Goal: Task Accomplishment & Management: Use online tool/utility

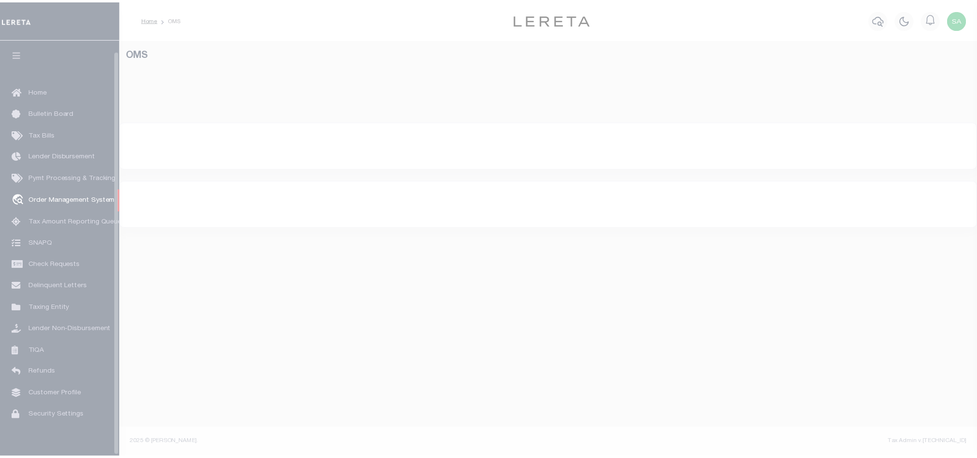
scroll to position [12, 0]
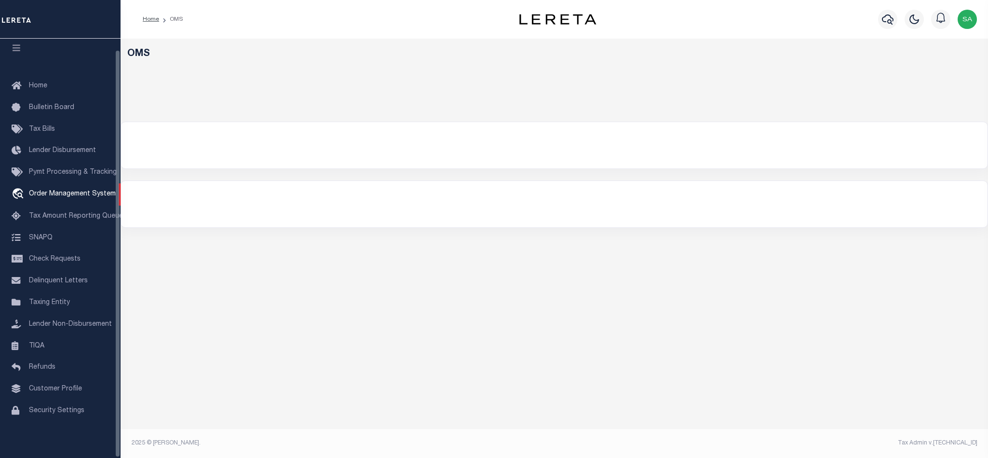
select select "200"
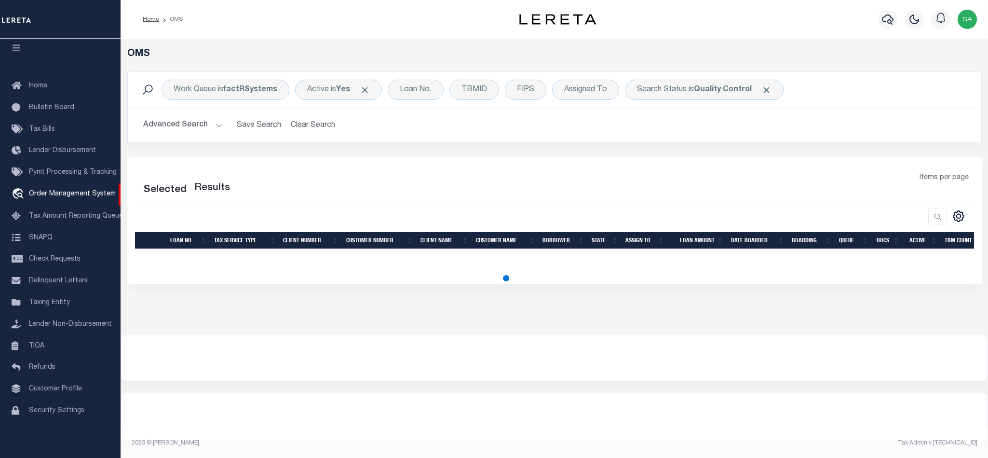
select select "200"
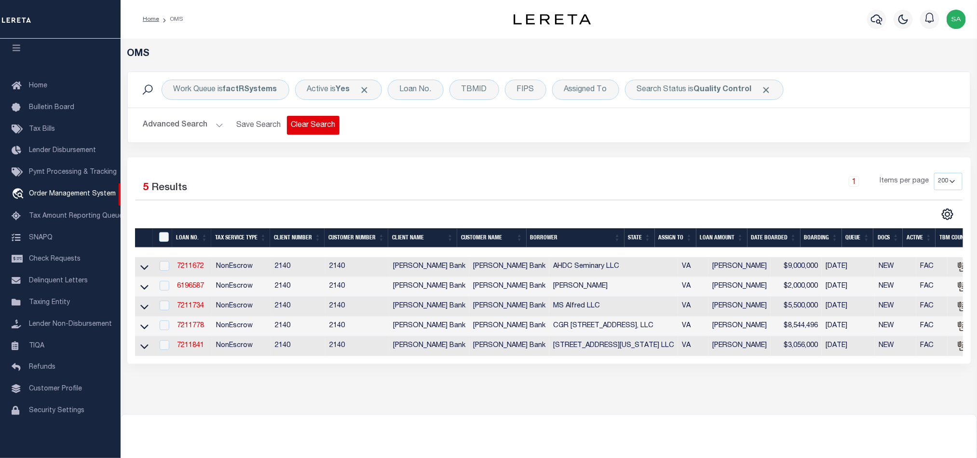
click at [312, 129] on button "Clear Search" at bounding box center [313, 125] width 53 height 19
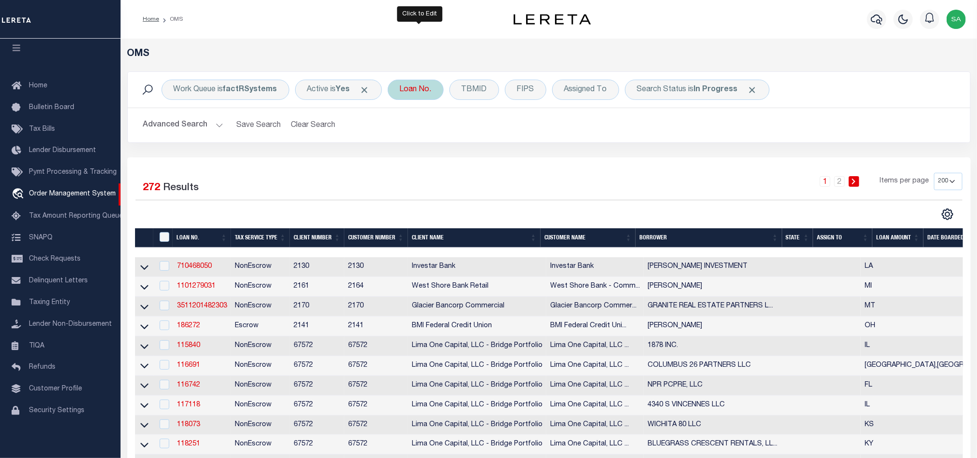
click at [421, 96] on div "Loan No." at bounding box center [416, 90] width 56 height 20
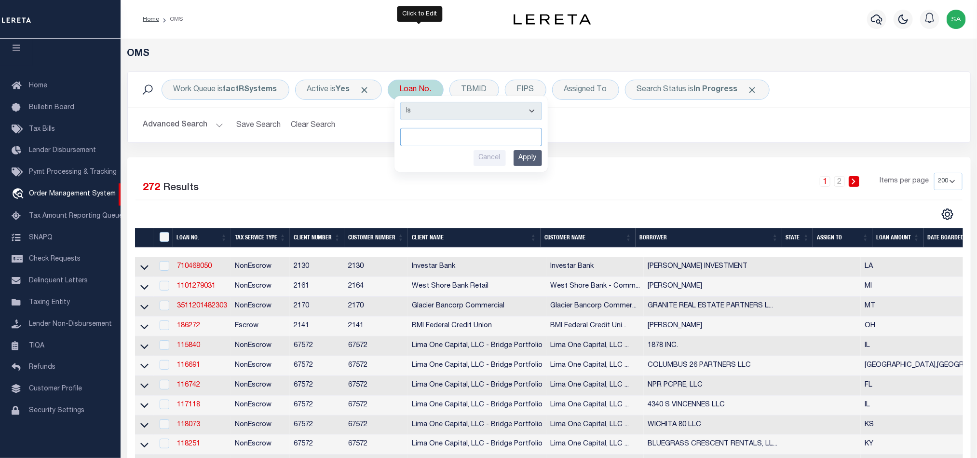
click at [517, 137] on input "text" at bounding box center [471, 137] width 142 height 18
click at [501, 142] on input "text" at bounding box center [471, 137] width 142 height 18
paste input "140000031777"
type input "140000031777"
click at [528, 153] on input "Apply" at bounding box center [527, 158] width 28 height 16
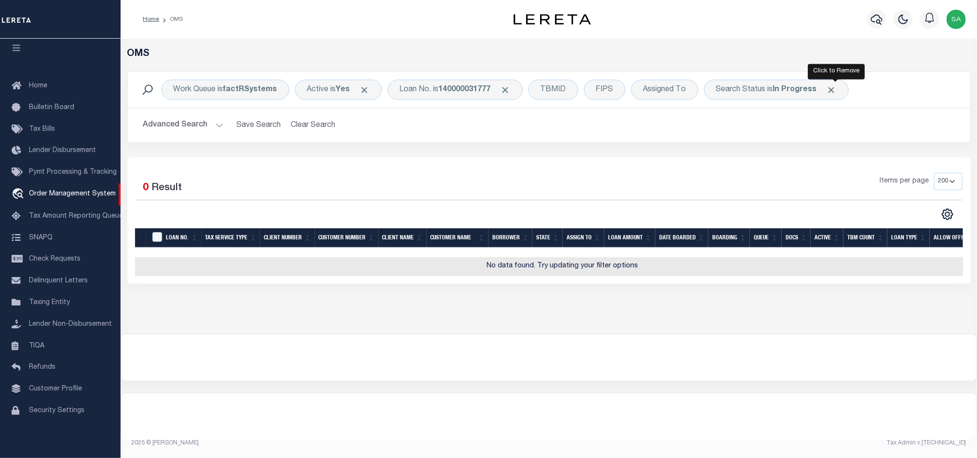
drag, startPoint x: 837, startPoint y: 86, endPoint x: 790, endPoint y: 86, distance: 46.8
click at [837, 86] on span "Click to Remove" at bounding box center [831, 90] width 10 height 10
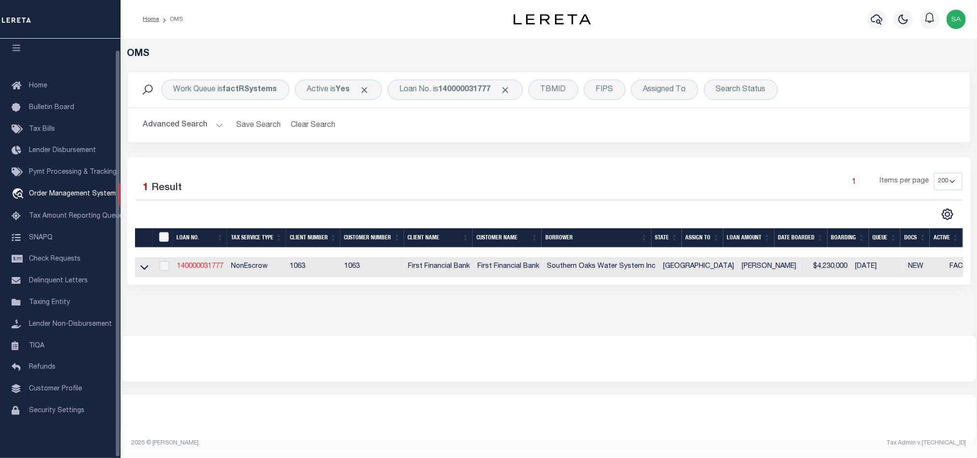
click at [189, 265] on link "140000031777" at bounding box center [200, 266] width 46 height 7
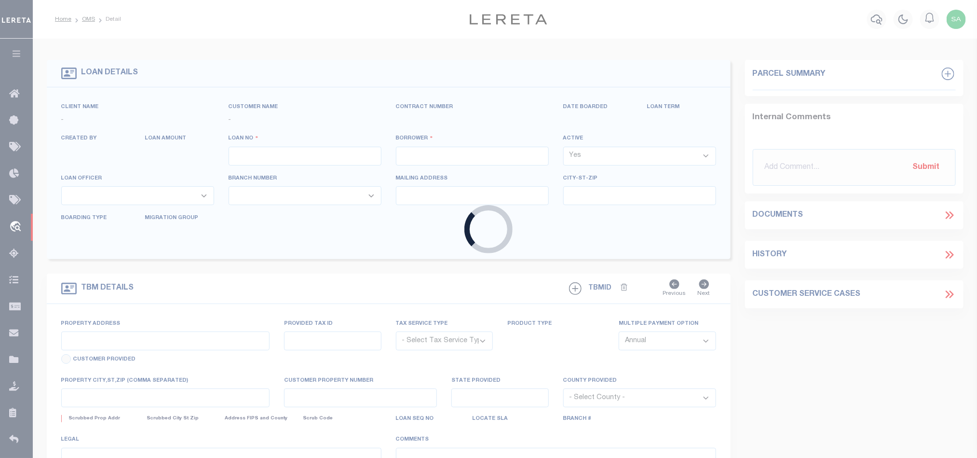
type input "140000031777"
type input "Southern Oaks Water System Inc"
select select
select select "100"
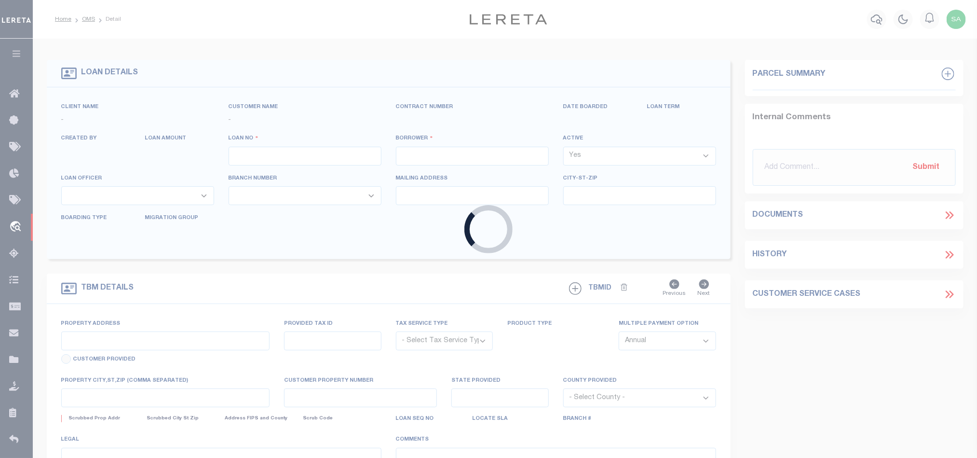
select select "NonEscrow"
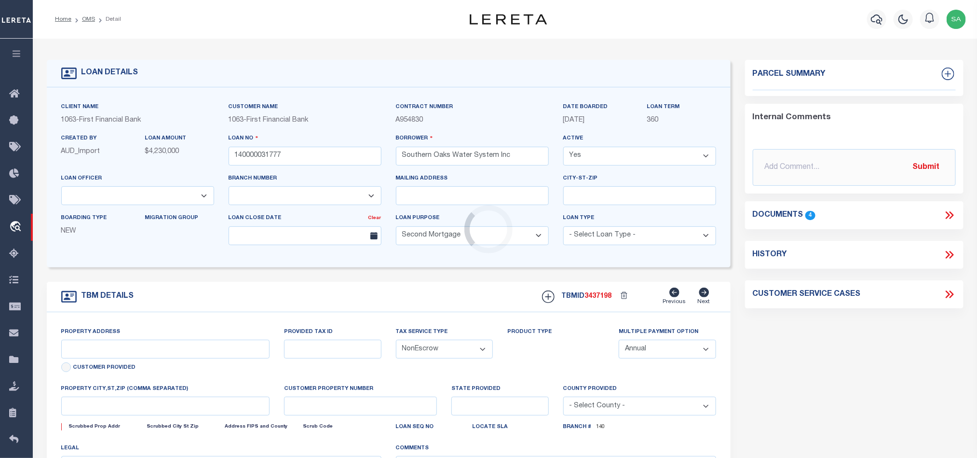
select select "1520"
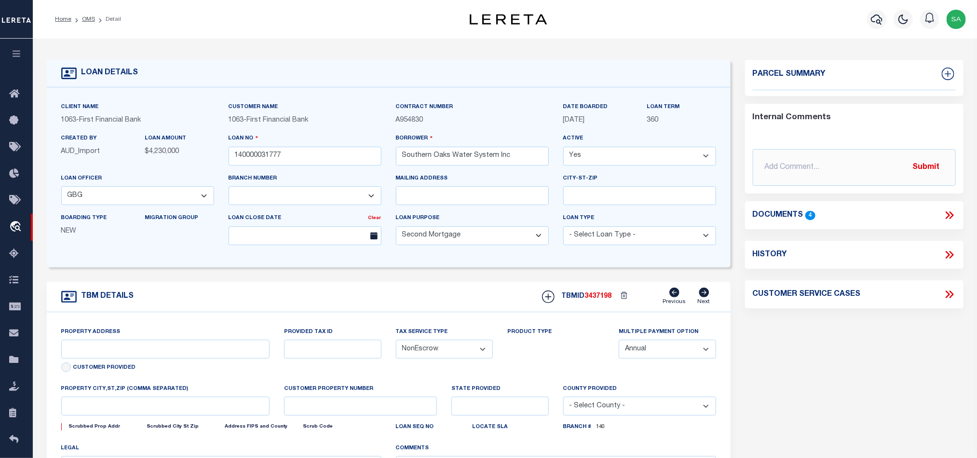
select select "791"
type input "231 Gibbs St"
select select
type input "New Waverly TX 773583676"
type input "[GEOGRAPHIC_DATA]"
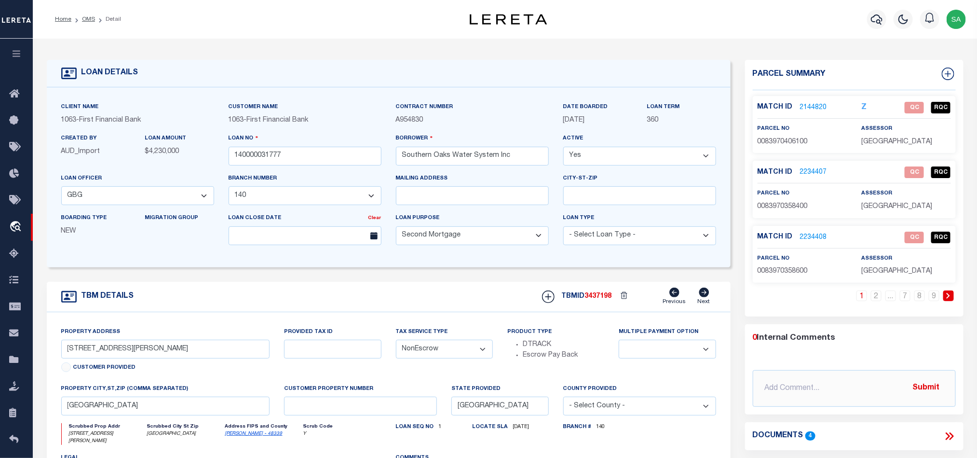
click at [821, 104] on link "2144820" at bounding box center [813, 108] width 27 height 10
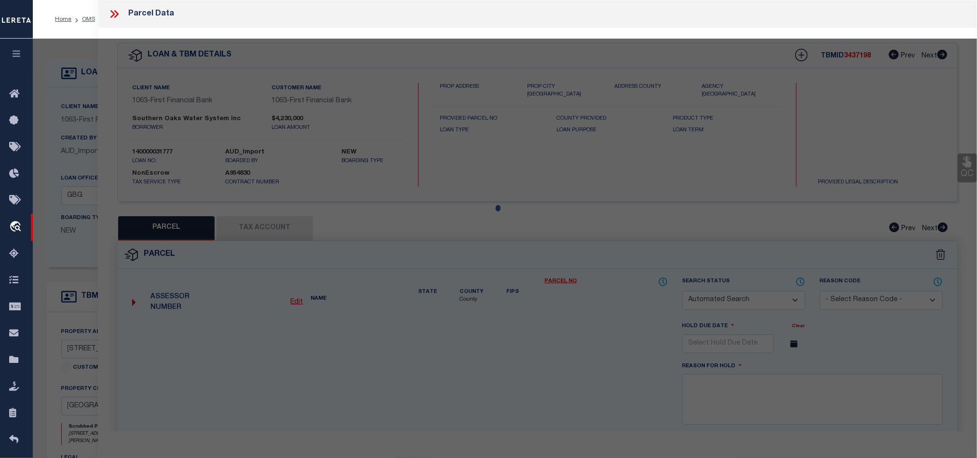
checkbox input "false"
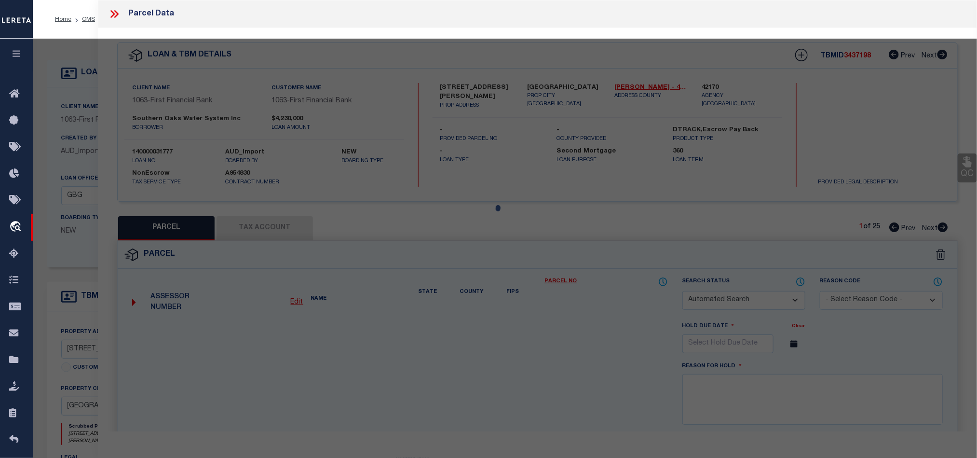
select select "QC"
type input "SOUTHERN OAKS WATER SYSTEM INC"
select select "AGW"
select select "LEG"
type input "New Waverly TX 773583676"
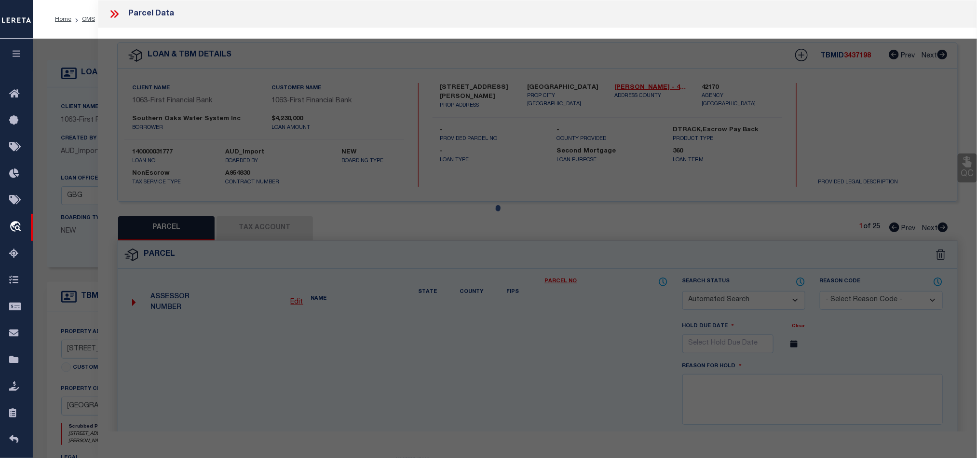
type textarea "S839704 - Roman Forest 04, BLOCK 2, Lot 50"
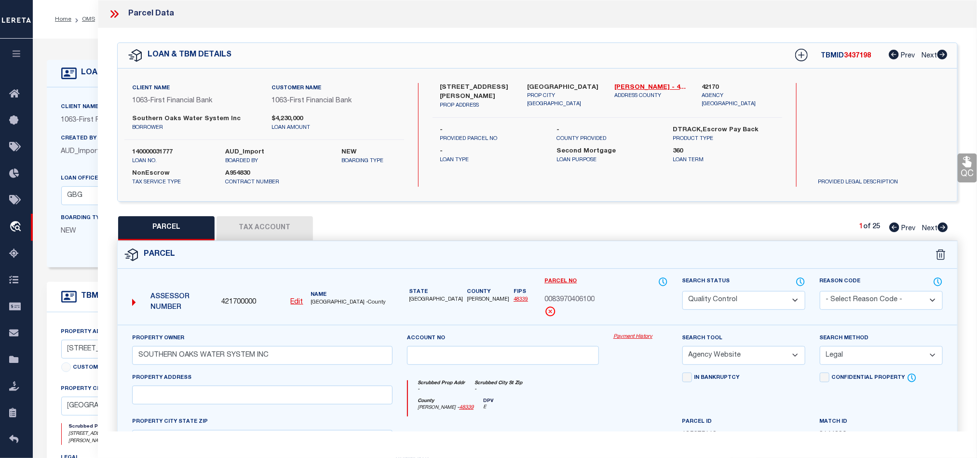
click at [115, 10] on icon at bounding box center [114, 14] width 13 height 13
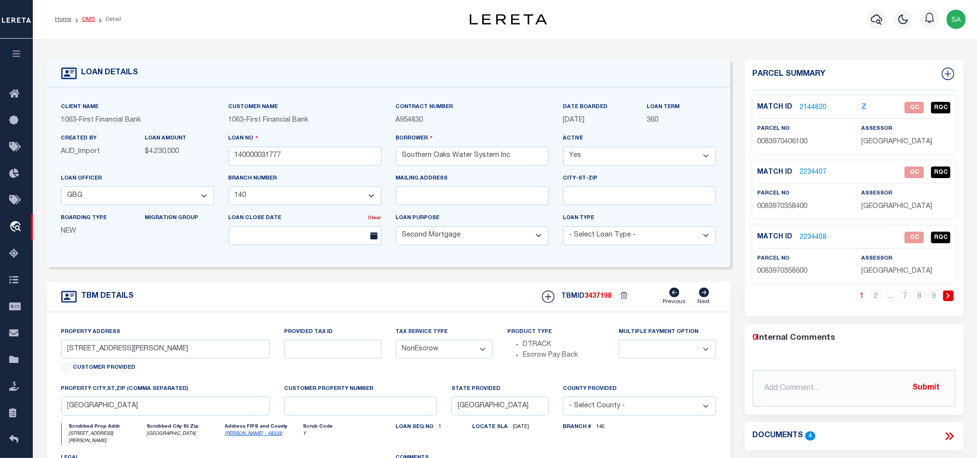
click at [85, 18] on link "OMS" at bounding box center [88, 19] width 13 height 6
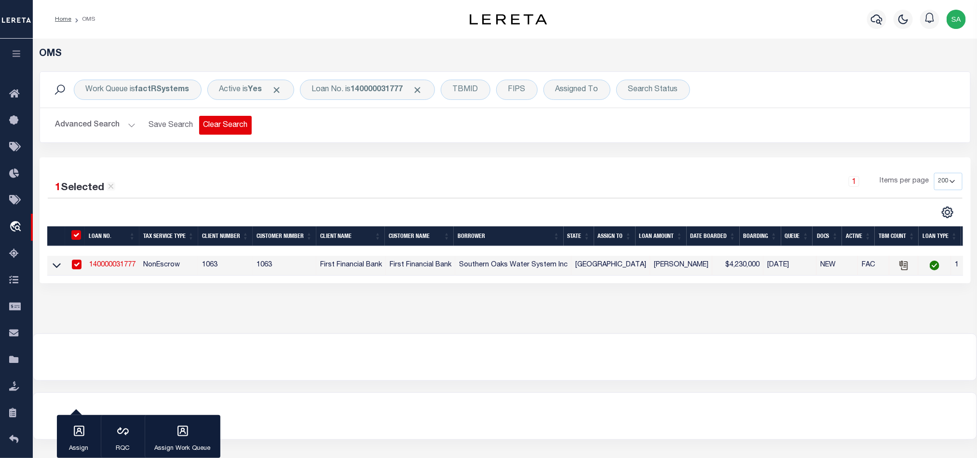
click at [236, 119] on button "Clear Search" at bounding box center [225, 125] width 53 height 19
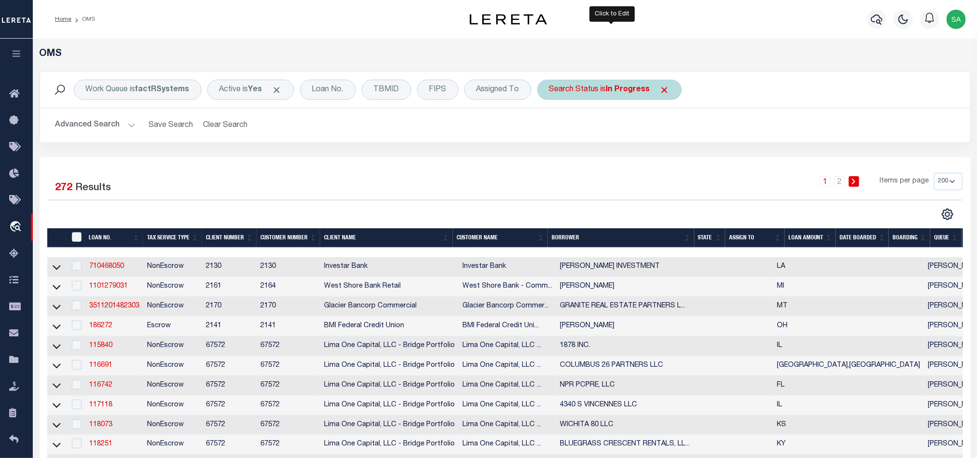
click at [625, 95] on div "Search Status is In Progress" at bounding box center [609, 90] width 145 height 20
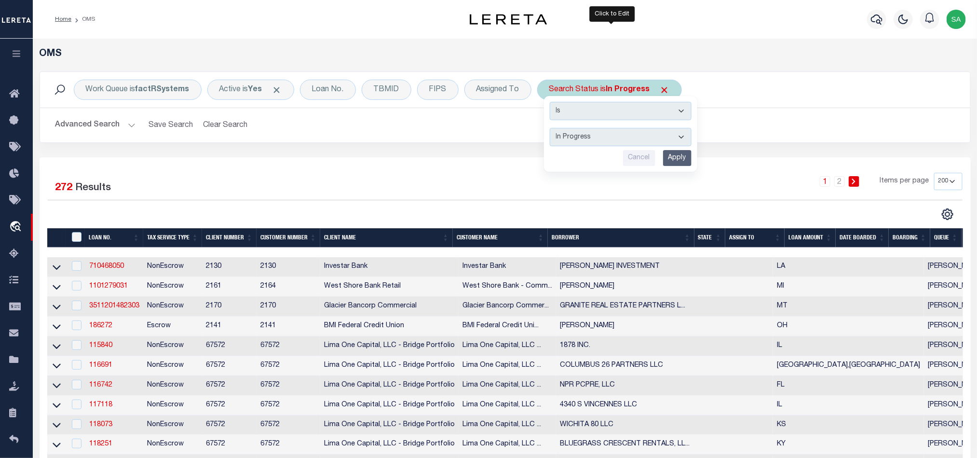
click at [631, 139] on select "Automated Search Bad Parcel Complete Duplicate Parcel High Dollar Reporting In …" at bounding box center [621, 137] width 142 height 18
select select "RD"
click at [552, 129] on select "Automated Search Bad Parcel Complete Duplicate Parcel High Dollar Reporting In …" at bounding box center [621, 137] width 142 height 18
click at [688, 161] on input "Apply" at bounding box center [677, 158] width 28 height 16
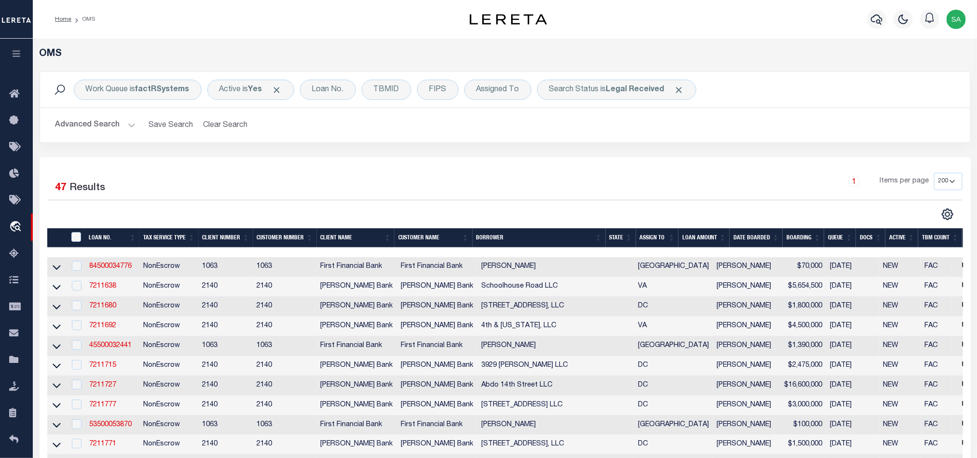
click at [722, 242] on th "LOAN AMOUNT" at bounding box center [703, 238] width 51 height 20
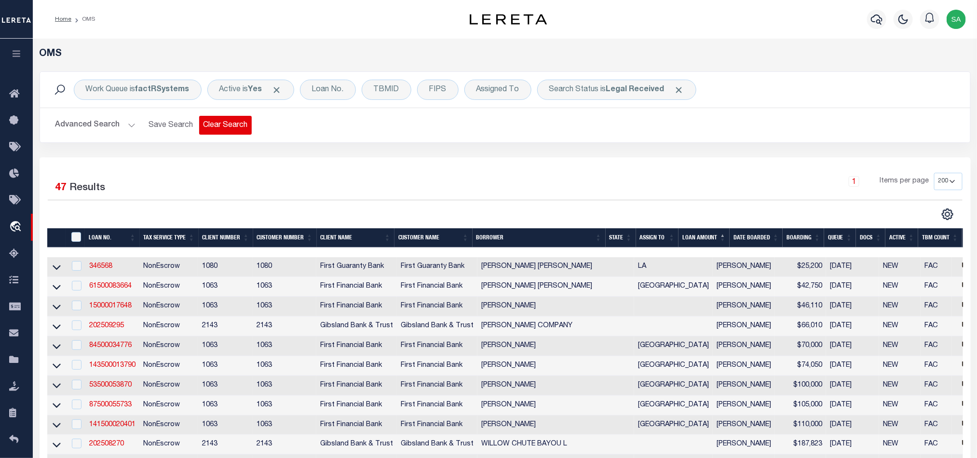
click at [237, 119] on button "Clear Search" at bounding box center [225, 125] width 53 height 19
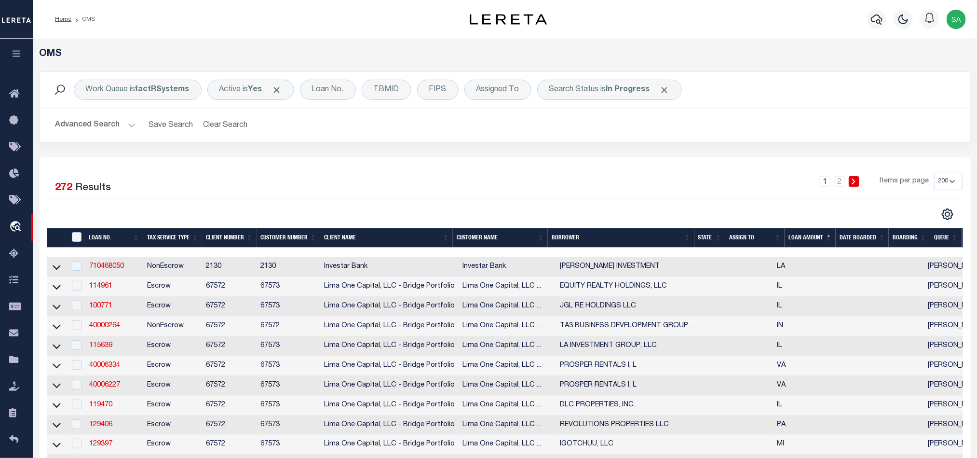
click at [124, 129] on button "Advanced Search" at bounding box center [95, 125] width 80 height 19
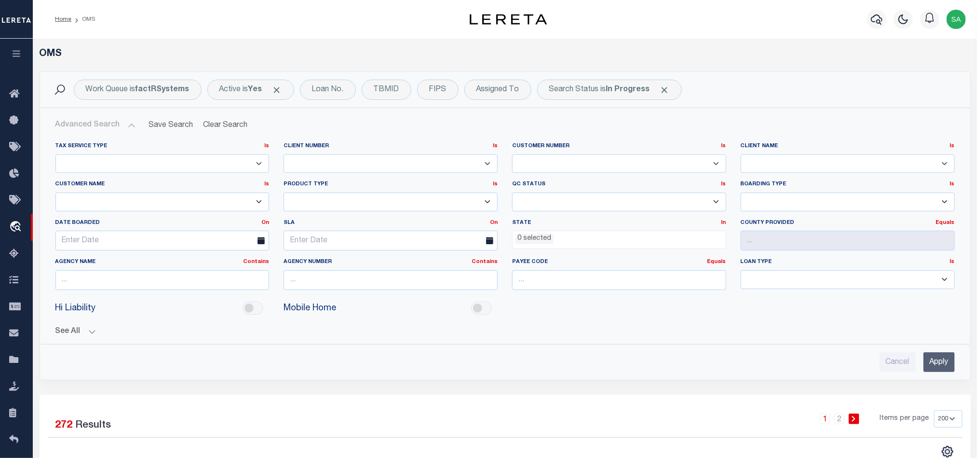
click at [124, 201] on select "Accumatch - Refunds ACM CGS IV-B-B LN LLC ACM CGS IV-B-B RE LLC ACM Florida LN …" at bounding box center [162, 201] width 214 height 19
select select "Renovo Financial"
click at [55, 193] on select "Accumatch - Refunds ACM CGS IV-B-B LN LLC ACM CGS IV-B-B RE LLC ACM Florida LN …" at bounding box center [162, 201] width 214 height 19
click at [948, 368] on input "Apply" at bounding box center [938, 362] width 31 height 20
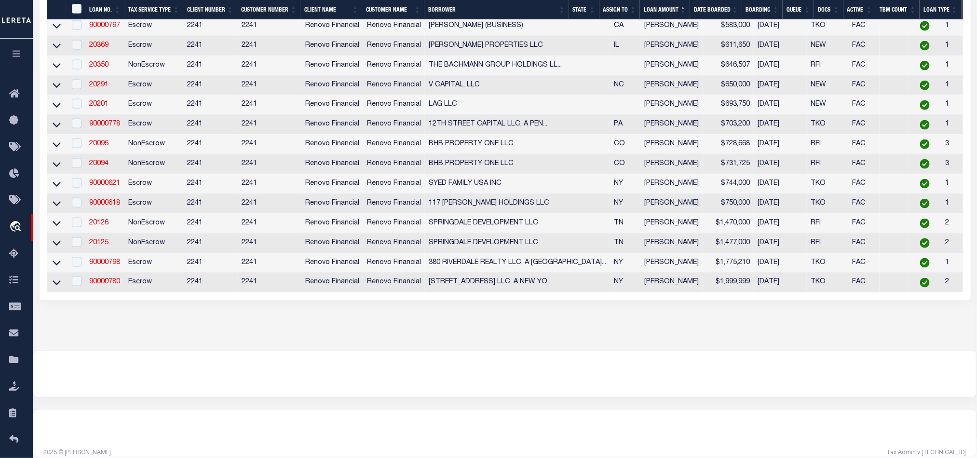
scroll to position [712, 0]
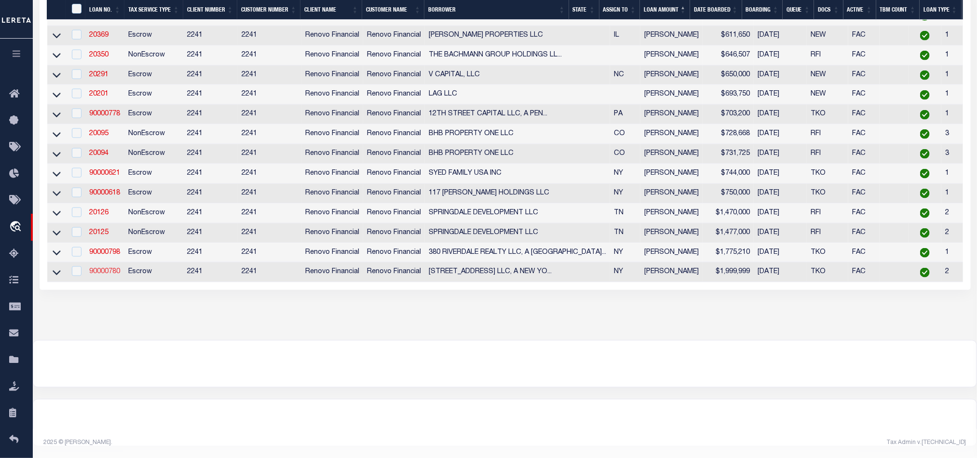
click at [100, 268] on link "90000780" at bounding box center [104, 271] width 31 height 7
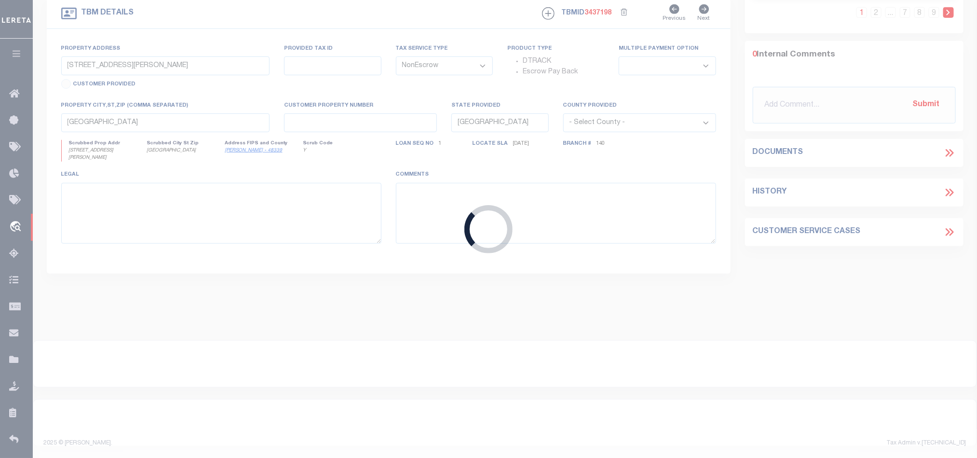
scroll to position [285, 0]
type input "90000780"
type input "571 NEW LOTS AVE LLC, A NEW YORK LIMITED LIABILITY COMPANY"
select select
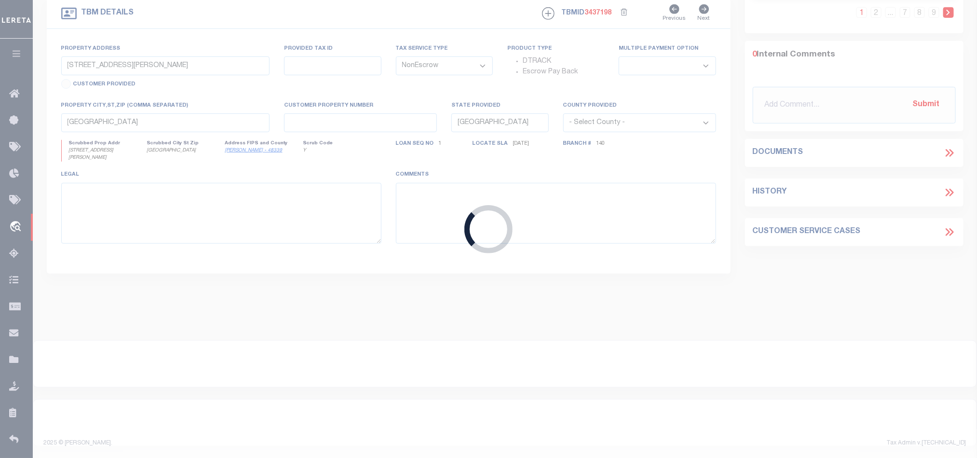
select select "400"
select select "Escrow"
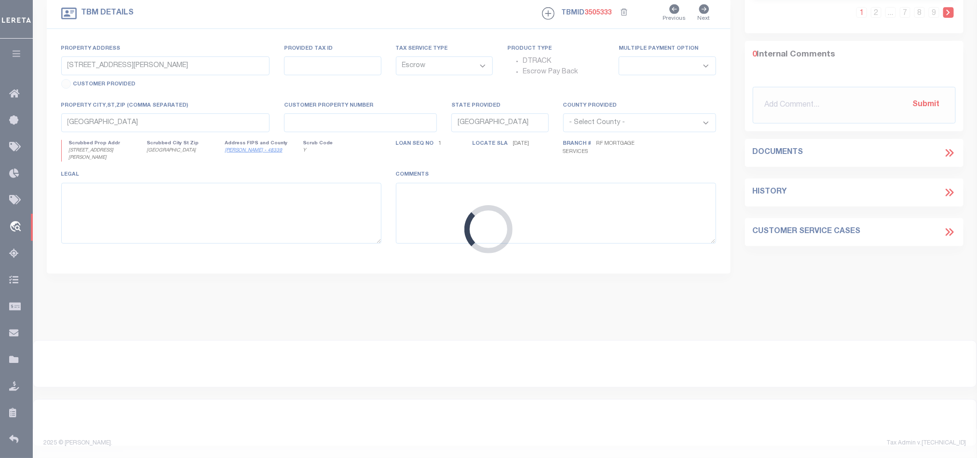
type input "166 E 51ST ST"
type input "Lot 12"
type input "BROOKLYN, NY 11203"
type input "a0kUS00000CyWnh"
type input "NY"
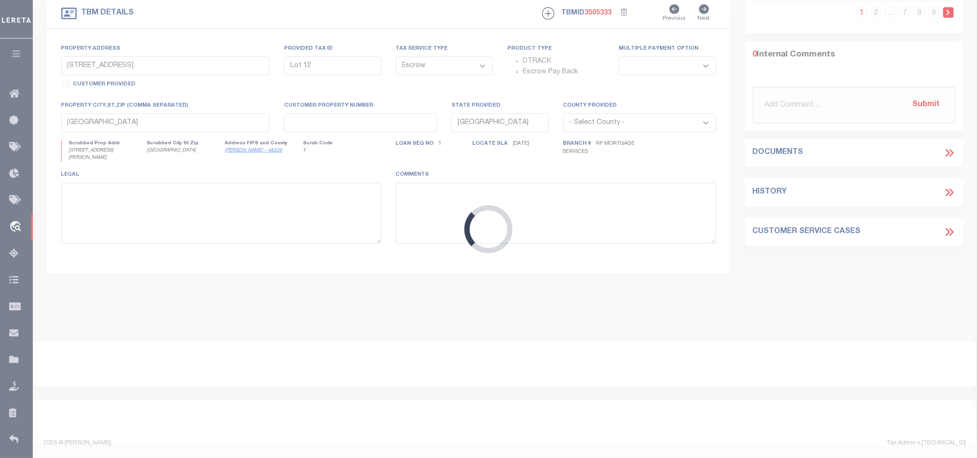
select select
select select "25067"
select select "4"
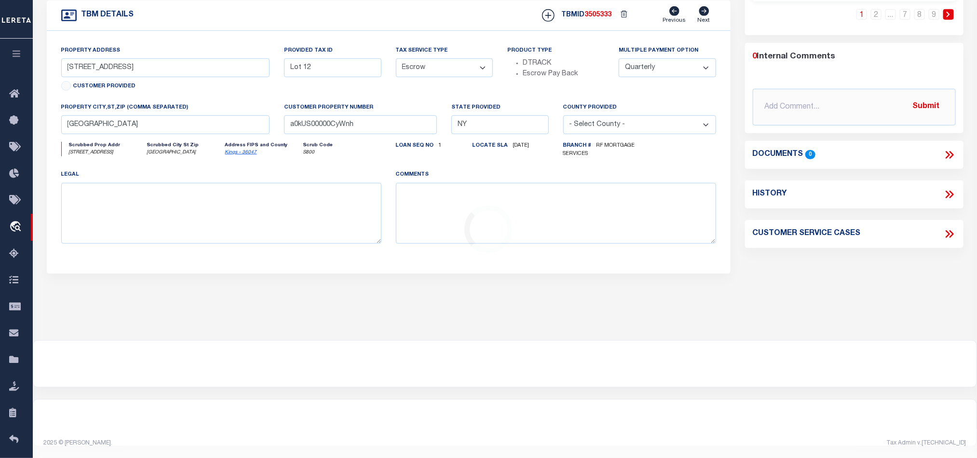
select select "14701"
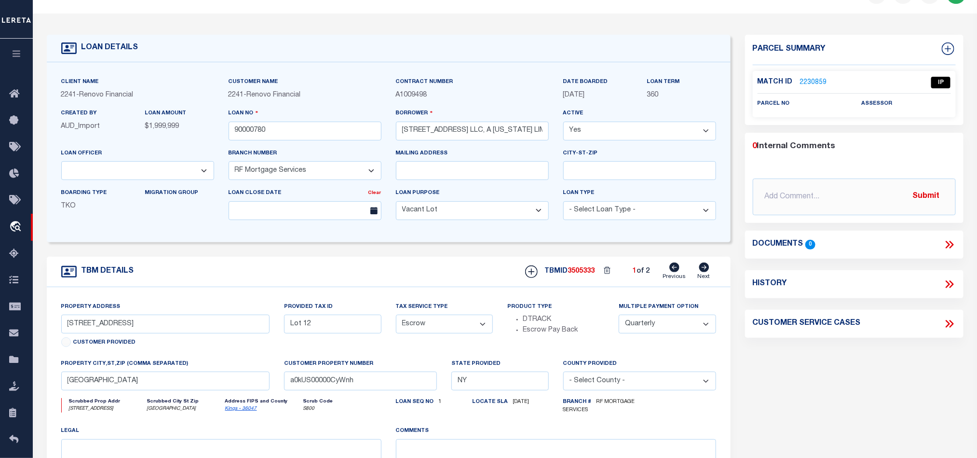
scroll to position [0, 0]
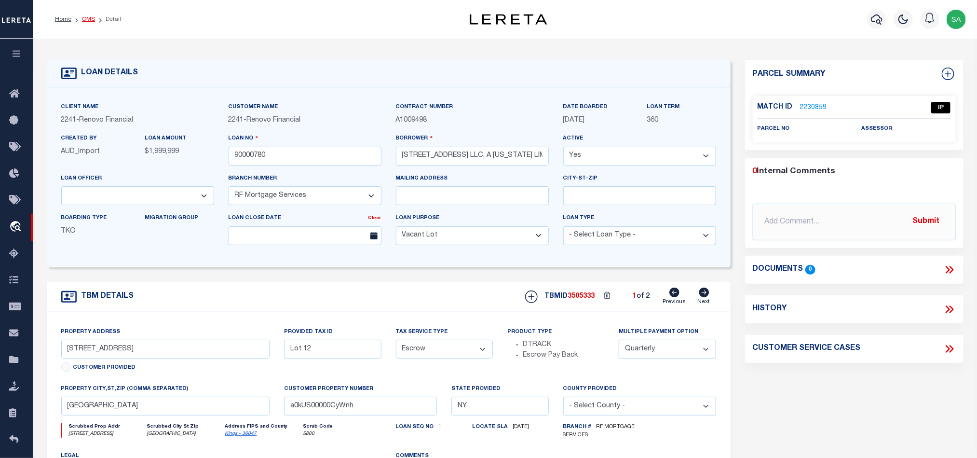
click at [88, 19] on link "OMS" at bounding box center [88, 19] width 13 height 6
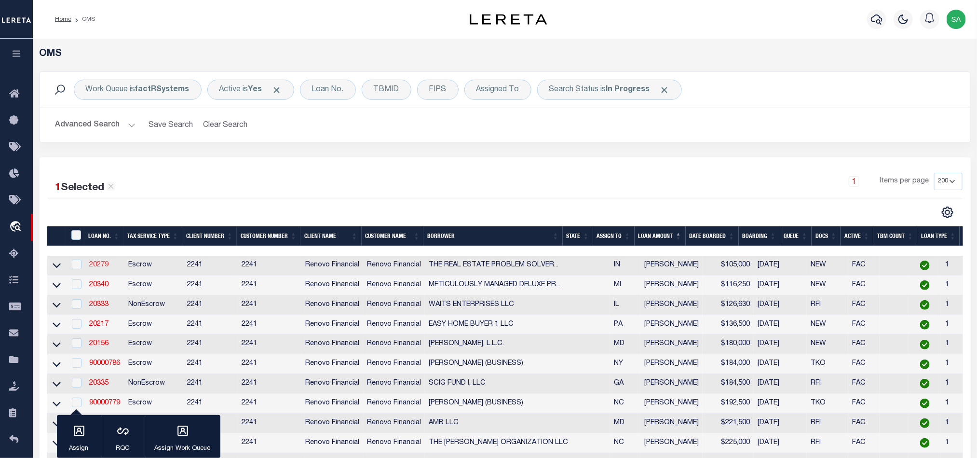
click at [102, 267] on link "20279" at bounding box center [98, 264] width 19 height 7
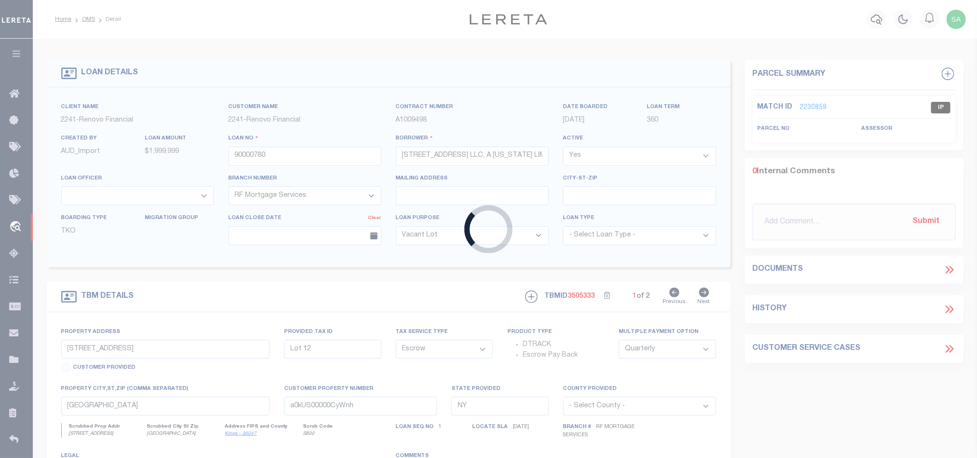
type input "20279"
type input "THE REAL ESTATE PROBLEM SOLVER LLC"
select select "25066"
type input "7581 Murrelet St"
type input "Murrelet IN 46342"
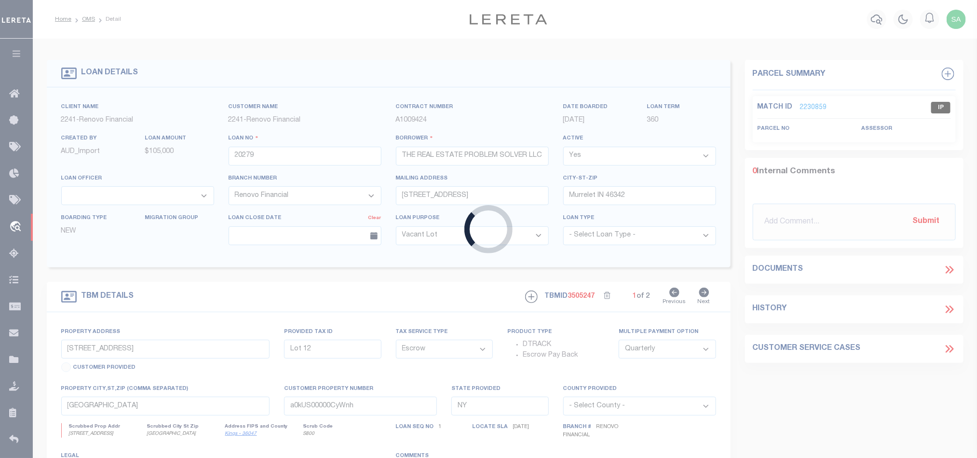
type input "1027 Colfax Street"
select select
type input "Gary, IN 46406"
type input "a0kUS00000C8XSv"
type input "IN"
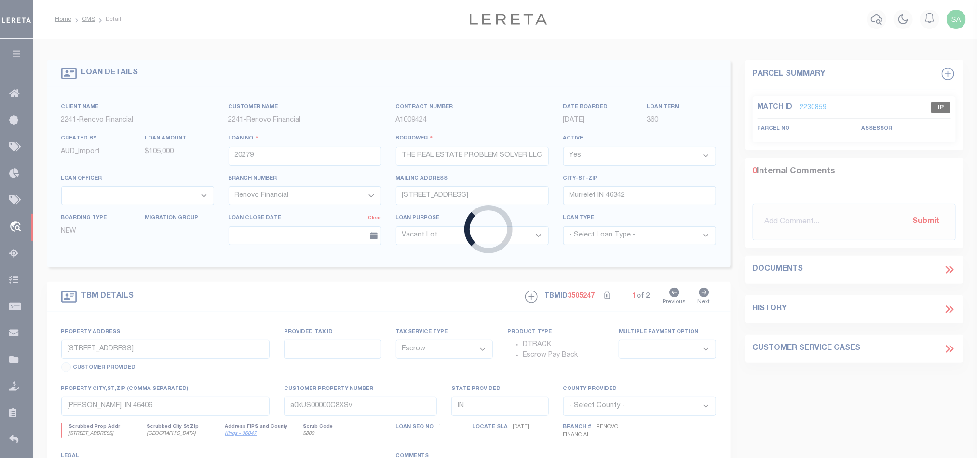
select select
type textarea "LEGAL REQUIRED"
select select "25066"
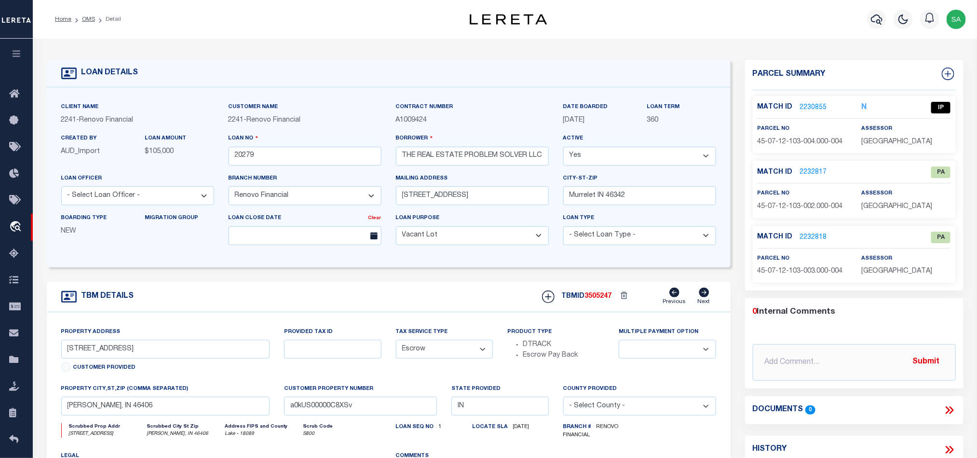
click at [810, 103] on link "2230855" at bounding box center [813, 108] width 27 height 10
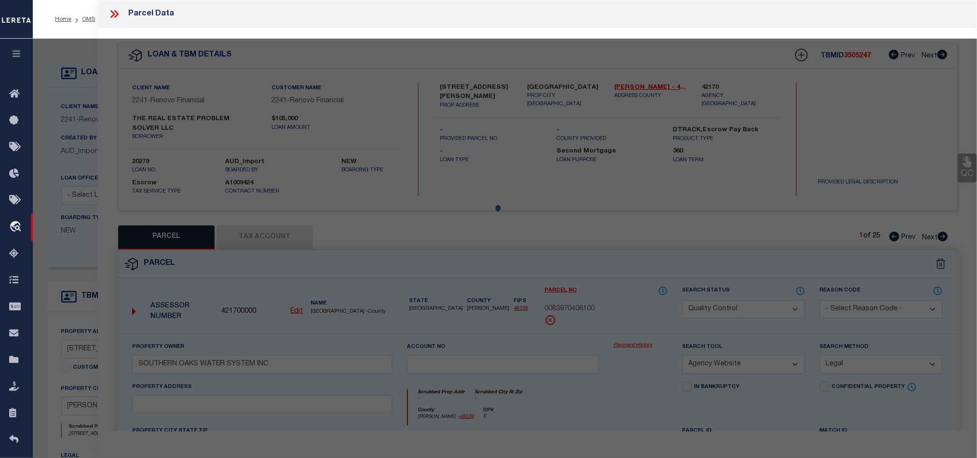
select select "AS"
select select
checkbox input "false"
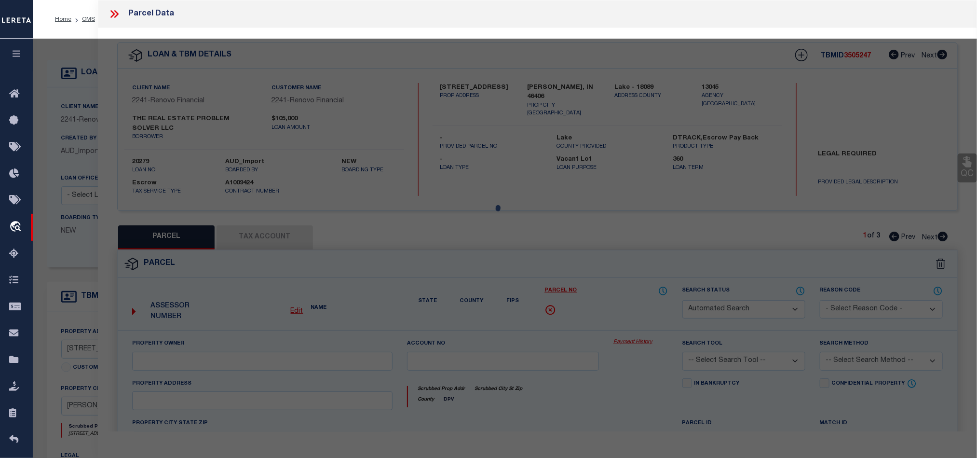
select select "IP"
type input "WALTER L DAVIS"
select select "ATL"
select select "ADD"
type input "1027 COLFAX ST"
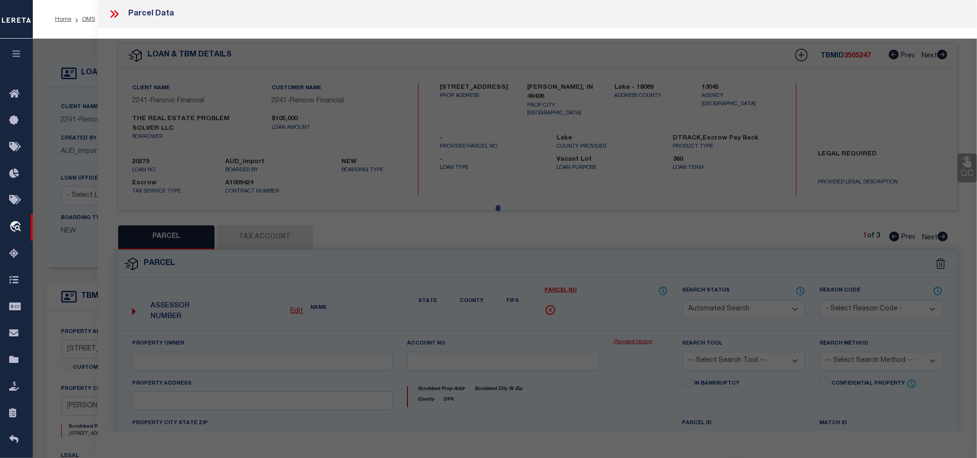
checkbox input "false"
type input "GARY, IN 46406"
type textarea "SUBURBAN ACRES (0.1435 A.) S2. L.28"
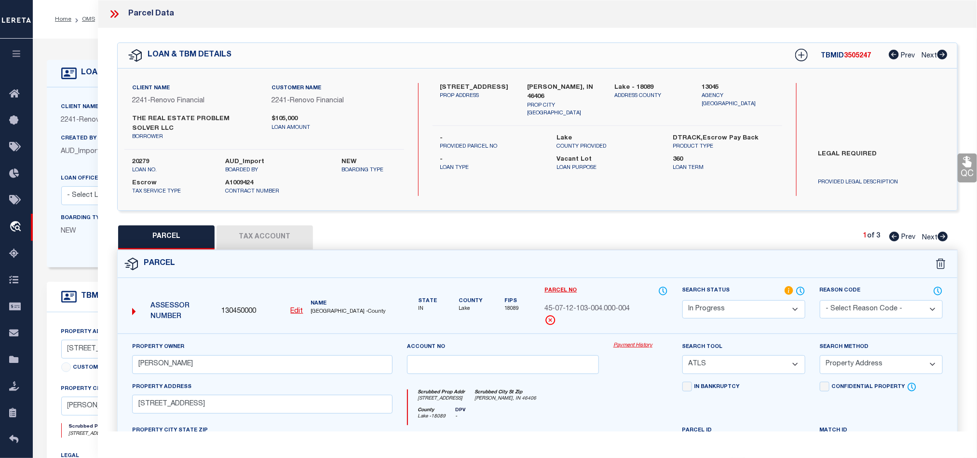
drag, startPoint x: 152, startPoint y: 100, endPoint x: 205, endPoint y: 93, distance: 54.0
click at [205, 93] on div "Client Name 2241 - Renovo Financial" at bounding box center [194, 95] width 125 height 24
click at [166, 104] on span "Renovo Financial" at bounding box center [177, 100] width 54 height 7
drag, startPoint x: 155, startPoint y: 100, endPoint x: 213, endPoint y: 96, distance: 58.0
click at [213, 96] on p "2241 - Renovo Financial" at bounding box center [194, 101] width 125 height 11
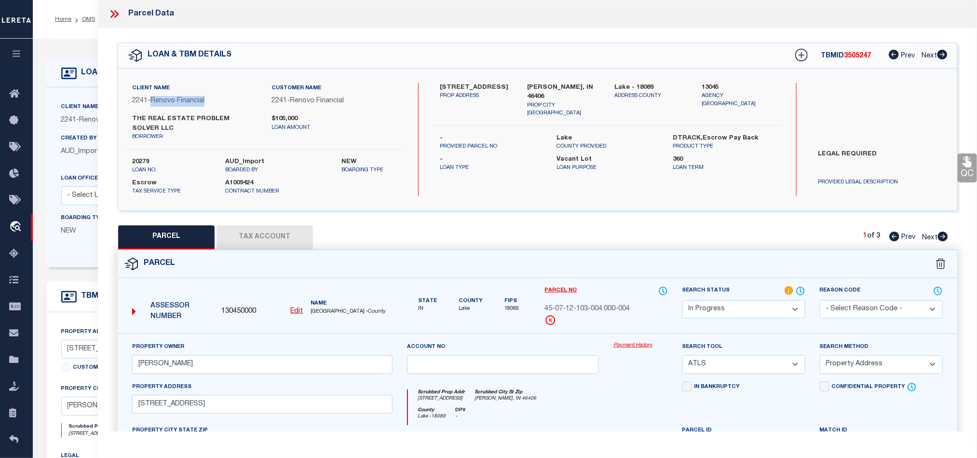
copy span "Renovo Financial"
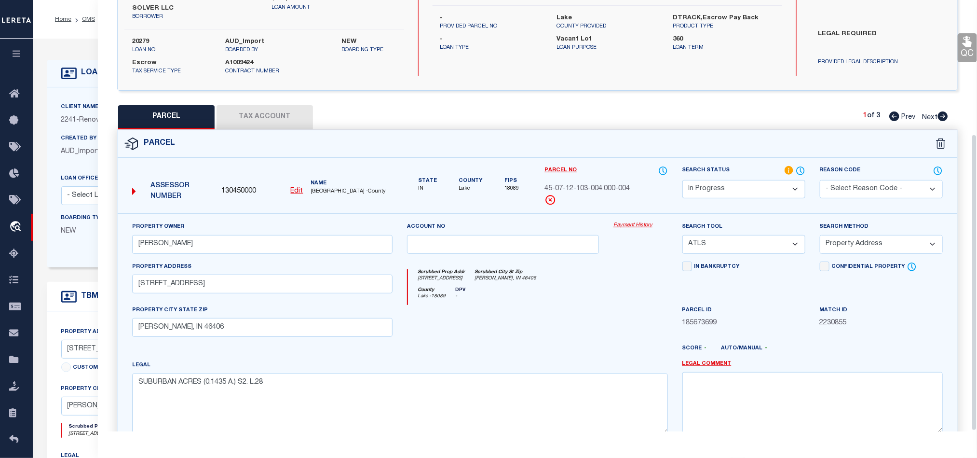
scroll to position [195, 0]
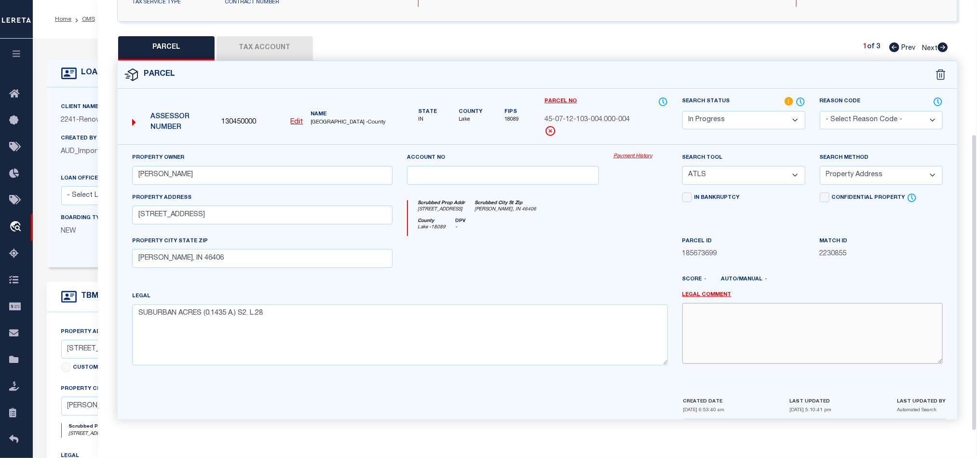
paste textarea "Renovo Financial"
click at [764, 332] on textarea "Renovo Financial" at bounding box center [812, 333] width 260 height 61
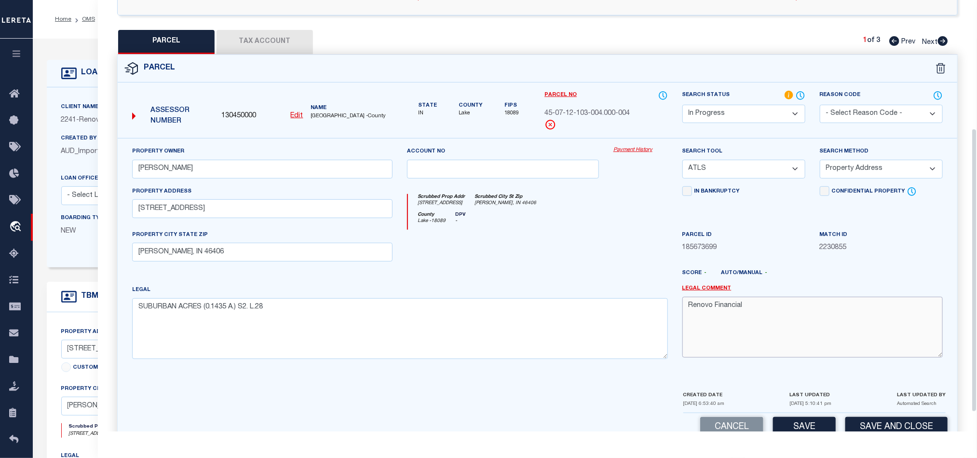
click at [915, 318] on textarea "Renovo Financial" at bounding box center [812, 327] width 260 height 61
paste textarea "Please provide complete legal description to proceed."
click at [744, 310] on textarea "Renovo Financial Please provide complete legal description to proceed." at bounding box center [812, 327] width 260 height 61
click at [913, 314] on textarea "Renovo Financial.Please provide complete legal description to proceed." at bounding box center [812, 327] width 260 height 61
click at [747, 311] on textarea "Renovo Financial.Please provide complete legal description to proceed." at bounding box center [812, 327] width 260 height 61
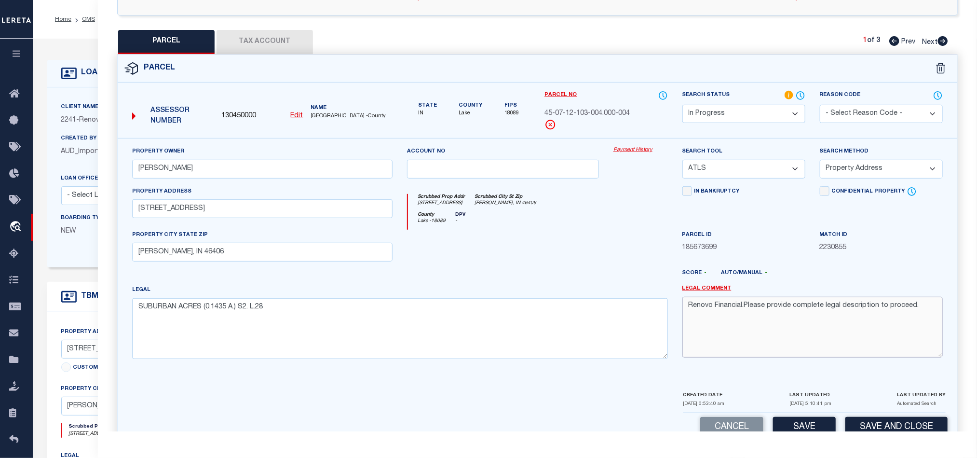
click at [742, 312] on textarea "Renovo Financial.Please provide complete legal description to proceed." at bounding box center [812, 327] width 260 height 61
click at [747, 311] on textarea "Renovo Financial .Please provide complete legal description to proceed." at bounding box center [812, 327] width 260 height 61
click at [742, 316] on textarea "Renovo Financial .Please provide complete legal description to proceed." at bounding box center [812, 327] width 260 height 61
click at [746, 314] on textarea "Renovo Financial.Please provide complete legal description to proceed." at bounding box center [812, 327] width 260 height 61
drag, startPoint x: 933, startPoint y: 311, endPoint x: 662, endPoint y: 309, distance: 270.5
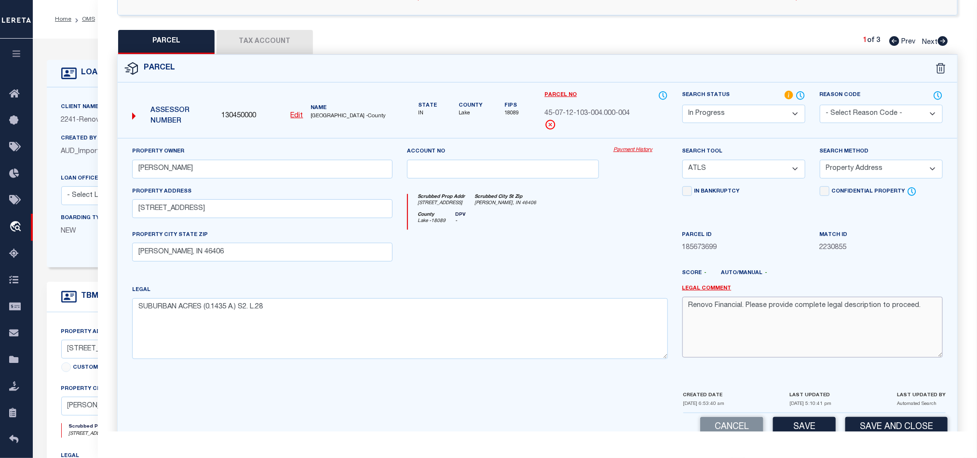
click at [662, 309] on div "Property Owner WALTER L DAVIS Account no Payment History Search Tool -- Select …" at bounding box center [537, 256] width 825 height 220
type textarea "Renovo Financial. Please provide complete legal description to proceed."
click at [730, 123] on select "Automated Search Bad Parcel Complete Duplicate Parcel High Dollar Reporting In …" at bounding box center [743, 114] width 123 height 19
select select "ND"
click at [682, 106] on select "Automated Search Bad Parcel Complete Duplicate Parcel High Dollar Reporting In …" at bounding box center [743, 114] width 123 height 19
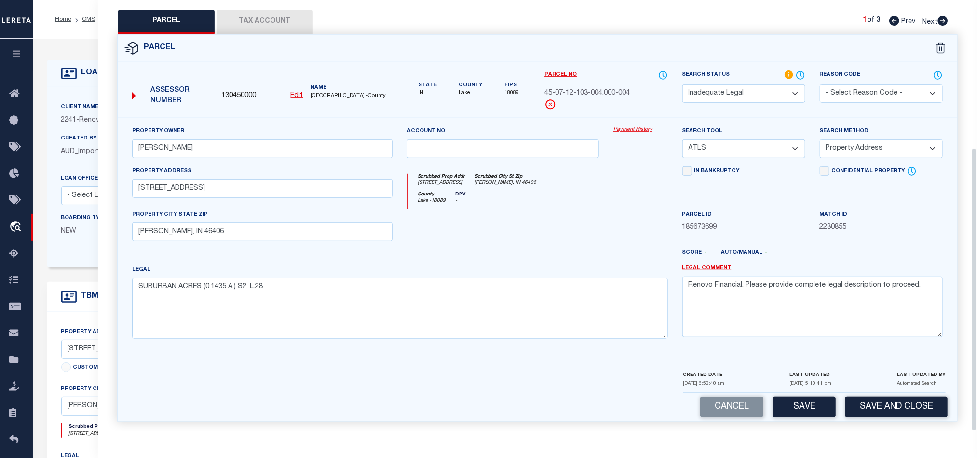
scroll to position [224, 0]
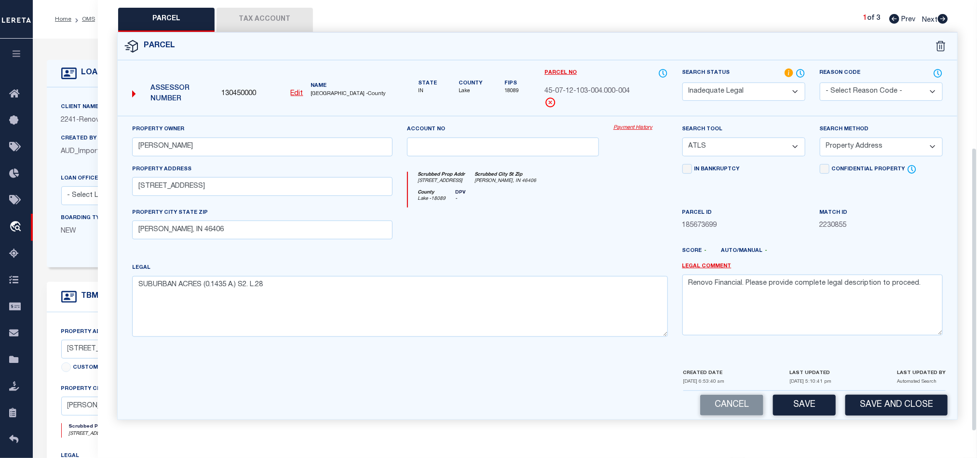
click at [877, 392] on div "Cancel Save Save and Close" at bounding box center [537, 405] width 839 height 28
click at [886, 404] on button "Save and Close" at bounding box center [896, 404] width 102 height 21
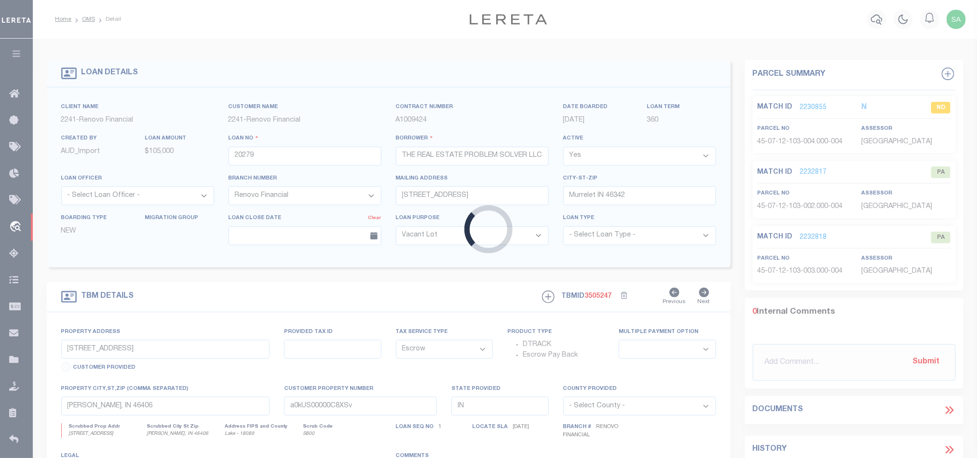
select select
select select "25066"
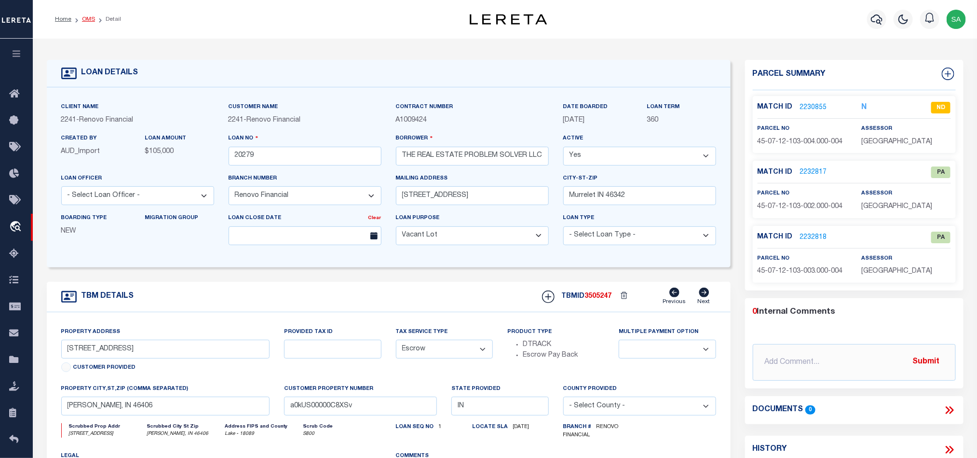
click at [90, 17] on link "OMS" at bounding box center [88, 19] width 13 height 6
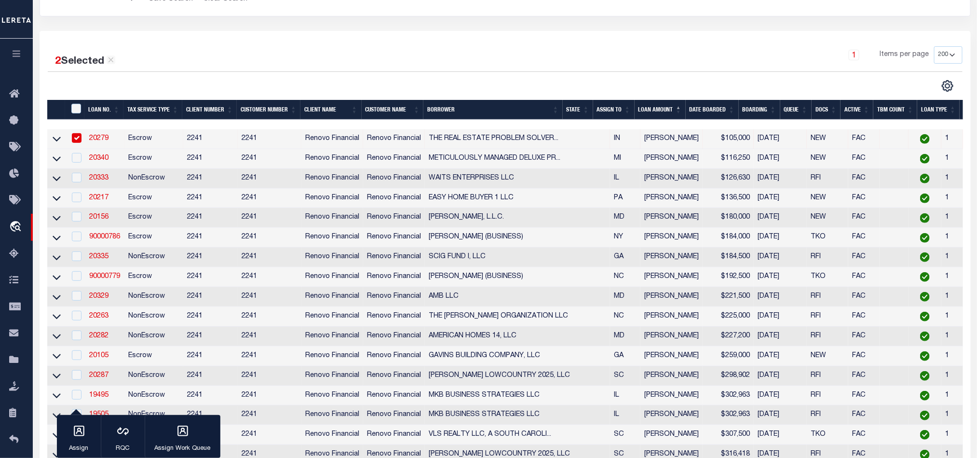
scroll to position [145, 0]
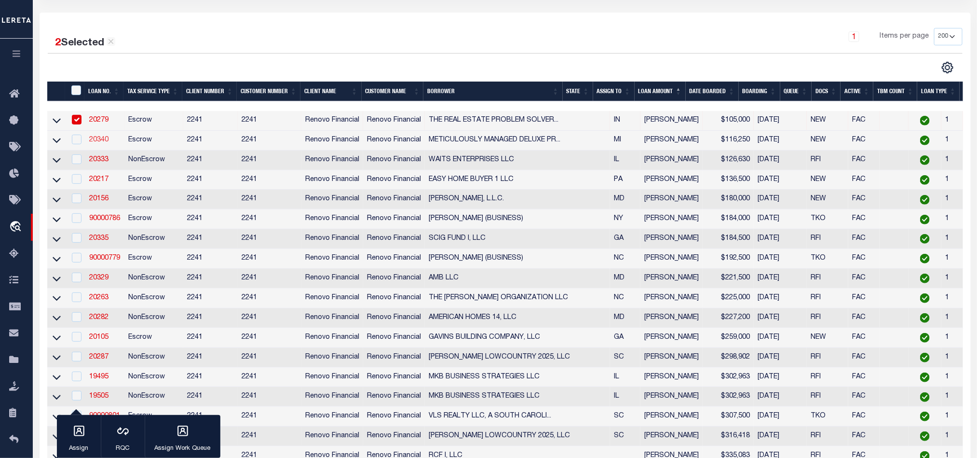
click at [100, 141] on link "20340" at bounding box center [98, 139] width 19 height 7
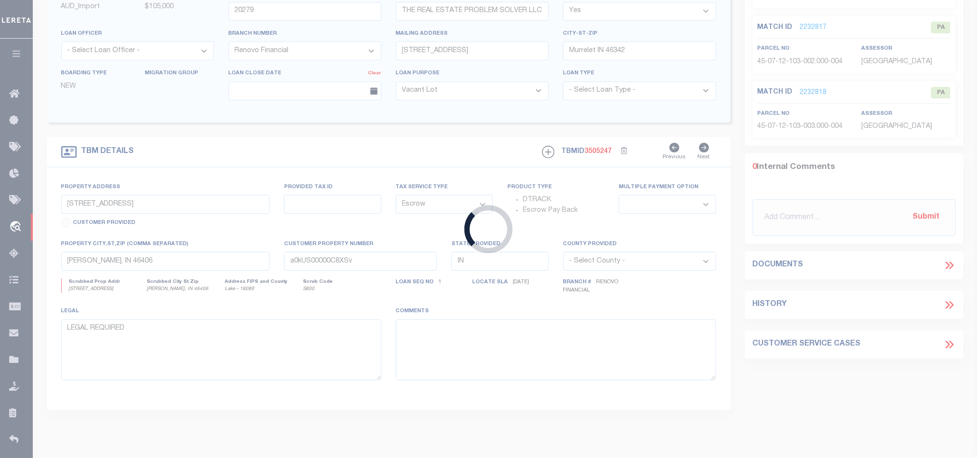
type input "20340"
type input "METICULOUSLY MANAGED DELUXE PROPERTIES 001 LLC"
type input "9400 Ruby"
type input "Holly MI 48442"
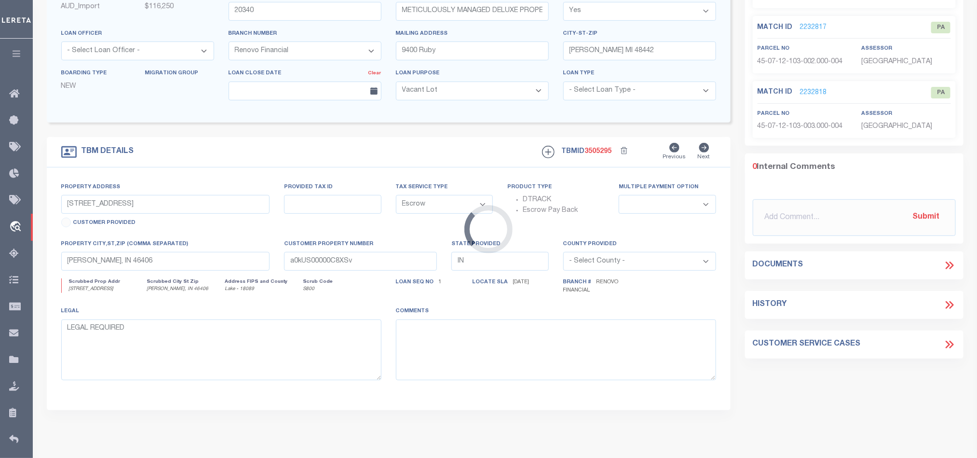
type input "317 West Huron Street"
type input "Pontiac, MI 48341"
type input "a0kUS00000BZWwM"
type input "MI"
select select
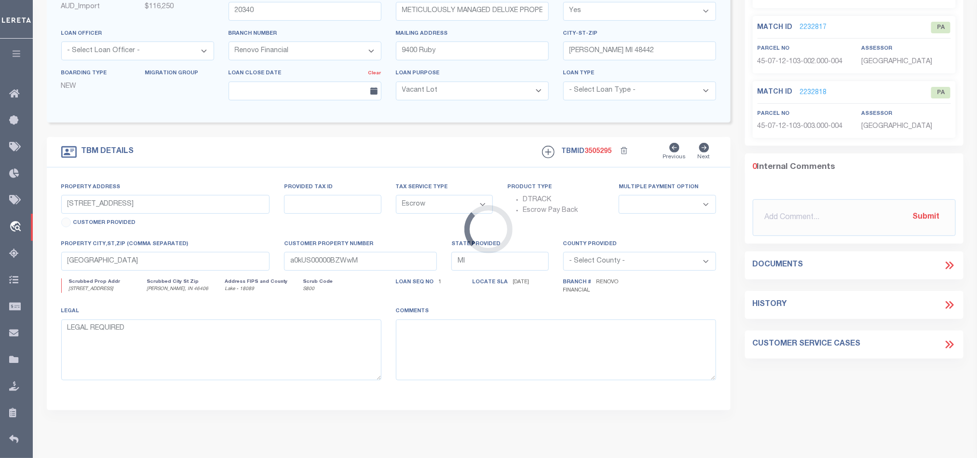
scroll to position [139, 0]
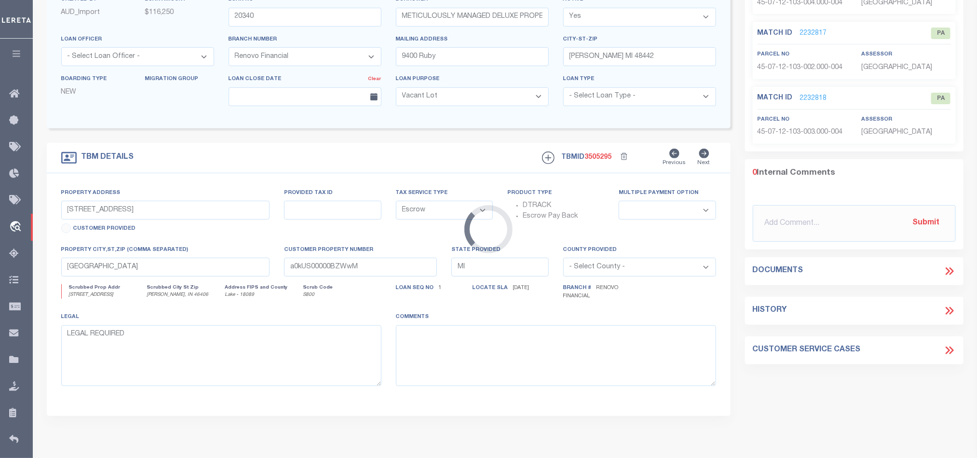
select select "25066"
select select "2"
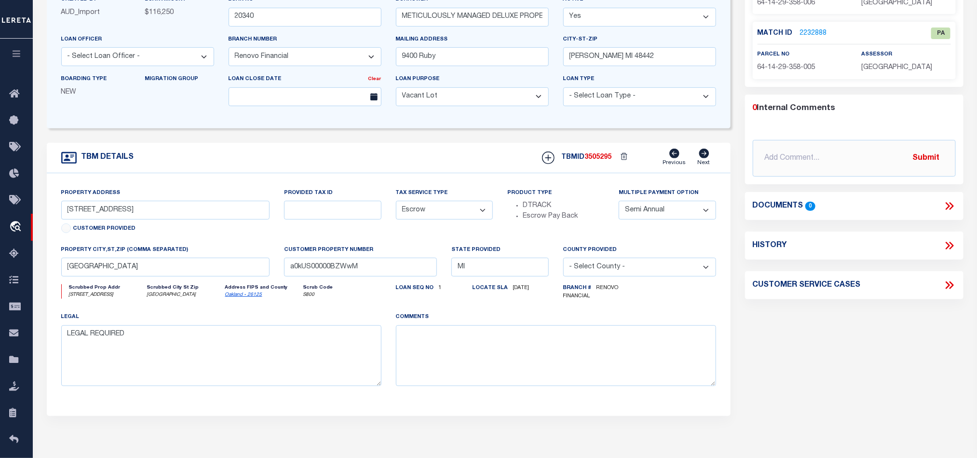
scroll to position [0, 0]
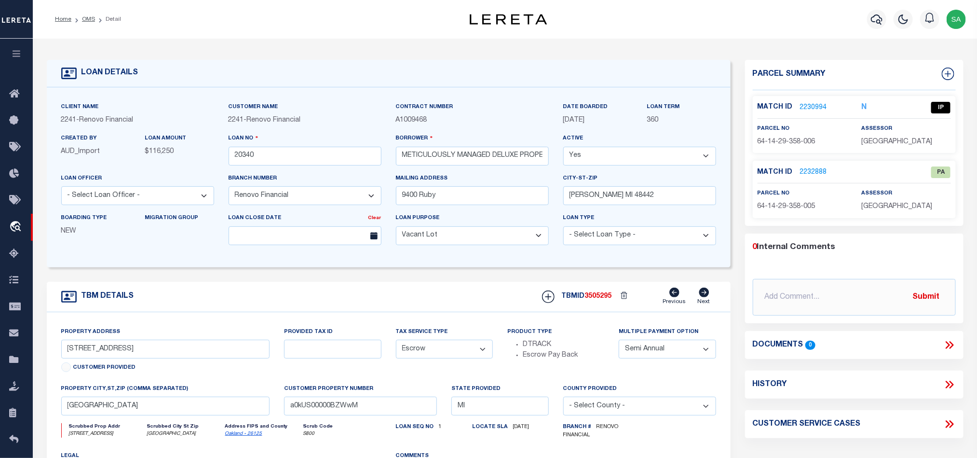
click at [809, 105] on link "2230994" at bounding box center [813, 108] width 27 height 10
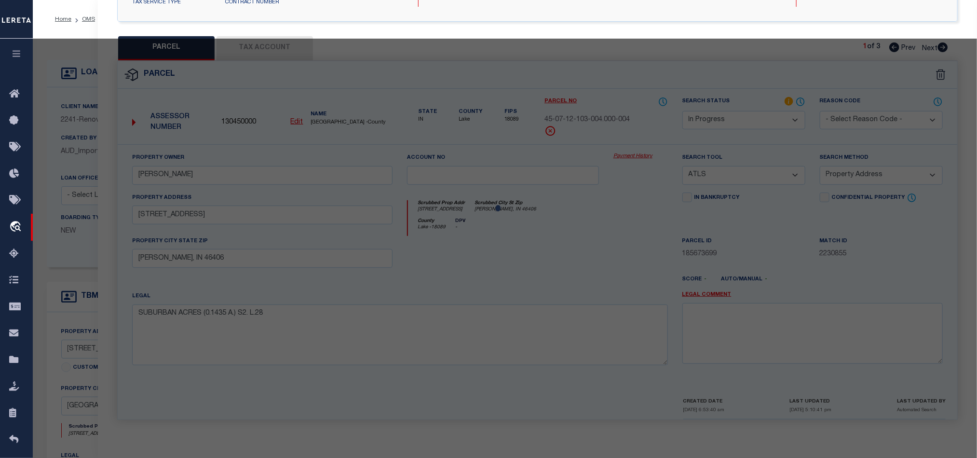
select select "AS"
select select
checkbox input "false"
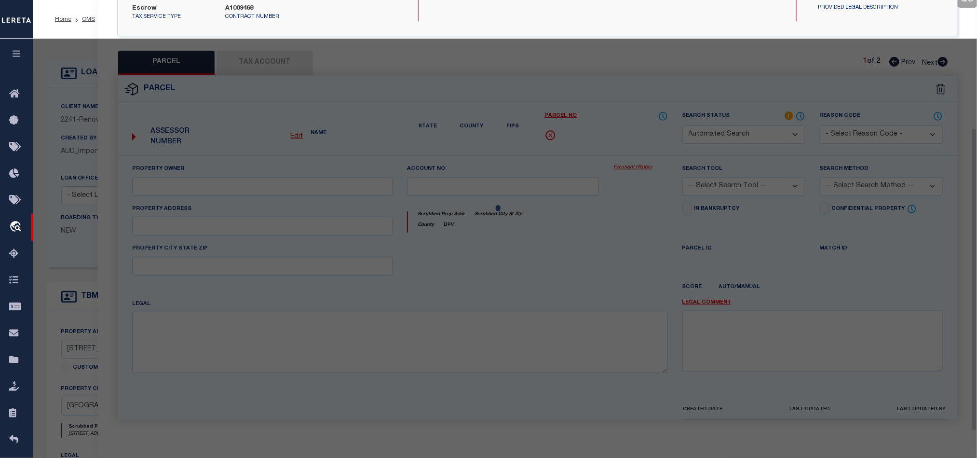
select select "IP"
type input "MOLDAVITE GROUP LLC"
select select "ATL"
select select "ADD"
type input "317 W HURON ST"
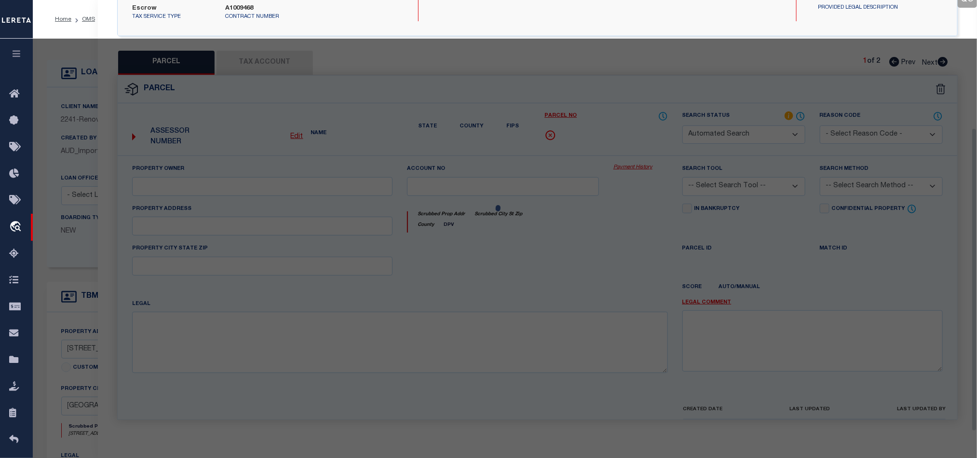
checkbox input "false"
type input "PONTIAC, MI 48341"
type textarea "T3N, R10E, SEC 29 FOREST LAWN ADDITION LOT 40"
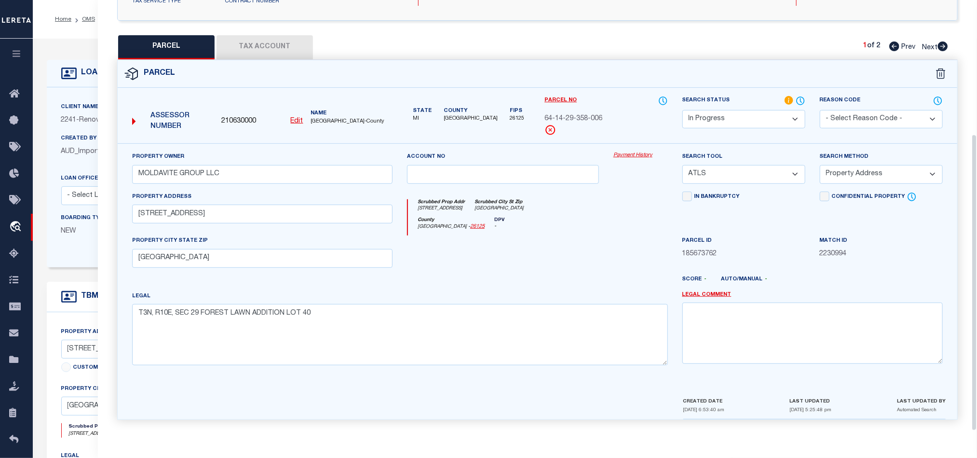
click at [747, 110] on select "Automated Search Bad Parcel Complete Duplicate Parcel High Dollar Reporting In …" at bounding box center [743, 119] width 123 height 19
select select "ND"
click at [682, 110] on select "Automated Search Bad Parcel Complete Duplicate Parcel High Dollar Reporting In …" at bounding box center [743, 119] width 123 height 19
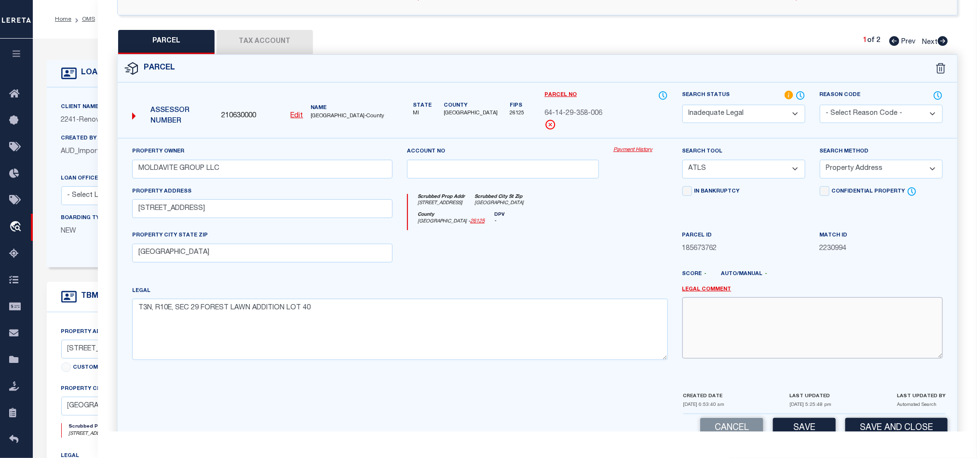
click at [774, 312] on textarea at bounding box center [812, 327] width 260 height 61
paste textarea "Renovo Financial. Please provide complete legal description to proceed."
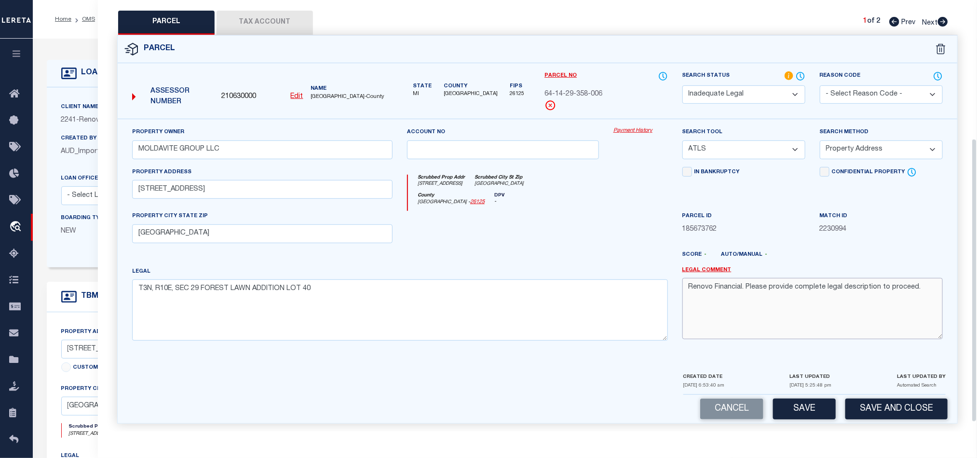
scroll to position [225, 0]
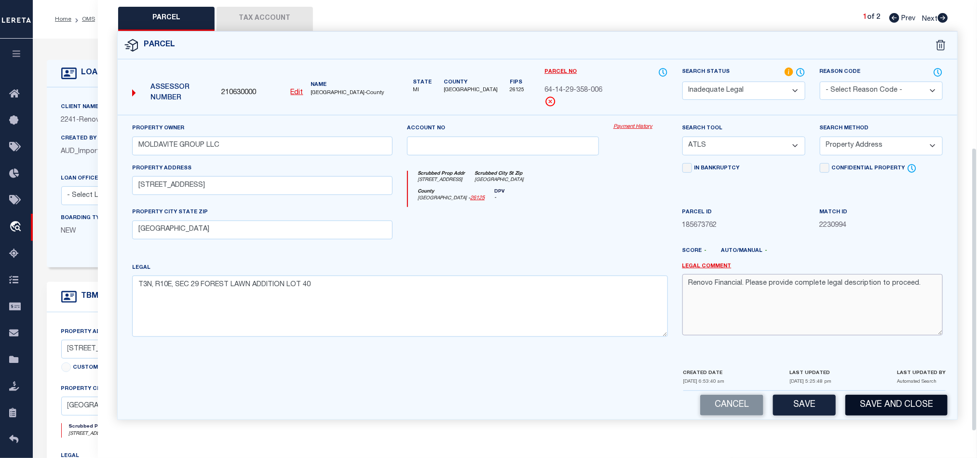
type textarea "Renovo Financial. Please provide complete legal description to proceed."
click at [917, 411] on button "Save and Close" at bounding box center [896, 404] width 102 height 21
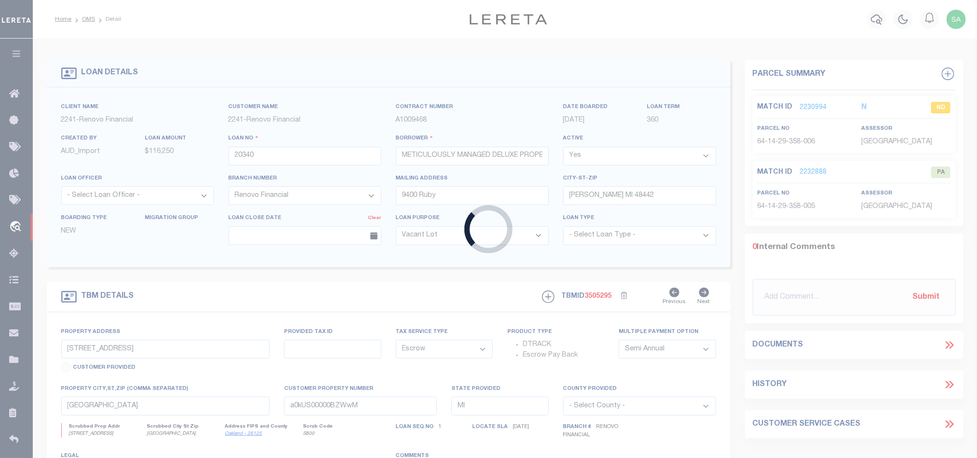
select select "25066"
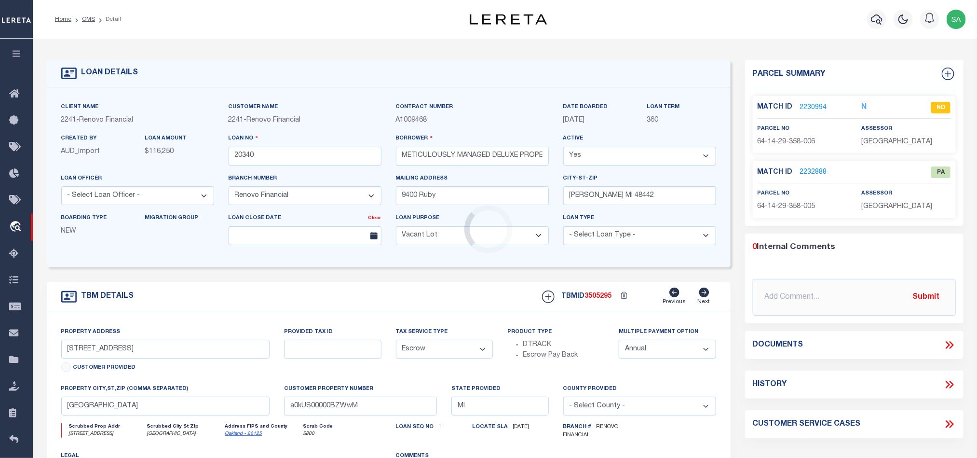
select select
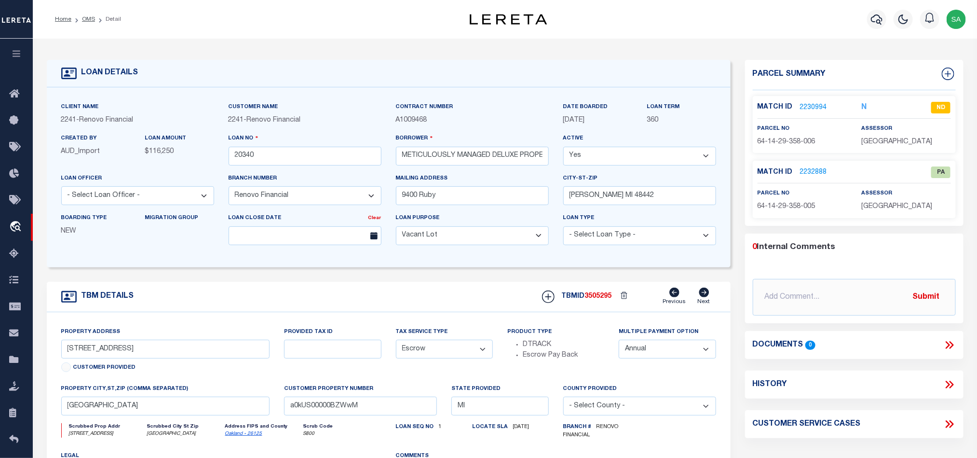
click at [86, 17] on link "OMS" at bounding box center [88, 19] width 13 height 6
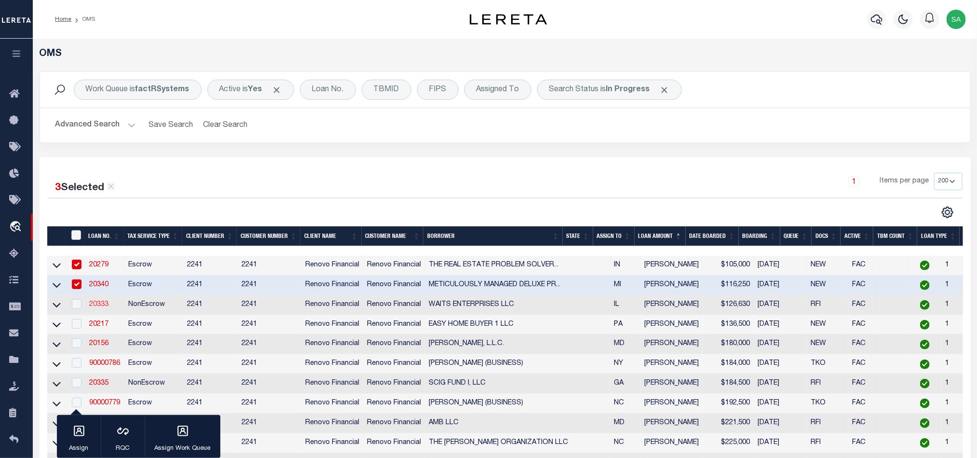
click at [98, 304] on link "20333" at bounding box center [98, 304] width 19 height 7
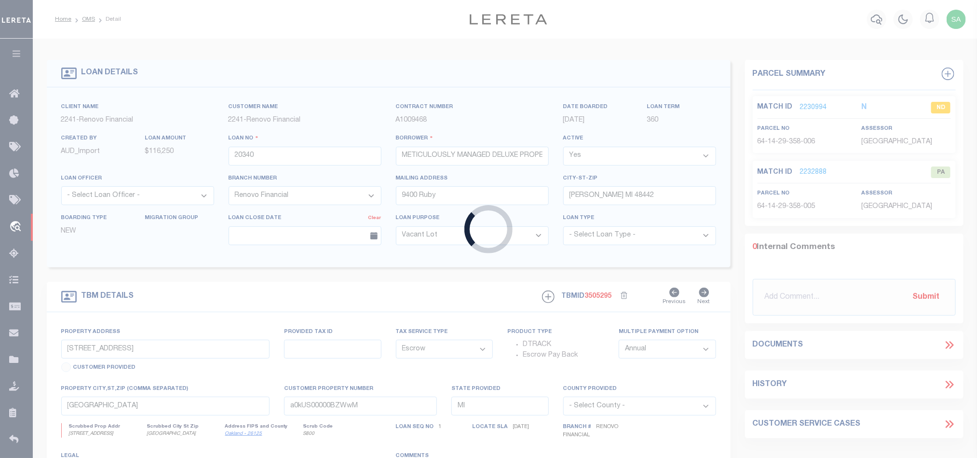
type input "20333"
type input "WAITS ENTERPRISES LLC"
type input "12510 Seaswept Dr"
type input "Houston TX 77071"
select select "NonEscrow"
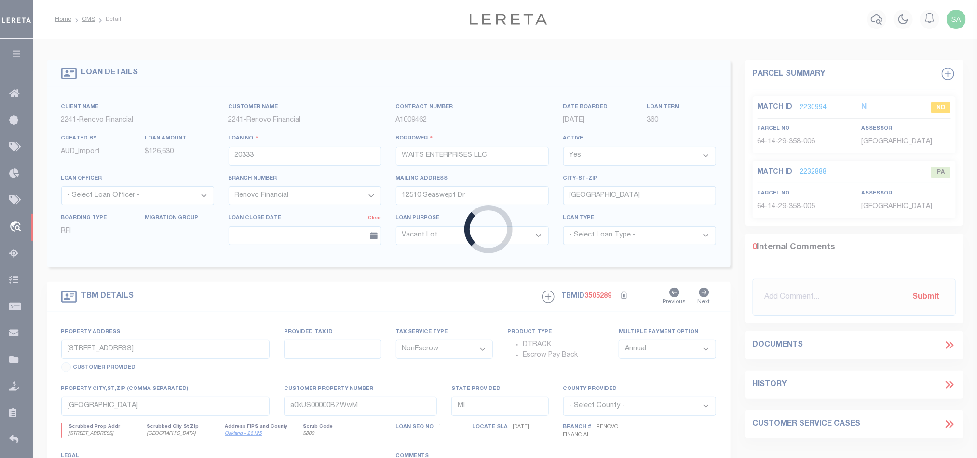
type input "147 East 118th Place"
select select
type input "Chicago, IL 60628"
type input "a0kUS00000BYp6b"
type input "IL"
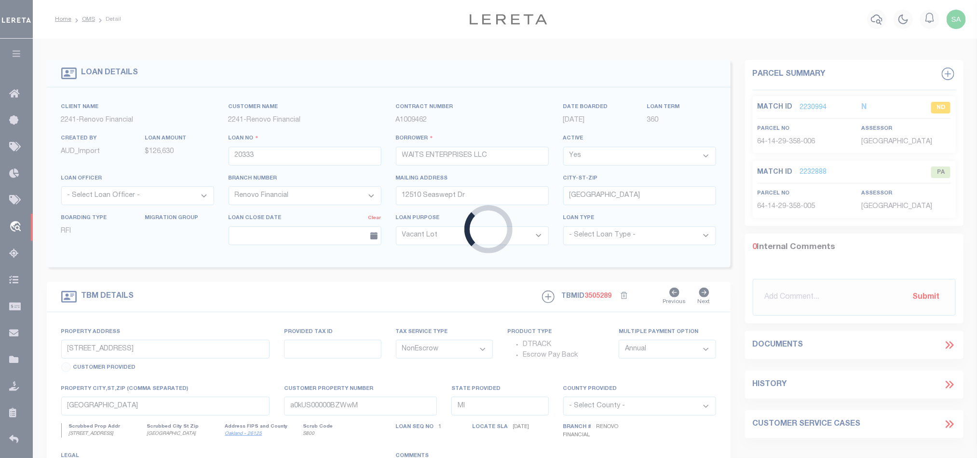
select select
select select "25066"
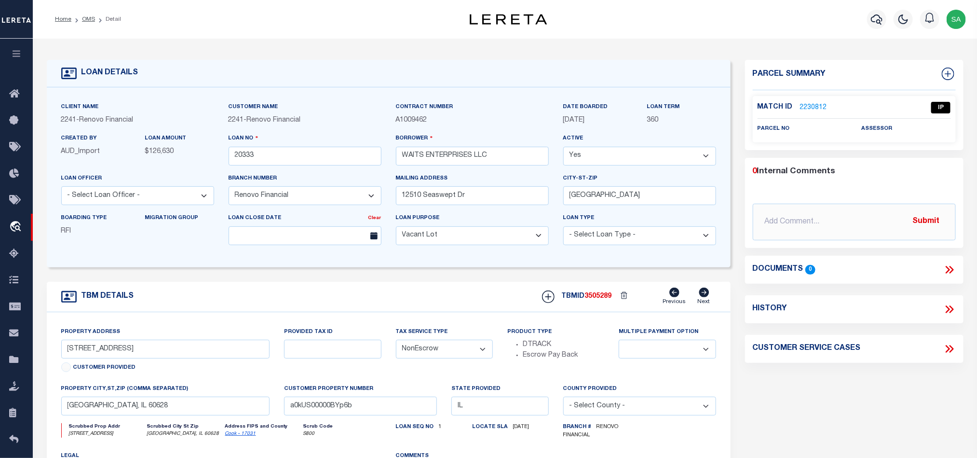
click at [797, 105] on label "Match ID" at bounding box center [778, 107] width 42 height 10
click at [804, 103] on link "2230812" at bounding box center [813, 108] width 27 height 10
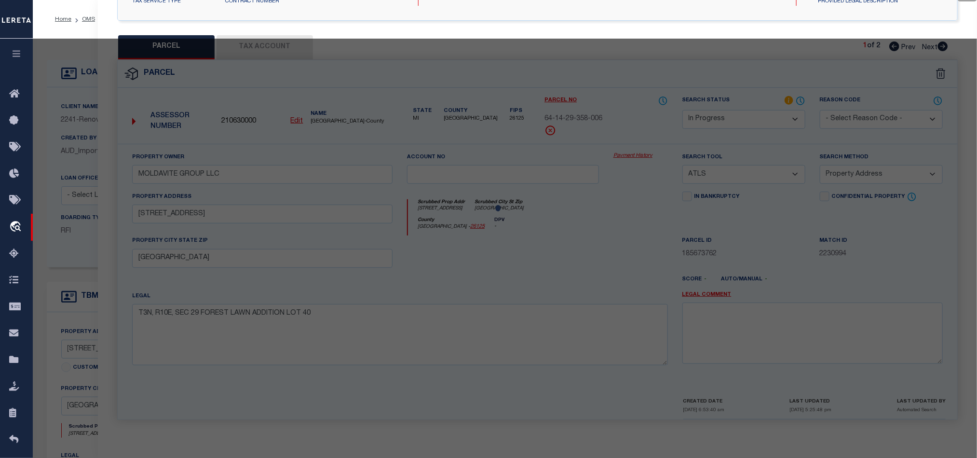
select select "AS"
select select
checkbox input "false"
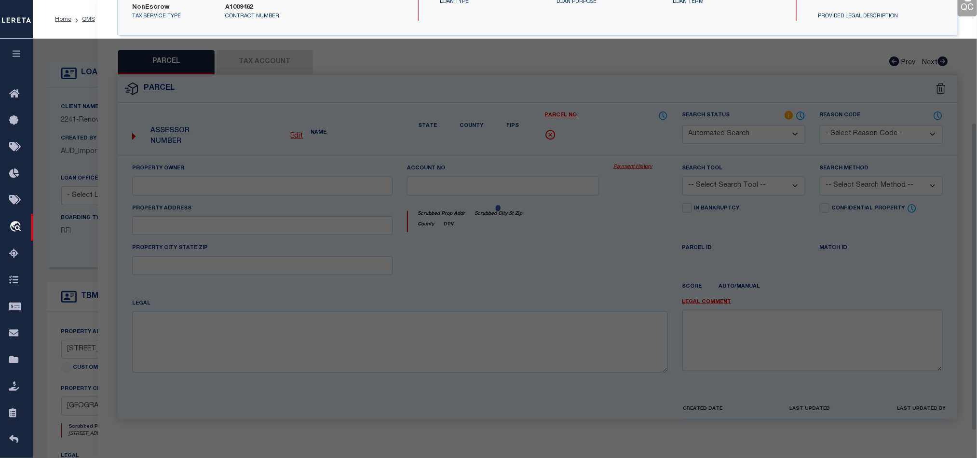
select select "IP"
checkbox input "false"
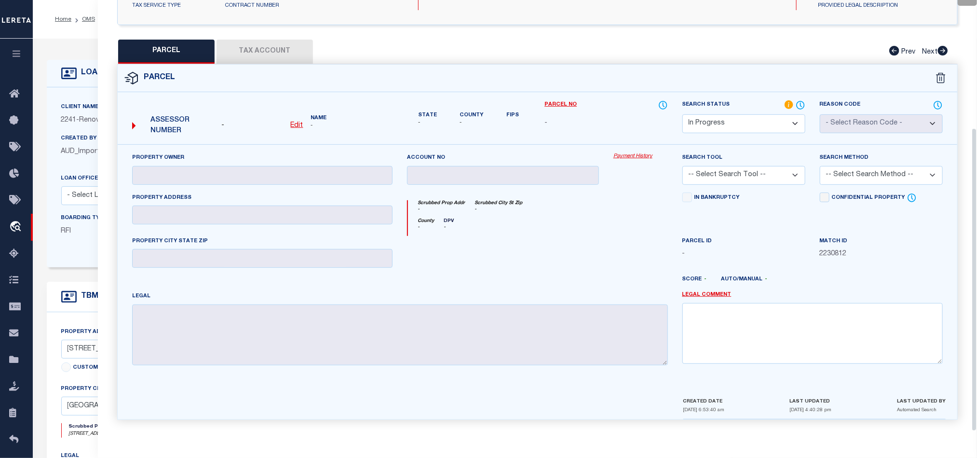
drag, startPoint x: 765, startPoint y: 111, endPoint x: 766, endPoint y: 117, distance: 5.8
click at [765, 114] on select "Automated Search Bad Parcel Complete Duplicate Parcel High Dollar Reporting In …" at bounding box center [743, 123] width 123 height 19
select select "ND"
click at [682, 114] on select "Automated Search Bad Parcel Complete Duplicate Parcel High Dollar Reporting In …" at bounding box center [743, 123] width 123 height 19
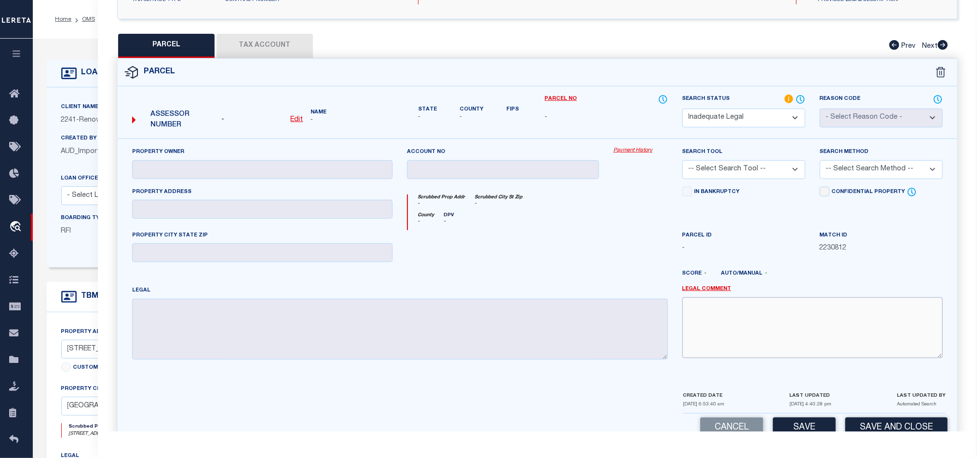
click at [763, 336] on textarea at bounding box center [812, 327] width 260 height 61
paste textarea "Renovo Financial. Please provide complete legal description to proceed."
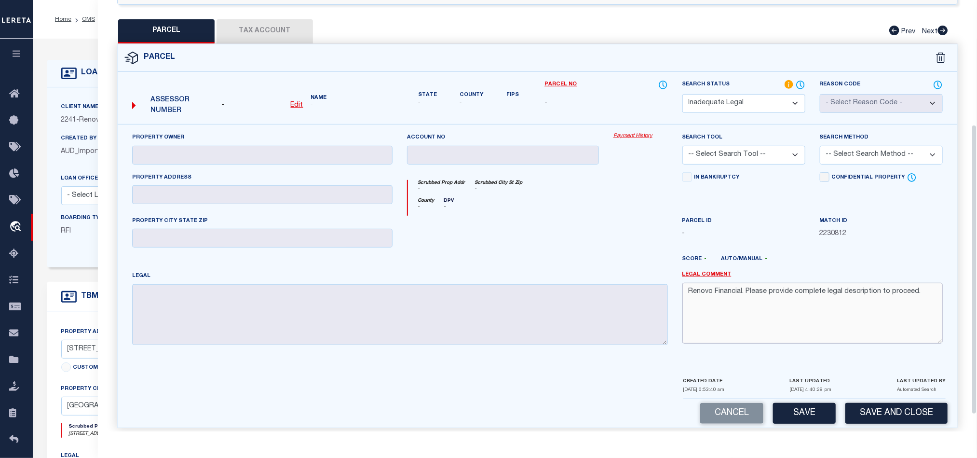
scroll to position [210, 0]
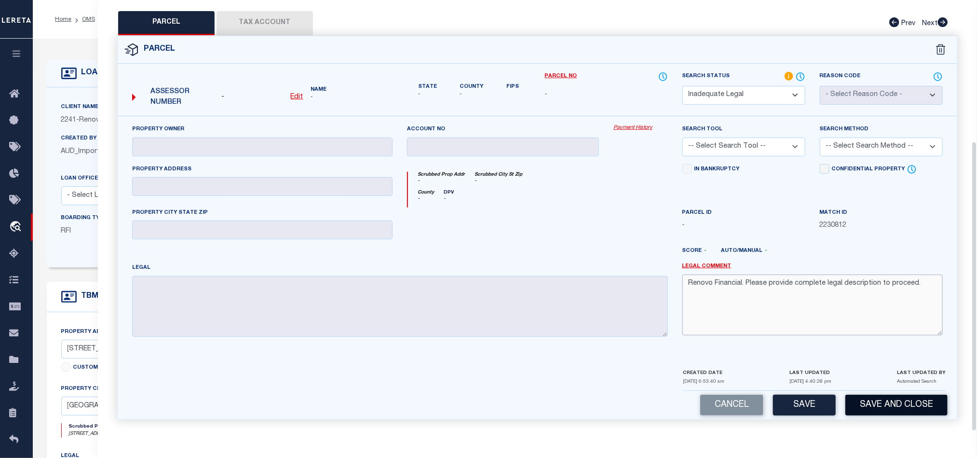
type textarea "Renovo Financial. Please provide complete legal description to proceed."
click at [921, 404] on button "Save and Close" at bounding box center [896, 404] width 102 height 21
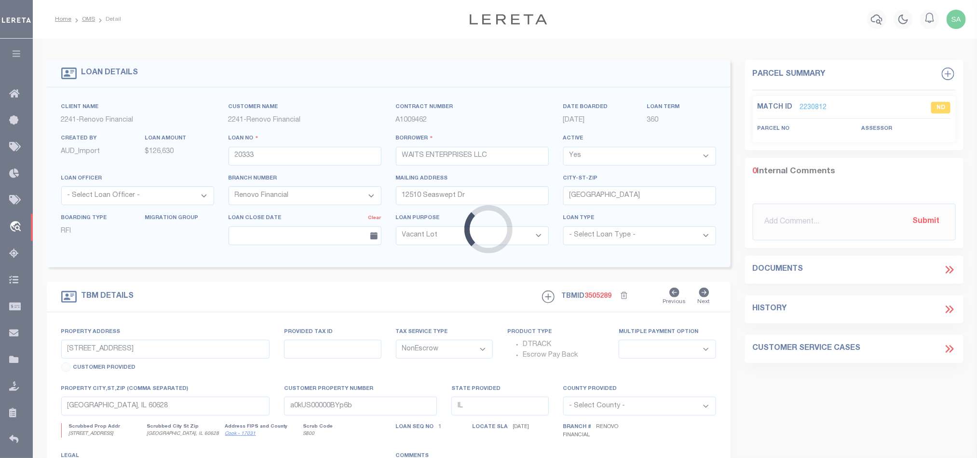
select select
select select "25066"
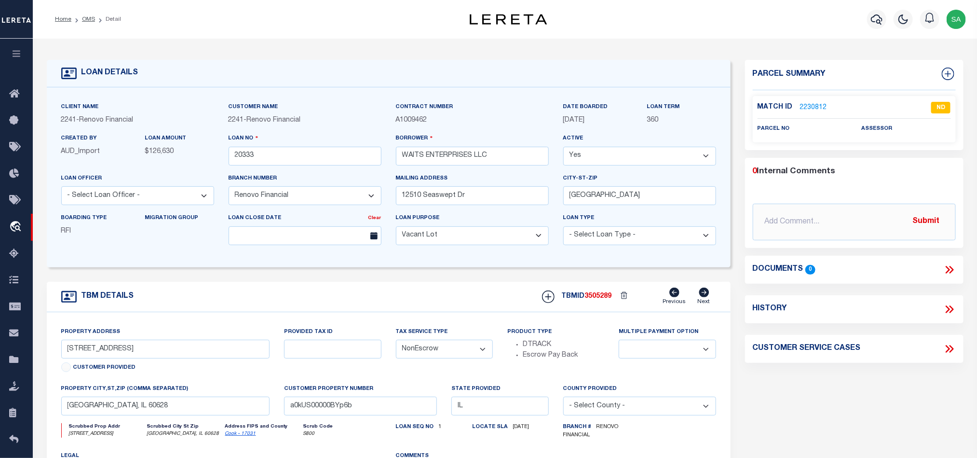
select select "IP"
click at [84, 16] on link "OMS" at bounding box center [88, 19] width 13 height 6
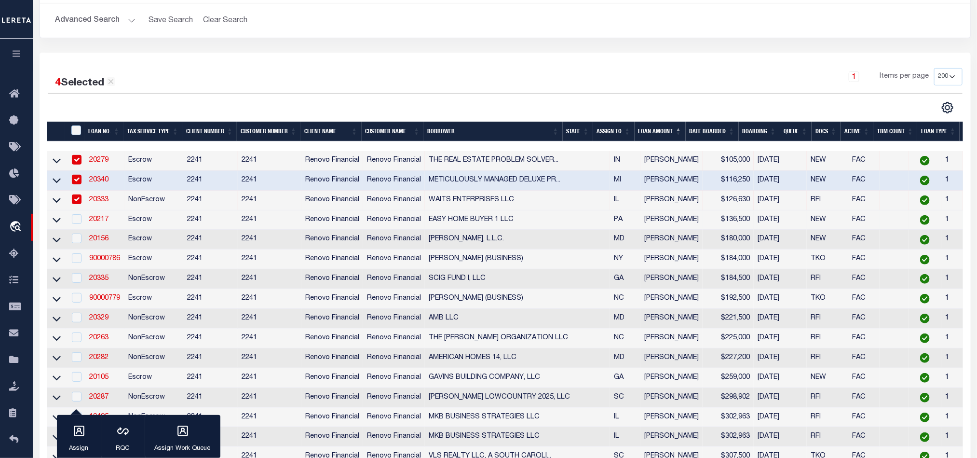
scroll to position [145, 0]
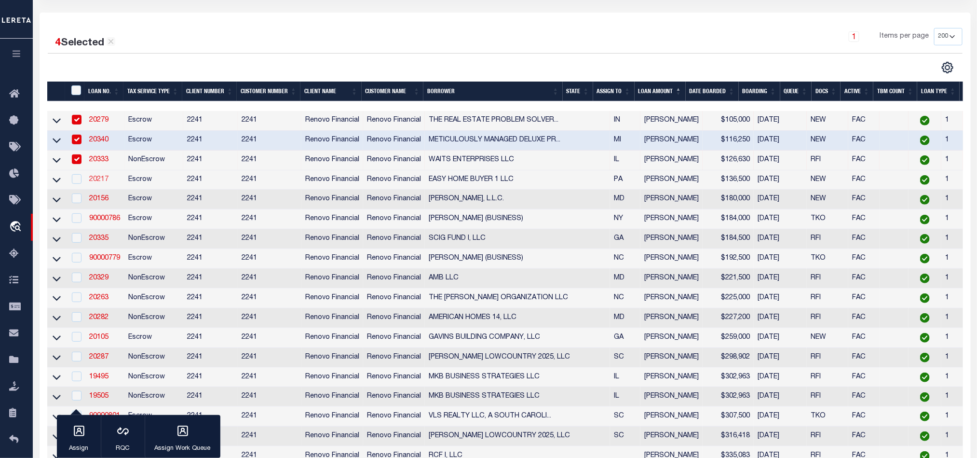
click at [101, 181] on link "20217" at bounding box center [98, 179] width 19 height 7
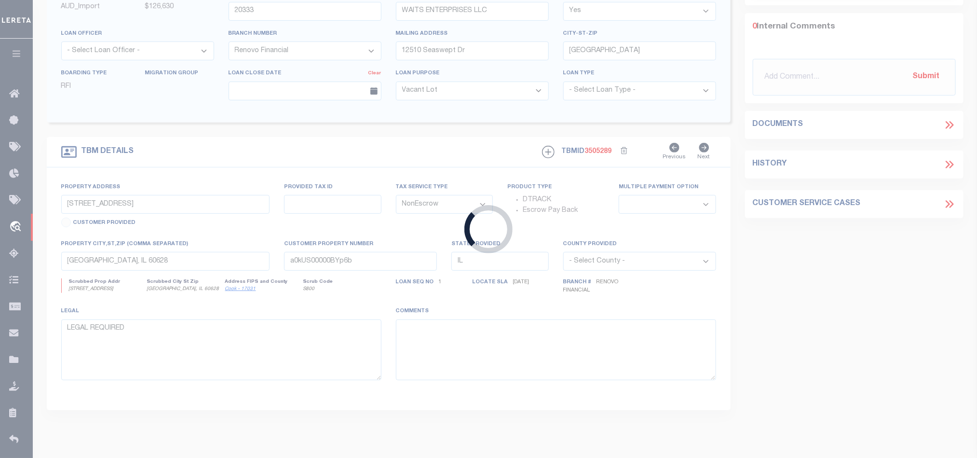
type input "20217"
type input "EASY HOME BUYER 1 LLC"
type input "1120 MClellan St"
type input "Philadelphia PA 19148"
select select "Escrow"
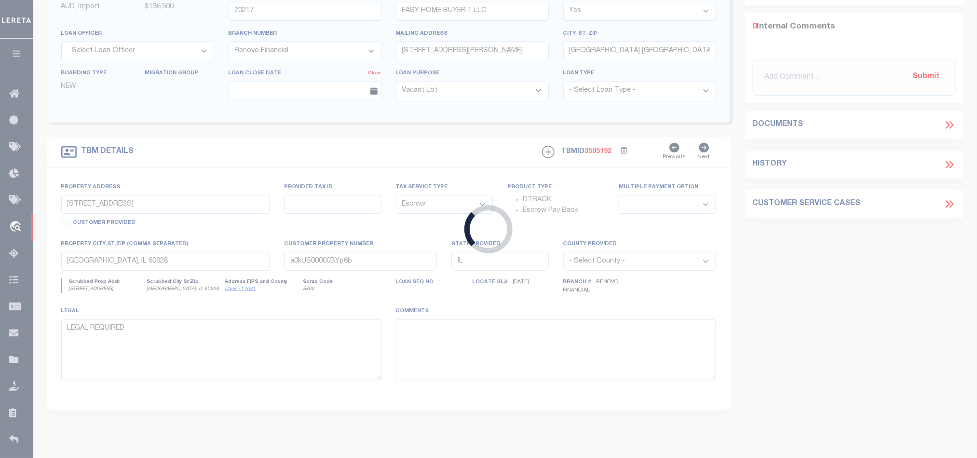
select select "25066"
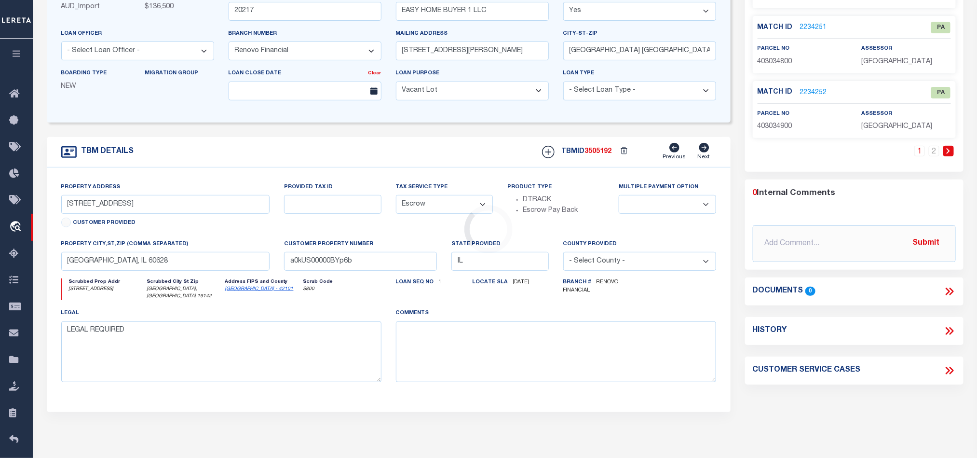
type input "2314 South 66th Street"
select select
type input "Philadelphia, PA 19142"
type input "a0kUS00000CNcdZ"
type input "PA"
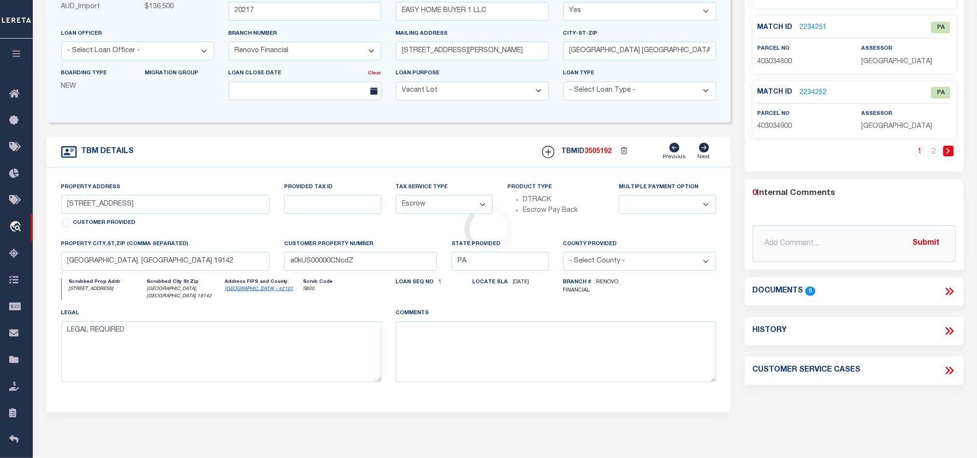
select select
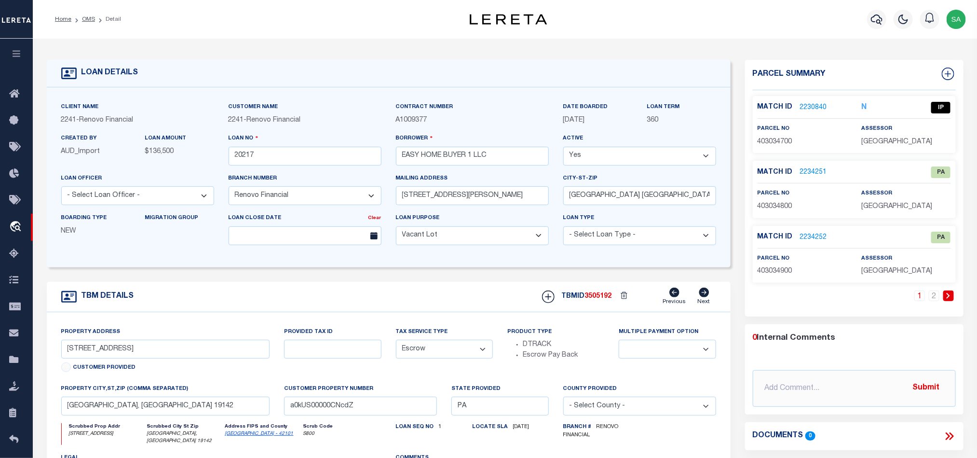
click at [820, 106] on link "2230840" at bounding box center [813, 108] width 27 height 10
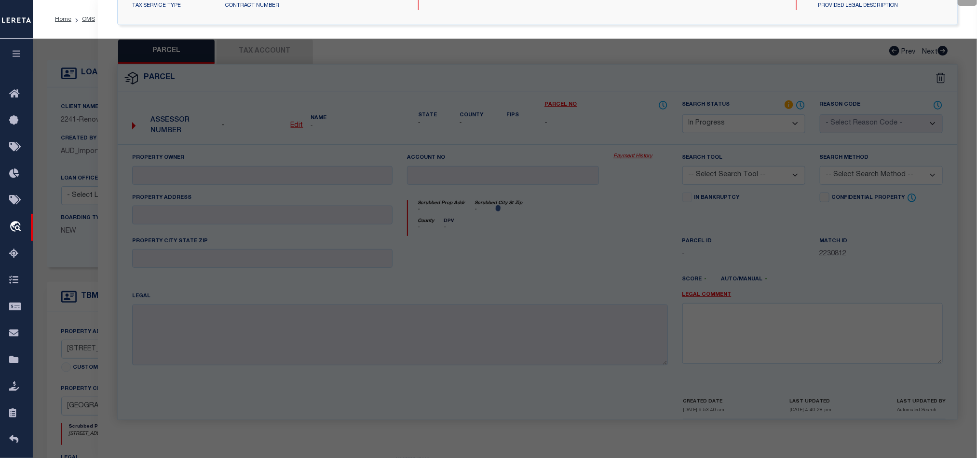
select select "AS"
checkbox input "false"
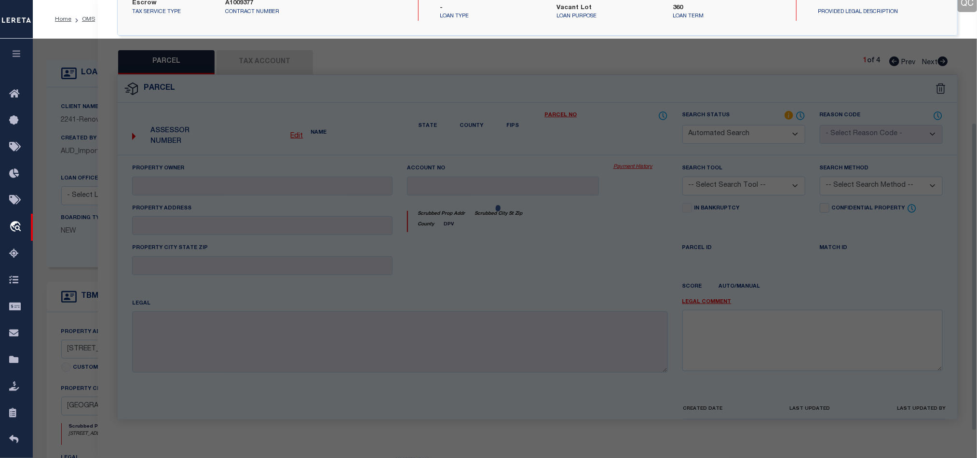
select select "IP"
type input "WILLIAM A ROWELL"
select select "ATL"
select select "ADD"
type input "2314 S 66TH ST"
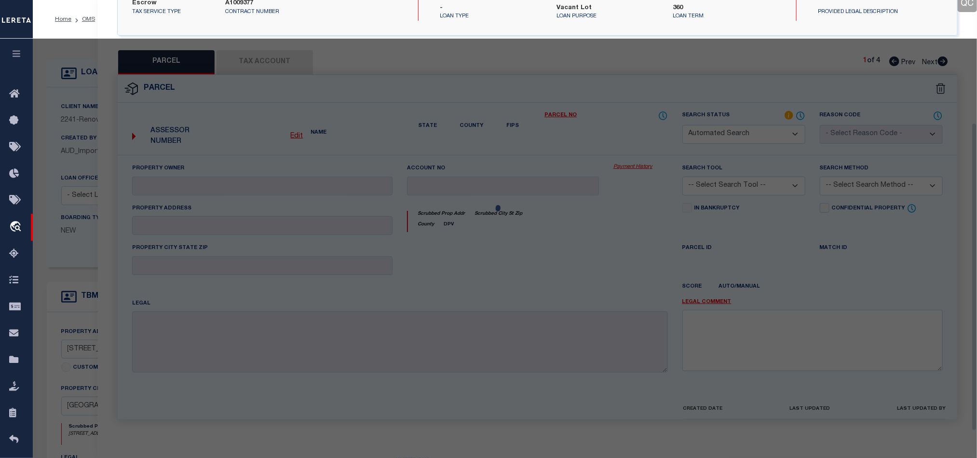
checkbox input "false"
type input "PHILADELPHIA, PA 19142"
type textarea "105' S PASCHALL AVE"
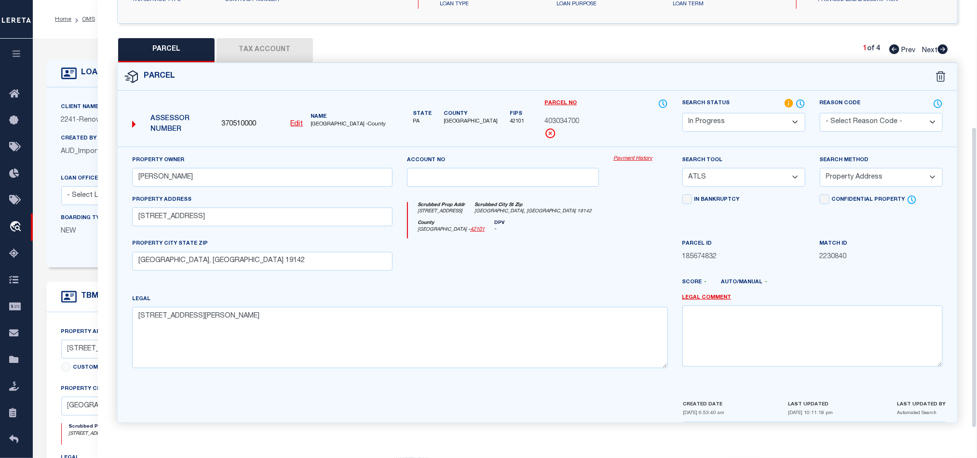
drag, startPoint x: 766, startPoint y: 113, endPoint x: 771, endPoint y: 126, distance: 14.2
click at [766, 113] on select "Automated Search Bad Parcel Complete Duplicate Parcel High Dollar Reporting In …" at bounding box center [743, 122] width 123 height 19
select select "ND"
click at [682, 113] on select "Automated Search Bad Parcel Complete Duplicate Parcel High Dollar Reporting In …" at bounding box center [743, 122] width 123 height 19
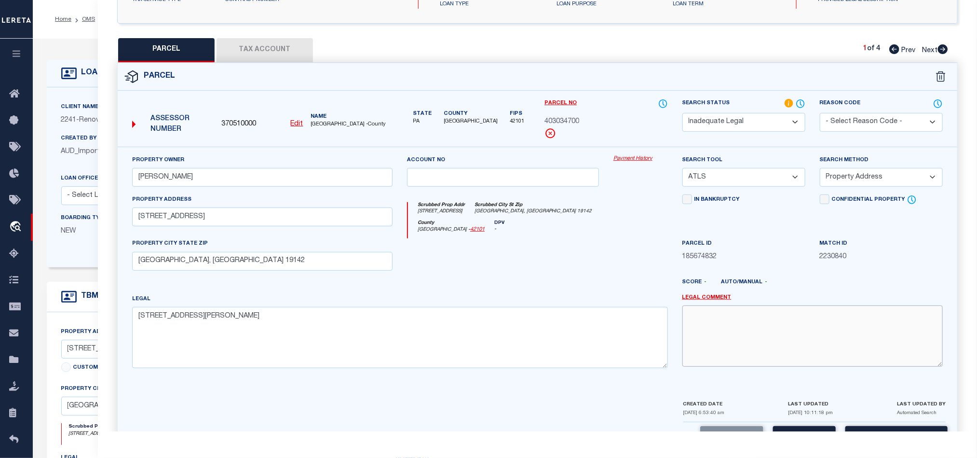
click at [786, 324] on textarea at bounding box center [812, 335] width 260 height 61
paste textarea "Renovo Financial. Please provide complete legal description to proceed."
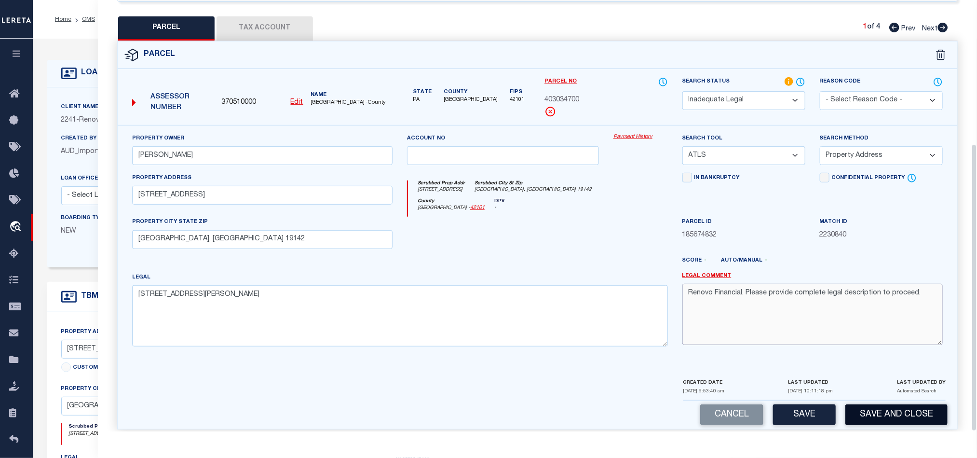
scroll to position [216, 0]
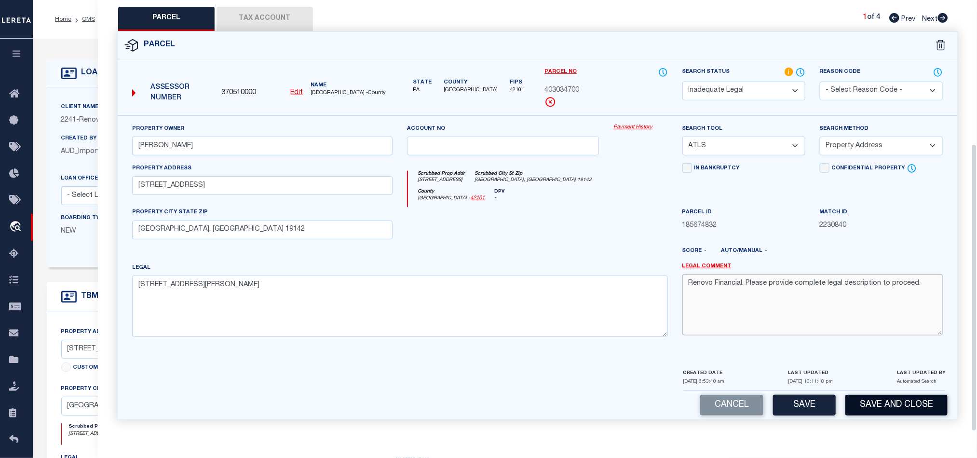
type textarea "Renovo Financial. Please provide complete legal description to proceed."
click at [892, 404] on button "Save and Close" at bounding box center [896, 404] width 102 height 21
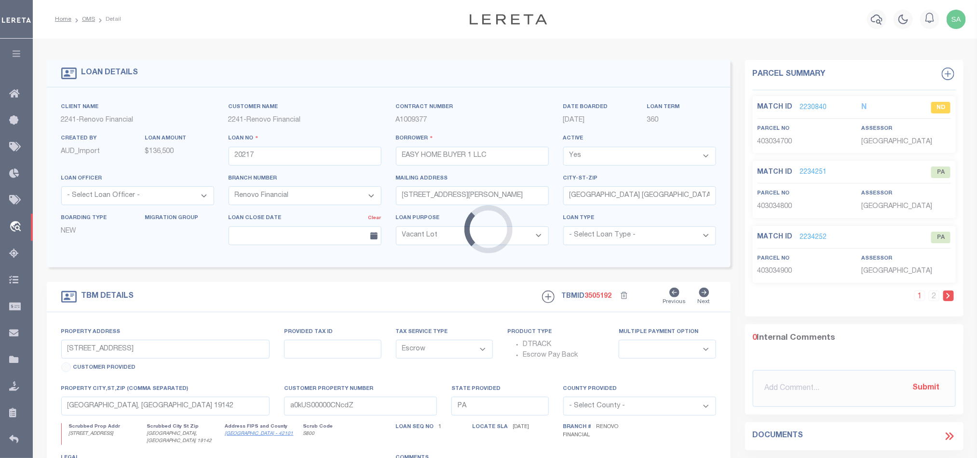
select select
select select "25066"
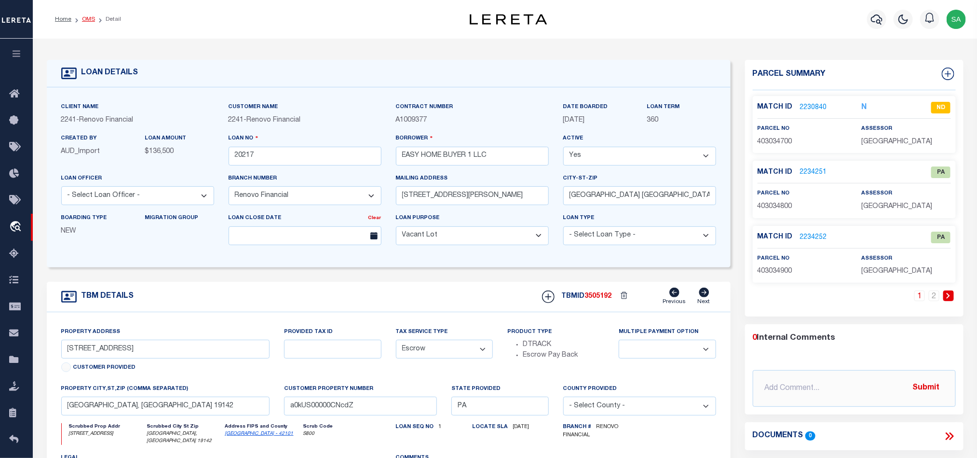
click at [84, 20] on link "OMS" at bounding box center [88, 19] width 13 height 6
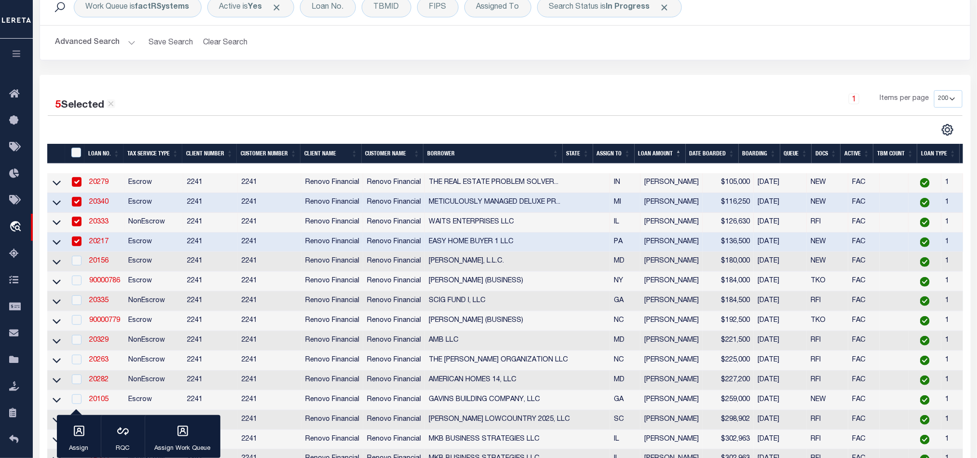
scroll to position [145, 0]
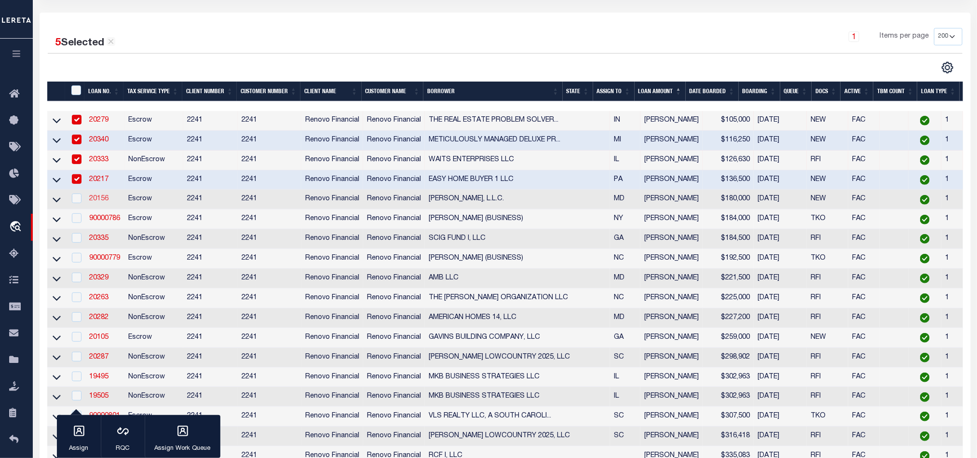
click at [101, 200] on link "20156" at bounding box center [98, 198] width 19 height 7
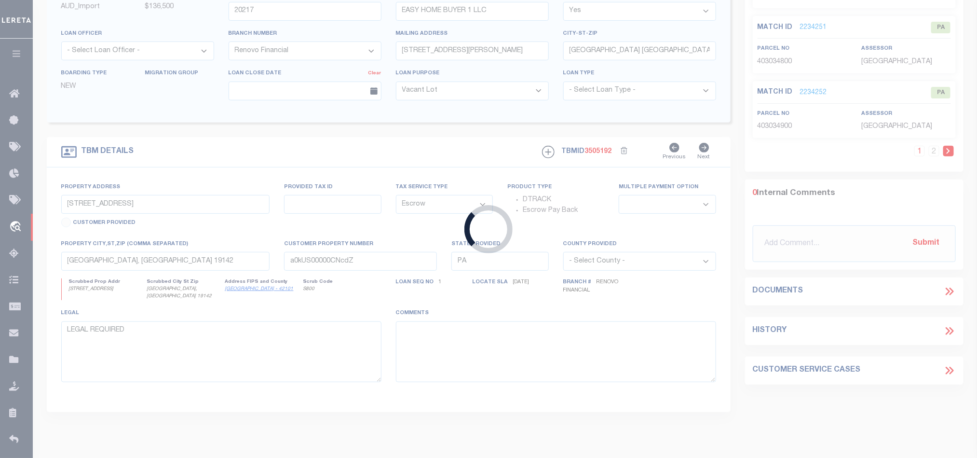
type input "20156"
type input "SIRIMSI, L.L.C."
type input "3931 Cloverhill RD"
type input "Baltimore MD 21218"
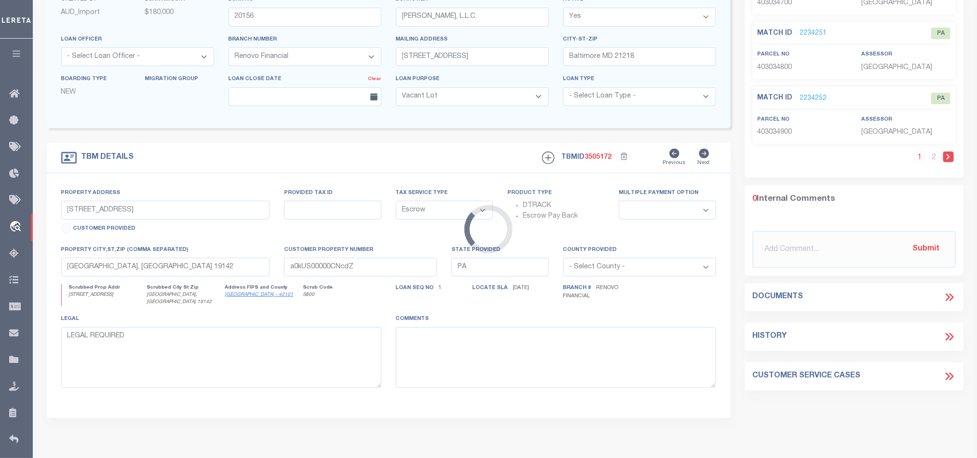
type input "4121 The Alameda"
type input "Baltimore, MD 21218"
type input "a0kUS00000C4NYb"
type input "MD"
select select
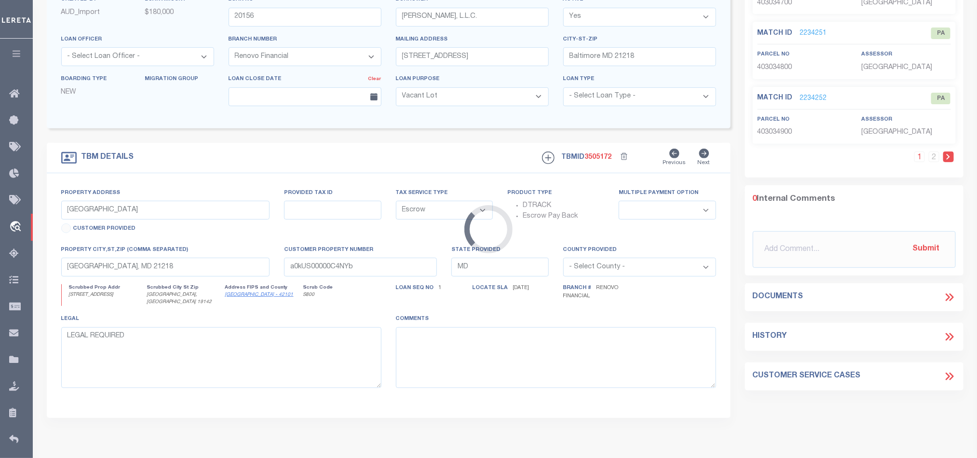
scroll to position [115, 0]
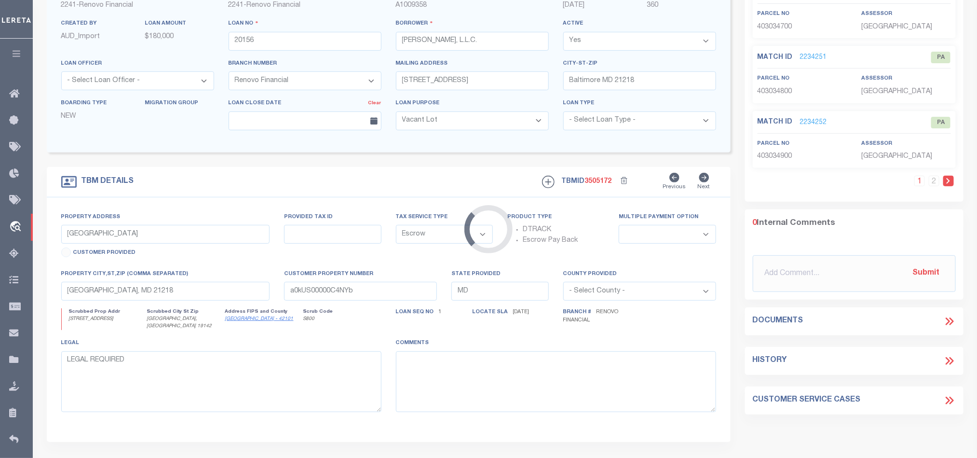
select select "25066"
select select "2"
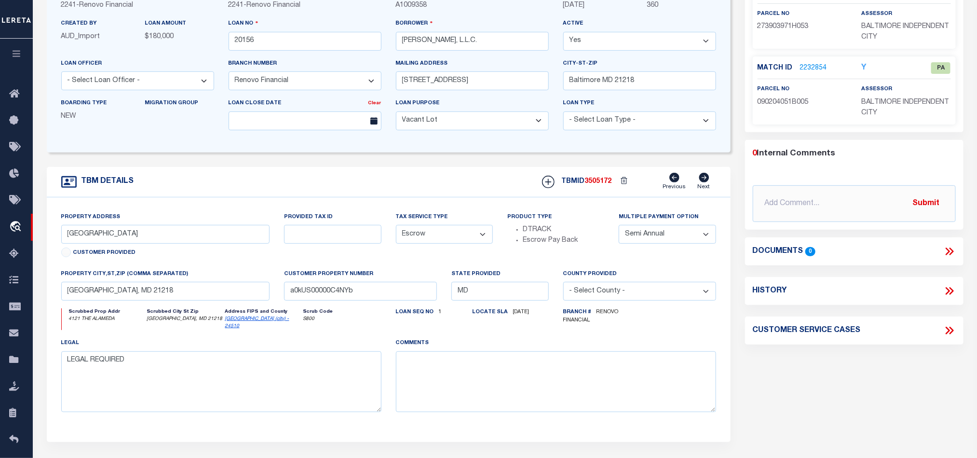
scroll to position [0, 0]
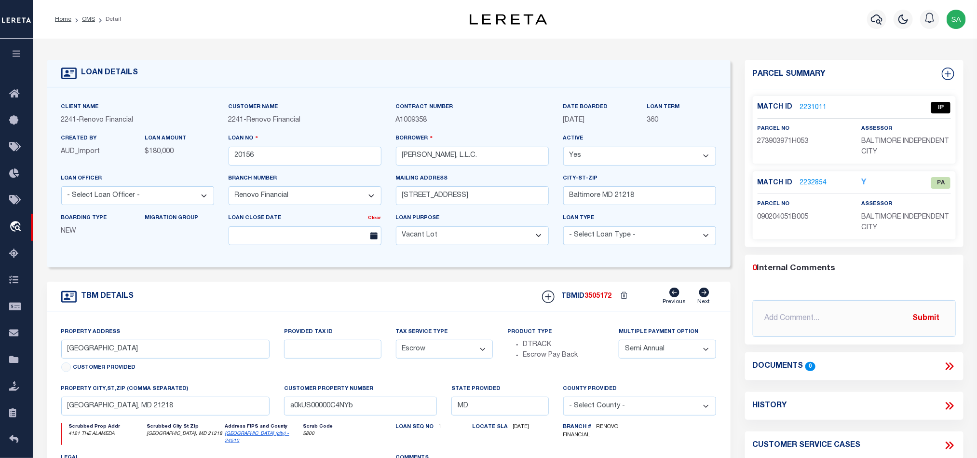
click at [809, 106] on link "2231011" at bounding box center [813, 108] width 27 height 10
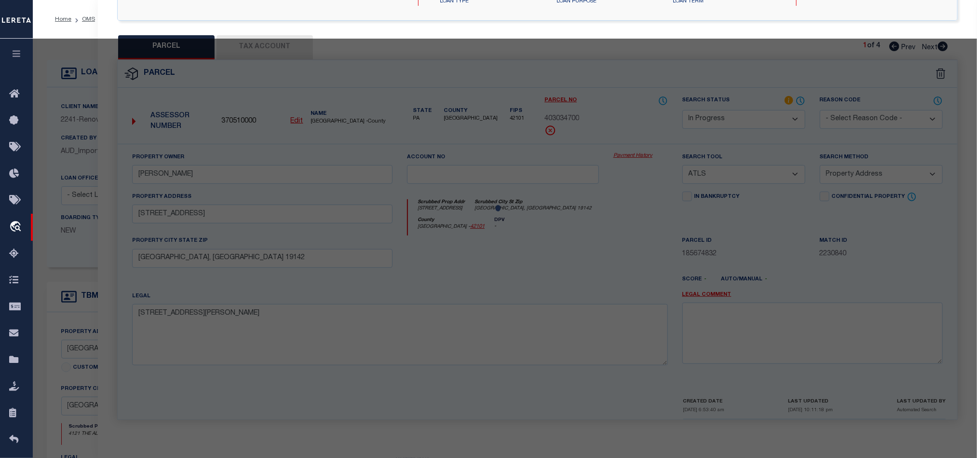
select select "AS"
select select
checkbox input "false"
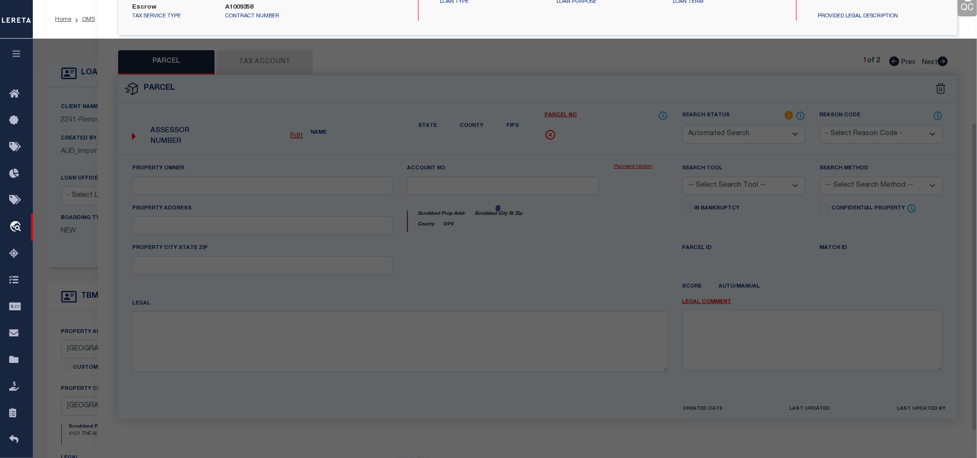
select select "IP"
type input "DAVIS,MARY"
select select "ATL"
select select "ADD"
type input "4121 THE ALAMEDA"
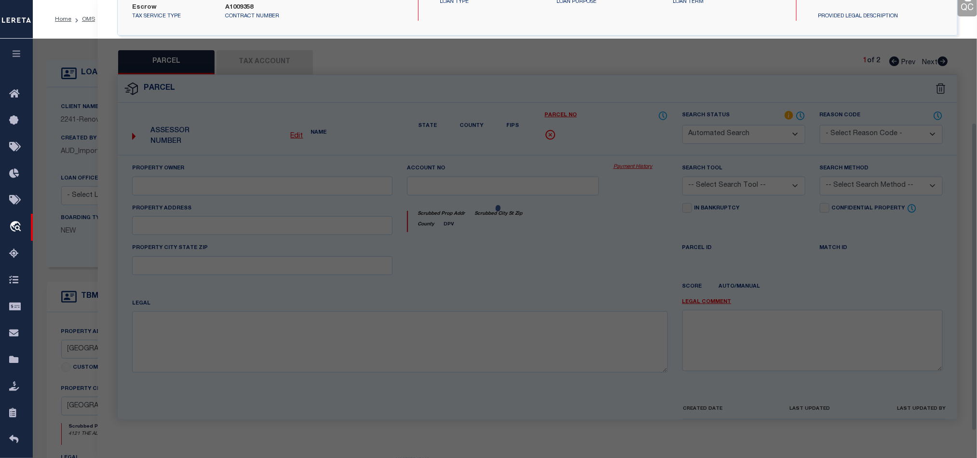
checkbox input "false"
type input "BALTIMORE, MD 21218"
type textarea "31X140-6"
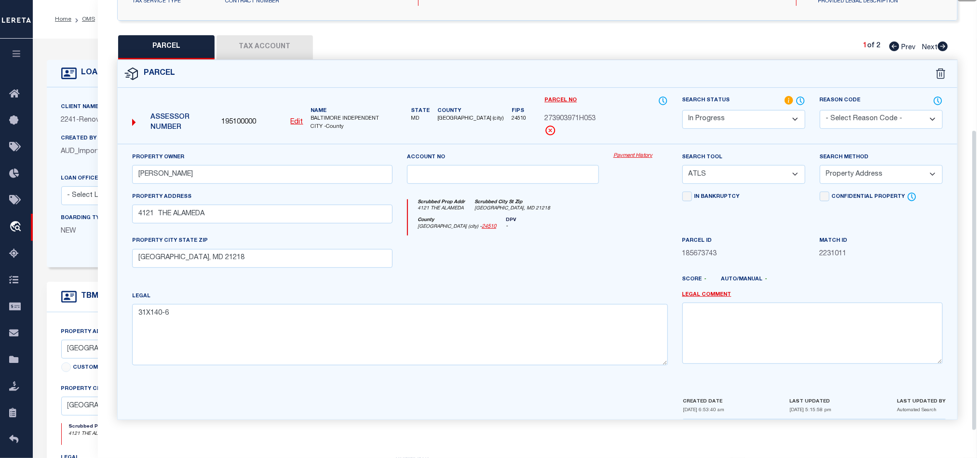
click at [771, 117] on select "Automated Search Bad Parcel Complete Duplicate Parcel High Dollar Reporting In …" at bounding box center [743, 119] width 123 height 19
click at [682, 110] on select "Automated Search Bad Parcel Complete Duplicate Parcel High Dollar Reporting In …" at bounding box center [743, 119] width 123 height 19
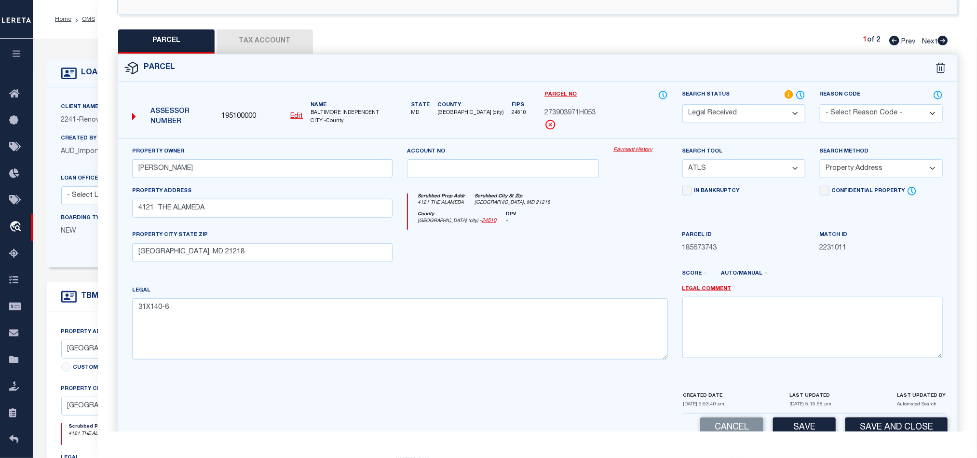
click at [748, 111] on select "Automated Search Bad Parcel Complete Duplicate Parcel High Dollar Reporting In …" at bounding box center [743, 113] width 123 height 19
select select "ND"
click at [682, 105] on select "Automated Search Bad Parcel Complete Duplicate Parcel High Dollar Reporting In …" at bounding box center [743, 113] width 123 height 19
click at [779, 341] on textarea at bounding box center [812, 327] width 260 height 61
paste textarea "Renovo Financial. Please provide complete legal description to proceed."
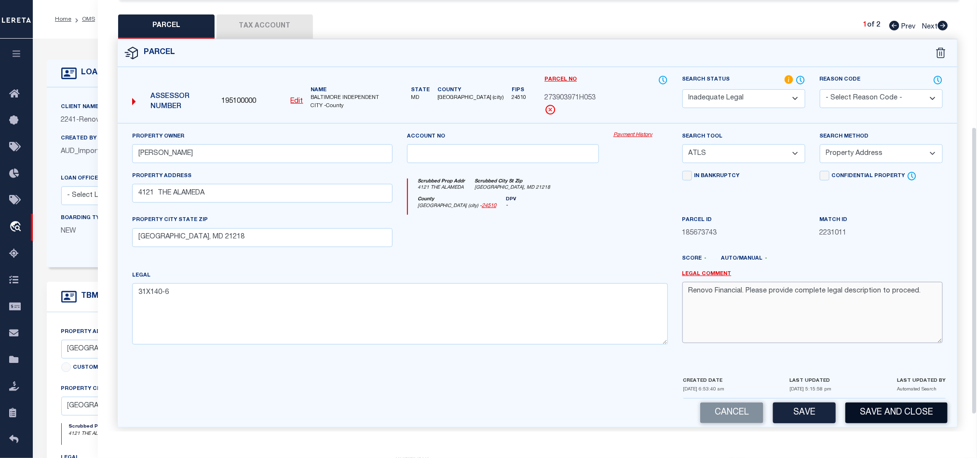
scroll to position [216, 0]
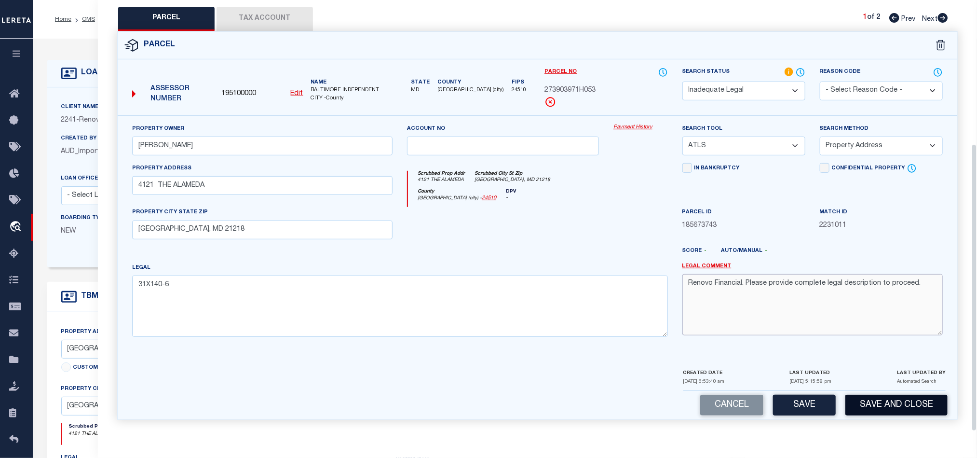
type textarea "Renovo Financial. Please provide complete legal description to proceed."
click at [886, 411] on button "Save and Close" at bounding box center [896, 404] width 102 height 21
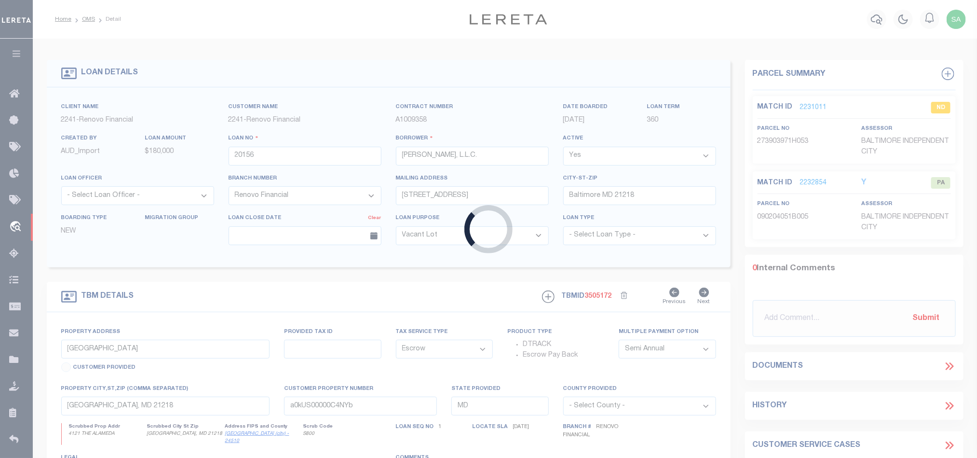
select select
select select "25066"
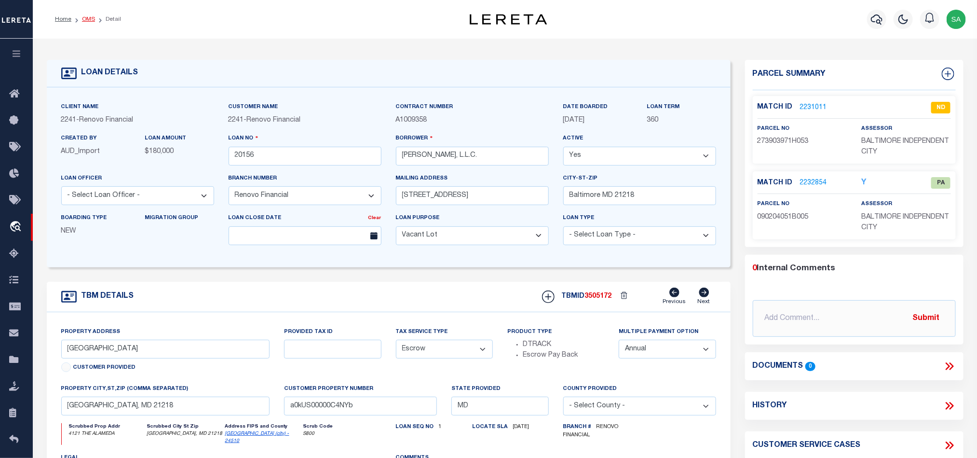
click at [85, 18] on link "OMS" at bounding box center [88, 19] width 13 height 6
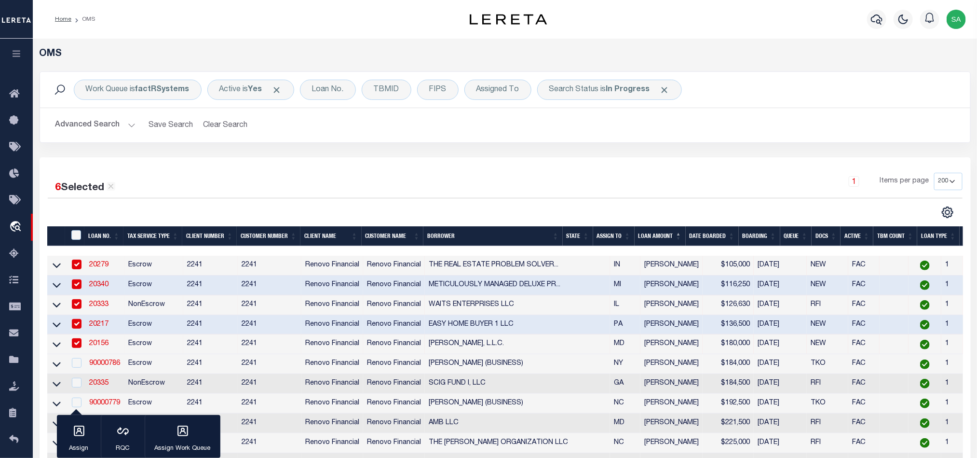
scroll to position [72, 0]
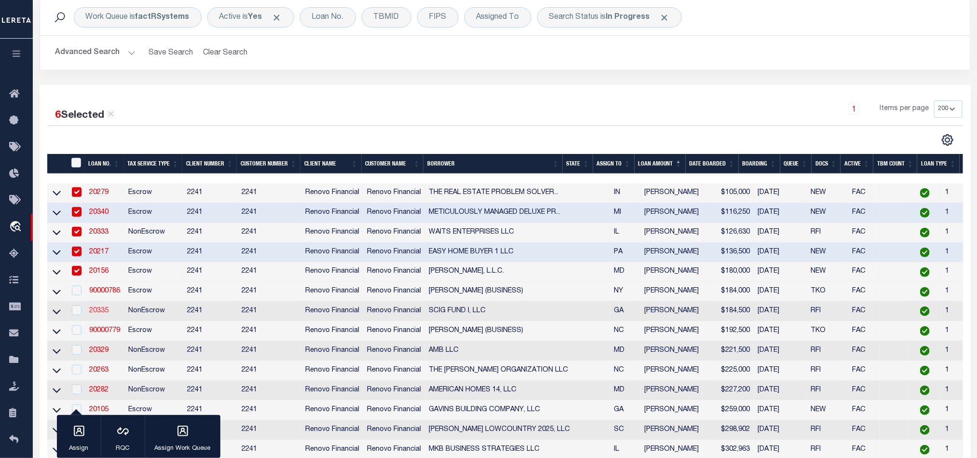
click at [105, 311] on link "20335" at bounding box center [98, 310] width 19 height 7
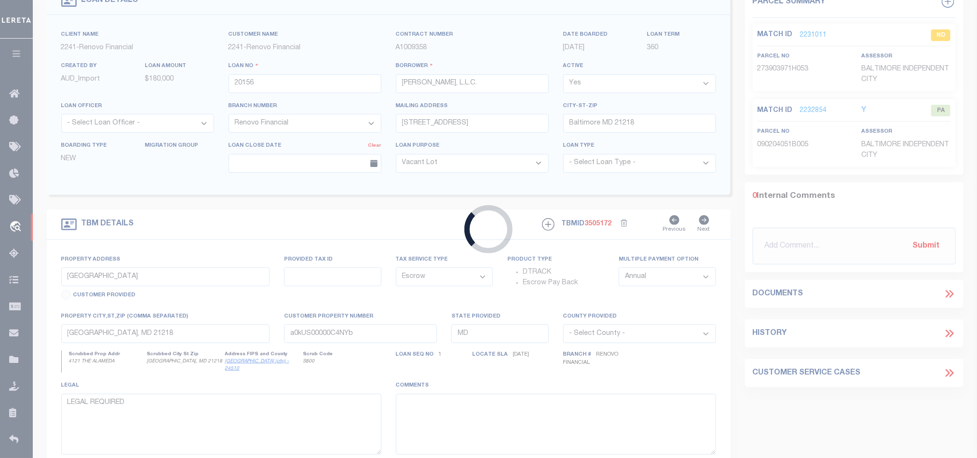
scroll to position [68, 0]
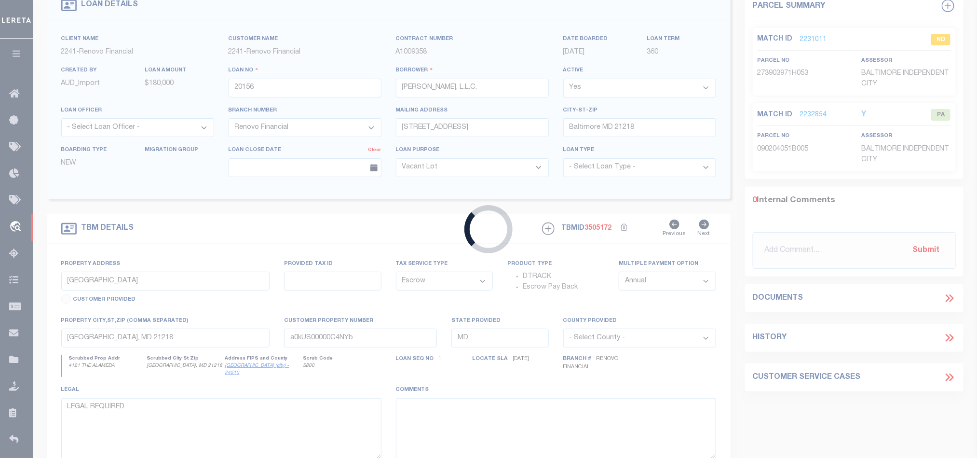
type input "20335"
type input "SCIG FUND I, LLC"
type input "2886 Pebble Brook Drive"
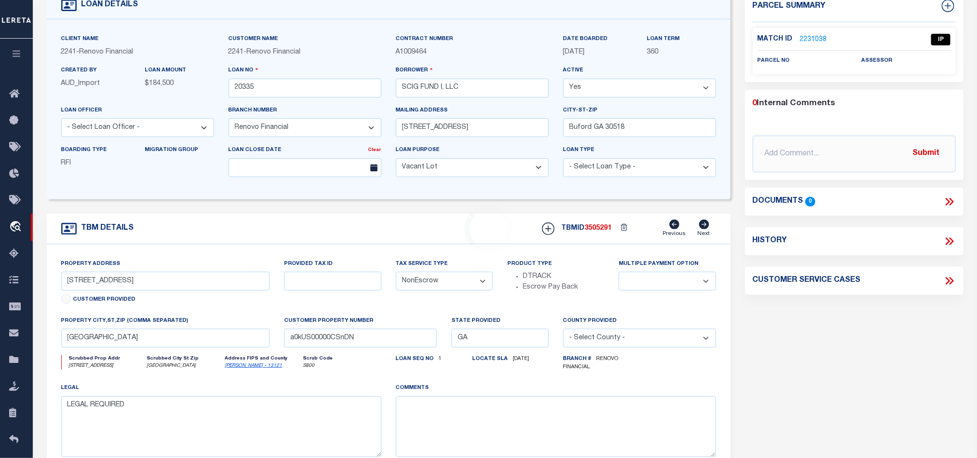
scroll to position [0, 0]
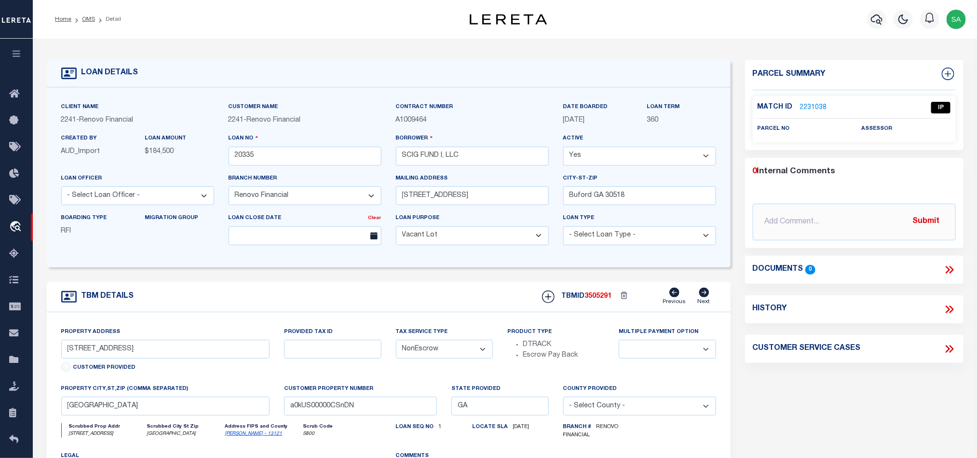
click at [815, 110] on link "2231038" at bounding box center [813, 108] width 27 height 10
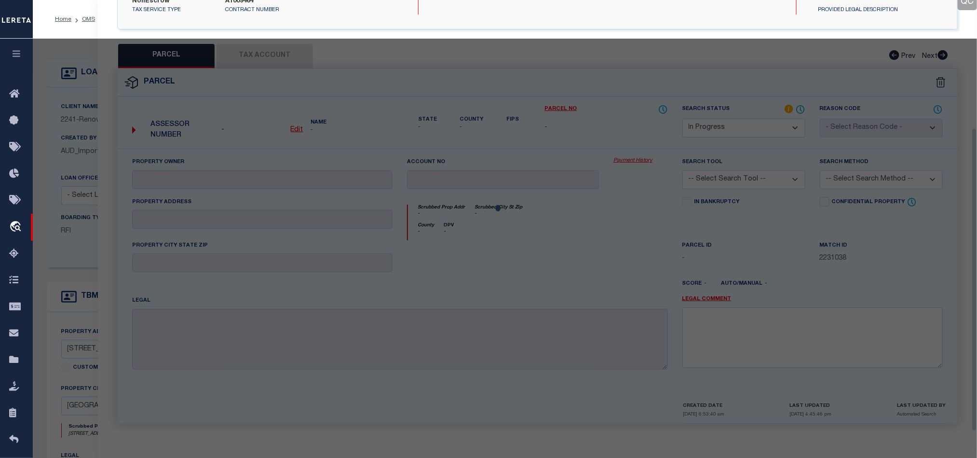
scroll to position [182, 0]
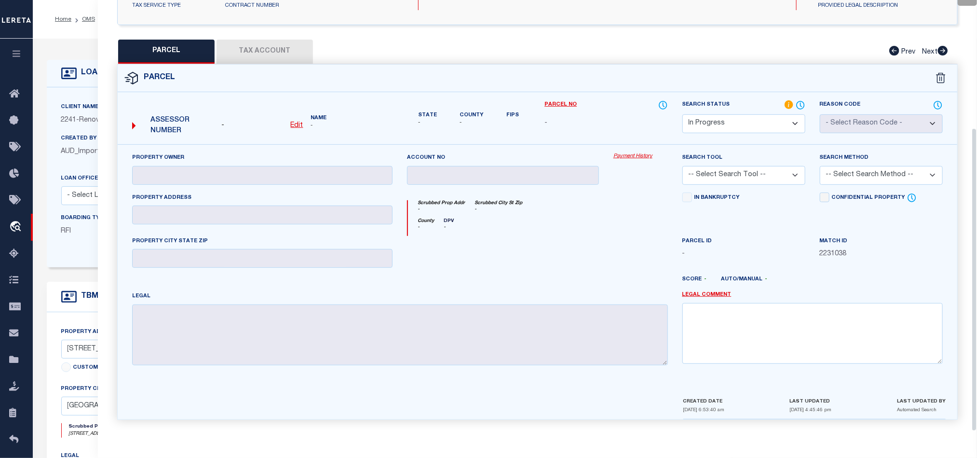
click at [764, 120] on select "Automated Search Bad Parcel Complete Duplicate Parcel High Dollar Reporting In …" at bounding box center [743, 123] width 123 height 19
click at [682, 114] on select "Automated Search Bad Parcel Complete Duplicate Parcel High Dollar Reporting In …" at bounding box center [743, 123] width 123 height 19
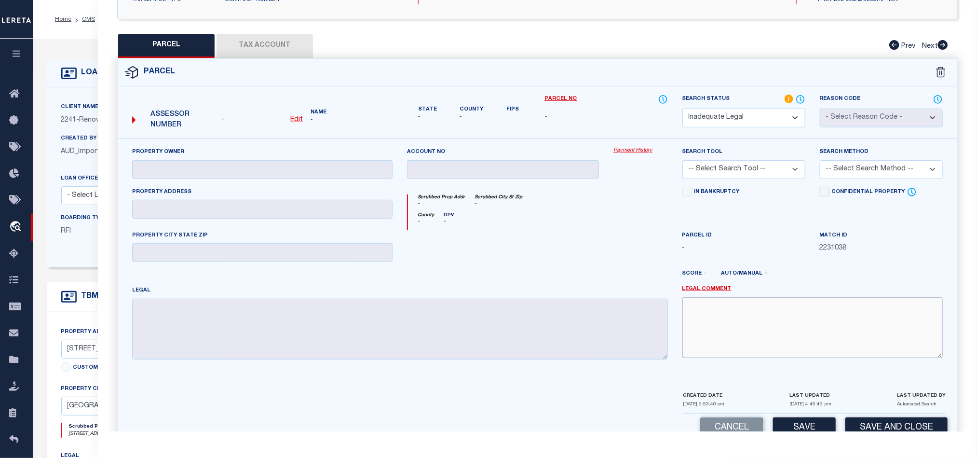
click at [748, 340] on textarea at bounding box center [812, 327] width 260 height 61
paste textarea "Renovo Financial. Please provide complete legal description to proceed."
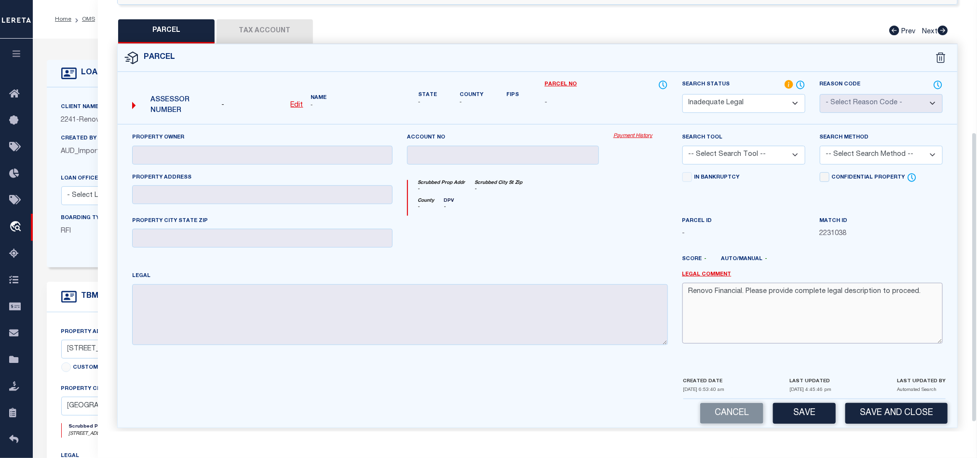
scroll to position [210, 0]
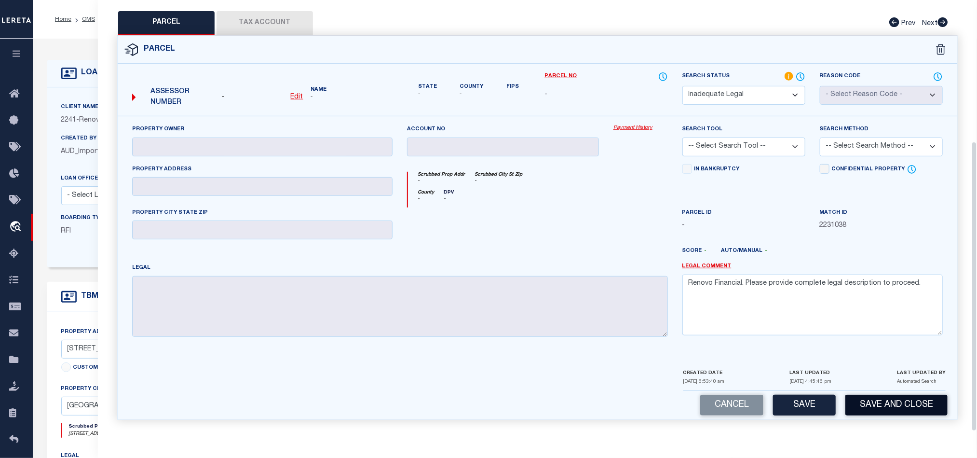
click at [891, 405] on button "Save and Close" at bounding box center [896, 404] width 102 height 21
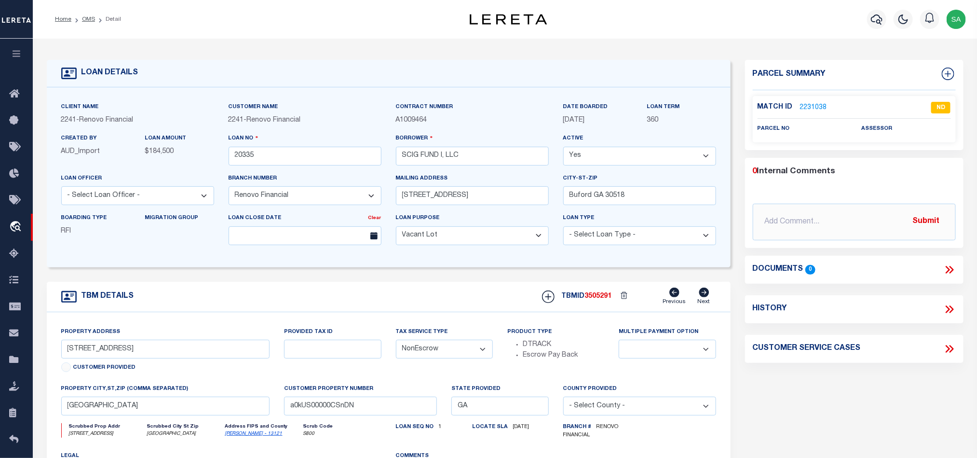
click at [84, 19] on link "OMS" at bounding box center [88, 19] width 13 height 6
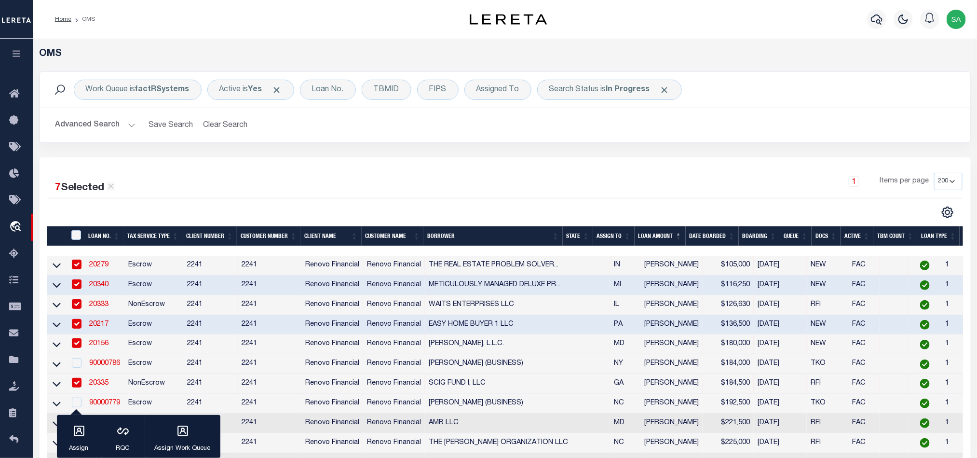
scroll to position [145, 0]
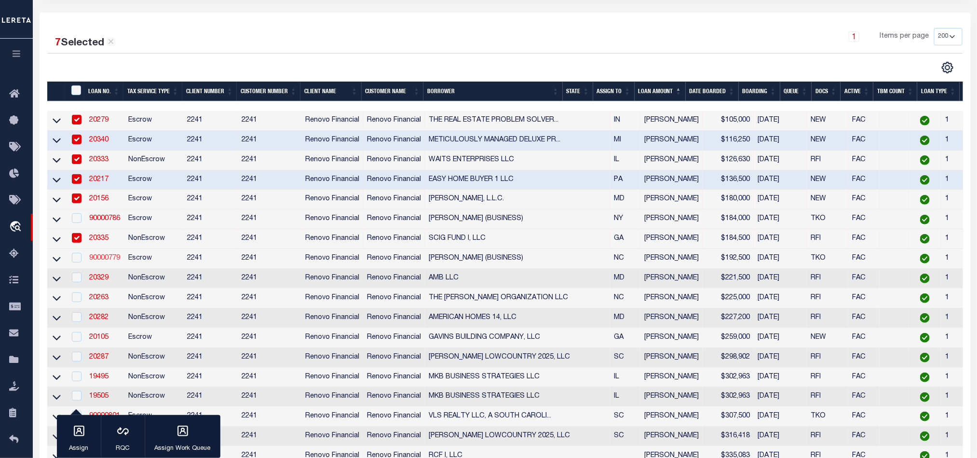
click at [108, 258] on link "90000779" at bounding box center [104, 258] width 31 height 7
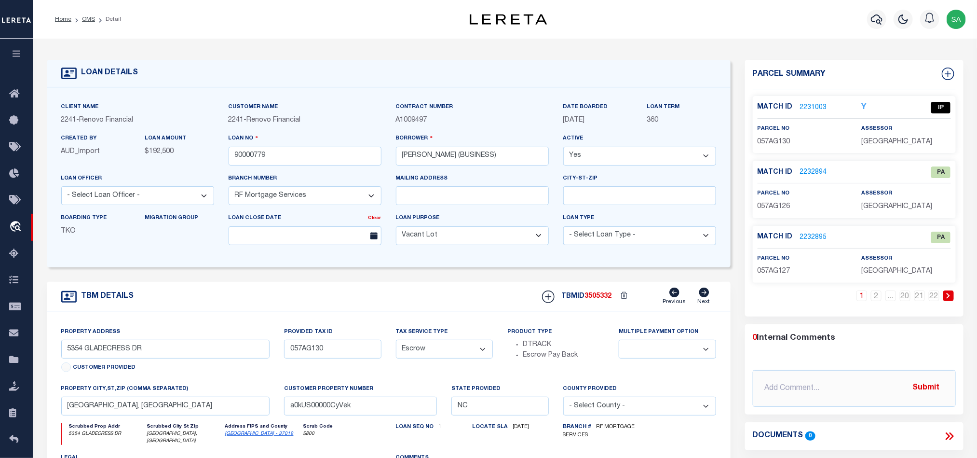
click at [811, 110] on link "2231003" at bounding box center [813, 108] width 27 height 10
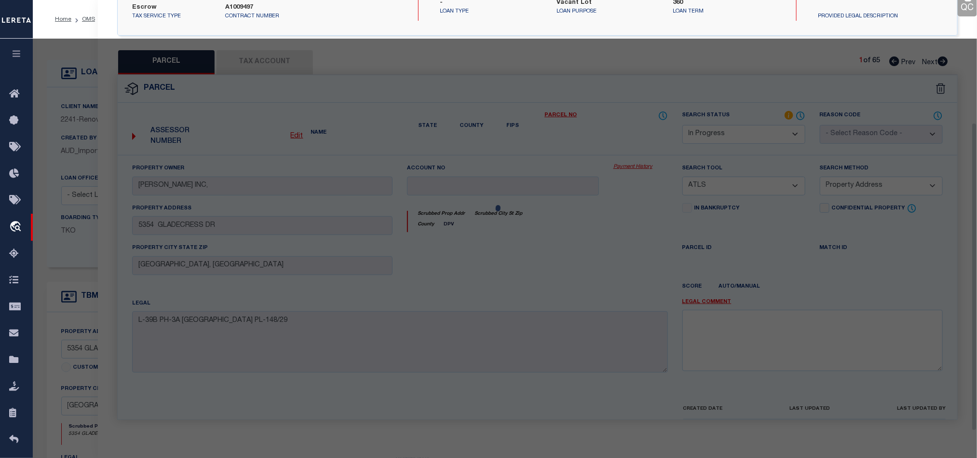
scroll to position [182, 0]
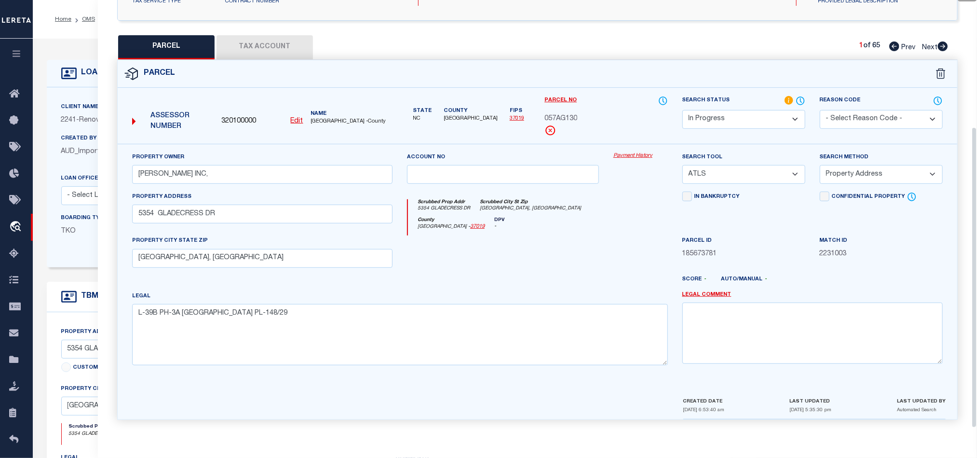
click at [774, 113] on select "Automated Search Bad Parcel Complete Duplicate Parcel High Dollar Reporting In …" at bounding box center [743, 119] width 123 height 19
click at [682, 110] on select "Automated Search Bad Parcel Complete Duplicate Parcel High Dollar Reporting In …" at bounding box center [743, 119] width 123 height 19
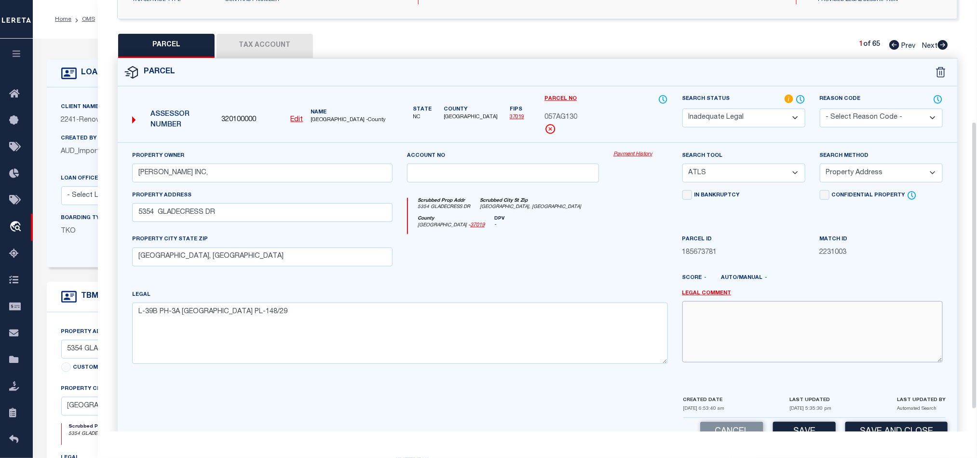
click at [758, 331] on textarea at bounding box center [812, 331] width 260 height 61
paste textarea "Renovo Financial. Please provide complete legal description to proceed."
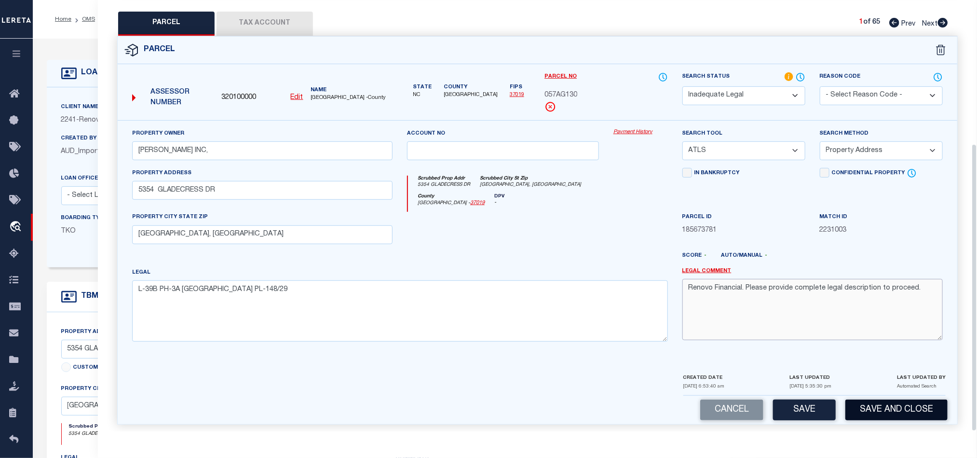
scroll to position [216, 0]
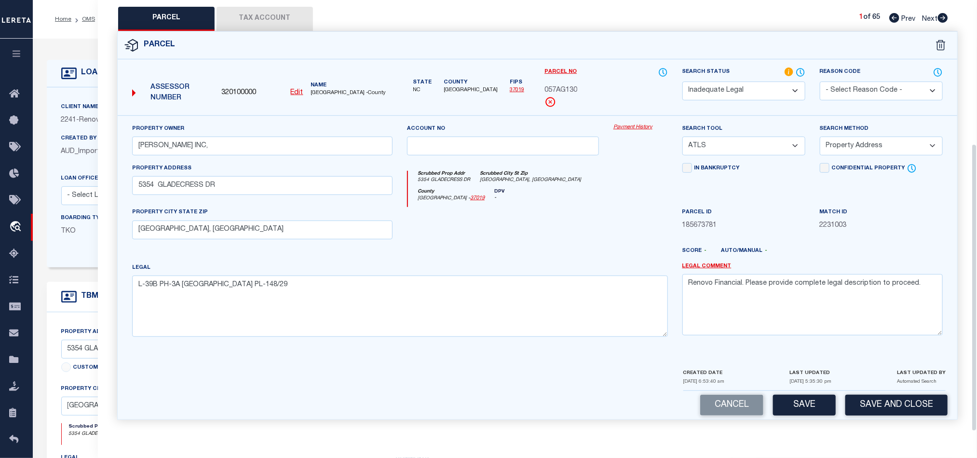
click at [910, 392] on div "Cancel Save Save and Close" at bounding box center [537, 405] width 839 height 28
click at [911, 402] on button "Save and Close" at bounding box center [896, 404] width 102 height 21
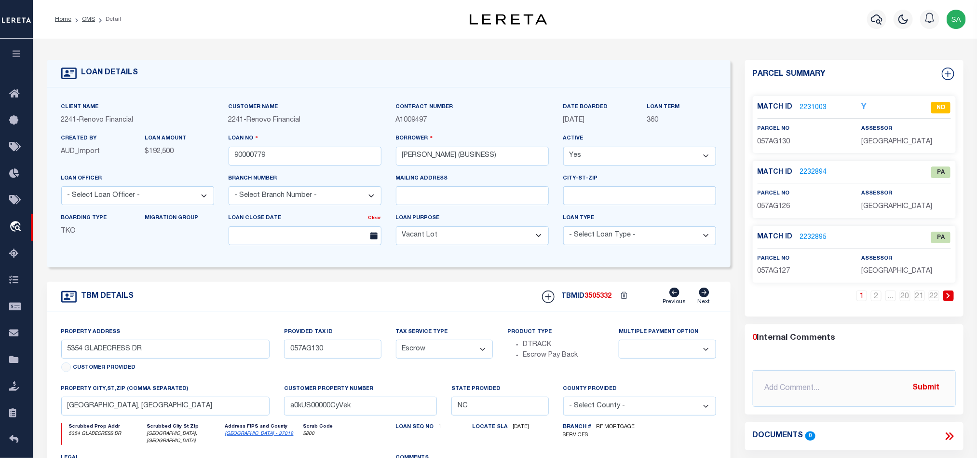
click at [87, 19] on link "OMS" at bounding box center [88, 19] width 13 height 6
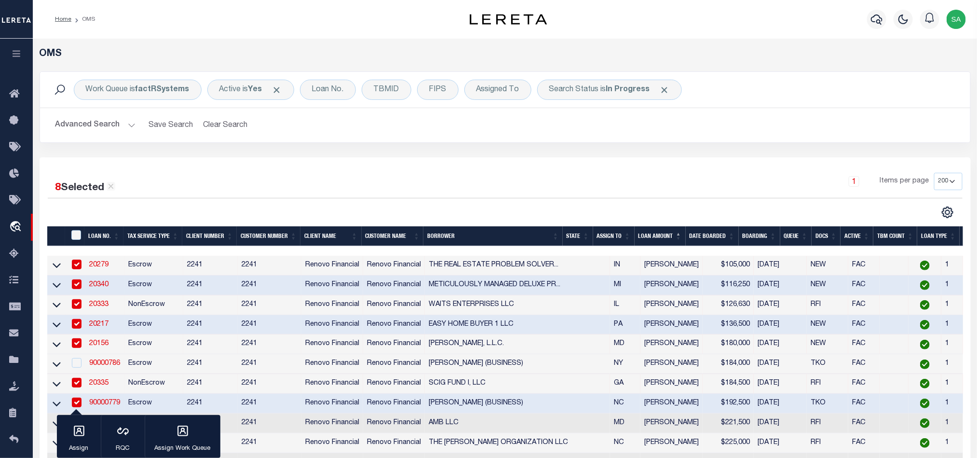
scroll to position [145, 0]
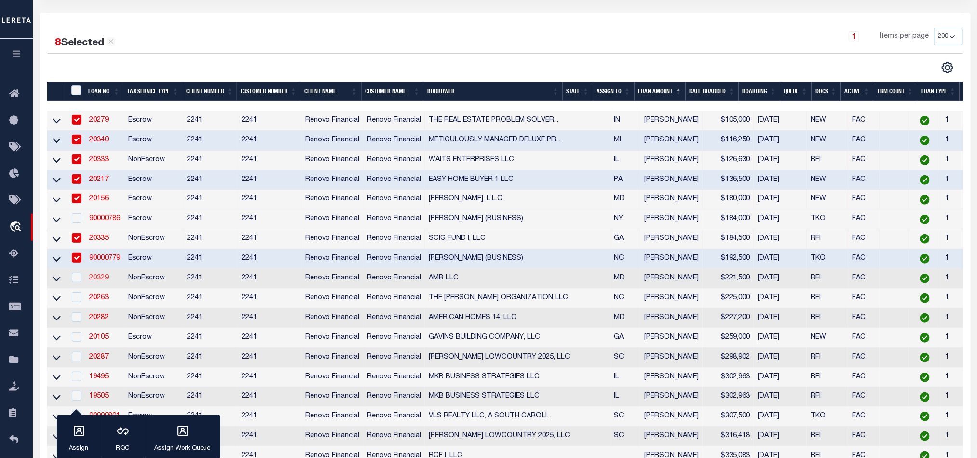
click at [100, 281] on link "20329" at bounding box center [98, 277] width 19 height 7
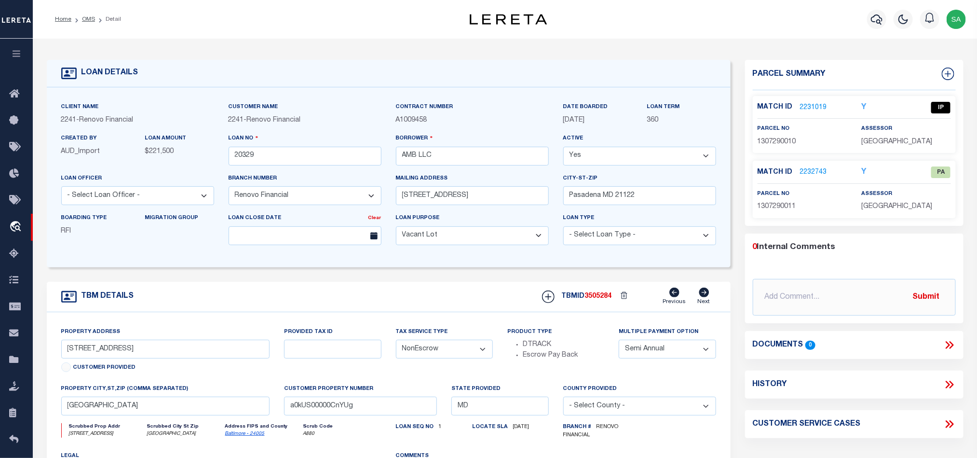
click at [808, 103] on link "2231019" at bounding box center [813, 108] width 27 height 10
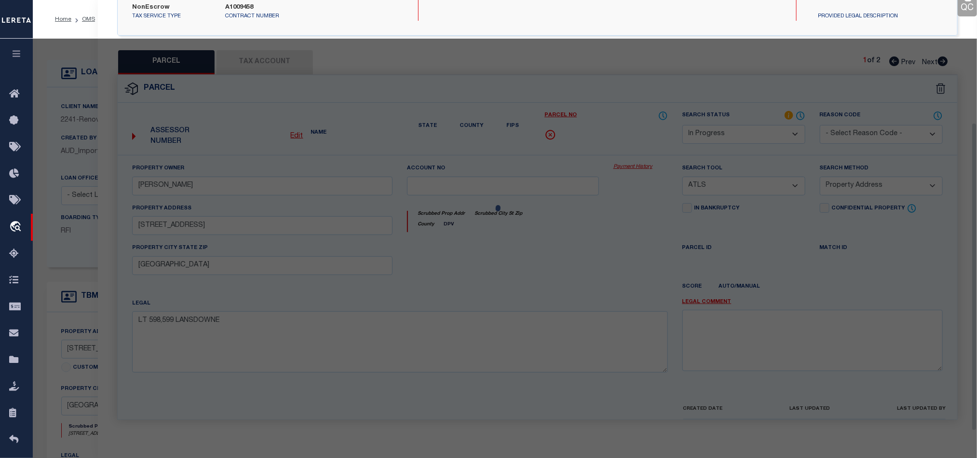
scroll to position [187, 0]
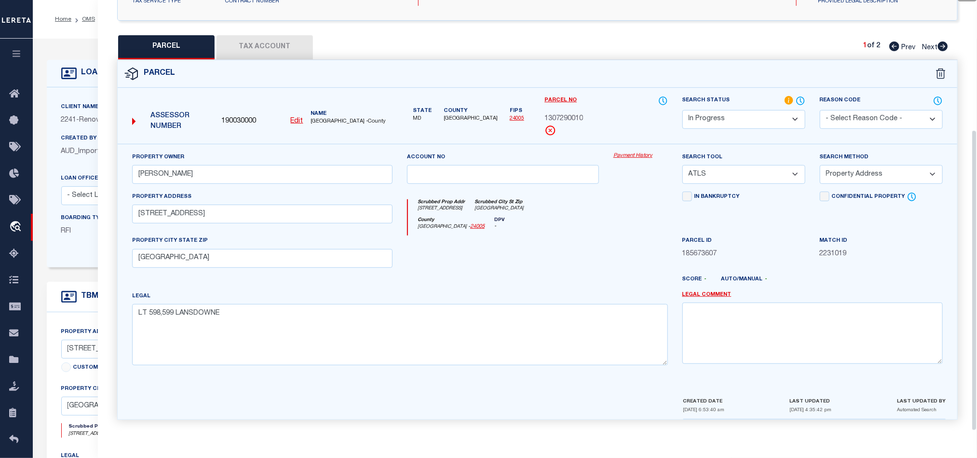
click at [777, 118] on select "Automated Search Bad Parcel Complete Duplicate Parcel High Dollar Reporting In …" at bounding box center [743, 119] width 123 height 19
click at [682, 110] on select "Automated Search Bad Parcel Complete Duplicate Parcel High Dollar Reporting In …" at bounding box center [743, 119] width 123 height 19
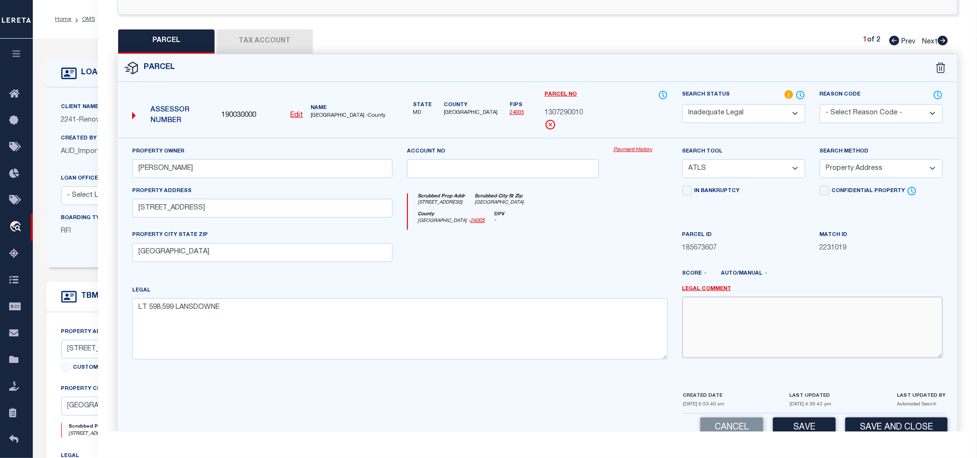
click at [769, 333] on textarea at bounding box center [812, 327] width 260 height 61
paste textarea "Renovo Financial. Please provide complete legal description to proceed."
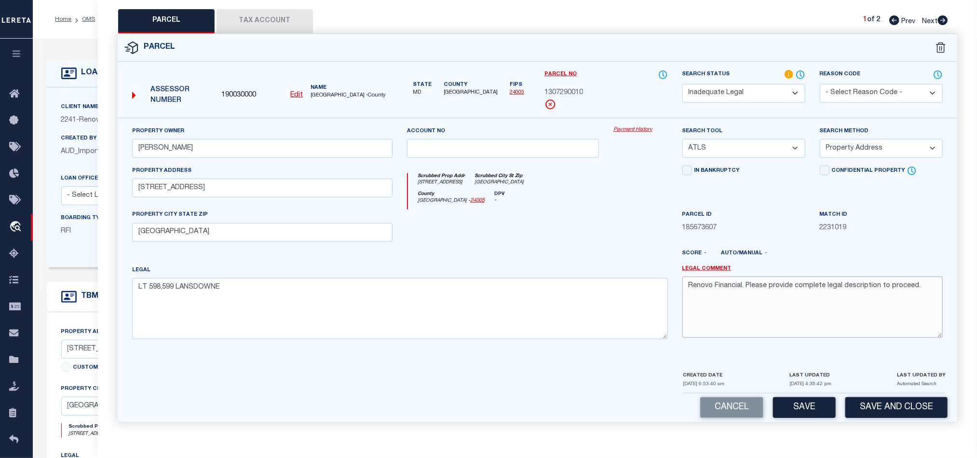
scroll to position [216, 0]
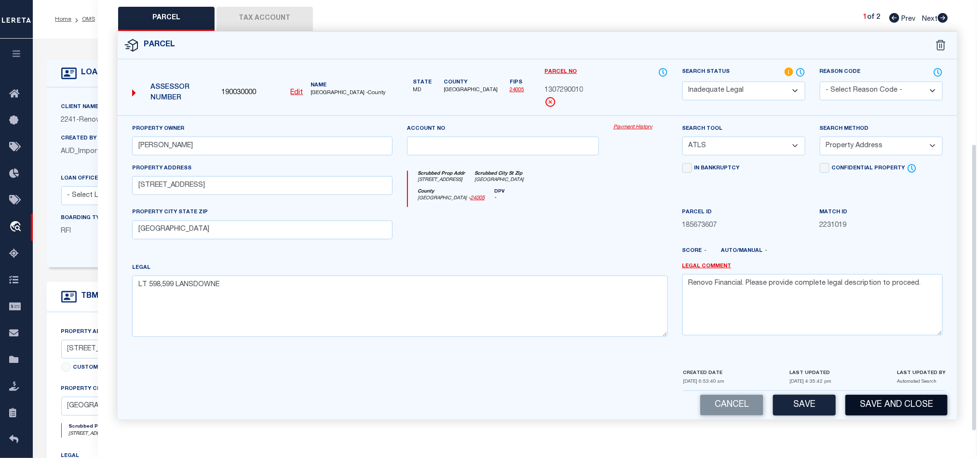
click at [884, 408] on button "Save and Close" at bounding box center [896, 404] width 102 height 21
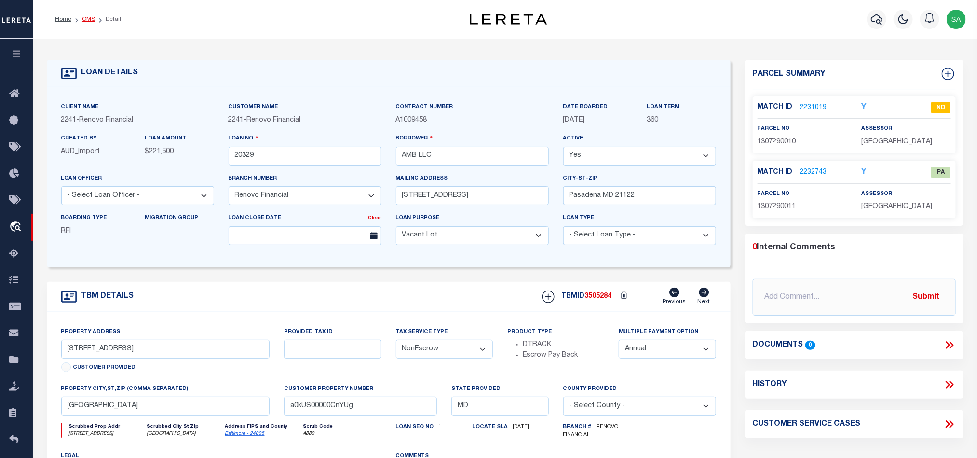
click at [83, 20] on link "OMS" at bounding box center [88, 19] width 13 height 6
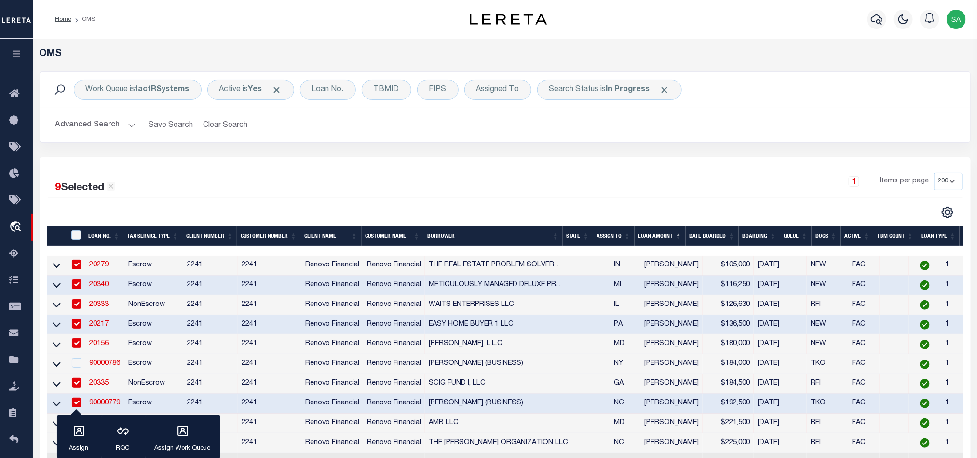
scroll to position [145, 0]
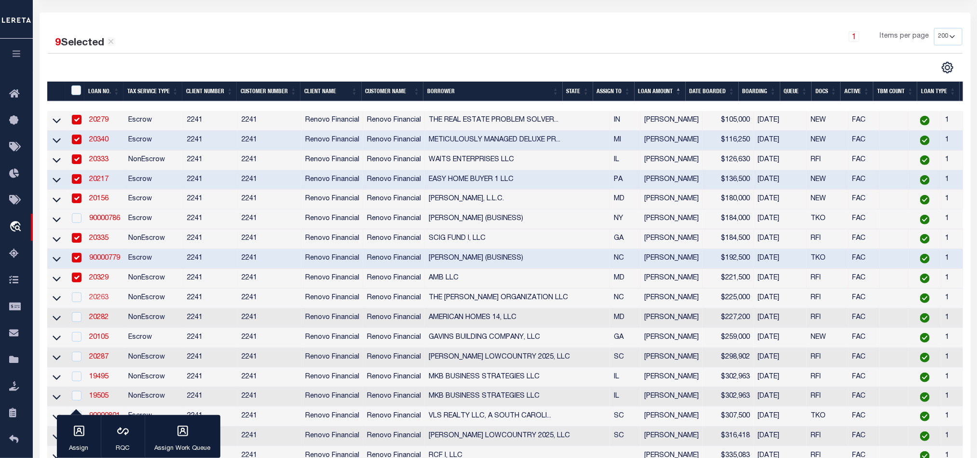
click at [104, 301] on link "20263" at bounding box center [98, 297] width 19 height 7
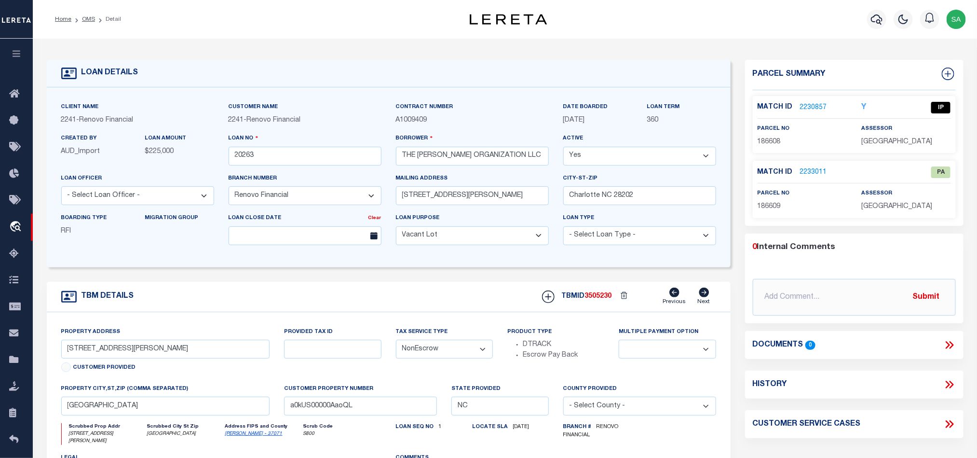
click at [813, 106] on link "2230857" at bounding box center [813, 108] width 27 height 10
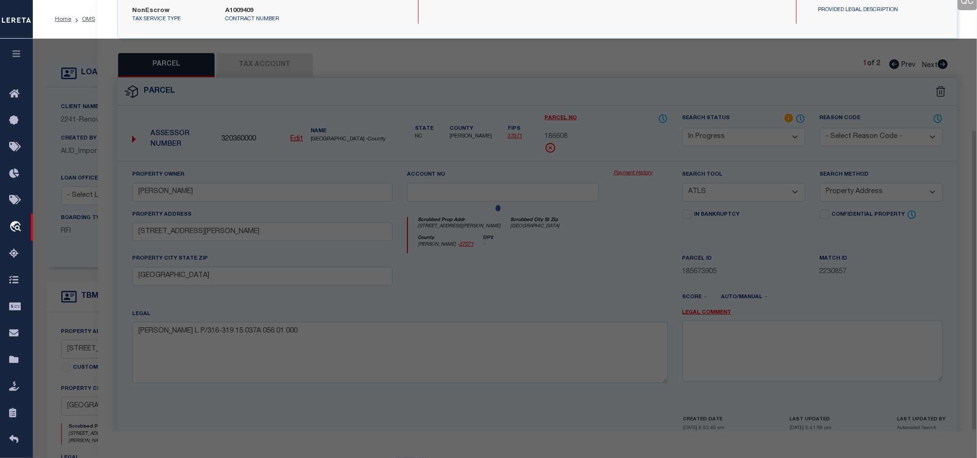
scroll to position [187, 0]
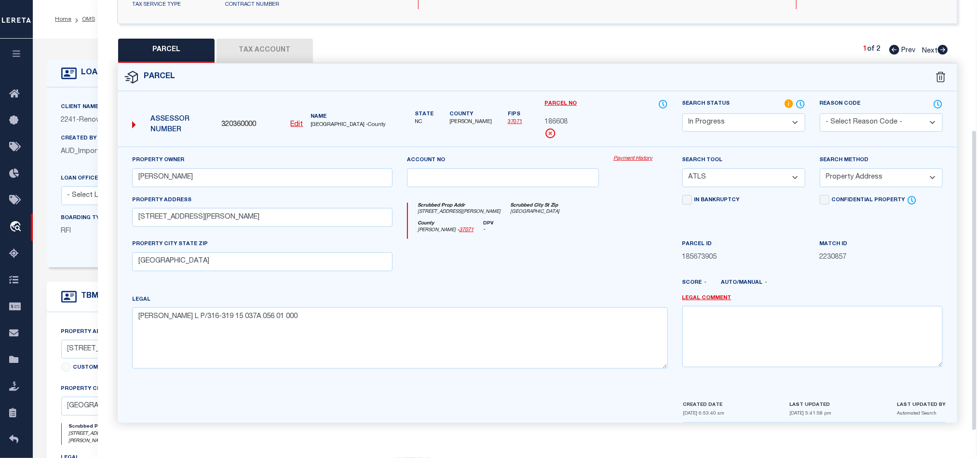
click at [787, 116] on select "Automated Search Bad Parcel Complete Duplicate Parcel High Dollar Reporting In …" at bounding box center [743, 122] width 123 height 19
click at [682, 113] on select "Automated Search Bad Parcel Complete Duplicate Parcel High Dollar Reporting In …" at bounding box center [743, 122] width 123 height 19
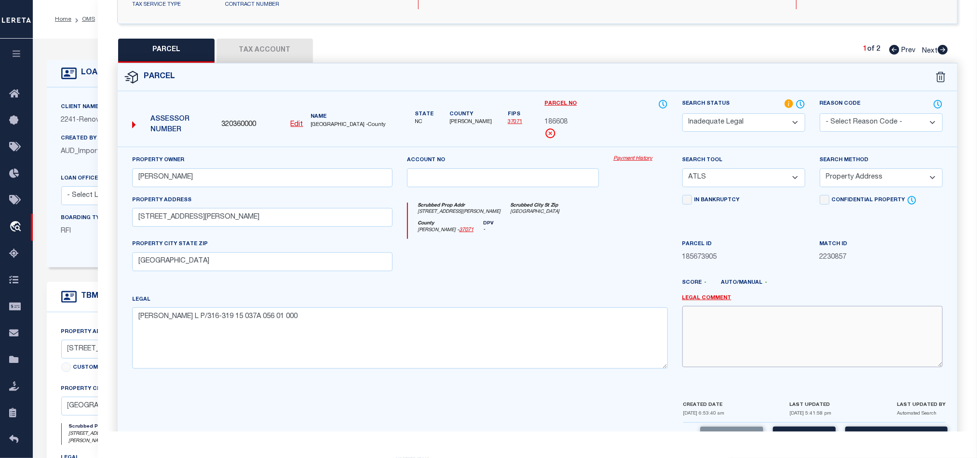
click at [769, 312] on textarea at bounding box center [812, 336] width 260 height 61
paste textarea "Renovo Financial. Please provide complete legal description to proceed."
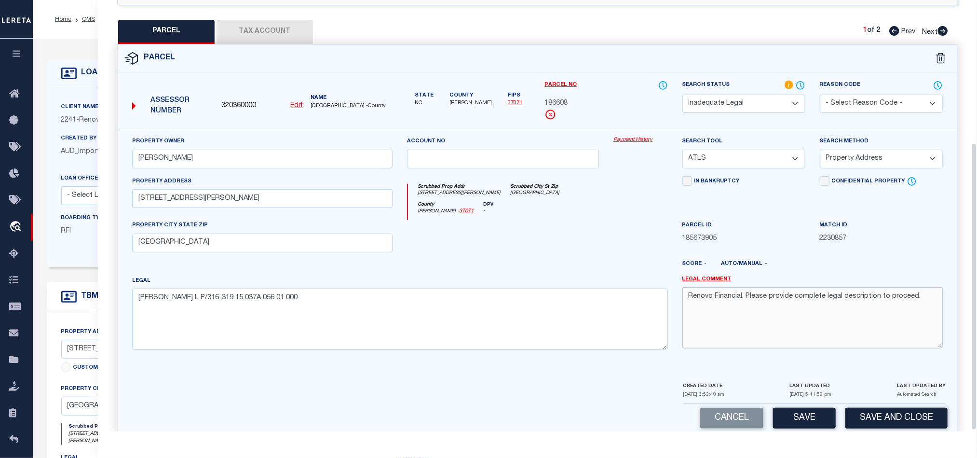
scroll to position [216, 0]
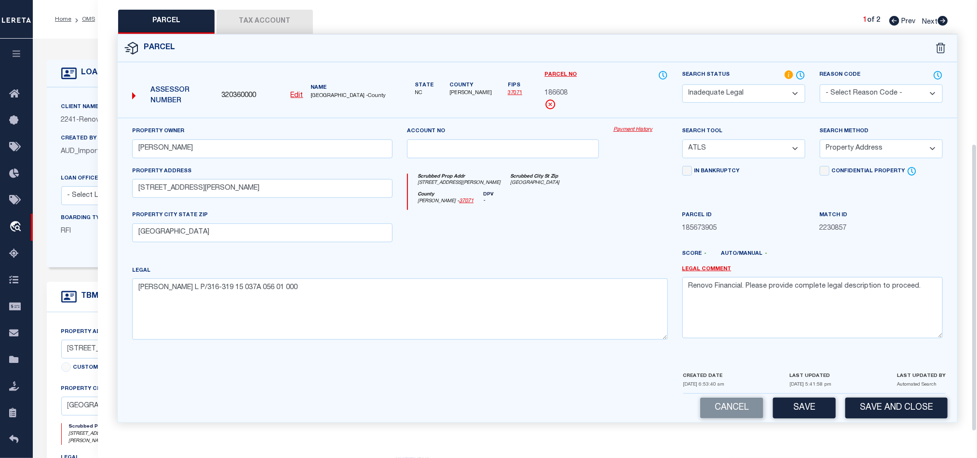
click at [865, 404] on button "Save and Close" at bounding box center [896, 407] width 102 height 21
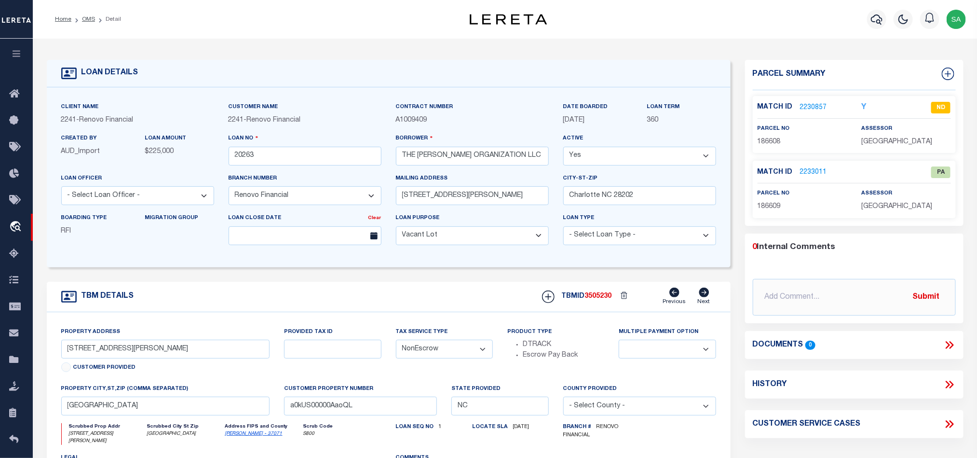
drag, startPoint x: 83, startPoint y: 16, endPoint x: 113, endPoint y: 32, distance: 33.6
click at [83, 16] on link "OMS" at bounding box center [88, 19] width 13 height 6
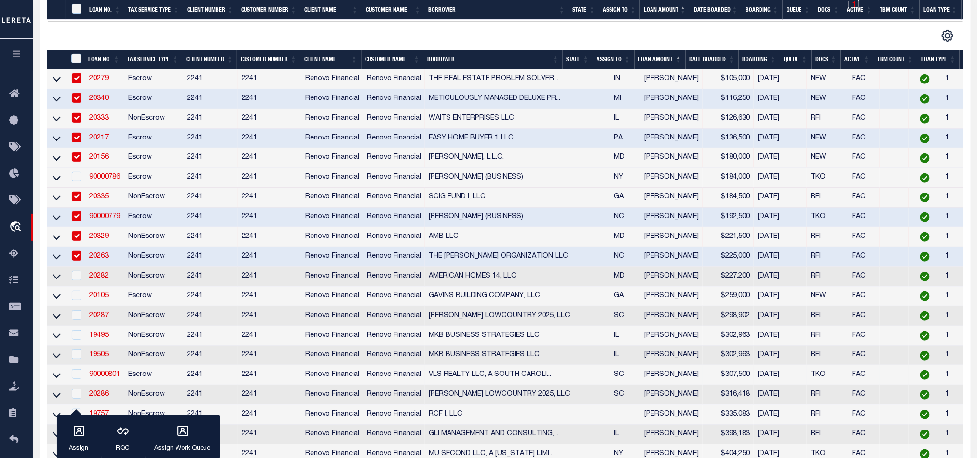
scroll to position [289, 0]
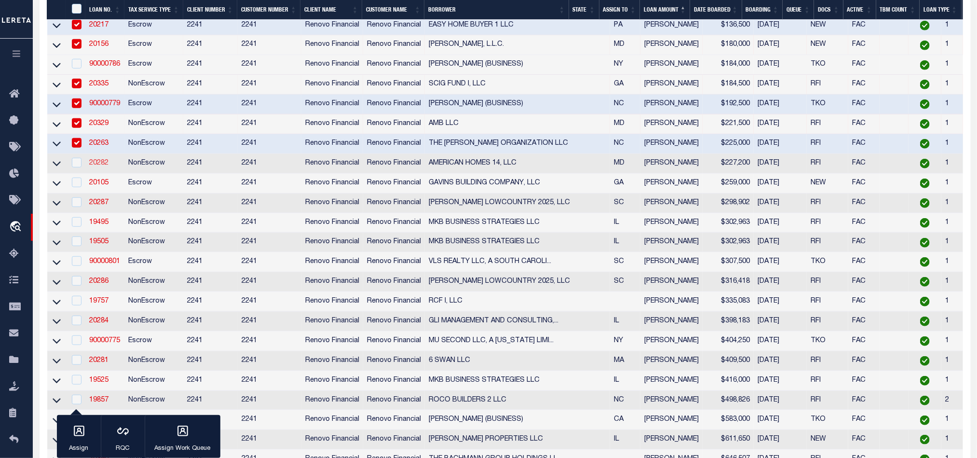
click at [101, 166] on link "20282" at bounding box center [98, 163] width 19 height 7
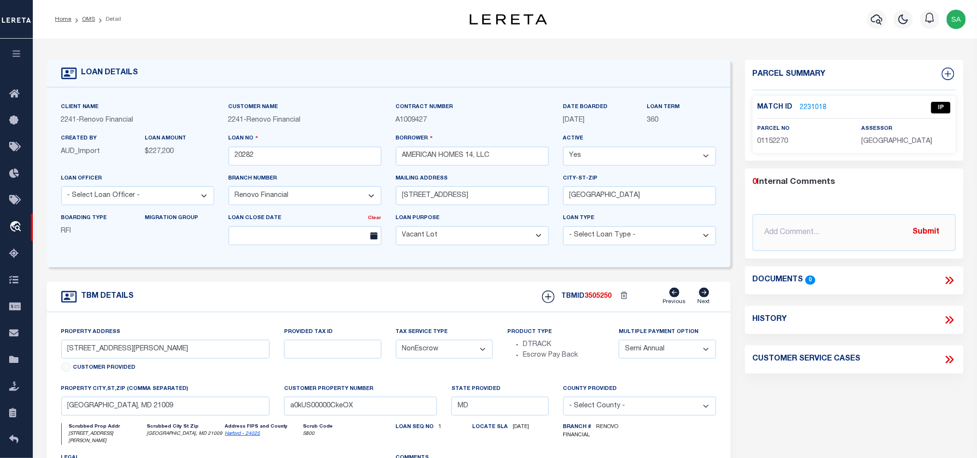
click at [807, 105] on link "2231018" at bounding box center [813, 108] width 27 height 10
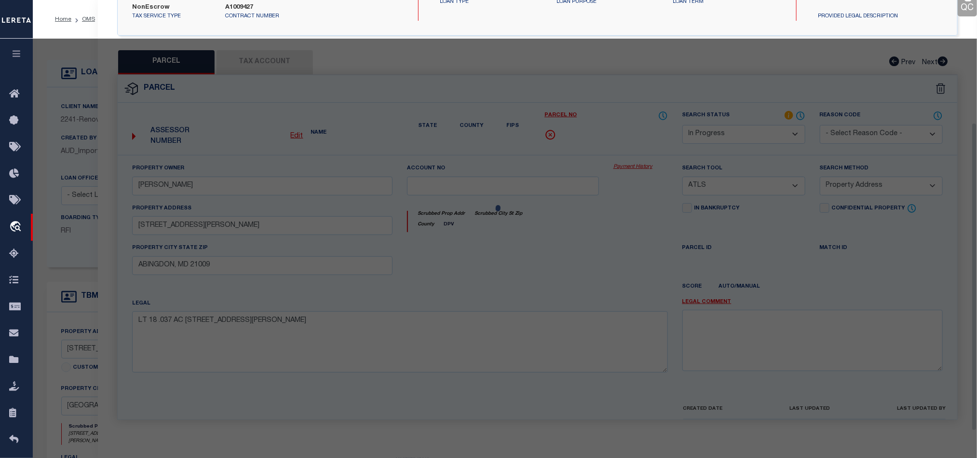
scroll to position [187, 0]
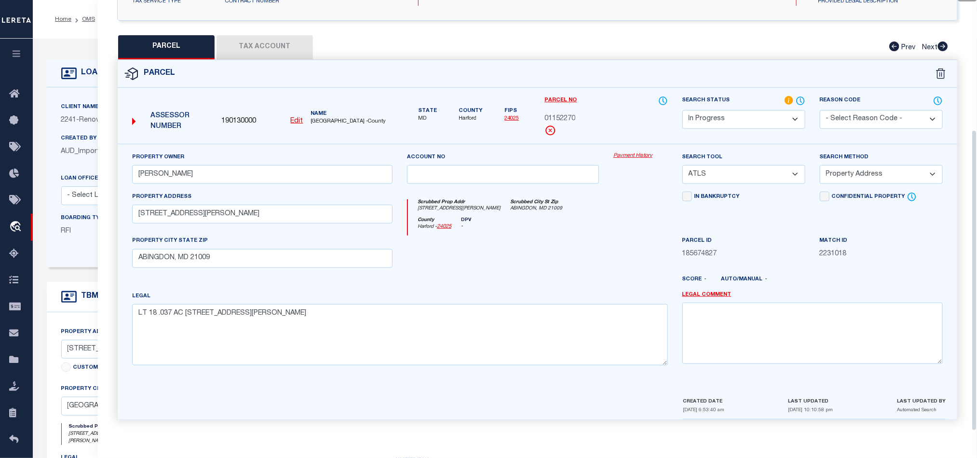
click at [774, 116] on select "Automated Search Bad Parcel Complete Duplicate Parcel High Dollar Reporting In …" at bounding box center [743, 119] width 123 height 19
click at [682, 110] on select "Automated Search Bad Parcel Complete Duplicate Parcel High Dollar Reporting In …" at bounding box center [743, 119] width 123 height 19
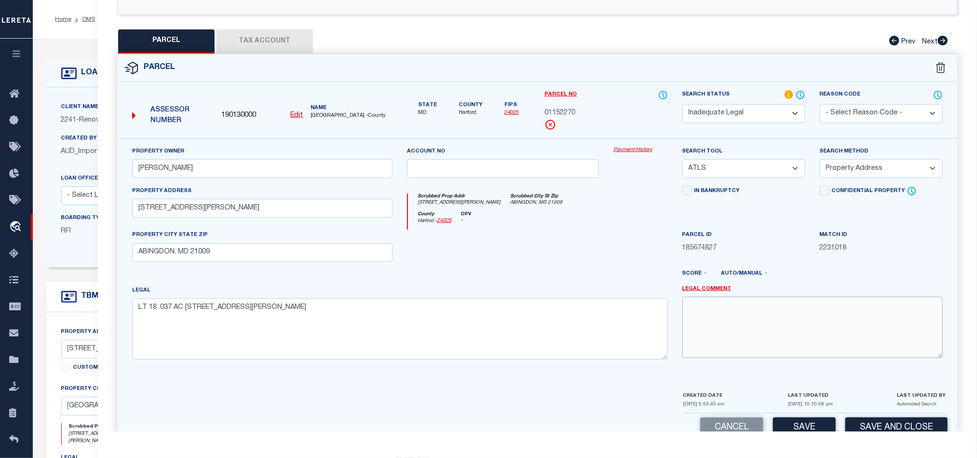
click at [798, 354] on textarea at bounding box center [812, 327] width 260 height 61
paste textarea "Renovo Financial. Please provide complete legal description to proceed."
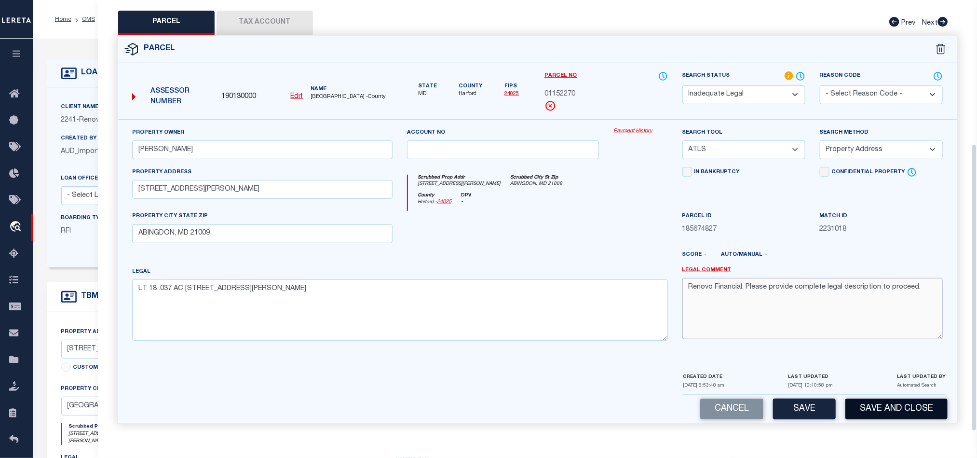
scroll to position [216, 0]
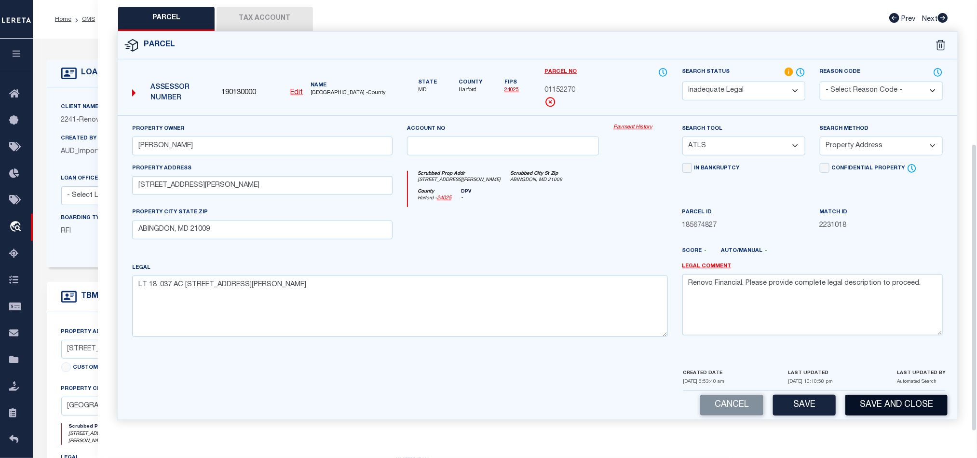
click at [904, 409] on button "Save and Close" at bounding box center [896, 404] width 102 height 21
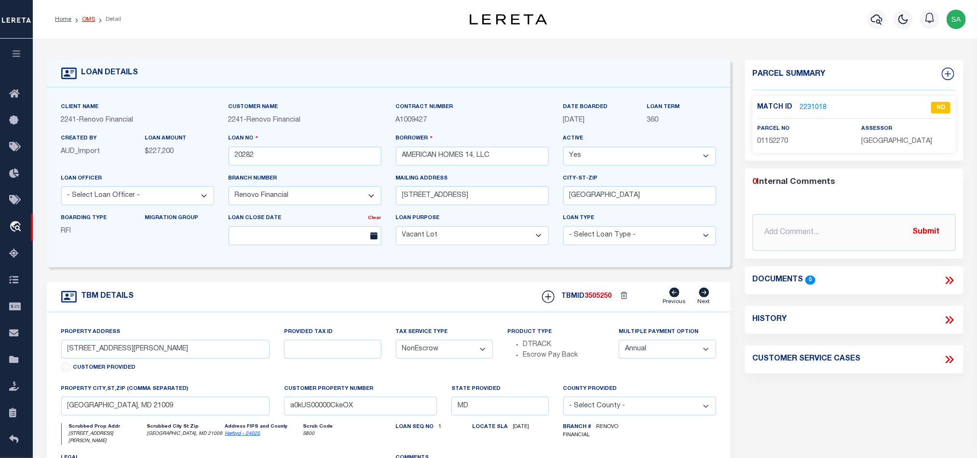
click at [91, 17] on link "OMS" at bounding box center [88, 19] width 13 height 6
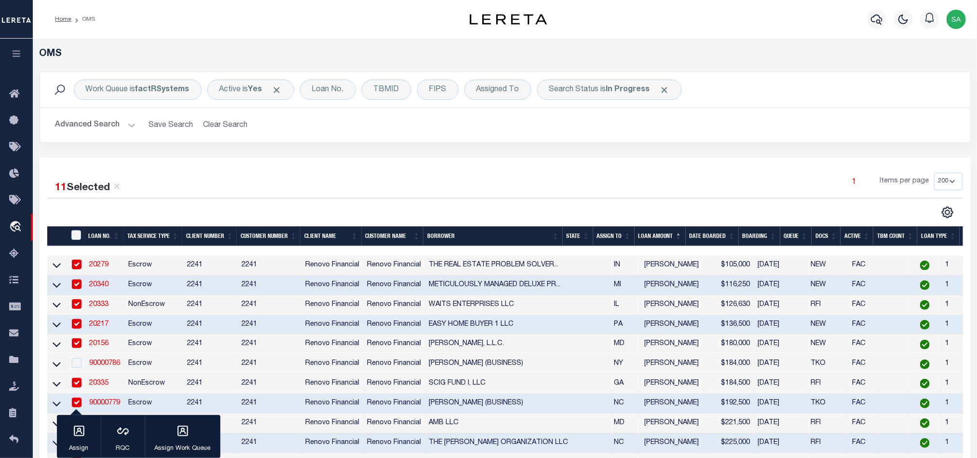
scroll to position [217, 0]
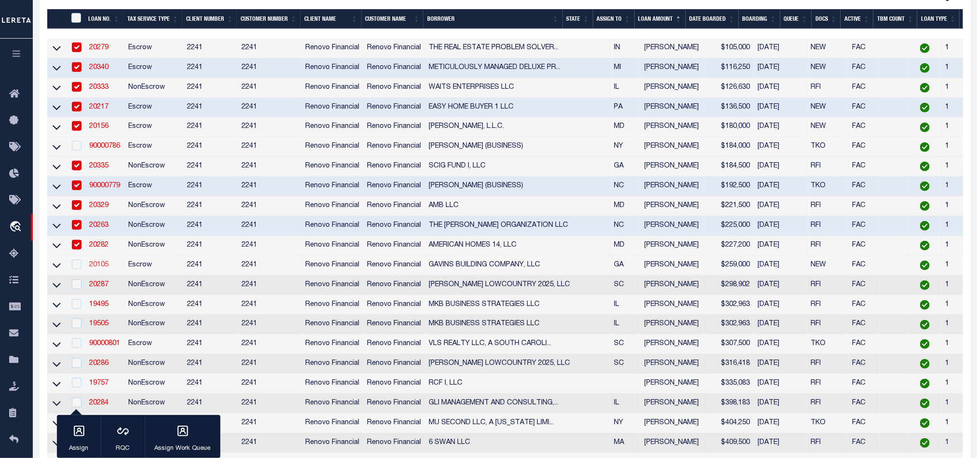
click at [97, 266] on link "20105" at bounding box center [98, 264] width 19 height 7
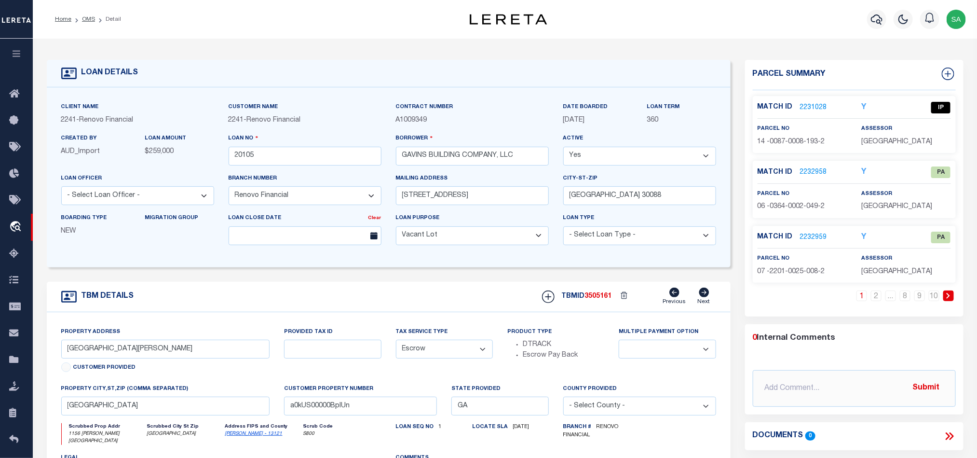
click at [814, 106] on link "2231028" at bounding box center [813, 108] width 27 height 10
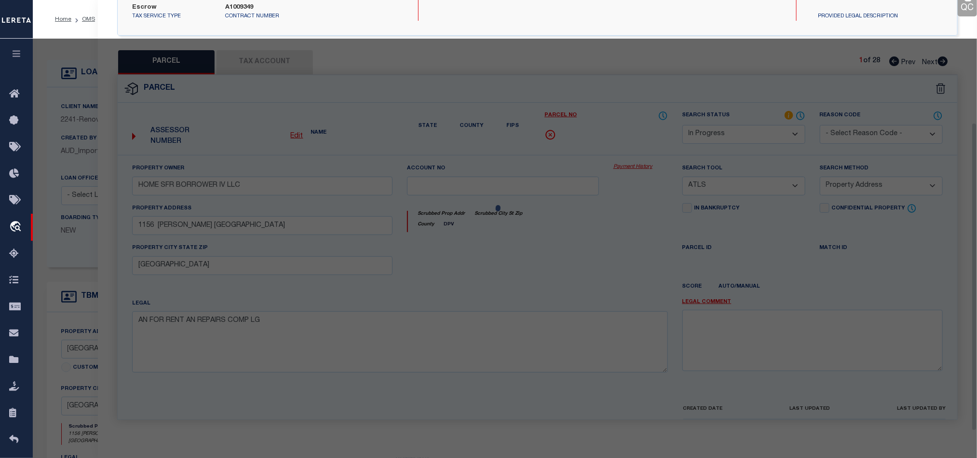
scroll to position [187, 0]
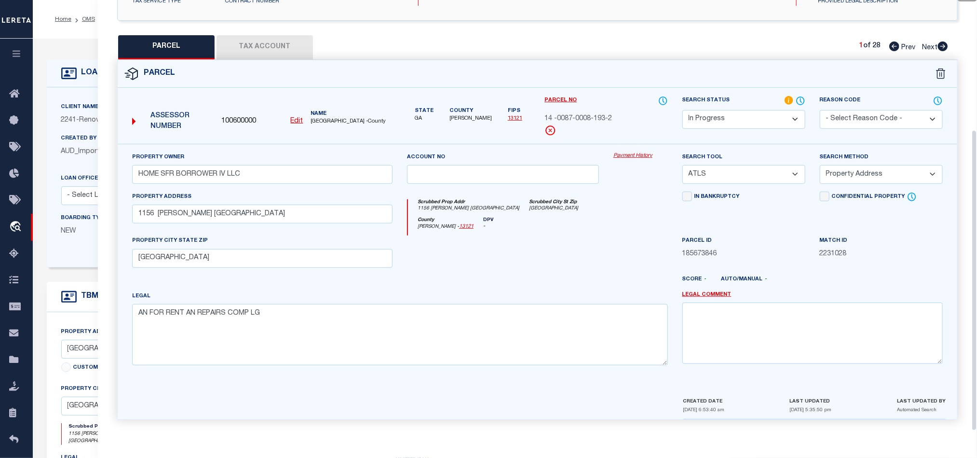
click at [779, 120] on select "Automated Search Bad Parcel Complete Duplicate Parcel High Dollar Reporting In …" at bounding box center [743, 119] width 123 height 19
click at [682, 110] on select "Automated Search Bad Parcel Complete Duplicate Parcel High Dollar Reporting In …" at bounding box center [743, 119] width 123 height 19
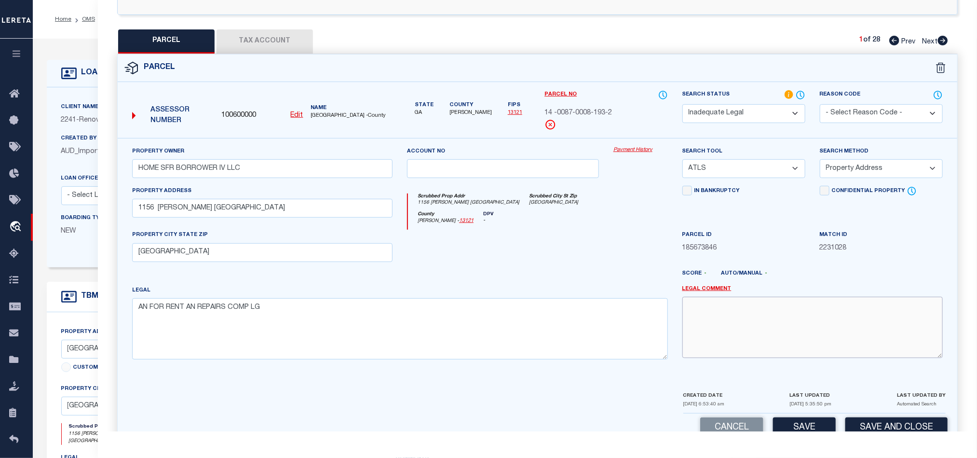
click at [799, 346] on textarea at bounding box center [812, 327] width 260 height 61
paste textarea "Renovo Financial. Please provide complete legal description to proceed."
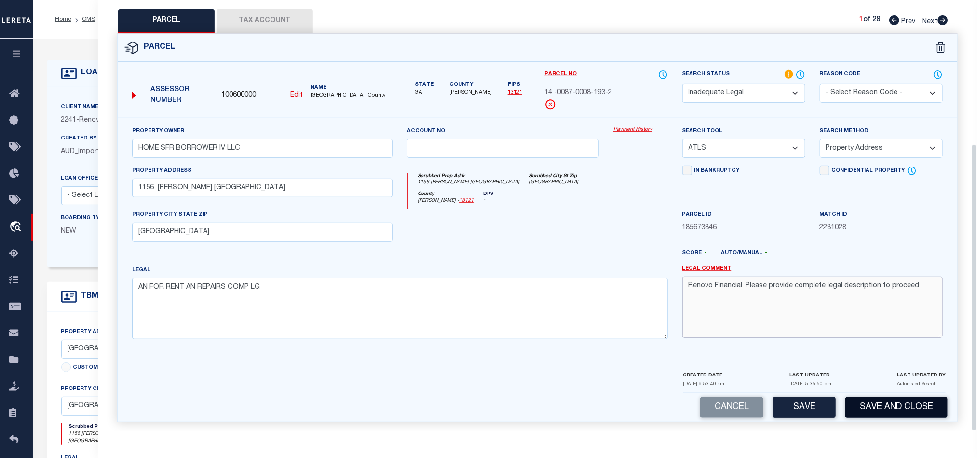
scroll to position [216, 0]
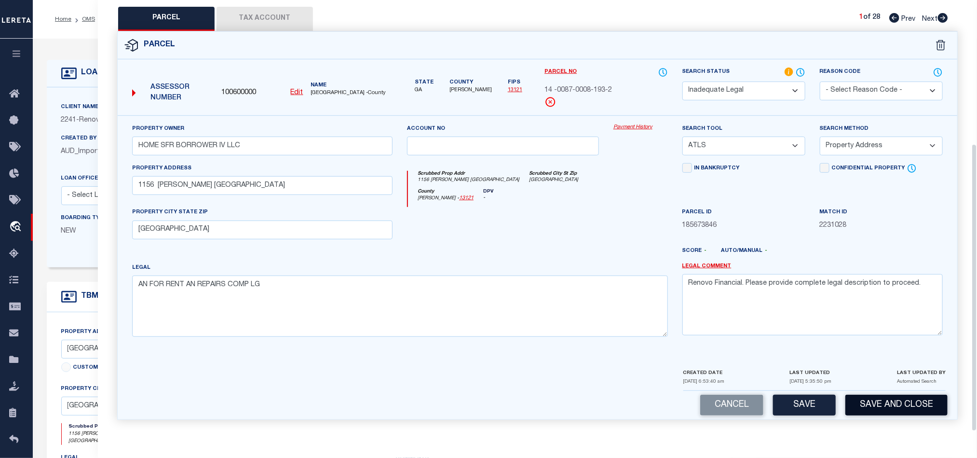
click at [908, 401] on button "Save and Close" at bounding box center [896, 404] width 102 height 21
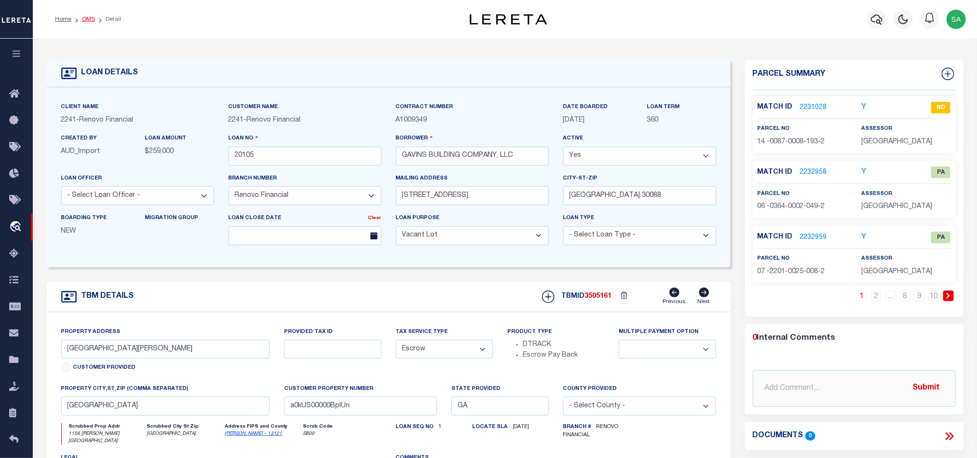
click at [84, 16] on link "OMS" at bounding box center [88, 19] width 13 height 6
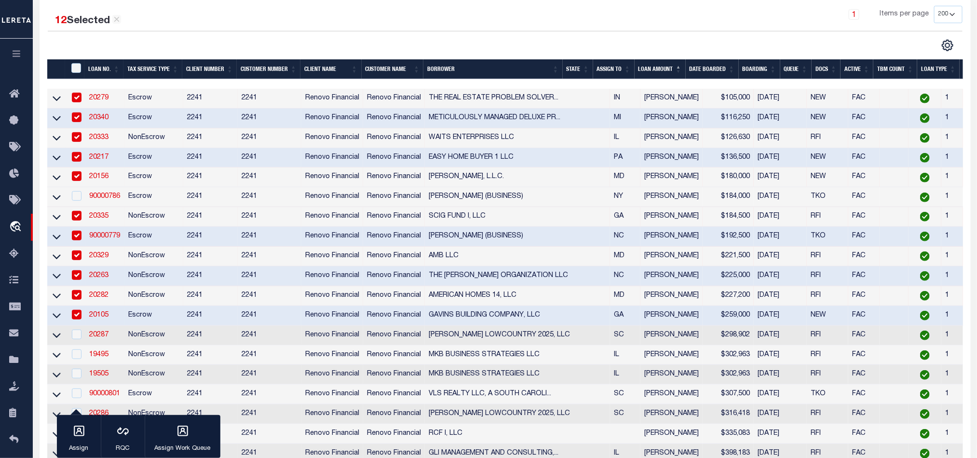
scroll to position [217, 0]
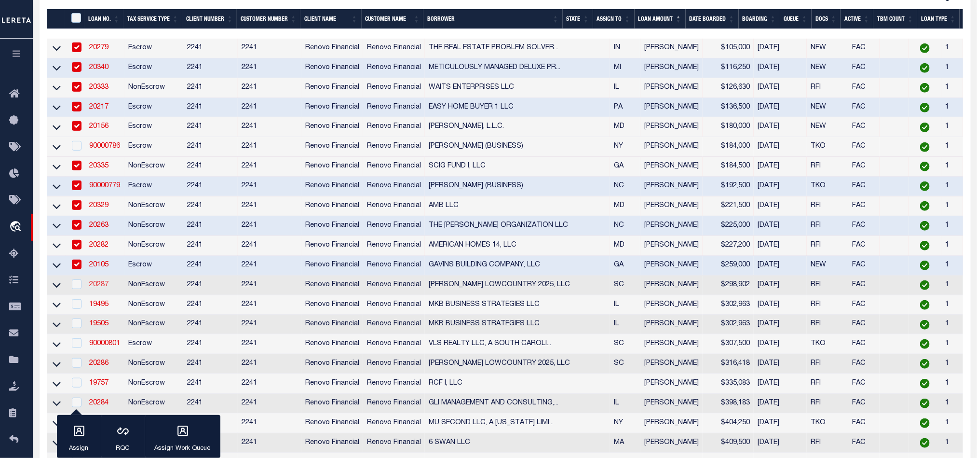
click at [97, 284] on link "20287" at bounding box center [98, 284] width 19 height 7
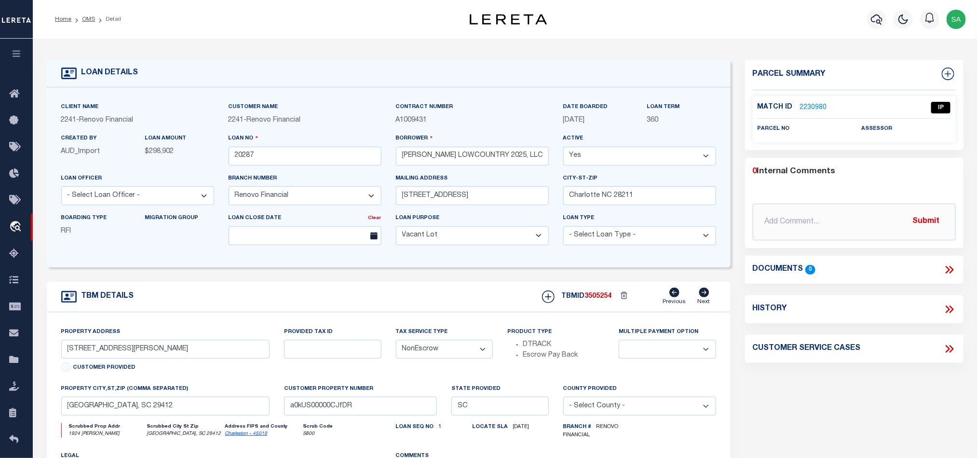
click at [803, 108] on link "2230980" at bounding box center [813, 108] width 27 height 10
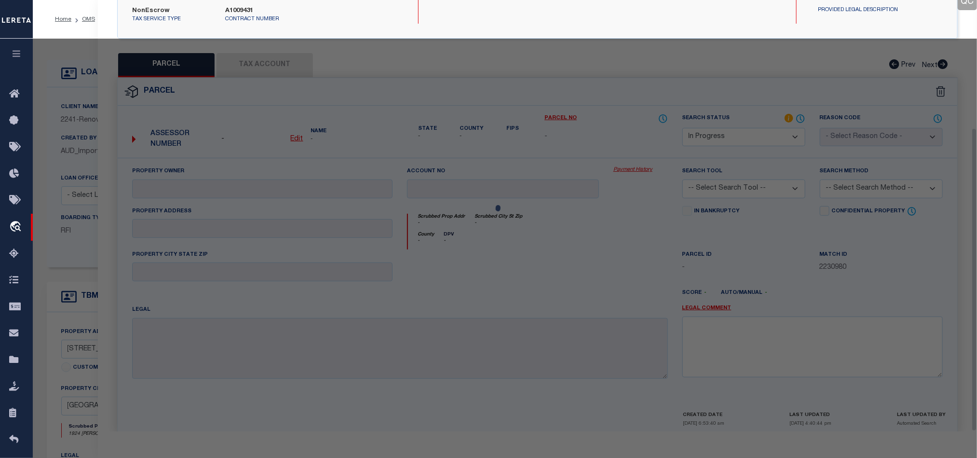
scroll to position [182, 0]
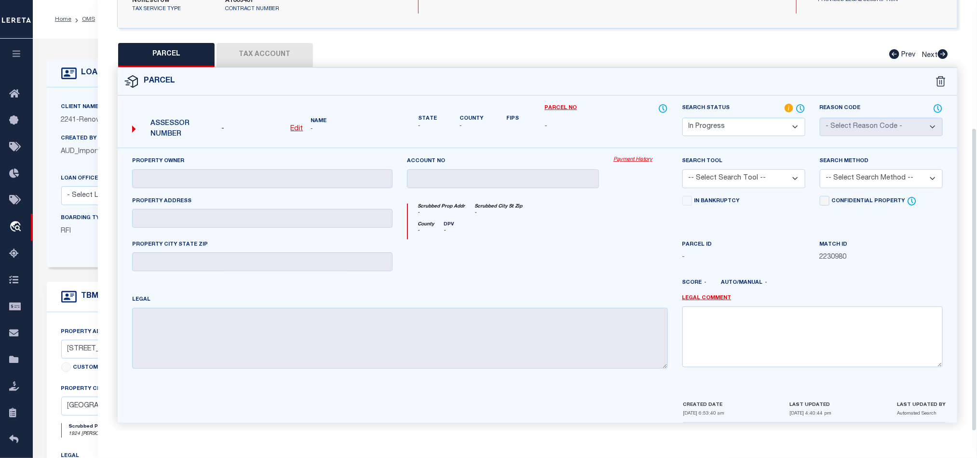
drag, startPoint x: 776, startPoint y: 116, endPoint x: 777, endPoint y: 123, distance: 7.8
click at [776, 118] on select "Automated Search Bad Parcel Complete Duplicate Parcel High Dollar Reporting In …" at bounding box center [743, 127] width 123 height 19
click at [682, 118] on select "Automated Search Bad Parcel Complete Duplicate Parcel High Dollar Reporting In …" at bounding box center [743, 127] width 123 height 19
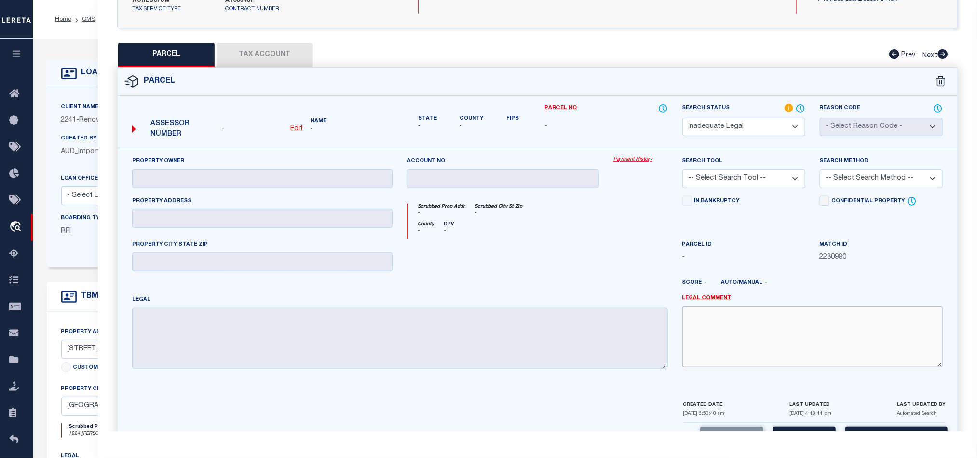
click at [781, 330] on textarea at bounding box center [812, 336] width 260 height 61
paste textarea "Renovo Financial. Please provide complete legal description to proceed."
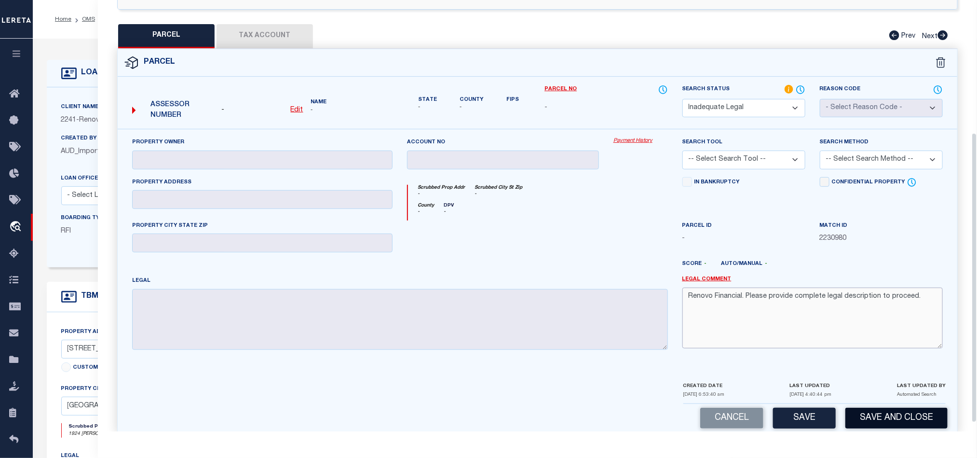
scroll to position [210, 0]
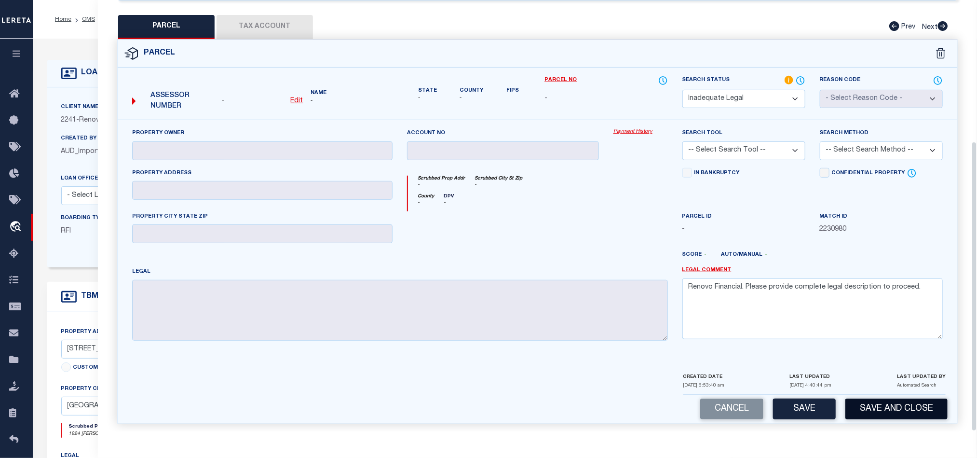
click at [888, 404] on button "Save and Close" at bounding box center [896, 408] width 102 height 21
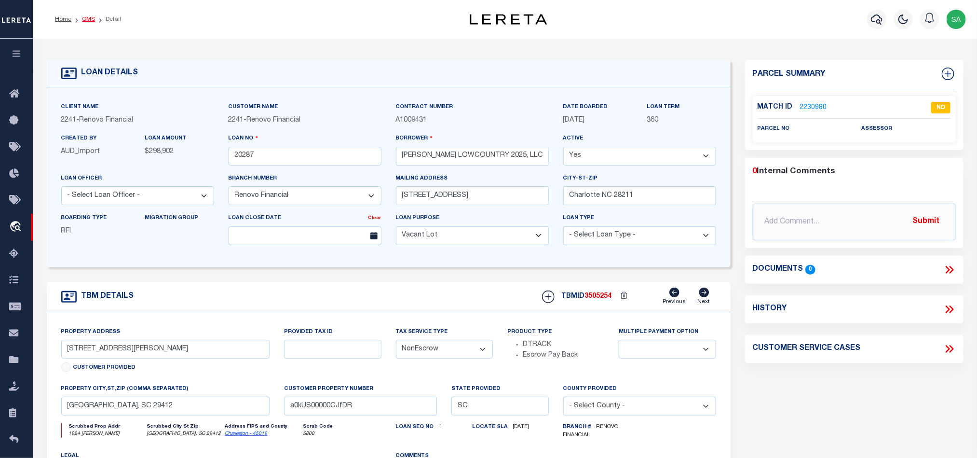
click at [88, 16] on link "OMS" at bounding box center [88, 19] width 13 height 6
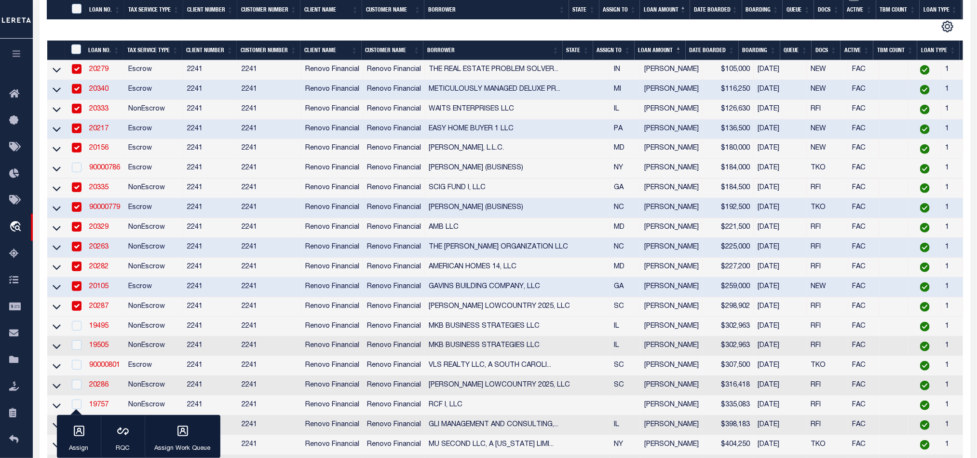
scroll to position [289, 0]
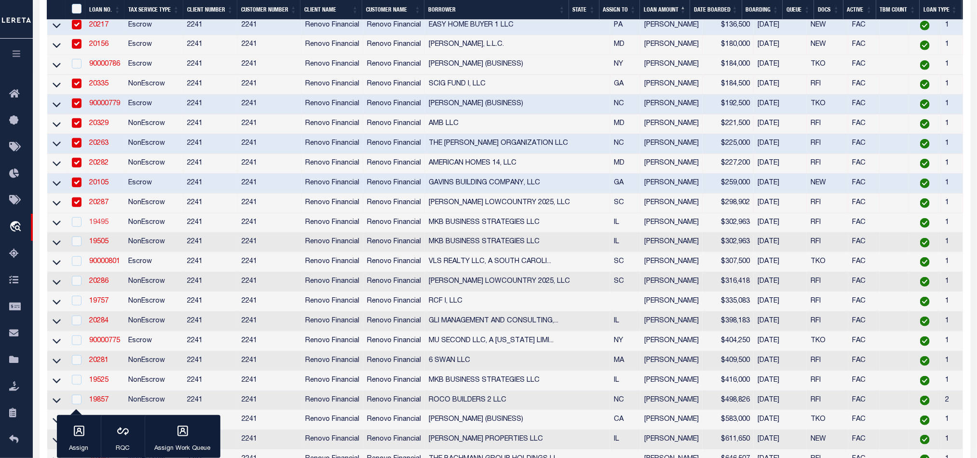
click at [103, 226] on link "19495" at bounding box center [98, 222] width 19 height 7
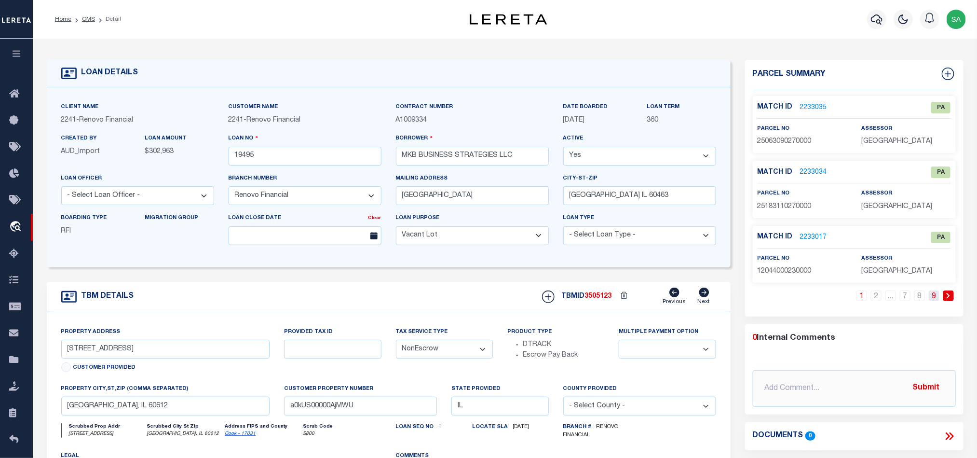
click at [936, 300] on link "9" at bounding box center [934, 295] width 11 height 11
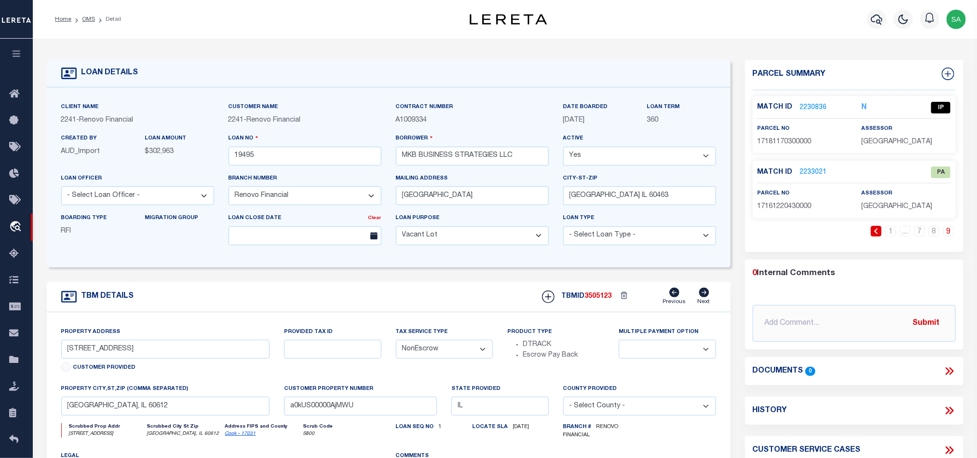
click at [818, 107] on link "2230836" at bounding box center [813, 108] width 27 height 10
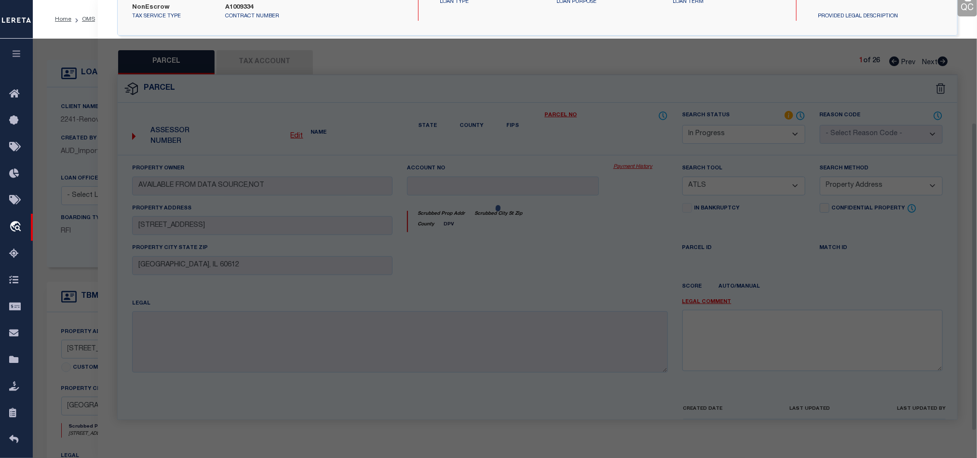
scroll to position [182, 0]
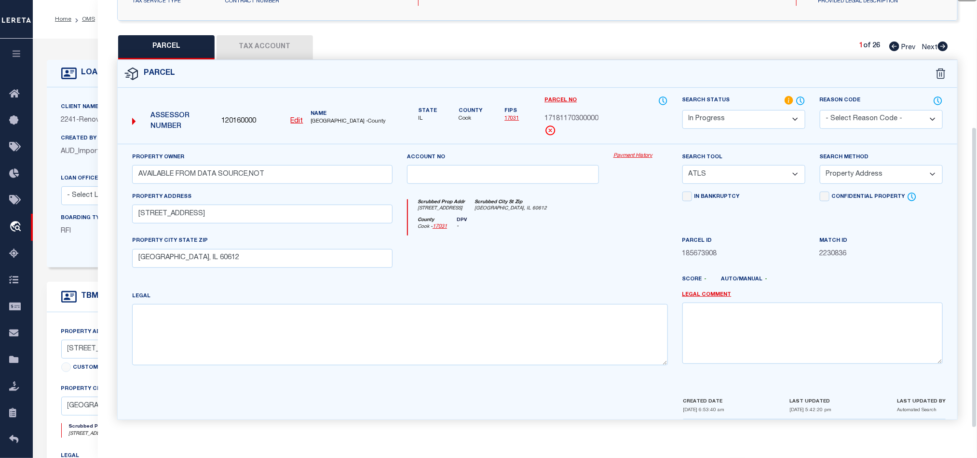
click at [766, 113] on select "Automated Search Bad Parcel Complete Duplicate Parcel High Dollar Reporting In …" at bounding box center [743, 119] width 123 height 19
click at [682, 110] on select "Automated Search Bad Parcel Complete Duplicate Parcel High Dollar Reporting In …" at bounding box center [743, 119] width 123 height 19
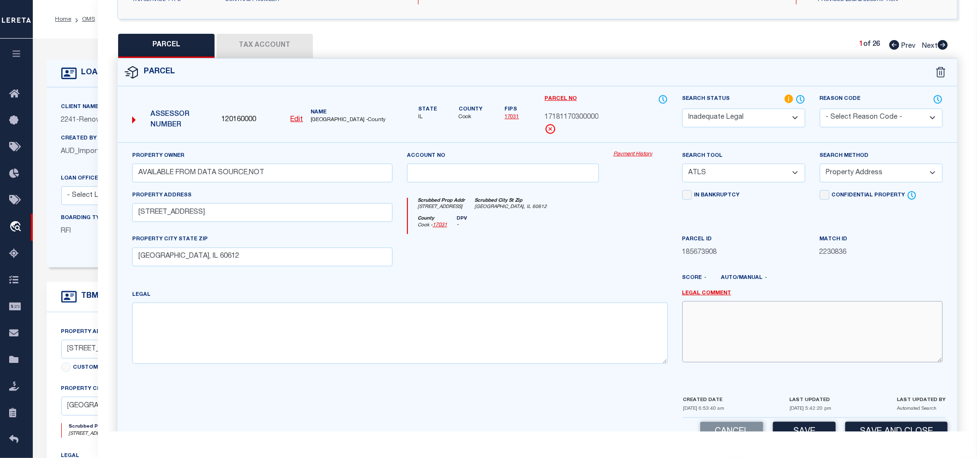
click at [780, 335] on textarea at bounding box center [812, 331] width 260 height 61
paste textarea "Renovo Financial. Please provide complete legal description to proceed."
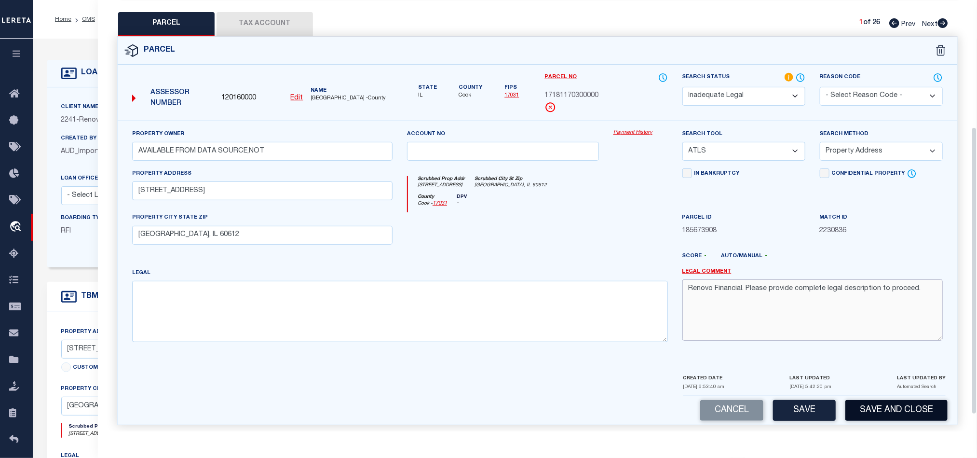
scroll to position [216, 0]
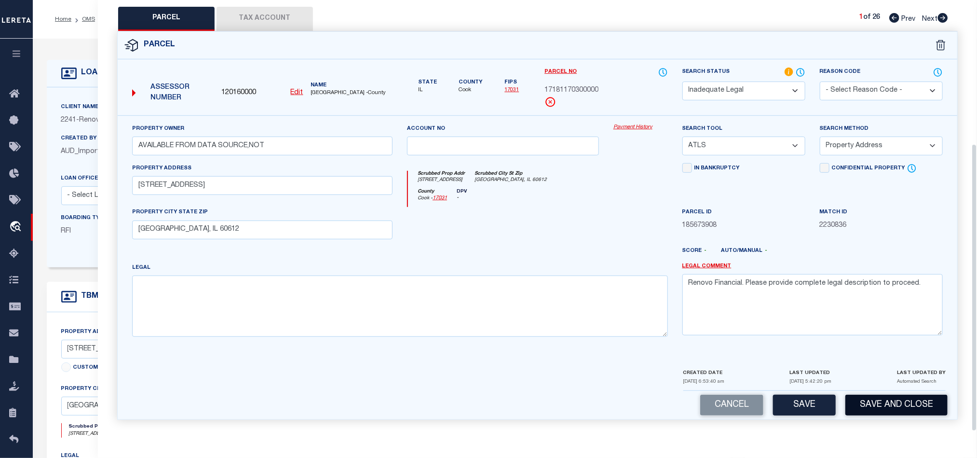
click at [897, 398] on button "Save and Close" at bounding box center [896, 404] width 102 height 21
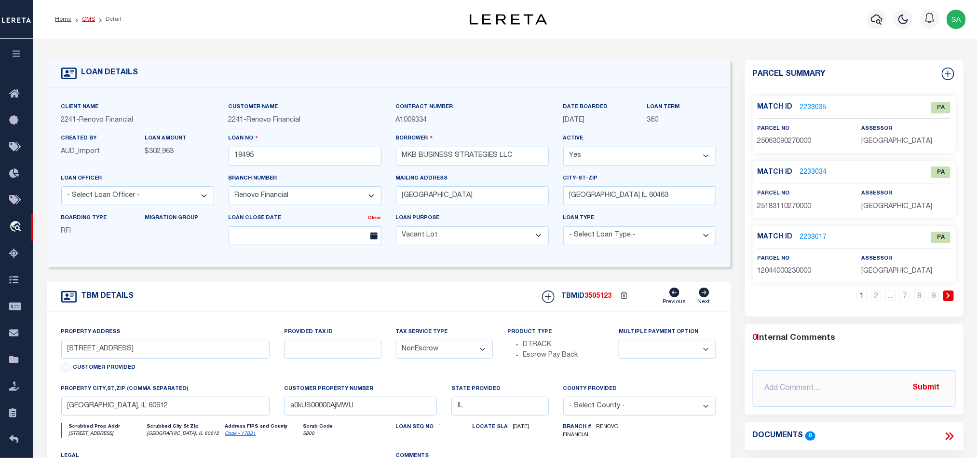
click at [90, 16] on link "OMS" at bounding box center [88, 19] width 13 height 6
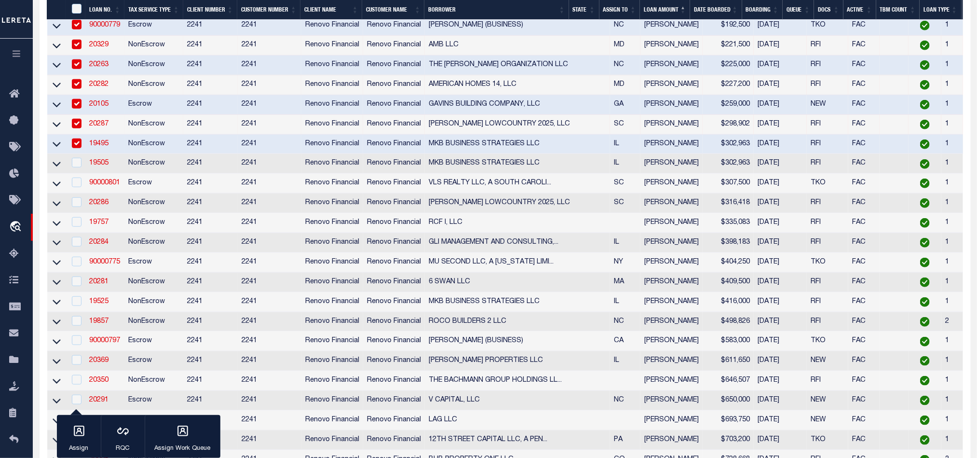
scroll to position [434, 0]
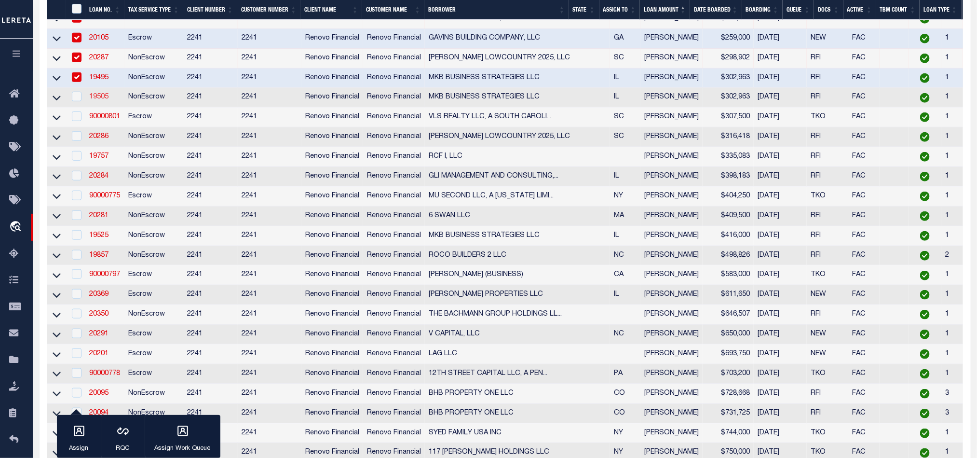
click at [99, 99] on link "19505" at bounding box center [98, 97] width 19 height 7
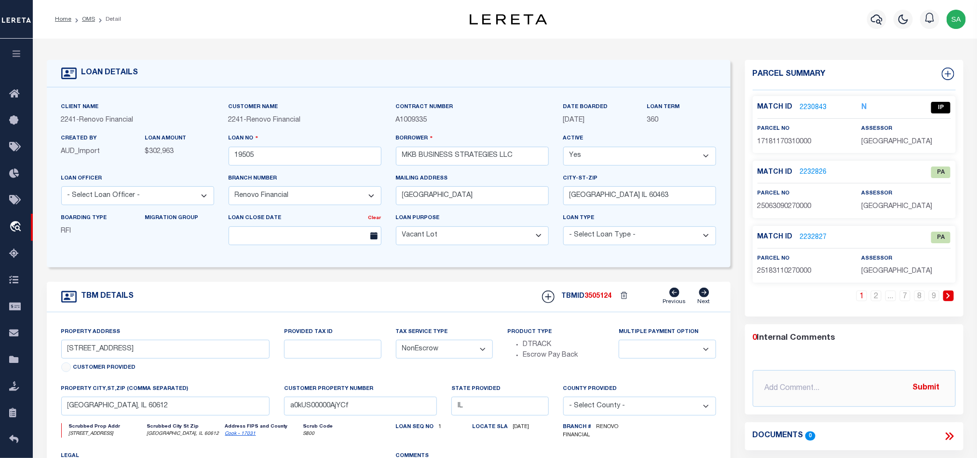
click at [823, 108] on link "2230843" at bounding box center [813, 108] width 27 height 10
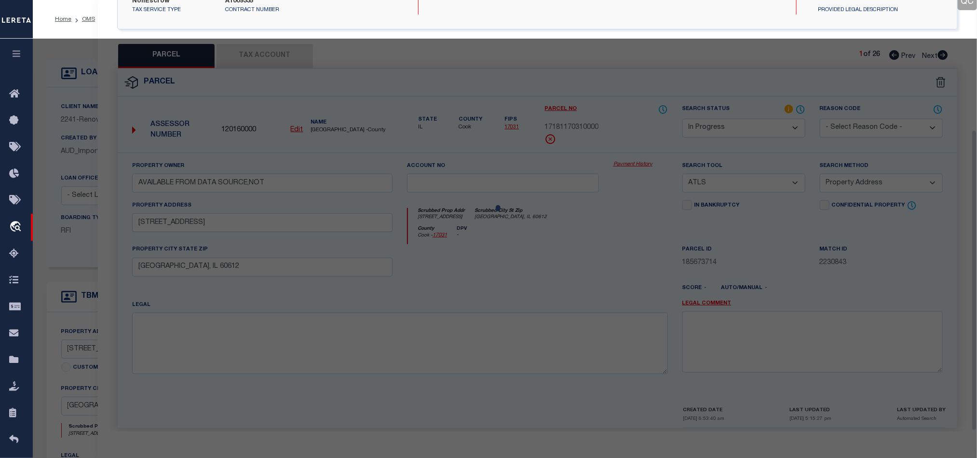
scroll to position [187, 0]
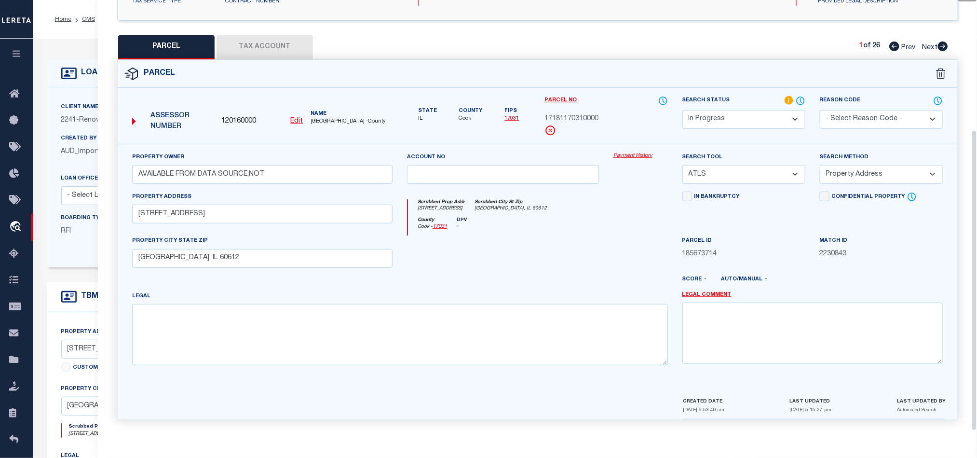
drag, startPoint x: 771, startPoint y: 116, endPoint x: 767, endPoint y: 123, distance: 8.4
click at [771, 116] on select "Automated Search Bad Parcel Complete Duplicate Parcel High Dollar Reporting In …" at bounding box center [743, 119] width 123 height 19
click at [682, 110] on select "Automated Search Bad Parcel Complete Duplicate Parcel High Dollar Reporting In …" at bounding box center [743, 119] width 123 height 19
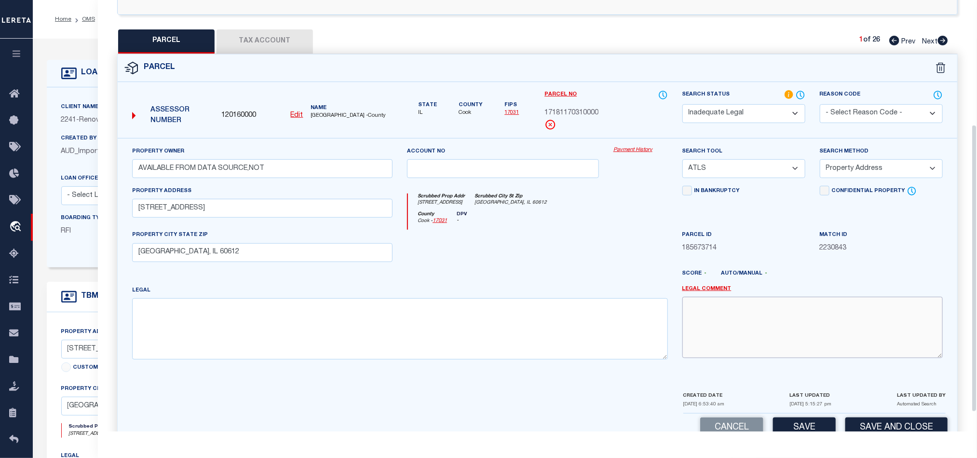
click at [771, 310] on textarea at bounding box center [812, 327] width 260 height 61
paste textarea "Renovo Financial. Please provide complete legal description to proceed."
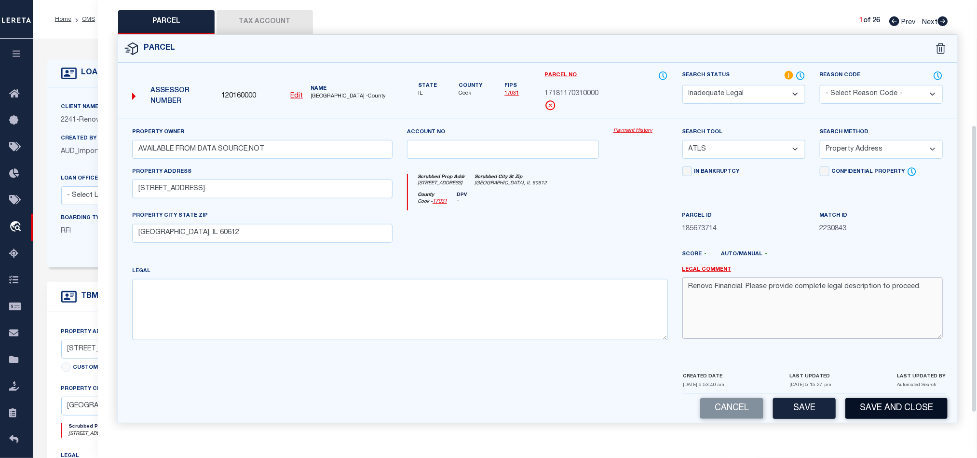
scroll to position [216, 0]
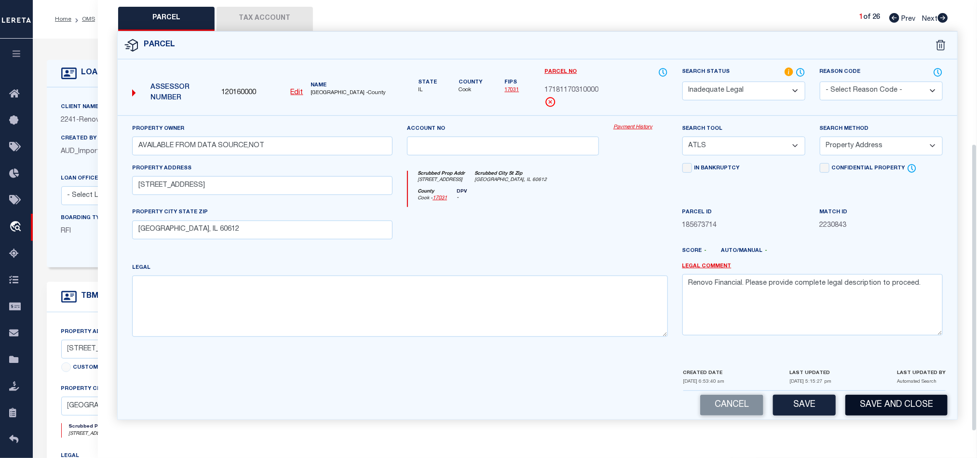
click at [878, 395] on button "Save and Close" at bounding box center [896, 404] width 102 height 21
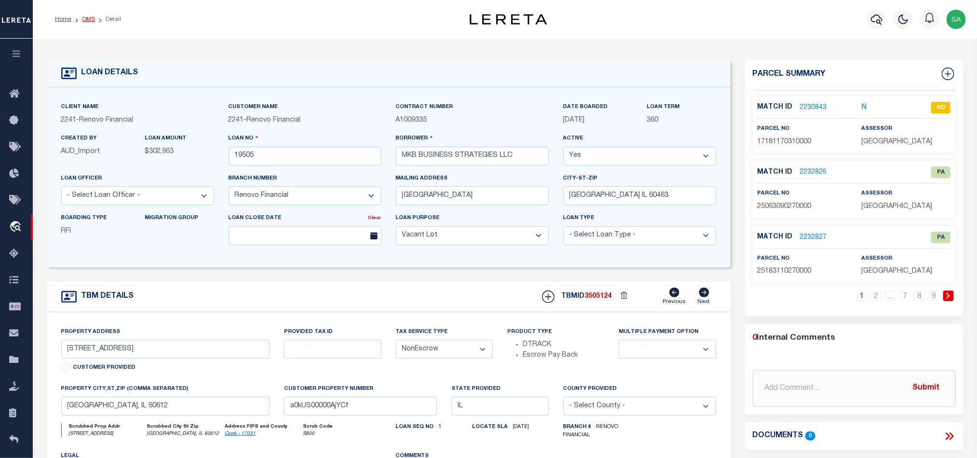
click at [86, 19] on link "OMS" at bounding box center [88, 19] width 13 height 6
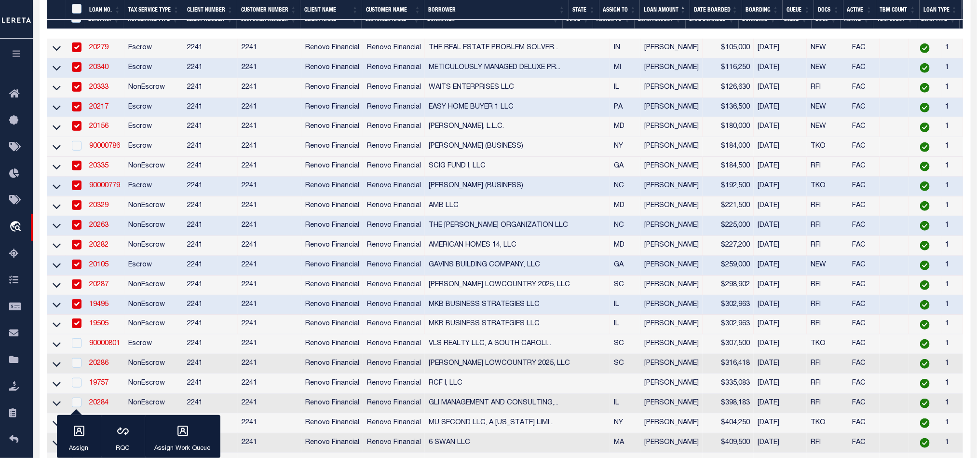
scroll to position [289, 0]
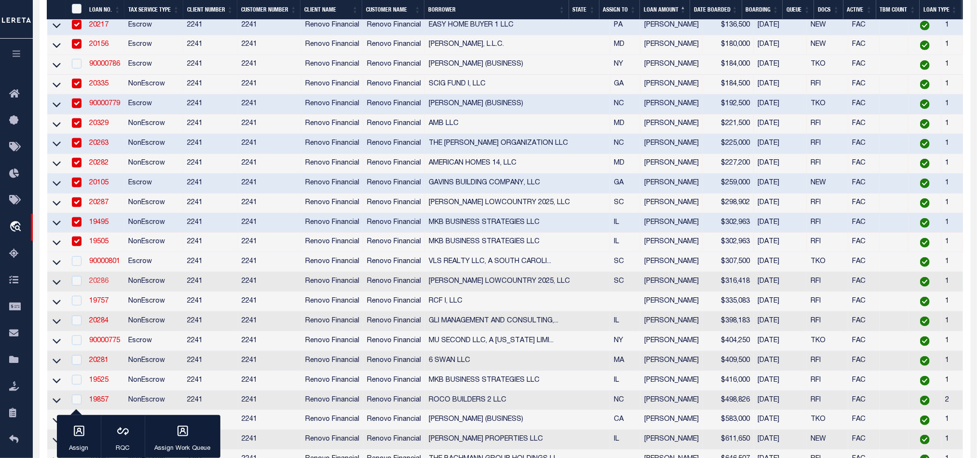
click at [102, 284] on link "20286" at bounding box center [98, 281] width 19 height 7
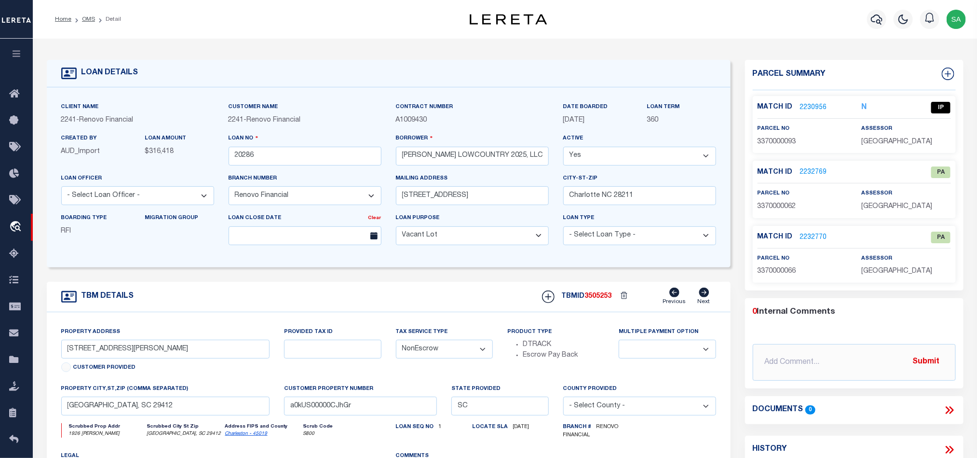
click at [814, 108] on link "2230956" at bounding box center [813, 108] width 27 height 10
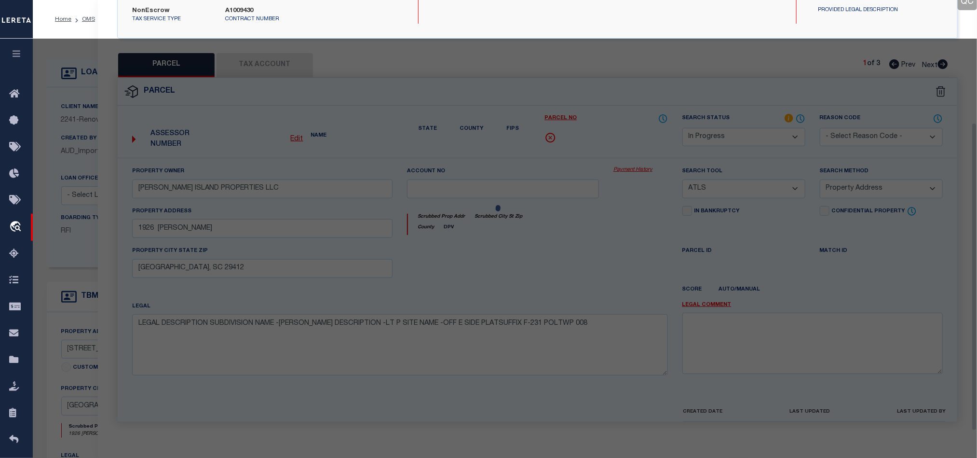
scroll to position [187, 0]
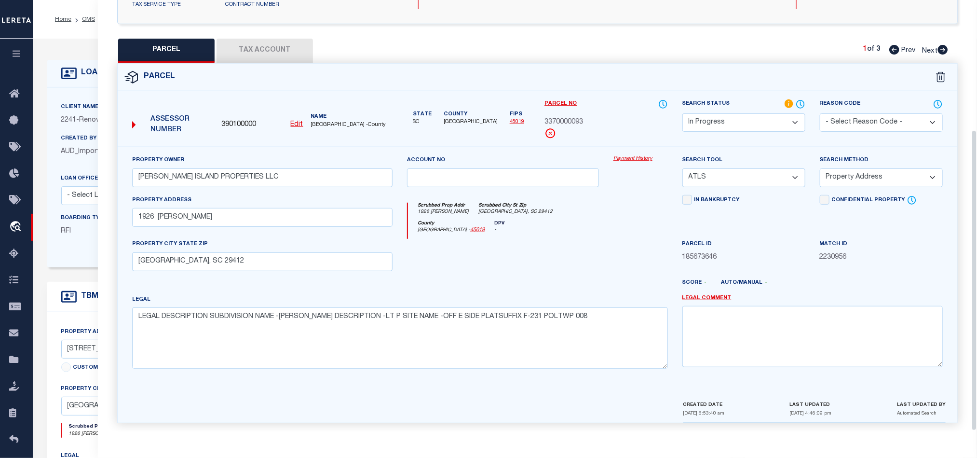
click at [797, 113] on select "Automated Search Bad Parcel Complete Duplicate Parcel High Dollar Reporting In …" at bounding box center [743, 122] width 123 height 19
click at [682, 113] on select "Automated Search Bad Parcel Complete Duplicate Parcel High Dollar Reporting In …" at bounding box center [743, 122] width 123 height 19
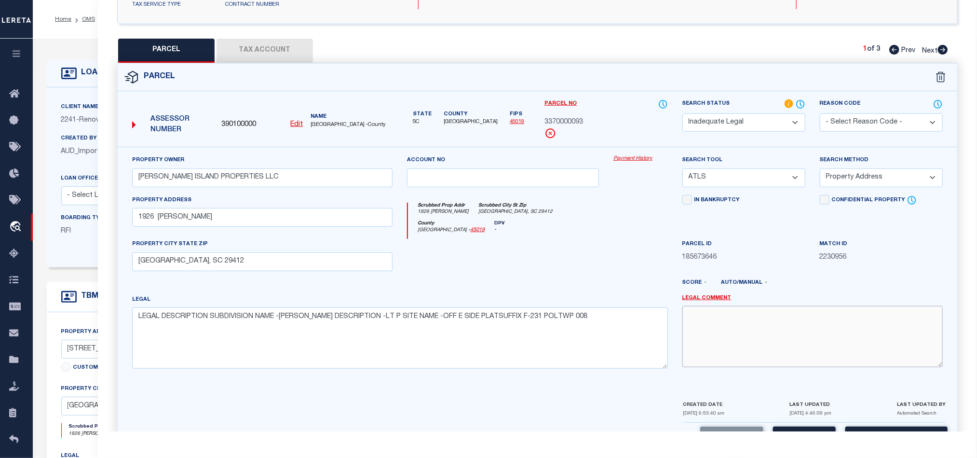
click at [767, 323] on textarea at bounding box center [812, 336] width 260 height 61
paste textarea "Renovo Financial. Please provide complete legal description to proceed."
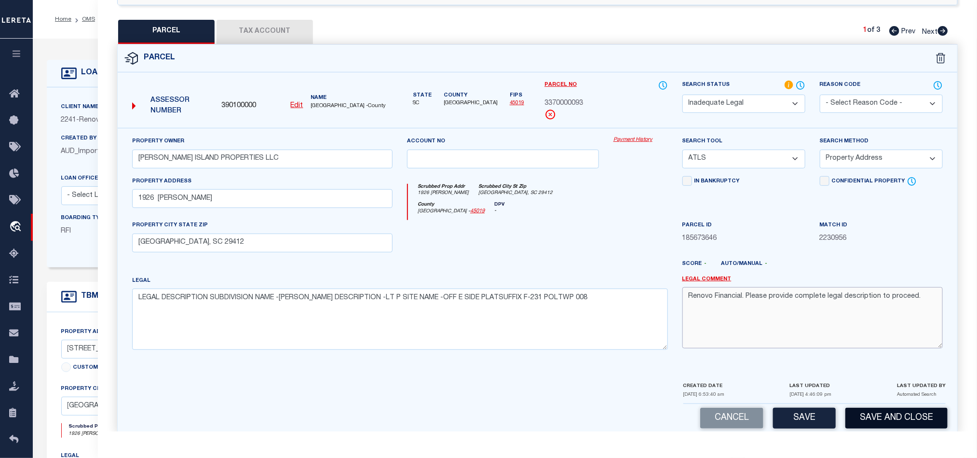
scroll to position [216, 0]
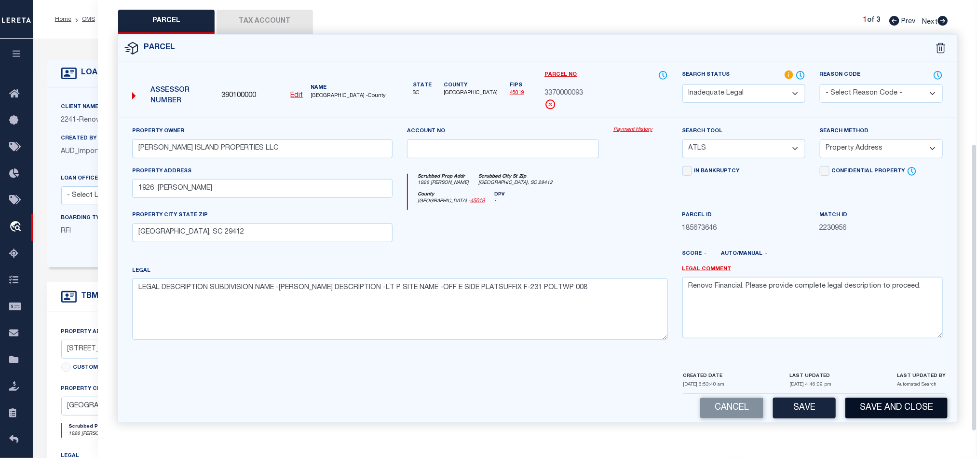
click at [901, 405] on button "Save and Close" at bounding box center [896, 407] width 102 height 21
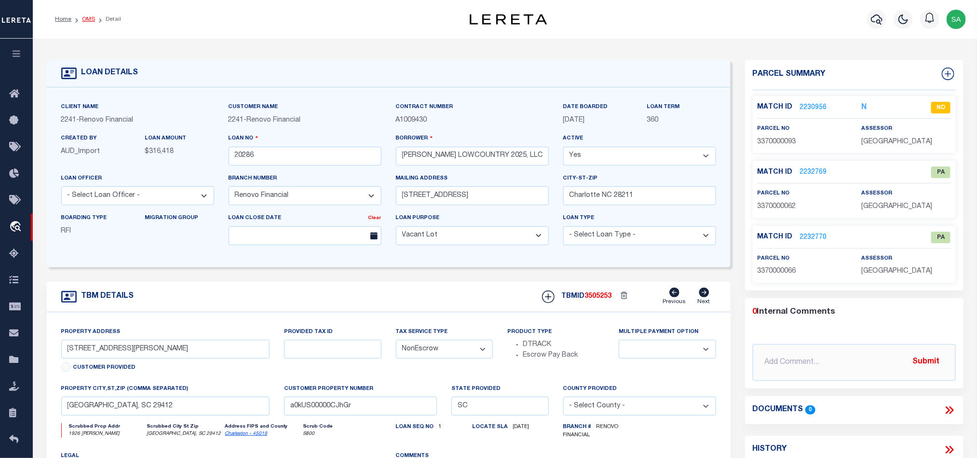
click at [84, 19] on link "OMS" at bounding box center [88, 19] width 13 height 6
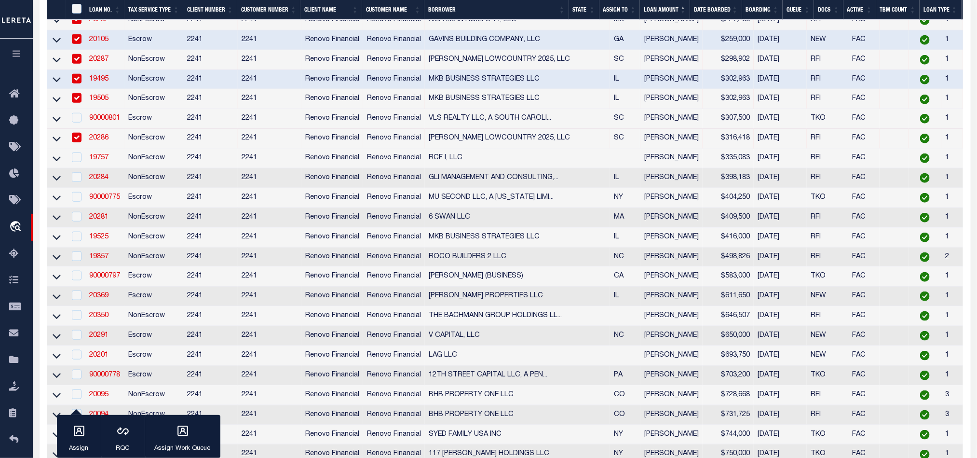
scroll to position [434, 0]
click at [100, 158] on link "19757" at bounding box center [98, 156] width 19 height 7
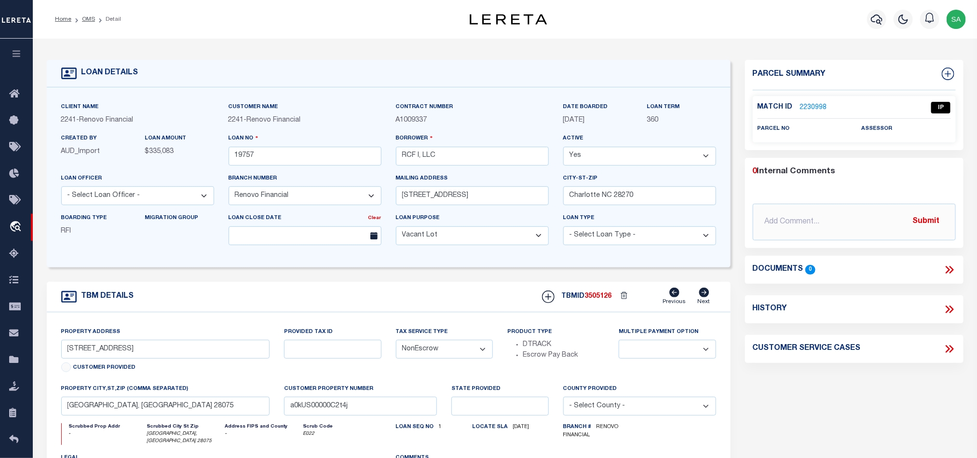
click at [813, 107] on link "2230998" at bounding box center [813, 108] width 27 height 10
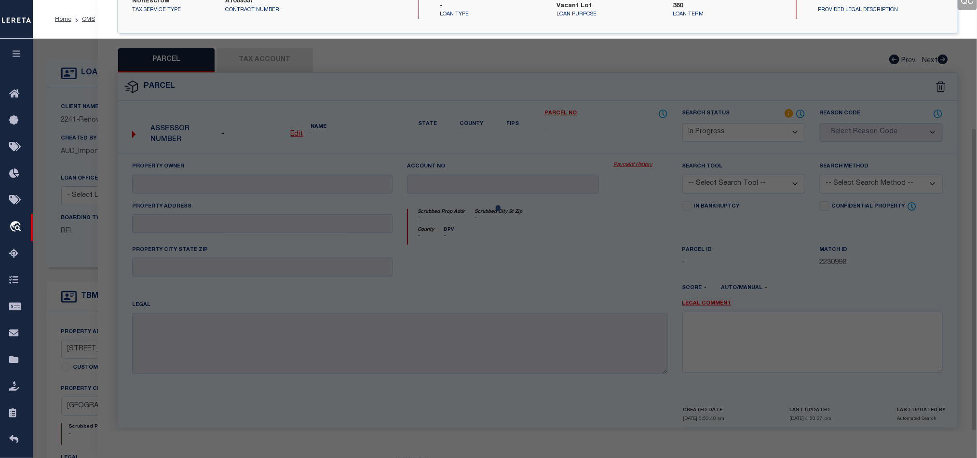
scroll to position [182, 0]
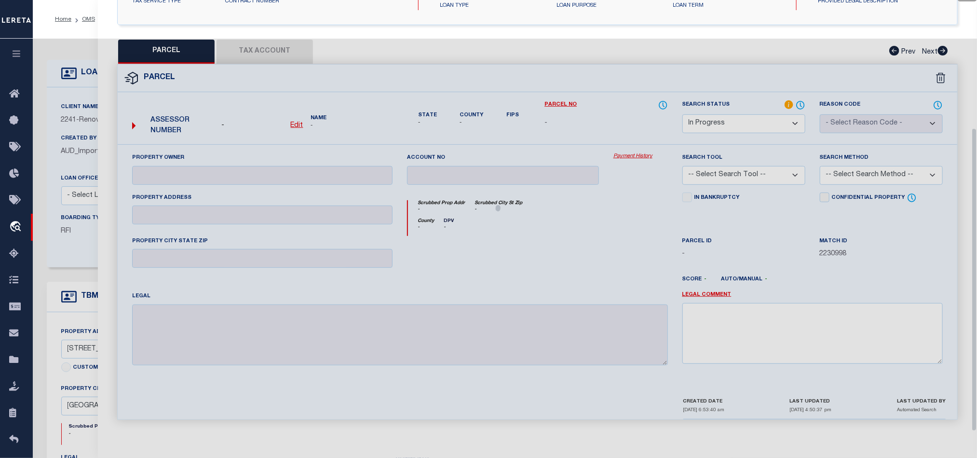
click at [767, 121] on select "Automated Search Bad Parcel Complete Duplicate Parcel High Dollar Reporting In …" at bounding box center [743, 123] width 123 height 19
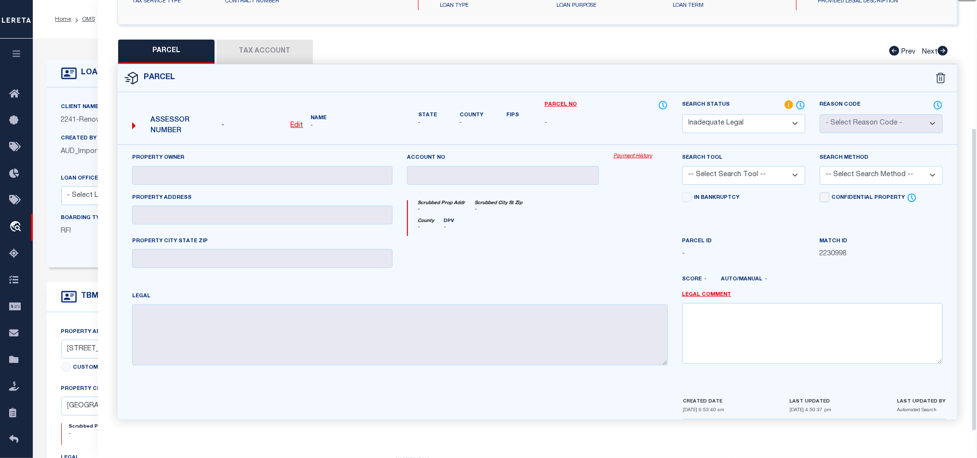
click at [682, 114] on select "Automated Search Bad Parcel Complete Duplicate Parcel High Dollar Reporting In …" at bounding box center [743, 123] width 123 height 19
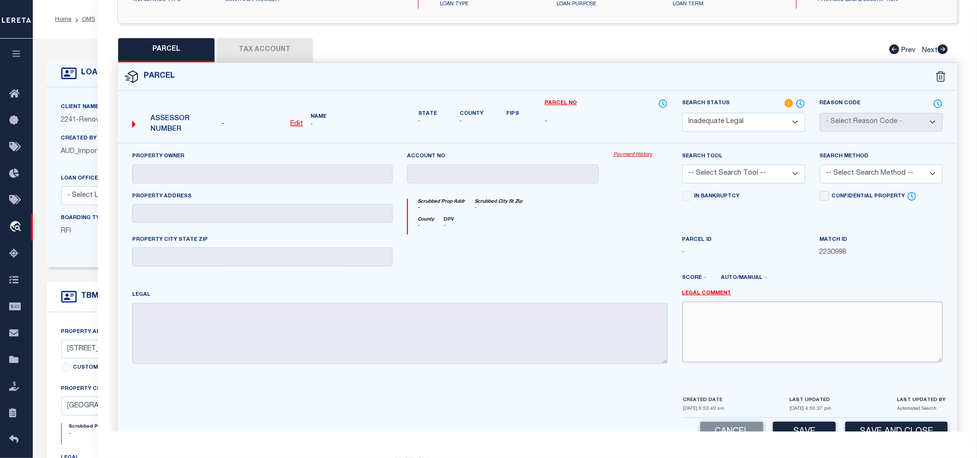
click at [768, 311] on textarea at bounding box center [812, 331] width 260 height 61
paste textarea "Renovo Financial. Please provide complete legal description to proceed."
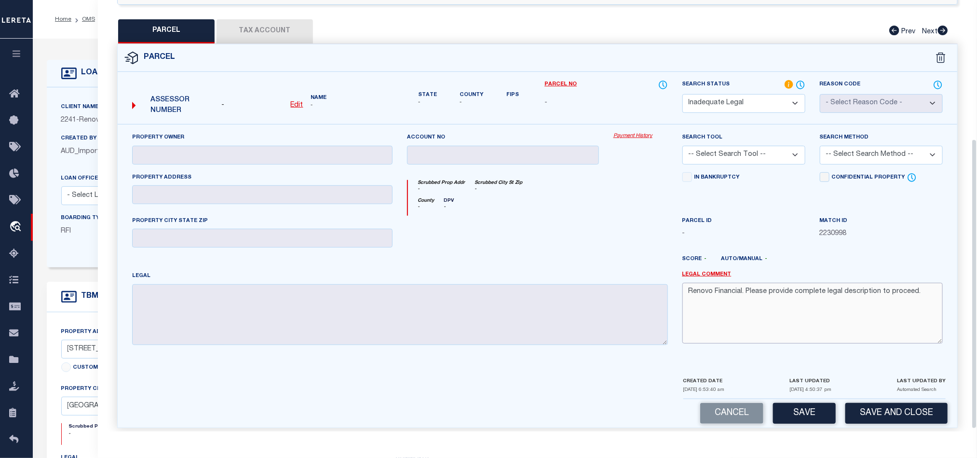
scroll to position [210, 0]
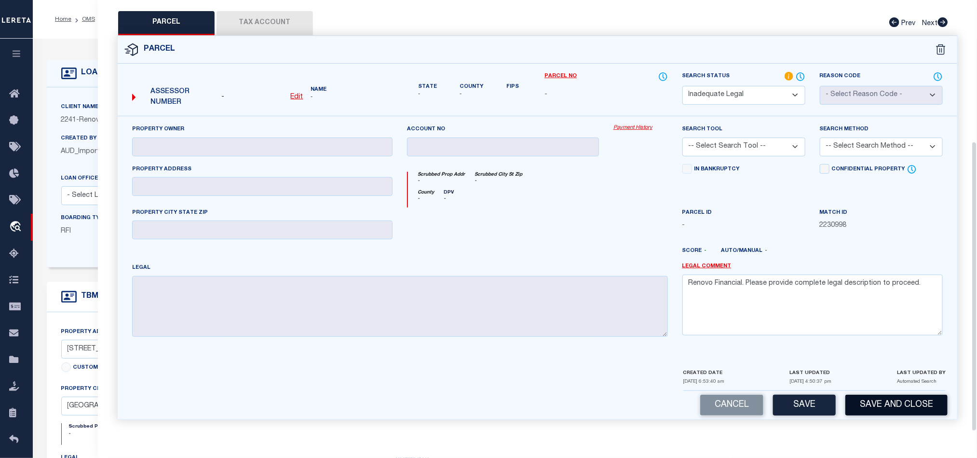
click at [903, 404] on button "Save and Close" at bounding box center [896, 404] width 102 height 21
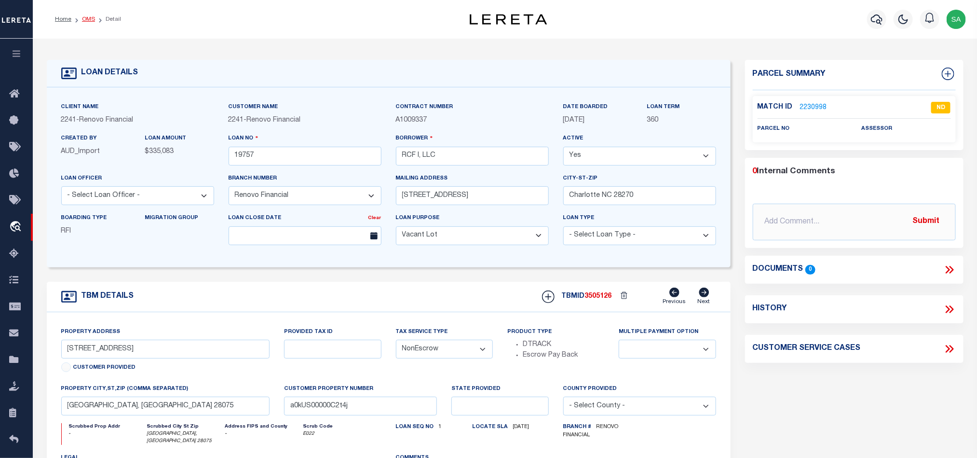
click at [86, 21] on link "OMS" at bounding box center [88, 19] width 13 height 6
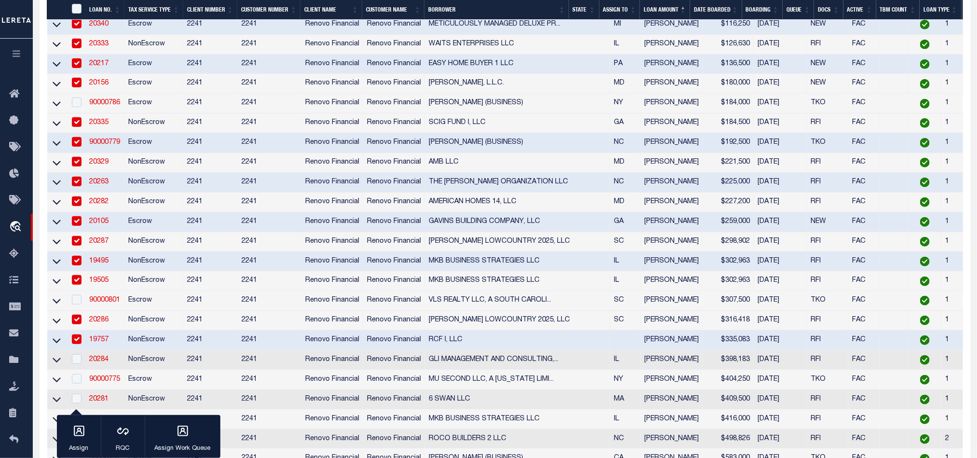
scroll to position [289, 0]
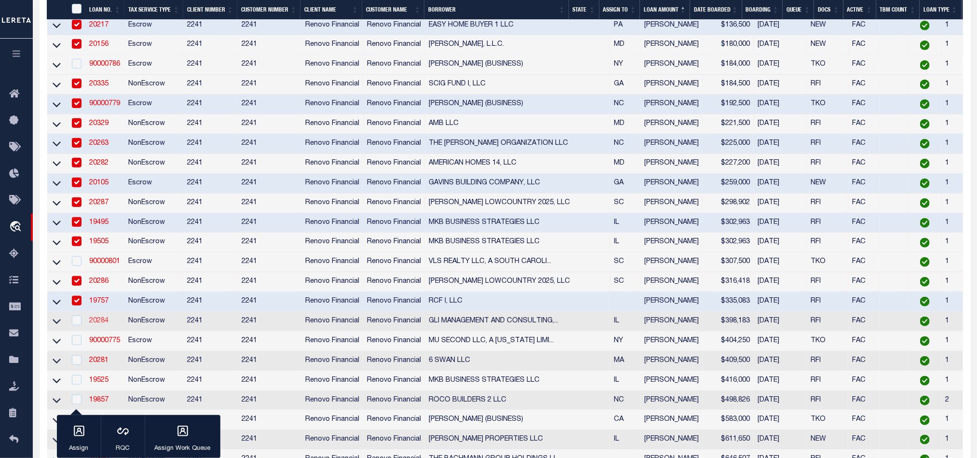
click at [98, 323] on link "20284" at bounding box center [98, 320] width 19 height 7
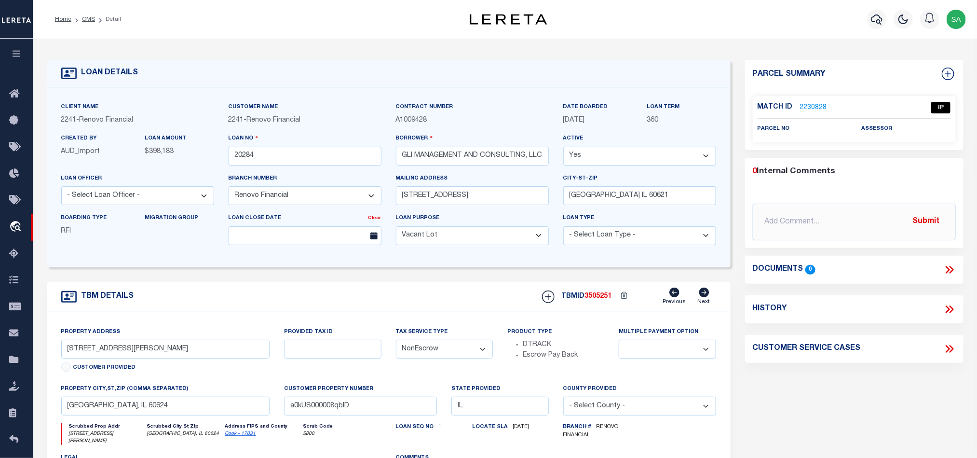
click at [820, 109] on link "2230828" at bounding box center [813, 108] width 27 height 10
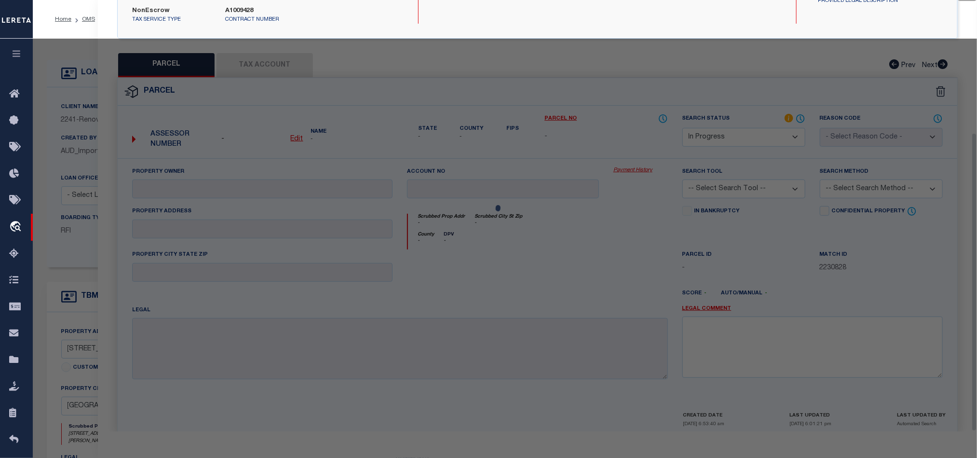
scroll to position [191, 0]
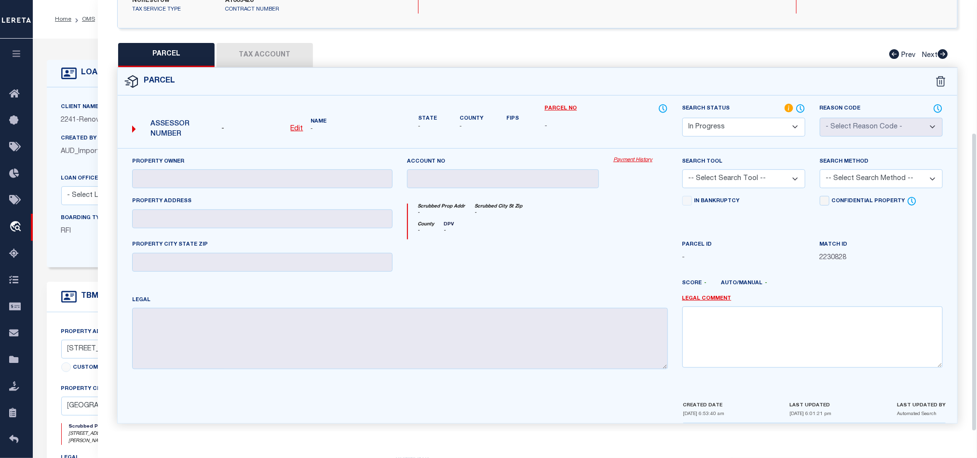
click at [783, 118] on select "Automated Search Bad Parcel Complete Duplicate Parcel High Dollar Reporting In …" at bounding box center [743, 127] width 123 height 19
click at [682, 118] on select "Automated Search Bad Parcel Complete Duplicate Parcel High Dollar Reporting In …" at bounding box center [743, 127] width 123 height 19
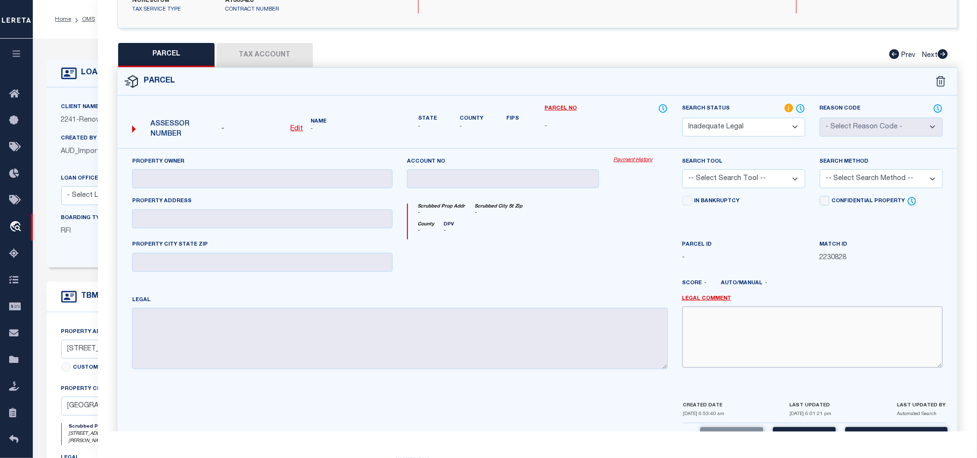
click at [783, 319] on textarea at bounding box center [812, 336] width 260 height 61
paste textarea "Renovo Financial. Please provide complete legal description to proceed."
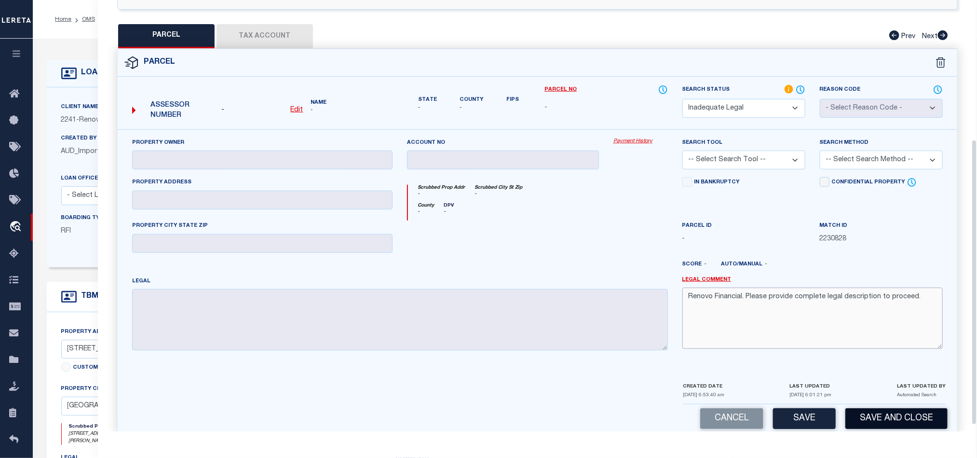
scroll to position [220, 0]
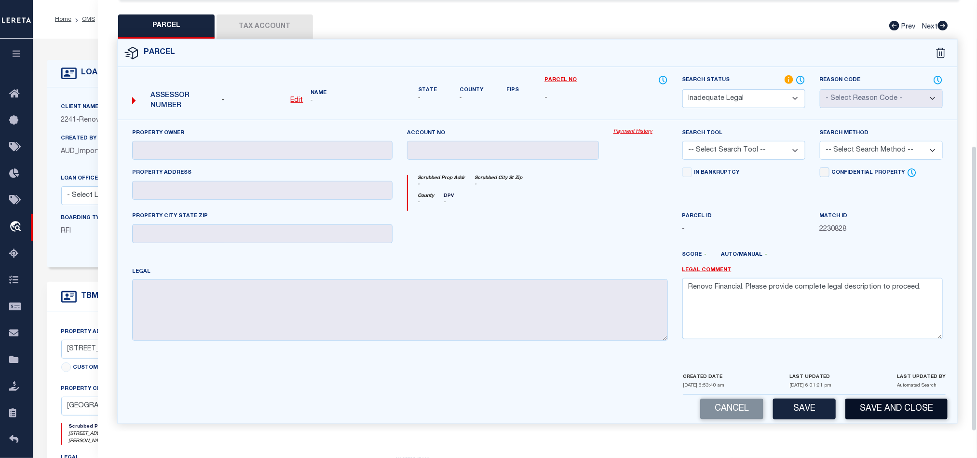
click at [867, 398] on button "Save and Close" at bounding box center [896, 408] width 102 height 21
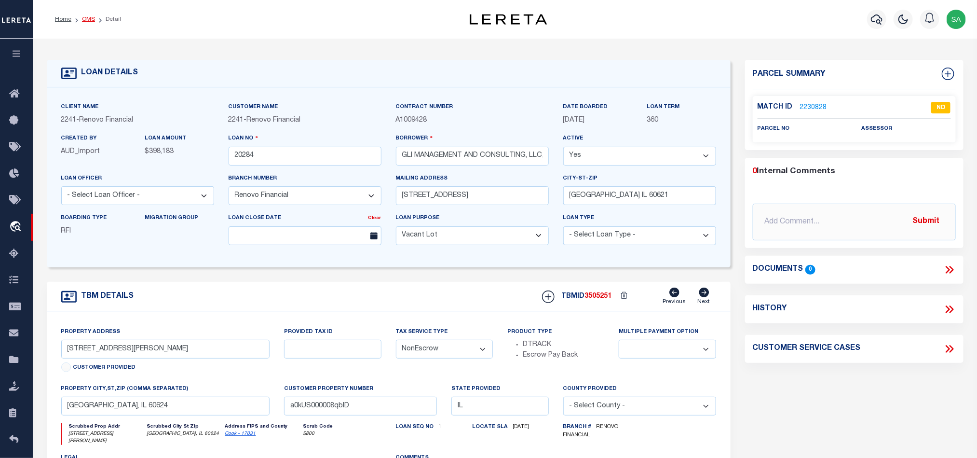
click at [82, 19] on link "OMS" at bounding box center [88, 19] width 13 height 6
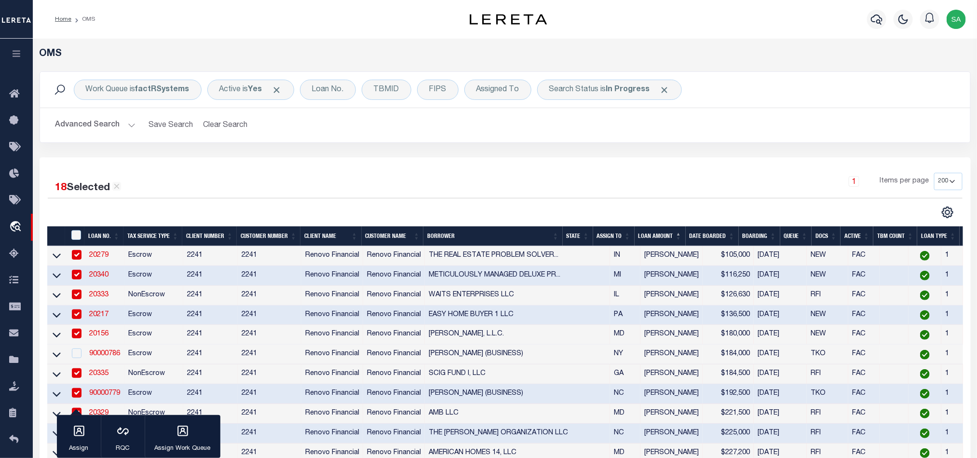
scroll to position [362, 0]
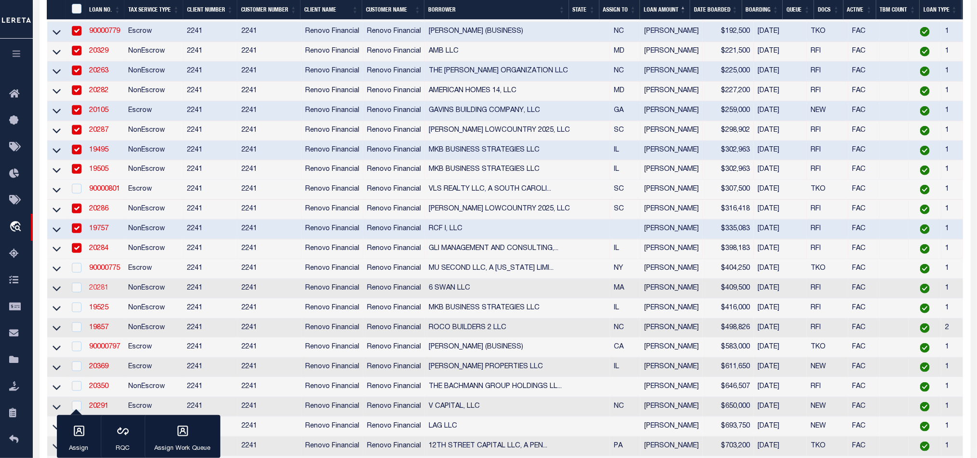
click at [96, 291] on link "20281" at bounding box center [98, 287] width 19 height 7
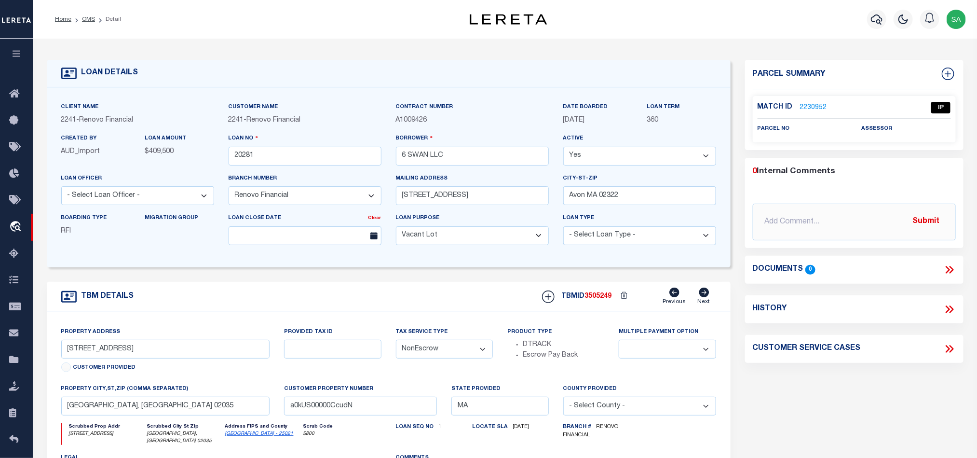
click at [819, 106] on link "2230952" at bounding box center [813, 108] width 27 height 10
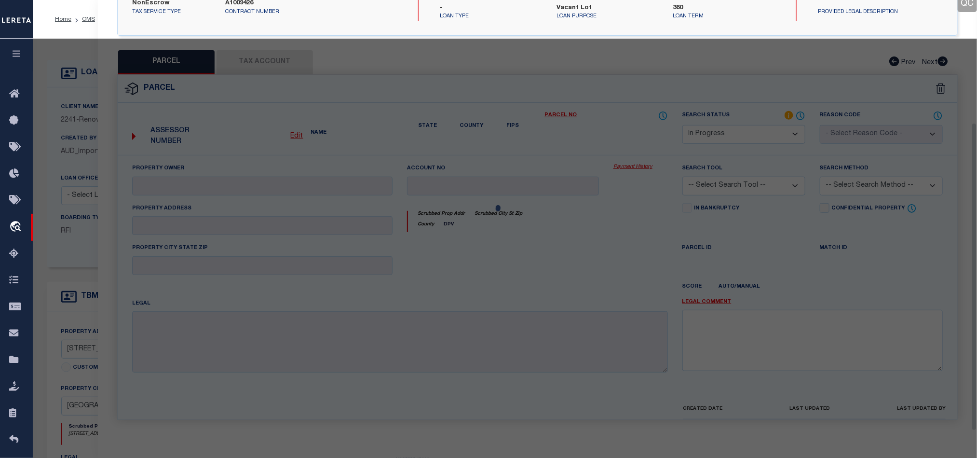
scroll to position [182, 0]
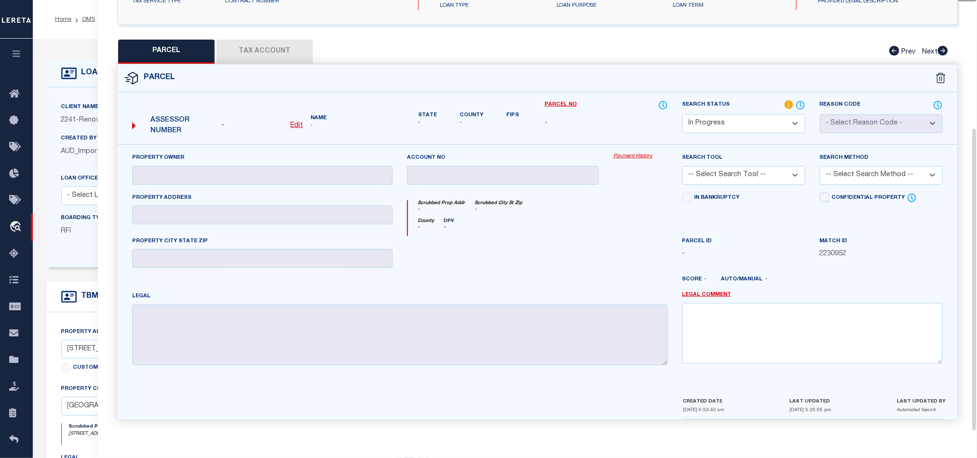
click at [791, 119] on select "Automated Search Bad Parcel Complete Duplicate Parcel High Dollar Reporting In …" at bounding box center [743, 123] width 123 height 19
click at [682, 114] on select "Automated Search Bad Parcel Complete Duplicate Parcel High Dollar Reporting In …" at bounding box center [743, 123] width 123 height 19
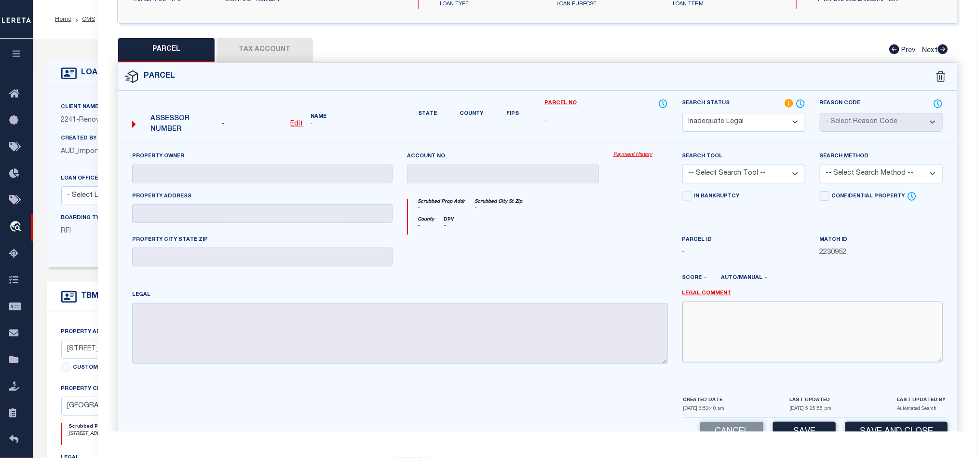
click at [747, 333] on textarea at bounding box center [812, 331] width 260 height 61
paste textarea "Renovo Financial. Please provide complete legal description to proceed."
click at [920, 424] on button "Save and Close" at bounding box center [896, 431] width 102 height 21
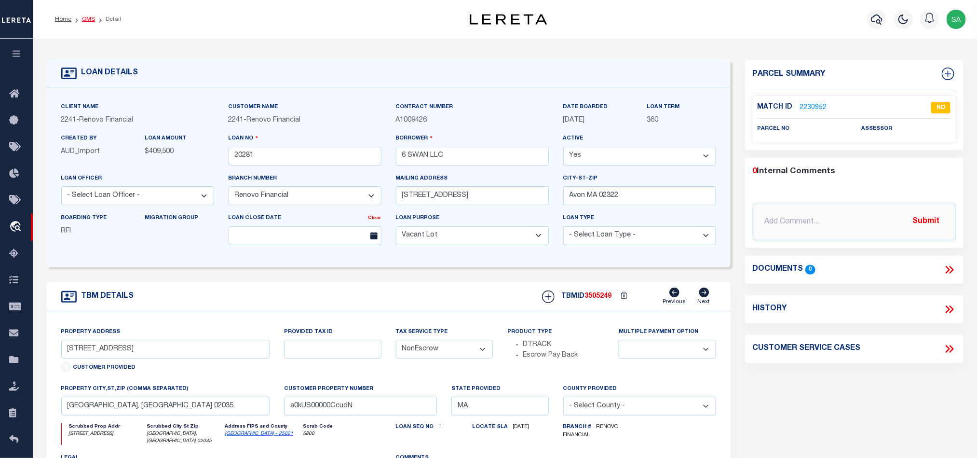
click at [87, 19] on link "OMS" at bounding box center [88, 19] width 13 height 6
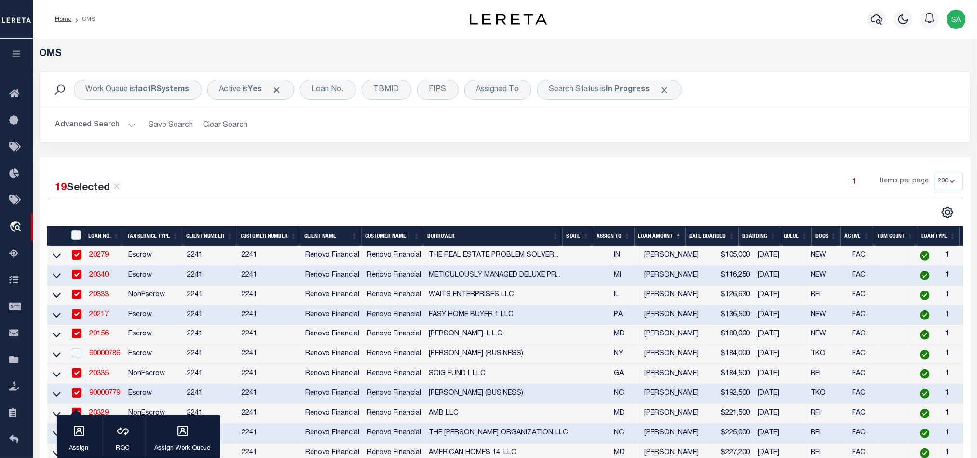
scroll to position [434, 0]
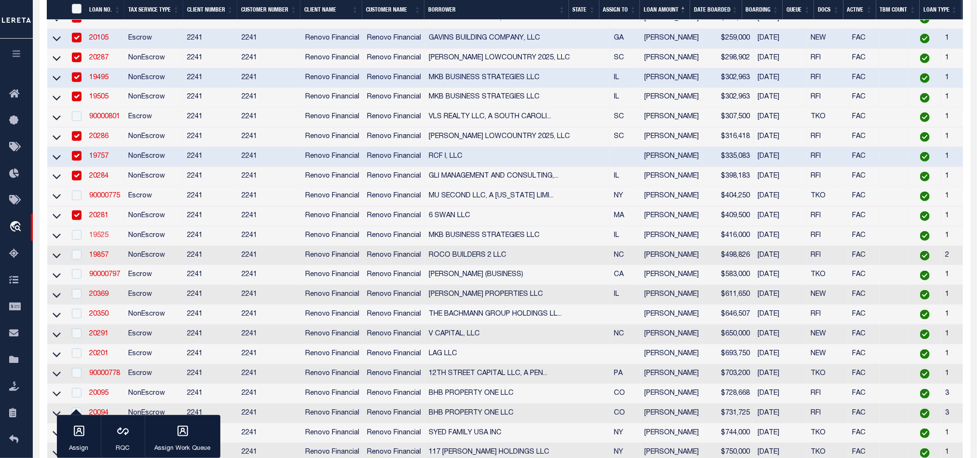
click at [100, 239] on link "19525" at bounding box center [98, 235] width 19 height 7
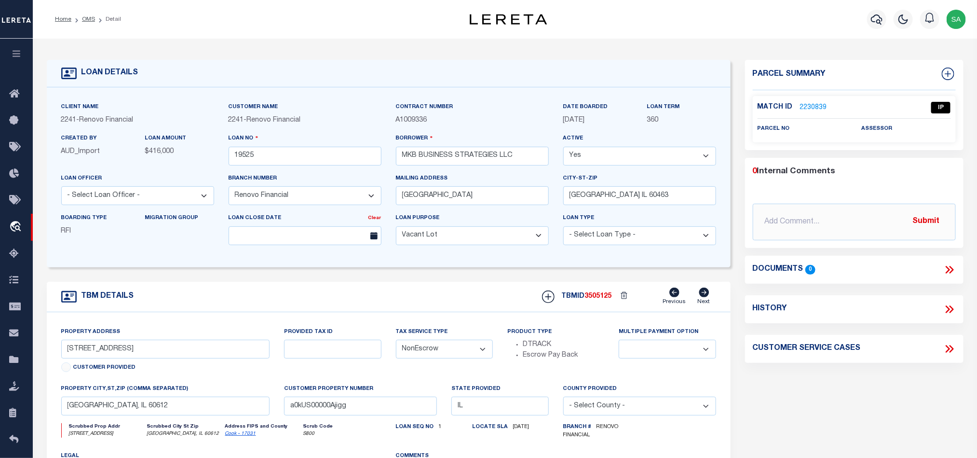
click at [800, 104] on link "2230839" at bounding box center [813, 108] width 27 height 10
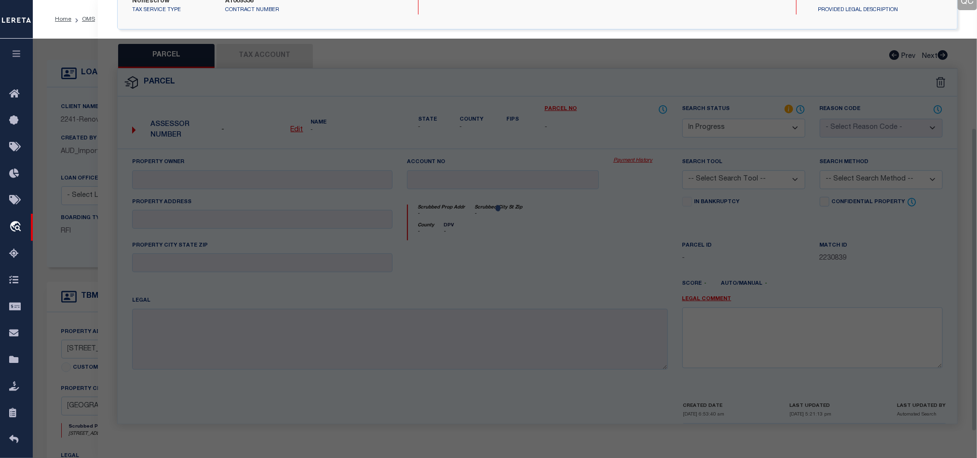
scroll to position [182, 0]
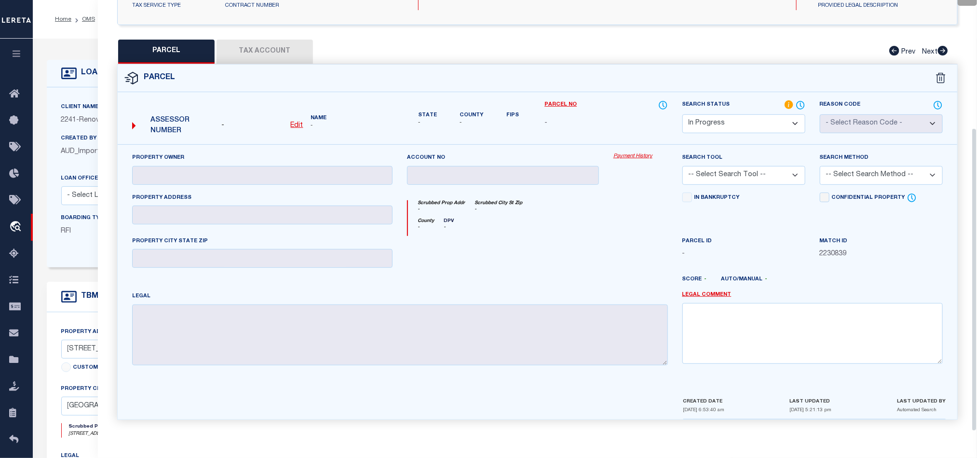
click at [746, 124] on select "Automated Search Bad Parcel Complete Duplicate Parcel High Dollar Reporting In …" at bounding box center [743, 123] width 123 height 19
click at [682, 114] on select "Automated Search Bad Parcel Complete Duplicate Parcel High Dollar Reporting In …" at bounding box center [743, 123] width 123 height 19
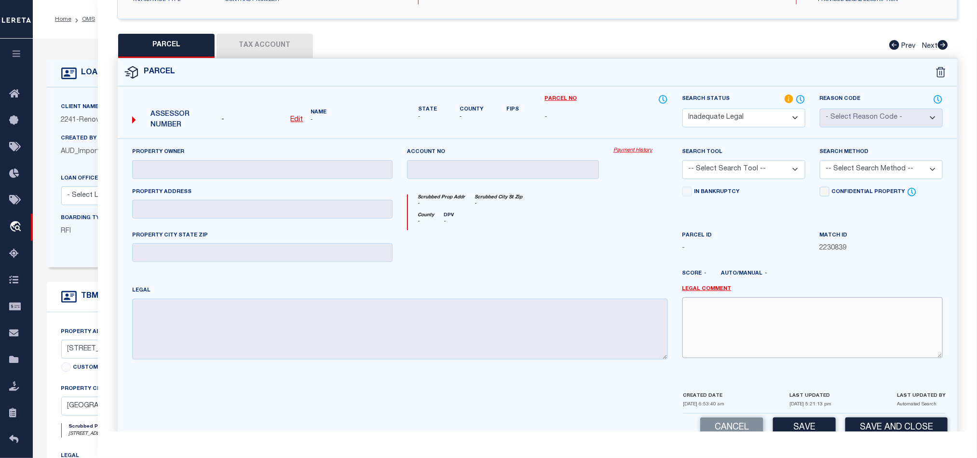
click at [787, 345] on textarea at bounding box center [812, 327] width 260 height 61
paste textarea "Renovo Financial. Please provide complete legal description to proceed."
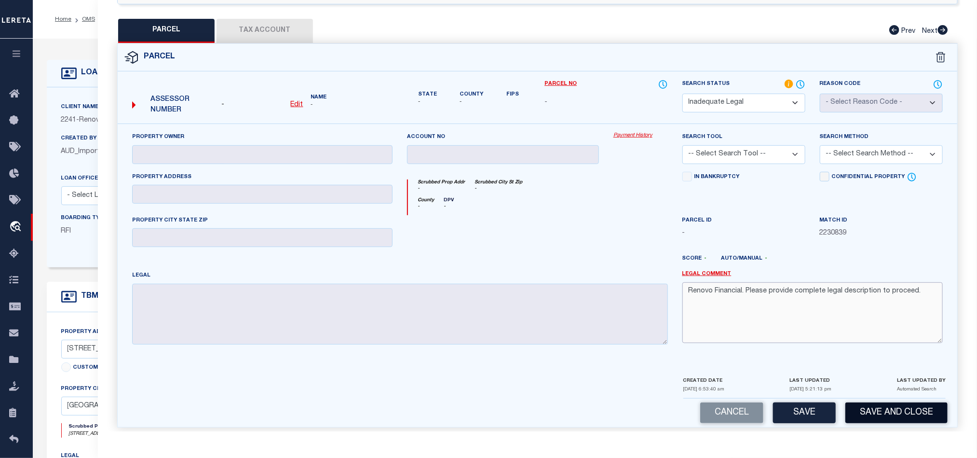
scroll to position [210, 0]
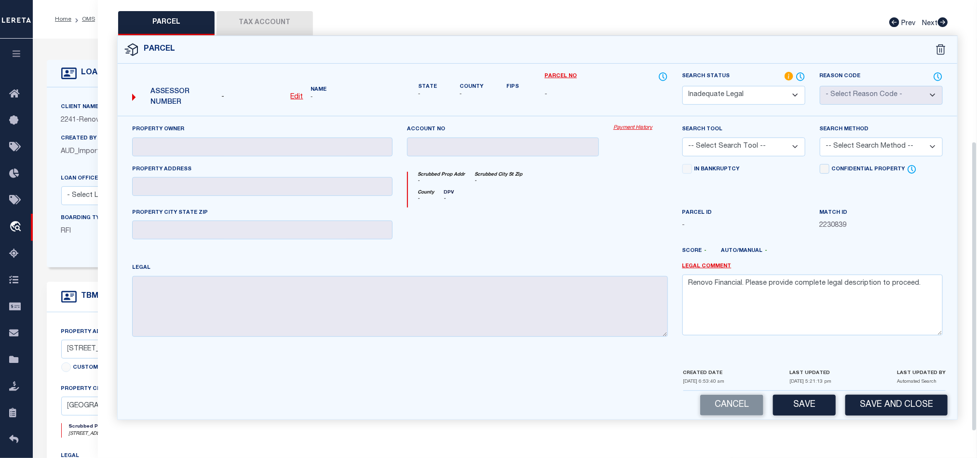
click at [877, 407] on button "Save and Close" at bounding box center [896, 404] width 102 height 21
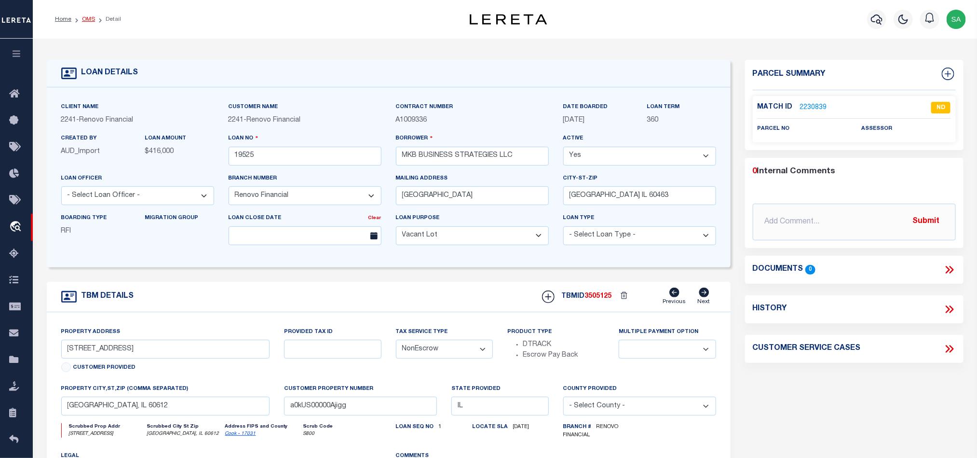
click at [89, 19] on link "OMS" at bounding box center [88, 19] width 13 height 6
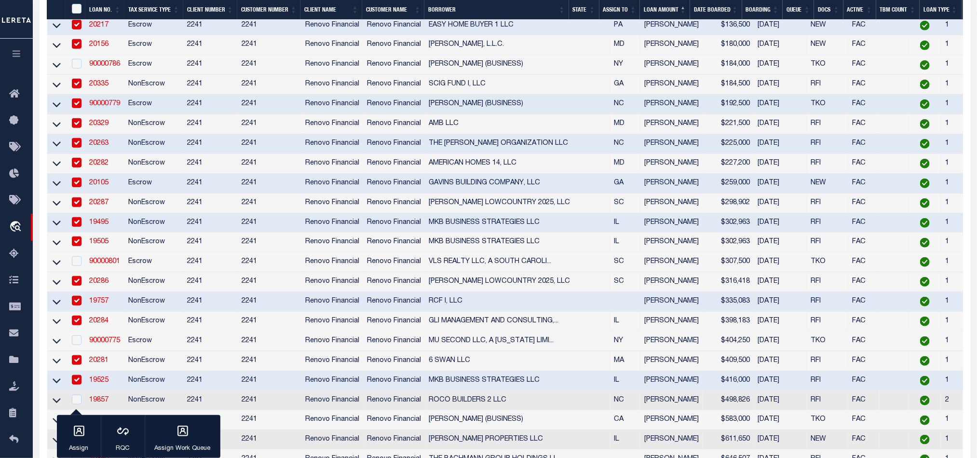
scroll to position [362, 0]
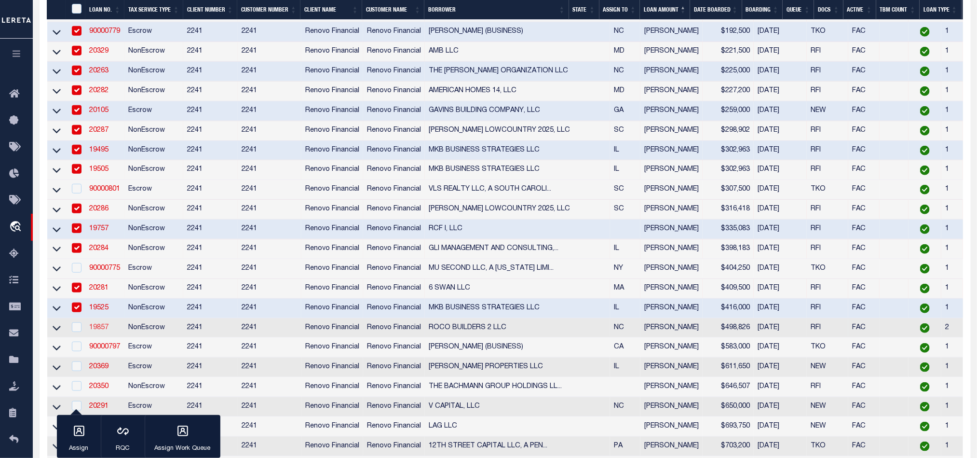
click at [103, 331] on link "19857" at bounding box center [98, 327] width 19 height 7
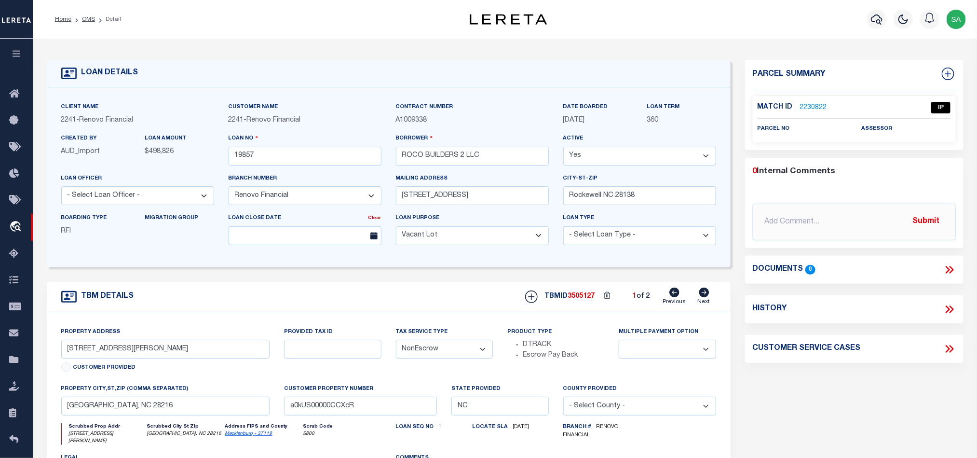
click at [812, 103] on link "2230822" at bounding box center [813, 108] width 27 height 10
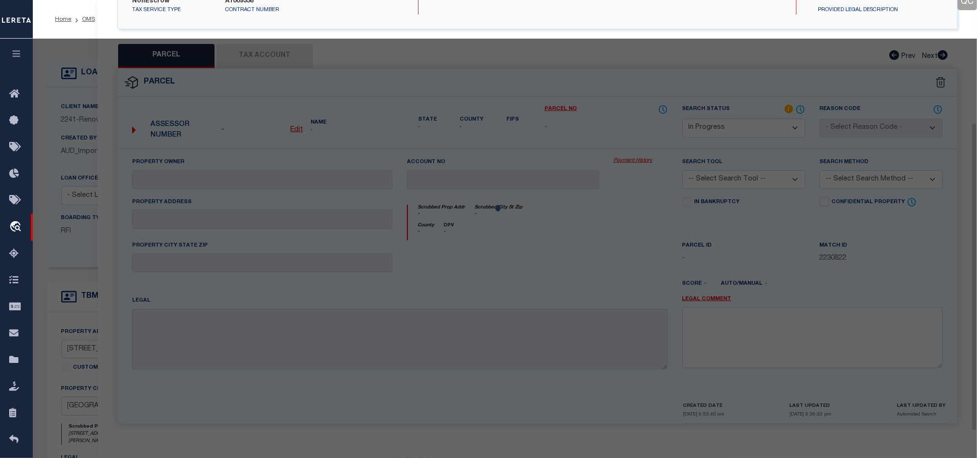
scroll to position [182, 0]
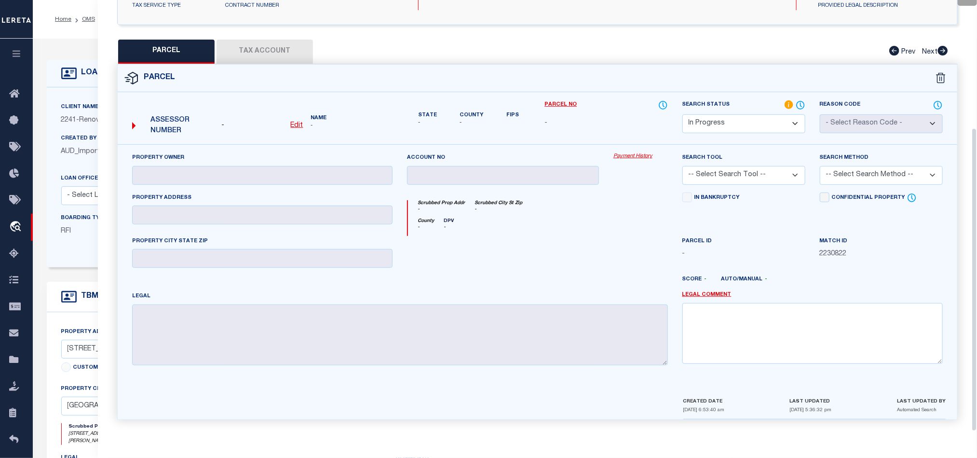
click at [777, 116] on select "Automated Search Bad Parcel Complete Duplicate Parcel High Dollar Reporting In …" at bounding box center [743, 123] width 123 height 19
click at [682, 114] on select "Automated Search Bad Parcel Complete Duplicate Parcel High Dollar Reporting In …" at bounding box center [743, 123] width 123 height 19
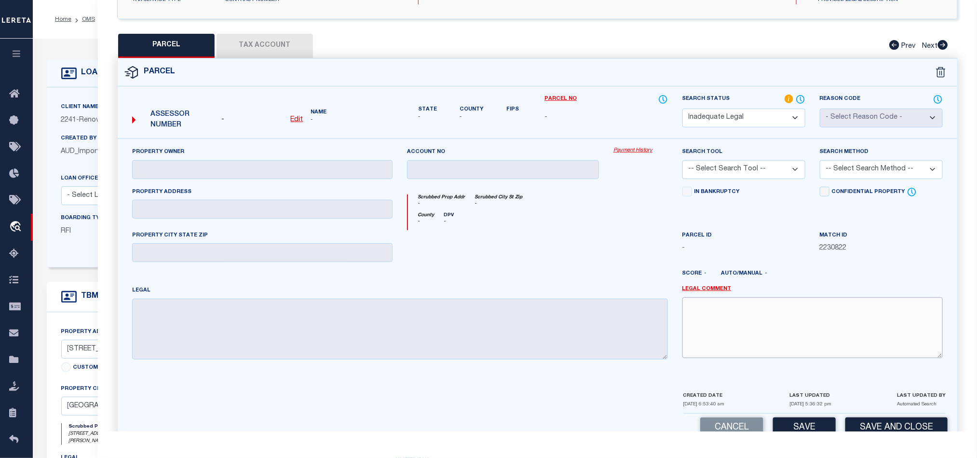
click at [780, 352] on textarea at bounding box center [812, 327] width 260 height 61
paste textarea "Renovo Financial. Please provide complete legal description to proceed."
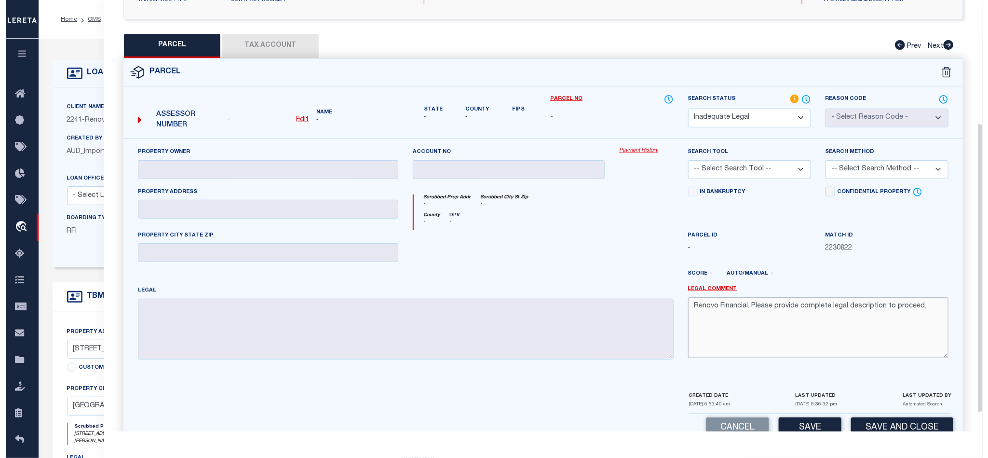
scroll to position [210, 0]
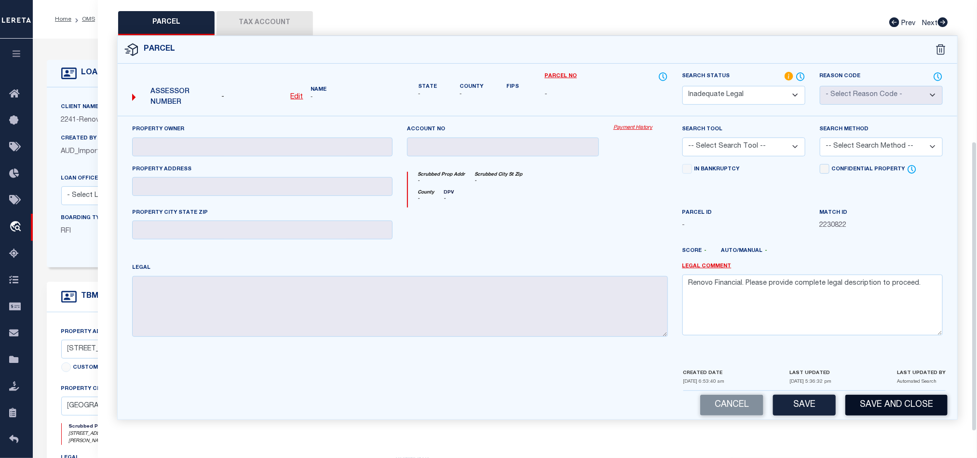
click at [891, 401] on button "Save and Close" at bounding box center [896, 404] width 102 height 21
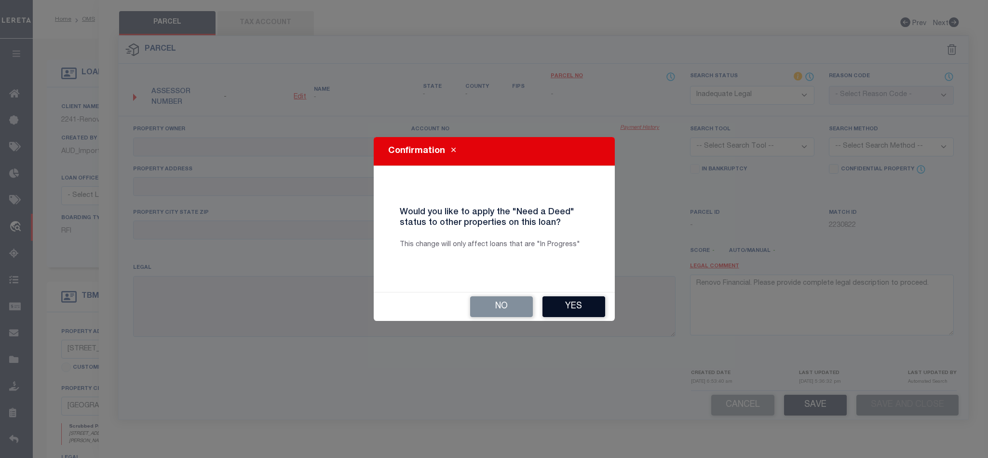
click at [581, 311] on button "Yes" at bounding box center [573, 306] width 63 height 21
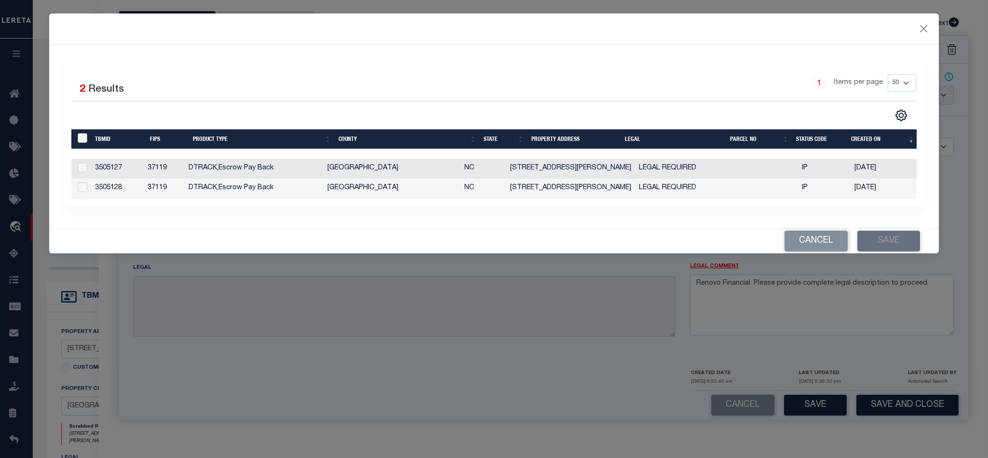
click at [79, 136] on input "" at bounding box center [83, 138] width 10 height 10
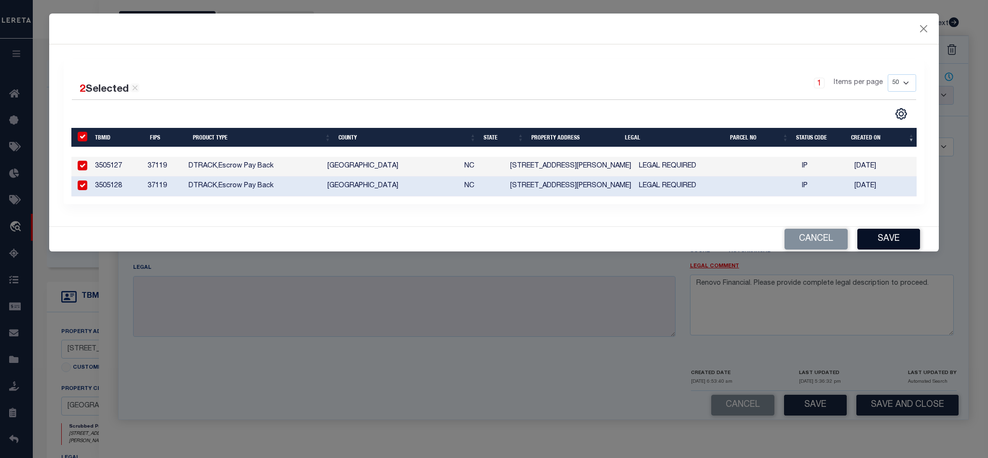
click at [877, 242] on button "Save" at bounding box center [888, 239] width 63 height 21
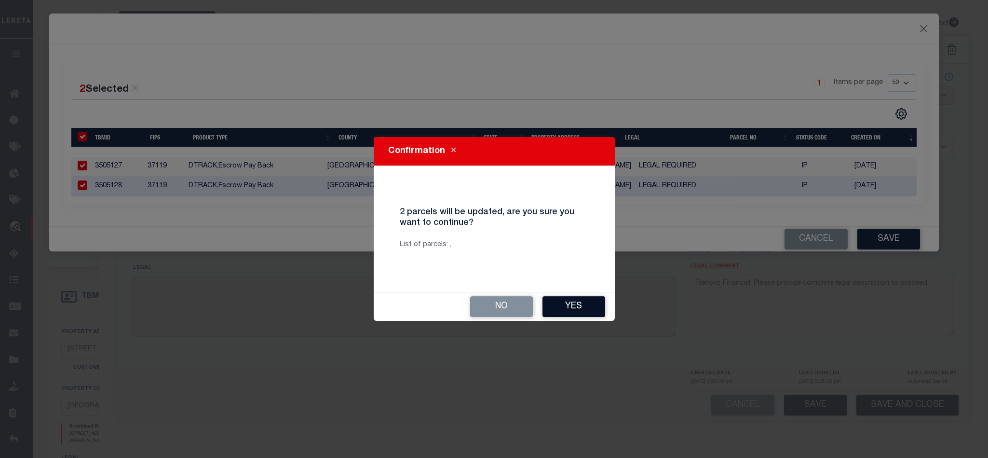
click at [573, 310] on button "Yes" at bounding box center [573, 306] width 63 height 21
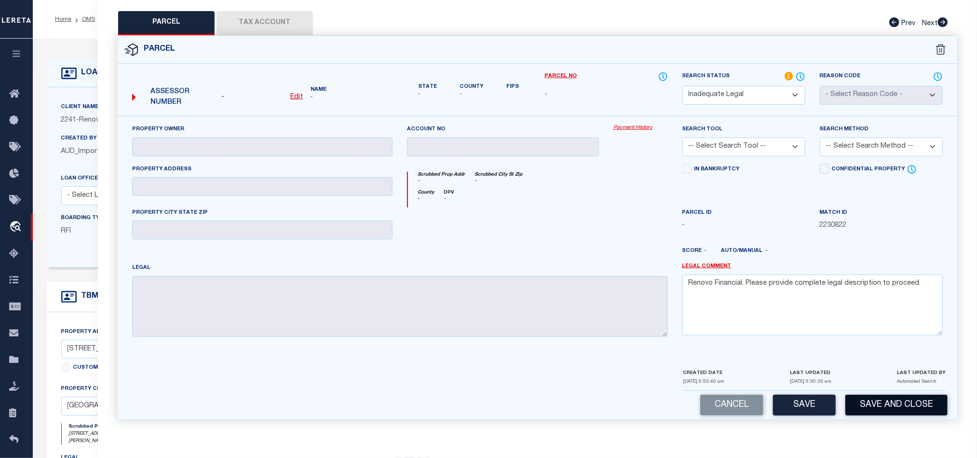
click at [933, 398] on button "Save and Close" at bounding box center [896, 404] width 102 height 21
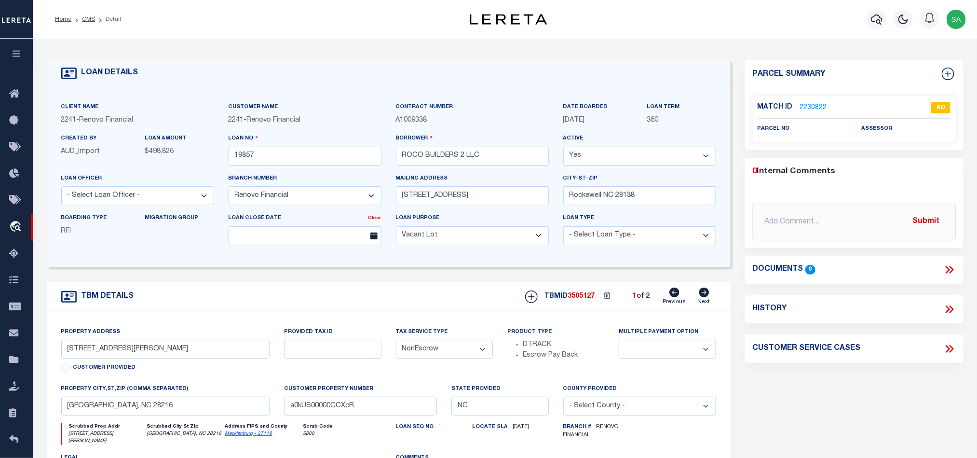
drag, startPoint x: 89, startPoint y: 18, endPoint x: 261, endPoint y: 146, distance: 214.6
click at [89, 18] on link "OMS" at bounding box center [88, 19] width 13 height 6
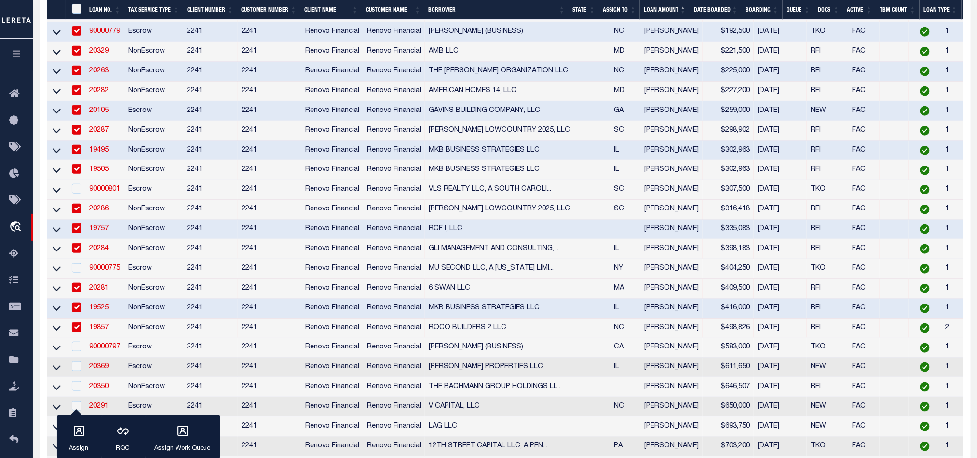
scroll to position [434, 0]
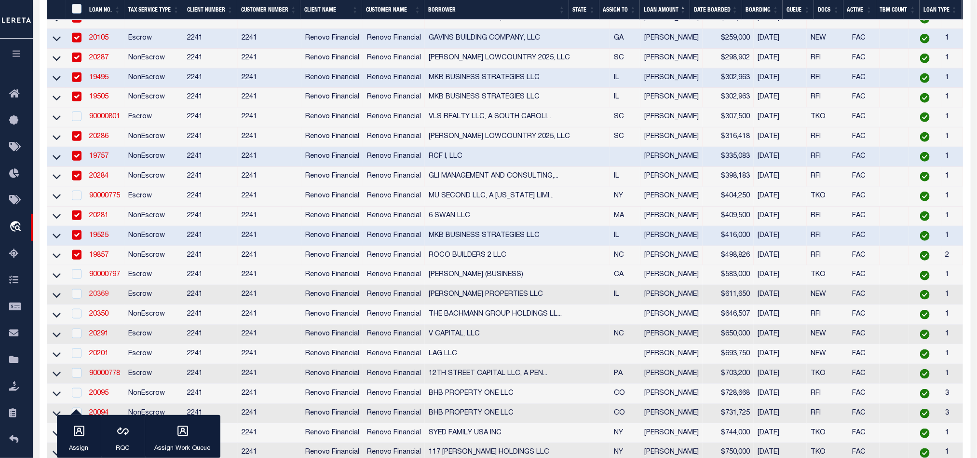
click at [98, 297] on link "20369" at bounding box center [98, 294] width 19 height 7
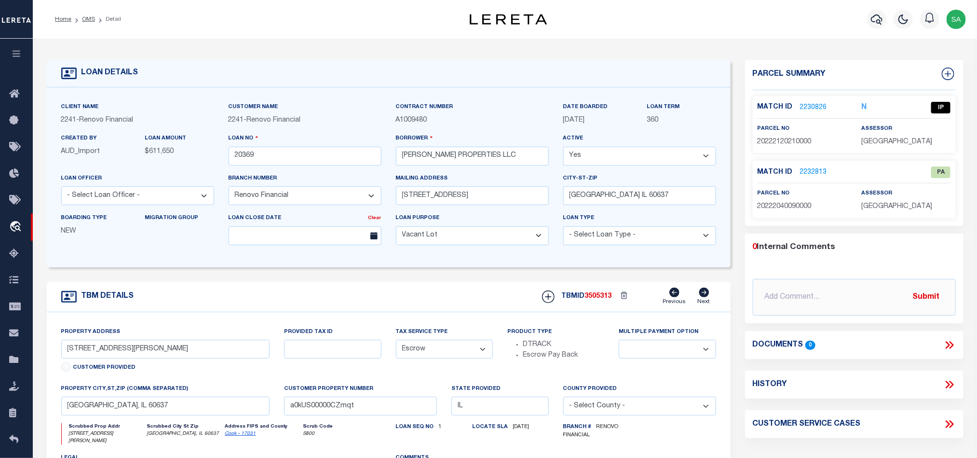
click at [818, 106] on link "2230826" at bounding box center [813, 108] width 27 height 10
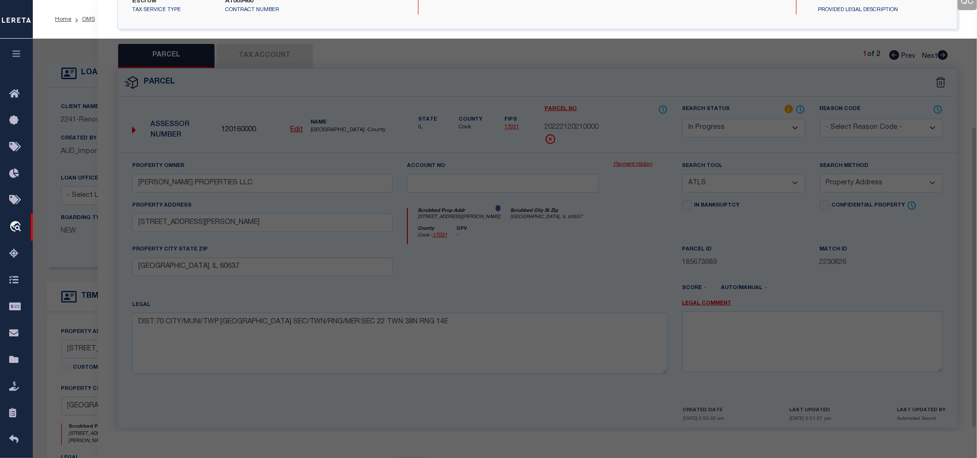
scroll to position [182, 0]
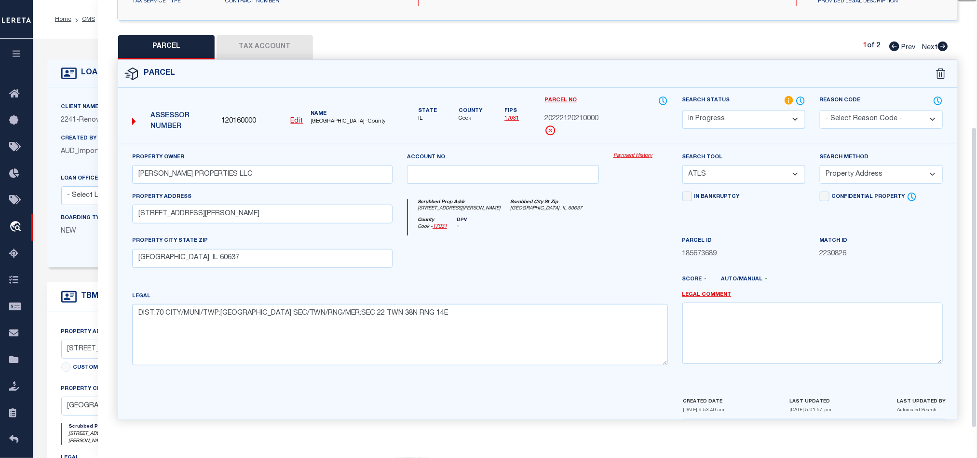
drag, startPoint x: 780, startPoint y: 118, endPoint x: 790, endPoint y: 126, distance: 13.7
click at [780, 118] on select "Automated Search Bad Parcel Complete Duplicate Parcel High Dollar Reporting In …" at bounding box center [743, 119] width 123 height 19
click at [682, 110] on select "Automated Search Bad Parcel Complete Duplicate Parcel High Dollar Reporting In …" at bounding box center [743, 119] width 123 height 19
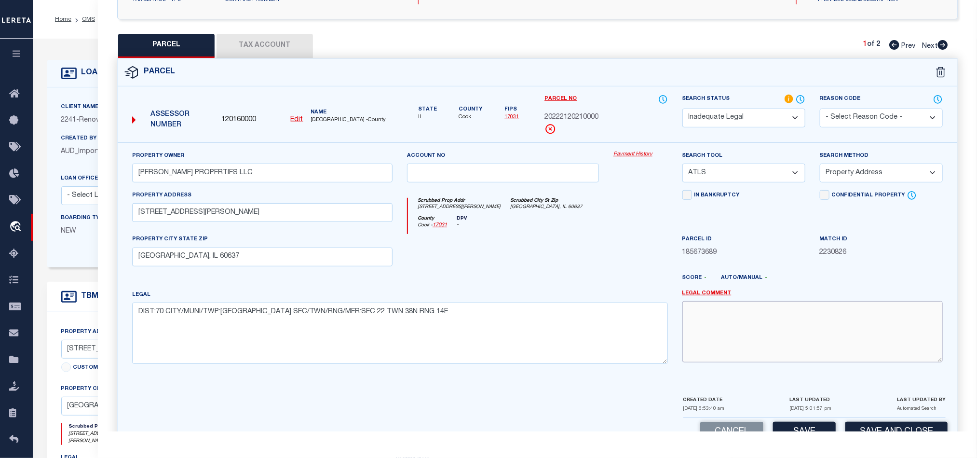
click at [810, 348] on textarea at bounding box center [812, 331] width 260 height 61
paste textarea "Renovo Financial. Please provide complete legal description to proceed."
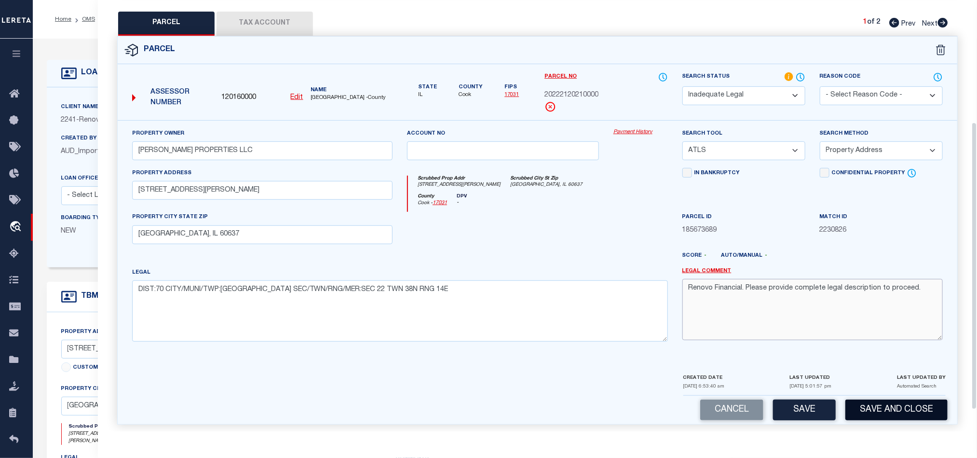
scroll to position [216, 0]
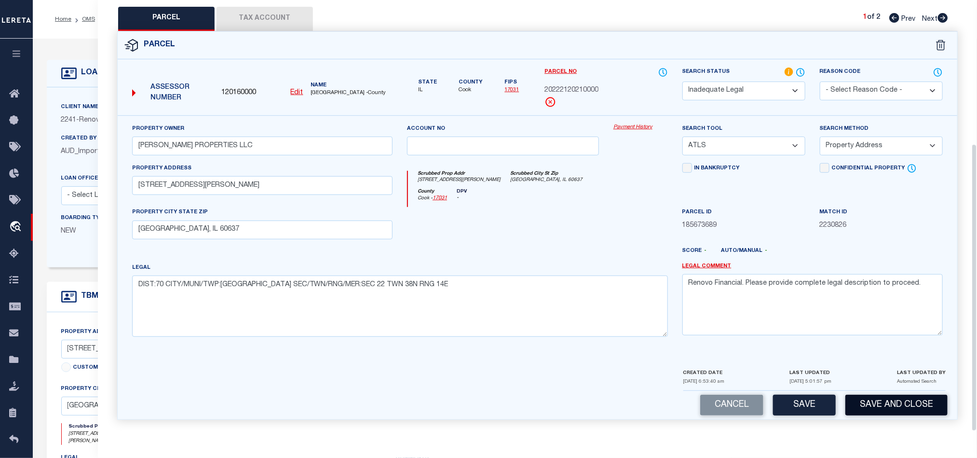
click at [897, 405] on button "Save and Close" at bounding box center [896, 404] width 102 height 21
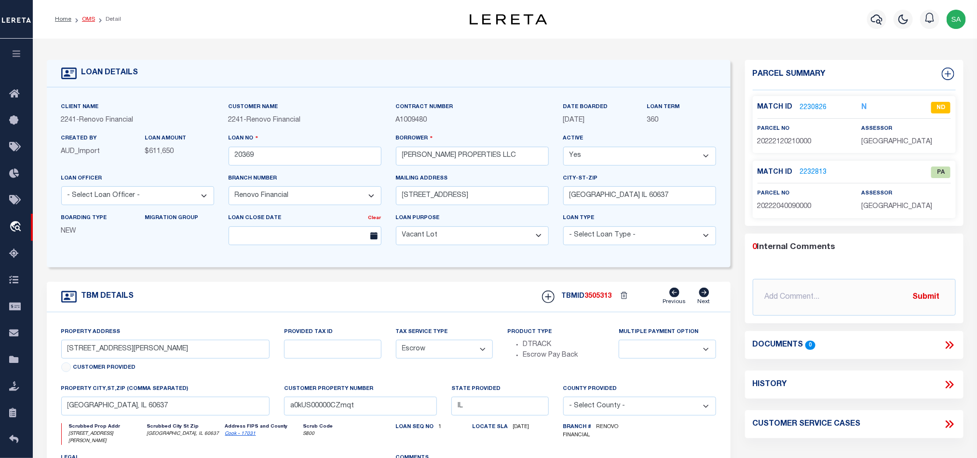
click at [87, 21] on link "OMS" at bounding box center [88, 19] width 13 height 6
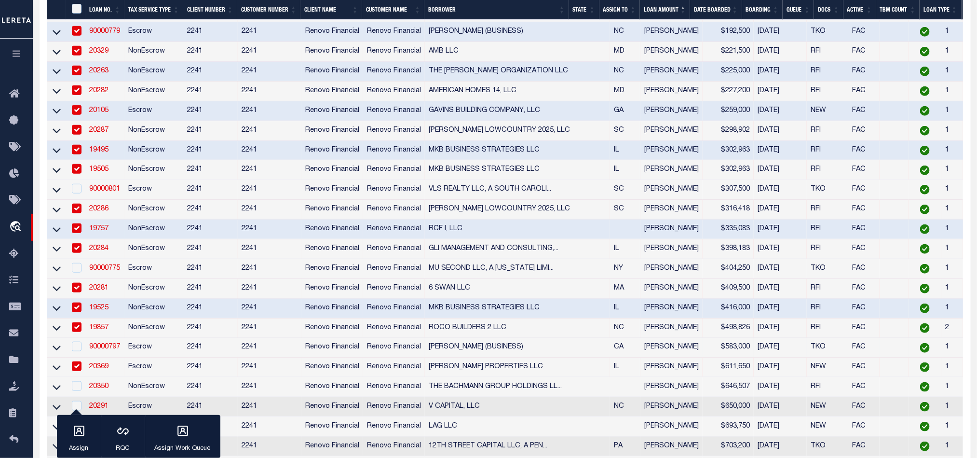
scroll to position [434, 0]
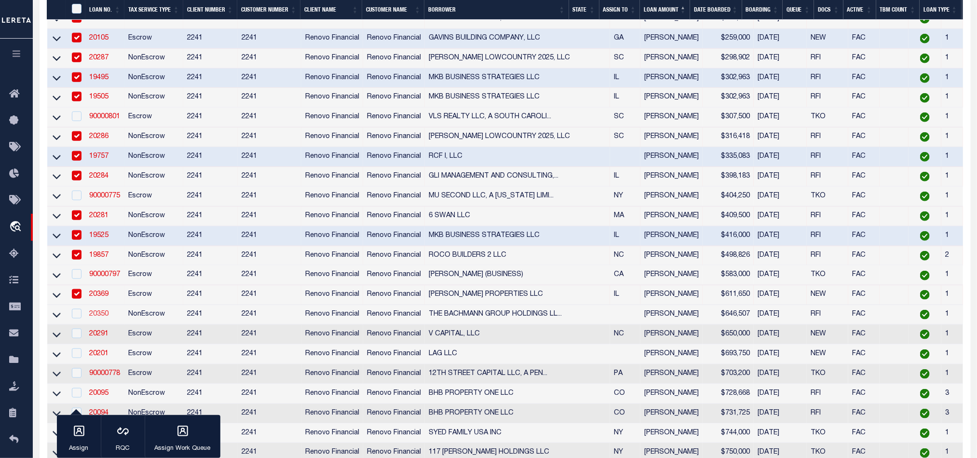
click at [95, 317] on link "20350" at bounding box center [98, 313] width 19 height 7
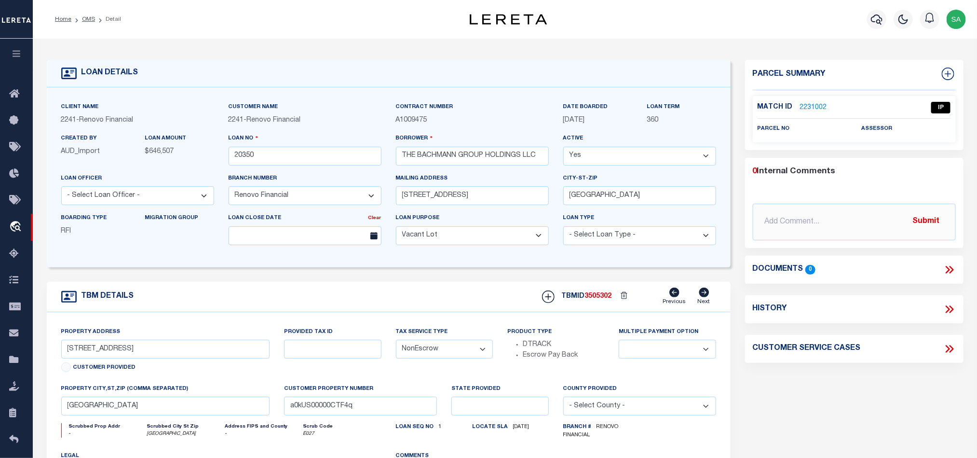
click at [819, 108] on link "2231002" at bounding box center [813, 108] width 27 height 10
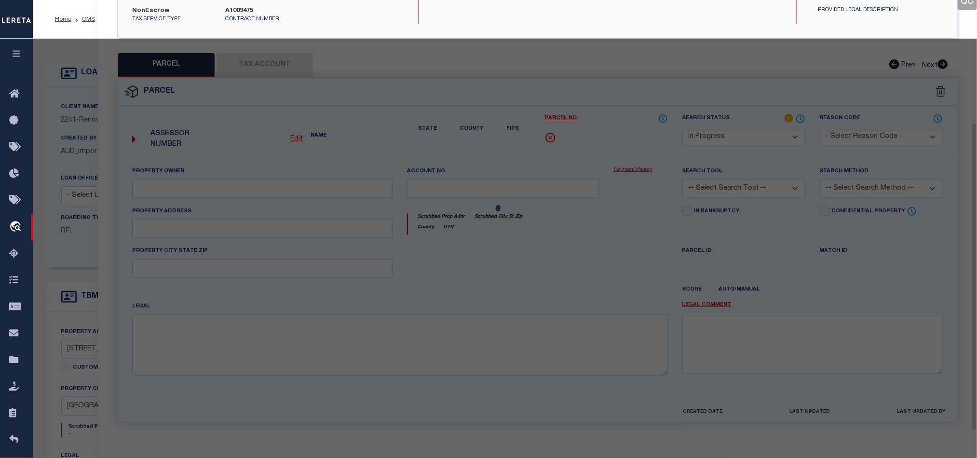
scroll to position [182, 0]
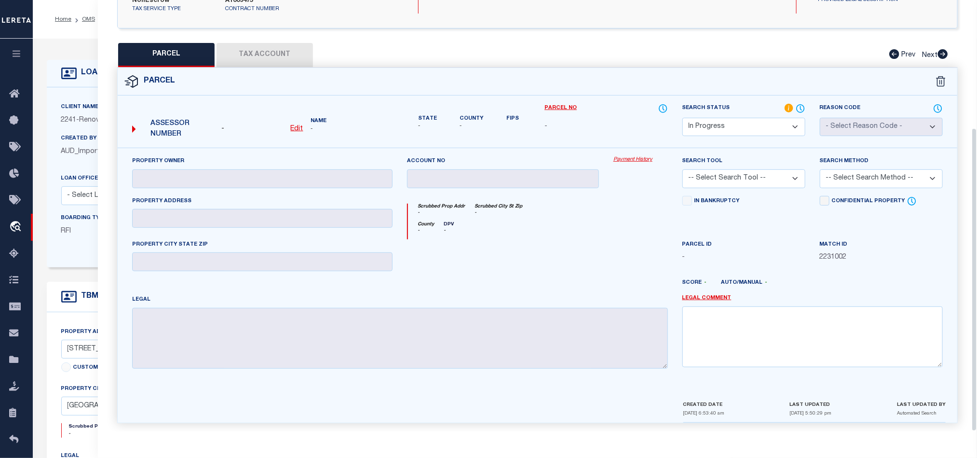
drag, startPoint x: 757, startPoint y: 116, endPoint x: 770, endPoint y: 127, distance: 17.4
click at [757, 118] on select "Automated Search Bad Parcel Complete Duplicate Parcel High Dollar Reporting In …" at bounding box center [743, 127] width 123 height 19
click at [682, 118] on select "Automated Search Bad Parcel Complete Duplicate Parcel High Dollar Reporting In …" at bounding box center [743, 127] width 123 height 19
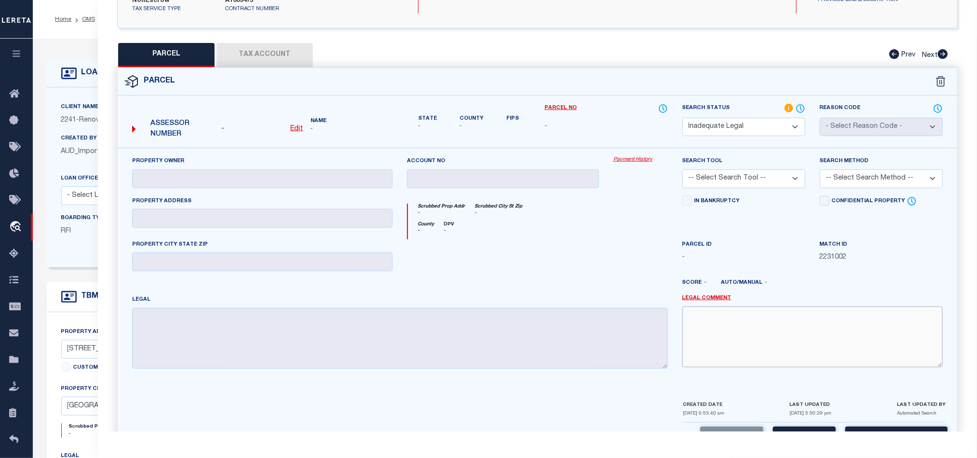
click at [793, 335] on textarea at bounding box center [812, 336] width 260 height 61
paste textarea "Renovo Financial. Please provide complete legal description to proceed."
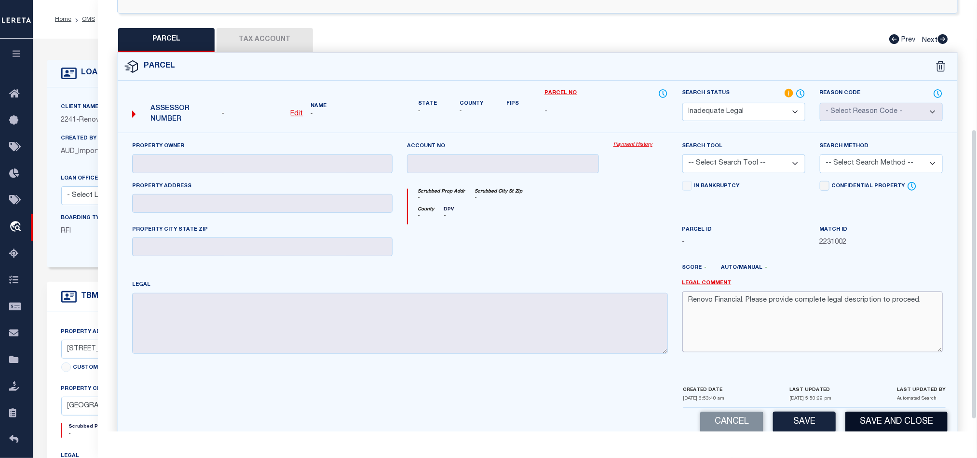
scroll to position [210, 0]
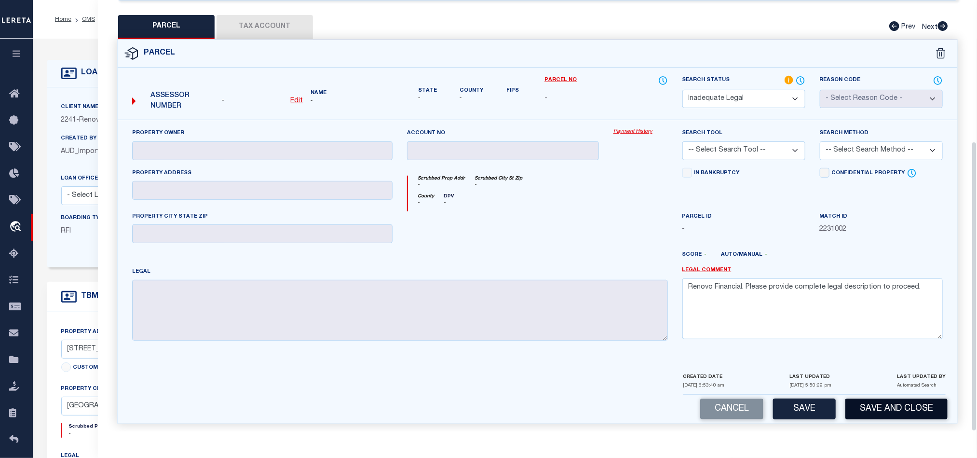
click at [885, 402] on button "Save and Close" at bounding box center [896, 408] width 102 height 21
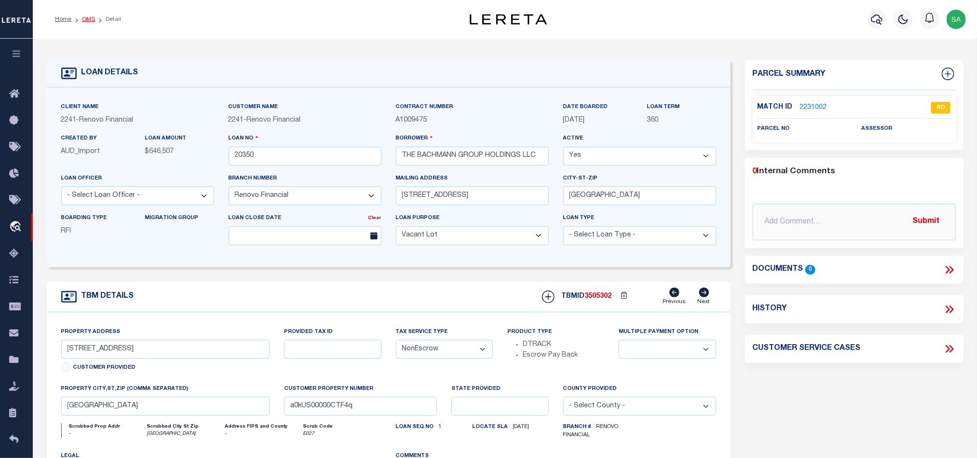
click at [90, 19] on link "OMS" at bounding box center [88, 19] width 13 height 6
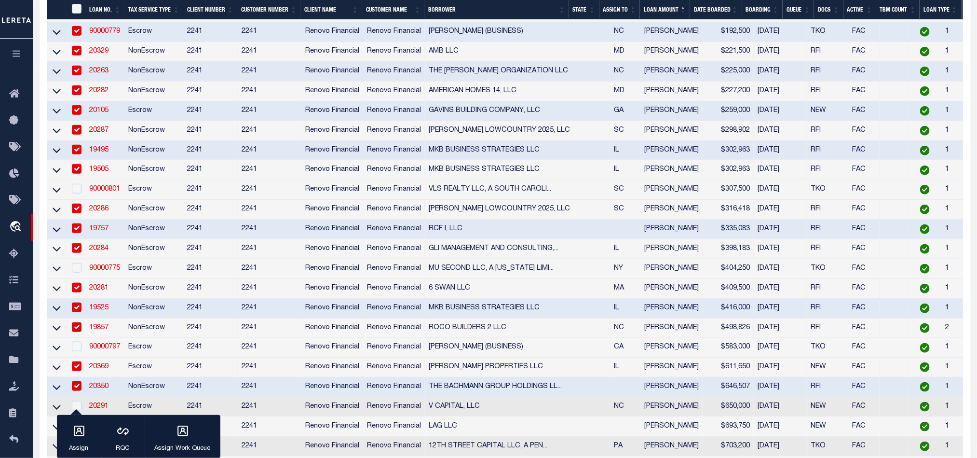
scroll to position [506, 0]
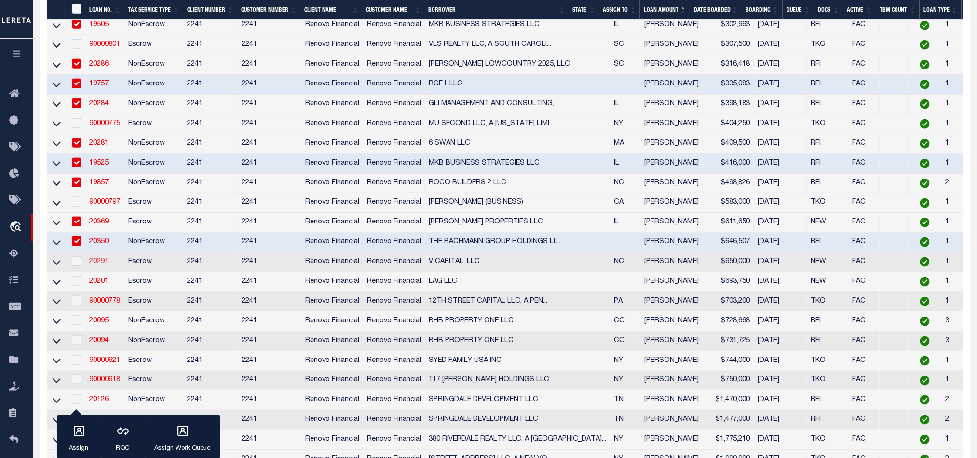
click at [103, 265] on link "20291" at bounding box center [98, 261] width 19 height 7
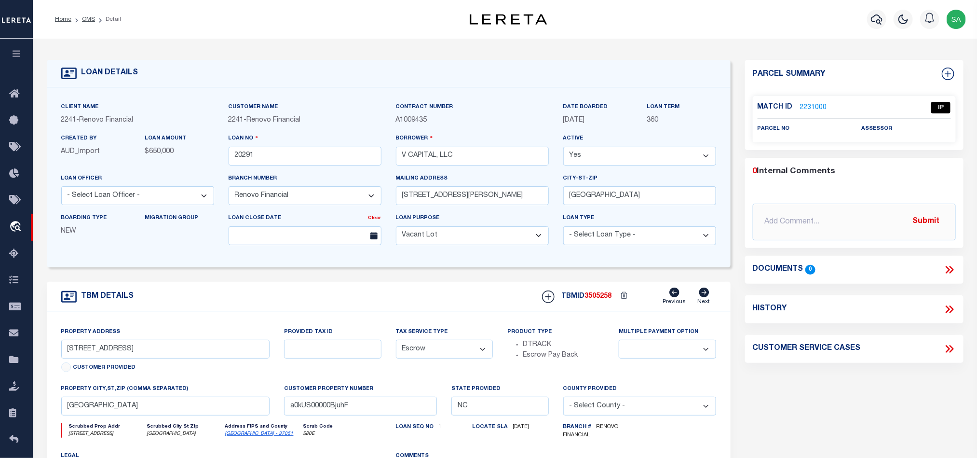
click at [816, 105] on link "2231000" at bounding box center [813, 108] width 27 height 10
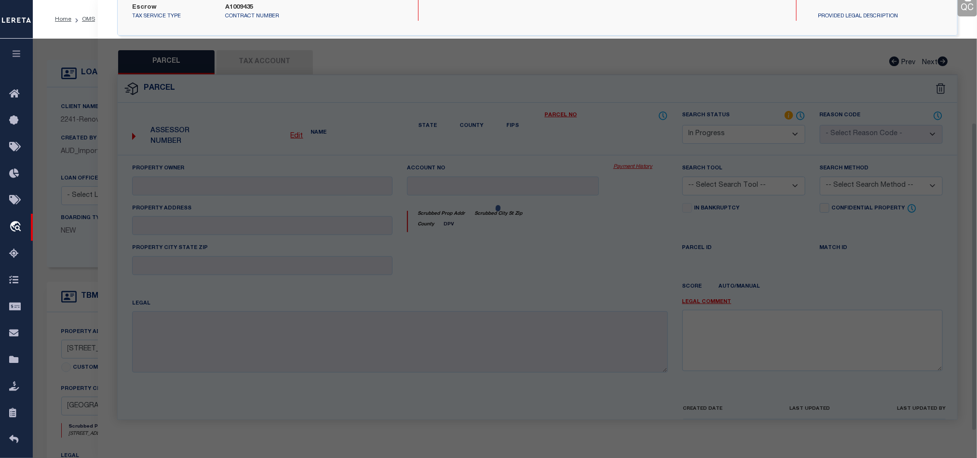
scroll to position [182, 0]
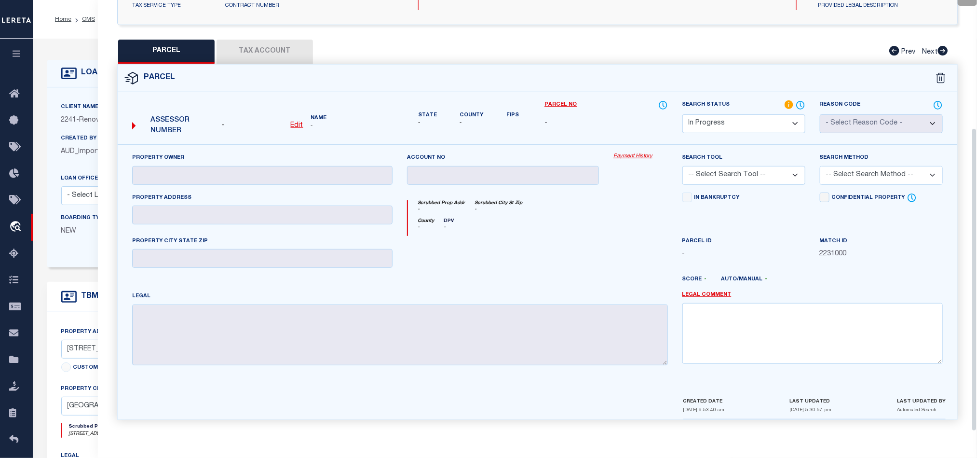
click at [765, 119] on select "Automated Search Bad Parcel Complete Duplicate Parcel High Dollar Reporting In …" at bounding box center [743, 123] width 123 height 19
click at [682, 114] on select "Automated Search Bad Parcel Complete Duplicate Parcel High Dollar Reporting In …" at bounding box center [743, 123] width 123 height 19
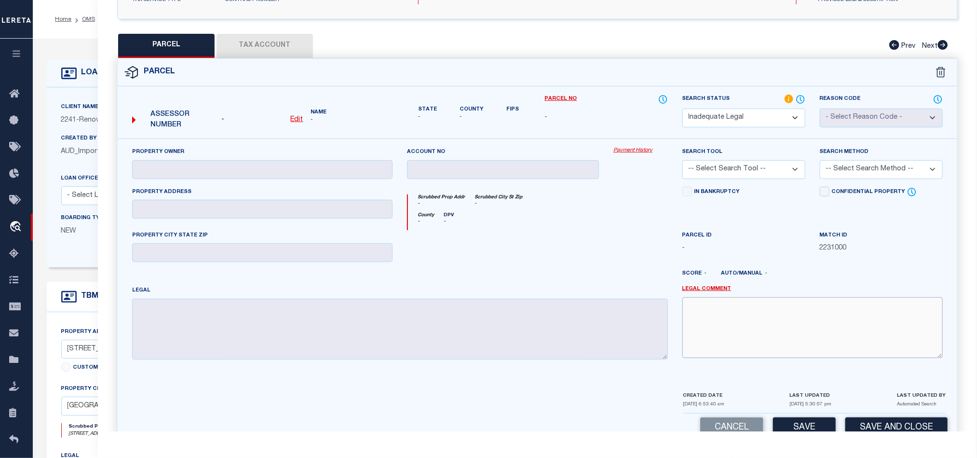
click at [856, 358] on textarea at bounding box center [812, 327] width 260 height 61
paste textarea "Renovo Financial. Please provide complete legal description to proceed."
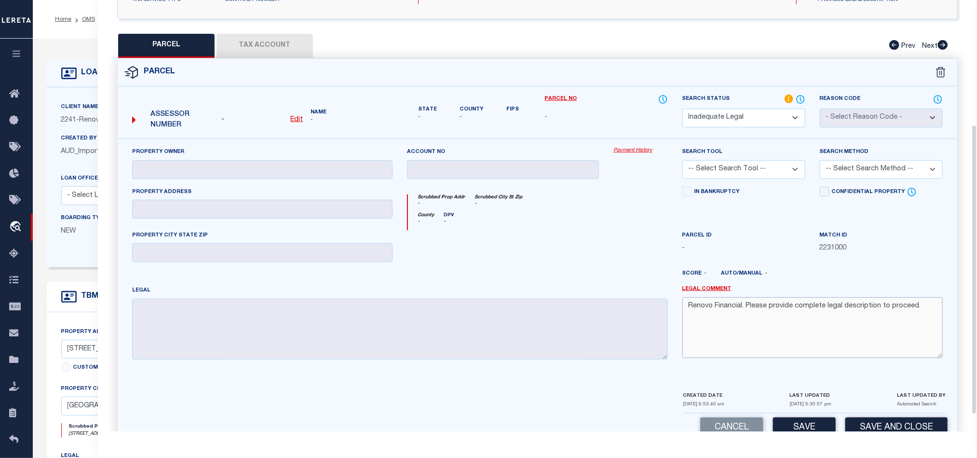
scroll to position [210, 0]
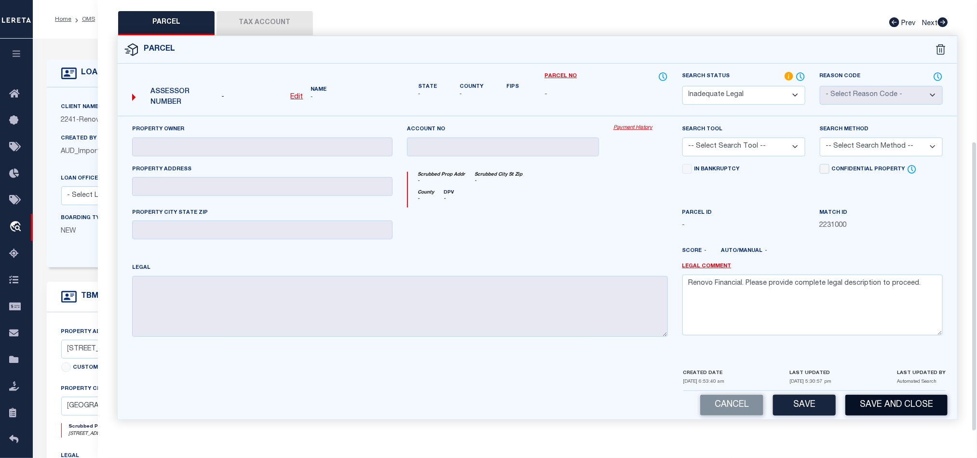
click at [910, 397] on button "Save and Close" at bounding box center [896, 404] width 102 height 21
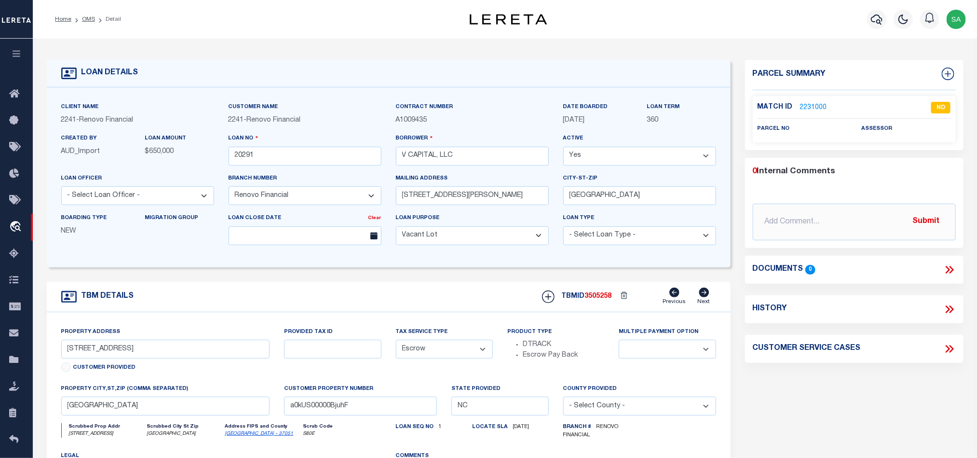
click at [87, 19] on link "OMS" at bounding box center [88, 19] width 13 height 6
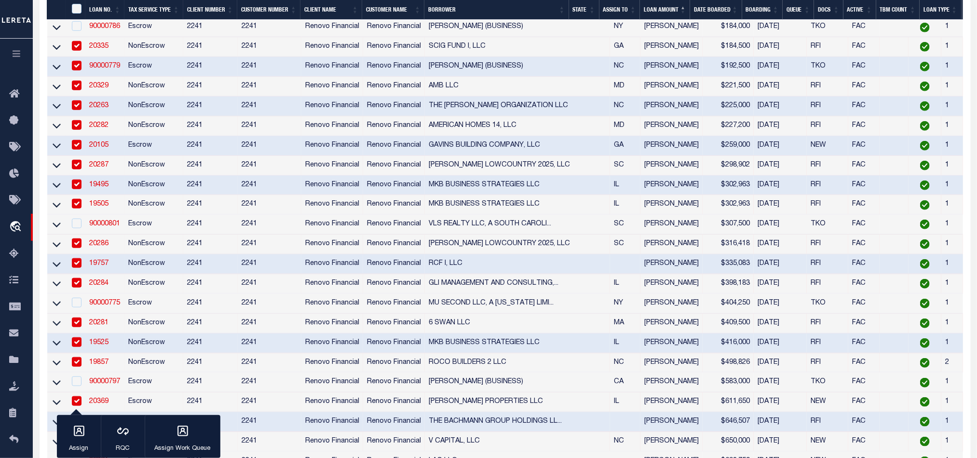
scroll to position [709, 0]
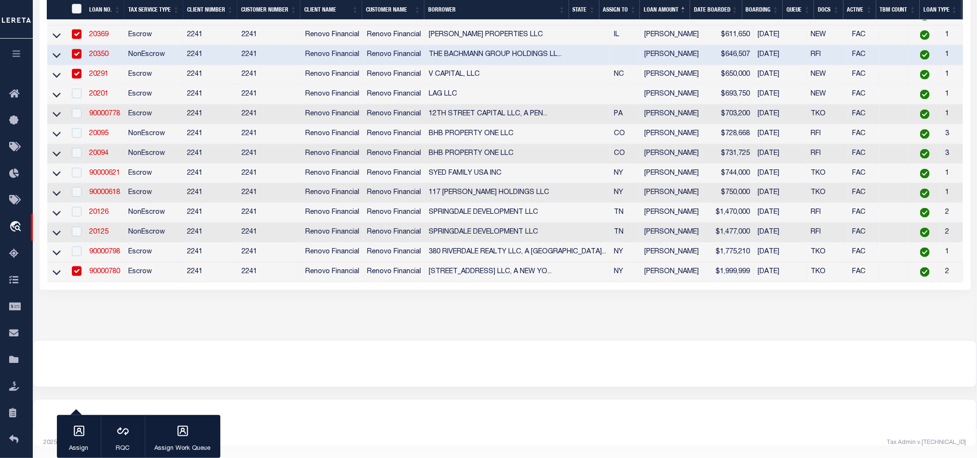
click at [68, 267] on td at bounding box center [76, 272] width 20 height 20
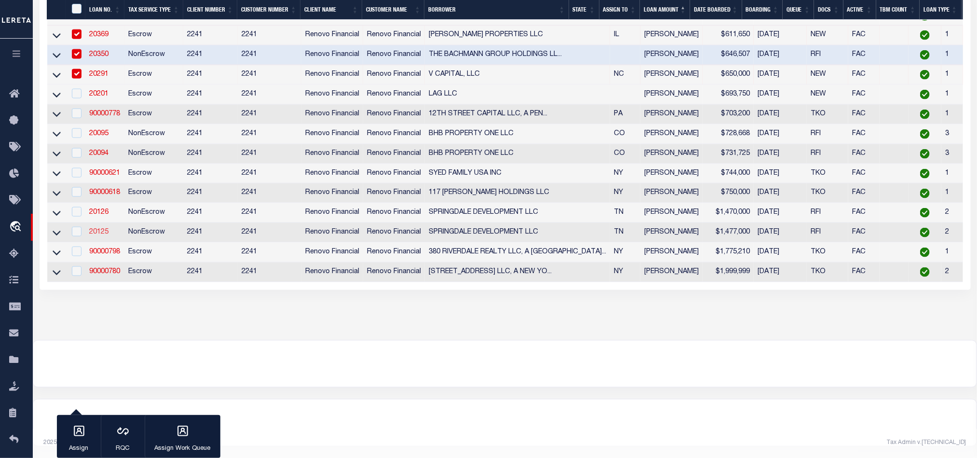
click at [100, 229] on link "20125" at bounding box center [98, 232] width 19 height 7
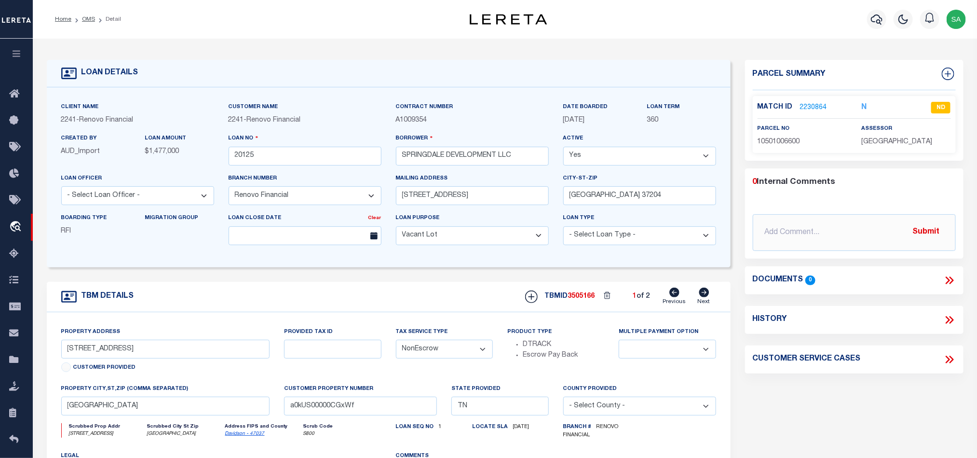
click at [705, 297] on icon at bounding box center [704, 292] width 11 height 10
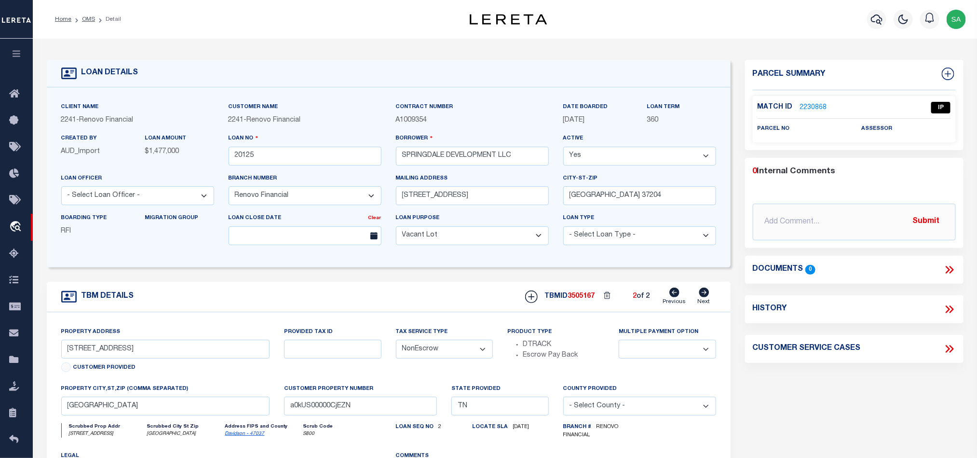
click at [811, 102] on p "2230868" at bounding box center [813, 107] width 27 height 11
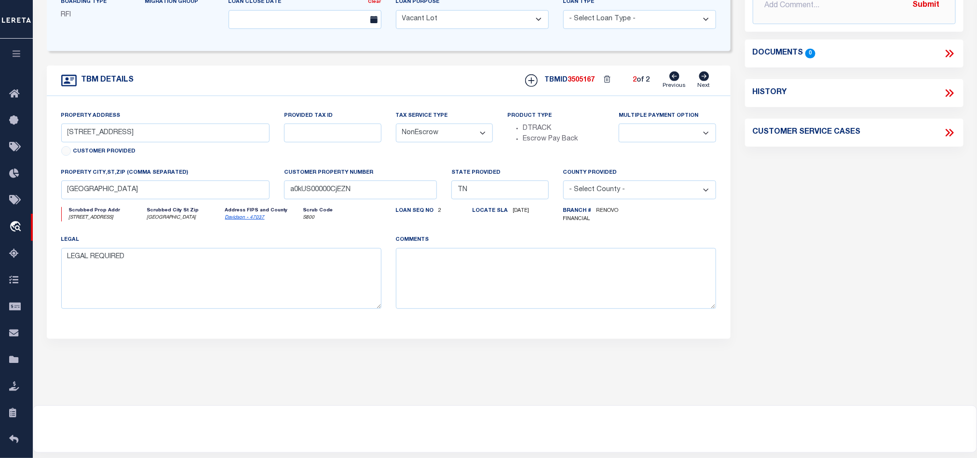
scroll to position [72, 0]
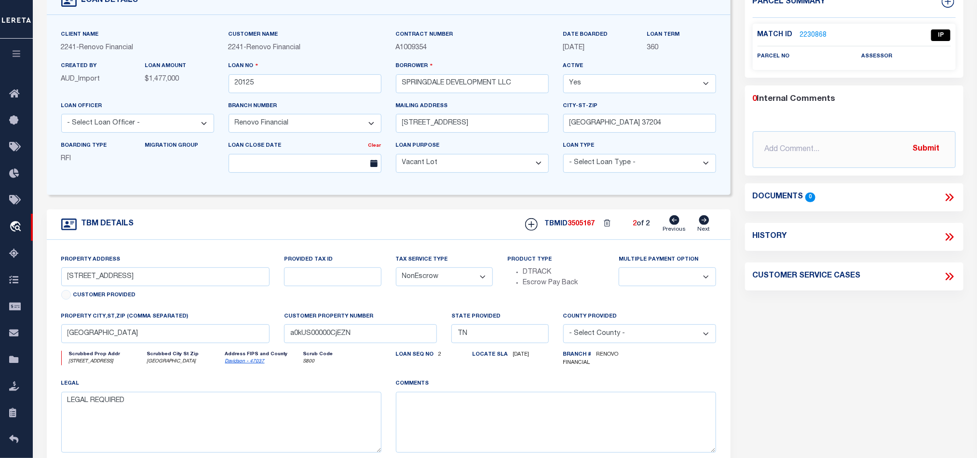
click at [809, 35] on link "2230868" at bounding box center [813, 35] width 27 height 10
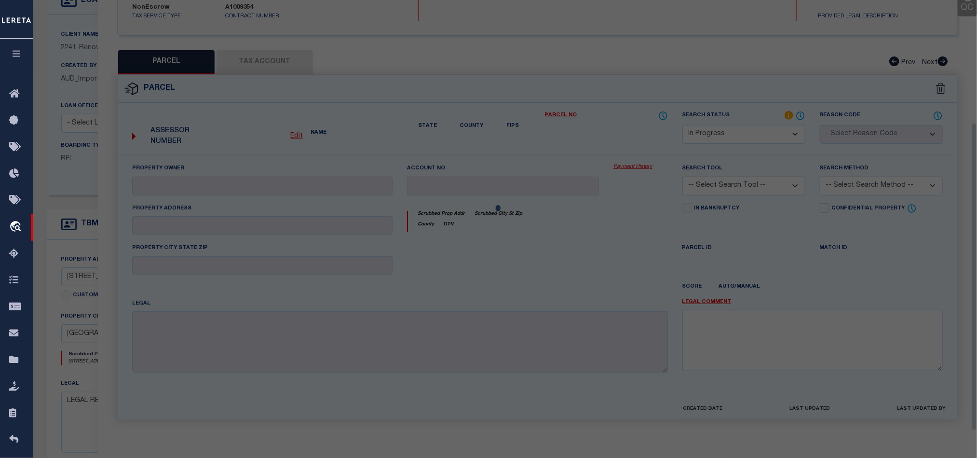
scroll to position [182, 0]
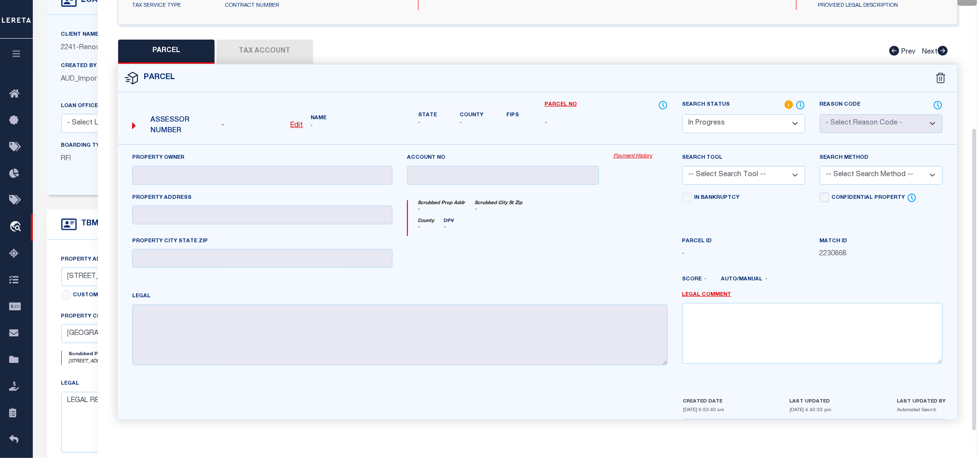
drag, startPoint x: 744, startPoint y: 121, endPoint x: 748, endPoint y: 124, distance: 5.2
click at [744, 121] on select "Automated Search Bad Parcel Complete Duplicate Parcel High Dollar Reporting In …" at bounding box center [743, 123] width 123 height 19
click at [682, 114] on select "Automated Search Bad Parcel Complete Duplicate Parcel High Dollar Reporting In …" at bounding box center [743, 123] width 123 height 19
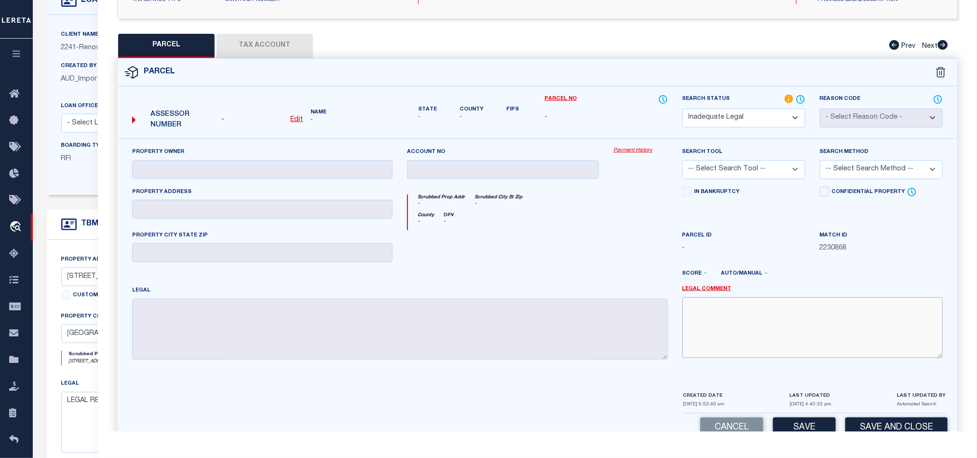
click at [780, 320] on textarea at bounding box center [812, 327] width 260 height 61
paste textarea "Renovo Financial. Please provide complete legal description to proceed."
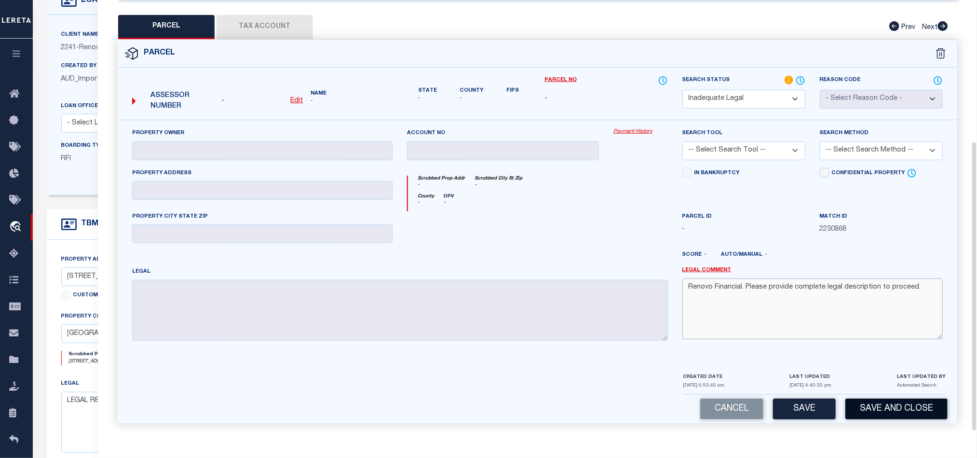
scroll to position [210, 0]
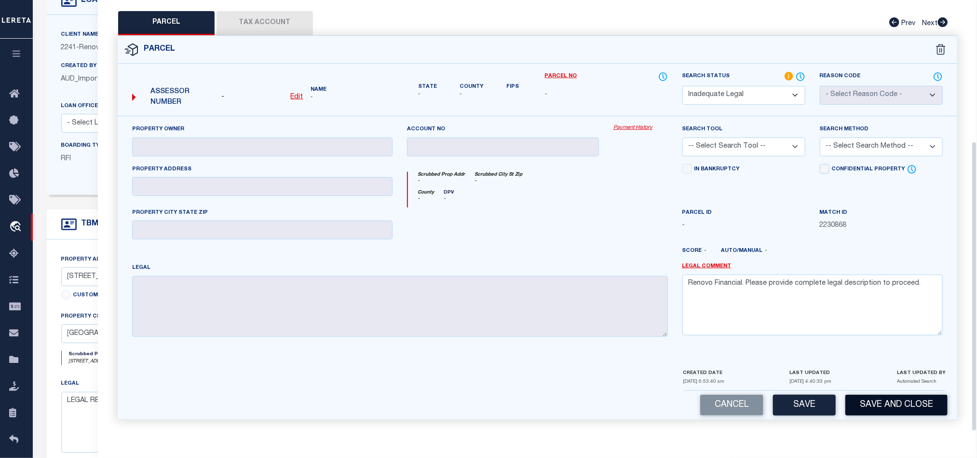
click at [902, 407] on button "Save and Close" at bounding box center [896, 404] width 102 height 21
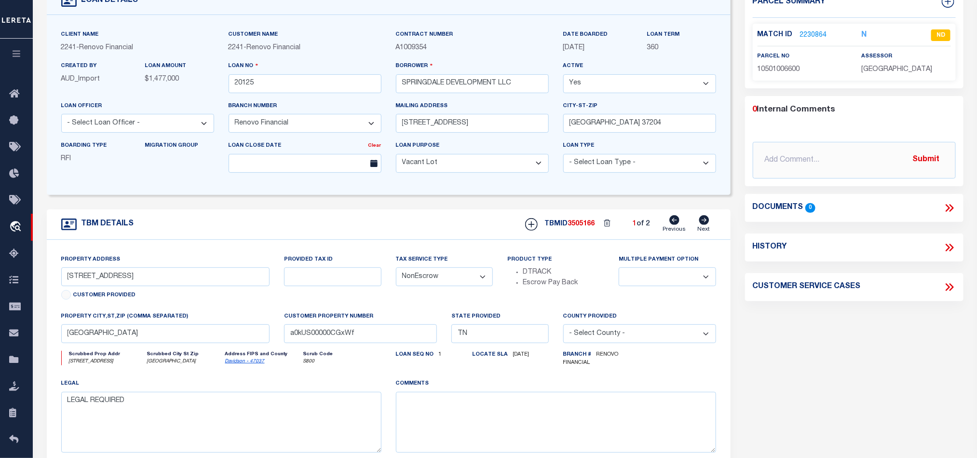
scroll to position [0, 0]
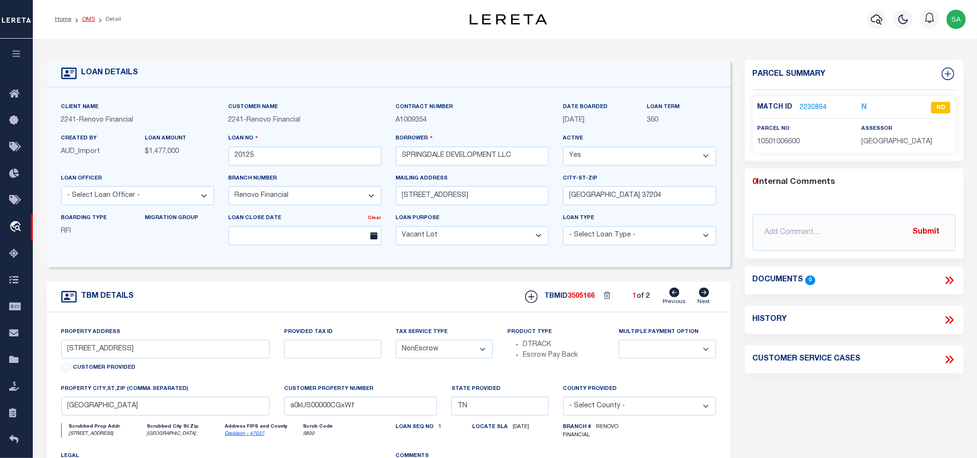
click at [82, 16] on link "OMS" at bounding box center [88, 19] width 13 height 6
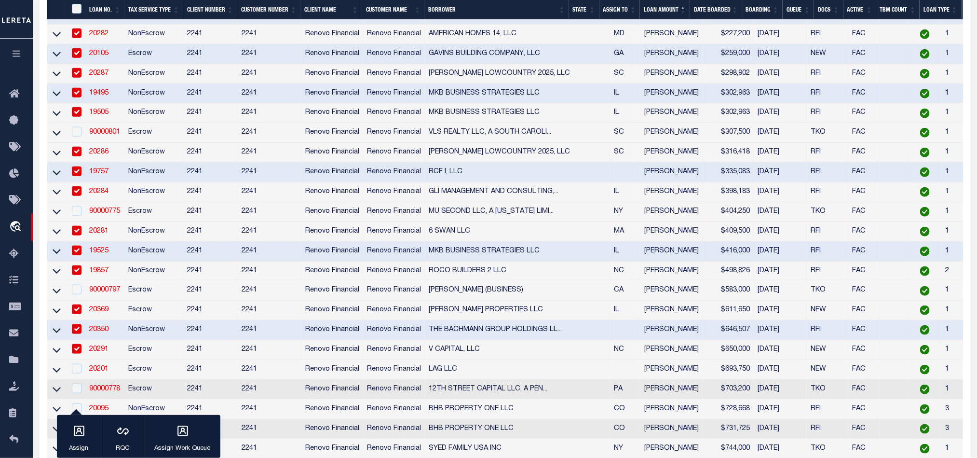
scroll to position [709, 0]
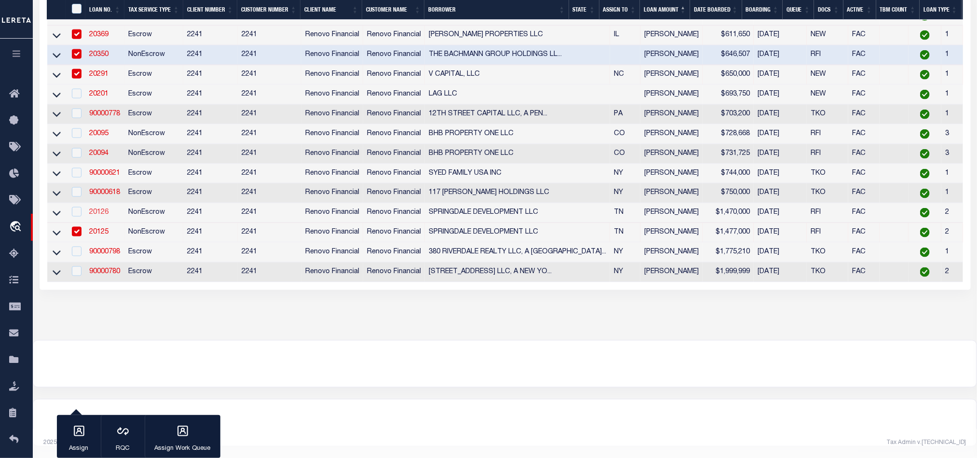
click at [100, 209] on link "20126" at bounding box center [98, 212] width 19 height 7
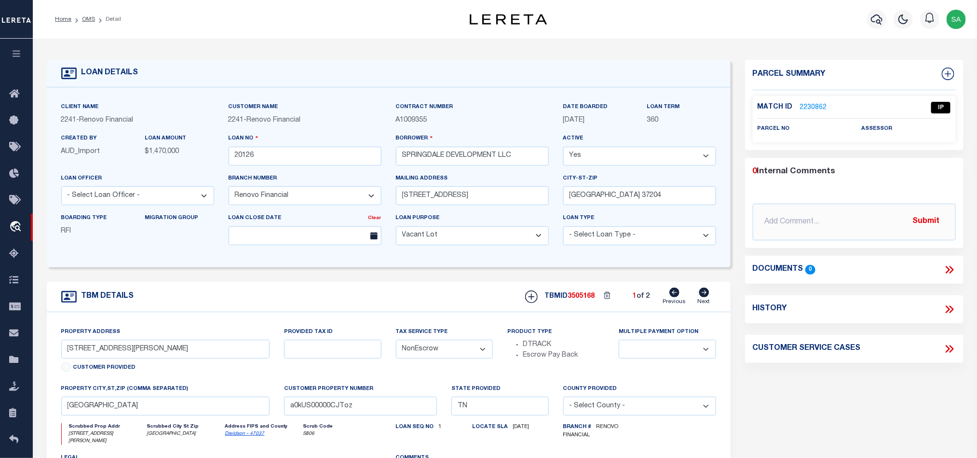
scroll to position [72, 0]
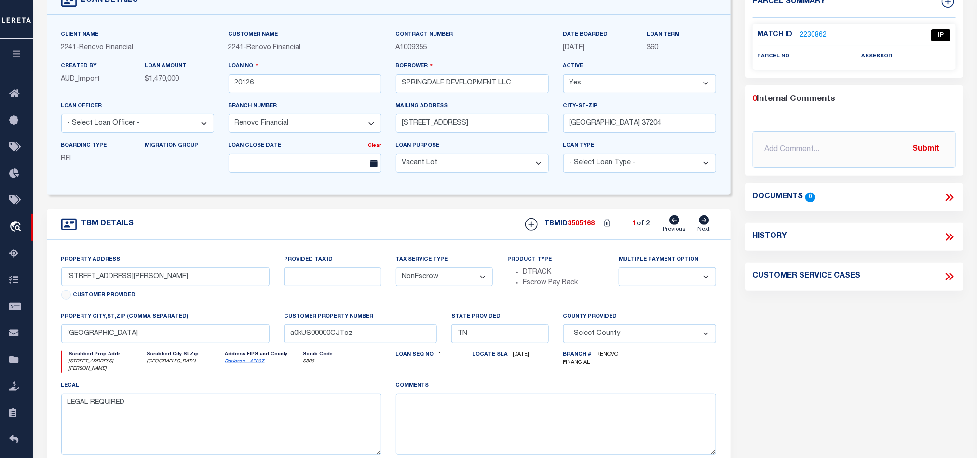
click at [809, 38] on link "2230862" at bounding box center [813, 35] width 27 height 10
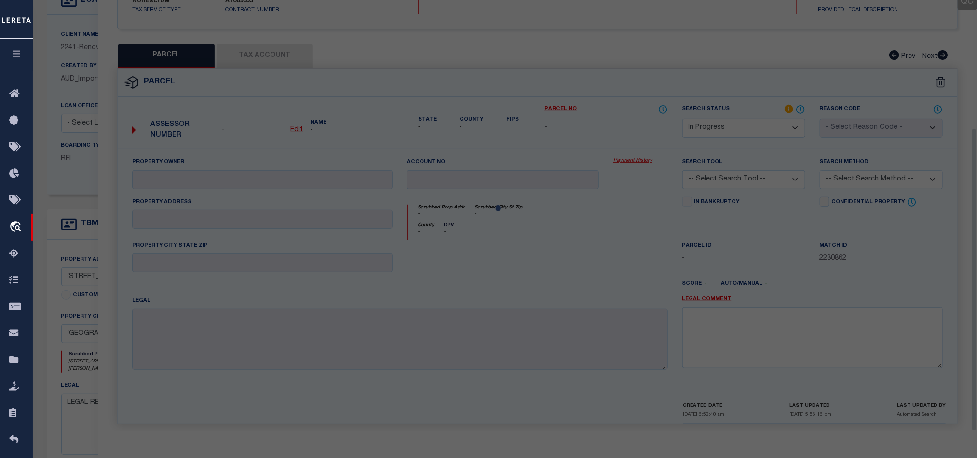
scroll to position [182, 0]
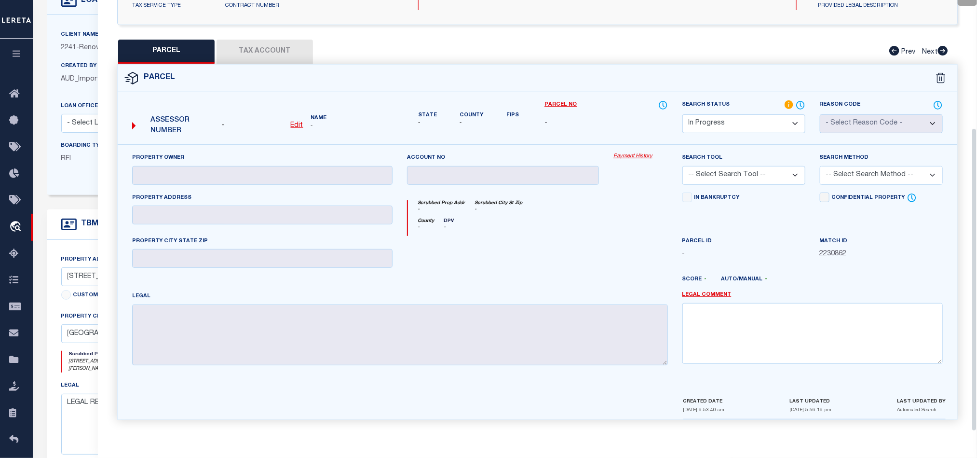
click at [771, 115] on select "Automated Search Bad Parcel Complete Duplicate Parcel High Dollar Reporting In …" at bounding box center [743, 123] width 123 height 19
click at [682, 114] on select "Automated Search Bad Parcel Complete Duplicate Parcel High Dollar Reporting In …" at bounding box center [743, 123] width 123 height 19
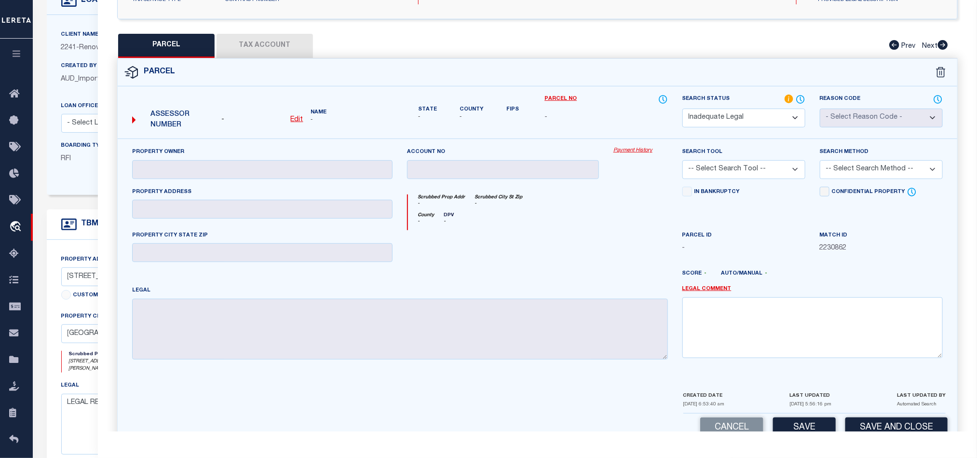
click at [741, 386] on div "Property Owner Account no Payment History Search Tool -- Select Search Tool -- …" at bounding box center [537, 264] width 839 height 252
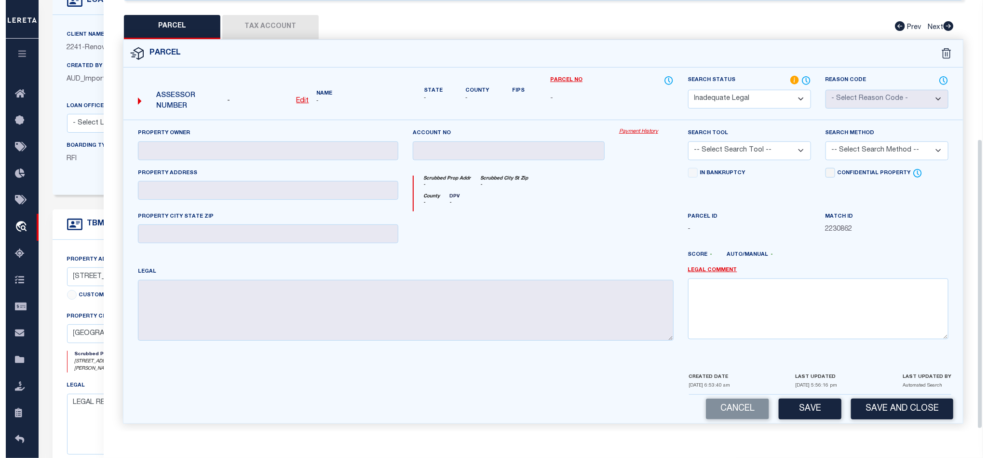
scroll to position [210, 0]
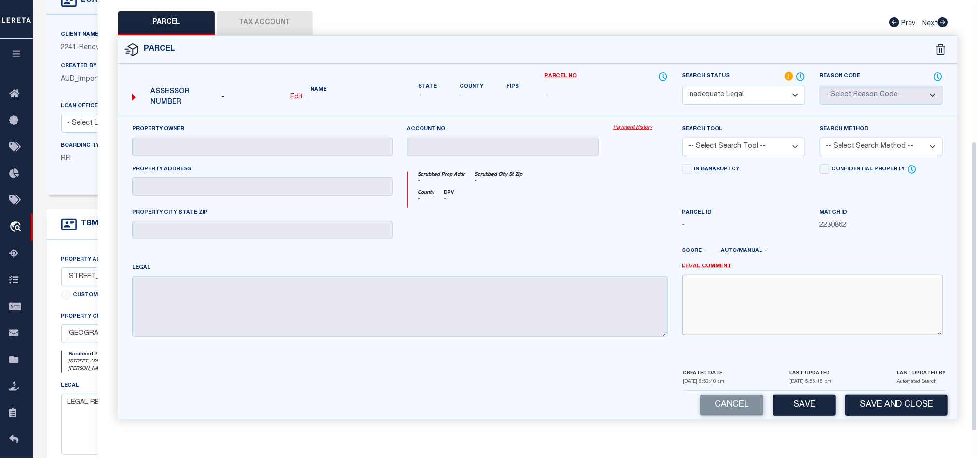
click at [755, 328] on textarea at bounding box center [812, 304] width 260 height 61
paste textarea "Renovo Financial. Please provide complete legal description to proceed."
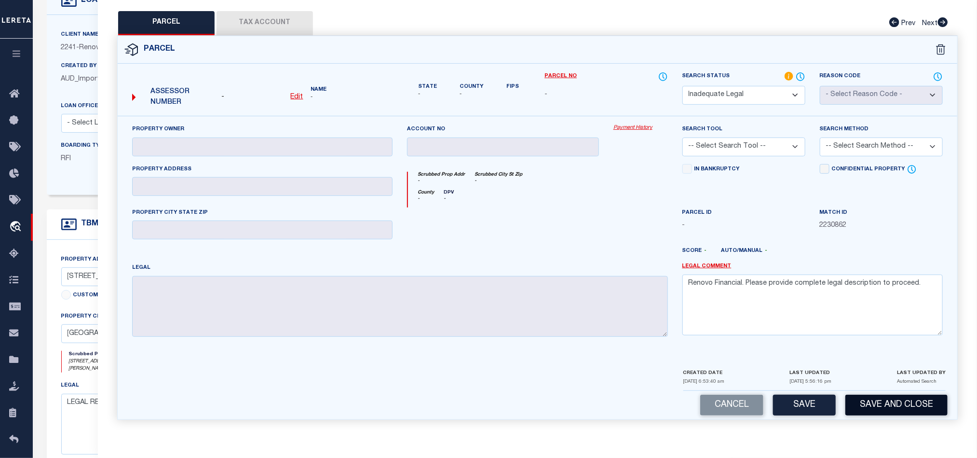
click at [874, 403] on button "Save and Close" at bounding box center [896, 404] width 102 height 21
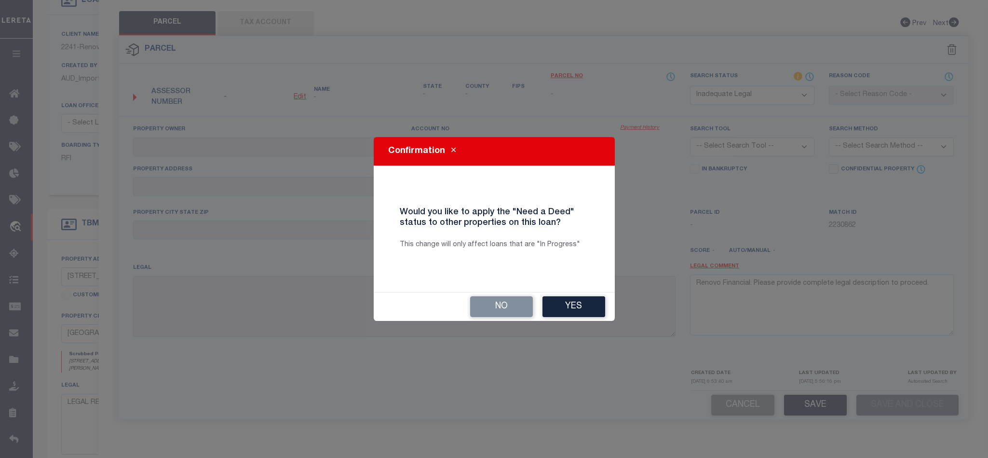
click at [608, 307] on div "No Yes" at bounding box center [494, 306] width 241 height 28
click at [591, 307] on button "Yes" at bounding box center [573, 306] width 63 height 21
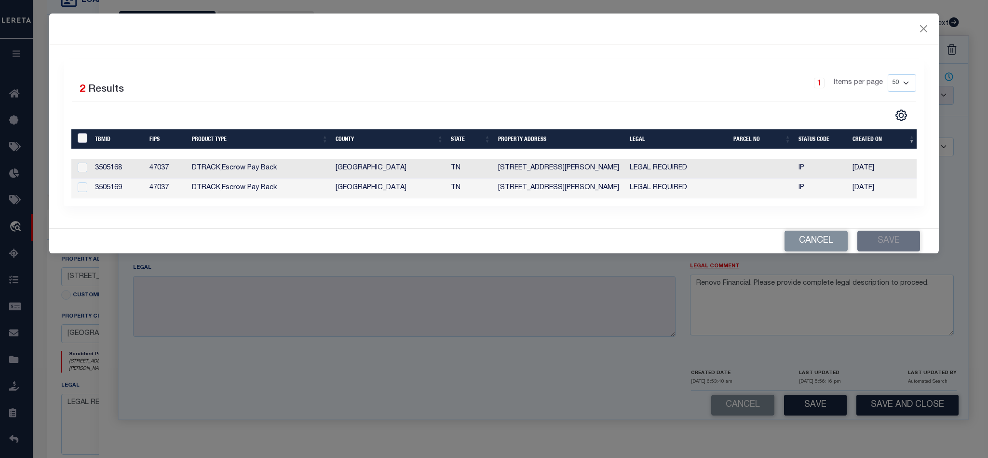
click at [84, 142] on input "" at bounding box center [83, 138] width 10 height 10
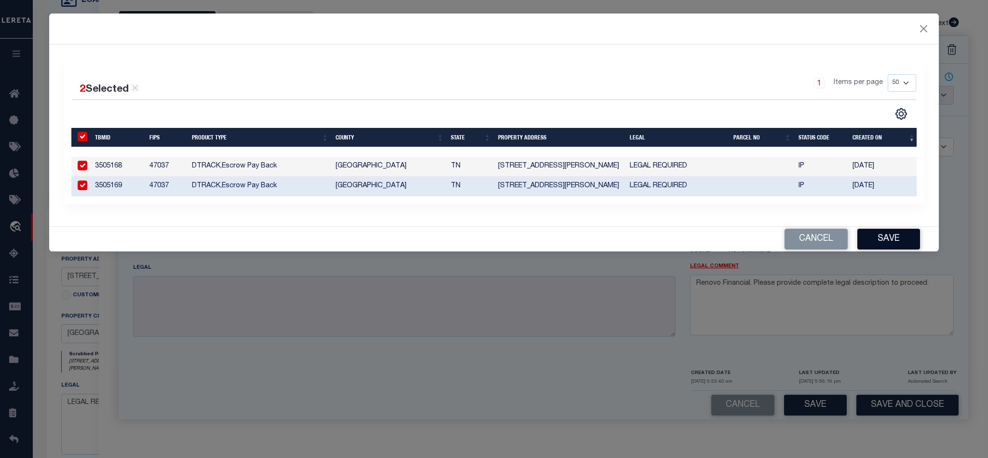
click at [896, 244] on button "Save" at bounding box center [888, 239] width 63 height 21
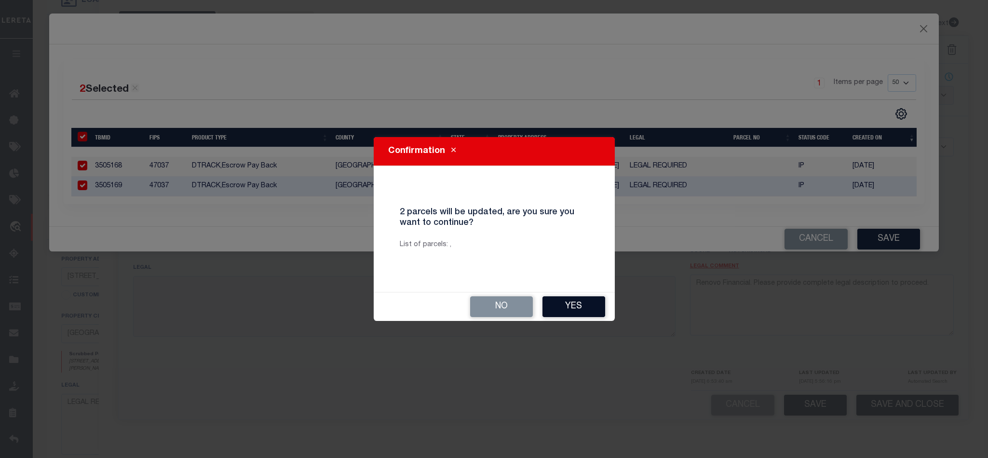
click at [586, 310] on button "Yes" at bounding box center [573, 306] width 63 height 21
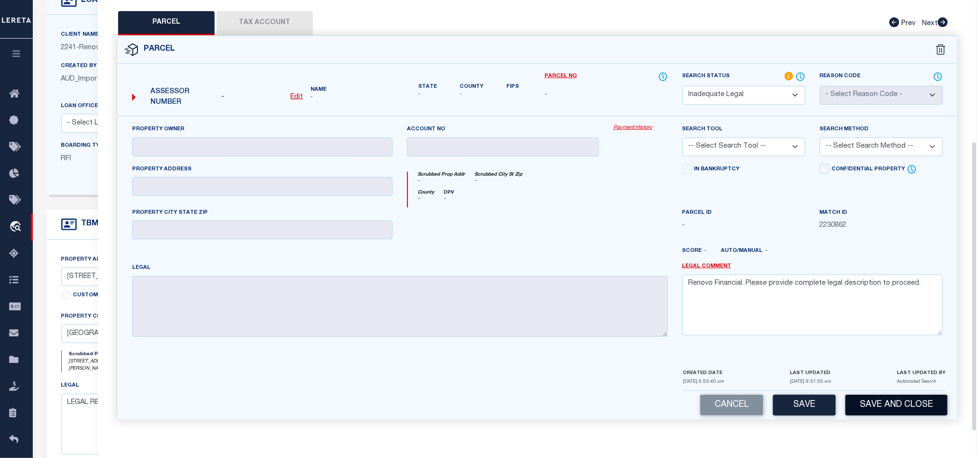
click at [923, 408] on button "Save and Close" at bounding box center [896, 404] width 102 height 21
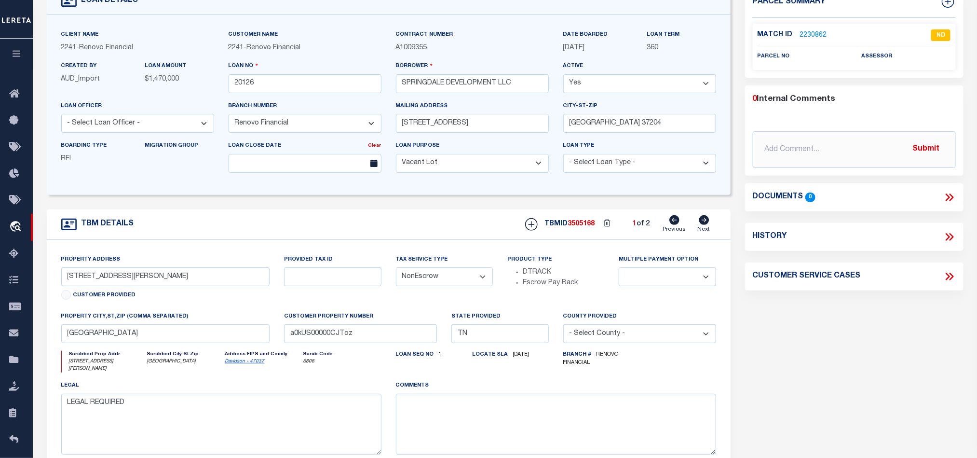
scroll to position [0, 0]
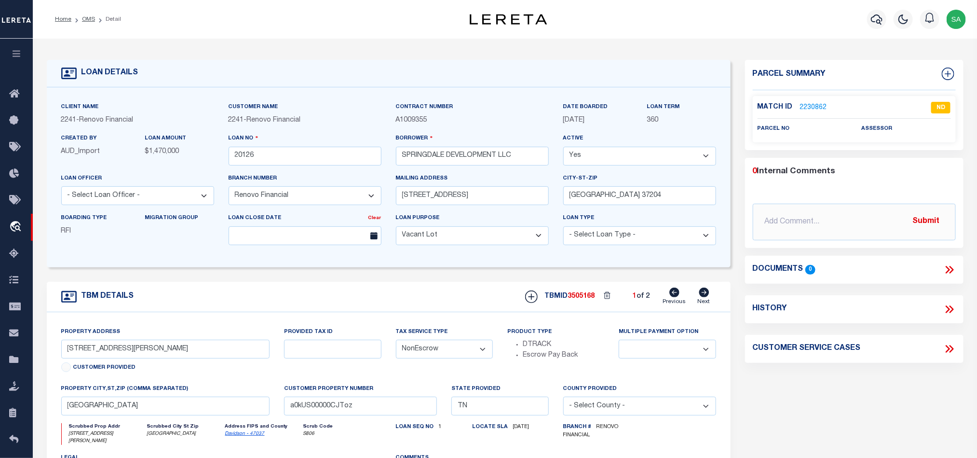
drag, startPoint x: 85, startPoint y: 19, endPoint x: 174, endPoint y: 110, distance: 127.5
click at [85, 19] on link "OMS" at bounding box center [88, 19] width 13 height 6
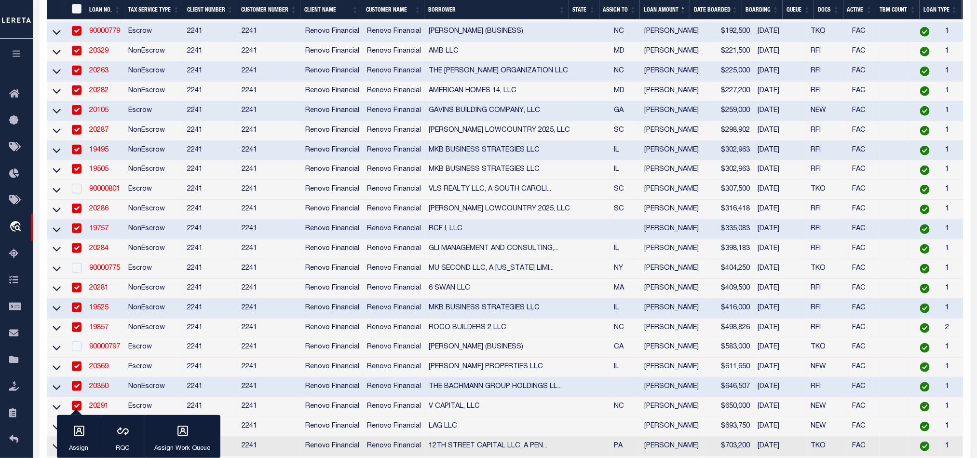
scroll to position [651, 0]
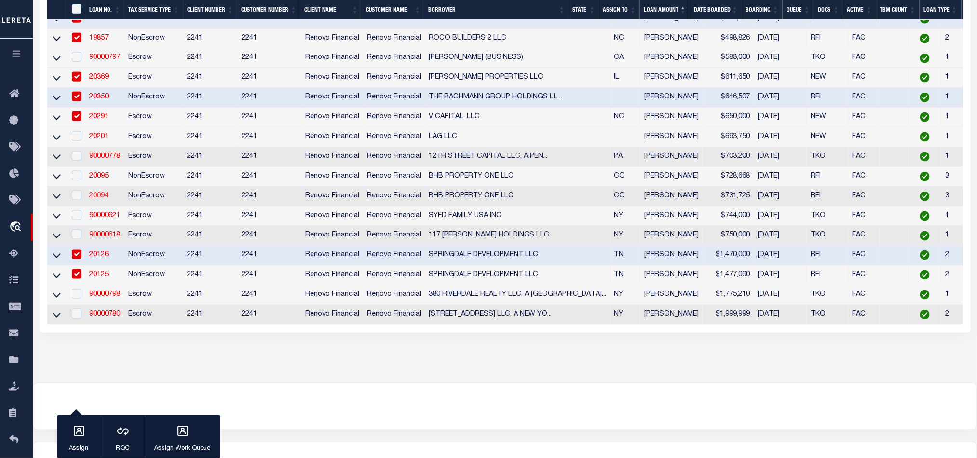
click at [105, 199] on link "20094" at bounding box center [98, 195] width 19 height 7
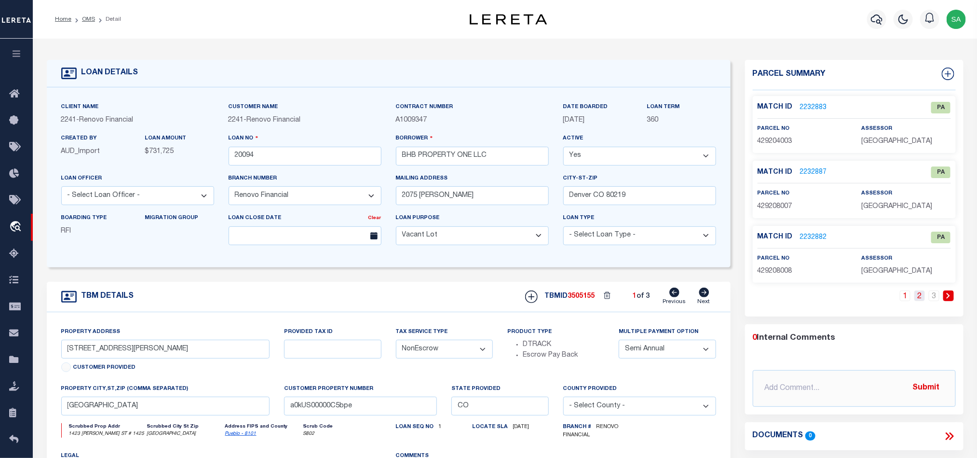
click at [919, 293] on link "2" at bounding box center [919, 295] width 11 height 11
click at [934, 296] on link "3" at bounding box center [934, 295] width 11 height 11
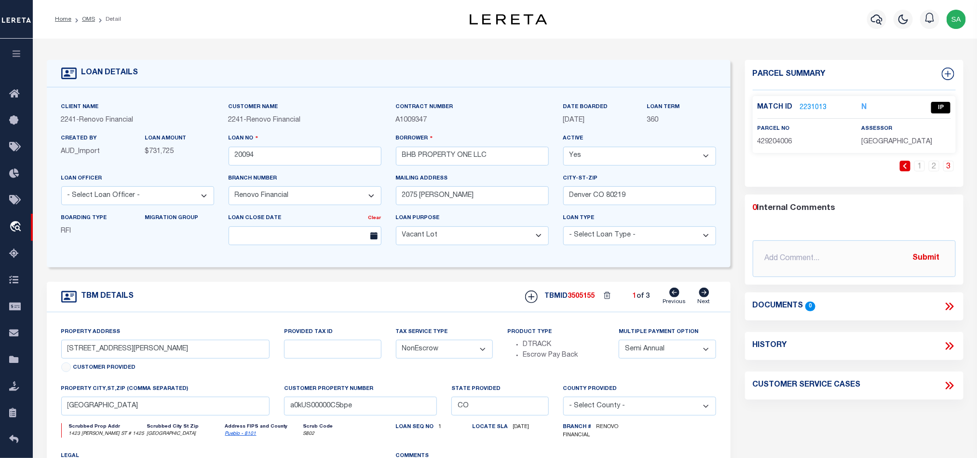
click at [815, 103] on link "2231013" at bounding box center [813, 108] width 27 height 10
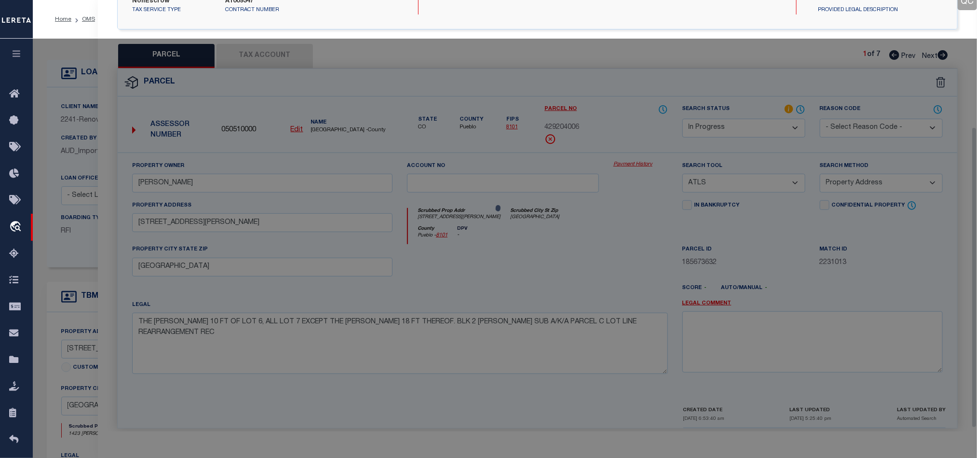
scroll to position [182, 0]
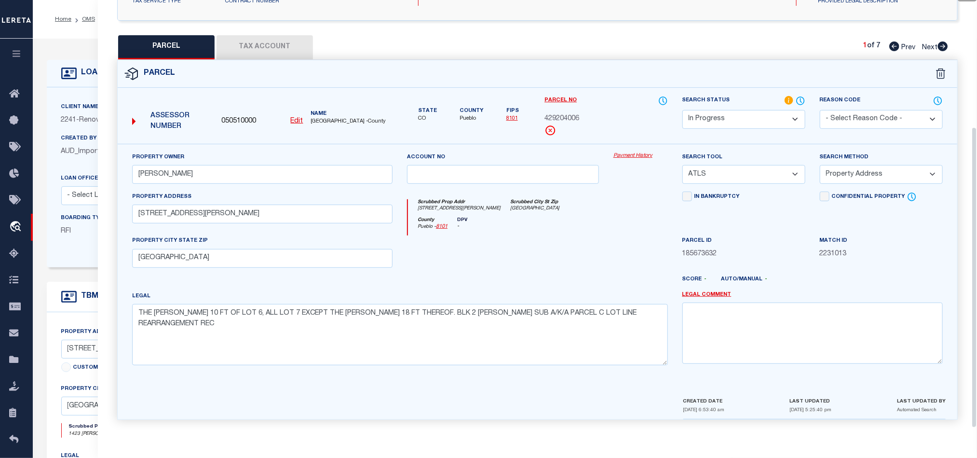
click at [779, 129] on select "Automated Search Bad Parcel Complete Duplicate Parcel High Dollar Reporting In …" at bounding box center [743, 119] width 123 height 19
click at [682, 110] on select "Automated Search Bad Parcel Complete Duplicate Parcel High Dollar Reporting In …" at bounding box center [743, 119] width 123 height 19
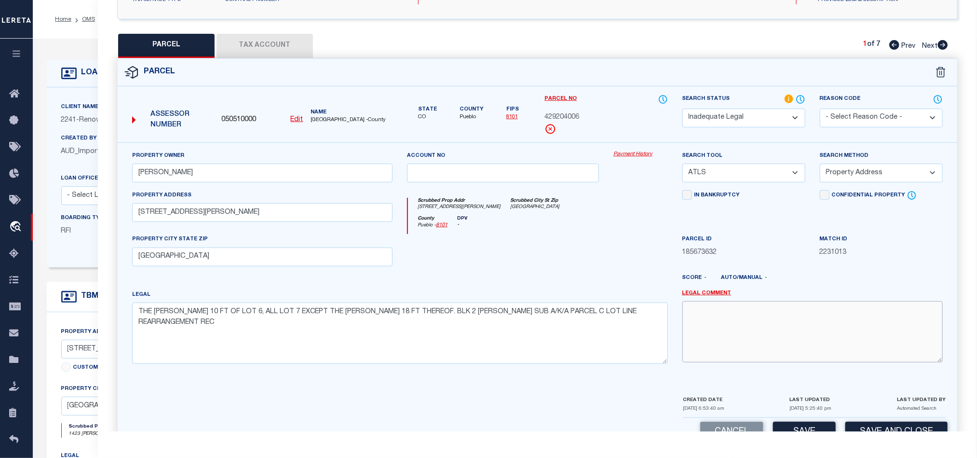
click at [844, 323] on textarea at bounding box center [812, 331] width 260 height 61
paste textarea "Renovo Financial. Please provide complete legal description to proceed."
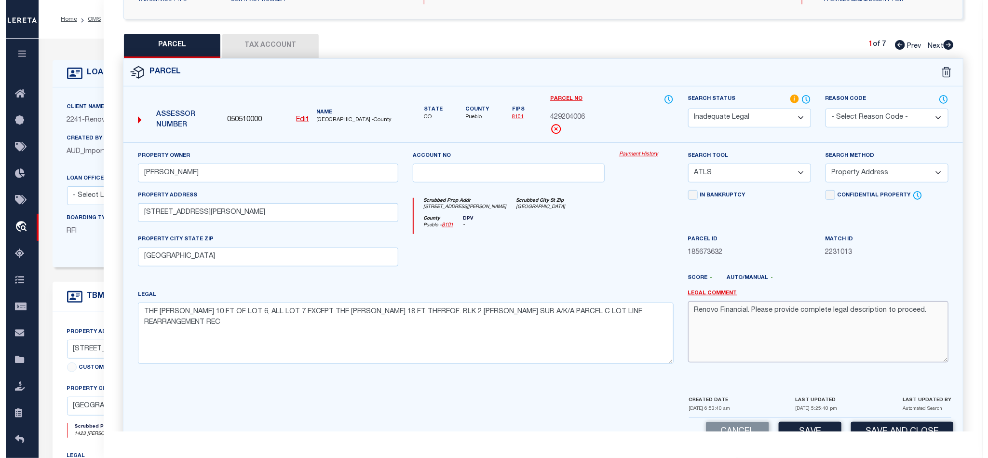
scroll to position [216, 0]
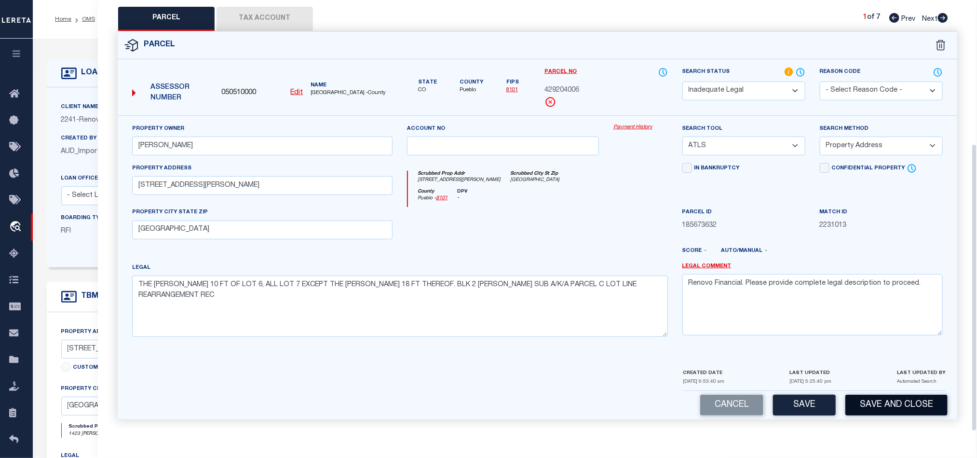
click at [914, 404] on button "Save and Close" at bounding box center [896, 404] width 102 height 21
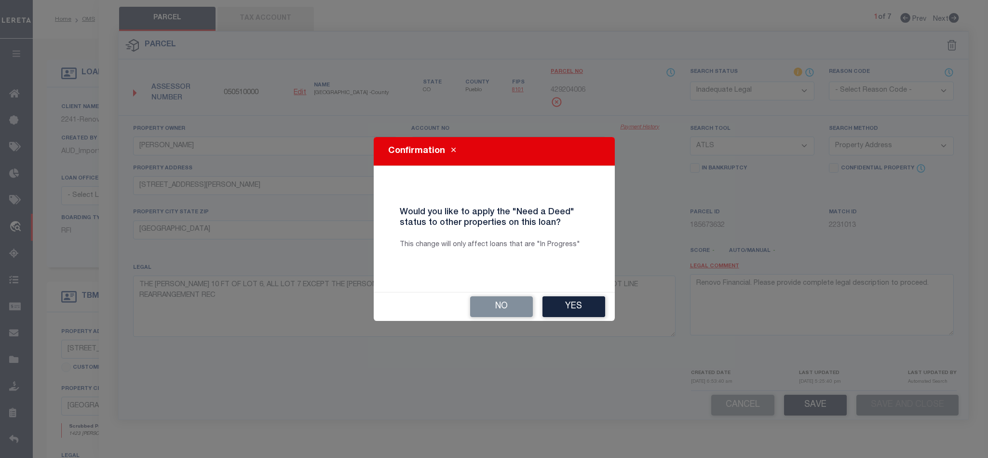
drag, startPoint x: 594, startPoint y: 304, endPoint x: 350, endPoint y: 238, distance: 252.3
click at [593, 303] on button "Yes" at bounding box center [573, 306] width 63 height 21
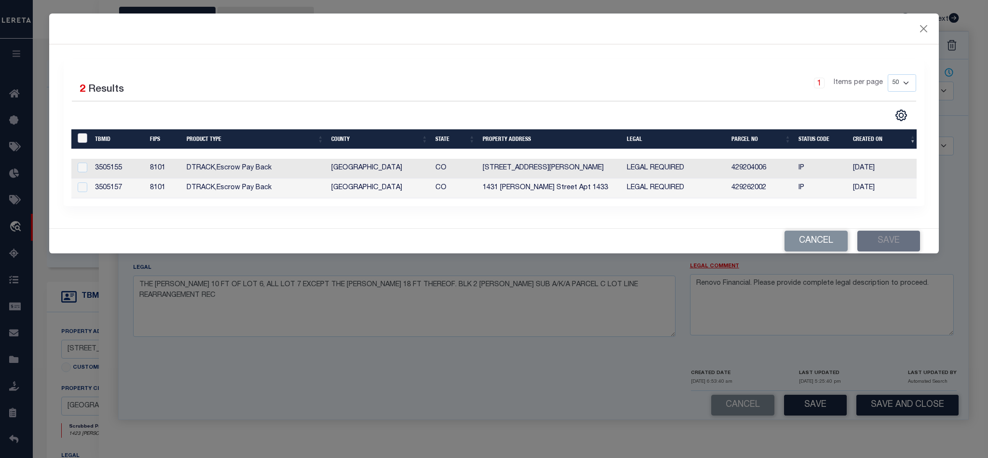
click at [83, 139] on input "" at bounding box center [83, 138] width 10 height 10
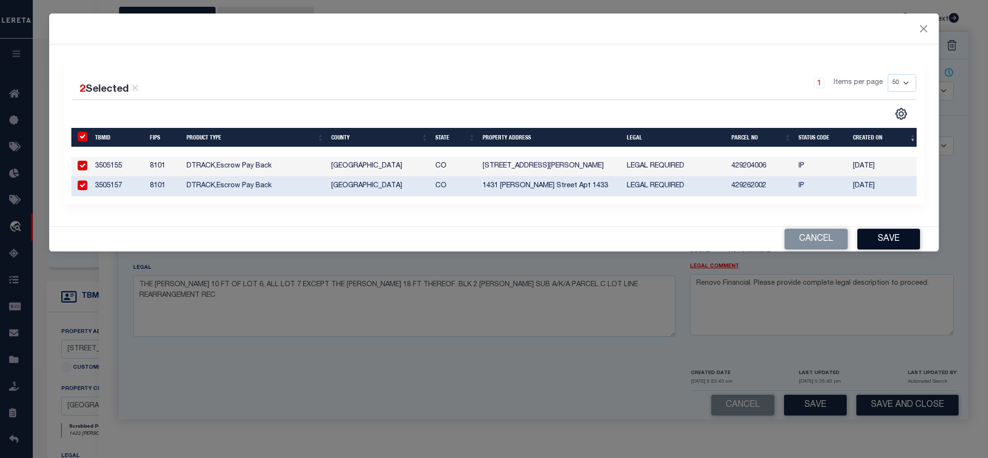
click at [896, 240] on button "Save" at bounding box center [888, 239] width 63 height 21
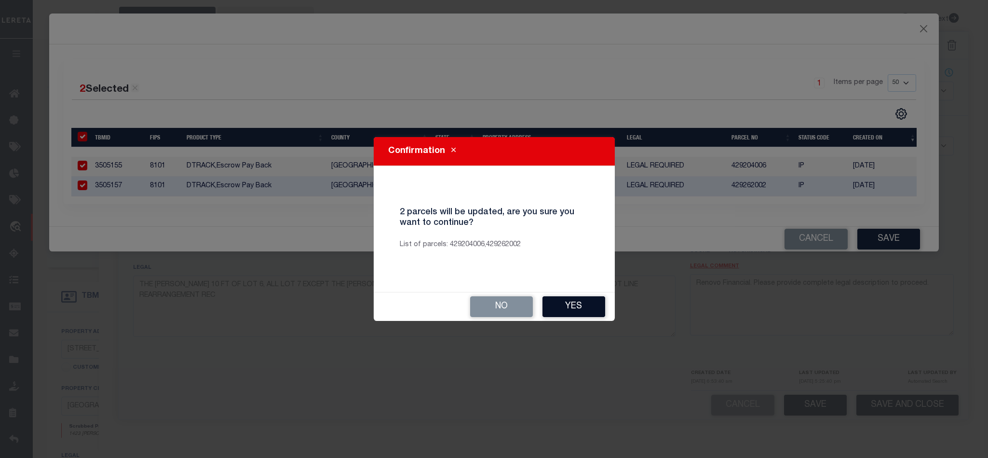
click at [590, 303] on button "Yes" at bounding box center [573, 306] width 63 height 21
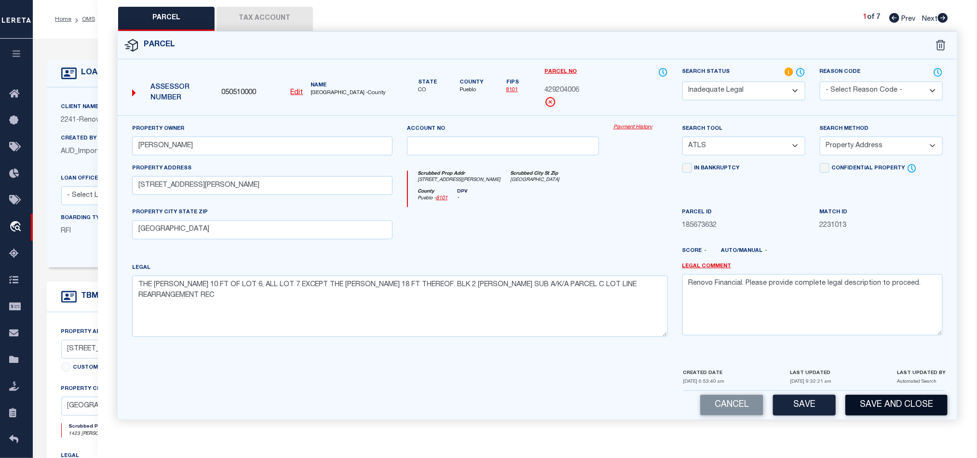
click at [899, 404] on button "Save and Close" at bounding box center [896, 404] width 102 height 21
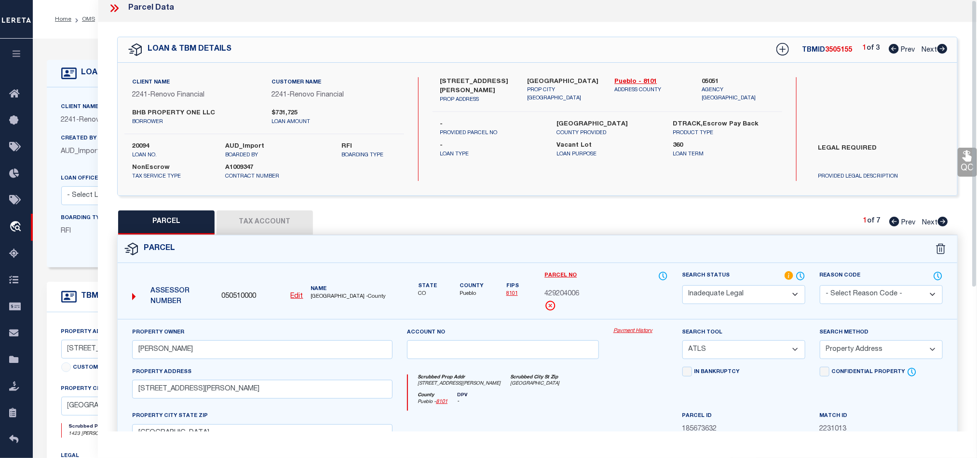
scroll to position [0, 0]
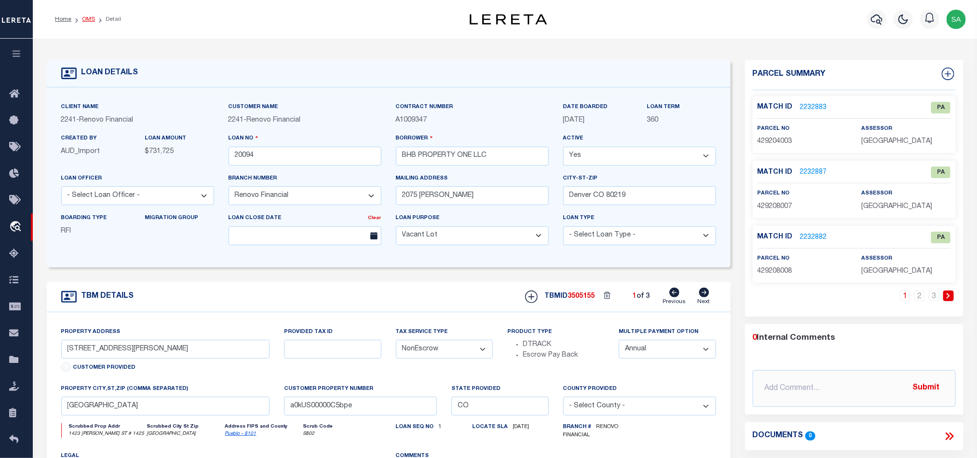
click at [91, 16] on link "OMS" at bounding box center [88, 19] width 13 height 6
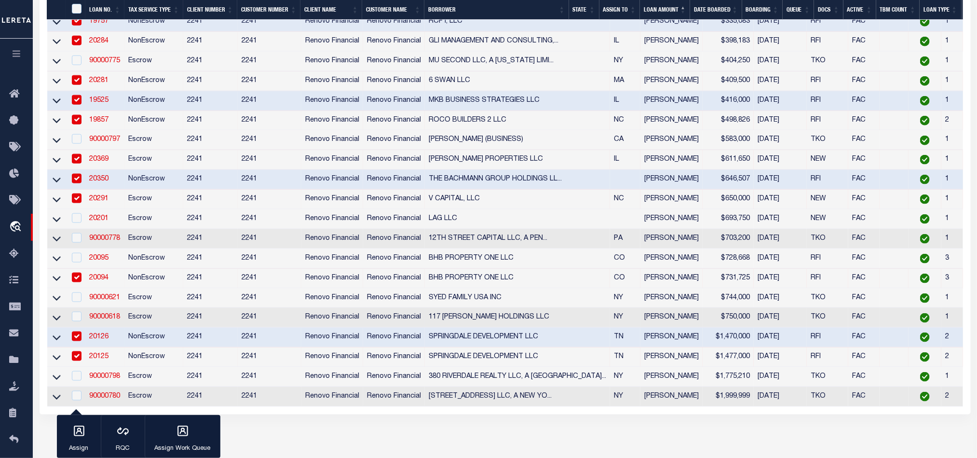
scroll to position [651, 0]
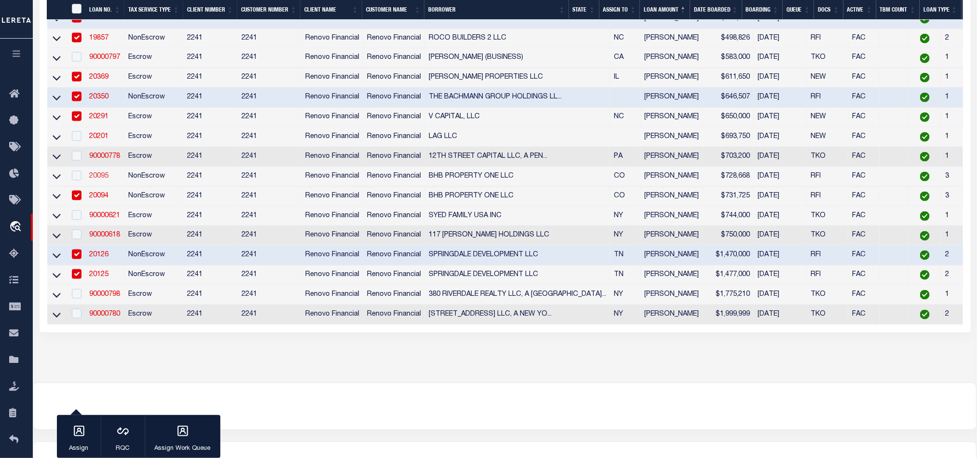
click at [99, 179] on link "20095" at bounding box center [98, 176] width 19 height 7
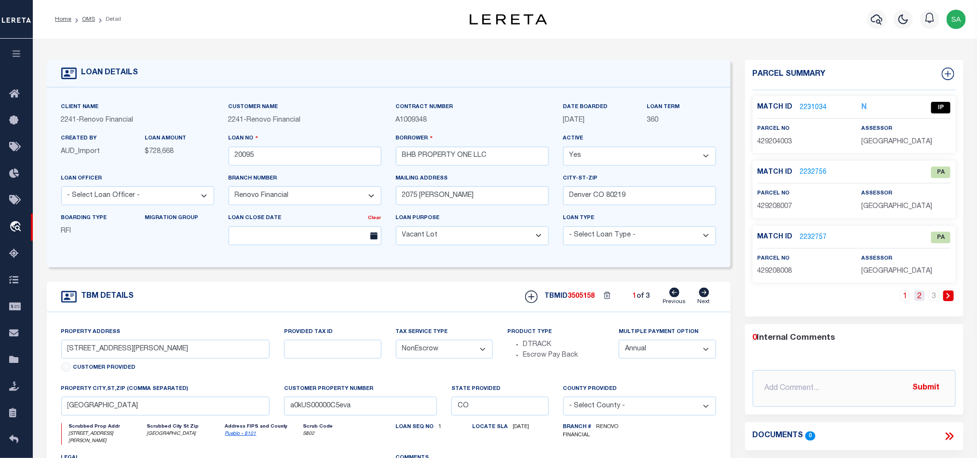
click at [920, 296] on link "2" at bounding box center [919, 295] width 11 height 11
click at [906, 297] on link "1" at bounding box center [905, 295] width 11 height 11
click at [819, 103] on link "2231034" at bounding box center [813, 108] width 27 height 10
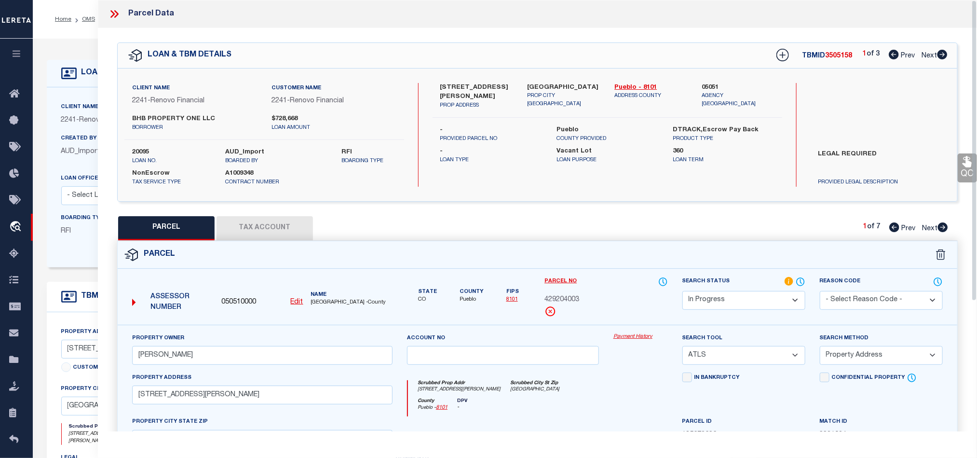
click at [760, 297] on select "Automated Search Bad Parcel Complete Duplicate Parcel High Dollar Reporting In …" at bounding box center [743, 300] width 123 height 19
click at [682, 292] on select "Automated Search Bad Parcel Complete Duplicate Parcel High Dollar Reporting In …" at bounding box center [743, 300] width 123 height 19
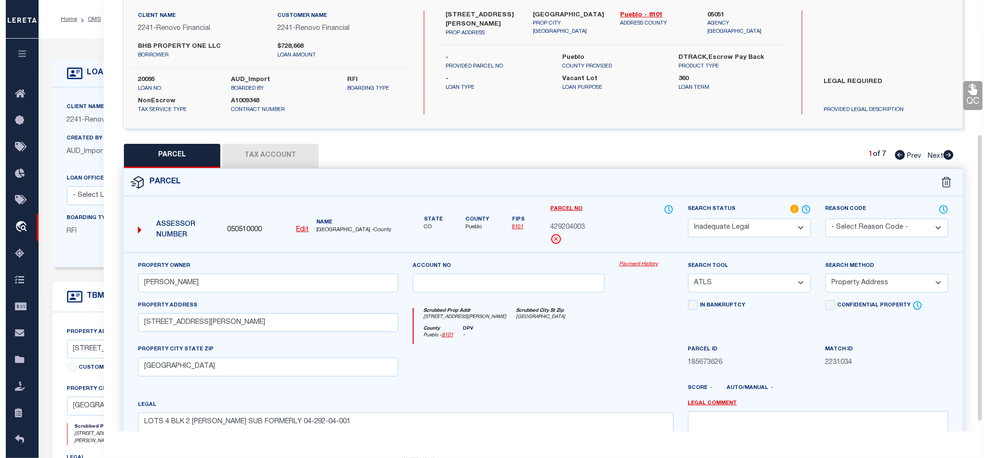
scroll to position [216, 0]
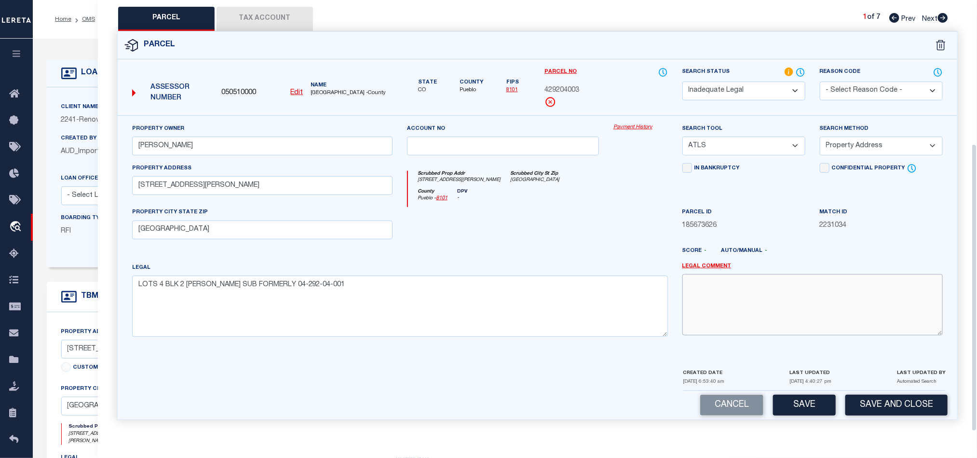
click at [804, 312] on textarea at bounding box center [812, 304] width 260 height 61
paste textarea "Renovo Financial. Please provide complete legal description to proceed."
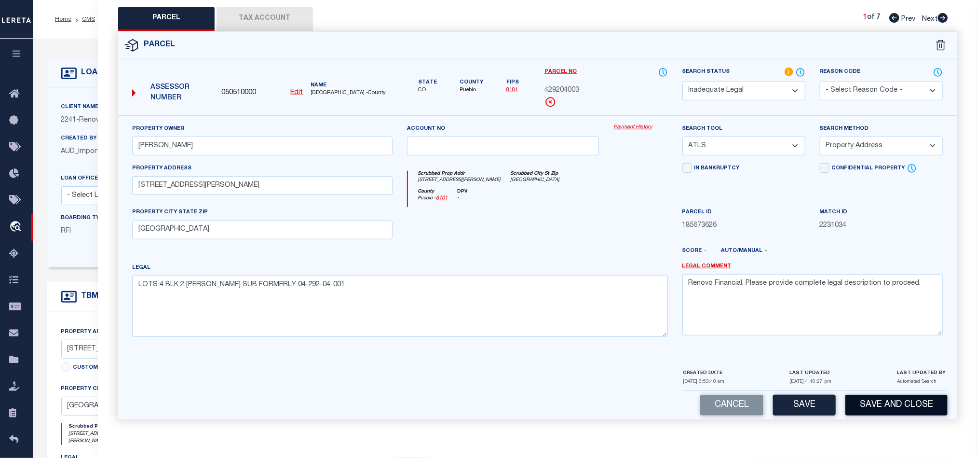
click at [892, 395] on button "Save and Close" at bounding box center [896, 404] width 102 height 21
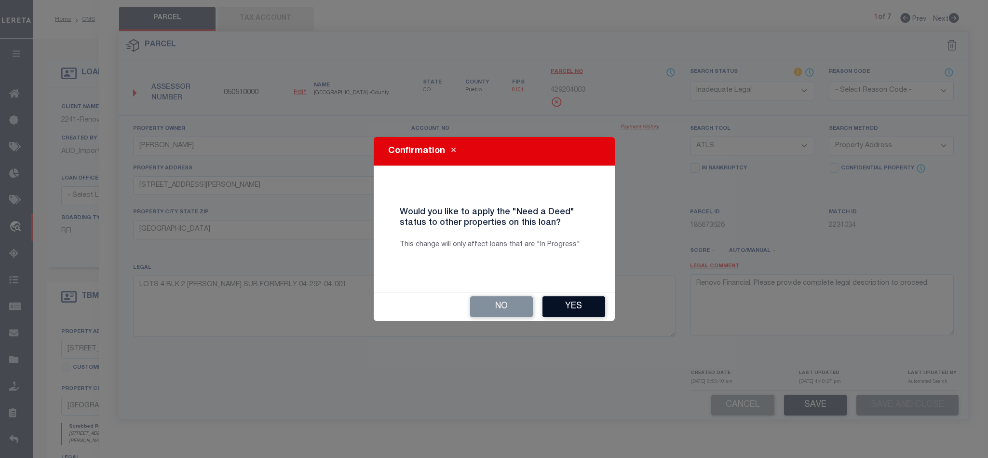
click at [583, 307] on button "Yes" at bounding box center [573, 306] width 63 height 21
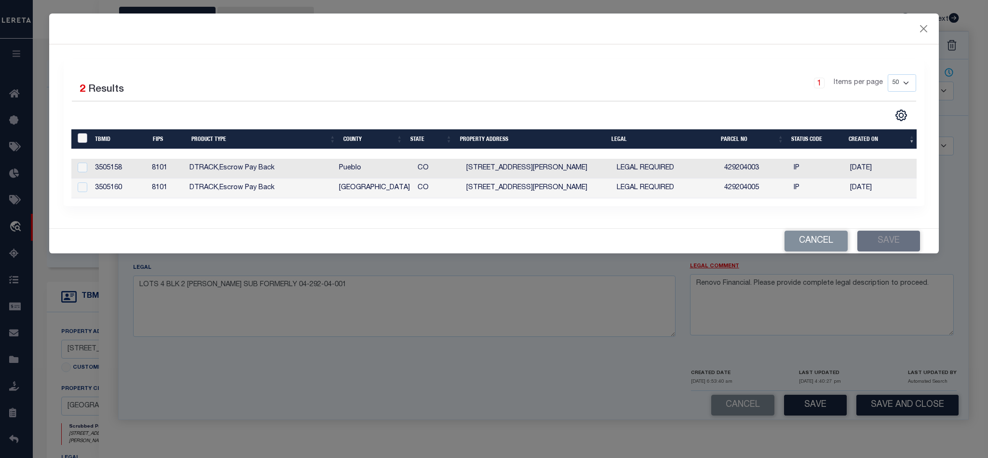
click at [81, 135] on input "" at bounding box center [83, 138] width 10 height 10
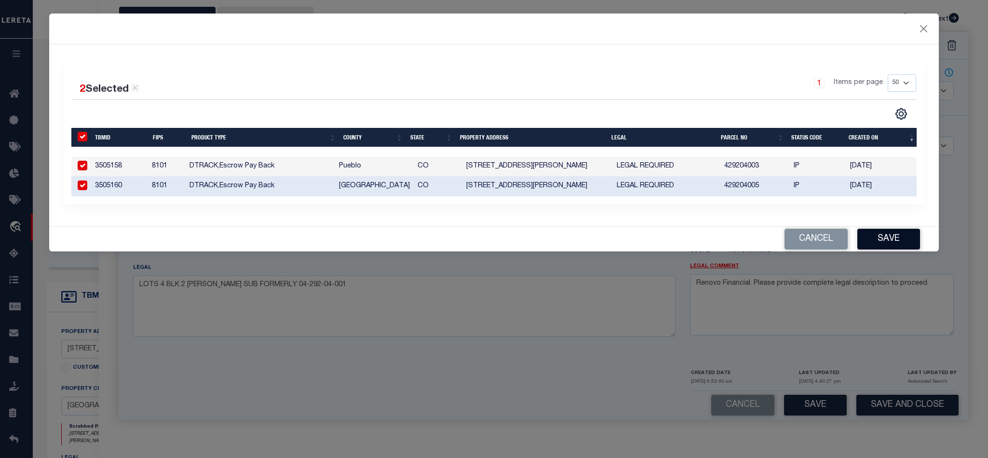
click at [899, 244] on button "Save" at bounding box center [888, 239] width 63 height 21
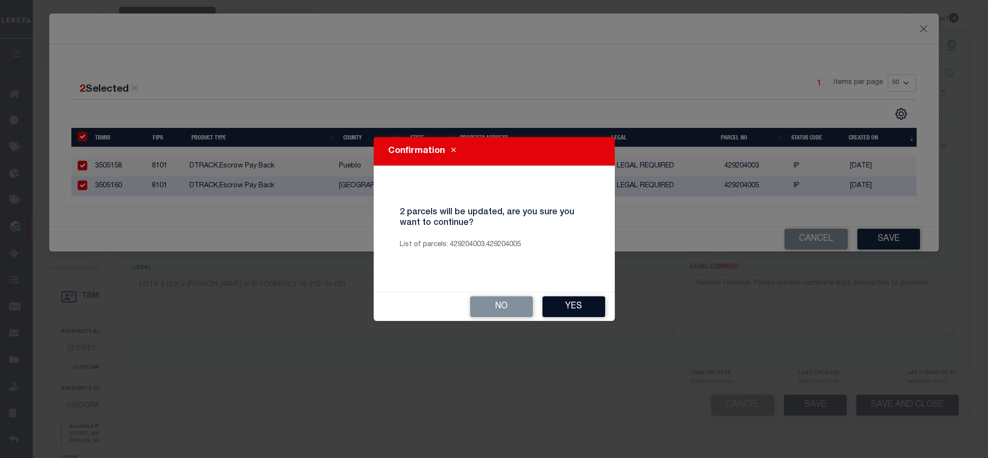
click at [573, 307] on button "Yes" at bounding box center [573, 306] width 63 height 21
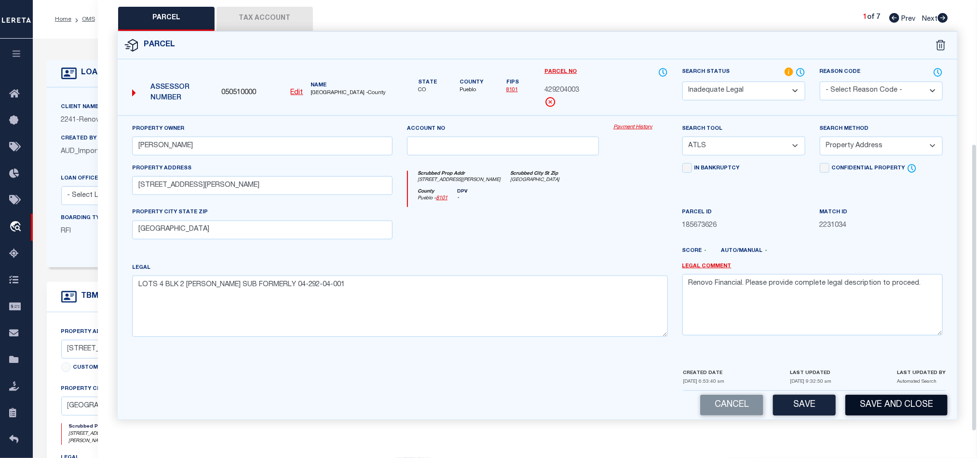
click at [916, 409] on button "Save and Close" at bounding box center [896, 404] width 102 height 21
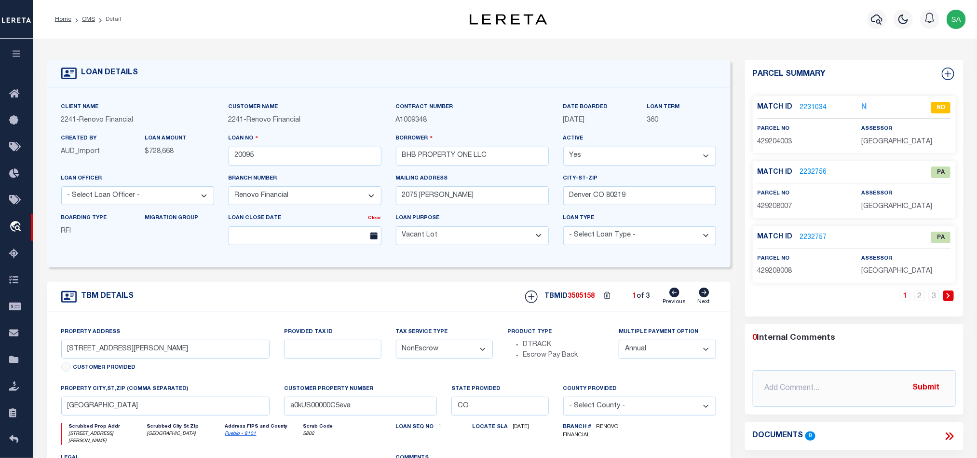
drag, startPoint x: 89, startPoint y: 19, endPoint x: 257, endPoint y: 94, distance: 184.9
click at [89, 19] on link "OMS" at bounding box center [88, 19] width 13 height 6
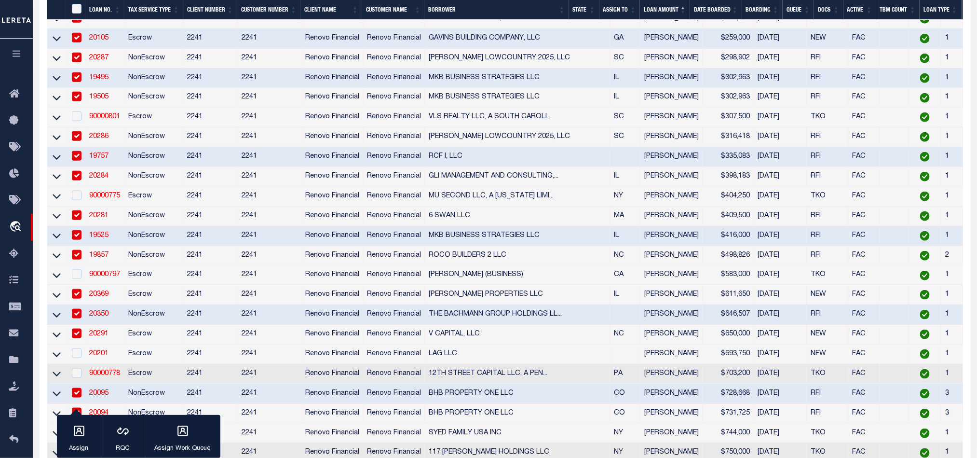
scroll to position [506, 0]
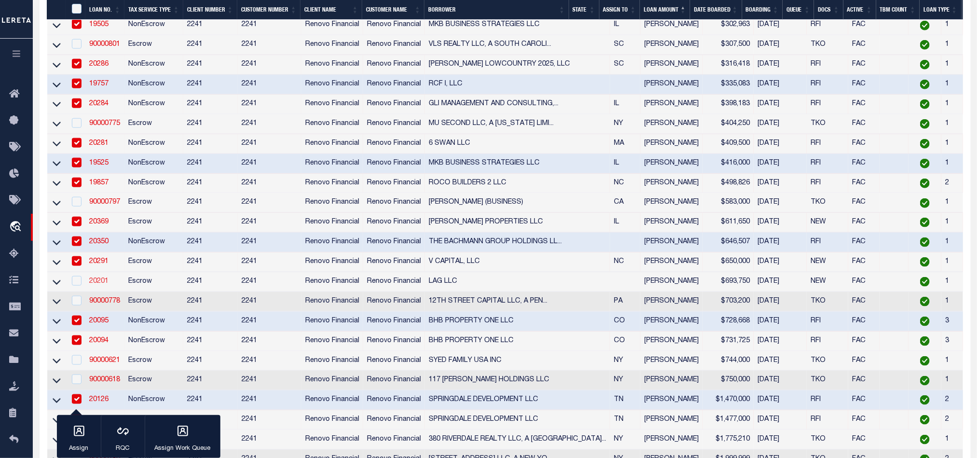
click at [99, 284] on link "20201" at bounding box center [98, 281] width 19 height 7
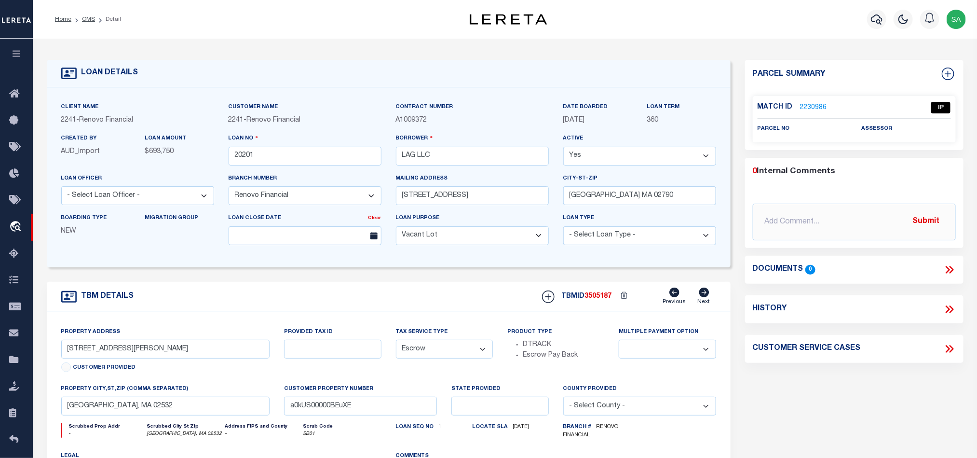
click at [814, 110] on link "2230986" at bounding box center [813, 108] width 27 height 10
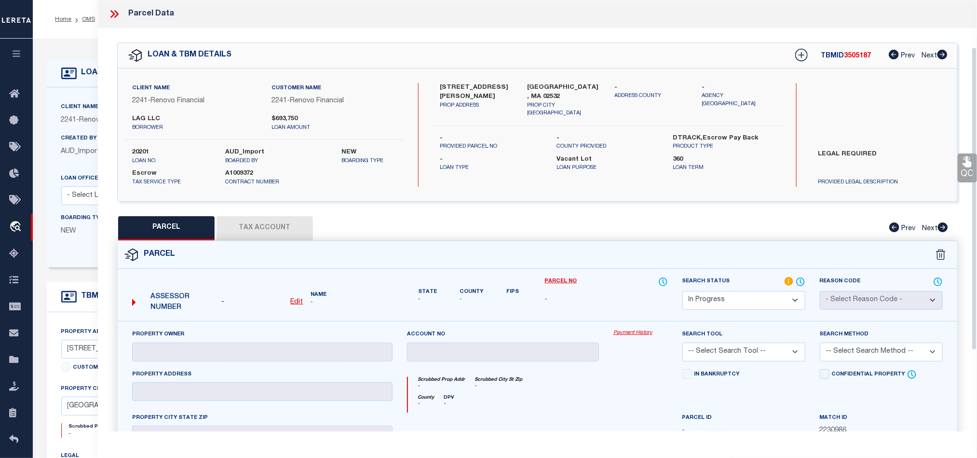
scroll to position [182, 0]
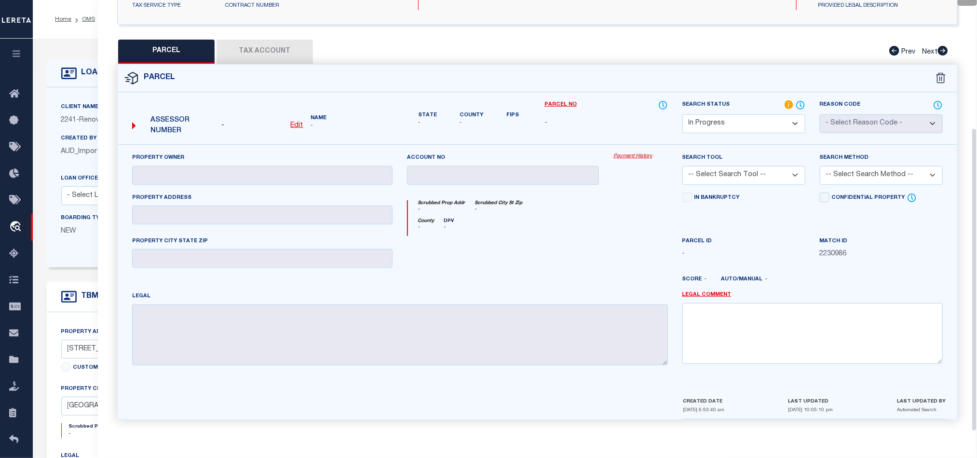
drag, startPoint x: 755, startPoint y: 121, endPoint x: 756, endPoint y: 127, distance: 6.8
click at [755, 121] on select "Automated Search Bad Parcel Complete Duplicate Parcel High Dollar Reporting In …" at bounding box center [743, 123] width 123 height 19
click at [682, 114] on select "Automated Search Bad Parcel Complete Duplicate Parcel High Dollar Reporting In …" at bounding box center [743, 123] width 123 height 19
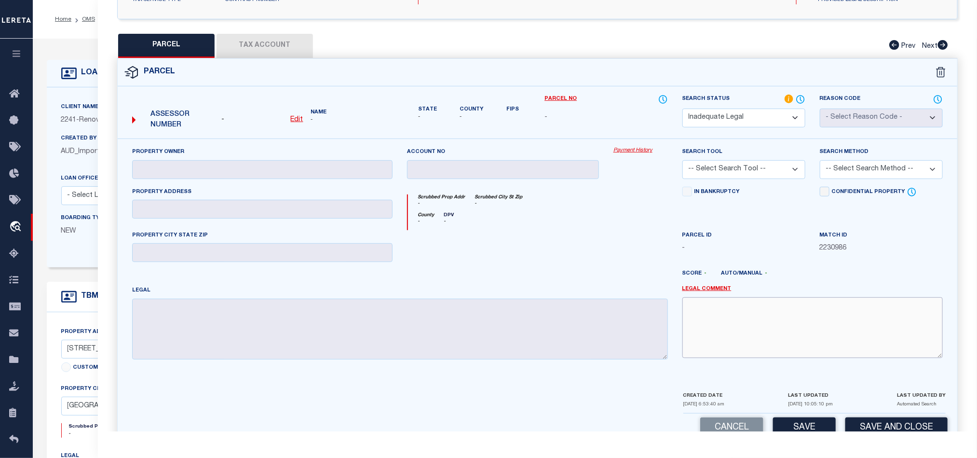
click at [771, 336] on textarea at bounding box center [812, 327] width 260 height 61
paste textarea "Renovo Financial. Please provide complete legal description to proceed."
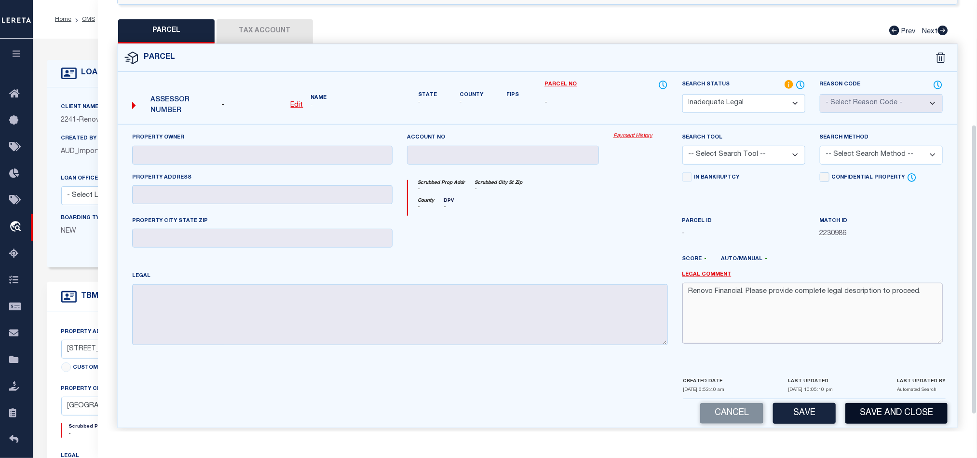
scroll to position [210, 0]
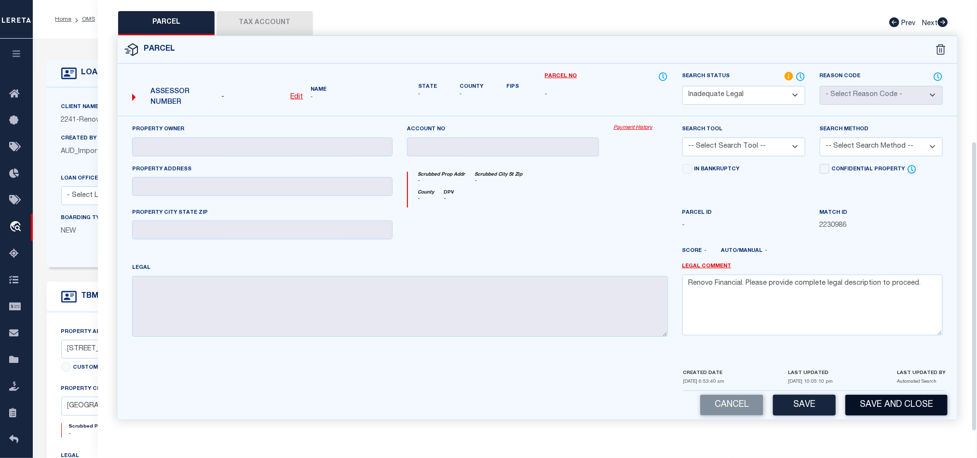
click at [896, 398] on button "Save and Close" at bounding box center [896, 404] width 102 height 21
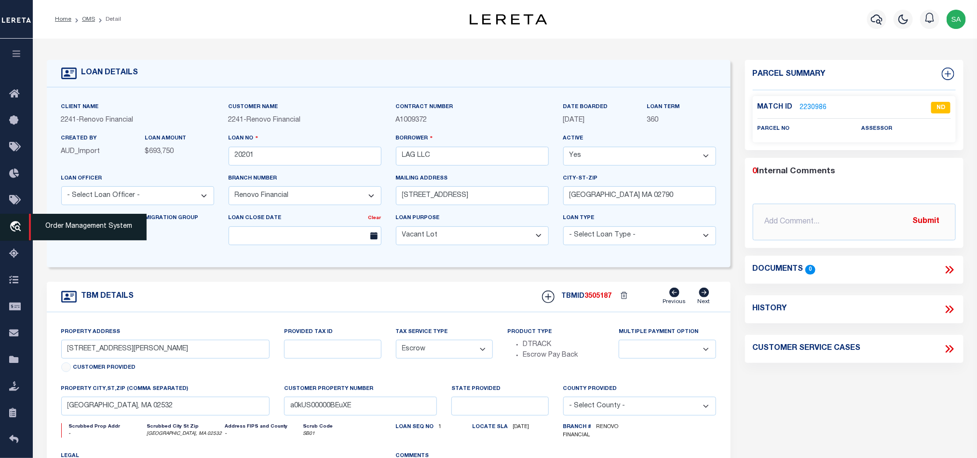
click at [15, 233] on icon "travel_explore" at bounding box center [16, 227] width 15 height 13
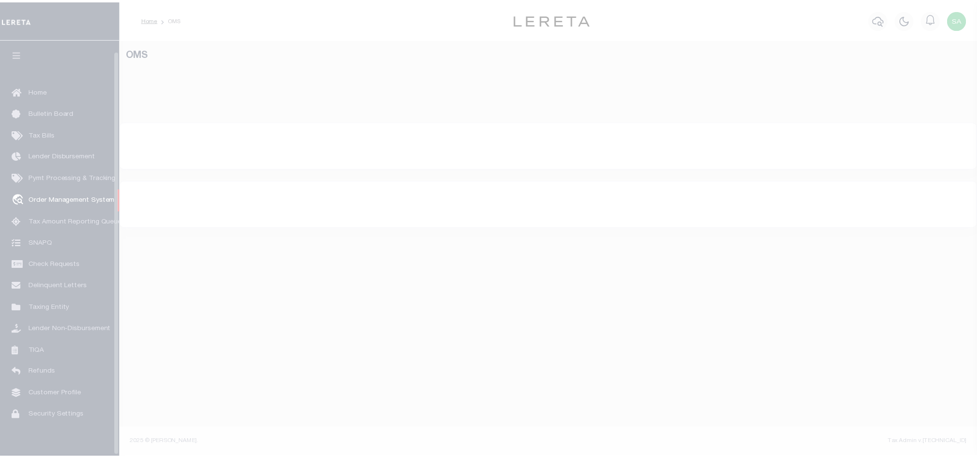
scroll to position [12, 0]
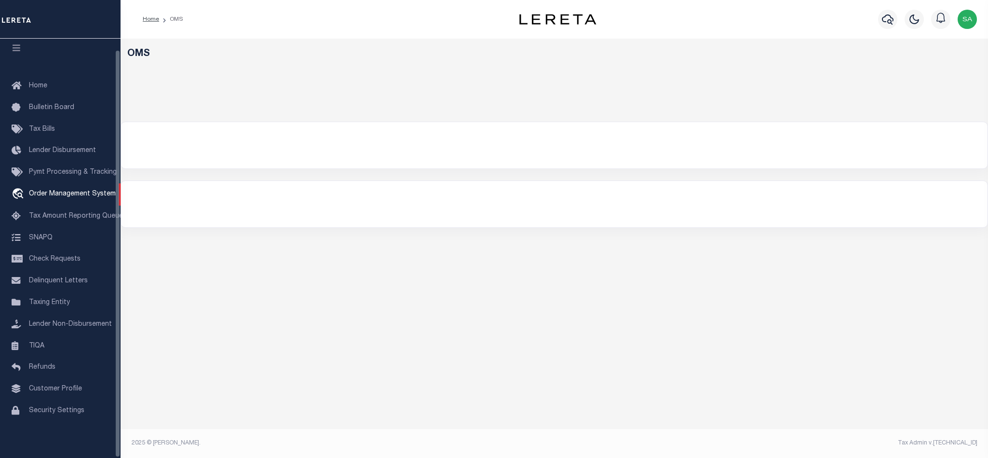
select select "200"
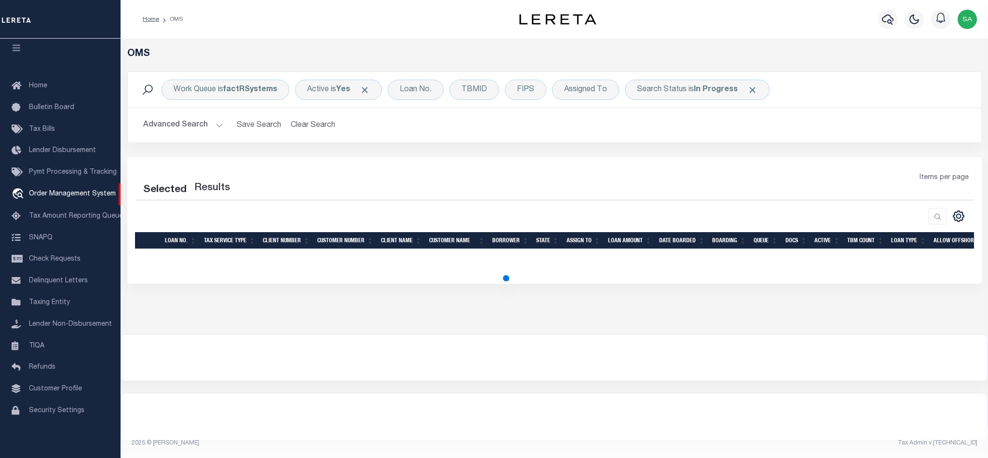
select select "200"
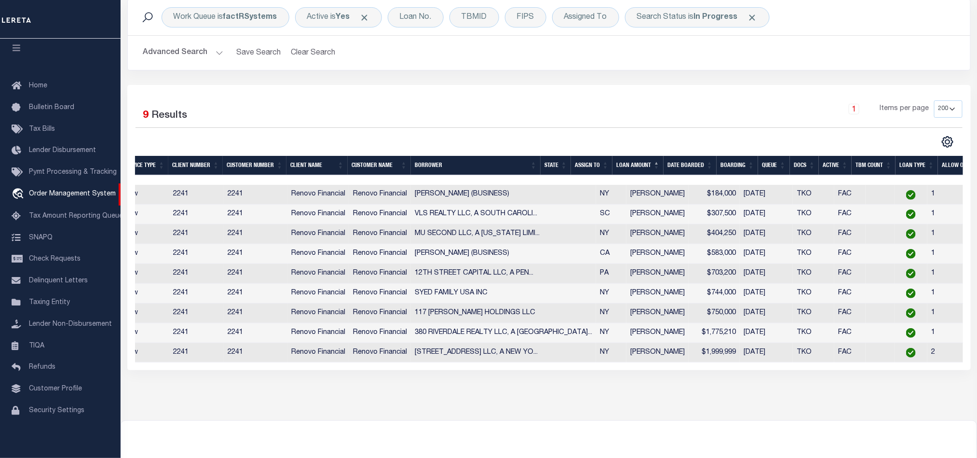
scroll to position [0, 136]
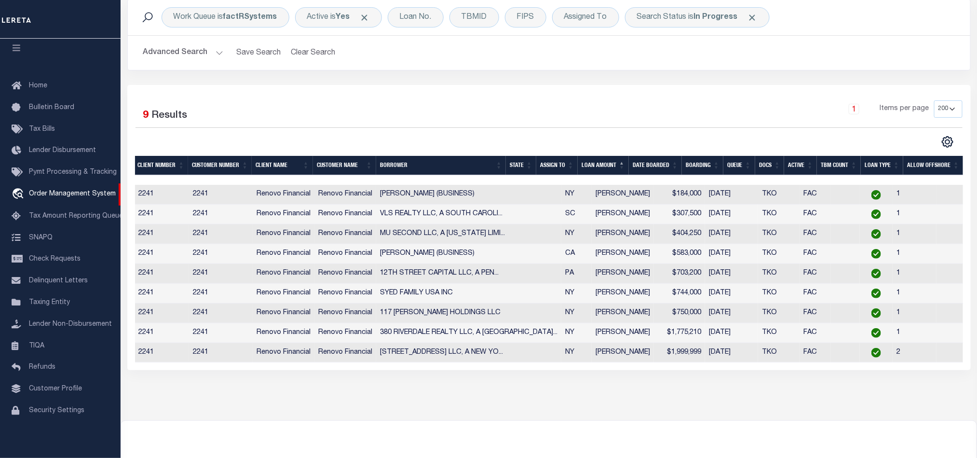
click at [212, 193] on td "2241" at bounding box center [221, 195] width 64 height 20
checkbox input "true"
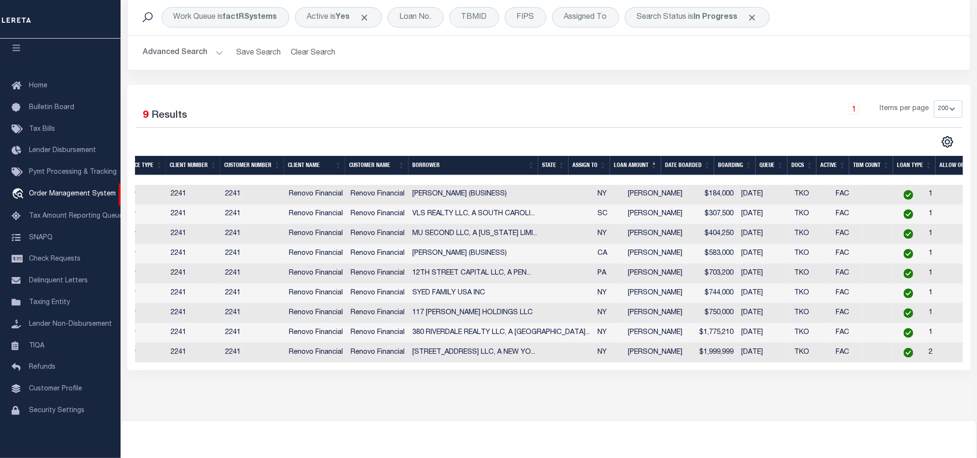
click at [221, 193] on td "2241" at bounding box center [253, 195] width 64 height 20
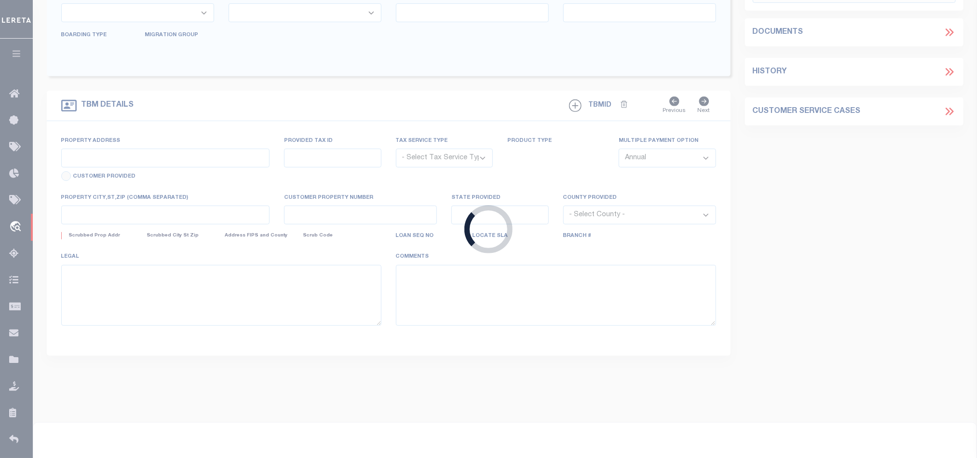
type input "90000786"
type input "[PERSON_NAME] (BUSINESS)"
select select
select select "400"
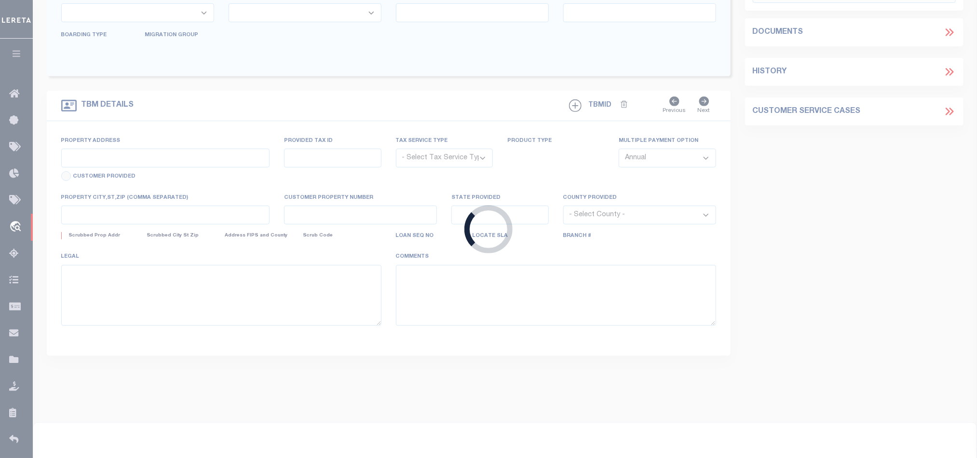
select select "Escrow"
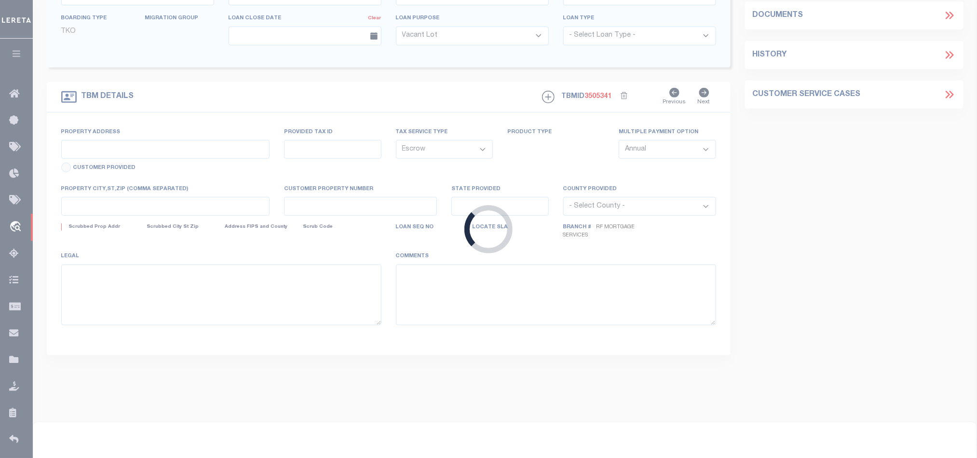
type input "15 HEMLOCK DR Unit B18"
type input "0500223000300018000"
type input "BAY SHORE, NY 11706"
type input "a0kUS00000CyX3p"
type input "NY"
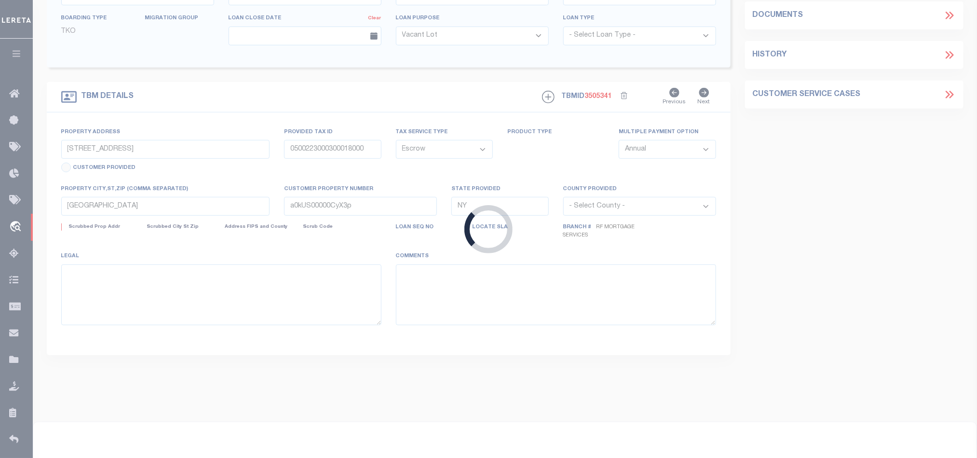
select select
select select "14701"
select select "25067"
select select "4"
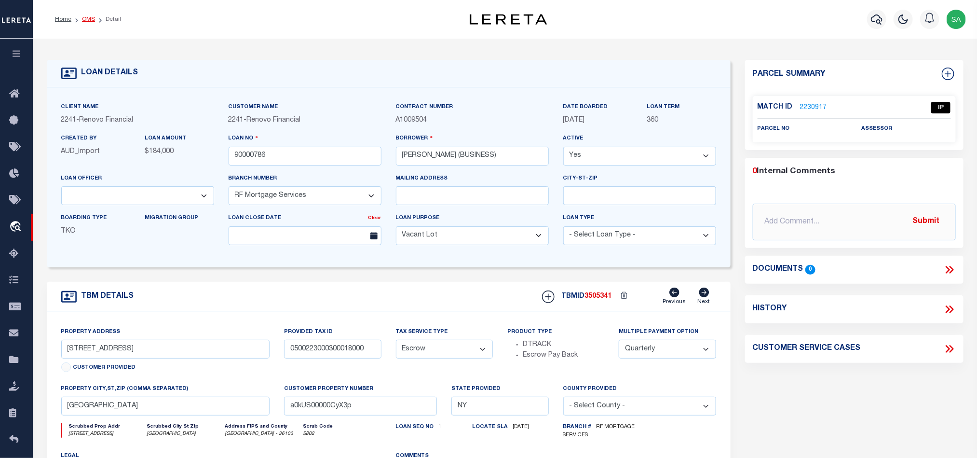
click at [82, 16] on link "OMS" at bounding box center [88, 19] width 13 height 6
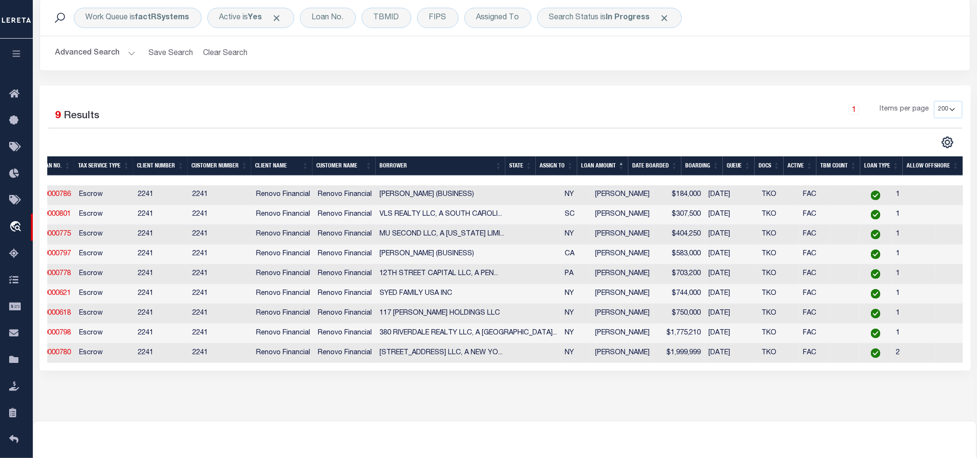
scroll to position [0, 49]
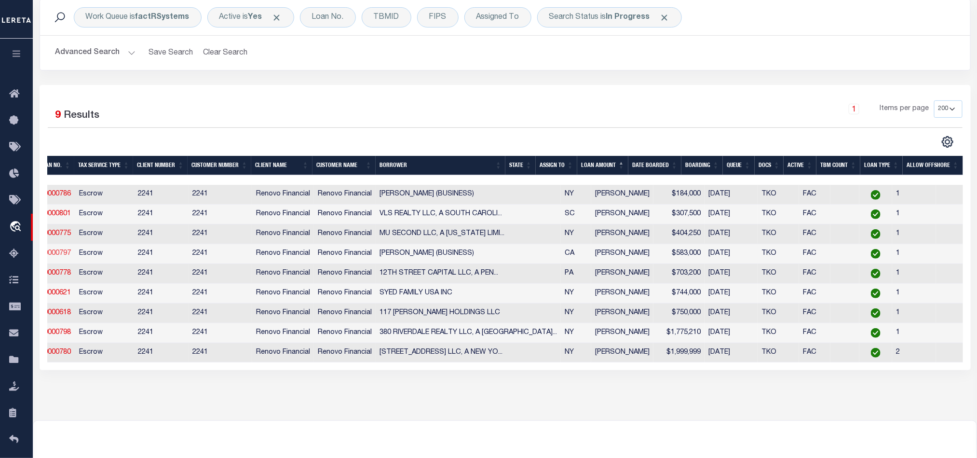
click at [66, 255] on link "90000797" at bounding box center [55, 253] width 31 height 7
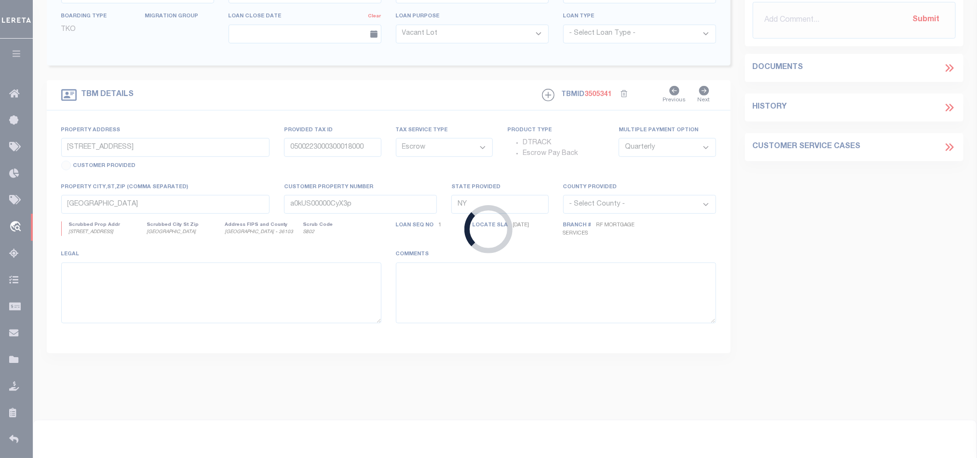
type input "90000797"
type input "MARLENE MIRA (BUSINESS)"
type input "156 FLOURNOY ST"
type input "7167-013"
select select
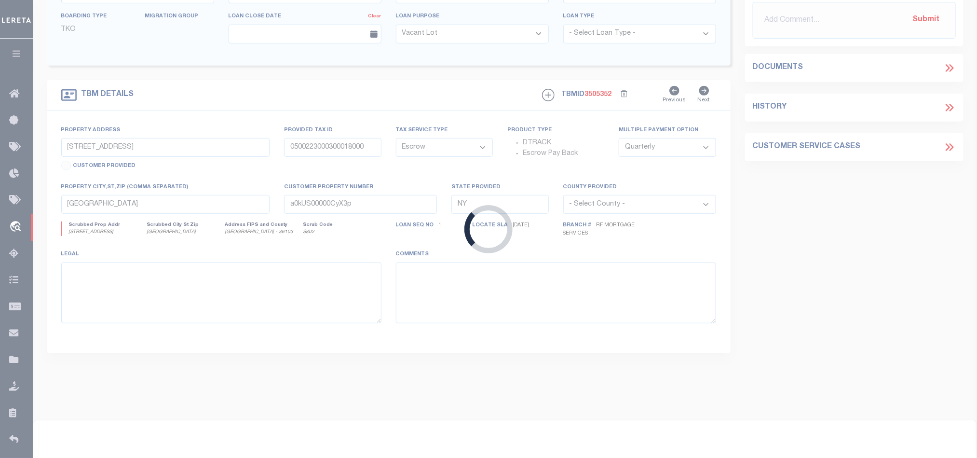
type input "SAN FRANCISCO, CA 94112"
type input "a0kUS00000CyUdr"
type input "CA"
select select
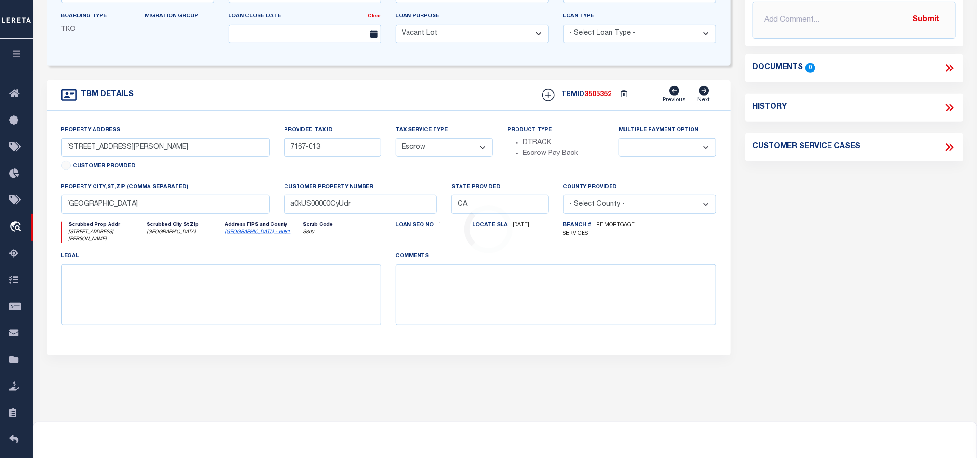
scroll to position [0, 0]
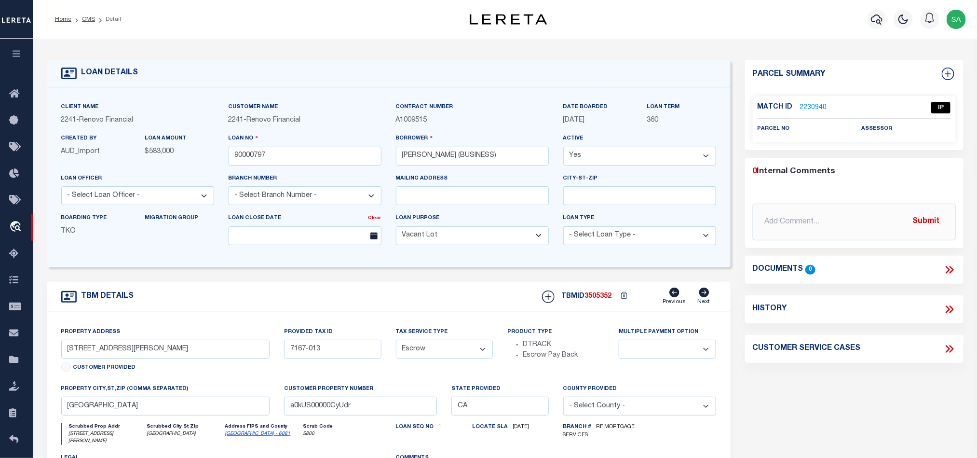
click at [809, 407] on div "Parcel Summary Match ID 2230940 0" at bounding box center [854, 327] width 233 height 534
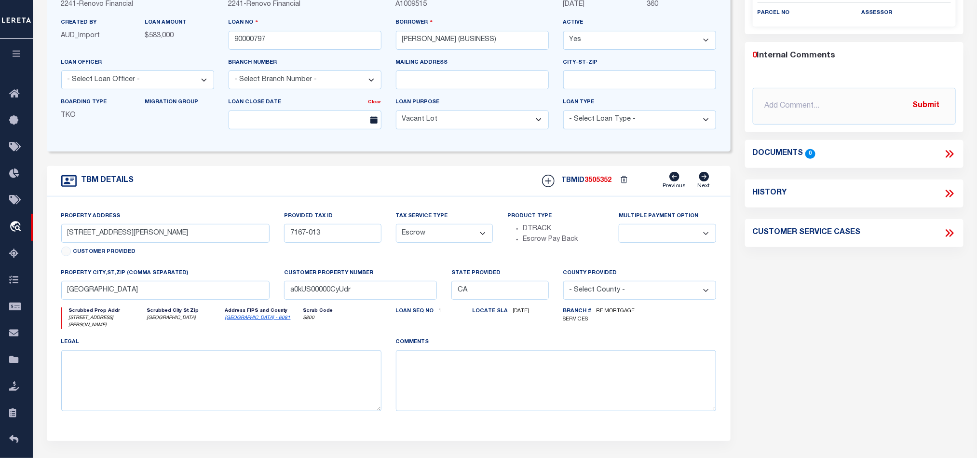
scroll to position [145, 0]
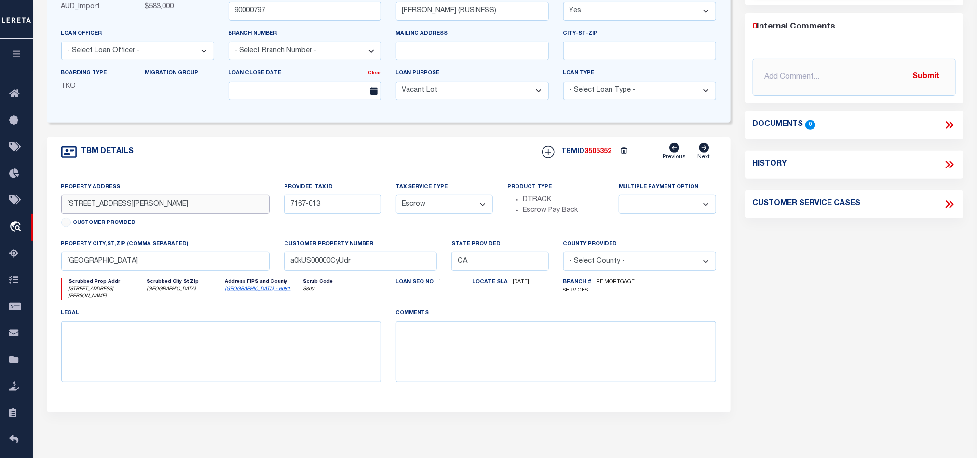
drag, startPoint x: 120, startPoint y: 205, endPoint x: -60, endPoint y: 178, distance: 182.3
click at [0, 178] on html "Home OMS Detail" at bounding box center [488, 225] width 977 height 741
drag, startPoint x: 379, startPoint y: 211, endPoint x: 203, endPoint y: 212, distance: 176.5
click at [203, 212] on div "Property Address 156 FLOURNOY ST Customer Provided Provided Tax ID 7167-013 Tax…" at bounding box center [388, 290] width 669 height 216
click at [276, 293] on icon "San Mateo - 6081" at bounding box center [263, 288] width 76 height 7
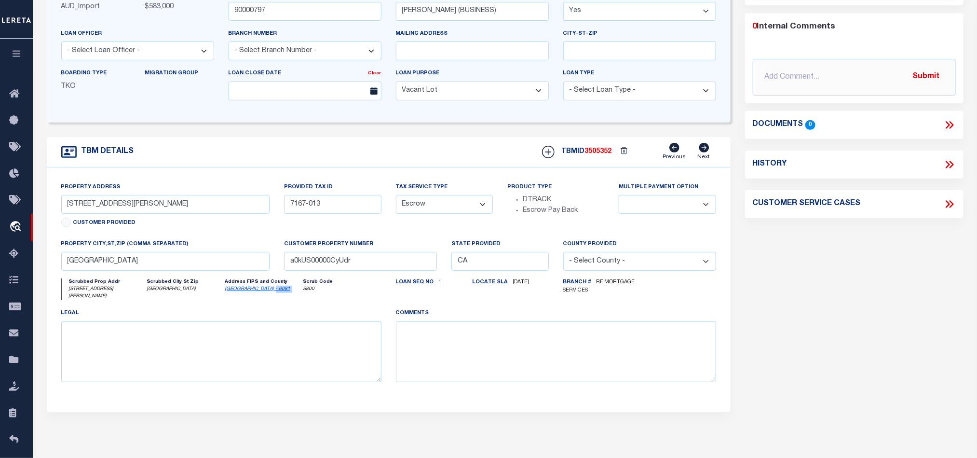
click at [276, 293] on icon "San Mateo - 6081" at bounding box center [263, 288] width 76 height 7
copy div "San Mateo - 6081"
click at [541, 358] on textarea at bounding box center [556, 351] width 320 height 61
paste textarea "San Mateo - 6081"
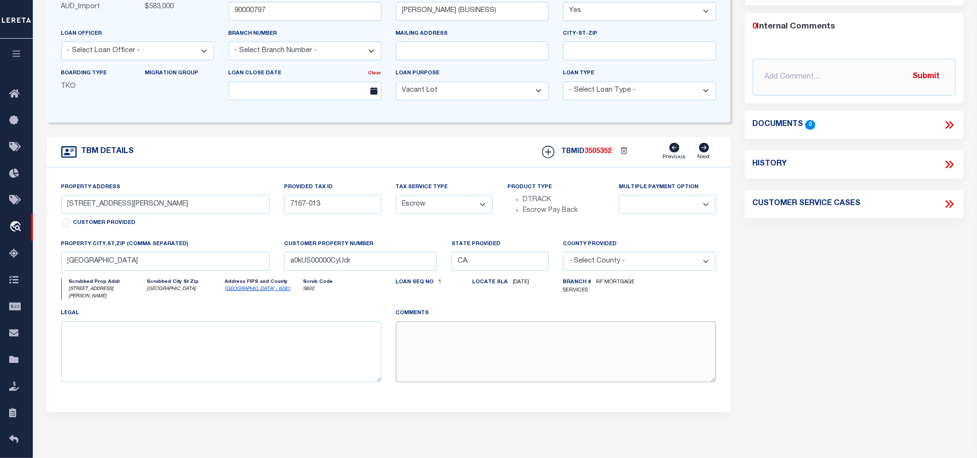
type textarea "San Mateo - 6081"
drag, startPoint x: 544, startPoint y: 340, endPoint x: 174, endPoint y: 288, distance: 373.9
click at [174, 288] on div "Property Address 156 FLOURNOY ST Customer Provided Provided Tax ID 7167-013 Tax…" at bounding box center [388, 290] width 669 height 216
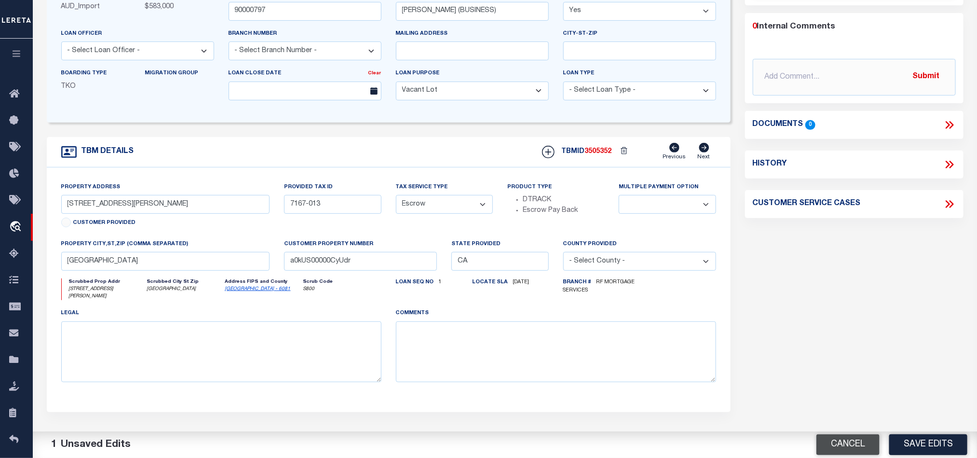
click at [877, 434] on button "Cancel" at bounding box center [847, 444] width 63 height 21
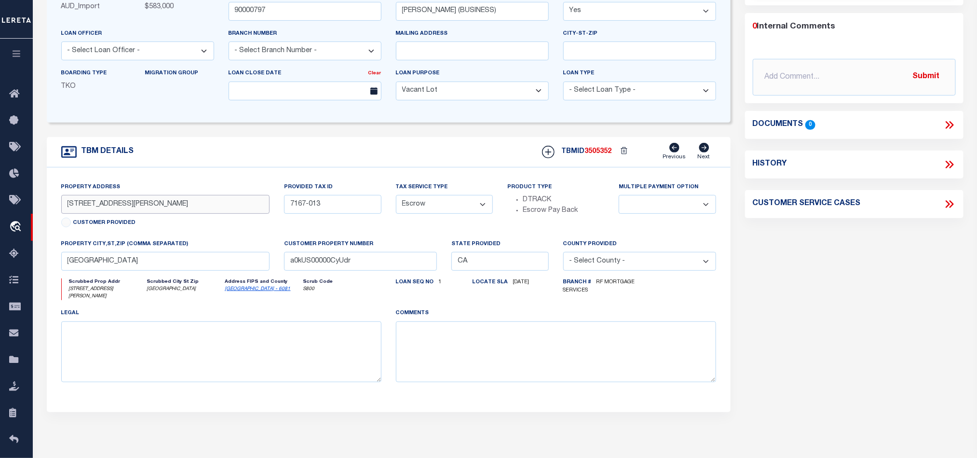
click at [243, 214] on input "156 FLOURNOY ST" at bounding box center [165, 204] width 209 height 19
drag, startPoint x: 140, startPoint y: 268, endPoint x: -496, endPoint y: 213, distance: 638.8
click at [0, 213] on html "Home OMS Detail" at bounding box center [488, 225] width 977 height 741
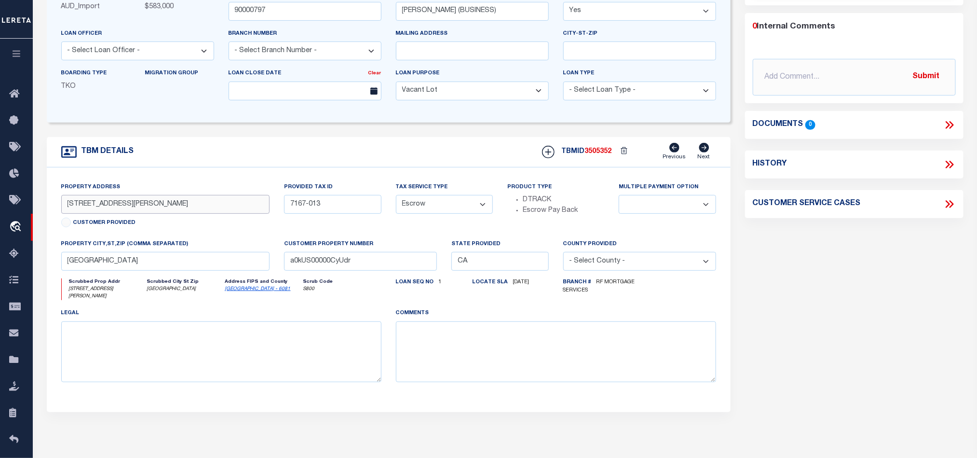
drag, startPoint x: 121, startPoint y: 205, endPoint x: -82, endPoint y: 207, distance: 202.5
click at [0, 207] on html "Home OMS Detail" at bounding box center [488, 225] width 977 height 741
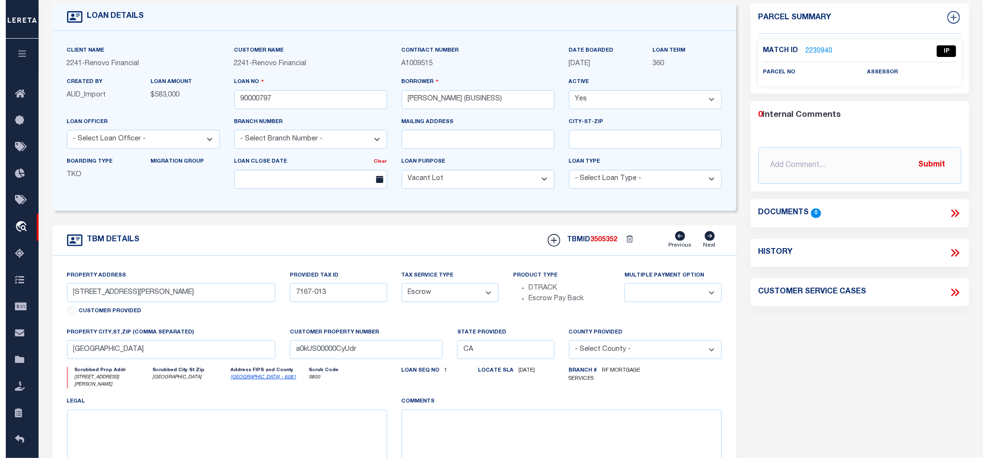
scroll to position [0, 0]
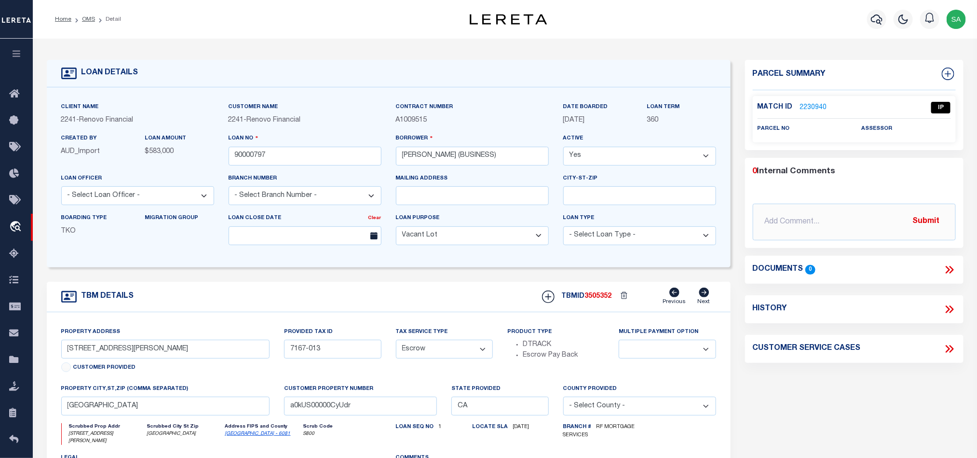
click at [813, 103] on link "2230940" at bounding box center [813, 108] width 27 height 10
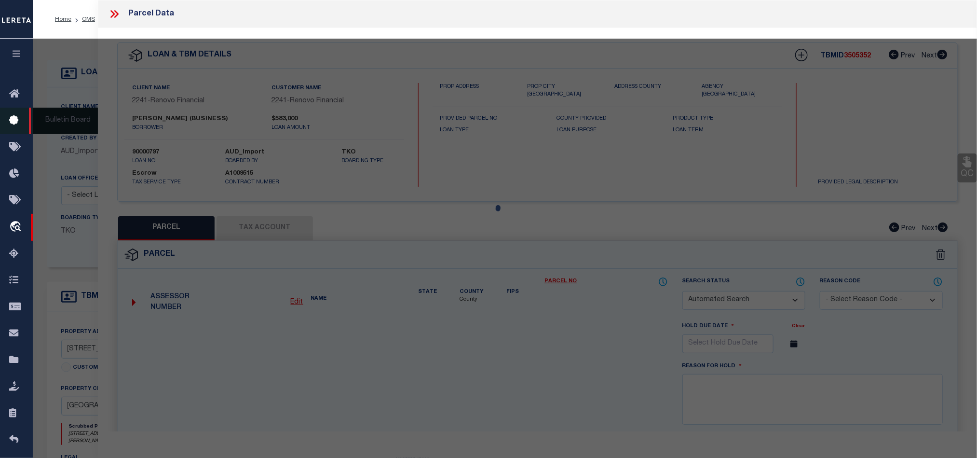
checkbox input "false"
select select "IP"
checkbox input "false"
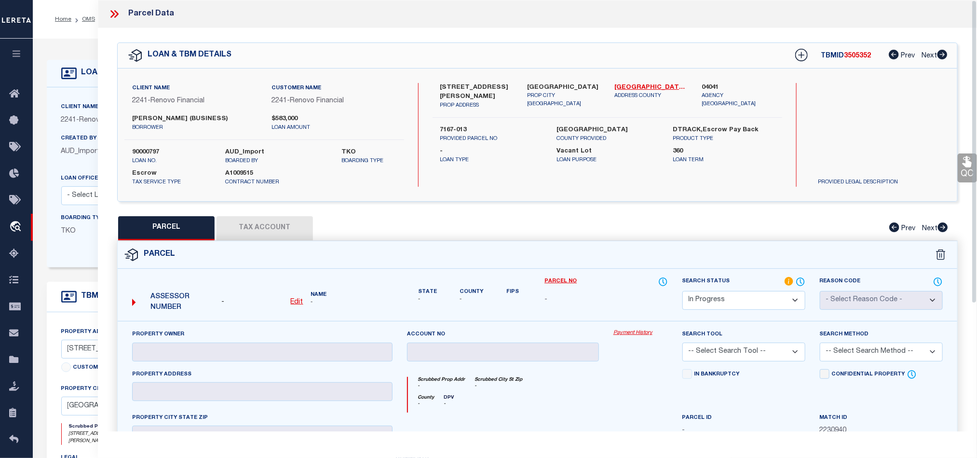
click at [290, 305] on div "- Edit" at bounding box center [261, 302] width 81 height 11
click at [294, 305] on u "Edit" at bounding box center [297, 301] width 13 height 7
select select "IP"
type textarea "-"
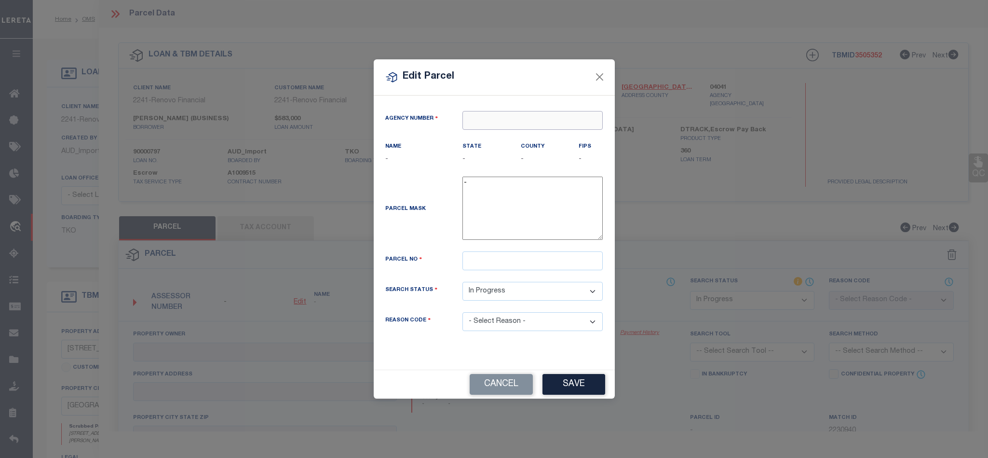
click at [520, 113] on input "text" at bounding box center [532, 120] width 140 height 19
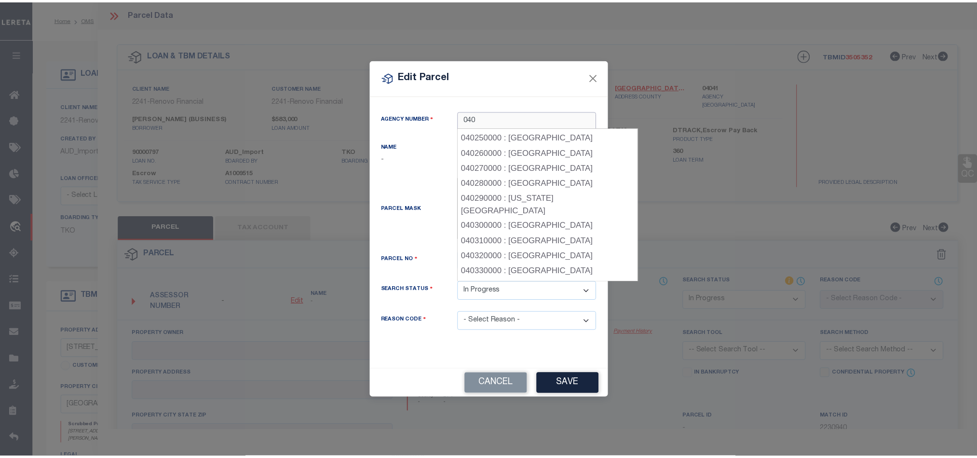
scroll to position [434, 0]
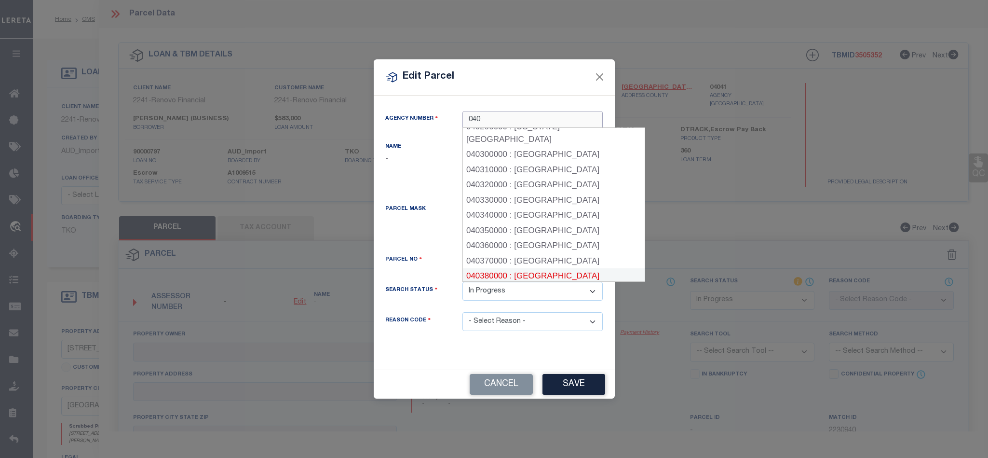
click at [578, 268] on div "040380000 : SAN FRANCISCO COUNTY" at bounding box center [554, 275] width 182 height 15
type input "040380000"
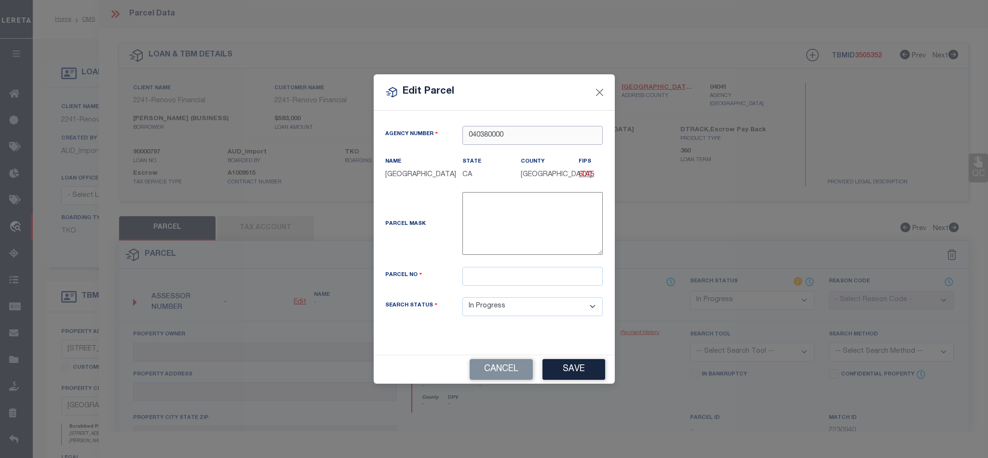
type input "040380000"
drag, startPoint x: 568, startPoint y: 276, endPoint x: 569, endPoint y: 284, distance: 7.7
click at [568, 276] on input "text" at bounding box center [532, 276] width 140 height 19
paste input "7167 -013"
type input "7167 -013"
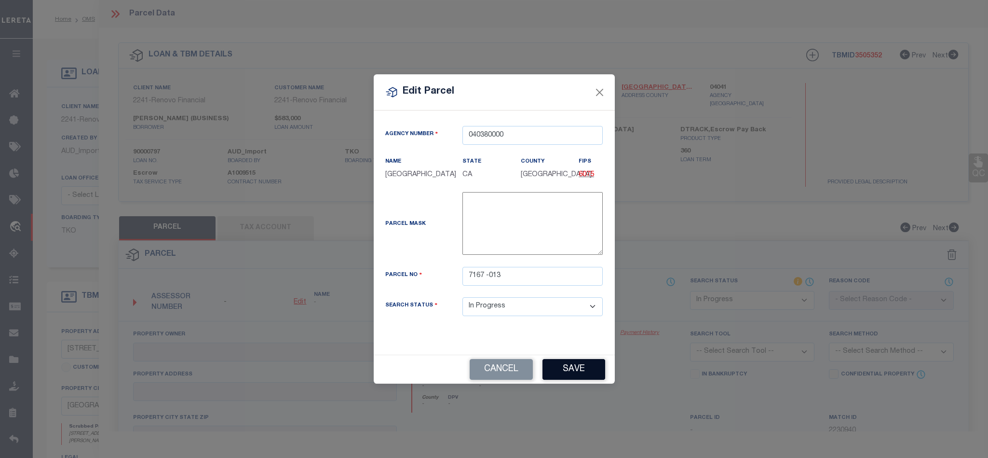
click at [572, 376] on button "Save" at bounding box center [573, 369] width 63 height 21
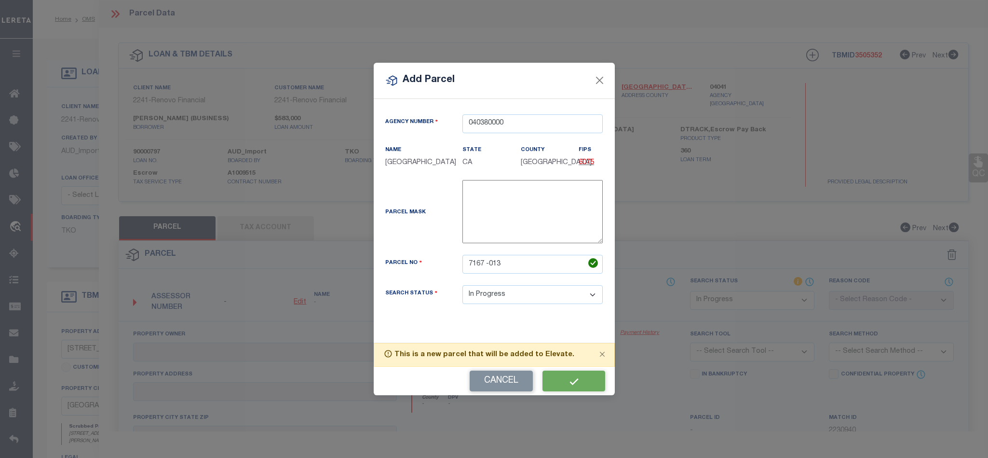
select select "IP"
checkbox input "false"
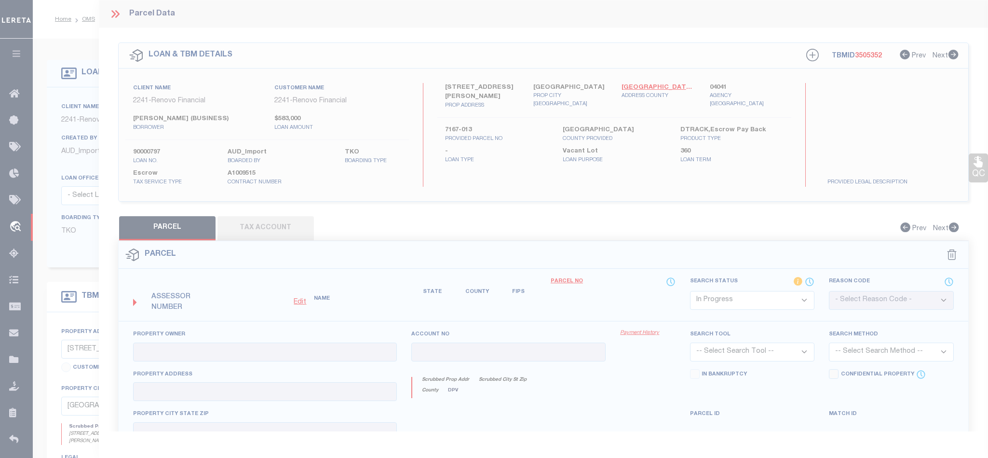
checkbox input "false"
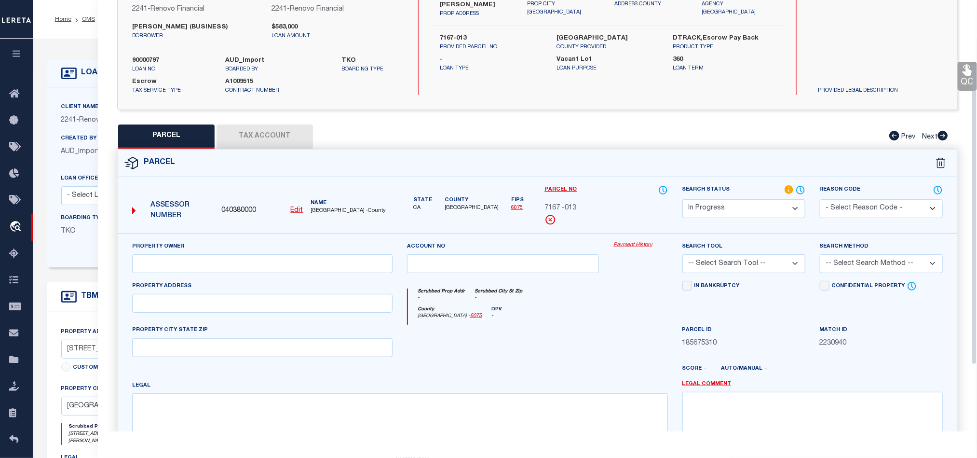
scroll to position [187, 0]
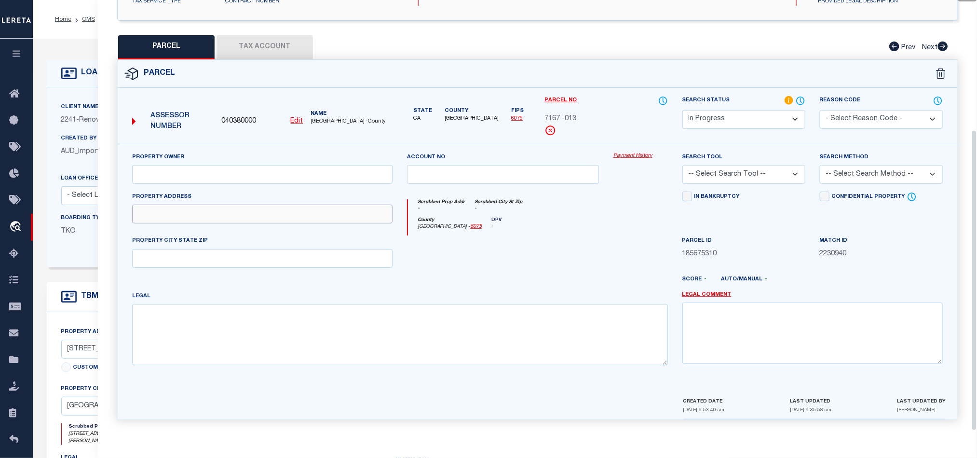
drag, startPoint x: 252, startPoint y: 207, endPoint x: 245, endPoint y: 206, distance: 7.3
click at [252, 207] on input "text" at bounding box center [262, 213] width 260 height 19
paste input "156 FLOURNOY ST SAN FRANCISCO CA 94112-3947"
drag, startPoint x: 204, startPoint y: 210, endPoint x: 542, endPoint y: 308, distance: 352.5
click at [541, 308] on div "Property Owner Account no Payment History Search Tool -- Select Search Tool -- …" at bounding box center [537, 262] width 825 height 221
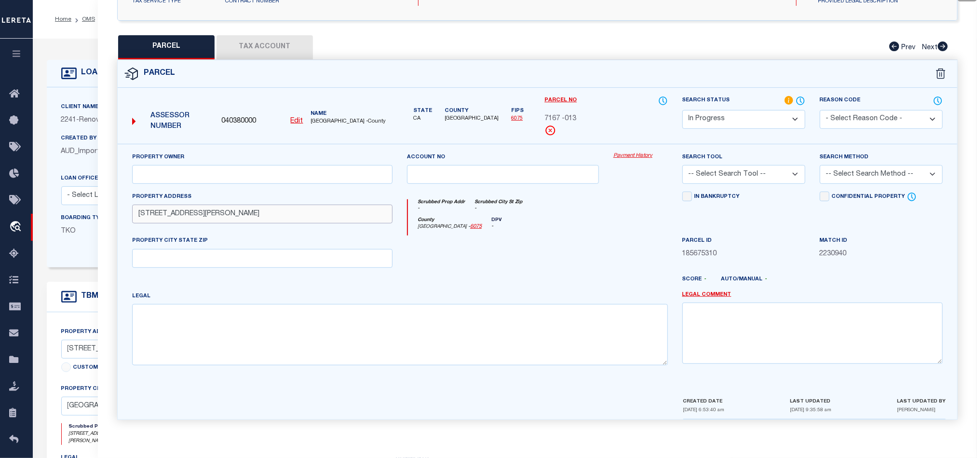
type input "156 FLOURNOY ST"
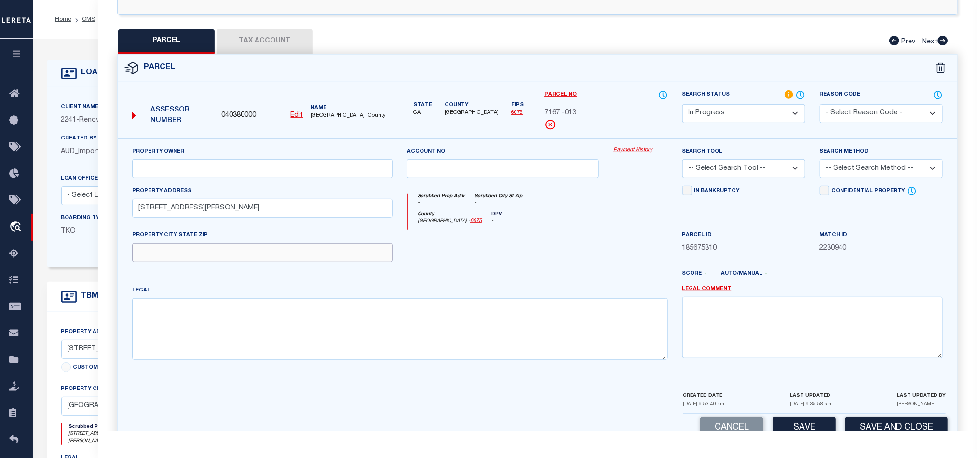
click at [299, 262] on input "text" at bounding box center [262, 252] width 260 height 19
paste input "SAN FRANCISCO CA 94112-3947"
type input "SAN FRANCISCO CA 94112-3947"
drag, startPoint x: 898, startPoint y: 169, endPoint x: 891, endPoint y: 178, distance: 11.3
click at [891, 178] on select "-- Select Search Method -- Property Address Legal Liability Info Provided" at bounding box center [881, 168] width 123 height 19
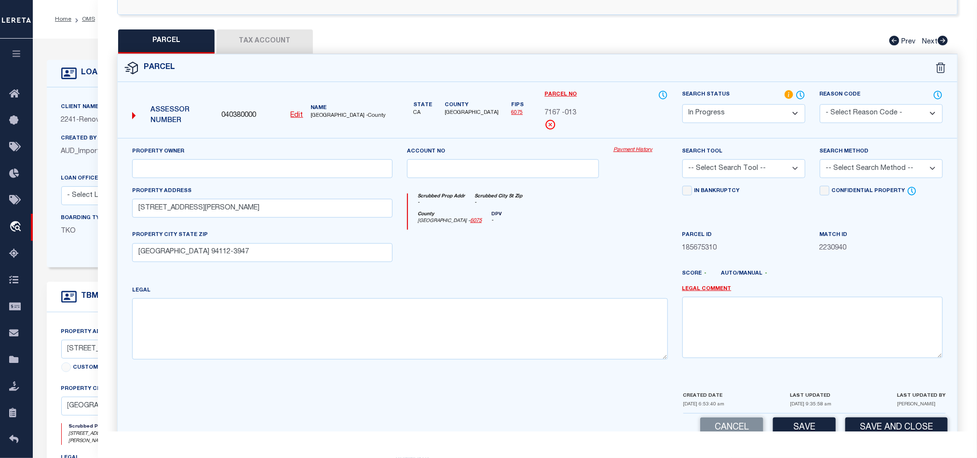
select select "LEG"
click at [820, 162] on select "-- Select Search Method -- Property Address Legal Liability Info Provided" at bounding box center [881, 168] width 123 height 19
drag, startPoint x: 769, startPoint y: 168, endPoint x: 769, endPoint y: 177, distance: 9.2
click at [769, 171] on select "-- Select Search Tool -- 3rd Party Website Agency File Agency Website ATLS CNV-…" at bounding box center [743, 168] width 123 height 19
click at [682, 162] on select "-- Select Search Tool -- 3rd Party Website Agency File Agency Website ATLS CNV-…" at bounding box center [743, 168] width 123 height 19
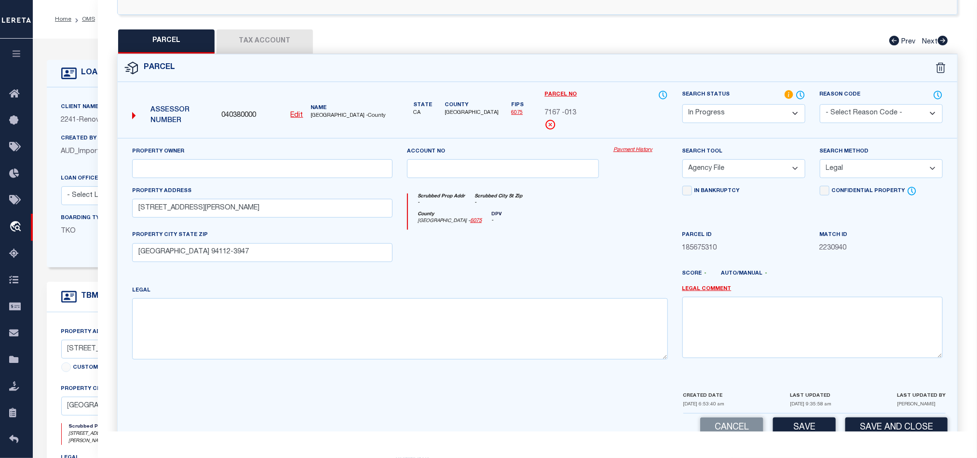
drag, startPoint x: 763, startPoint y: 165, endPoint x: 761, endPoint y: 178, distance: 13.1
click at [764, 167] on select "-- Select Search Tool -- 3rd Party Website Agency File Agency Website ATLS CNV-…" at bounding box center [743, 168] width 123 height 19
select select "AGW"
click at [682, 162] on select "-- Select Search Tool -- 3rd Party Website Agency File Agency Website ATLS CNV-…" at bounding box center [743, 168] width 123 height 19
click at [872, 174] on select "-- Select Search Method -- Property Address Legal Liability Info Provided" at bounding box center [881, 168] width 123 height 19
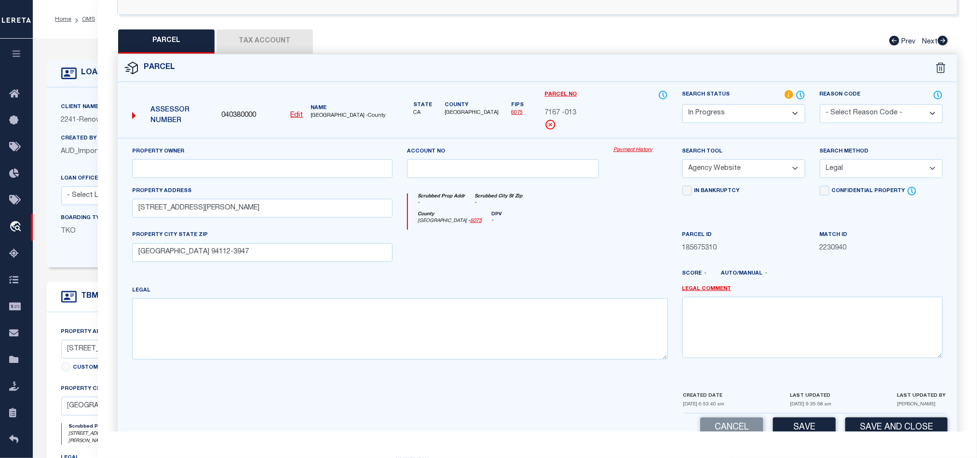
select select "ADD"
click at [820, 162] on select "-- Select Search Method -- Property Address Legal Liability Info Provided" at bounding box center [881, 168] width 123 height 19
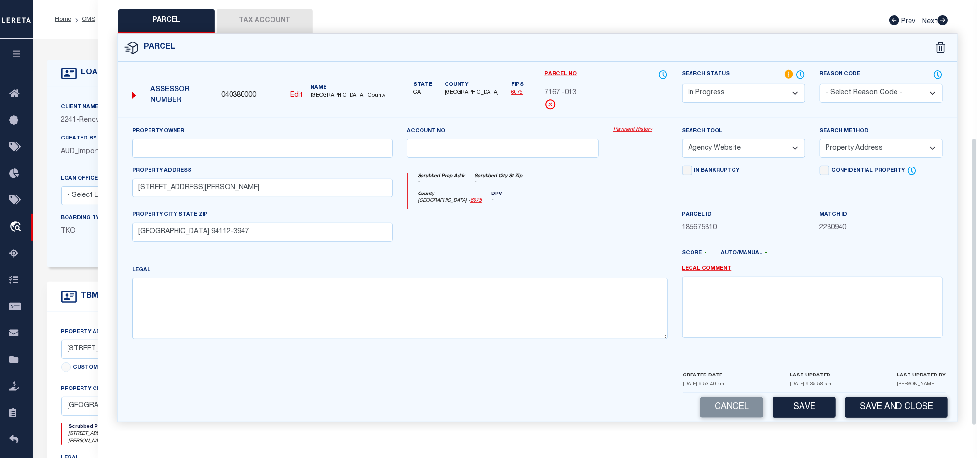
scroll to position [216, 0]
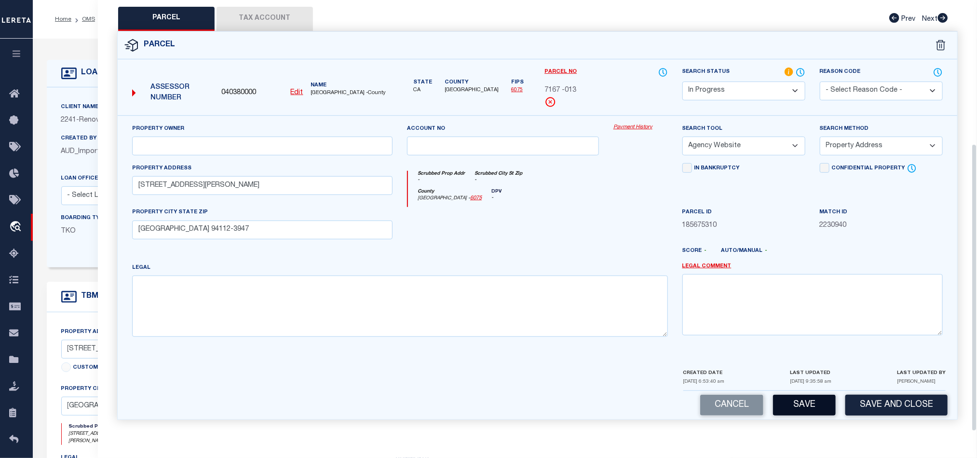
click at [797, 402] on button "Save" at bounding box center [804, 404] width 63 height 21
click at [270, 12] on button "Tax Account" at bounding box center [264, 19] width 96 height 24
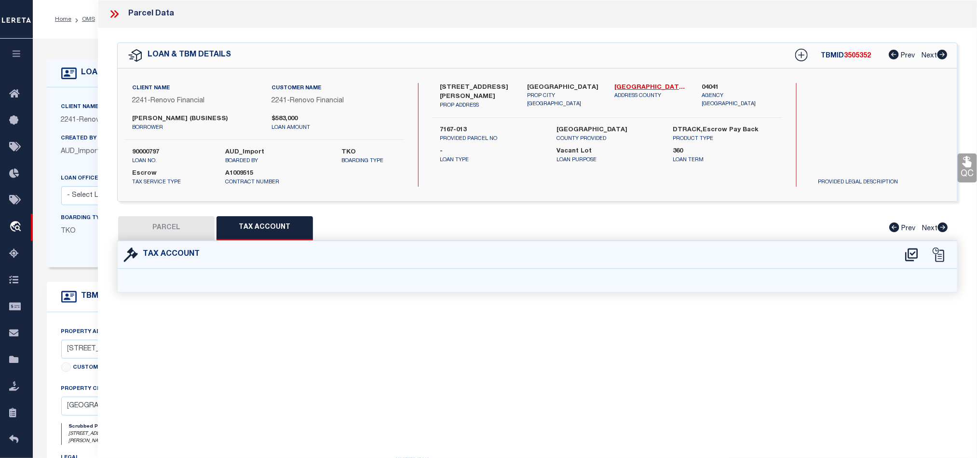
select select "100"
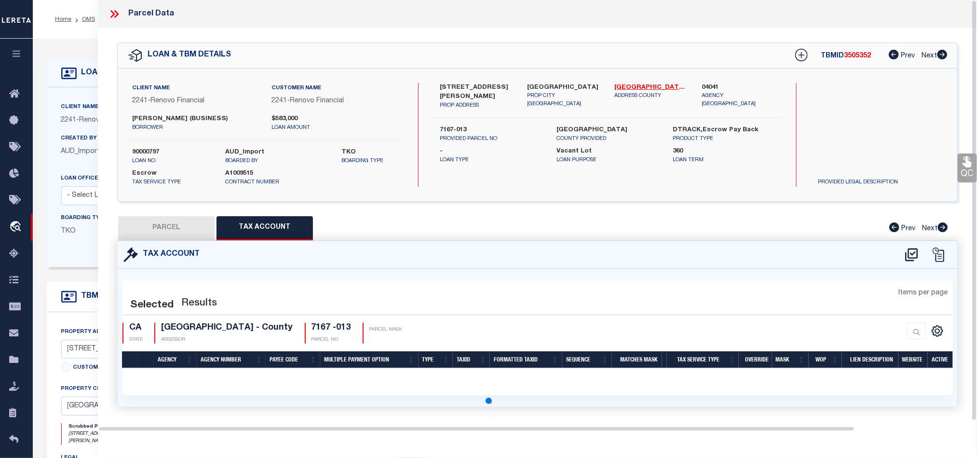
select select "100"
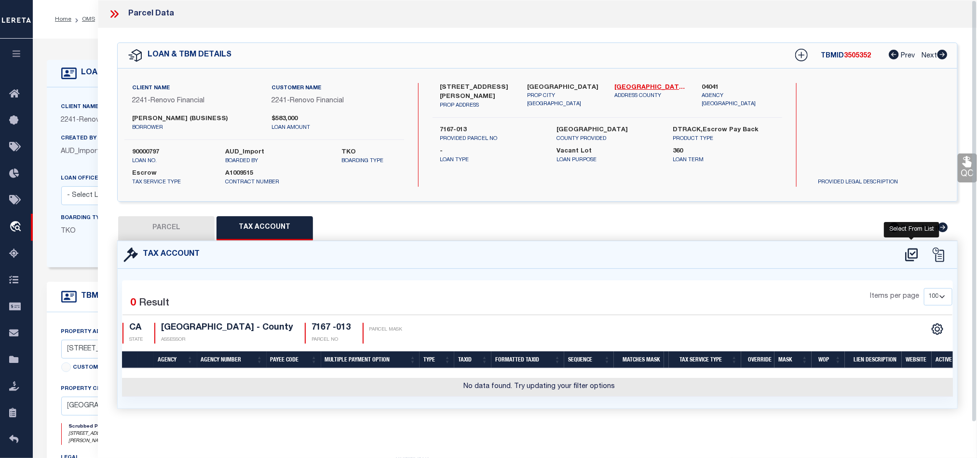
click at [915, 256] on icon at bounding box center [912, 254] width 16 height 15
select select "100"
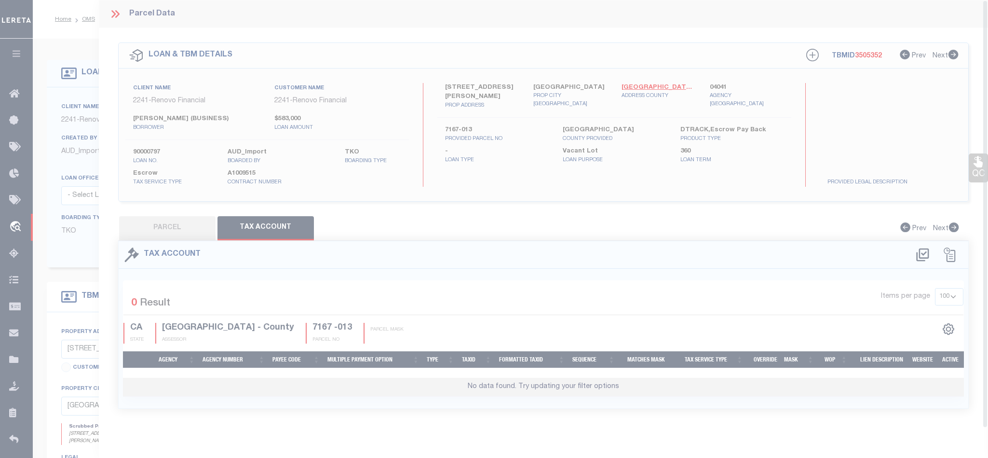
select select "100"
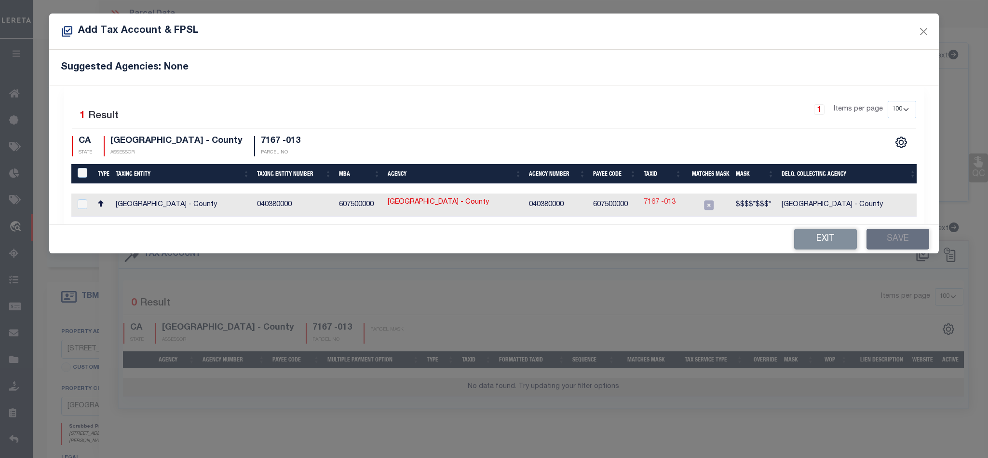
click at [661, 204] on link "7167 -013" at bounding box center [660, 202] width 32 height 11
type input "7167 -013"
type textarea "$$$$*$$$*"
checkbox input "true"
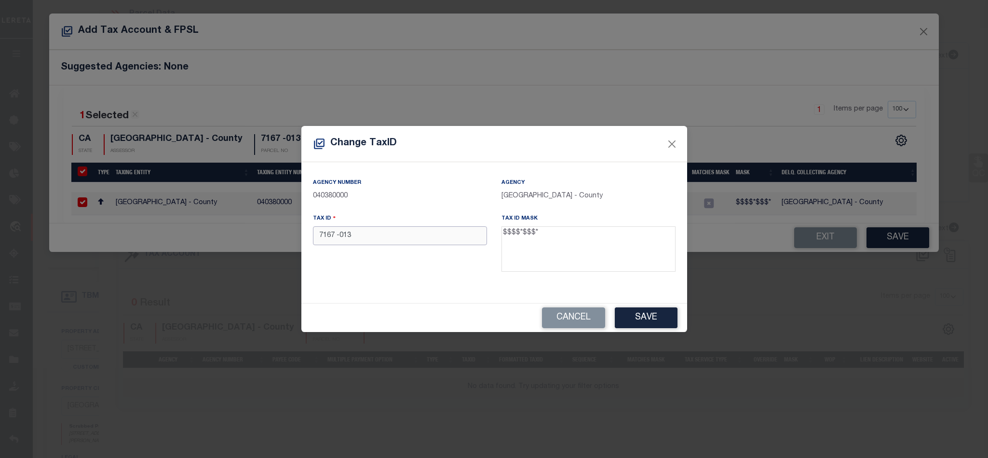
click at [340, 240] on input "7167 -013" at bounding box center [400, 235] width 174 height 19
type input "7167 013"
click at [647, 317] on button "Save" at bounding box center [646, 317] width 63 height 21
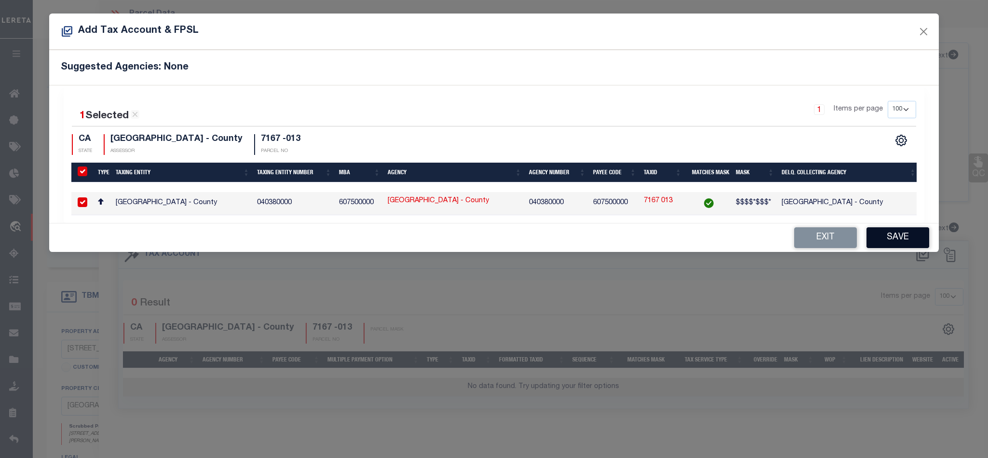
click at [920, 242] on button "Save" at bounding box center [897, 237] width 63 height 21
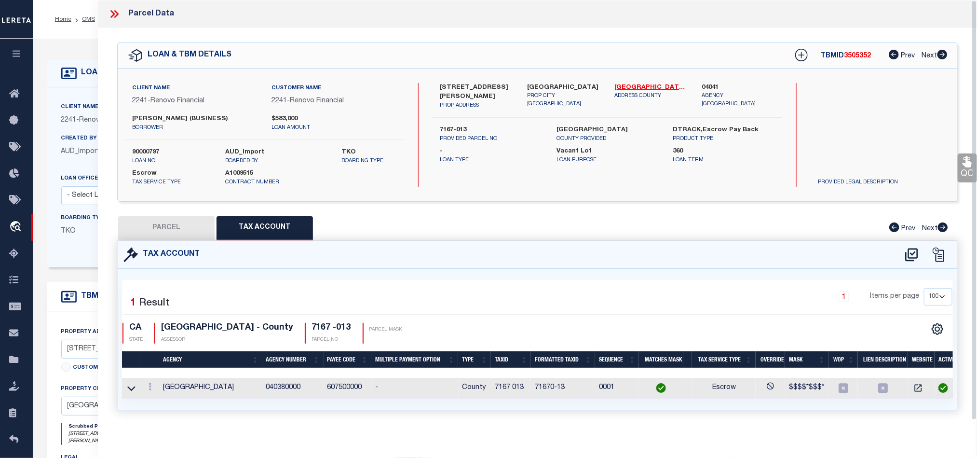
click at [179, 230] on button "PARCEL" at bounding box center [166, 228] width 96 height 24
select select "AS"
select select
checkbox input "false"
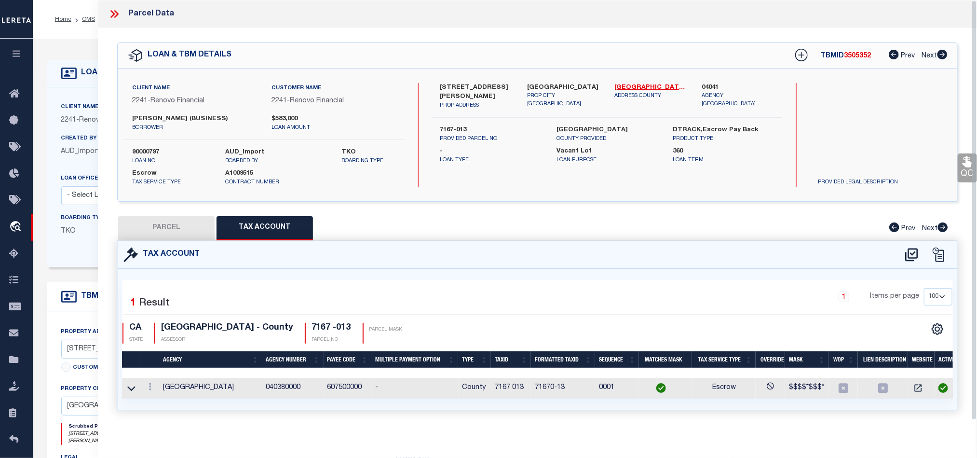
checkbox input "false"
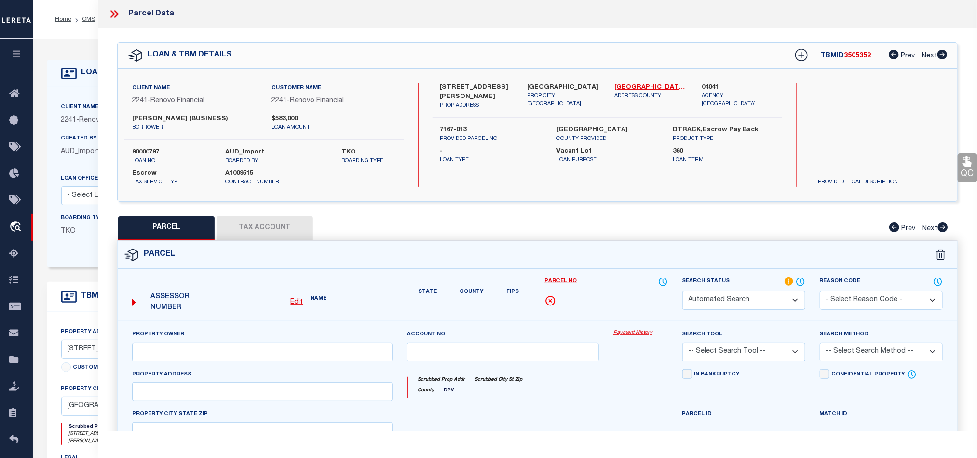
select select "IP"
select select "AGW"
select select "ADD"
type input "156 FLOURNOY ST"
type input "SAN FRANCISCO CA 94112-3947"
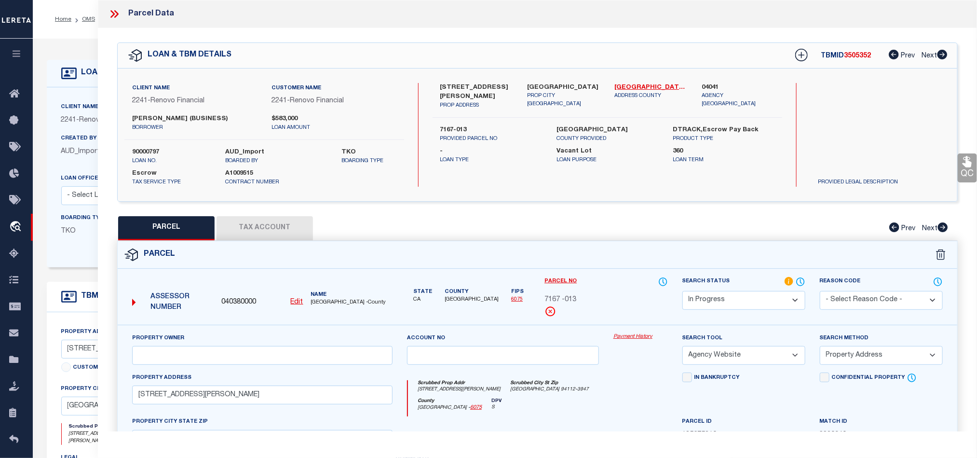
click at [741, 306] on select "Automated Search Bad Parcel Complete Duplicate Parcel High Dollar Reporting In …" at bounding box center [743, 300] width 123 height 19
select select "PC"
click at [682, 292] on select "Automated Search Bad Parcel Complete Duplicate Parcel High Dollar Reporting In …" at bounding box center [743, 300] width 123 height 19
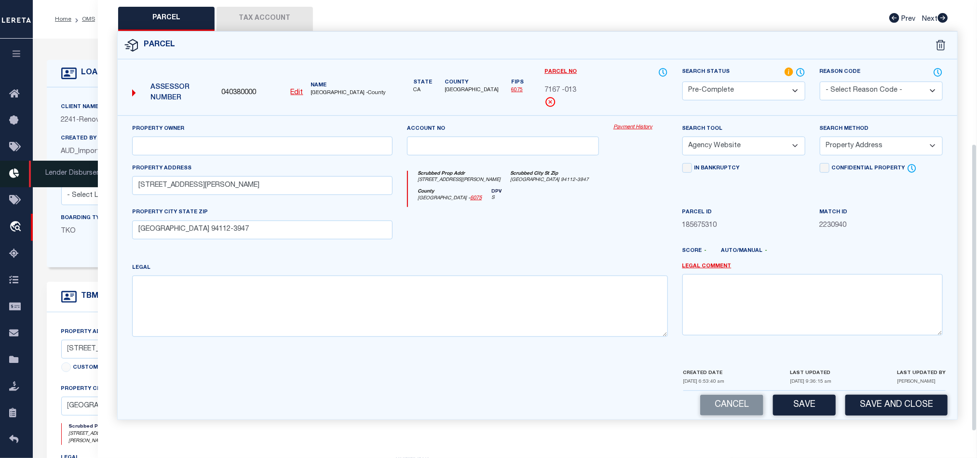
drag, startPoint x: 884, startPoint y: 405, endPoint x: 3, endPoint y: 174, distance: 910.2
click at [771, 366] on form "Parcel 040380000 Edit CA" at bounding box center [537, 225] width 839 height 387
click at [900, 398] on button "Save and Close" at bounding box center [896, 404] width 102 height 21
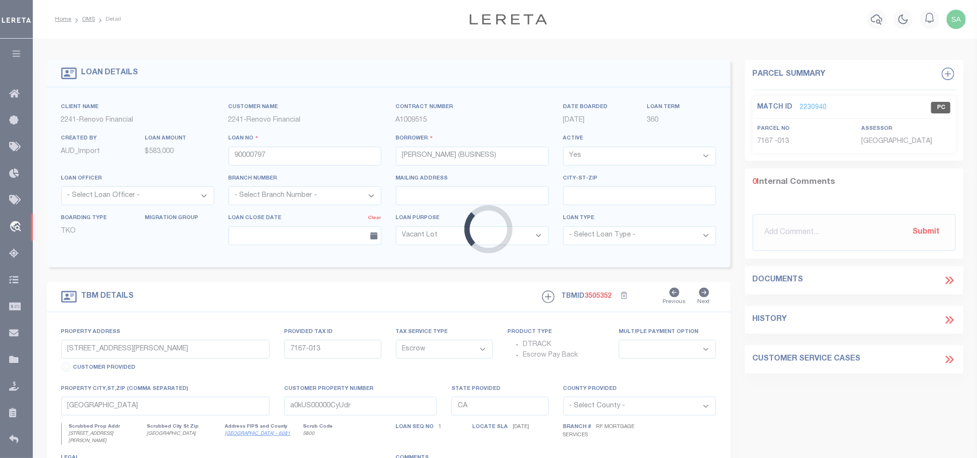
click at [338, 162] on div "Loading..." at bounding box center [488, 229] width 977 height 458
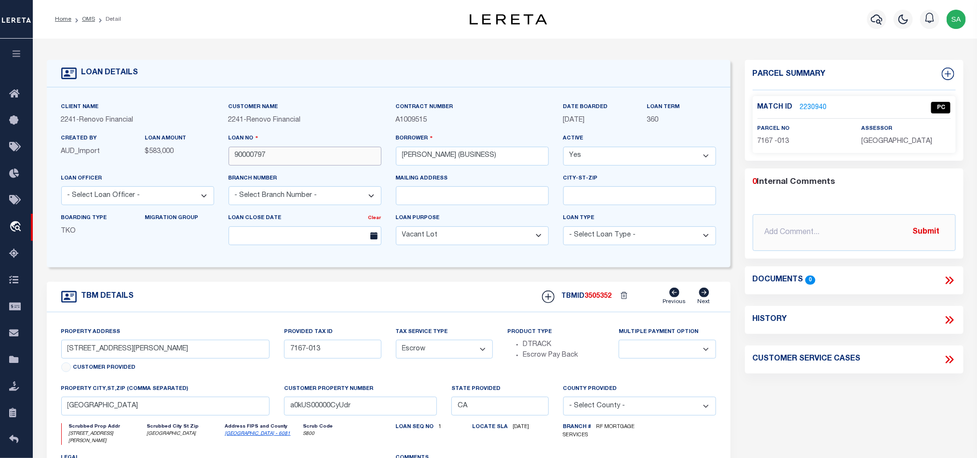
select select
click at [338, 162] on input "90000797" at bounding box center [305, 156] width 153 height 19
click at [599, 306] on div "TBMID 3505352 Previous Next" at bounding box center [625, 296] width 181 height 18
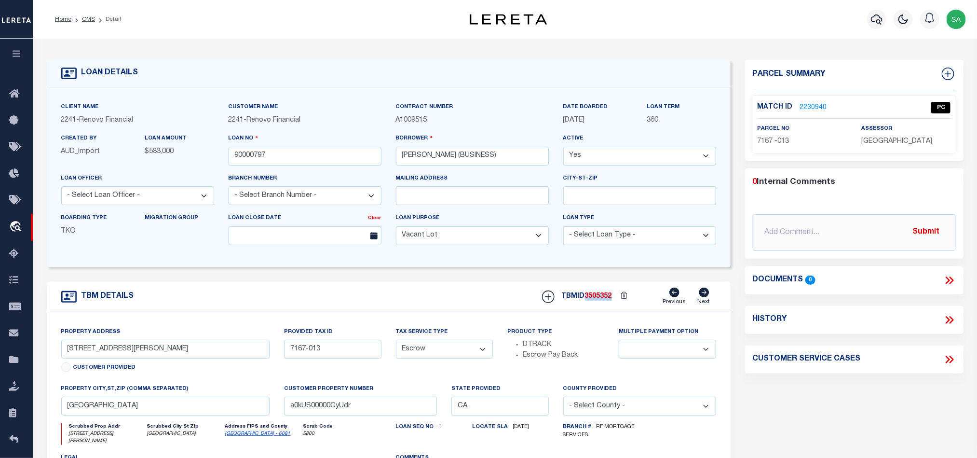
copy span "3505352"
click at [759, 142] on span "7167 -013" at bounding box center [773, 141] width 32 height 7
copy div "7167 -013"
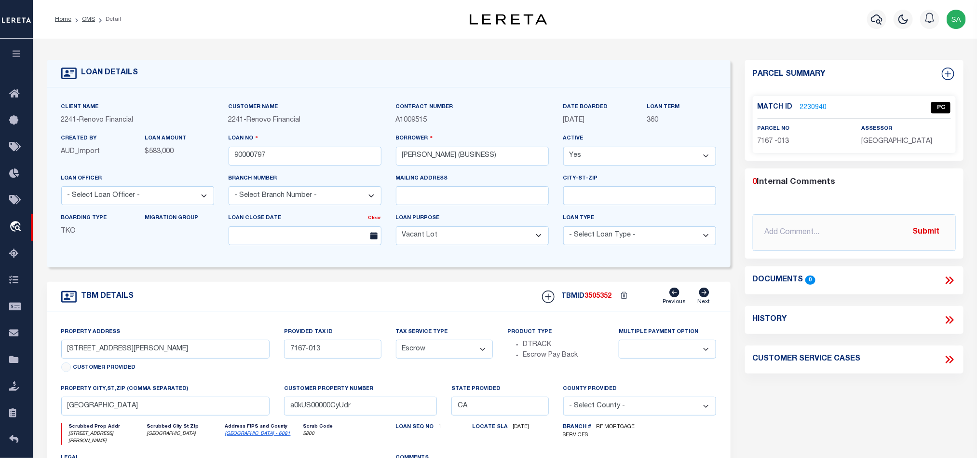
click at [932, 138] on span "SAN FRANCISCO COUNTY" at bounding box center [896, 141] width 71 height 7
copy div "SAN FRANCISCO COUNTY"
click at [311, 164] on input "90000797" at bounding box center [305, 156] width 153 height 19
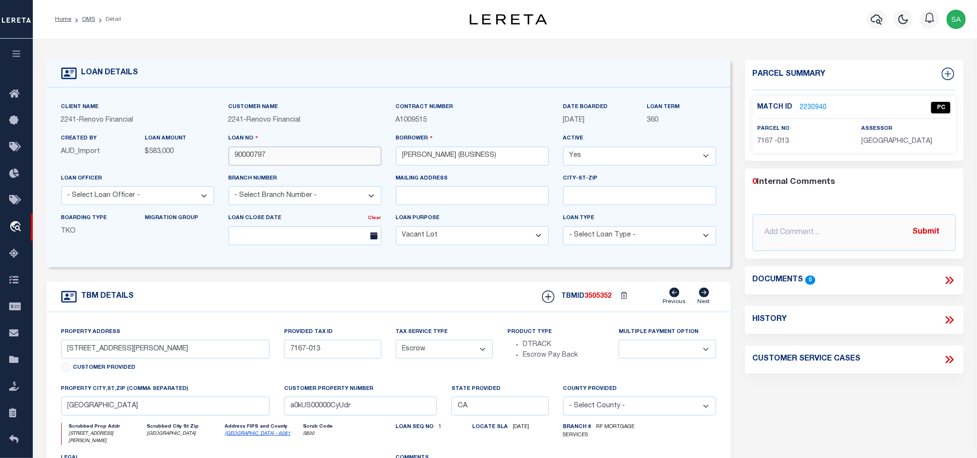
click at [311, 164] on input "90000797" at bounding box center [305, 156] width 153 height 19
click at [816, 106] on link "2230940" at bounding box center [813, 108] width 27 height 10
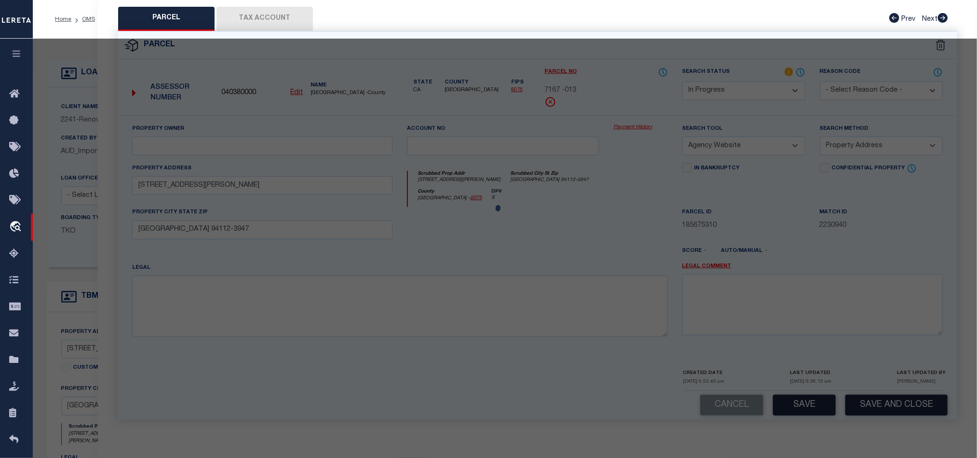
select select "AS"
select select
checkbox input "false"
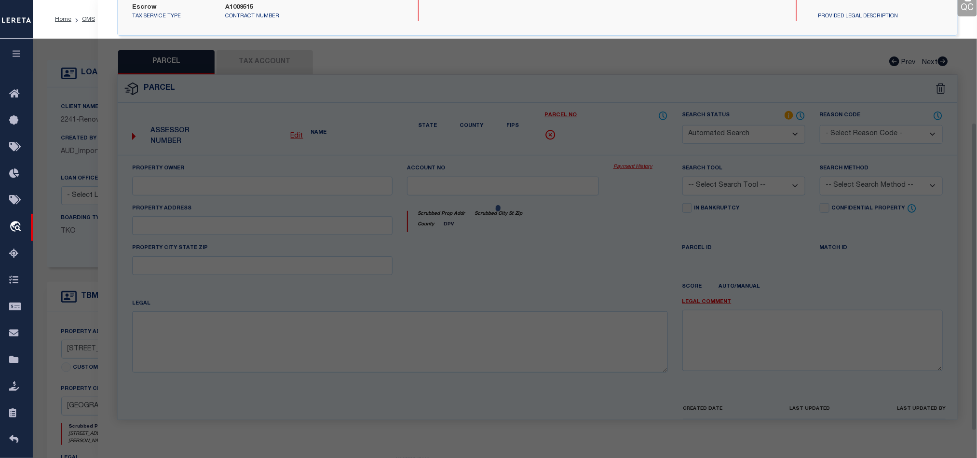
select select "PC"
select select "AGW"
select select "ADD"
type input "156 FLOURNOY ST"
type input "SAN FRANCISCO CA 94112-3947"
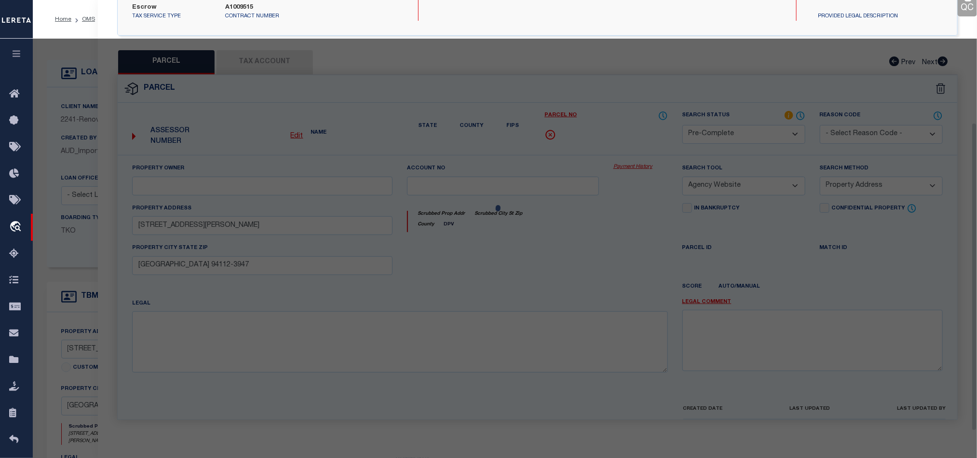
scroll to position [187, 0]
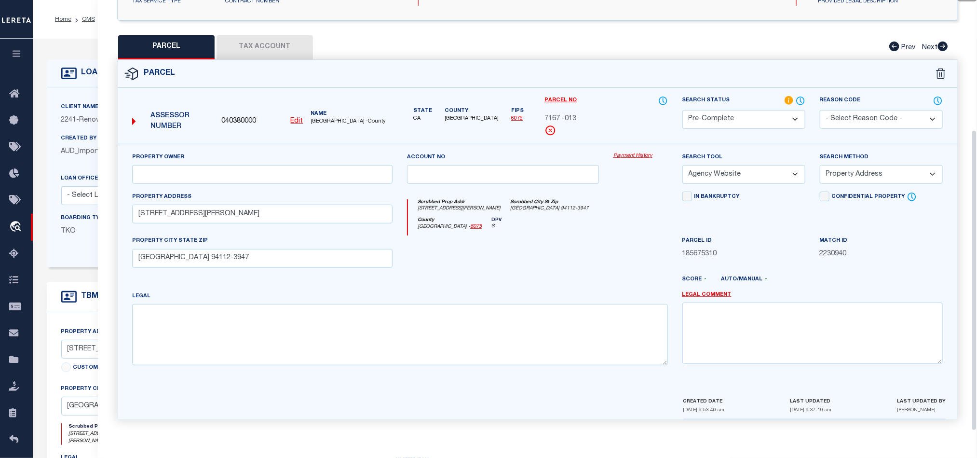
click at [278, 38] on button "Tax Account" at bounding box center [264, 47] width 96 height 24
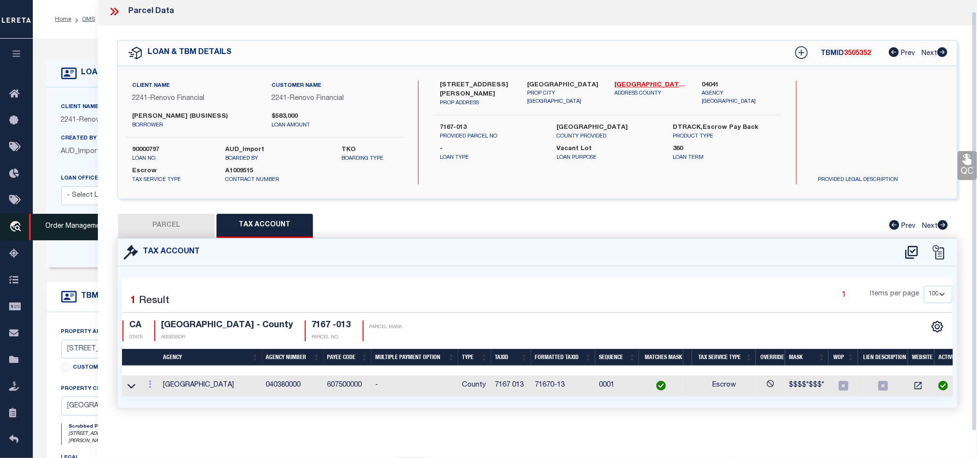
scroll to position [0, 0]
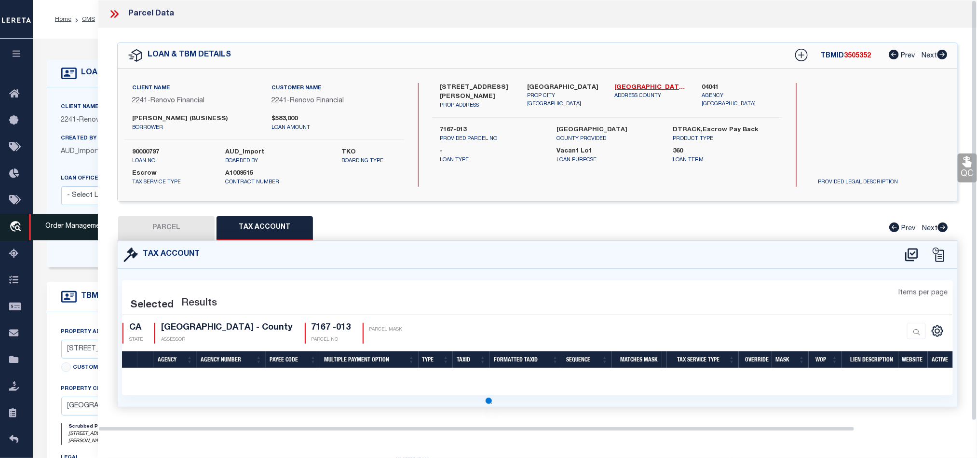
select select "100"
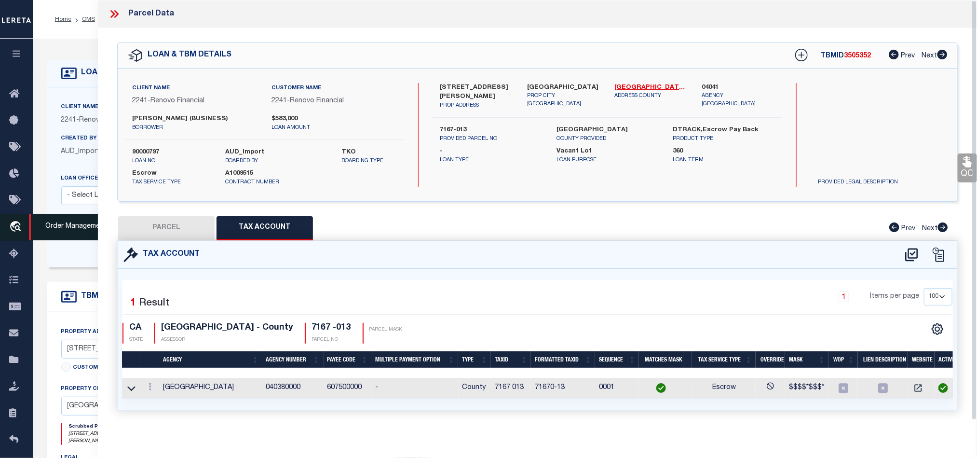
click at [16, 231] on icon "travel_explore" at bounding box center [16, 227] width 15 height 13
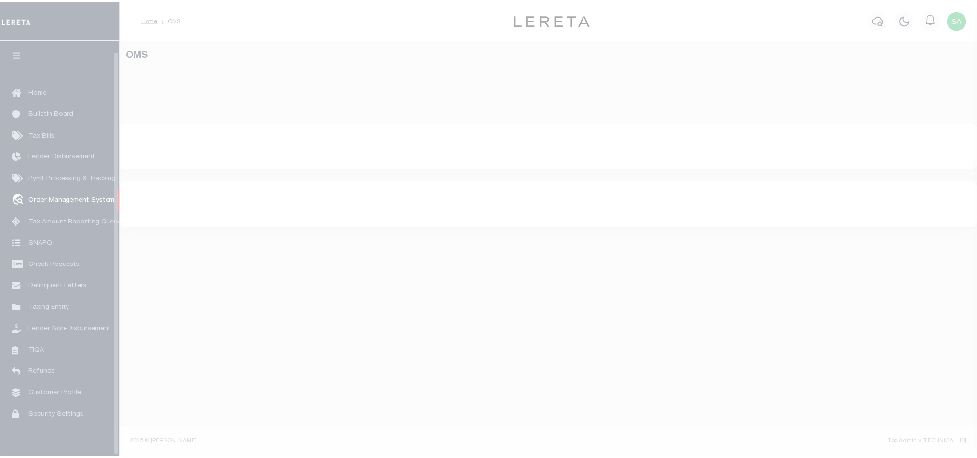
scroll to position [12, 0]
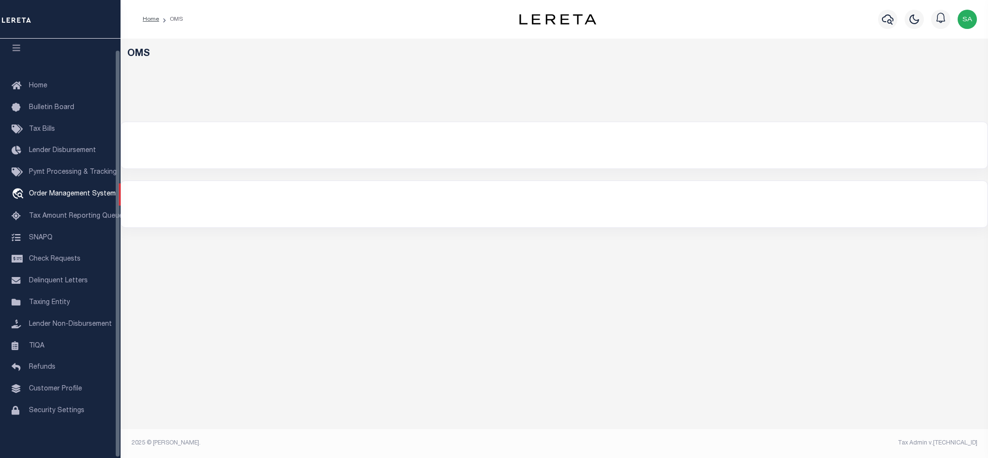
select select "200"
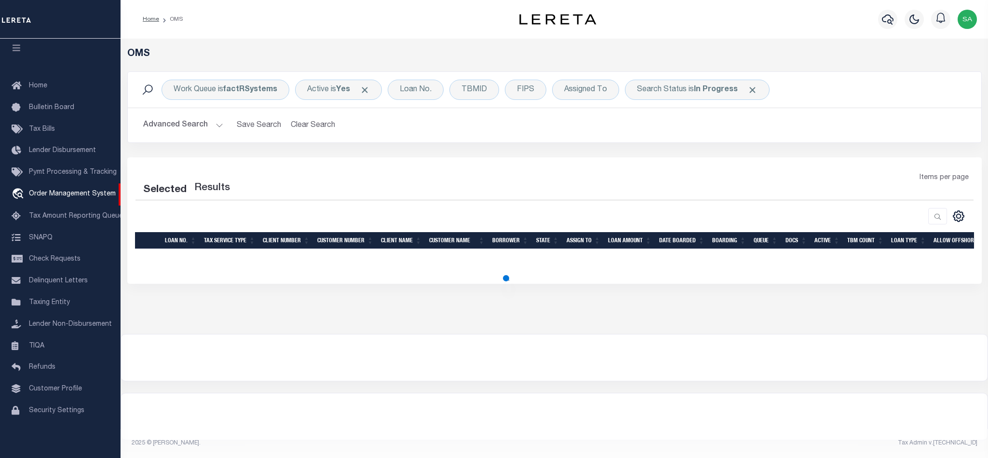
select select "200"
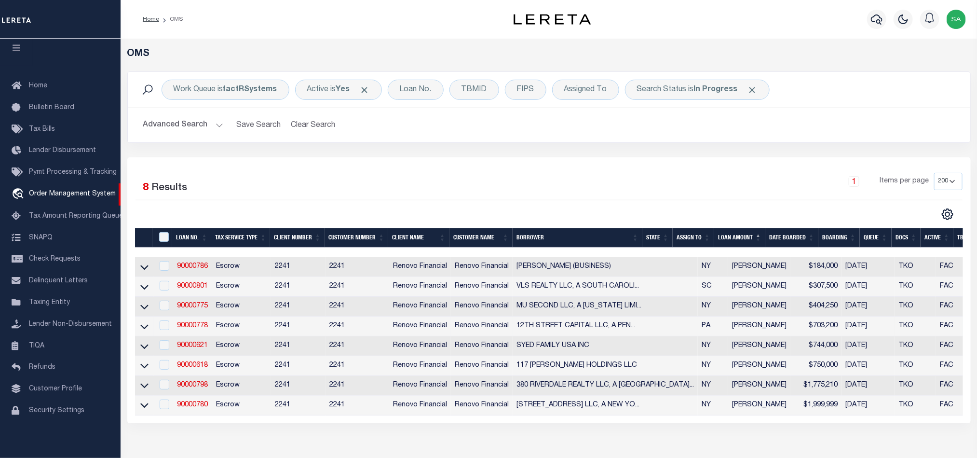
click at [190, 334] on td "90000778" at bounding box center [192, 326] width 39 height 20
checkbox input "true"
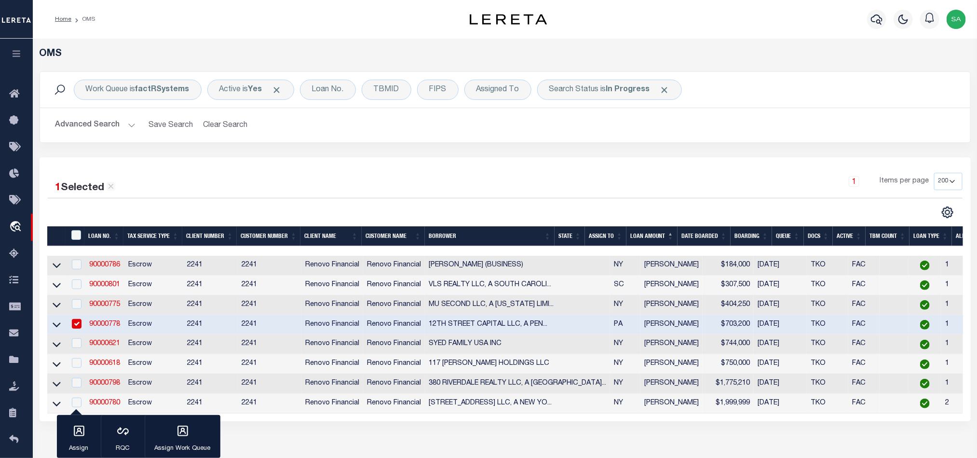
click at [113, 327] on link "90000778" at bounding box center [104, 324] width 31 height 7
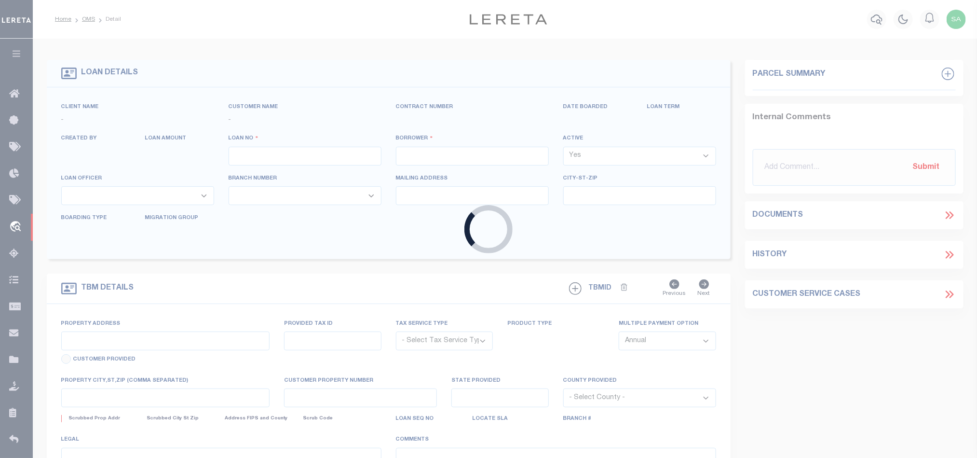
type input "90000778"
type input "12TH STREET CAPITAL LLC, A PENNSYLVANIA LIMITED LIABILITY COMPANY"
select select
select select "400"
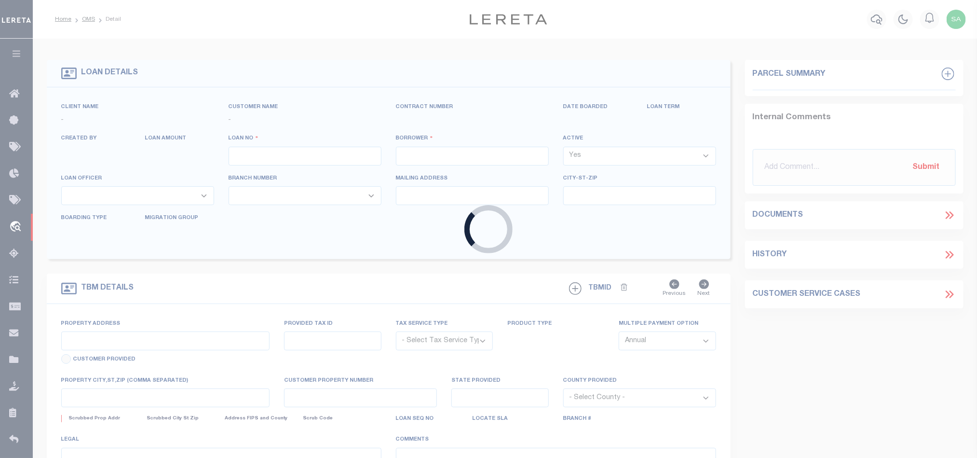
select select "Escrow"
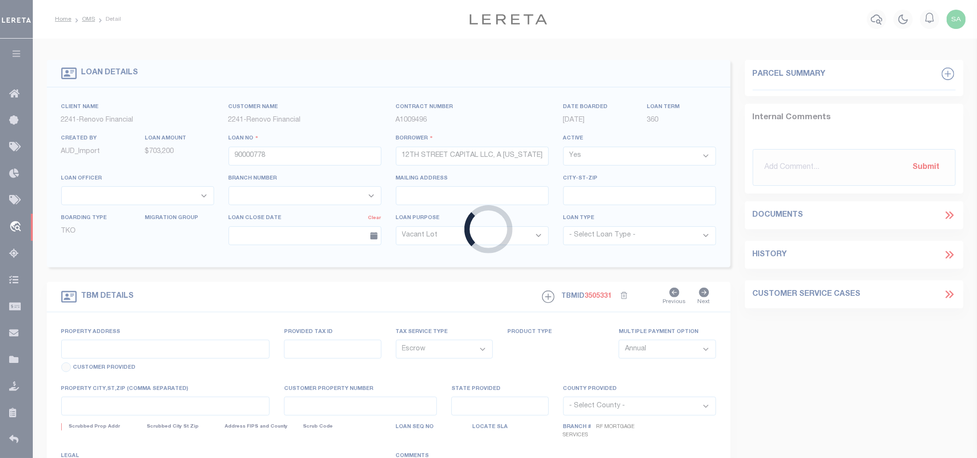
type input "2304 N 12th St"
type input "371231501"
select select
type input "Philadelphia, PA 19133"
type input "a0kUS00000CyWcP"
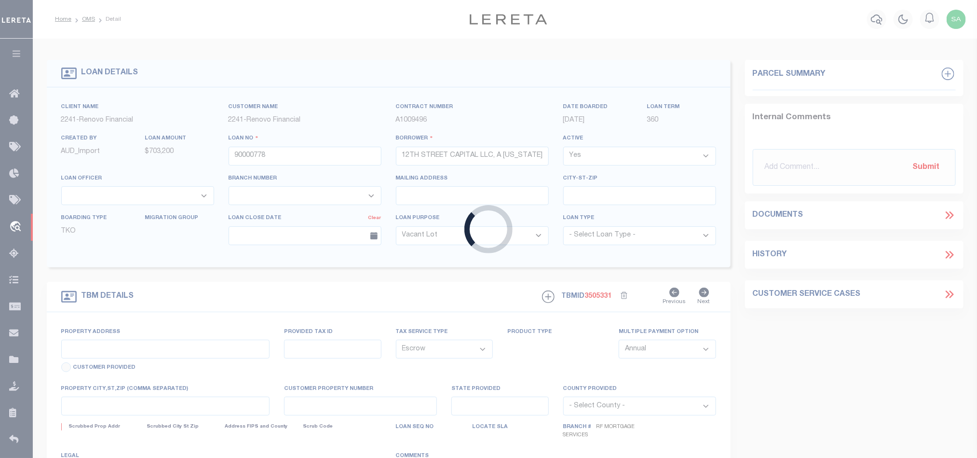
type input "PA"
select select
select select "14701"
select select "25067"
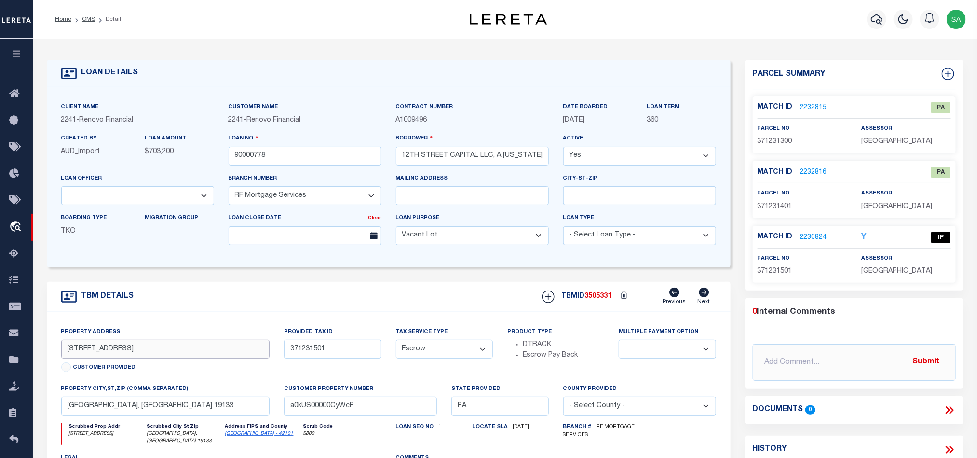
drag, startPoint x: 105, startPoint y: 353, endPoint x: -49, endPoint y: 343, distance: 154.1
click at [0, 343] on html "Home OMS Detail" at bounding box center [488, 370] width 977 height 741
drag, startPoint x: 338, startPoint y: 351, endPoint x: 109, endPoint y: 343, distance: 229.6
click at [109, 343] on div "Property Address 2304 N 12th St Customer Provided Provided Tax ID 371231501 Tax…" at bounding box center [388, 434] width 669 height 216
click at [212, 358] on input "2304 N 12th St" at bounding box center [165, 348] width 209 height 19
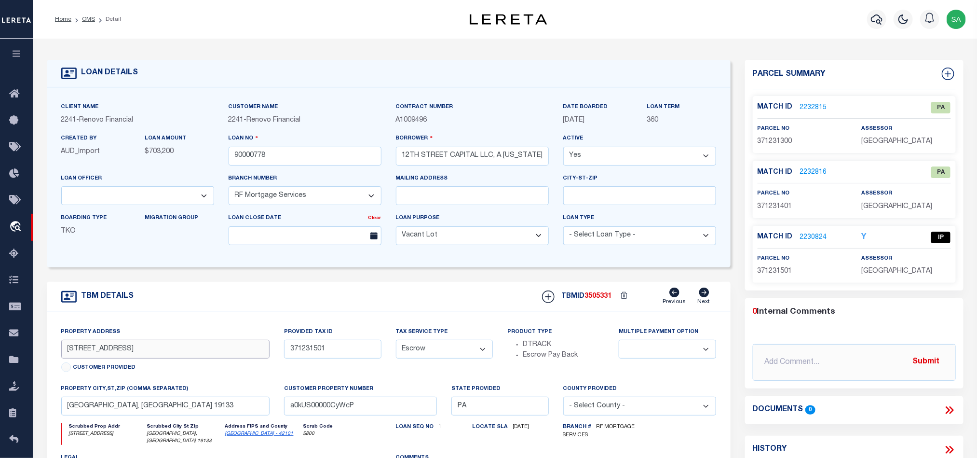
click at [212, 358] on input "2304 N 12th St" at bounding box center [165, 348] width 209 height 19
drag, startPoint x: 121, startPoint y: 415, endPoint x: -321, endPoint y: 375, distance: 443.0
click at [0, 375] on html "Home OMS Detail" at bounding box center [488, 370] width 977 height 741
click at [308, 357] on input "371231501" at bounding box center [332, 348] width 97 height 19
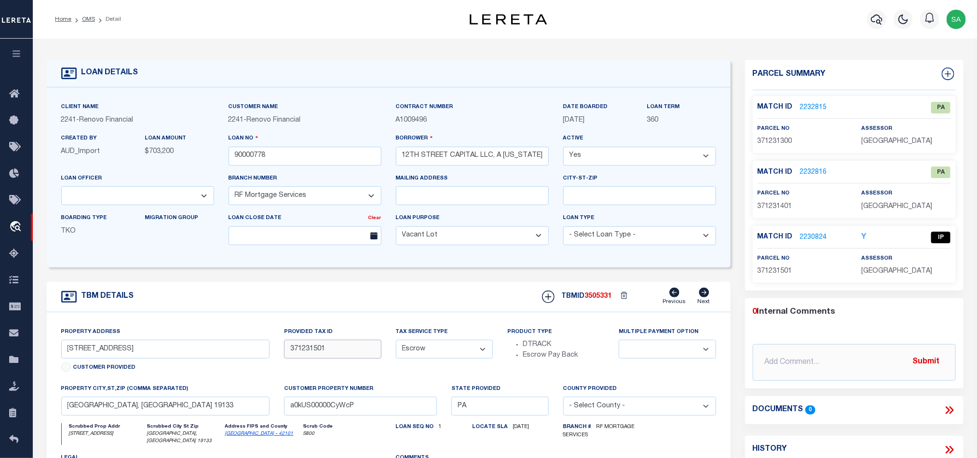
click at [308, 357] on input "371231501" at bounding box center [332, 348] width 97 height 19
click at [784, 41] on div "LOAN DETAILS Client Name 2241" at bounding box center [505, 331] width 944 height 584
click at [819, 233] on link "2230824" at bounding box center [813, 237] width 27 height 10
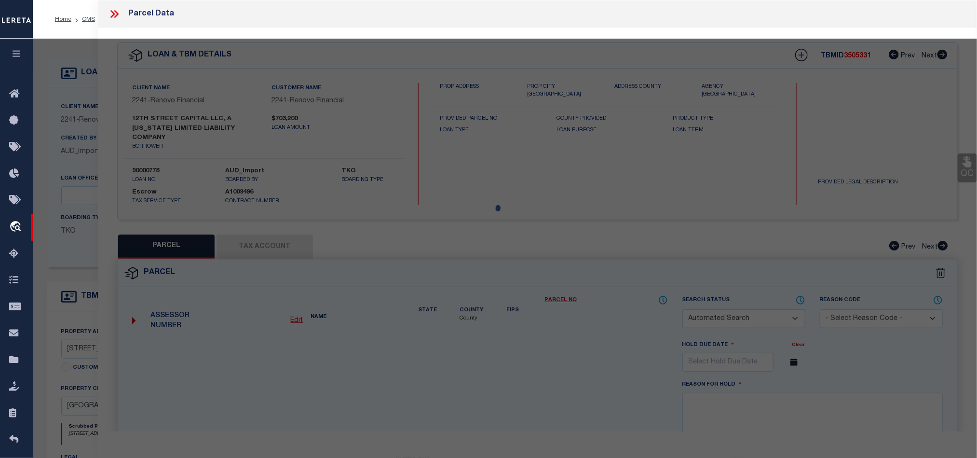
checkbox input "false"
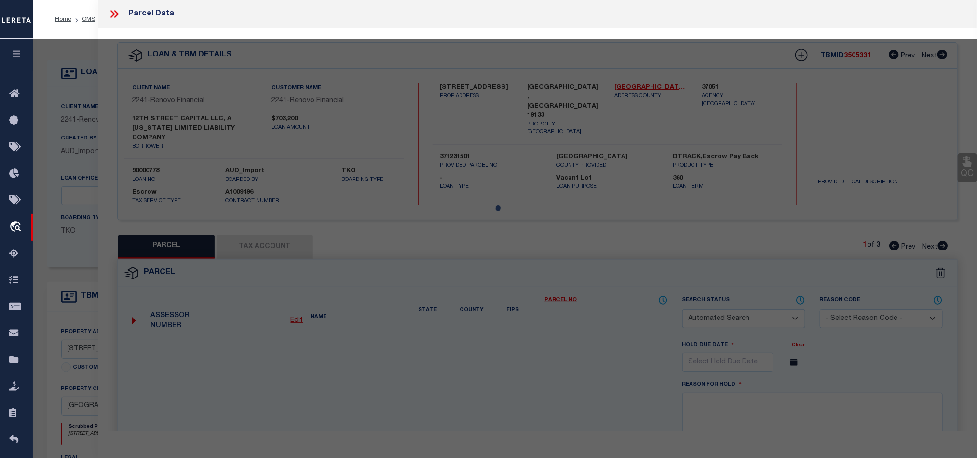
select select "IP"
select select "099"
type input "I Q PROPERTIES LLC"
select select "ATL"
select select "ADD"
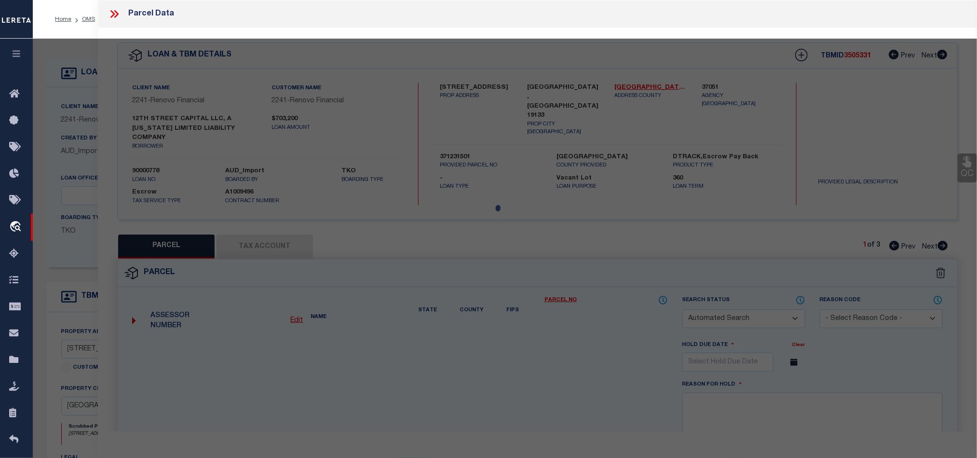
type input "2304 N 12TH ST"
type input "PHILADELPHIA, PA 19133"
type textarea "31' 3" N DAUPHIN"
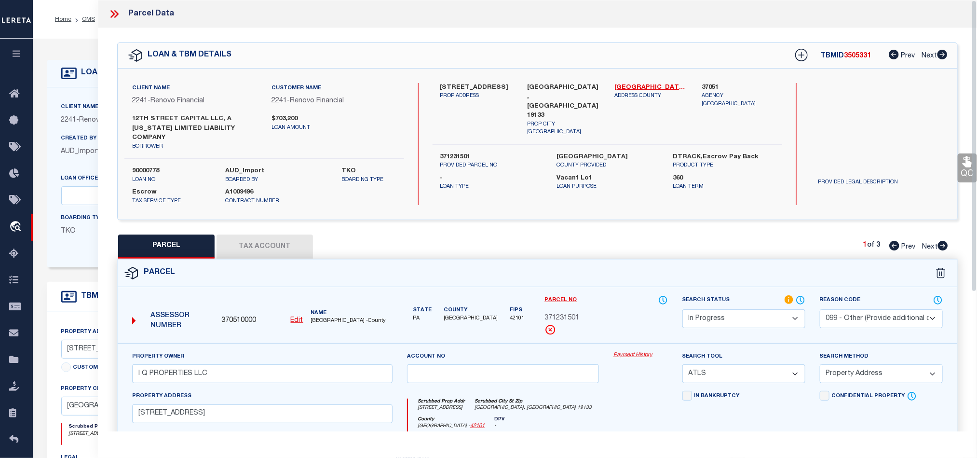
click at [293, 321] on u "Edit" at bounding box center [297, 320] width 13 height 7
type input "370510000"
type input "371231501"
select select "IP"
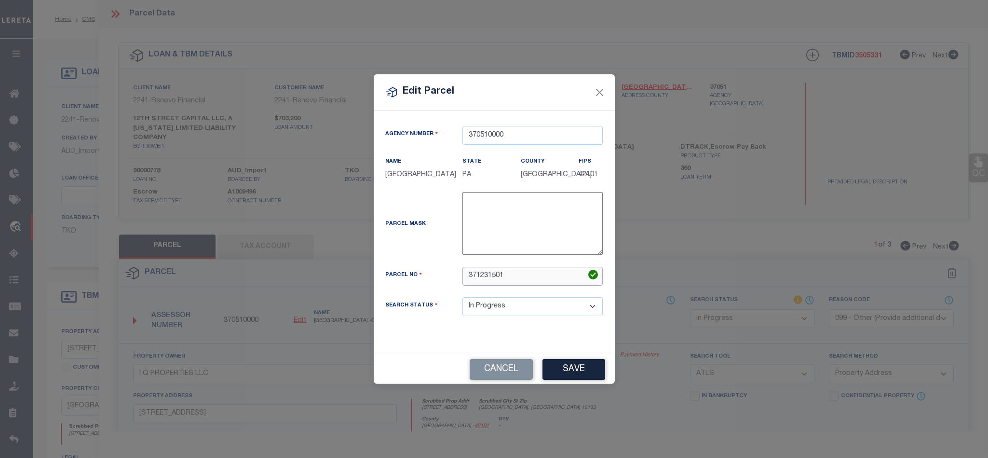
drag, startPoint x: 543, startPoint y: 274, endPoint x: 351, endPoint y: 261, distance: 192.8
click at [355, 262] on div "Edit Parcel Agency Number 370510000 Name State" at bounding box center [494, 229] width 988 height 458
click at [558, 372] on button "Save" at bounding box center [573, 369] width 63 height 21
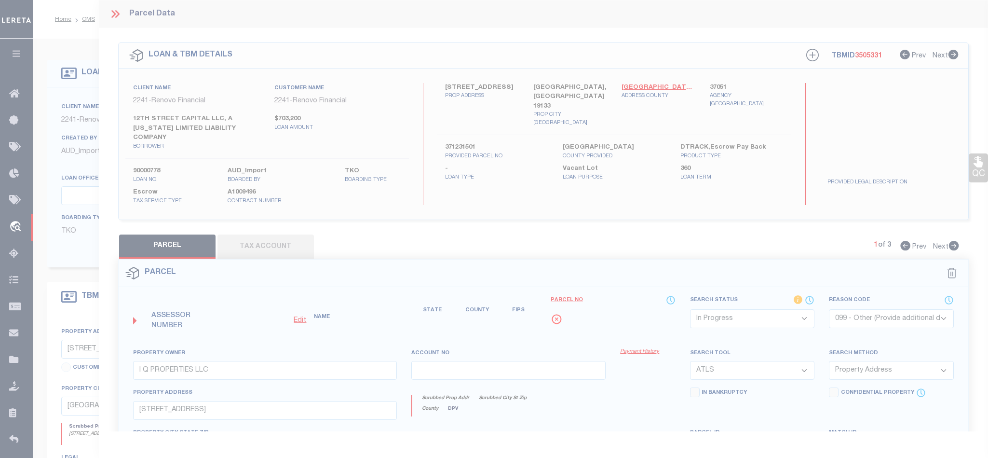
select select "IP"
select select
checkbox input "false"
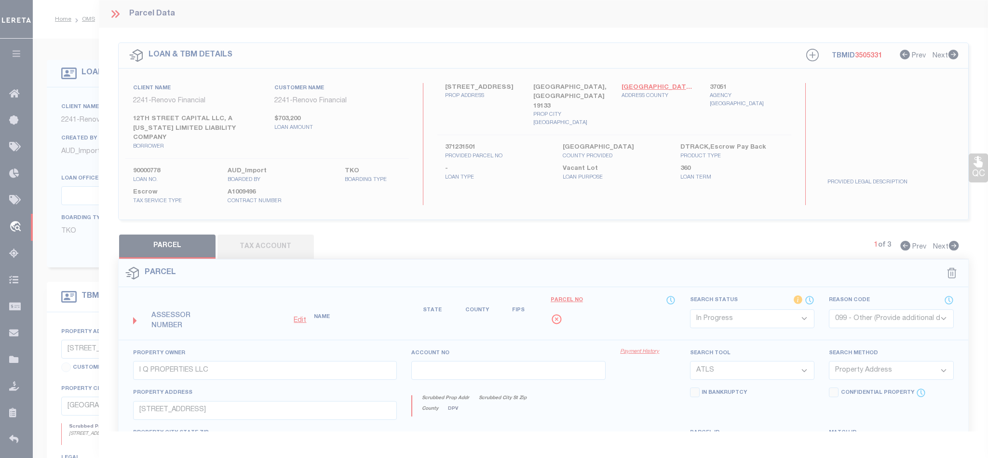
checkbox input "false"
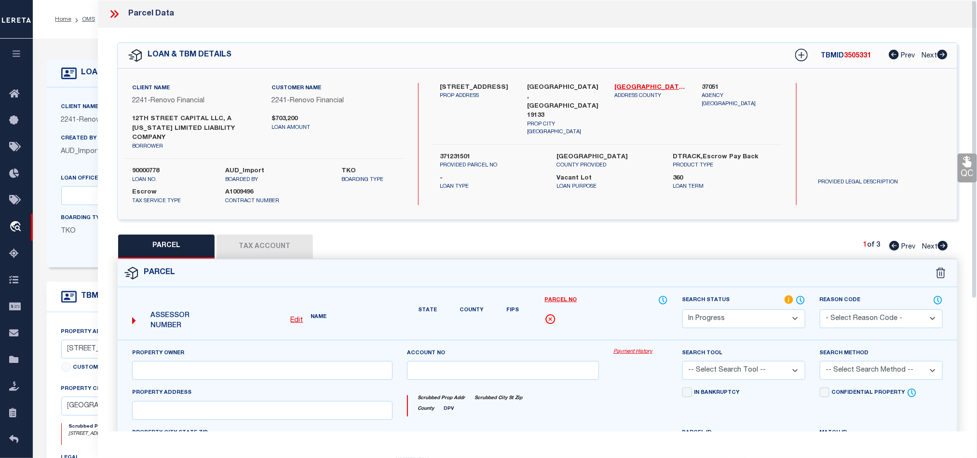
type input "I Q PROPERTIES LLC"
select select "ATL"
select select "ADD"
type input "2304 N 12TH ST"
type input "PHILADELPHIA, PA 19133"
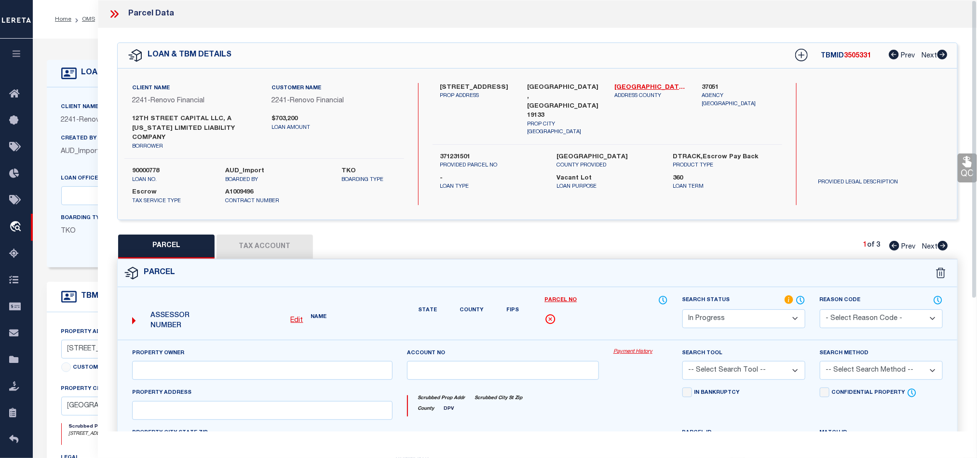
type textarea "31' 3" N DAUPHIN"
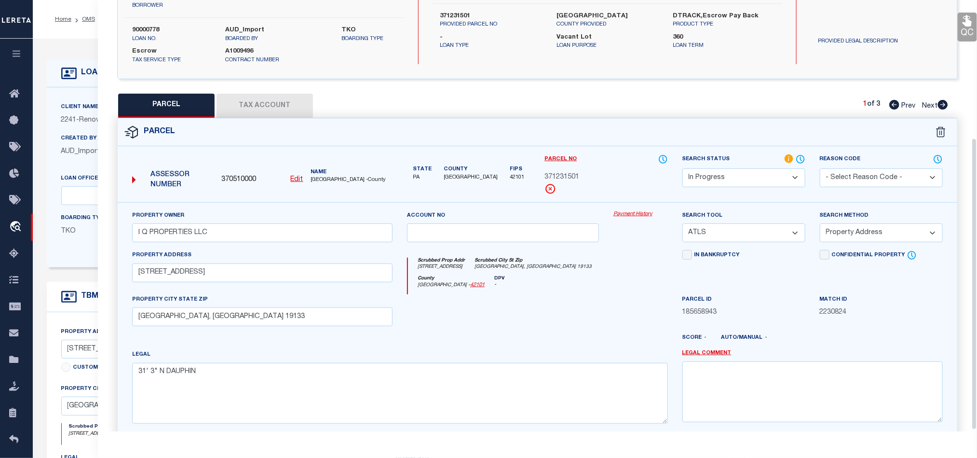
scroll to position [205, 0]
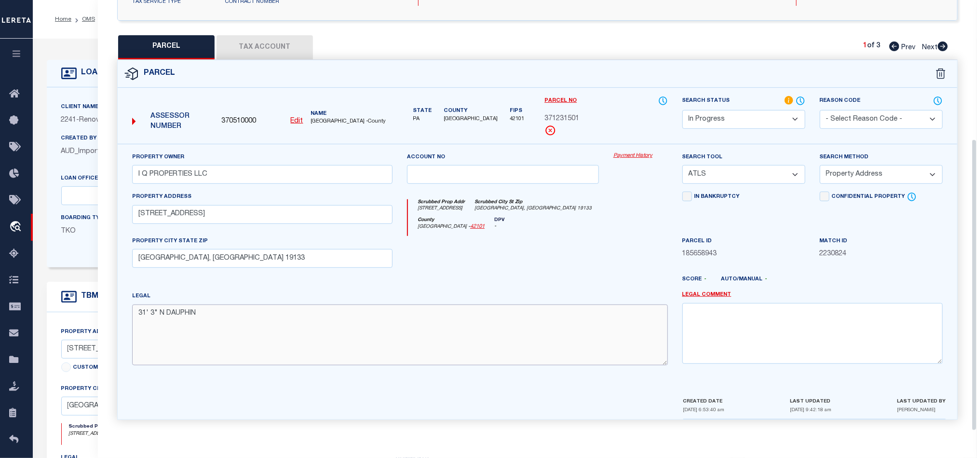
click at [205, 306] on textarea "31' 3" N DAUPHIN" at bounding box center [400, 334] width 536 height 61
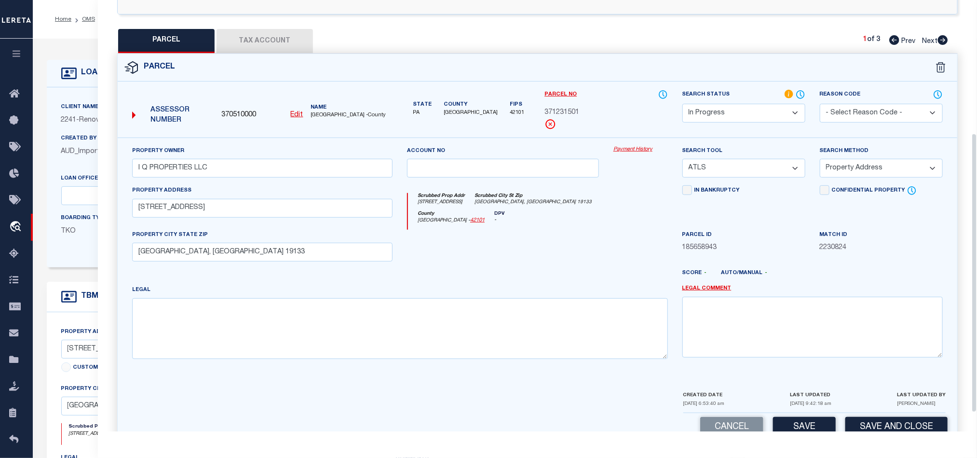
drag, startPoint x: 874, startPoint y: 172, endPoint x: 880, endPoint y: 178, distance: 8.9
click at [874, 172] on select "-- Select Search Method -- Property Address Legal Liability Info Provided" at bounding box center [881, 168] width 123 height 19
click at [820, 162] on select "-- Select Search Method -- Property Address Legal Liability Info Provided" at bounding box center [881, 168] width 123 height 19
drag, startPoint x: 732, startPoint y: 170, endPoint x: 732, endPoint y: 180, distance: 10.1
click at [732, 170] on select "-- Select Search Tool -- 3rd Party Website Agency File Agency Website ATLS CNV-…" at bounding box center [743, 168] width 123 height 19
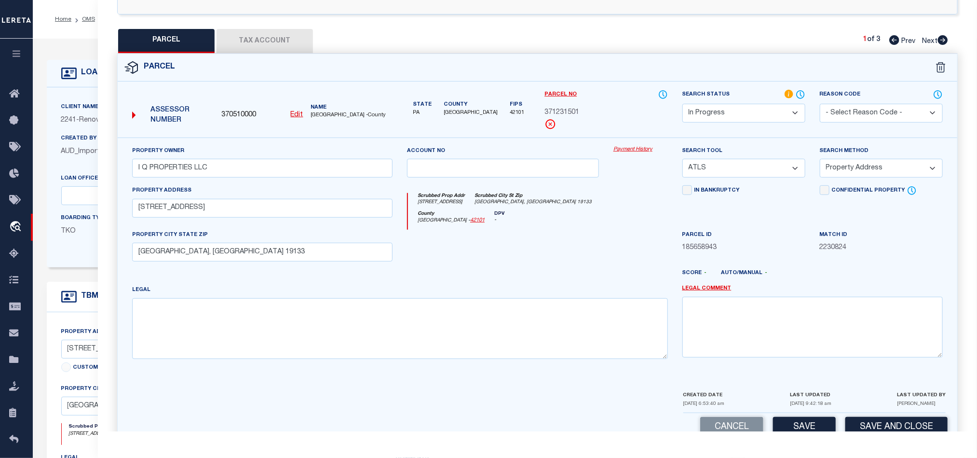
select select "AGW"
click at [682, 162] on select "-- Select Search Tool -- 3rd Party Website Agency File Agency Website ATLS CNV-…" at bounding box center [743, 168] width 123 height 19
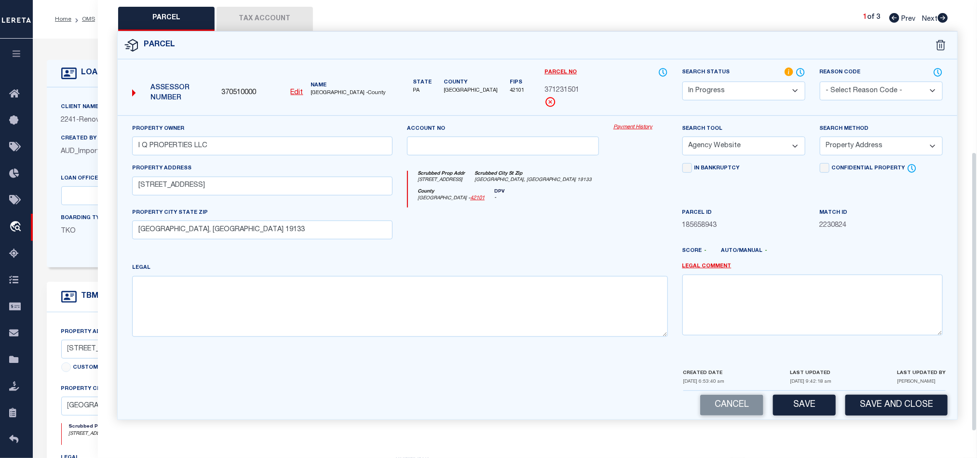
click at [793, 400] on button "Save" at bounding box center [804, 404] width 63 height 21
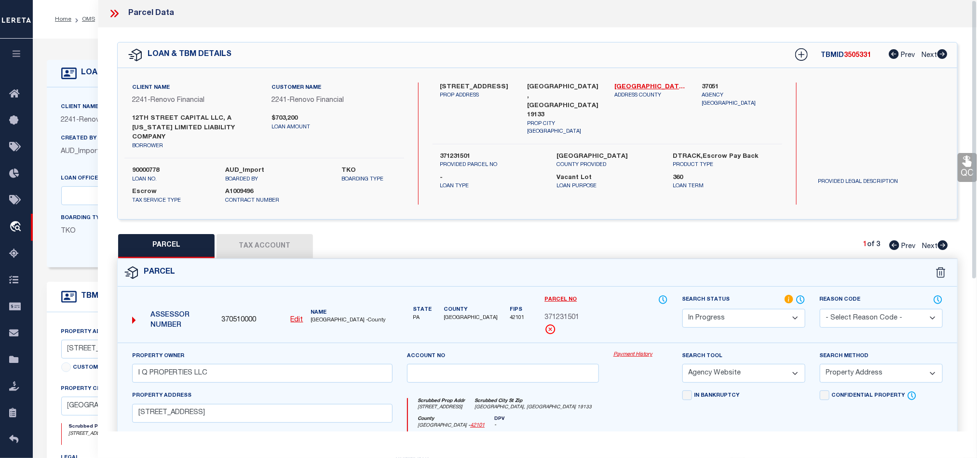
scroll to position [0, 0]
click at [224, 237] on button "Tax Account" at bounding box center [264, 246] width 96 height 24
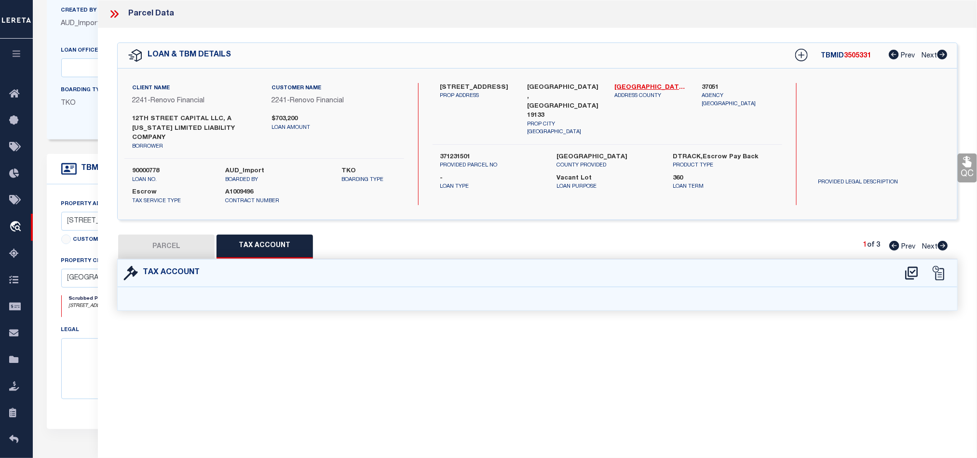
select select "100"
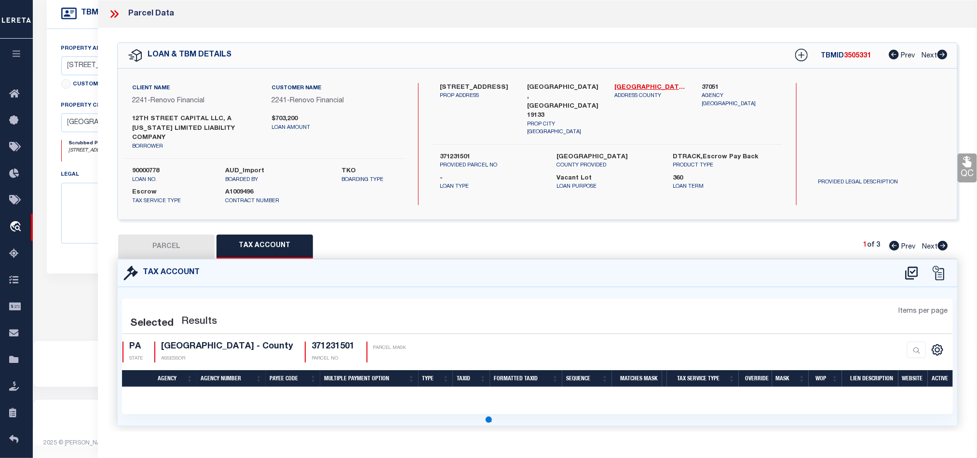
scroll to position [291, 0]
select select "100"
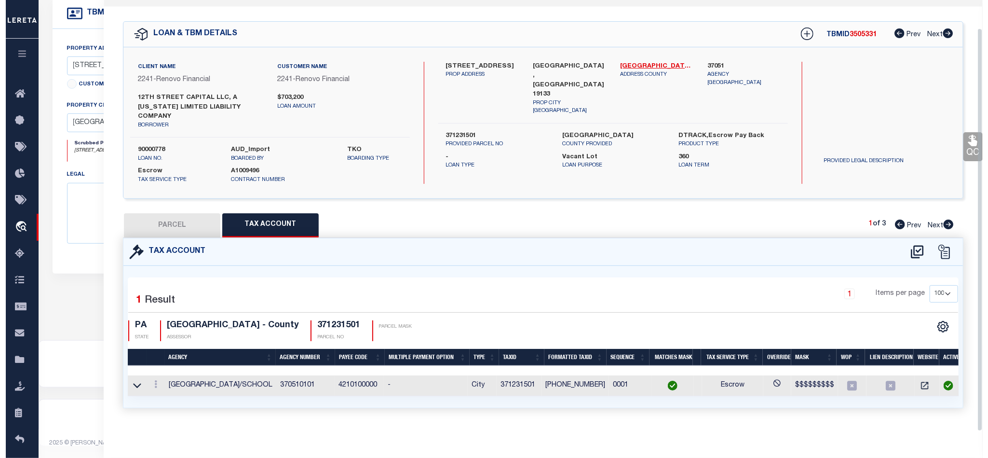
scroll to position [30, 0]
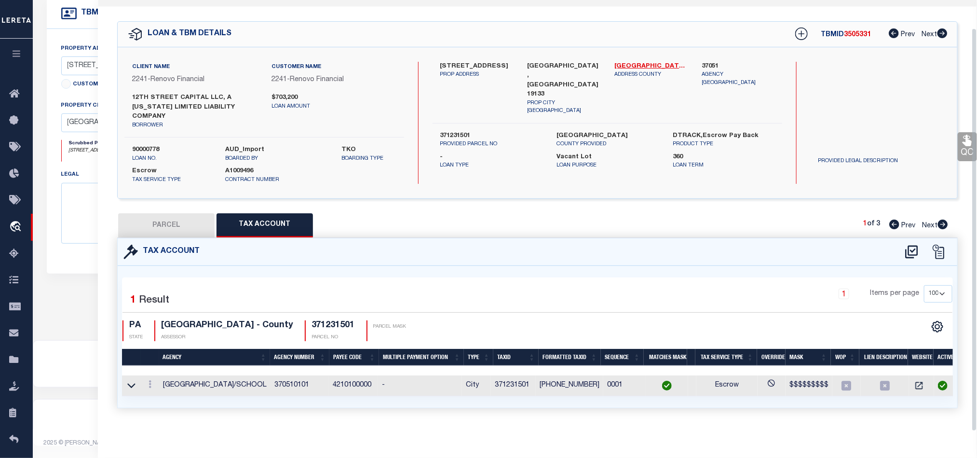
click at [199, 320] on h4 "PHILADELPHIA COUNTY - County" at bounding box center [227, 325] width 132 height 11
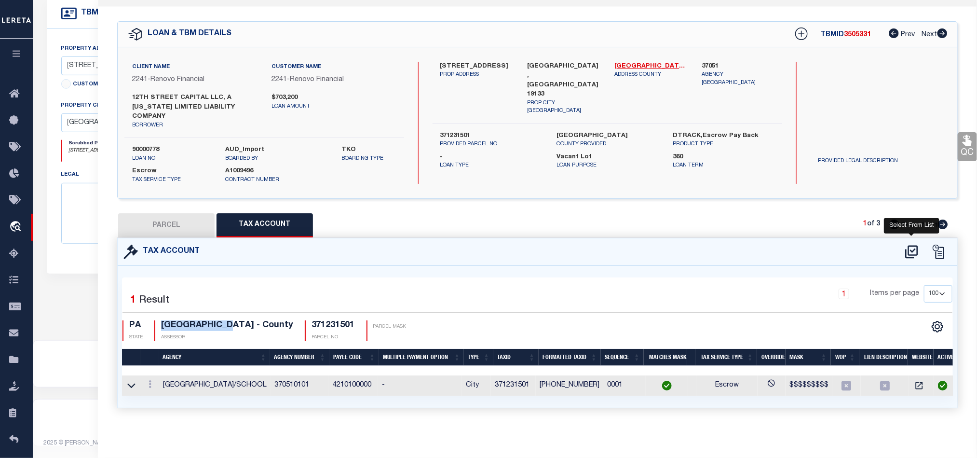
click at [909, 246] on icon at bounding box center [912, 251] width 16 height 15
select select "100"
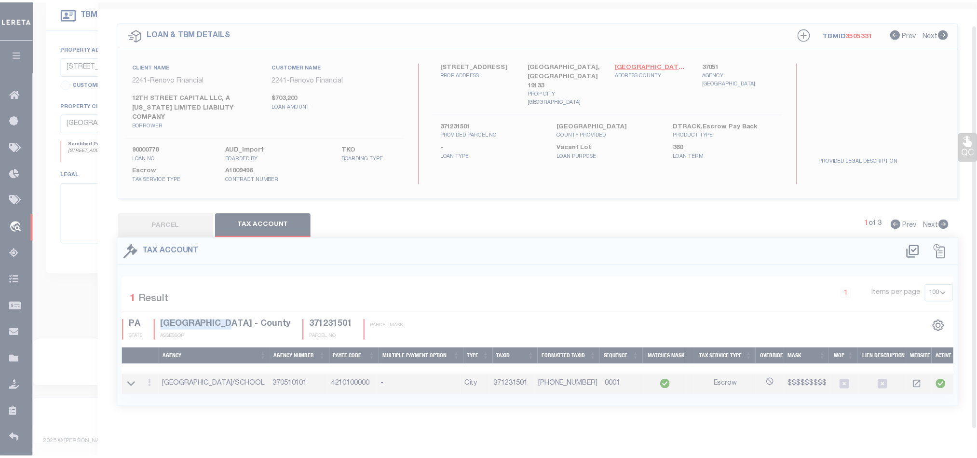
scroll to position [25, 0]
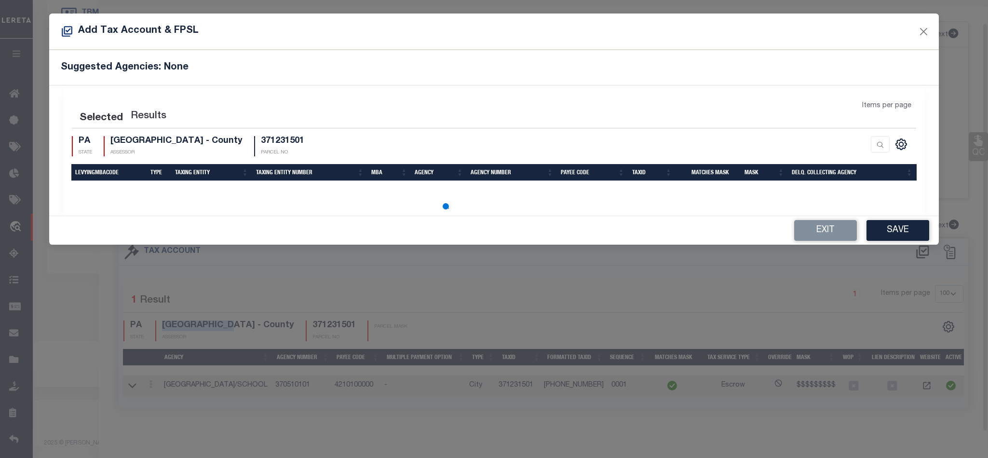
select select "100"
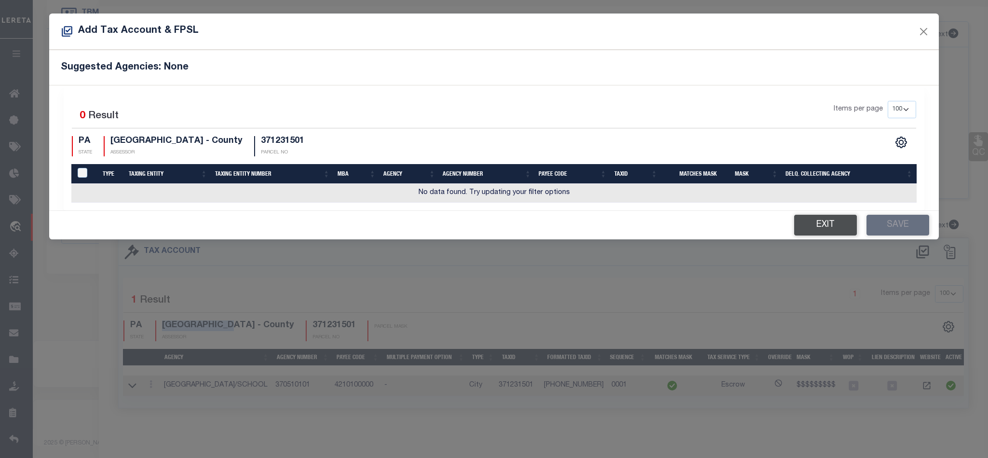
click at [845, 231] on button "Exit" at bounding box center [825, 225] width 63 height 21
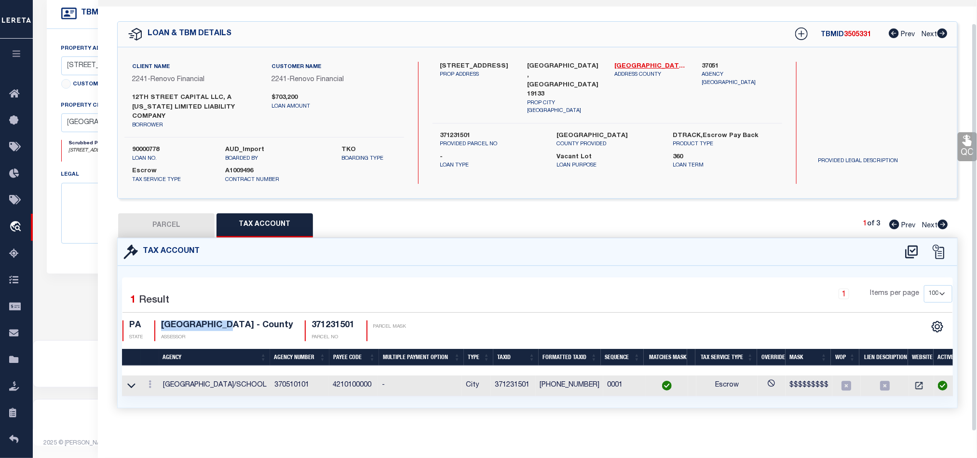
click at [181, 226] on button "PARCEL" at bounding box center [166, 225] width 96 height 24
select select "AS"
select select
checkbox input "false"
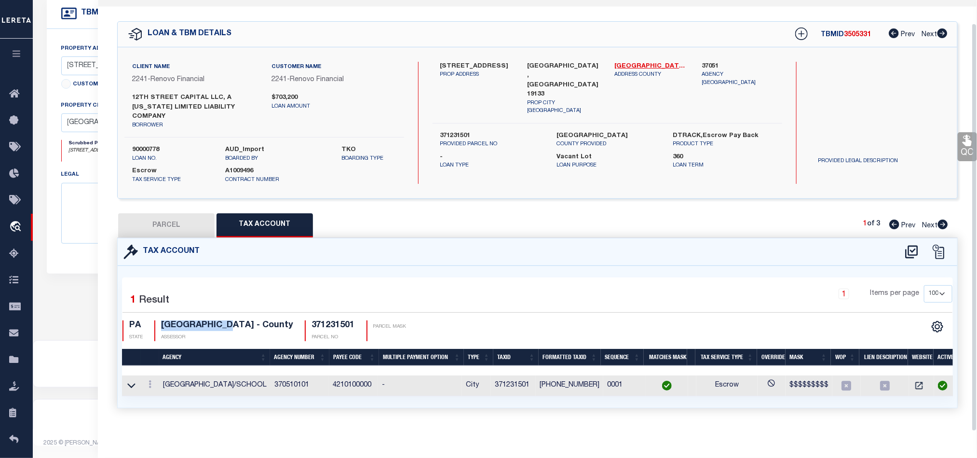
checkbox input "false"
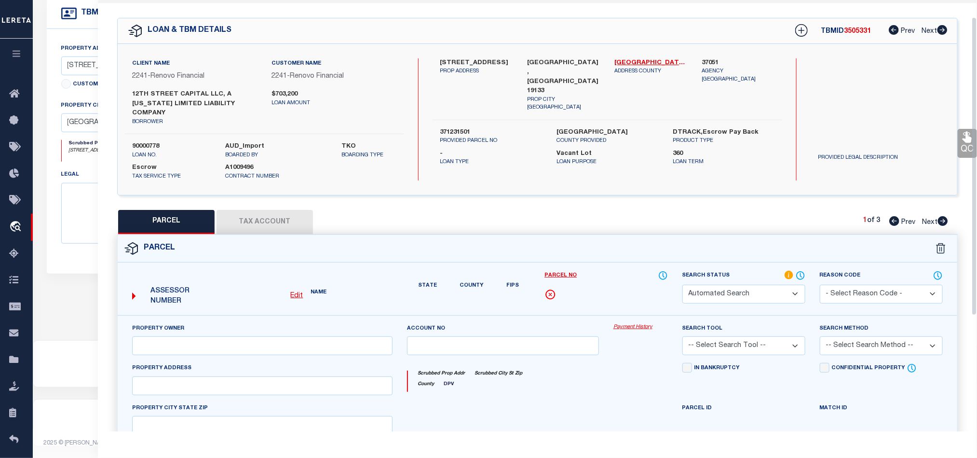
select select "IP"
type input "I Q PROPERTIES LLC"
select select "AGW"
select select "ADD"
type input "2304 N 12TH ST"
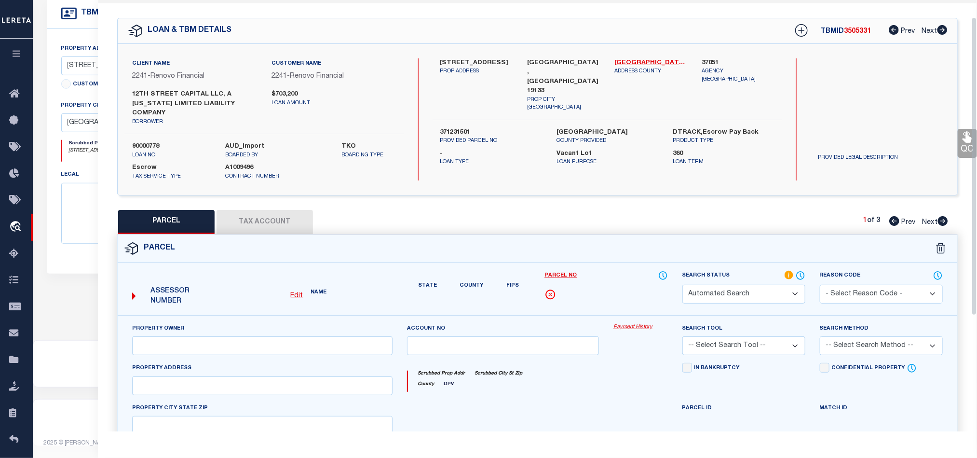
type input "PHILADELPHIA, PA 19133"
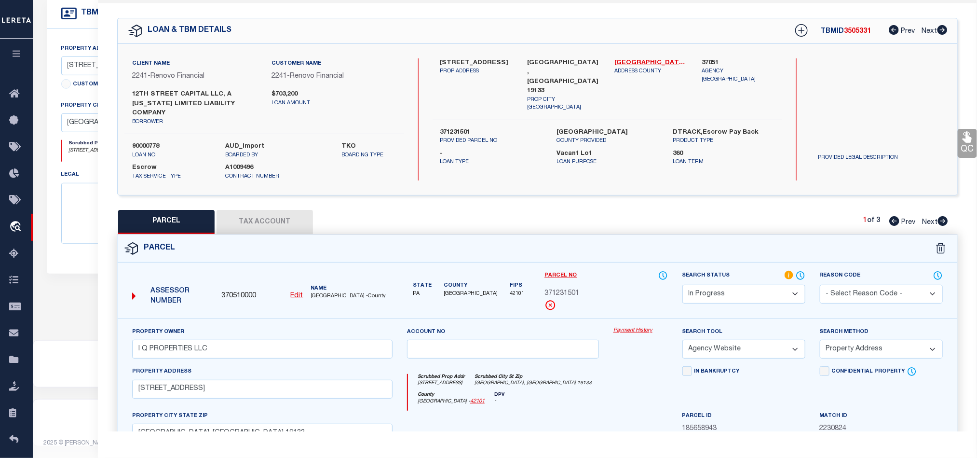
click at [770, 287] on select "Automated Search Bad Parcel Complete Duplicate Parcel High Dollar Reporting In …" at bounding box center [743, 293] width 123 height 19
select select "PC"
click at [682, 286] on select "Automated Search Bad Parcel Complete Duplicate Parcel High Dollar Reporting In …" at bounding box center [743, 293] width 123 height 19
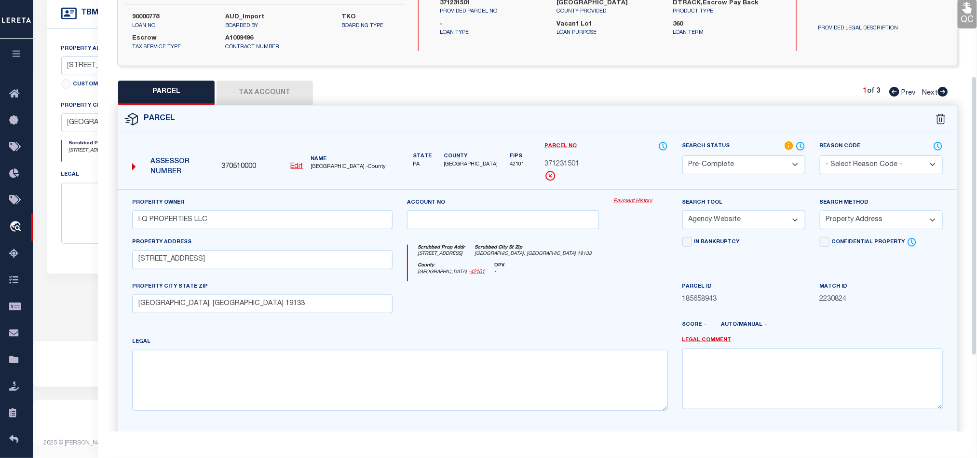
scroll to position [234, 0]
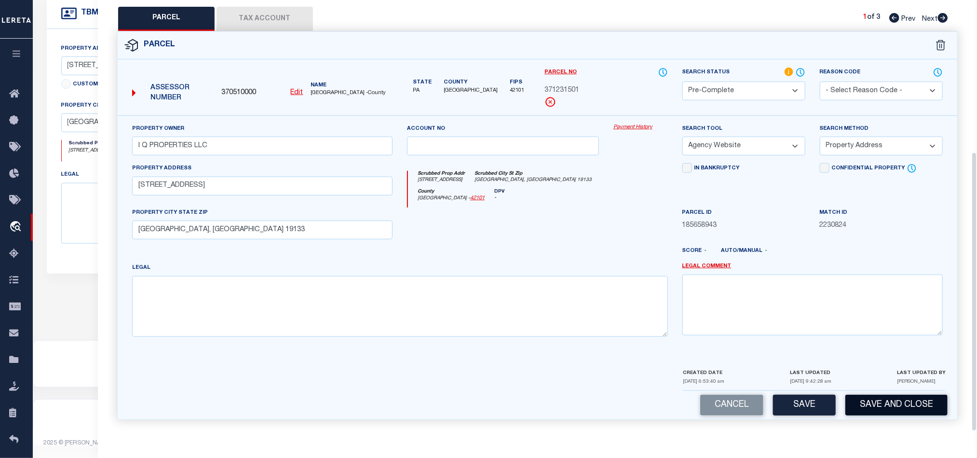
click at [923, 397] on button "Save and Close" at bounding box center [896, 404] width 102 height 21
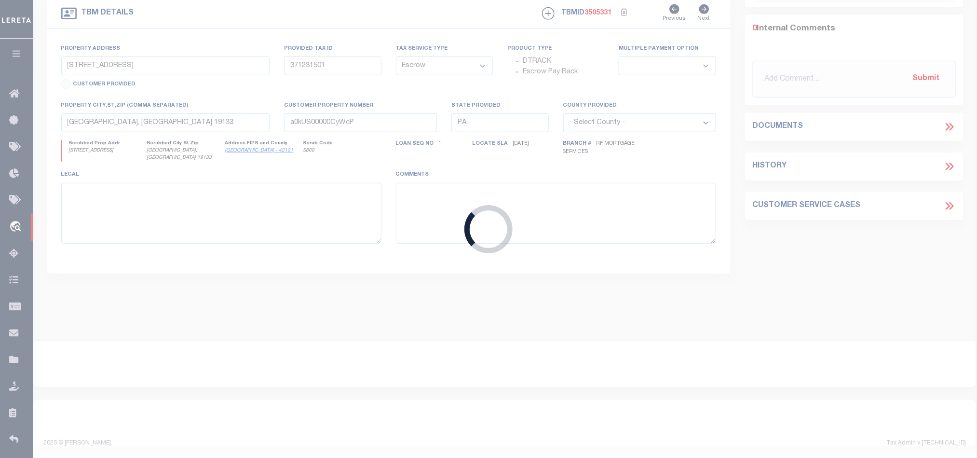
scroll to position [0, 0]
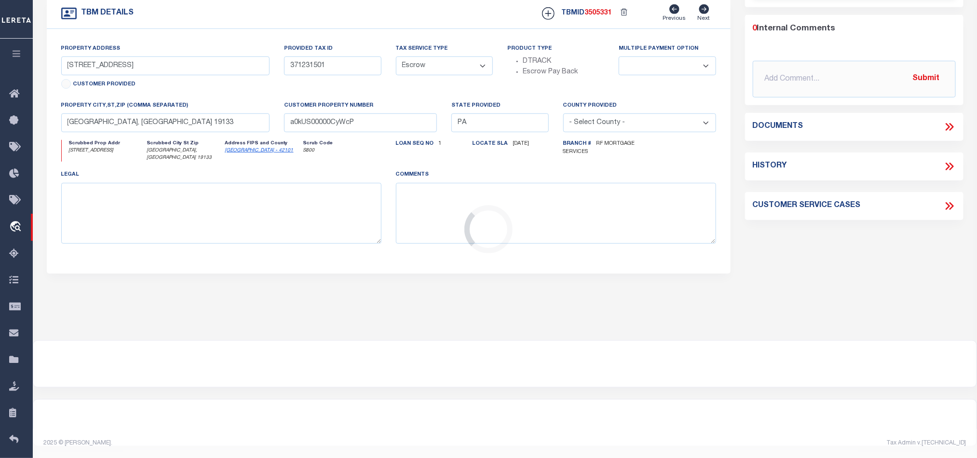
select select
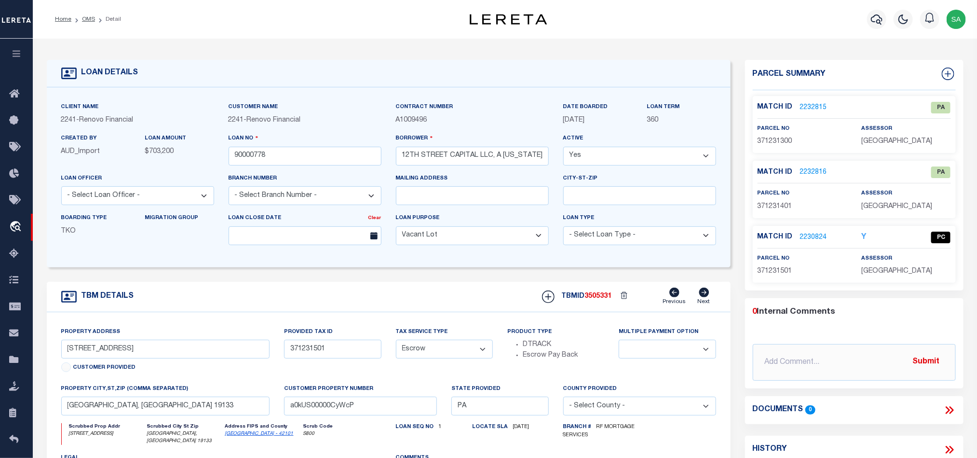
click at [804, 102] on p "2232815" at bounding box center [813, 107] width 27 height 11
click at [813, 107] on link "2232815" at bounding box center [813, 108] width 27 height 10
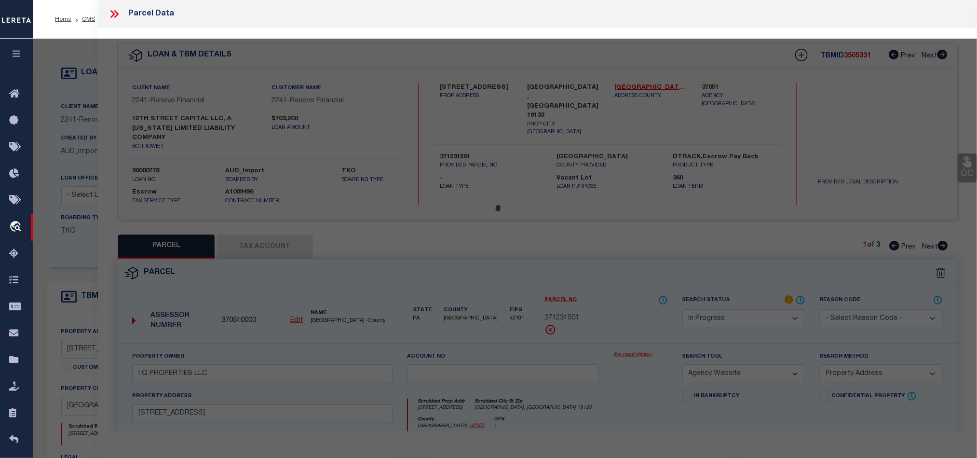
select select "AS"
select select
checkbox input "false"
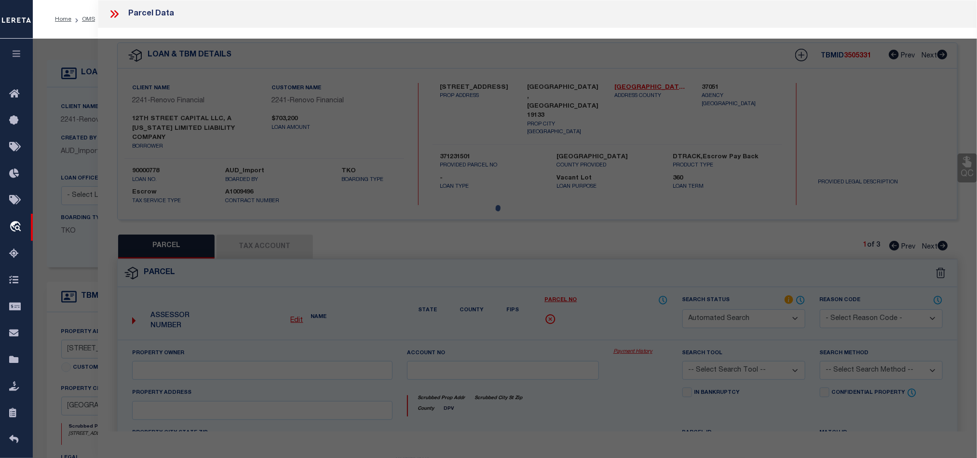
select select "PA"
type input "I Q PROPERTIES LLC"
select select "ATL"
select select "ADD"
type input "2300 N 12TH ST"
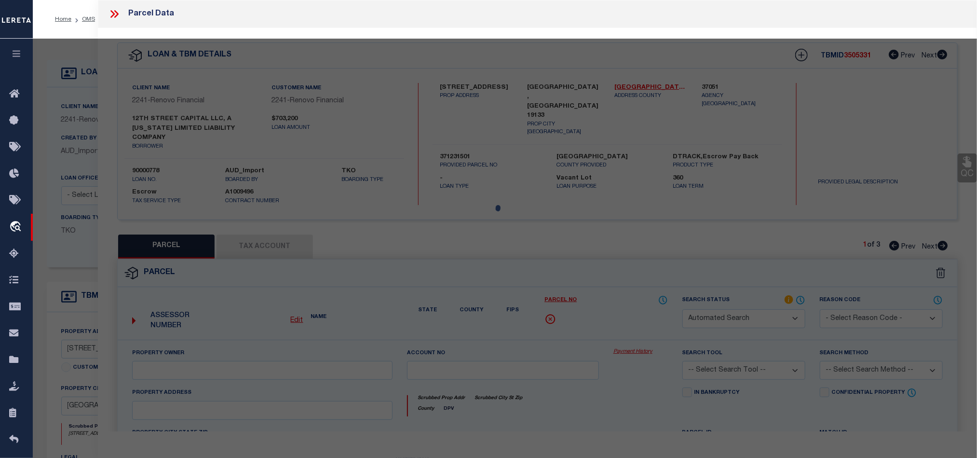
type input "PHILADELPHIA, PA 19133"
type textarea "NWC DAUPHIN ST"
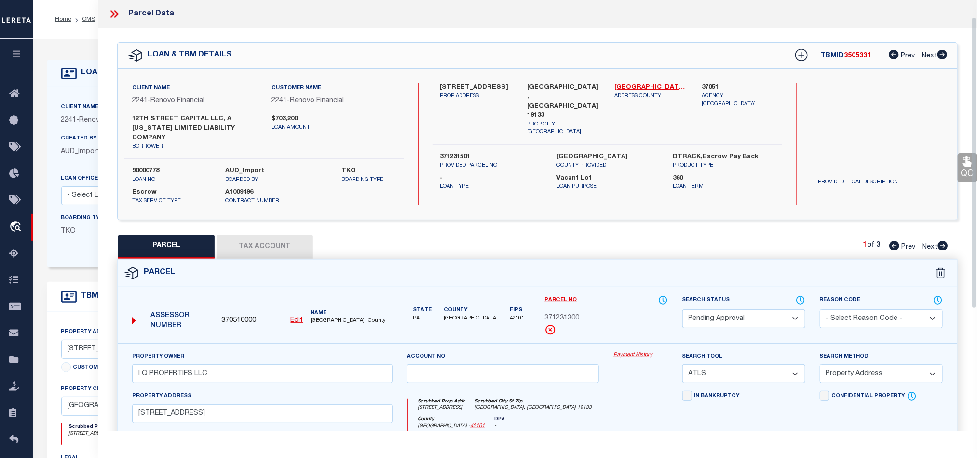
click at [748, 309] on select "Automated Search Bad Parcel Complete Duplicate Parcel High Dollar Reporting In …" at bounding box center [743, 318] width 123 height 19
select select "PR"
click at [682, 309] on select "Automated Search Bad Parcel Complete Duplicate Parcel High Dollar Reporting In …" at bounding box center [743, 318] width 123 height 19
click at [880, 309] on select "- Select Reason Code - 099 - Other (Provide additional detail) ACT - Agency Cha…" at bounding box center [881, 318] width 123 height 19
select select "099"
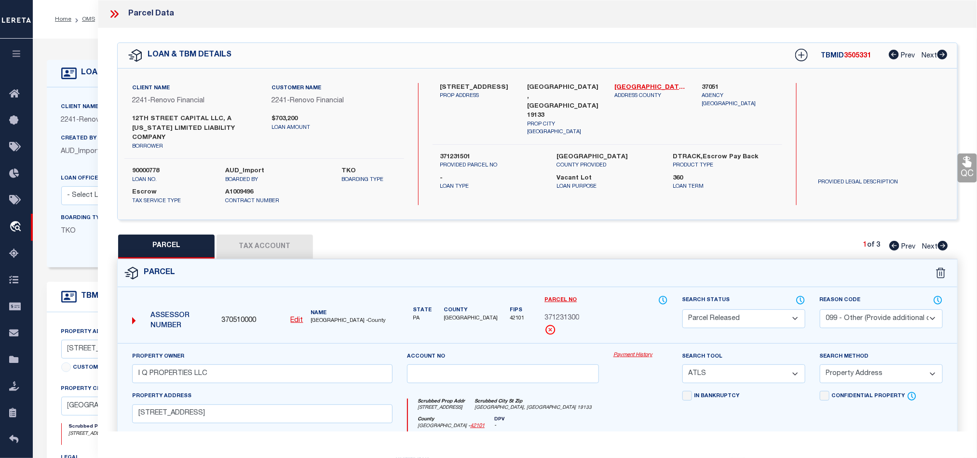
click at [820, 309] on select "- Select Reason Code - 099 - Other (Provide additional detail) ACT - Agency Cha…" at bounding box center [881, 318] width 123 height 19
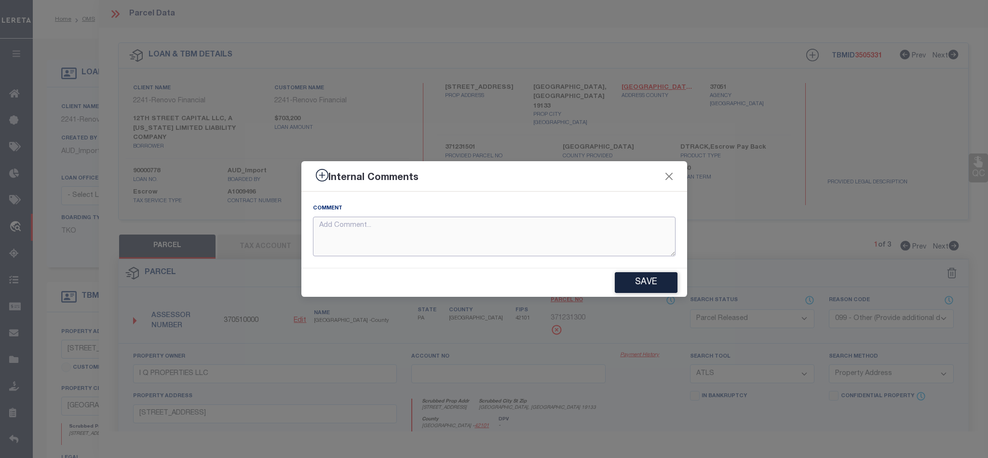
click at [382, 236] on textarea at bounding box center [494, 236] width 363 height 40
drag, startPoint x: 428, startPoint y: 235, endPoint x: 175, endPoint y: 233, distance: 252.6
click at [164, 235] on div "Internal Comments Comment Parcel not needed. Save" at bounding box center [494, 229] width 988 height 458
type textarea "Parcel not needed."
click at [633, 277] on button "Save" at bounding box center [646, 282] width 63 height 21
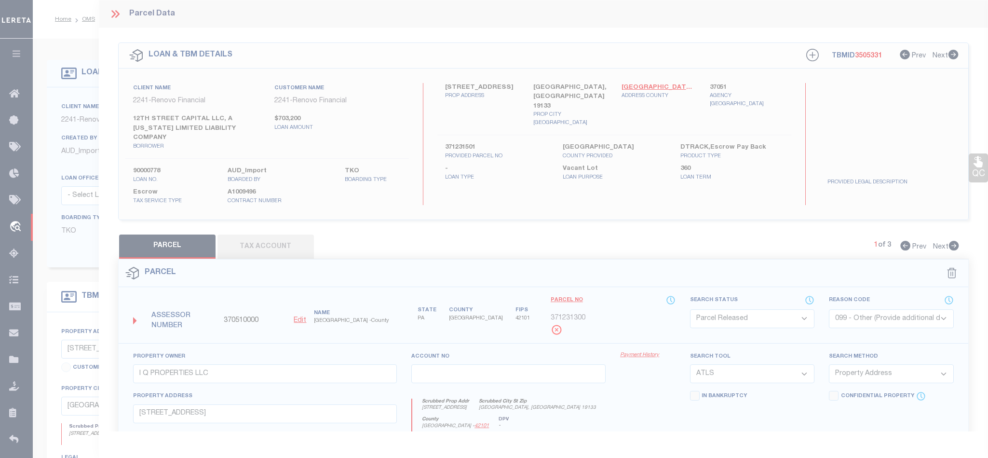
type textarea "Parcel not needed."
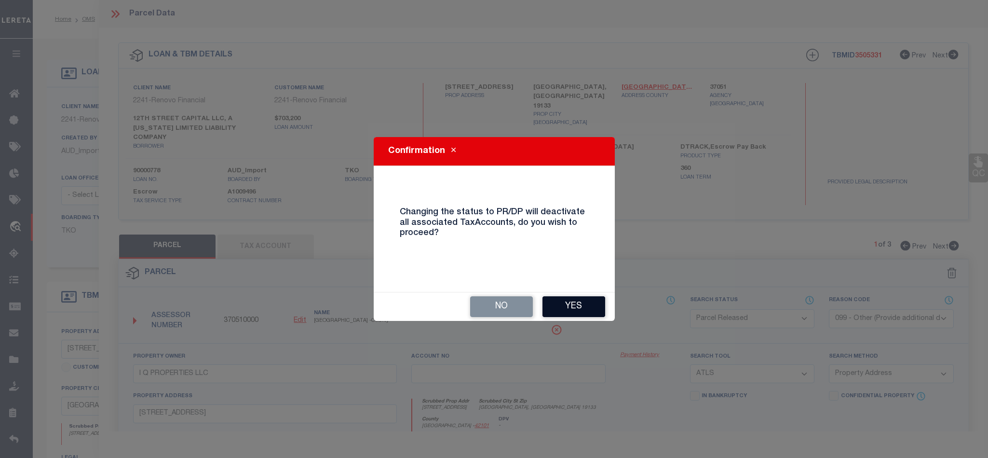
click at [582, 300] on button "Yes" at bounding box center [573, 306] width 63 height 21
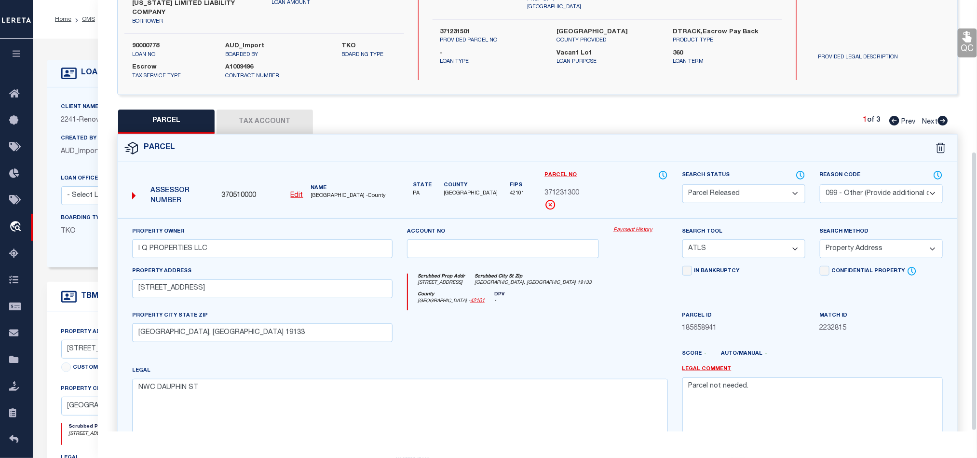
scroll to position [234, 0]
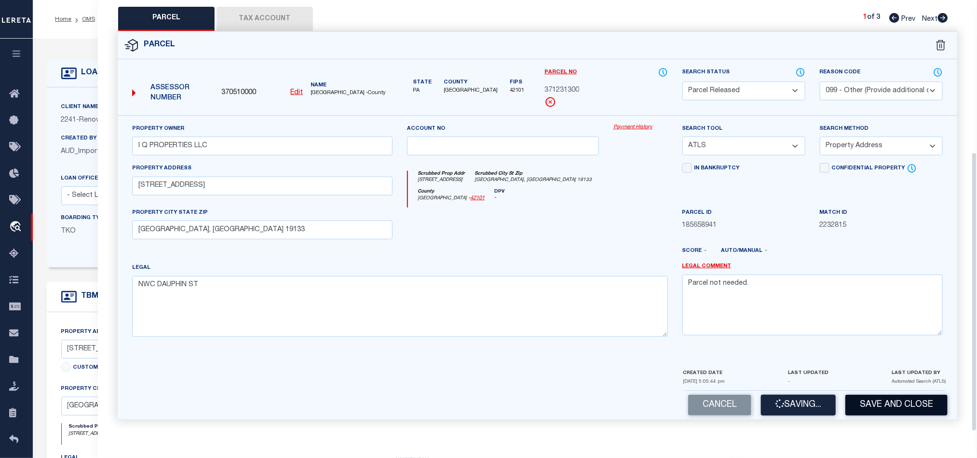
click at [897, 404] on button "Save and Close" at bounding box center [896, 404] width 102 height 21
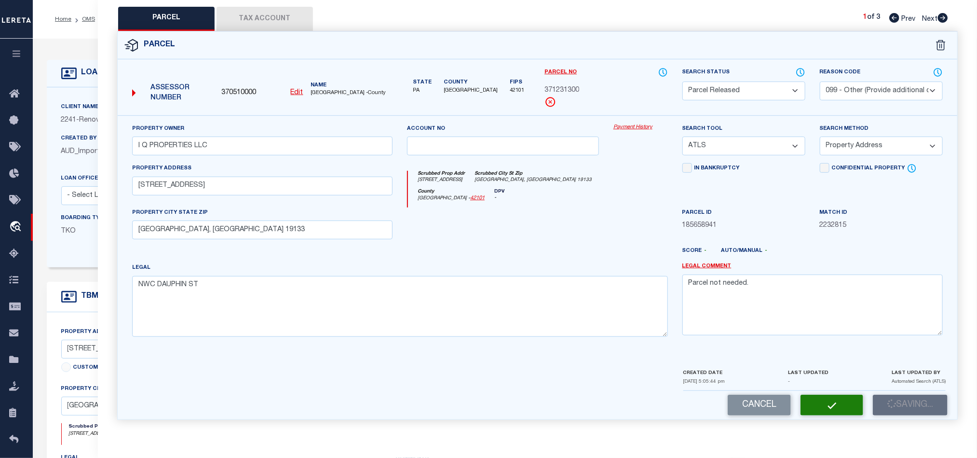
select select "AS"
select select
checkbox input "false"
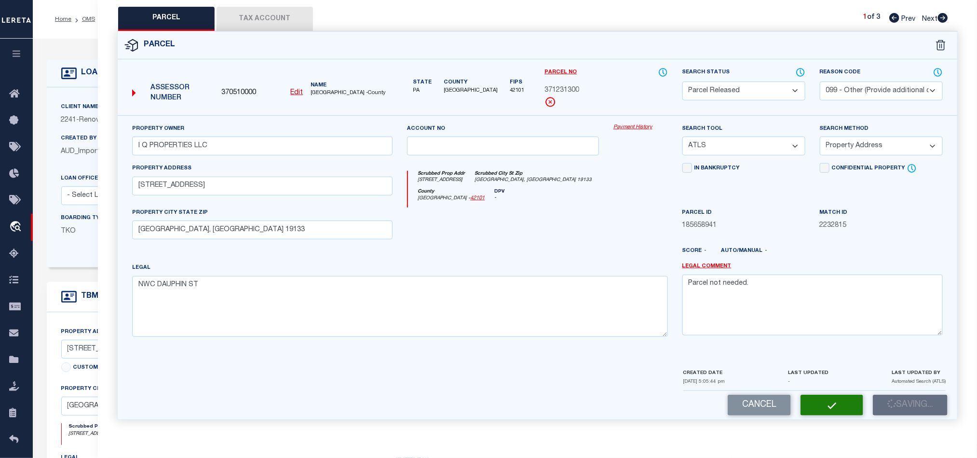
checkbox input "false"
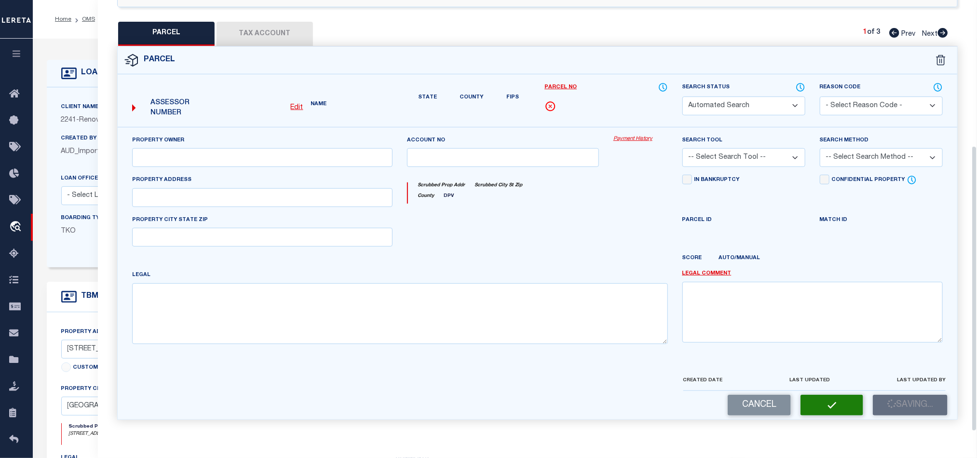
select select "PR"
select select "099"
type input "I Q PROPERTIES LLC"
select select "ATL"
select select "ADD"
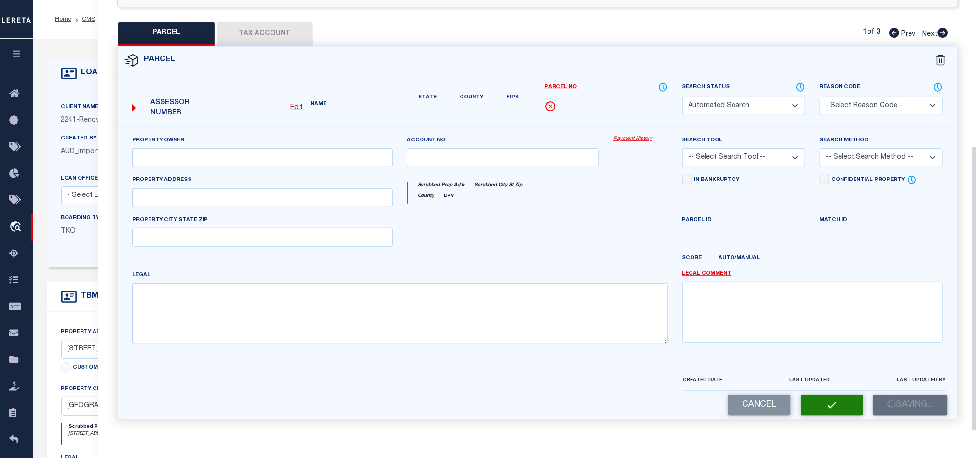
type input "2300 N 12TH ST"
type input "PHILADELPHIA, PA 19133"
type textarea "NWC DAUPHIN ST"
type textarea "Parcel not needed."
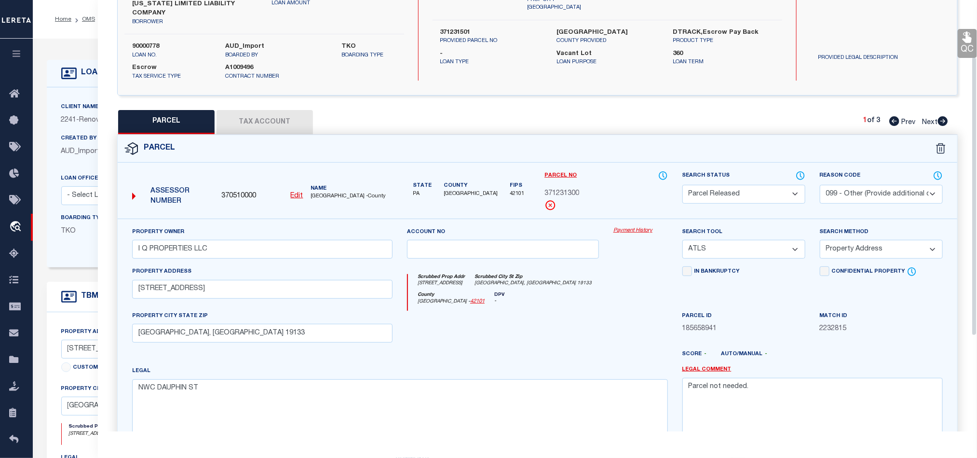
scroll to position [0, 0]
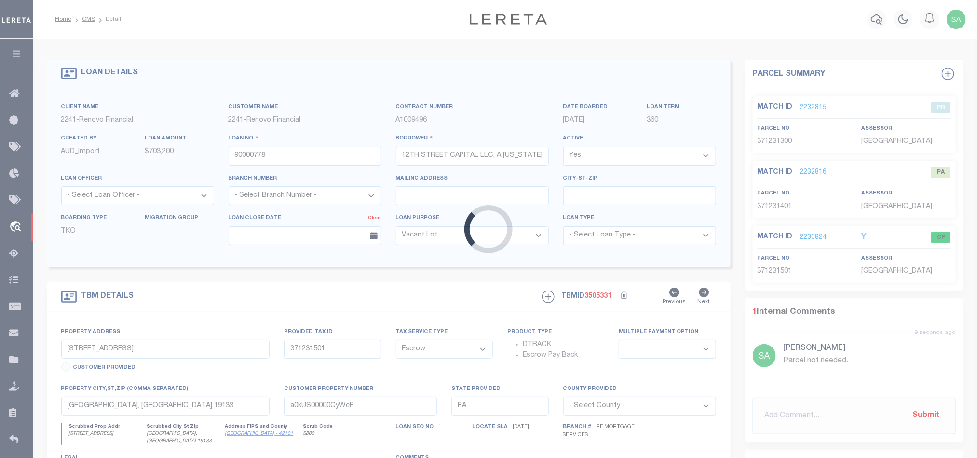
select select
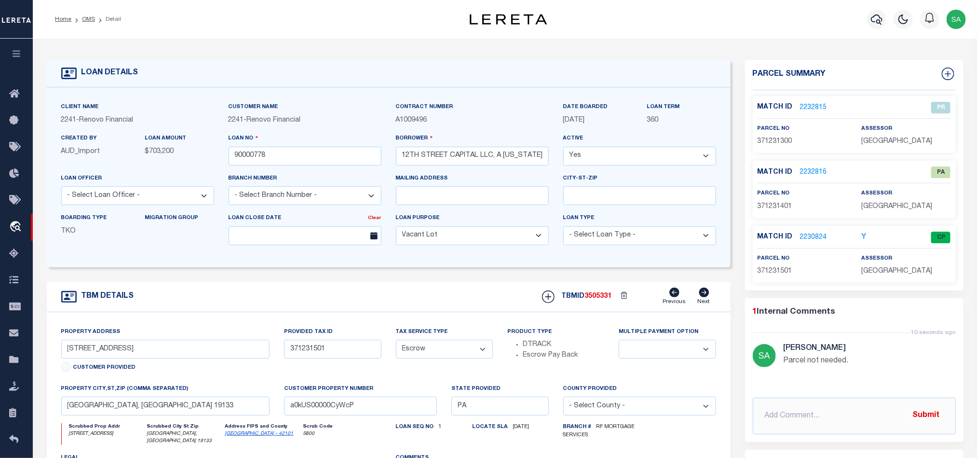
click at [820, 176] on link "2232816" at bounding box center [813, 172] width 27 height 10
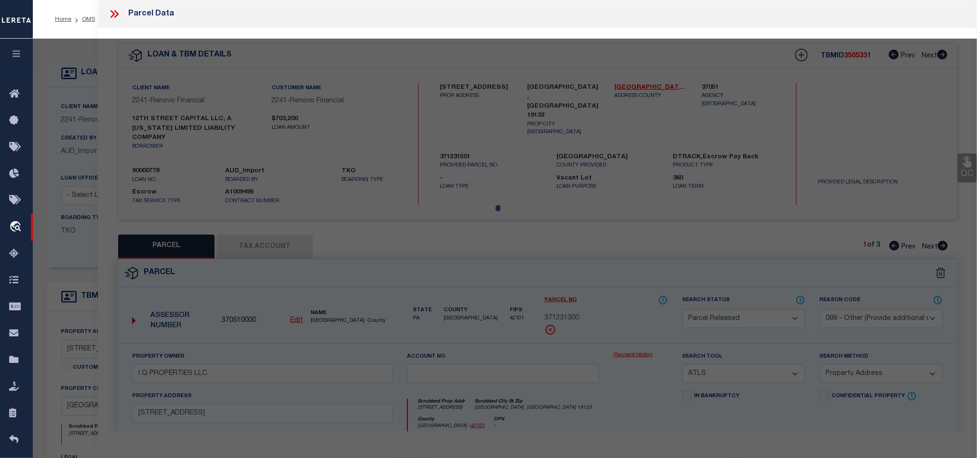
select select "AS"
select select
checkbox input "false"
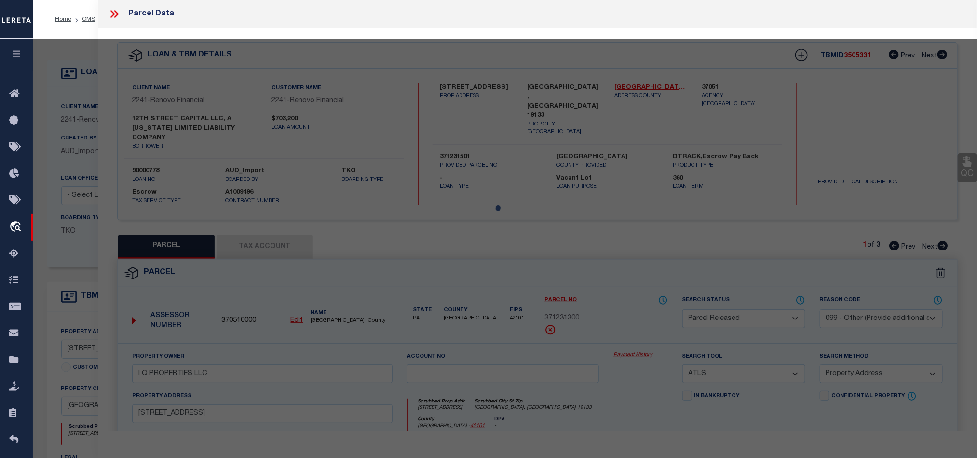
checkbox input "false"
select select "PA"
select select "099"
type input "I Q PROPERTIES LLC"
select select "ATL"
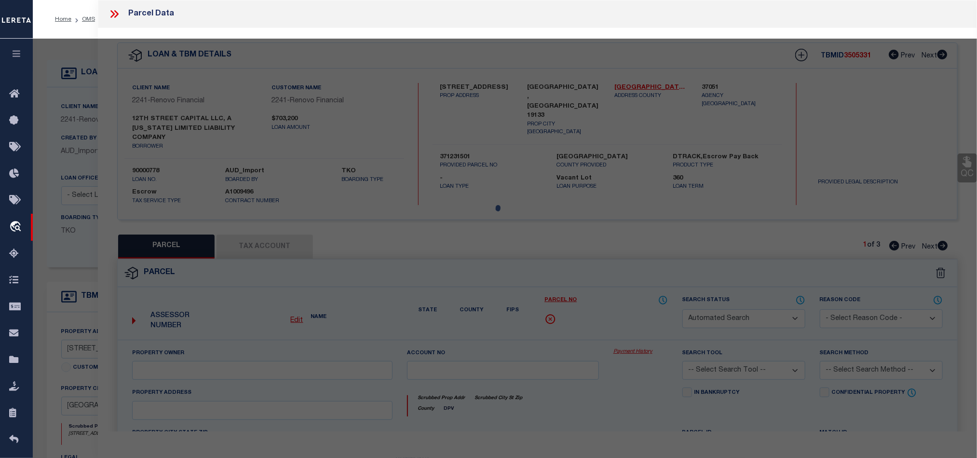
select select "ADD"
type input "2302 N 12TH ST"
type input "PHILADELPHIA, PA 19133"
type textarea "16' N DAUPHIN ST"
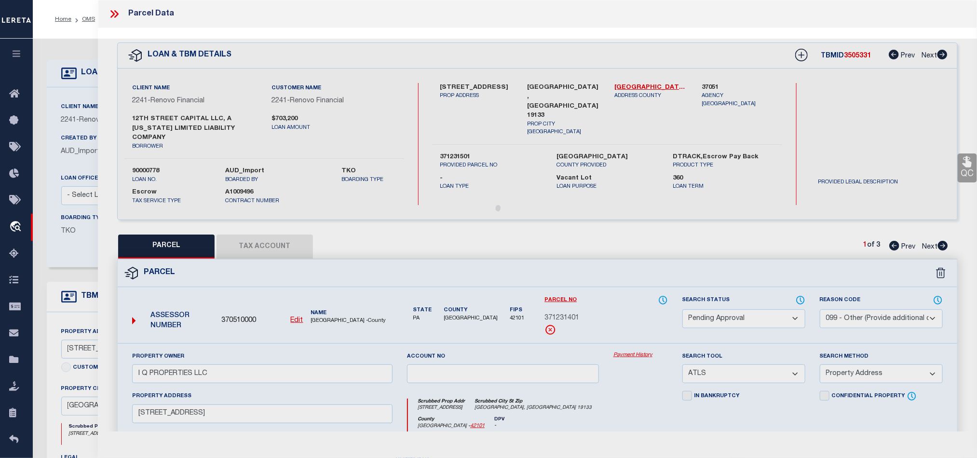
click at [759, 320] on select "Automated Search Bad Parcel Complete Duplicate Parcel High Dollar Reporting In …" at bounding box center [743, 318] width 123 height 19
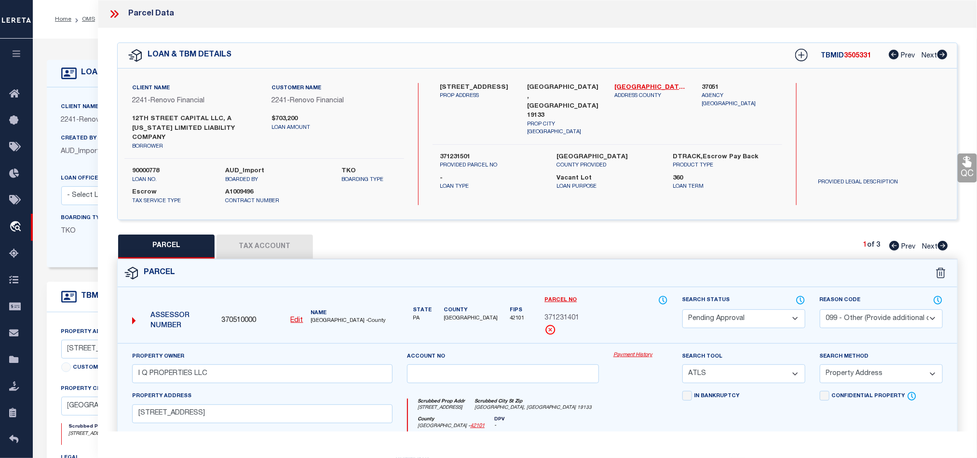
select select "PR"
click at [682, 310] on select "Automated Search Bad Parcel Complete Duplicate Parcel High Dollar Reporting In …" at bounding box center [743, 318] width 123 height 19
click at [864, 318] on select "- Select Reason Code - 099 - Other (Provide additional detail) ACT - Agency Cha…" at bounding box center [881, 318] width 123 height 19
click at [820, 310] on select "- Select Reason Code - 099 - Other (Provide additional detail) ACT - Agency Cha…" at bounding box center [881, 318] width 123 height 19
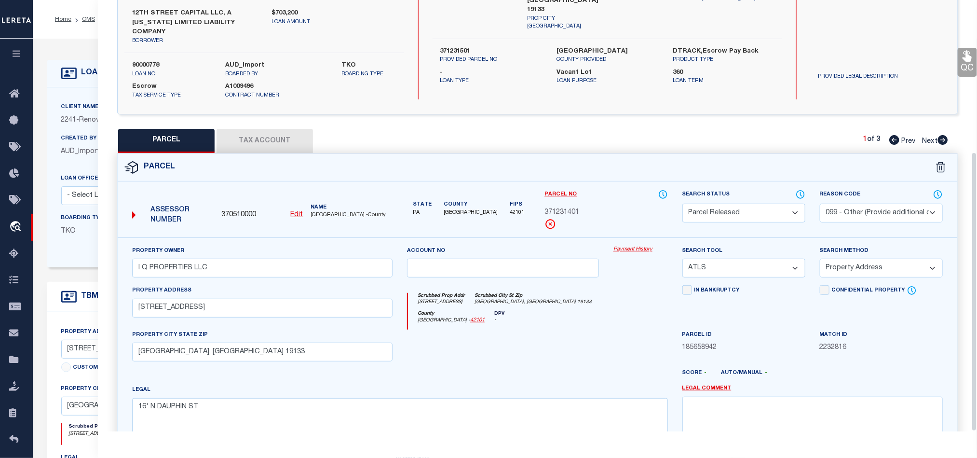
scroll to position [234, 0]
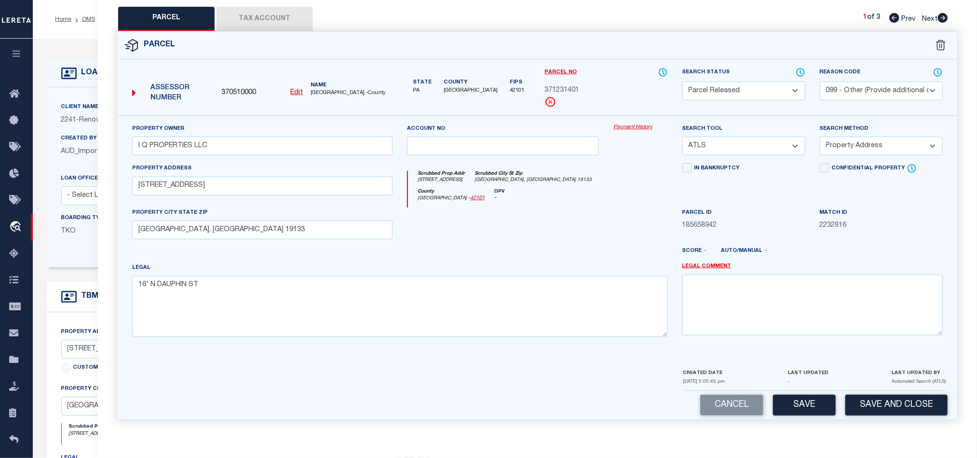
click at [879, 90] on select "- Select Reason Code - 099 - Other (Provide additional detail) ACT - Agency Cha…" at bounding box center [881, 90] width 123 height 19
click at [820, 81] on select "- Select Reason Code - 099 - Other (Provide additional detail) ACT - Agency Cha…" at bounding box center [881, 90] width 123 height 19
drag, startPoint x: 871, startPoint y: 93, endPoint x: 864, endPoint y: 94, distance: 6.9
click at [871, 93] on select "- Select Reason Code - 099 - Other (Provide additional detail) ACT - Agency Cha…" at bounding box center [881, 90] width 123 height 19
select select "099"
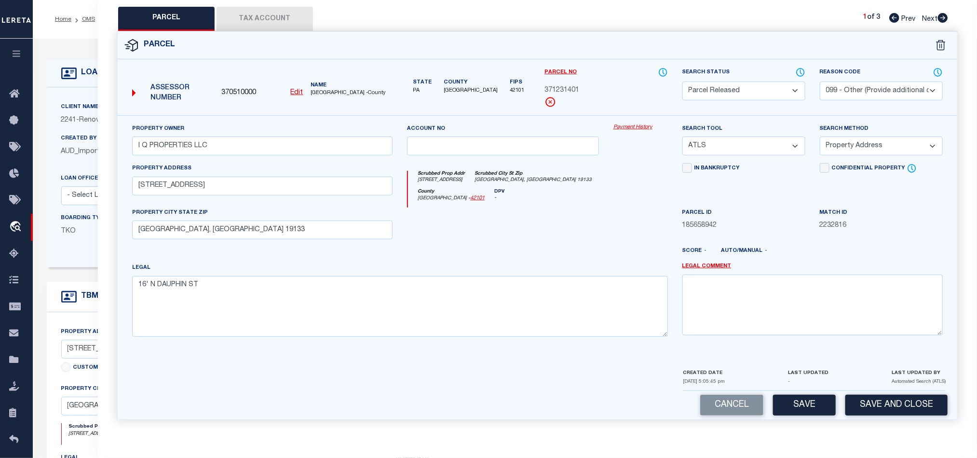
click at [820, 81] on select "- Select Reason Code - 099 - Other (Provide additional detail) ACT - Agency Cha…" at bounding box center [881, 90] width 123 height 19
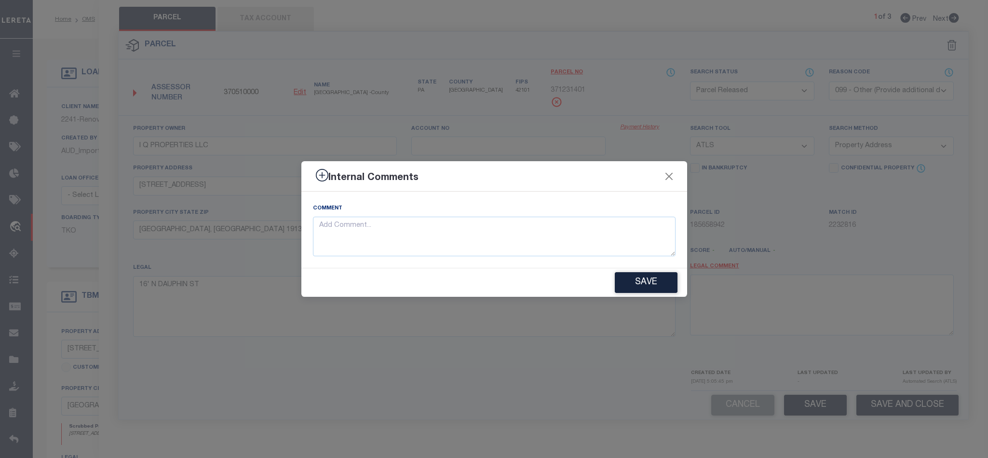
click at [485, 207] on div "Comment" at bounding box center [494, 229] width 363 height 53
click at [483, 217] on textarea at bounding box center [494, 236] width 363 height 40
paste textarea "Parcel not needed."
type textarea "Parcel not needed."
drag, startPoint x: 662, startPoint y: 295, endPoint x: 84, endPoint y: 127, distance: 601.9
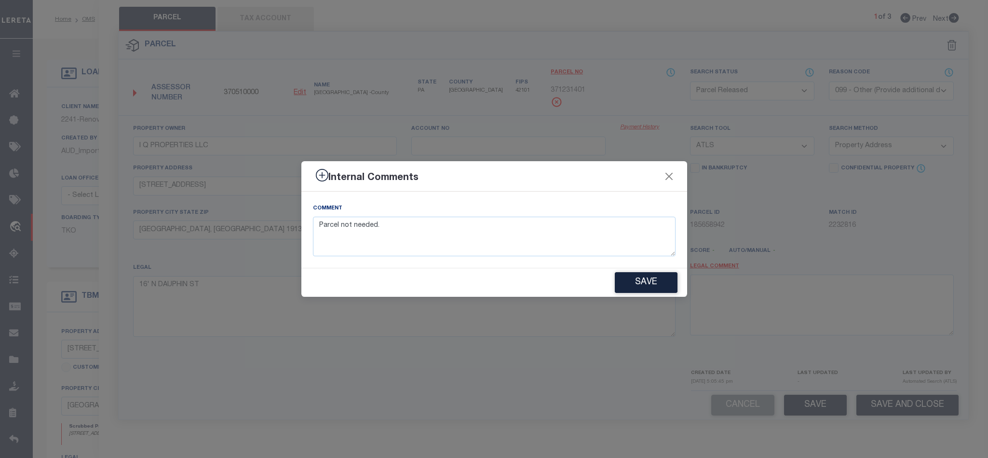
click at [637, 296] on div "Save" at bounding box center [494, 282] width 386 height 28
click at [665, 283] on button "Save" at bounding box center [646, 282] width 63 height 21
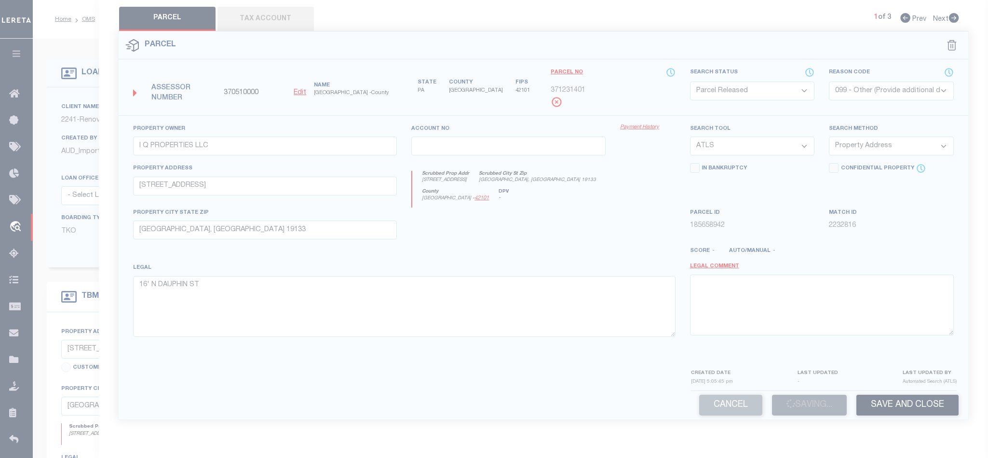
type textarea "Parcel not needed."
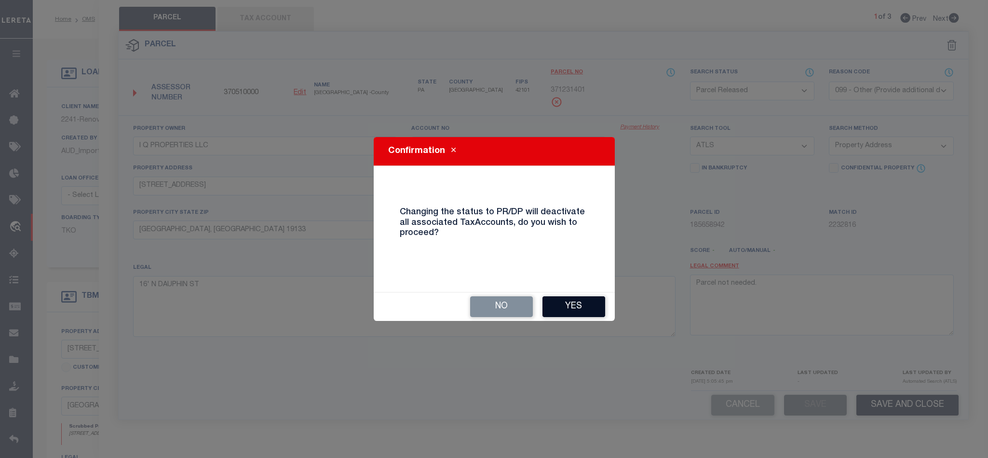
click at [580, 301] on button "Yes" at bounding box center [573, 306] width 63 height 21
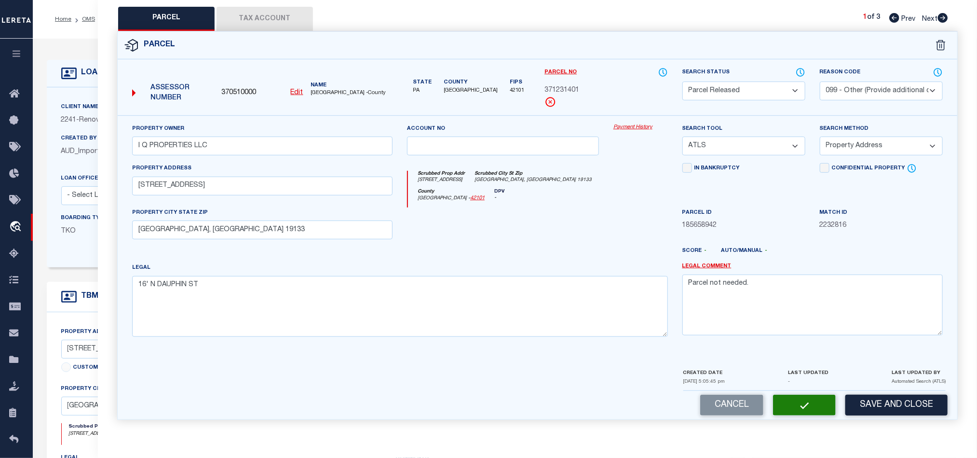
select select "AS"
select select
checkbox input "false"
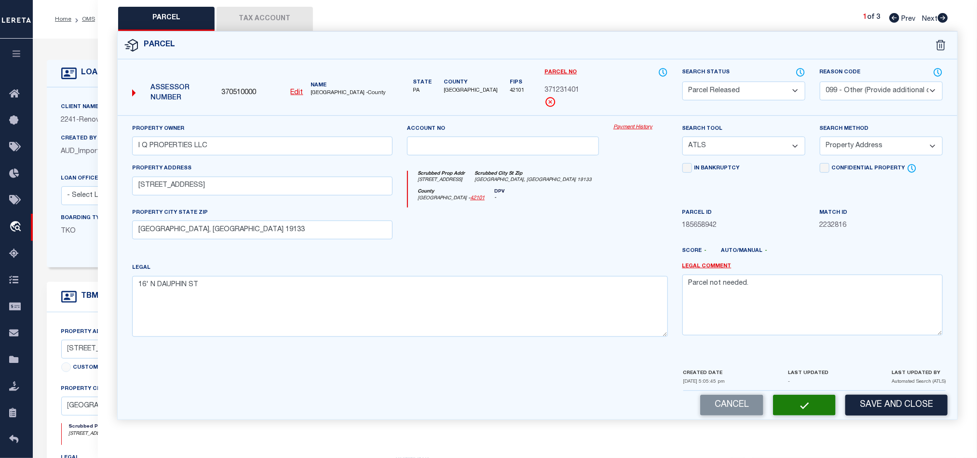
checkbox input "false"
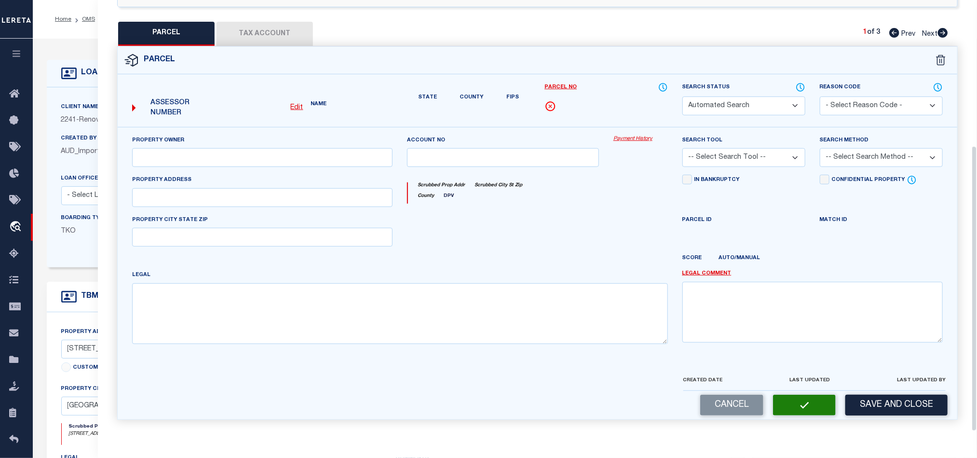
select select "PR"
select select "099"
type input "I Q PROPERTIES LLC"
select select "ATL"
select select "ADD"
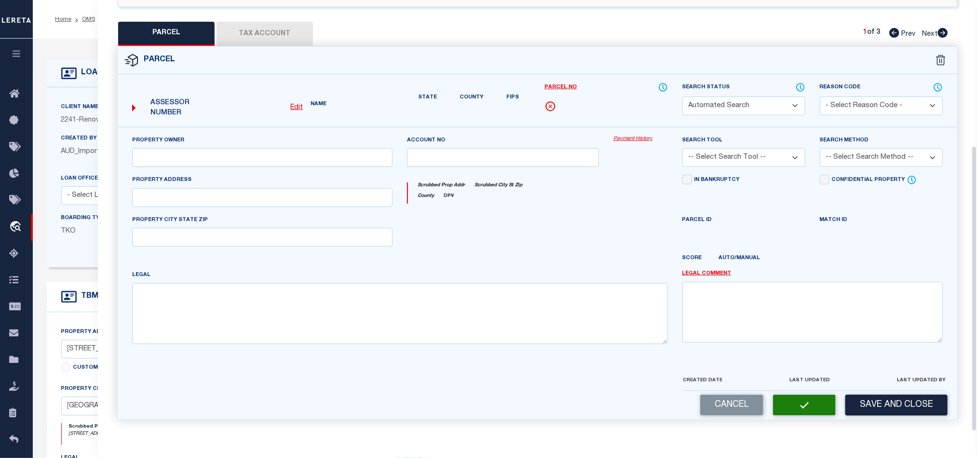
type input "2302 N 12TH ST"
type input "PHILADELPHIA, PA 19133"
type textarea "16' N DAUPHIN ST"
type textarea "Parcel not needed."
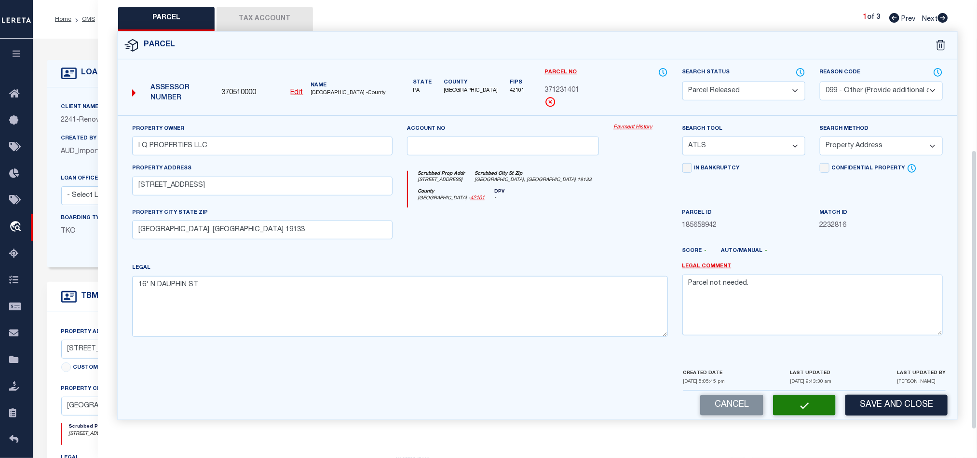
scroll to position [0, 0]
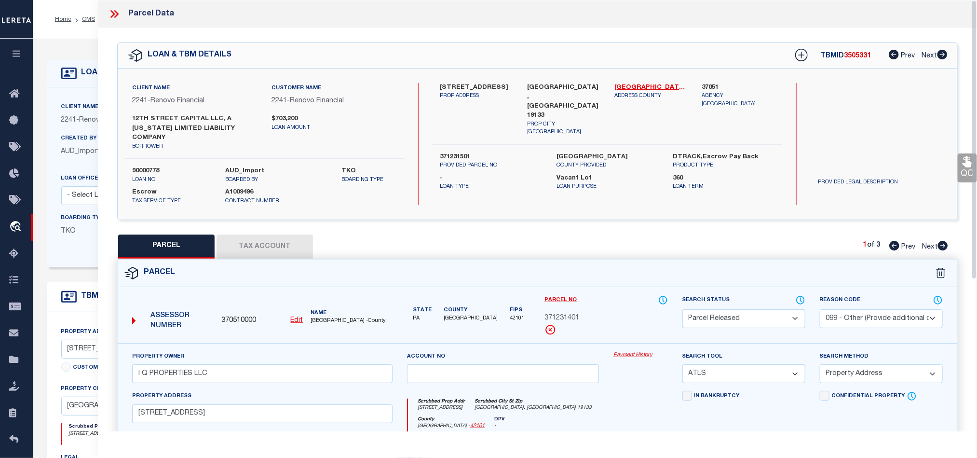
click at [116, 13] on icon at bounding box center [116, 14] width 4 height 8
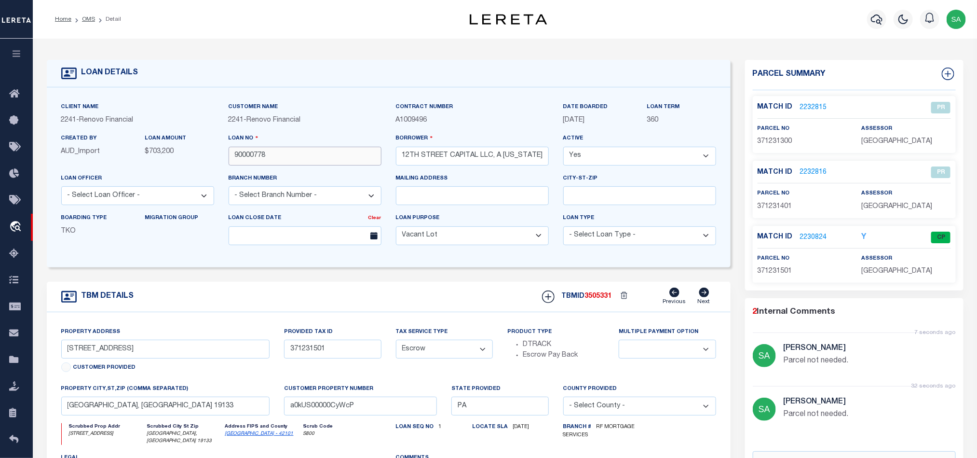
click at [281, 152] on input "90000778" at bounding box center [305, 156] width 153 height 19
click at [589, 306] on div "TBMID 3505331 Previous Next" at bounding box center [625, 296] width 181 height 18
copy span "3505331"
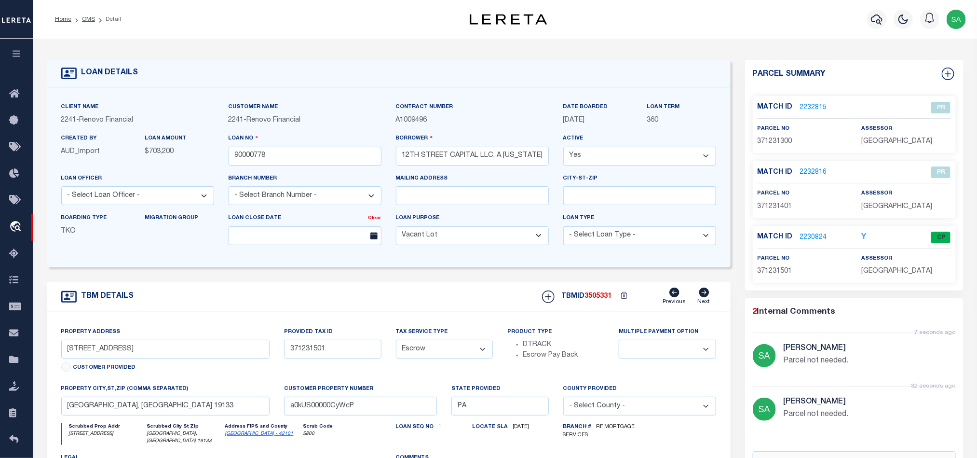
click at [771, 274] on span "371231501" at bounding box center [774, 271] width 35 height 7
copy span "371231501"
click at [909, 277] on p "PHILADELPHIA COUNTY" at bounding box center [905, 271] width 89 height 11
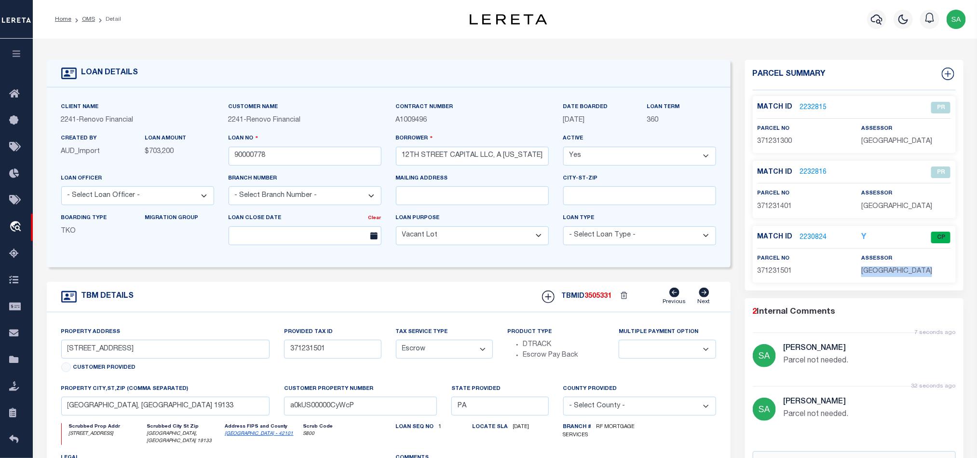
click at [909, 277] on p "PHILADELPHIA COUNTY" at bounding box center [905, 271] width 89 height 11
copy div "PHILADELPHIA COUNTY"
click at [319, 158] on input "90000778" at bounding box center [305, 156] width 153 height 19
click at [819, 240] on link "2230824" at bounding box center [813, 237] width 27 height 10
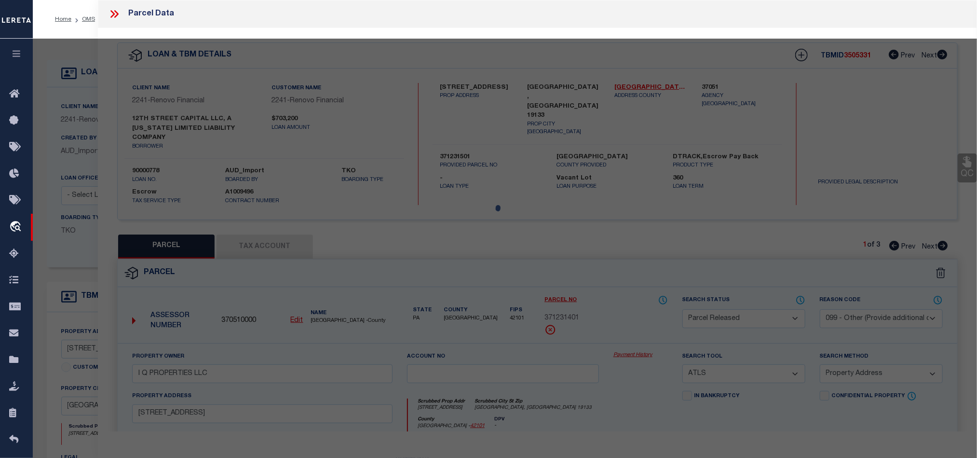
select select "AS"
select select
checkbox input "false"
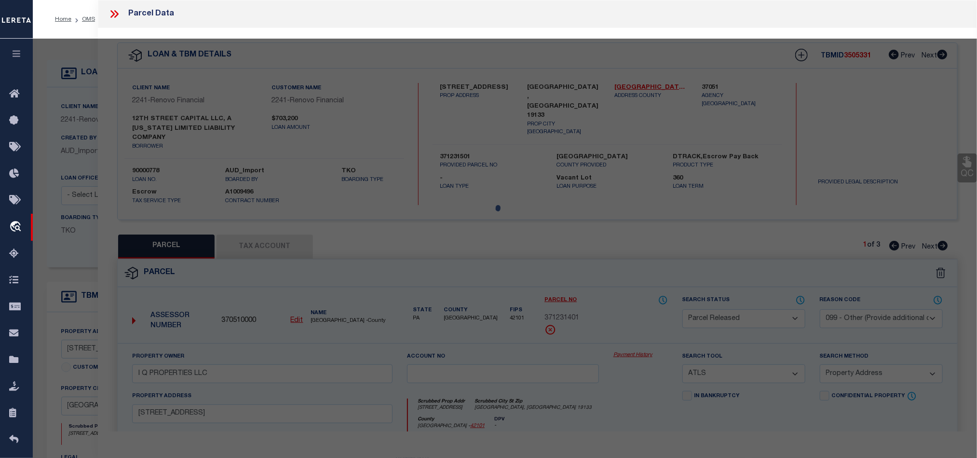
checkbox input "false"
select select "CP"
type input "I Q PROPERTIES LLC"
select select "AGW"
select select "ADD"
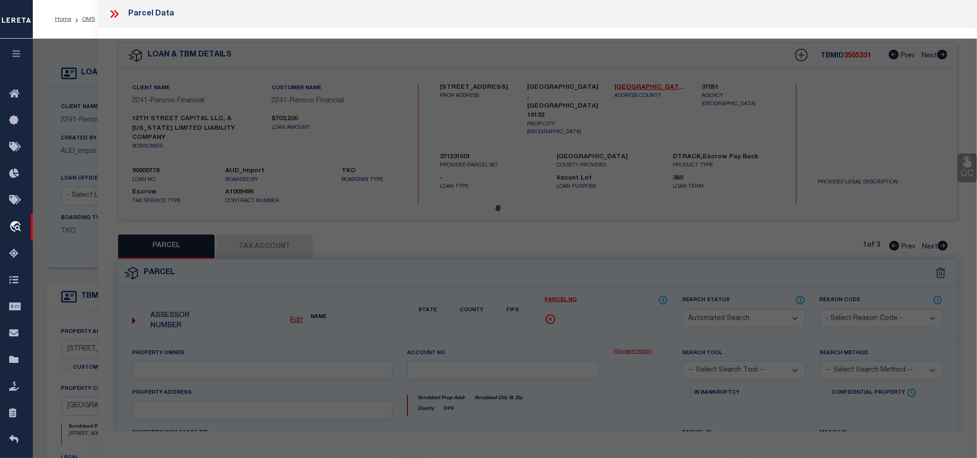
type input "2304 N 12TH ST"
type input "PHILADELPHIA, PA 19133"
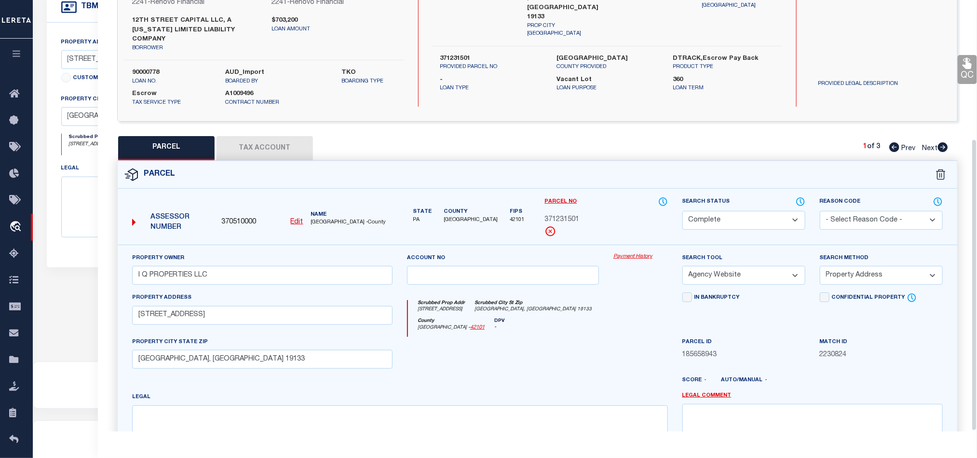
scroll to position [205, 0]
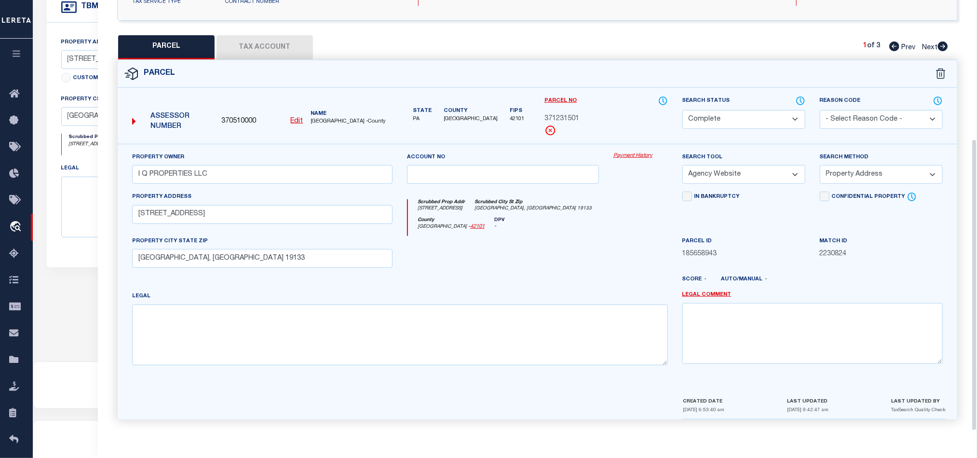
click at [273, 52] on button "Tax Account" at bounding box center [264, 47] width 96 height 24
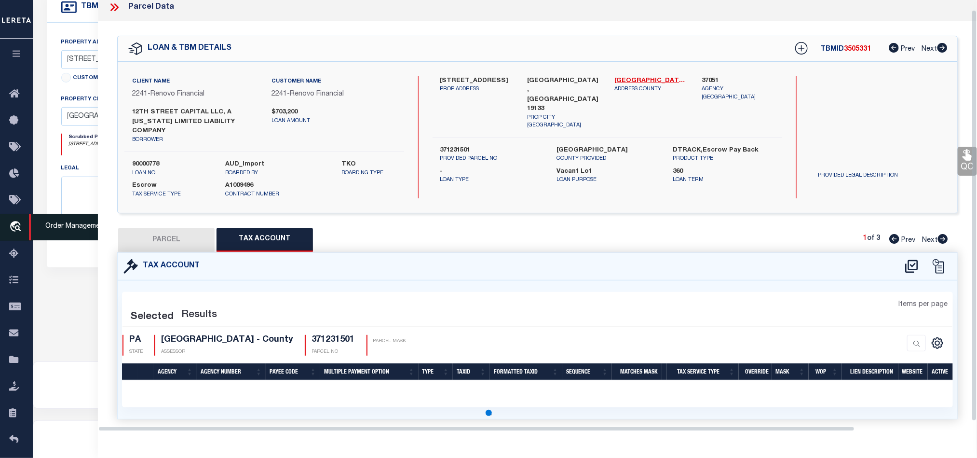
select select "100"
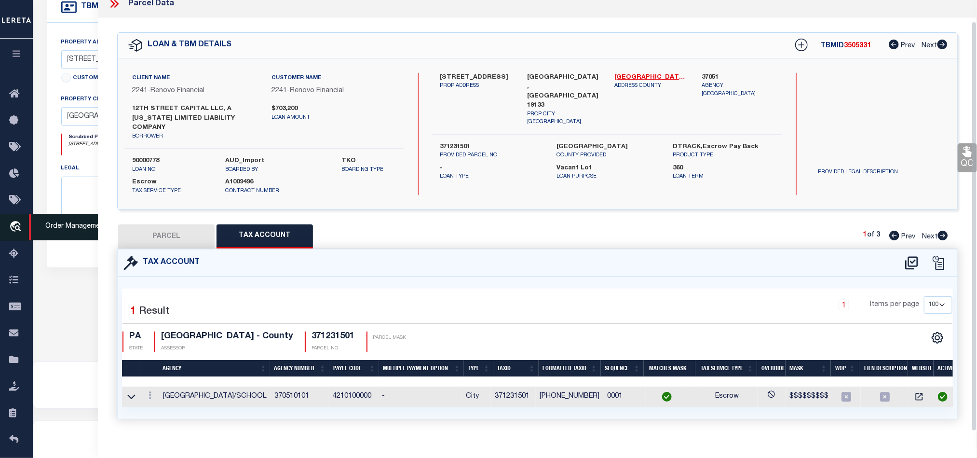
scroll to position [30, 0]
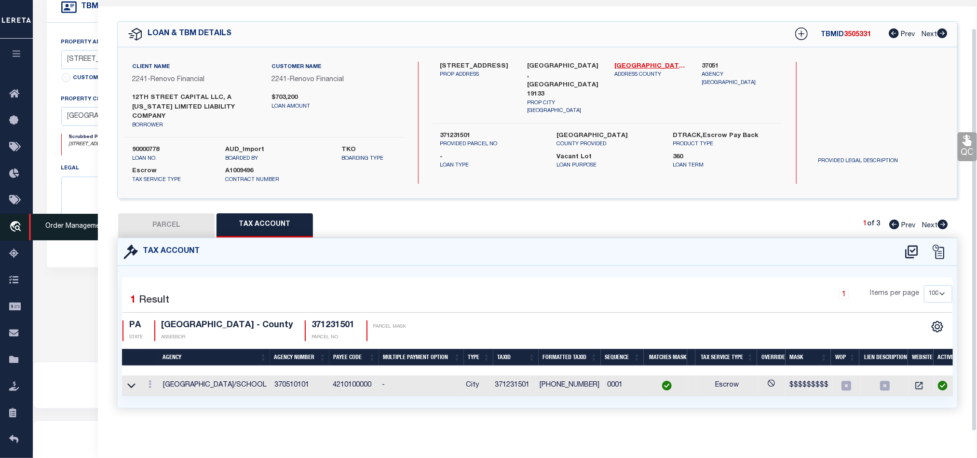
click at [7, 232] on link "travel_explore Order Management System" at bounding box center [16, 227] width 33 height 27
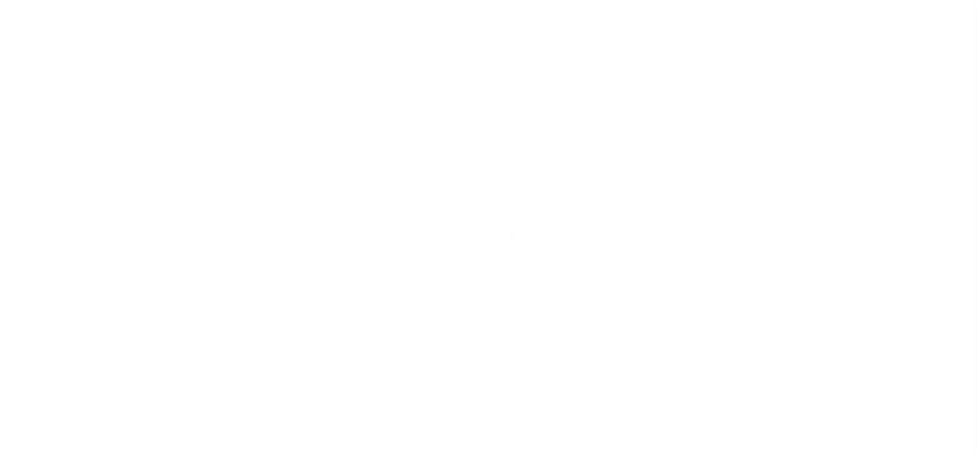
select select "400"
select select "Escrow"
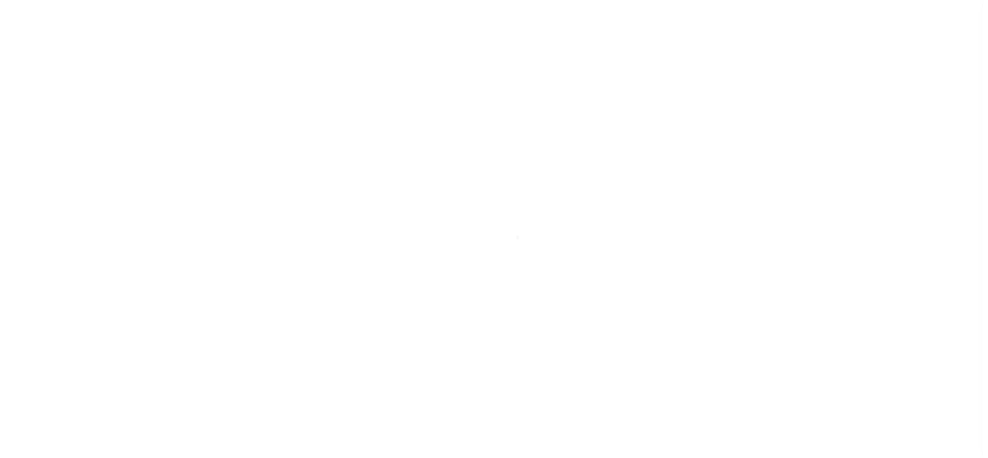
scroll to position [12, 0]
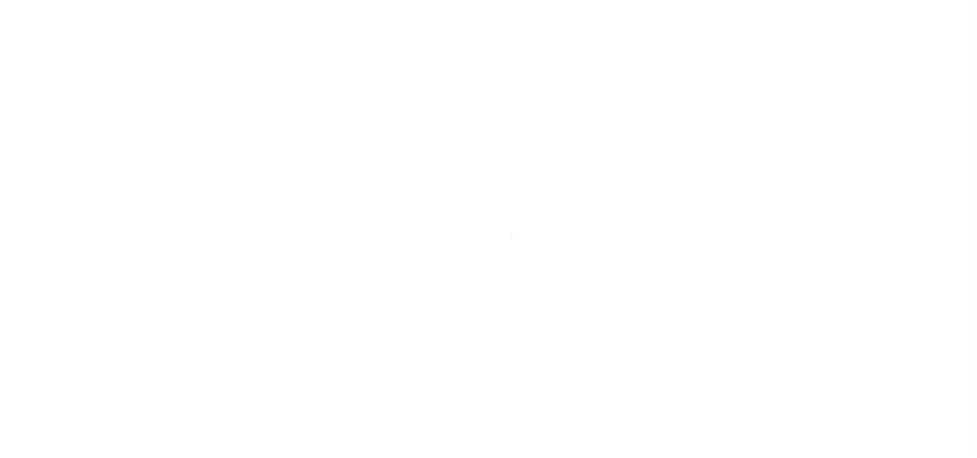
select select
select select "14701"
select select "25067"
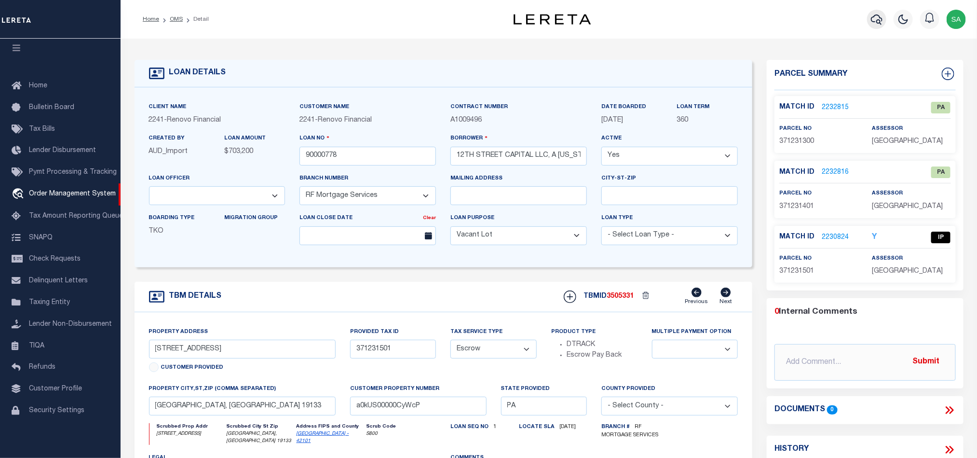
click at [873, 25] on icon "button" at bounding box center [877, 19] width 12 height 12
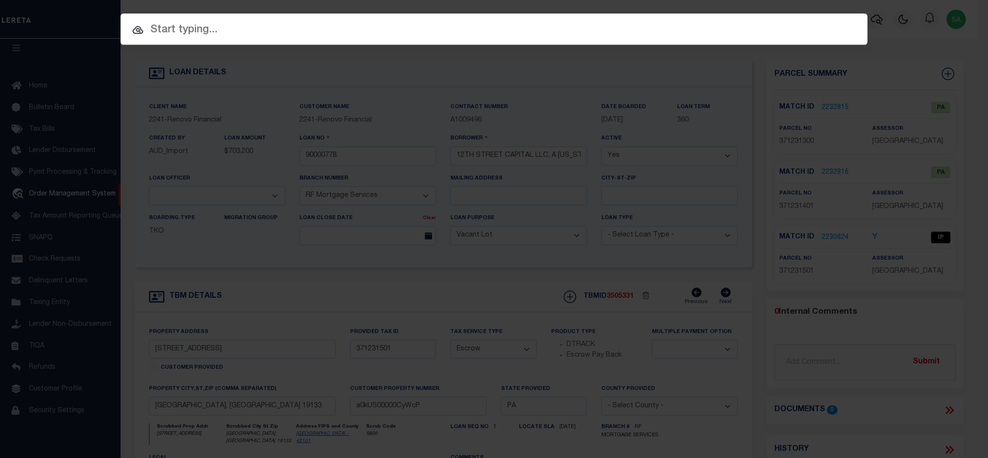
click at [275, 35] on input "text" at bounding box center [494, 30] width 747 height 17
paste input "4725007417"
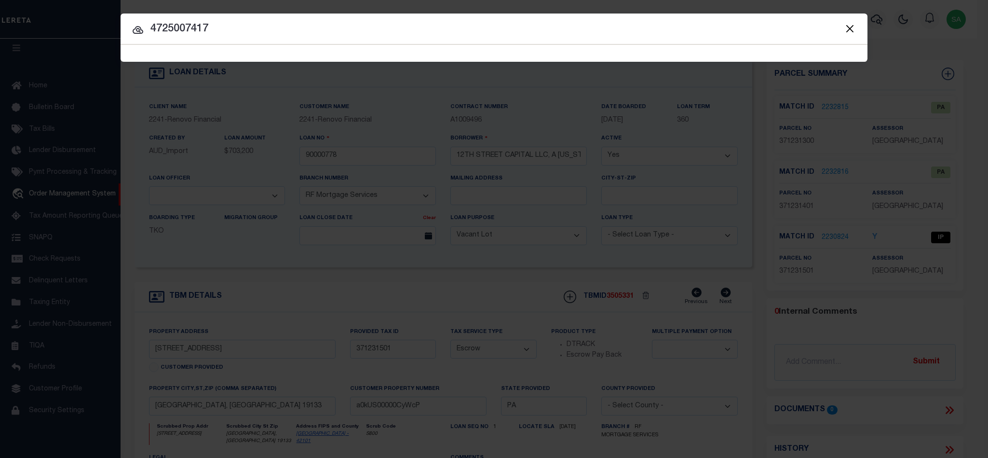
type input "4725007417"
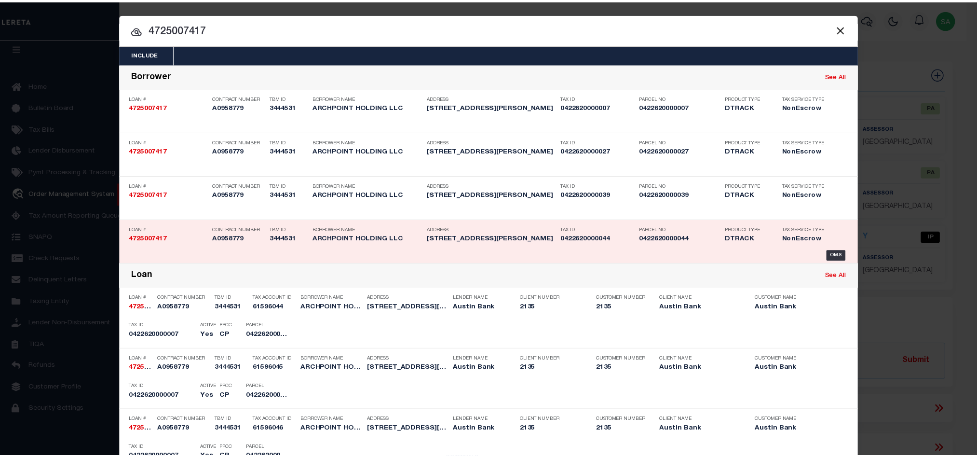
scroll to position [662, 0]
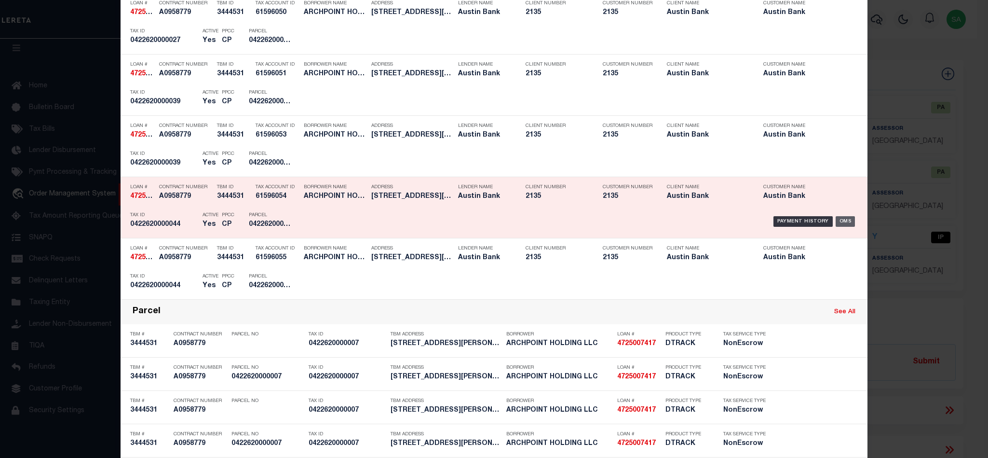
click at [842, 227] on div "OMS" at bounding box center [846, 221] width 20 height 11
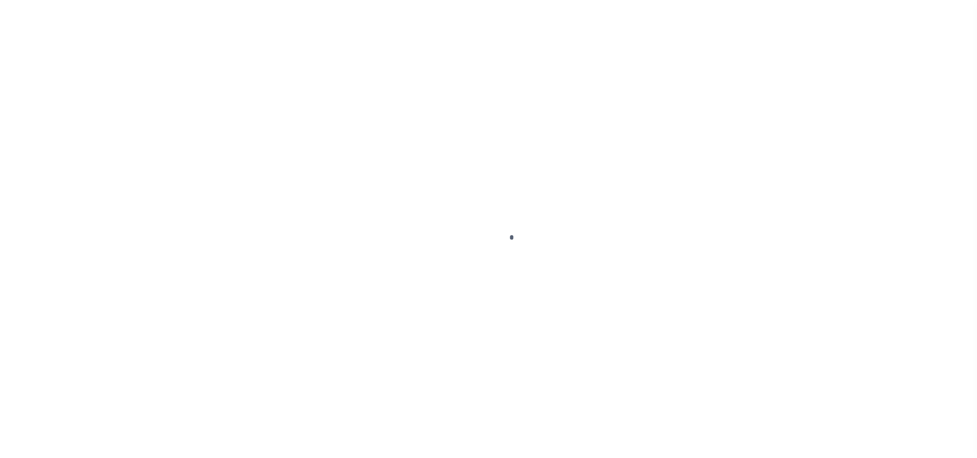
type input "4725007417"
type input "ARCHPOINT HOLDING LLC"
select select
type input "[STREET_ADDRESS]"
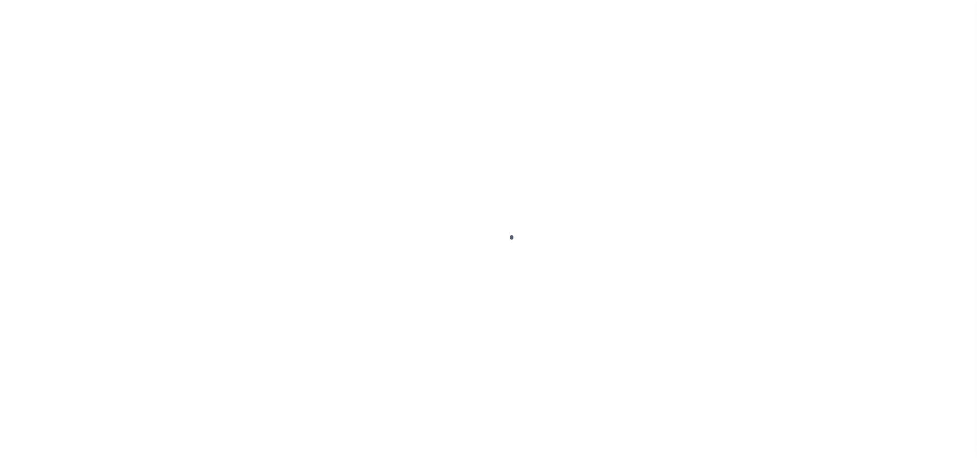
type input "[GEOGRAPHIC_DATA]"
select select "10"
select select "NonEscrow"
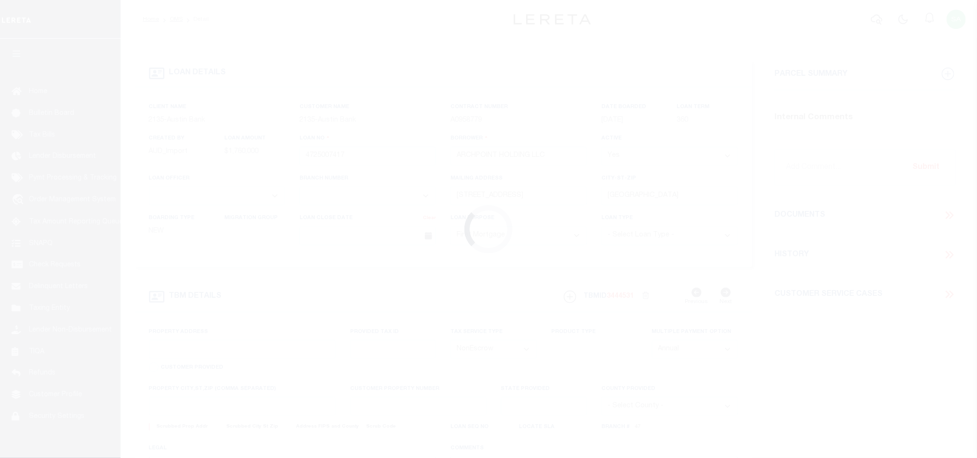
type input "[STREET_ADDRESS][PERSON_NAME]"
select select
type input "HOCKLEY TX 77447"
type input "[GEOGRAPHIC_DATA]"
select select
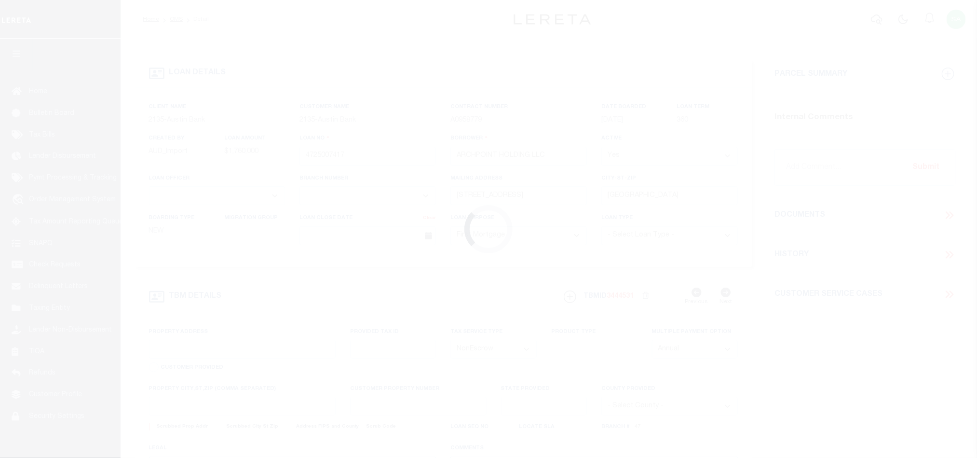
type textarea "DT 17.985 AC SCHOOL LAND SVY A-333"
select select "22686"
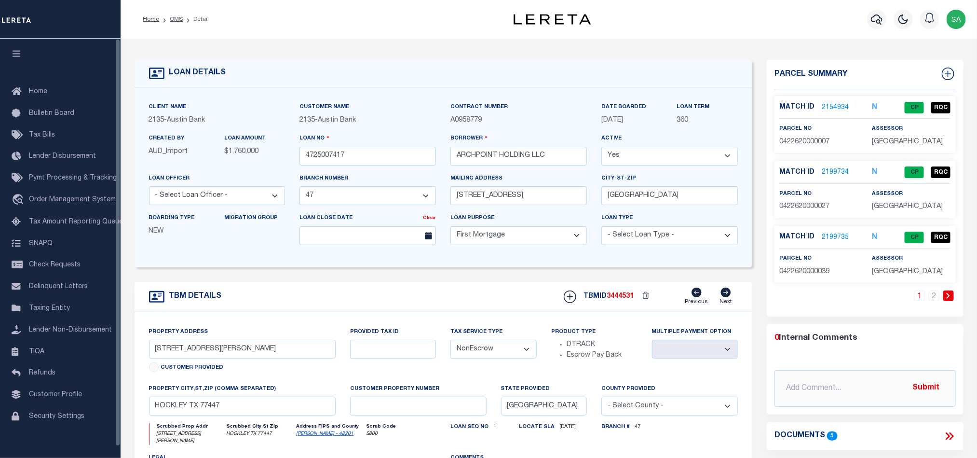
click at [667, 42] on div "LOAN DETAILS Client Name 2135" at bounding box center [549, 331] width 856 height 584
click at [933, 298] on link "2" at bounding box center [934, 295] width 11 height 11
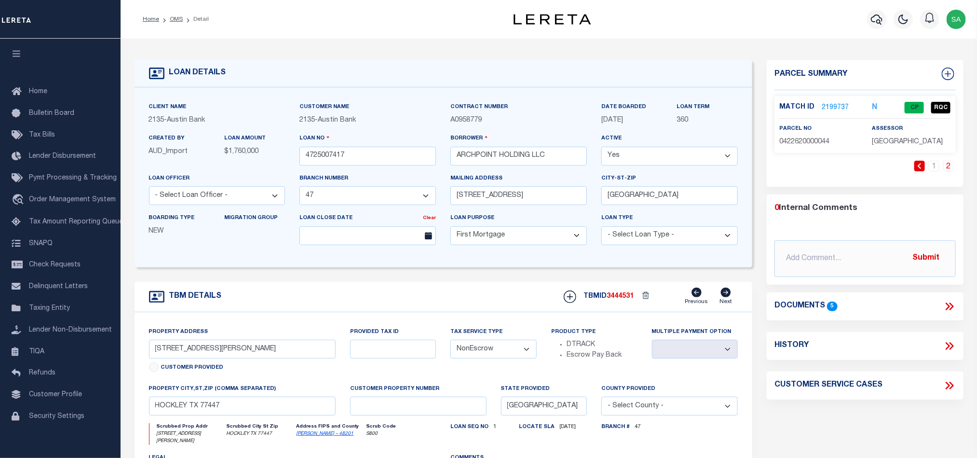
click at [835, 106] on link "2199737" at bounding box center [835, 108] width 27 height 10
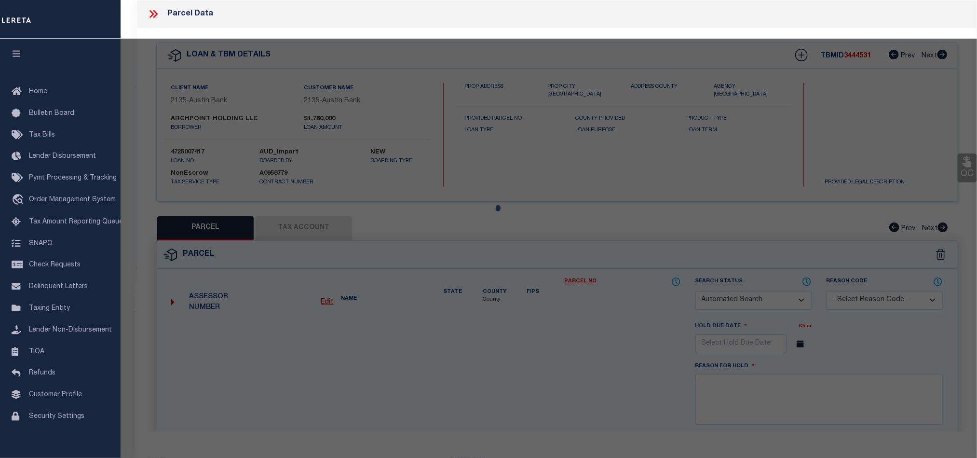
checkbox input "false"
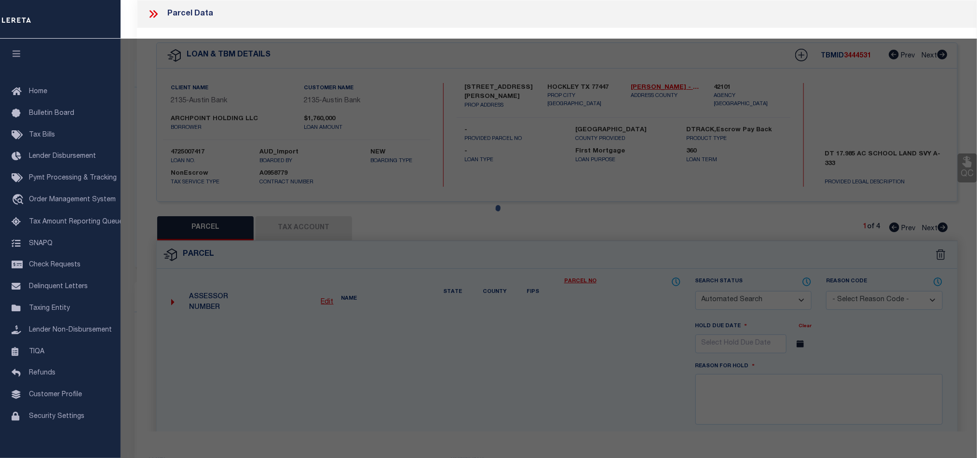
select select "CP"
type input "[PERSON_NAME]"
select select "PHN"
select select
type input "[STREET_ADDRESS][PERSON_NAME]"
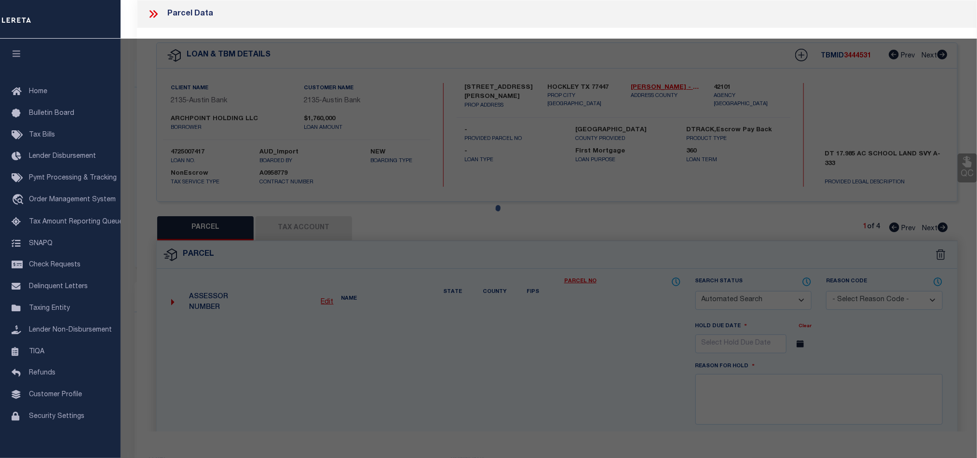
checkbox input "false"
type input "HOCKLEY, [GEOGRAPHIC_DATA] 77447"
type textarea "PT TRS 6A-1B & 6A-3 (AG-USE) ABST 332 [PERSON_NAME] CO SCHOOL LDS SEC 26"
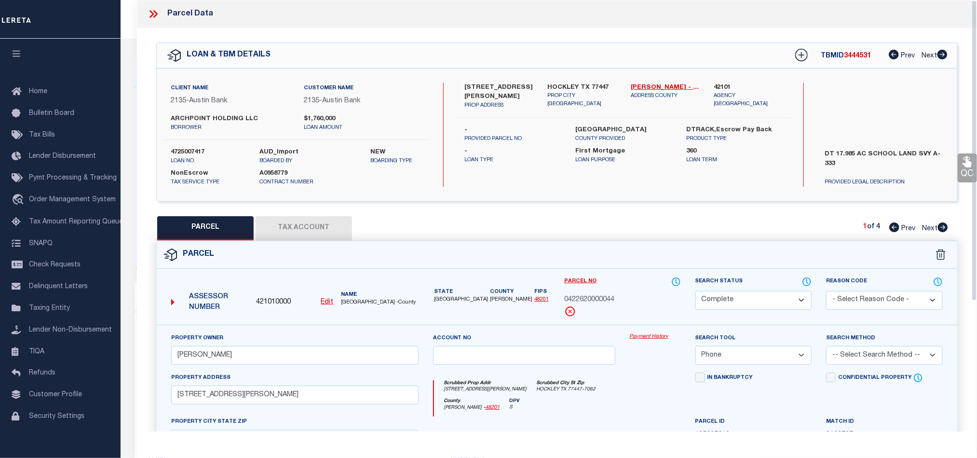
click at [580, 224] on div "PARCEL Tax Account 1 of 4 Prev Next" at bounding box center [556, 228] width 801 height 24
click at [314, 231] on button "Tax Account" at bounding box center [304, 228] width 96 height 24
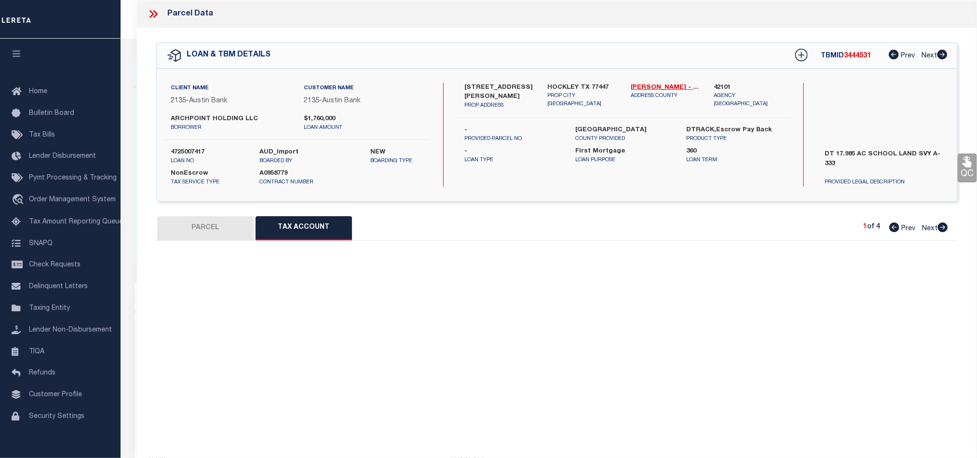
select select "100"
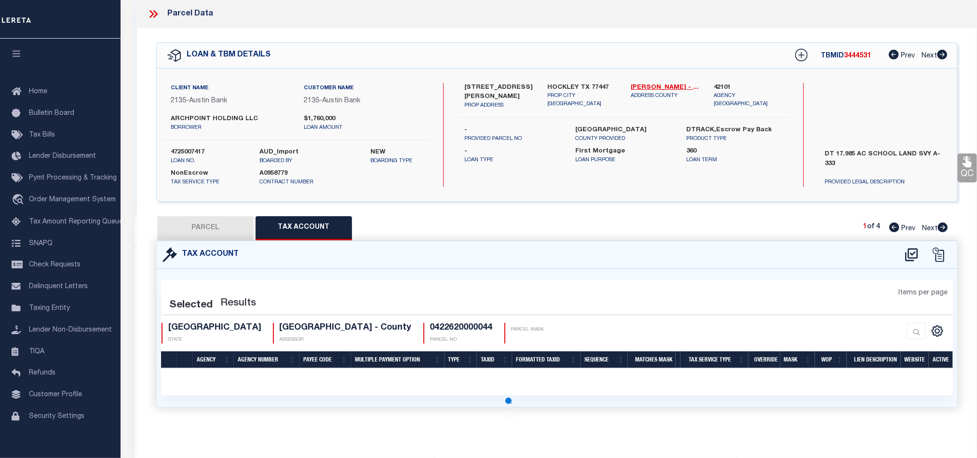
scroll to position [285, 0]
select select "100"
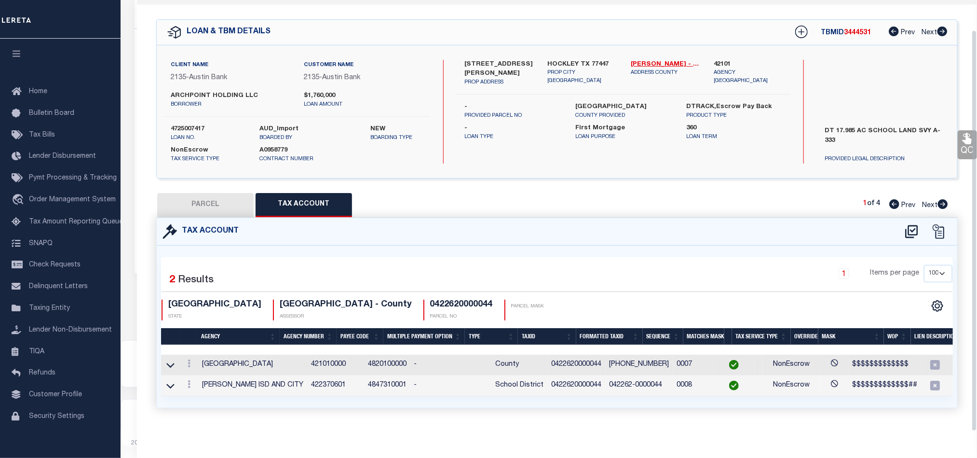
scroll to position [0, 50]
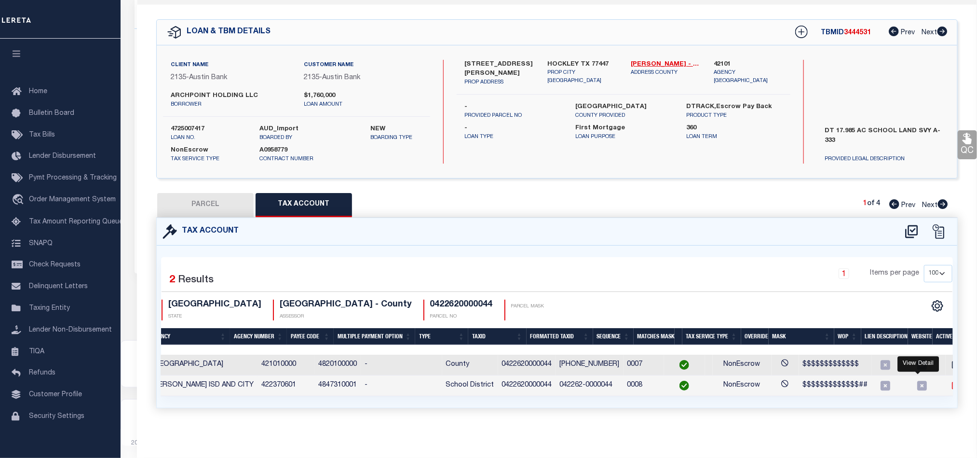
click at [951, 380] on icon "" at bounding box center [956, 385] width 10 height 10
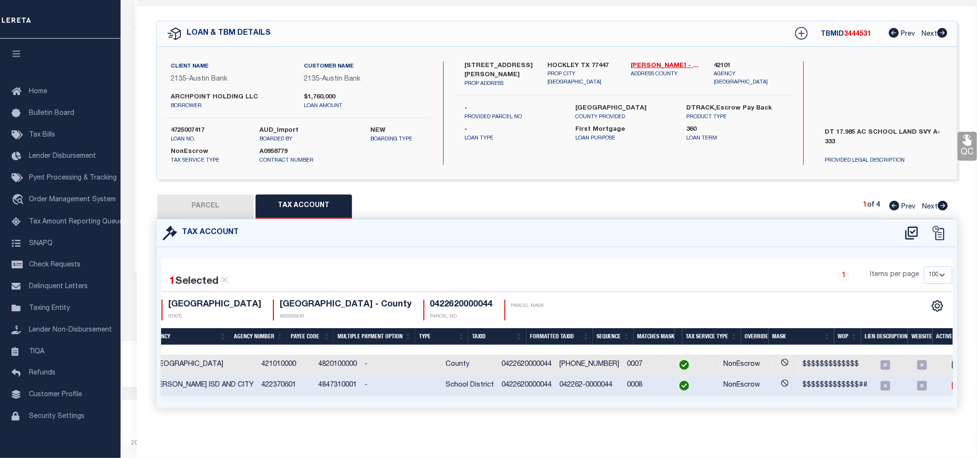
scroll to position [30, 0]
click at [192, 194] on button "PARCEL" at bounding box center [205, 206] width 96 height 24
select select "AS"
select select
checkbox input "false"
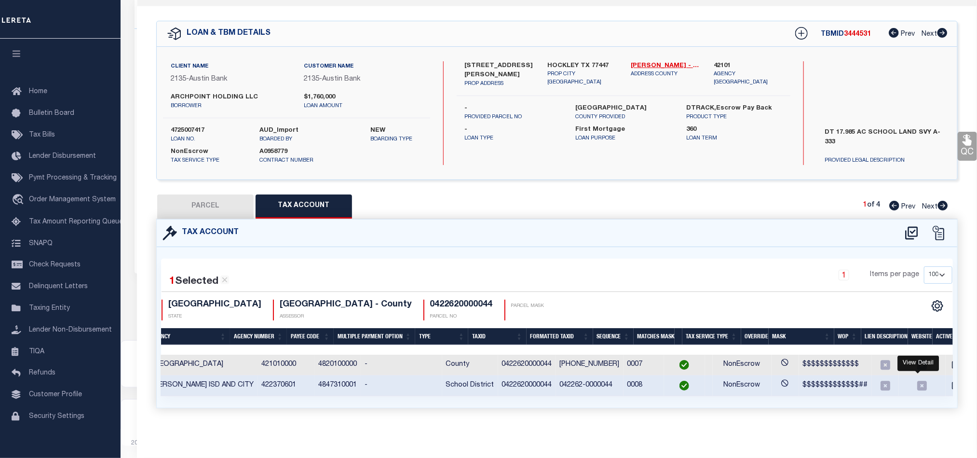
checkbox input "false"
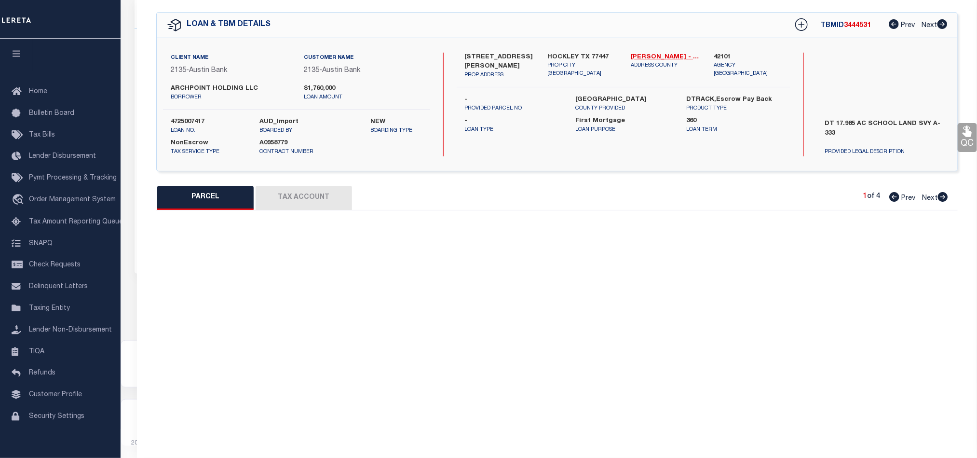
select select "CP"
type input "[PERSON_NAME]"
select select "PHN"
select select
type input "[STREET_ADDRESS][PERSON_NAME]"
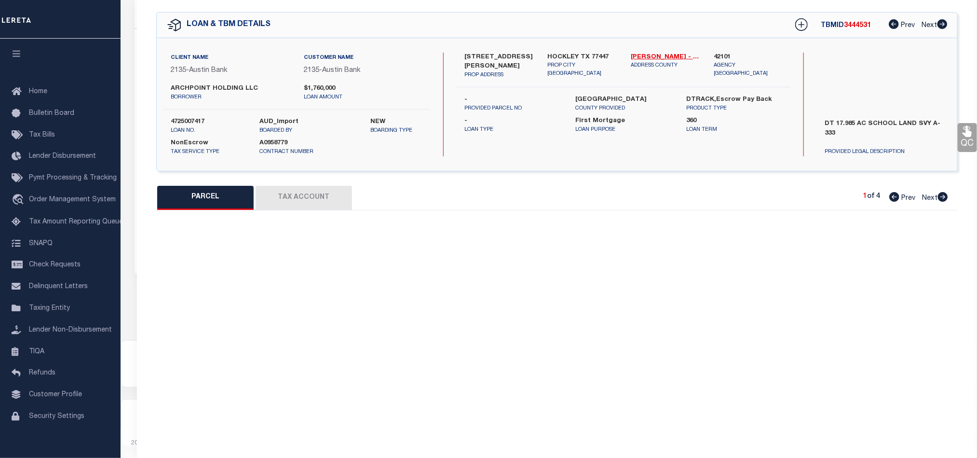
checkbox input "false"
type input "HOCKLEY, [GEOGRAPHIC_DATA] 77447"
type textarea "PT TRS 6A-1B & 6A-3 (AG-USE) ABST 332 [PERSON_NAME] CO SCHOOL LDS SEC 26"
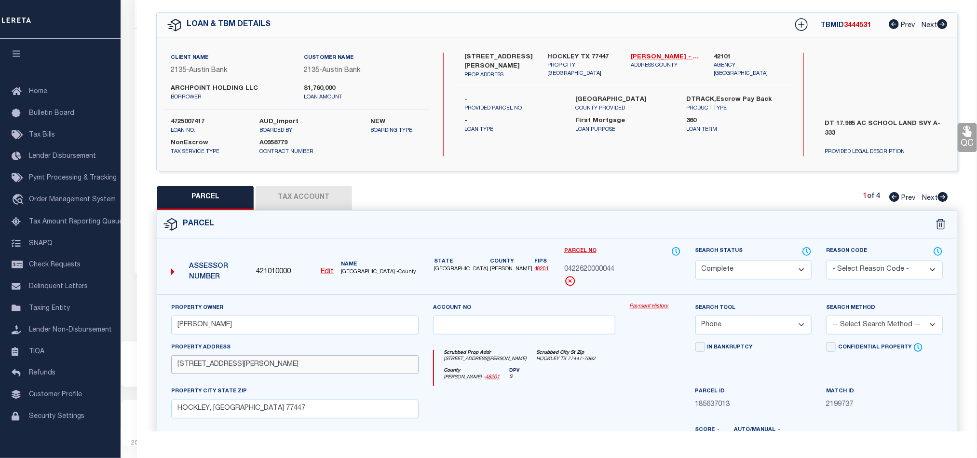
drag, startPoint x: 229, startPoint y: 364, endPoint x: 168, endPoint y: 365, distance: 61.2
click at [182, 363] on input "[STREET_ADDRESS][PERSON_NAME]" at bounding box center [294, 364] width 247 height 19
click at [308, 198] on button "Tax Account" at bounding box center [304, 198] width 96 height 24
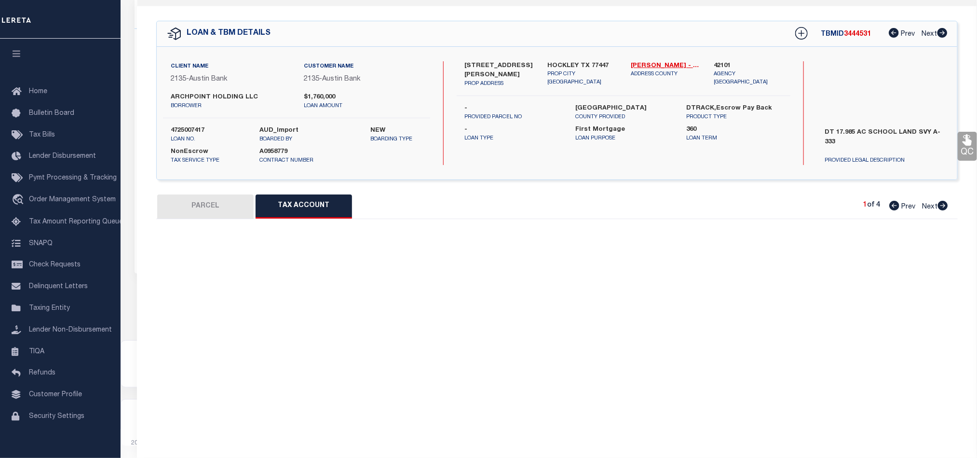
select select "100"
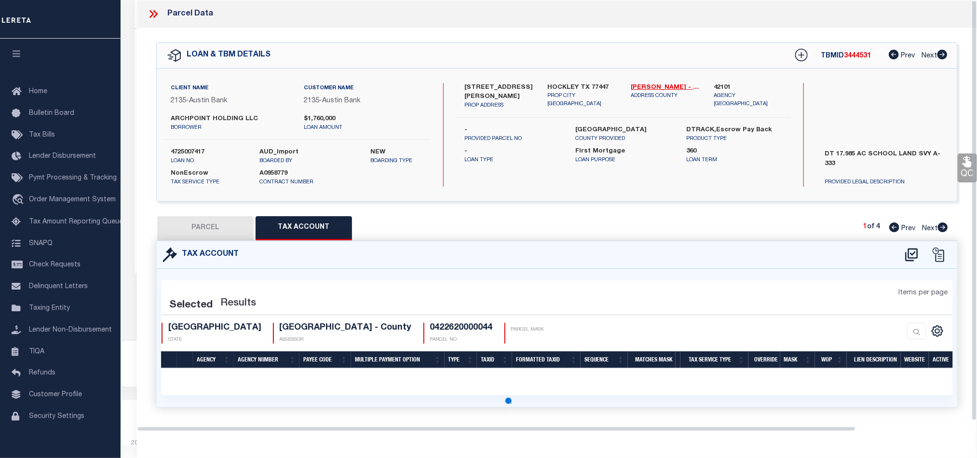
scroll to position [0, 0]
select select "100"
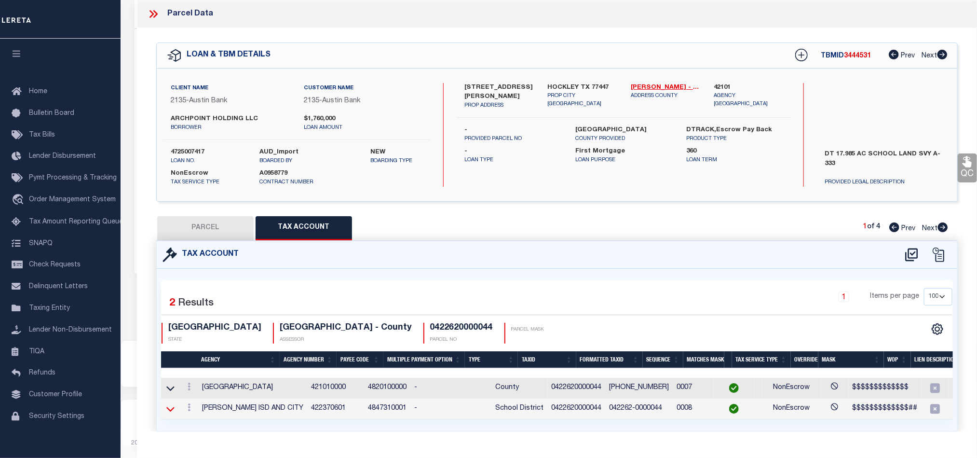
click at [168, 414] on icon at bounding box center [170, 409] width 8 height 10
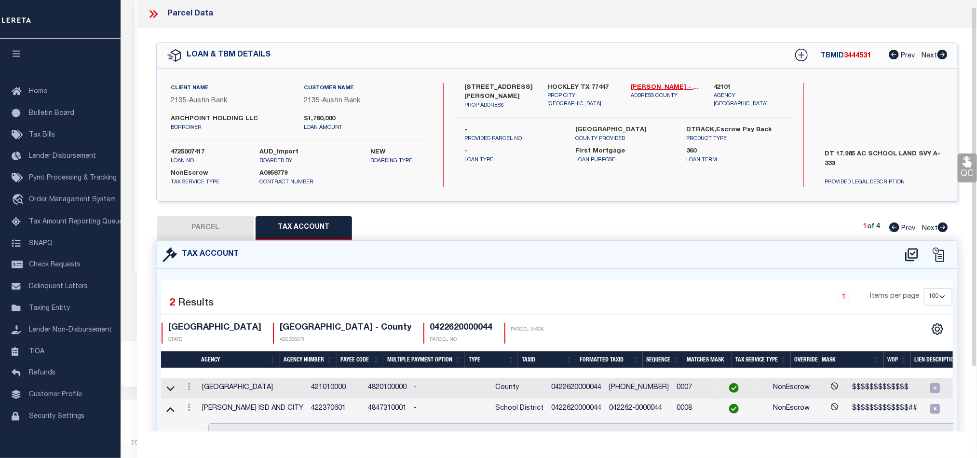
scroll to position [85, 0]
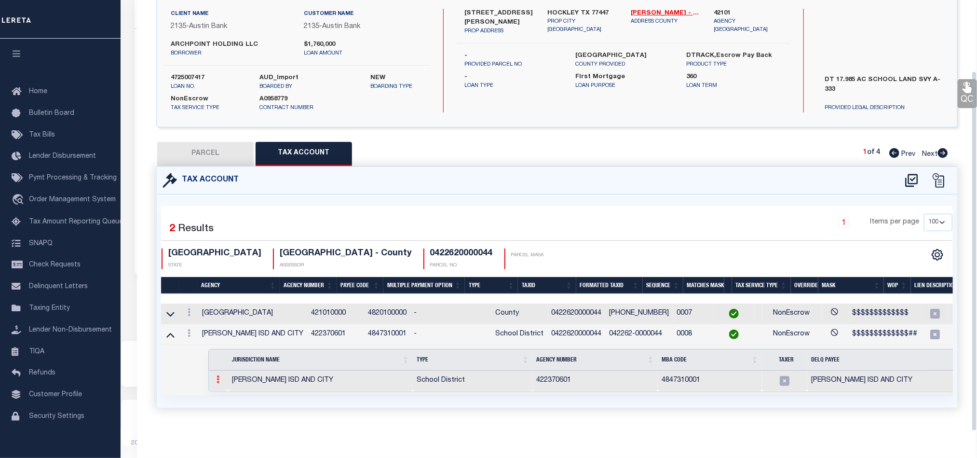
click at [213, 377] on link at bounding box center [218, 381] width 11 height 8
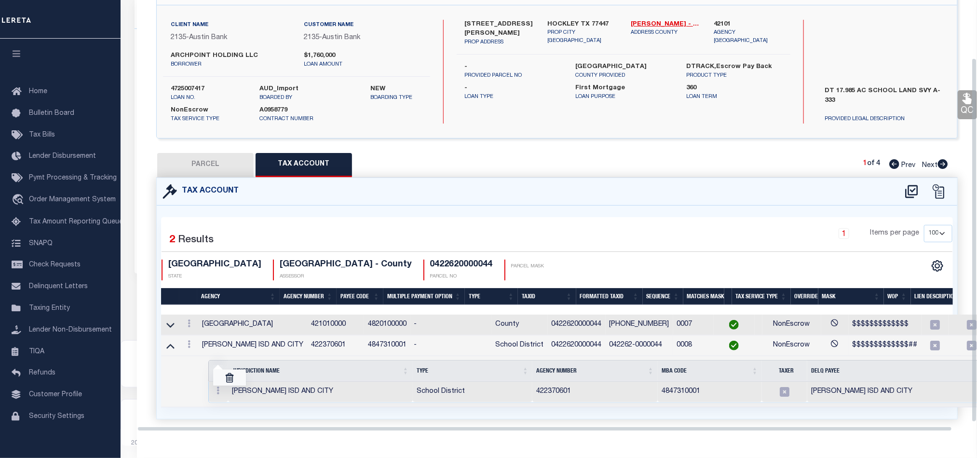
click at [233, 381] on link at bounding box center [229, 377] width 33 height 16
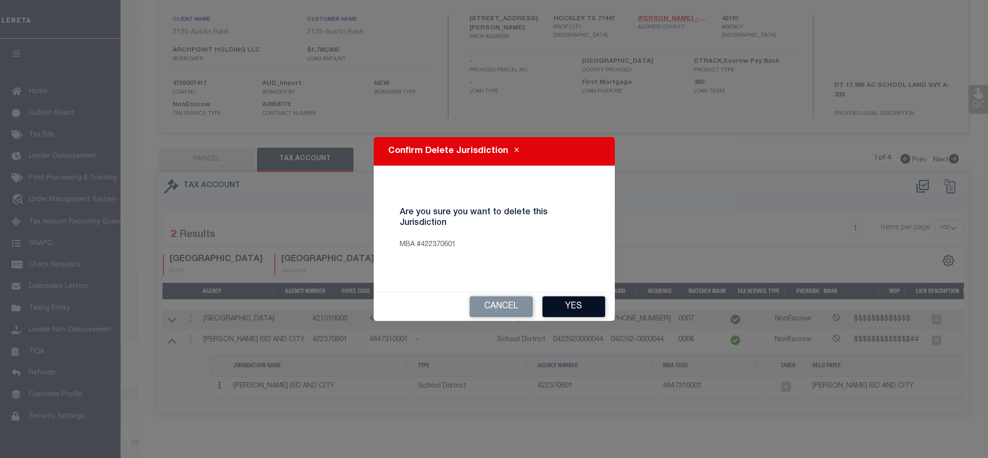
click at [588, 317] on button "Yes" at bounding box center [573, 306] width 63 height 21
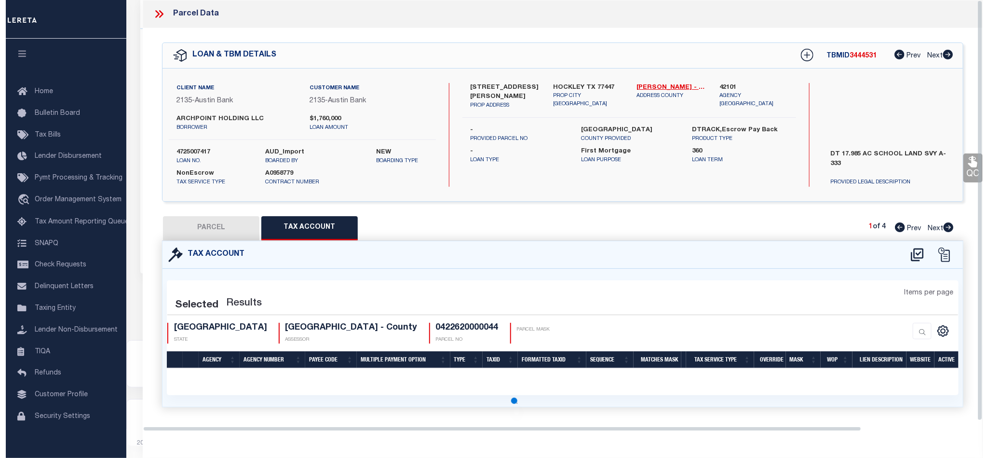
scroll to position [0, 0]
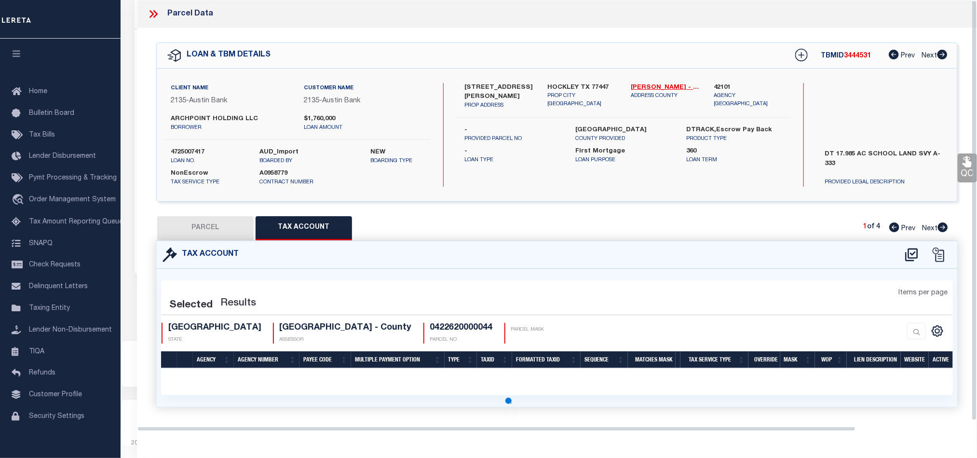
select select "100"
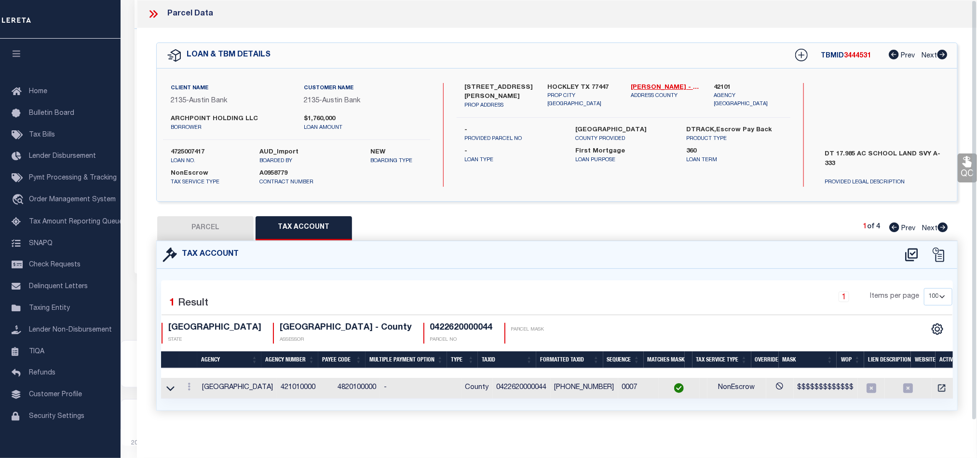
click at [216, 227] on button "PARCEL" at bounding box center [205, 228] width 96 height 24
select select "AS"
select select
checkbox input "false"
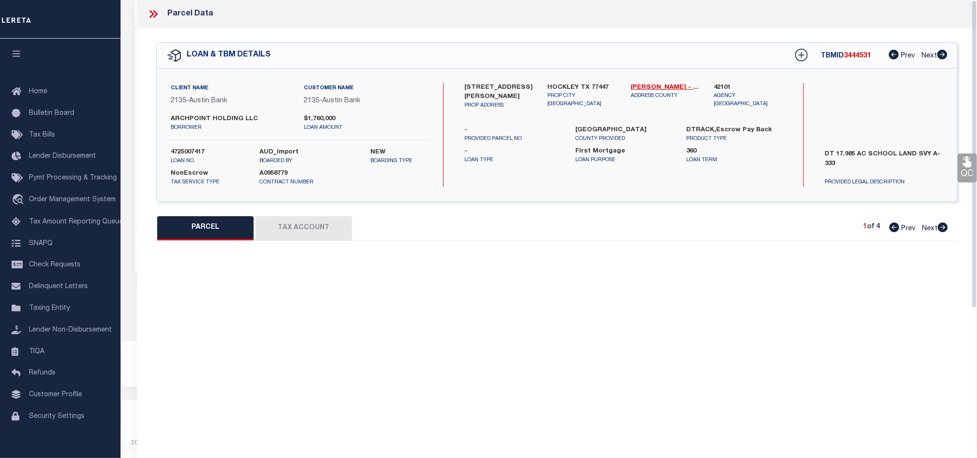
select select "CP"
type input "WINKLER JIM"
select select "PHN"
select select
type input "18703 HOPFE RD"
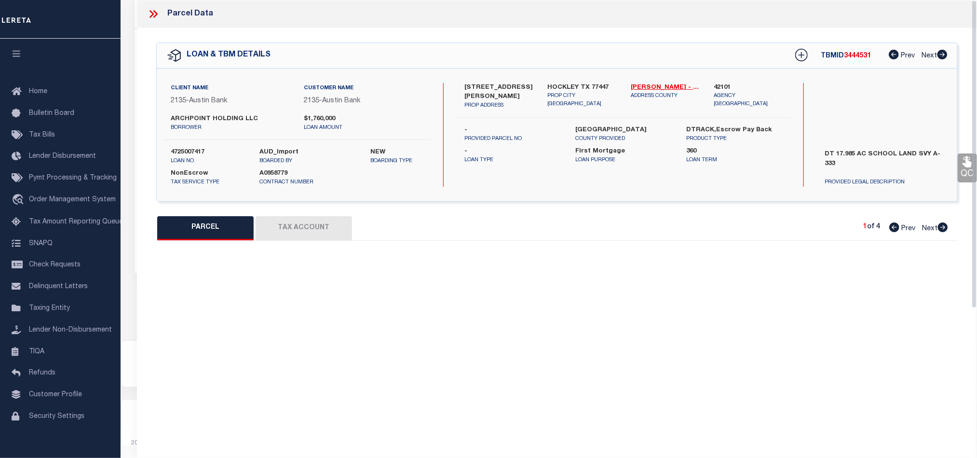
checkbox input "false"
type input "HOCKLEY, TX 77447"
type textarea "PT TRS 6A-1B & 6A-3 (AG-USE) ABST 332 HARRIS CO SCHOOL LDS SEC 26"
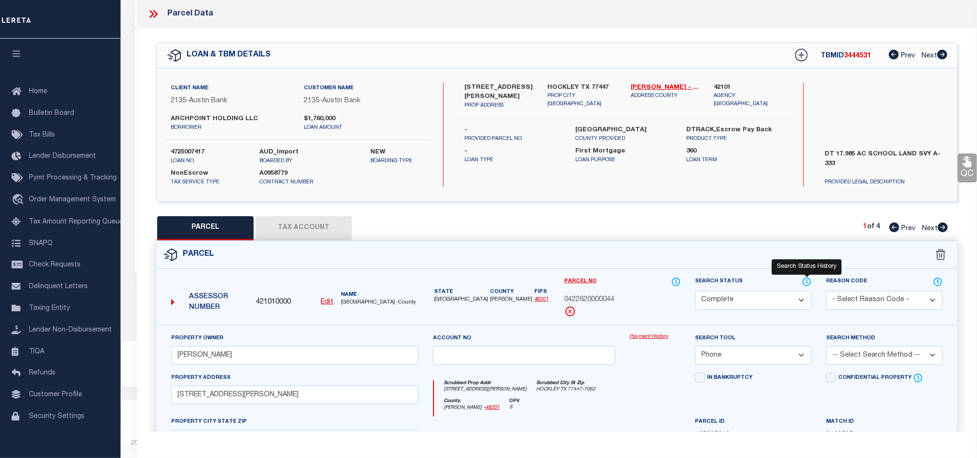
click at [810, 285] on icon at bounding box center [807, 282] width 8 height 8
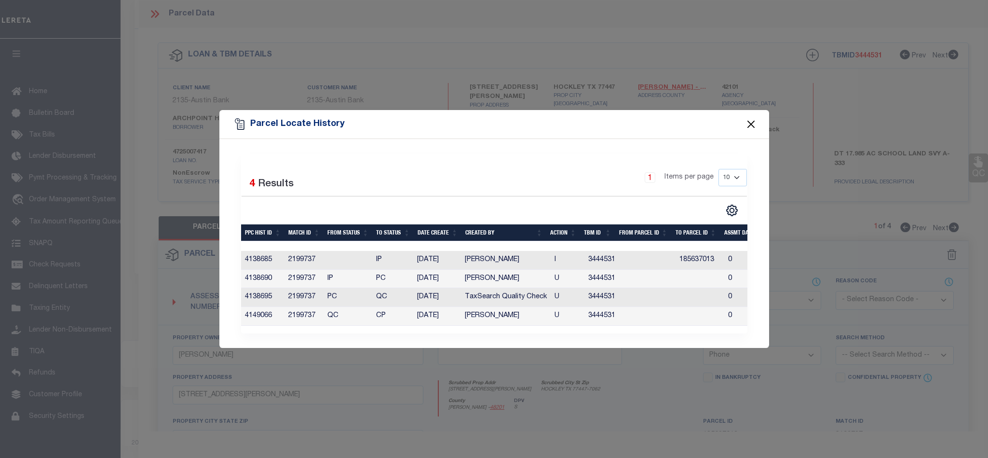
click at [746, 123] on button "Close" at bounding box center [750, 124] width 13 height 13
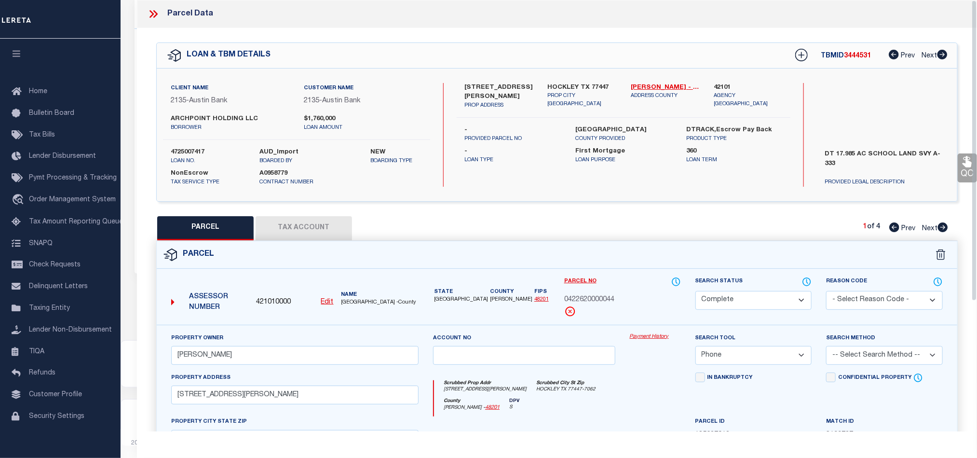
click at [300, 217] on button "Tax Account" at bounding box center [304, 228] width 96 height 24
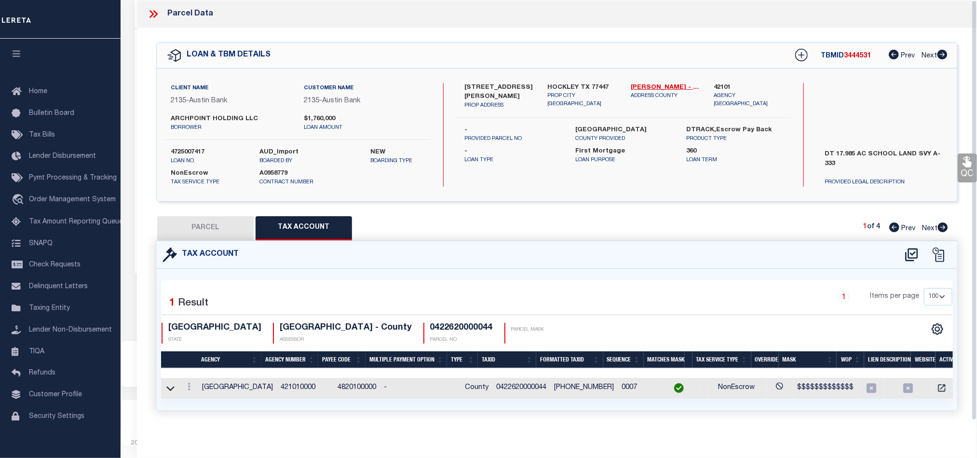
select select "100"
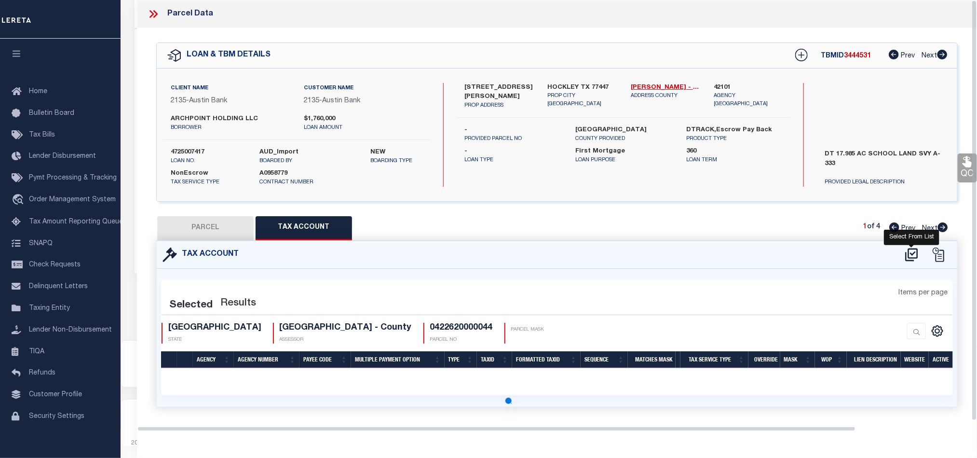
select select "100"
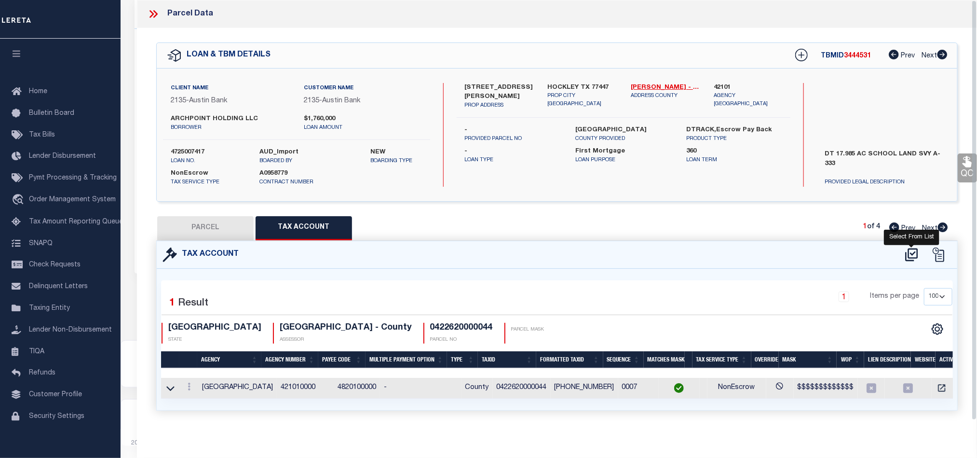
click at [916, 259] on icon at bounding box center [912, 254] width 16 height 15
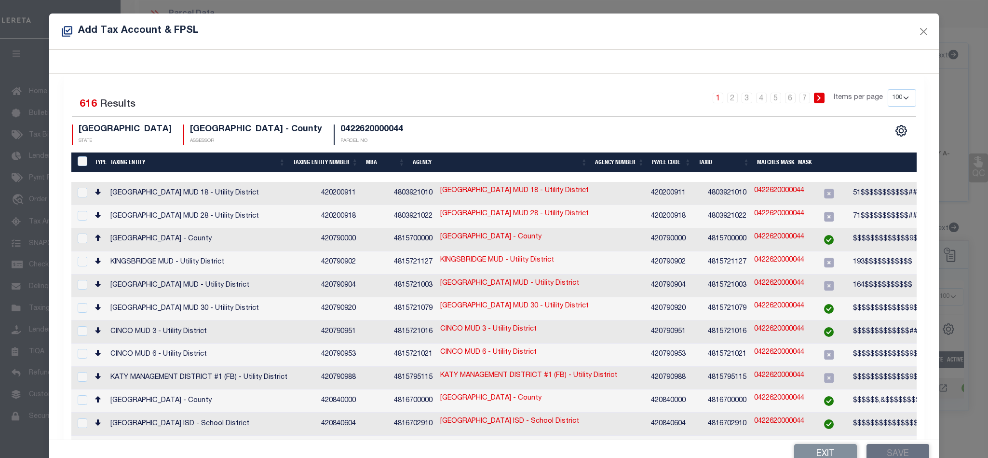
click at [888, 102] on select "10 25 50 100 200" at bounding box center [902, 97] width 28 height 17
click at [888, 90] on select "10 25 50 100 200" at bounding box center [902, 97] width 28 height 17
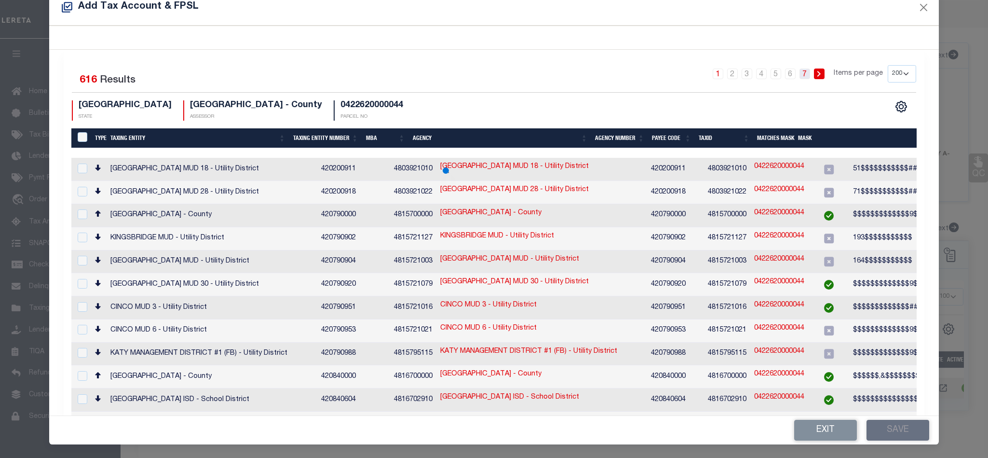
click at [799, 68] on link "7" at bounding box center [804, 73] width 11 height 11
click at [770, 78] on link "5" at bounding box center [775, 73] width 11 height 11
drag, startPoint x: 872, startPoint y: 75, endPoint x: 886, endPoint y: 81, distance: 14.7
click at [888, 75] on select "10 25 50 100 200" at bounding box center [902, 73] width 28 height 17
select select "100"
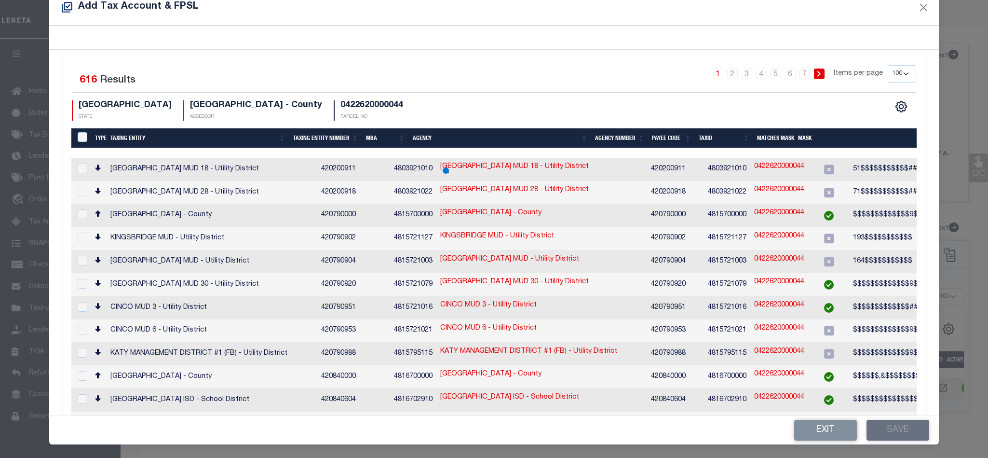
click at [888, 65] on select "10 25 50 100 200" at bounding box center [902, 73] width 28 height 17
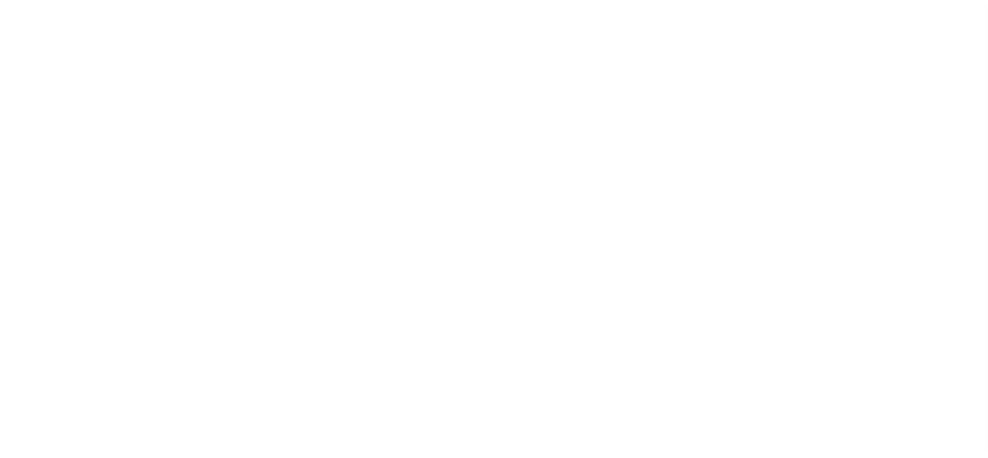
select select "200"
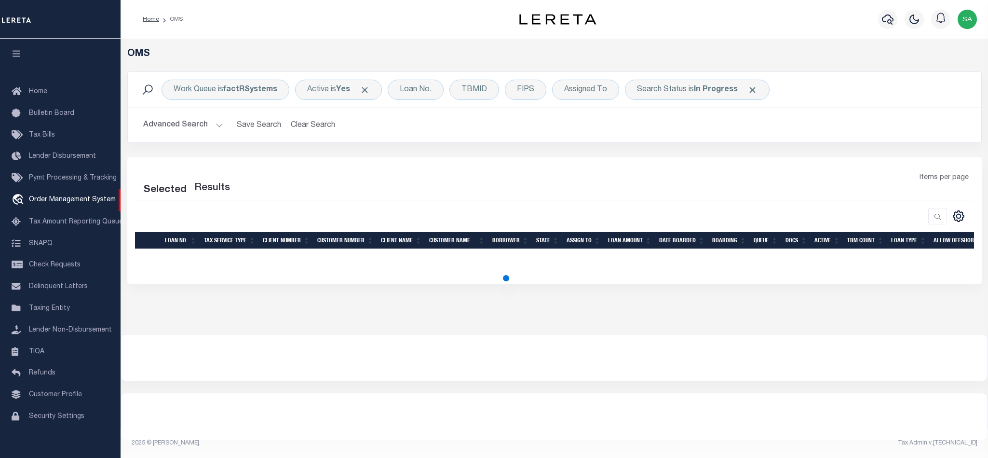
select select "200"
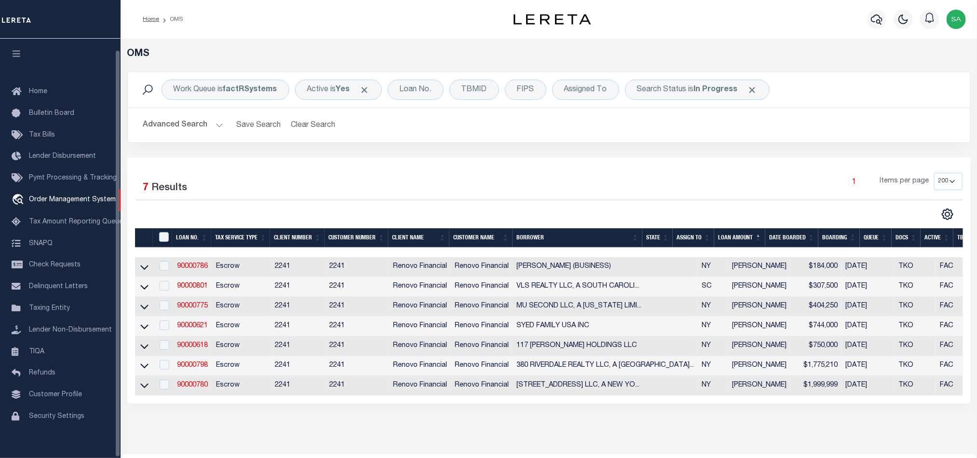
scroll to position [12, 0]
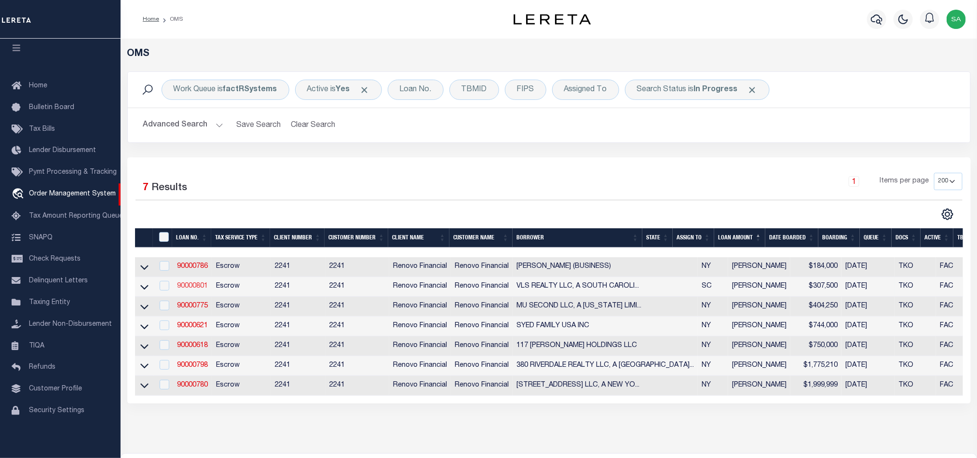
click at [185, 286] on link "90000801" at bounding box center [192, 286] width 31 height 7
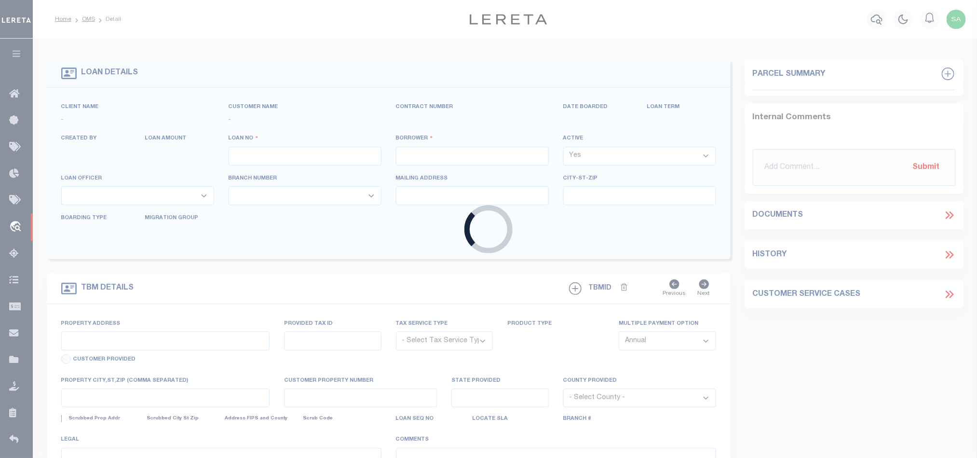
type input "90000801"
type input "VLS REALTY LLC, A [US_STATE] LIMITED LIABILITY COMPANY"
select select
select select "400"
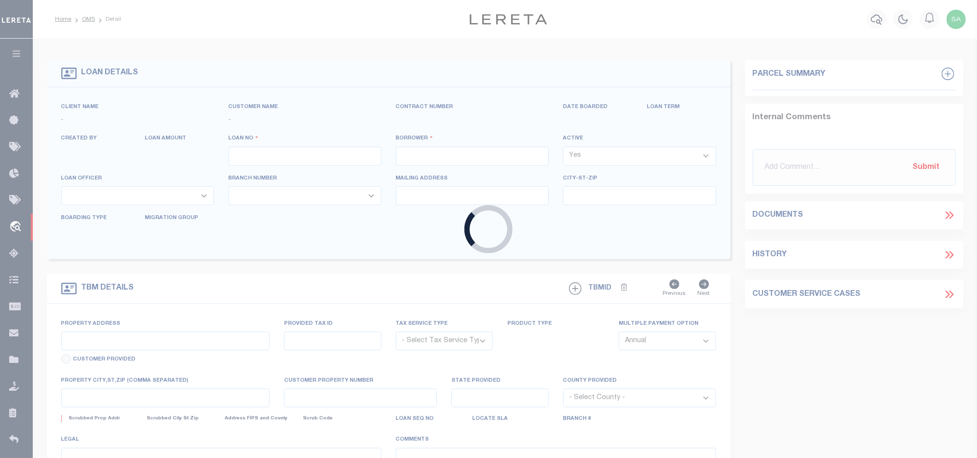
select select "Escrow"
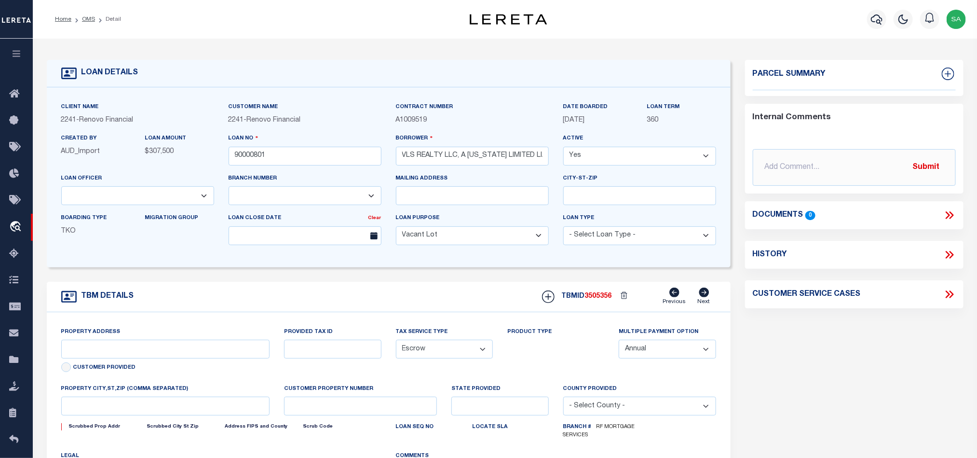
select select "14701"
select select "25067"
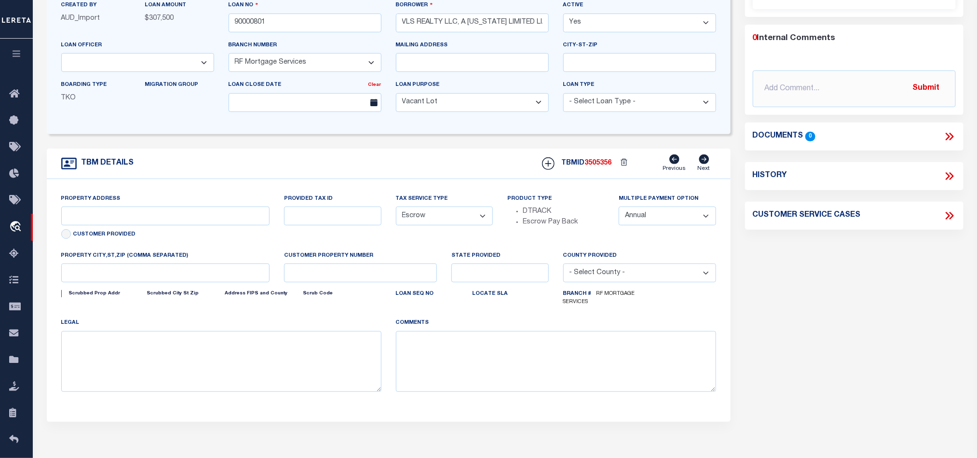
type input "[STREET_ADDRESS][PERSON_NAME]"
type input "7-08-02-069.03"
select select
type input "[GEOGRAPHIC_DATA], SC 29303"
type input "a0kUS00000CyUQw"
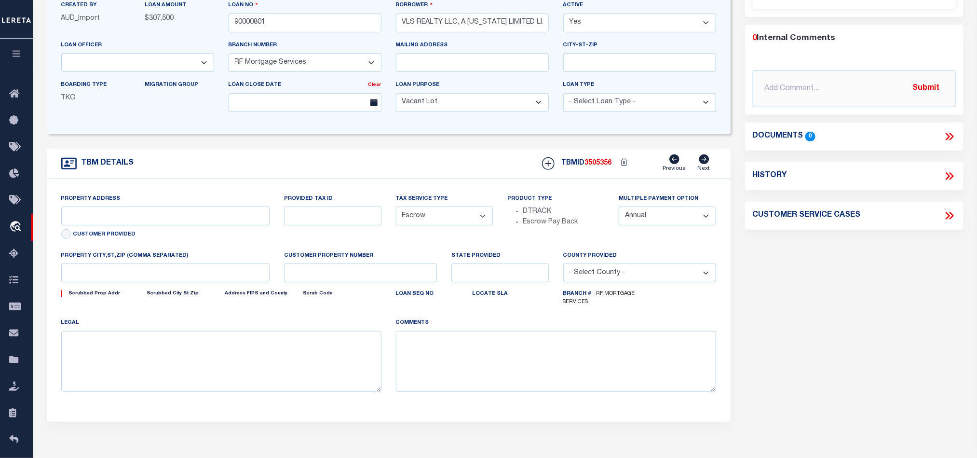
type input "SC"
select select
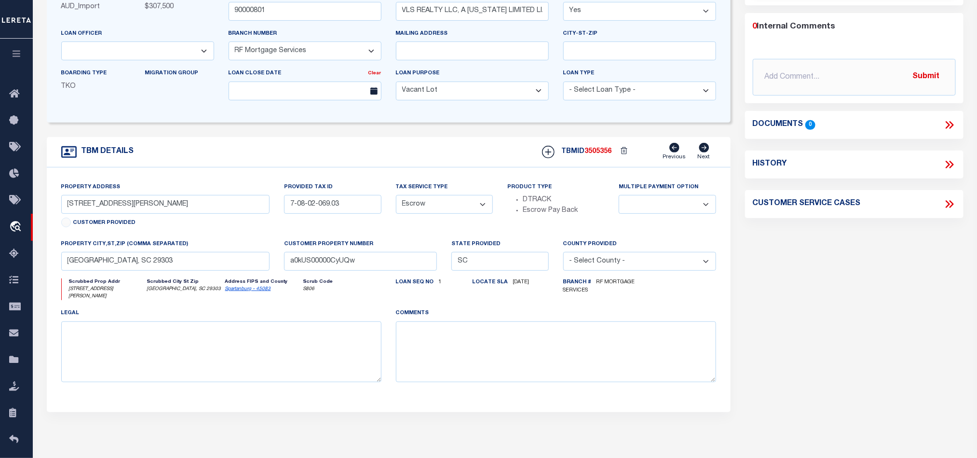
click at [246, 285] on label "Address FIPS and County" at bounding box center [263, 281] width 76 height 7
click at [243, 291] on link "Spartanburg - 45083" at bounding box center [248, 288] width 46 height 5
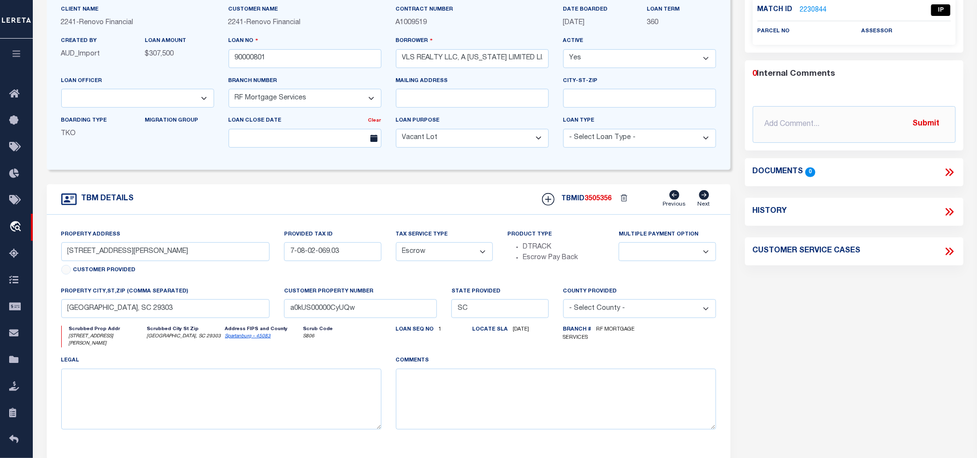
scroll to position [72, 0]
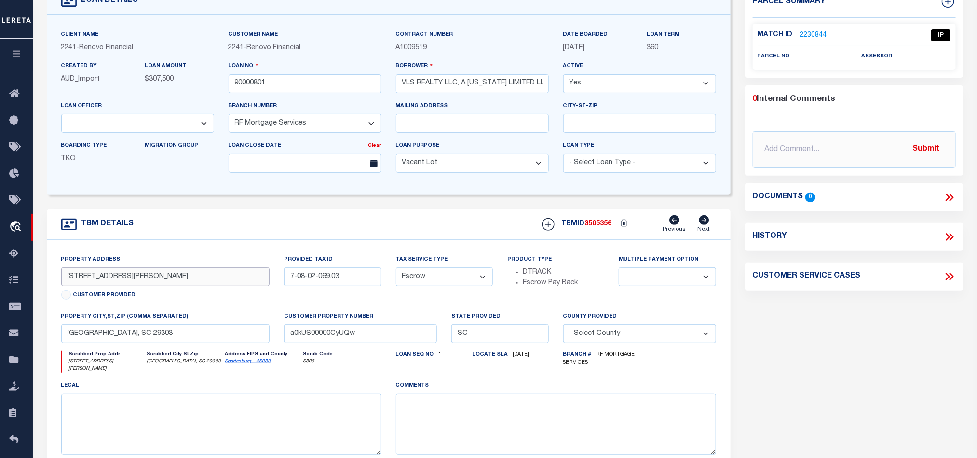
drag, startPoint x: 132, startPoint y: 283, endPoint x: -298, endPoint y: 266, distance: 429.9
click at [0, 266] on html "Home OMS Detail" at bounding box center [488, 298] width 977 height 741
drag, startPoint x: 178, startPoint y: 279, endPoint x: -593, endPoint y: 236, distance: 772.1
click at [0, 236] on html "Home OMS Detail" at bounding box center [488, 298] width 977 height 741
drag, startPoint x: 134, startPoint y: 343, endPoint x: -376, endPoint y: 279, distance: 513.2
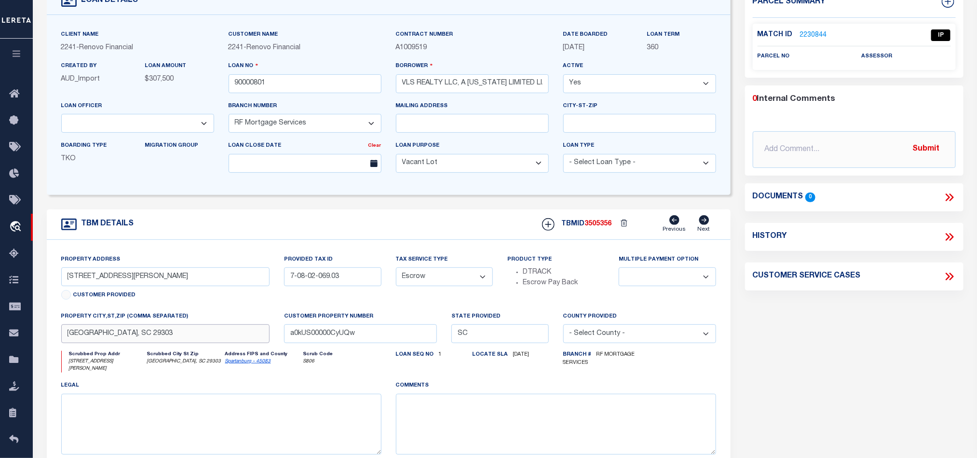
click at [0, 279] on html "Home OMS Detail" at bounding box center [488, 298] width 977 height 741
drag, startPoint x: 130, startPoint y: 287, endPoint x: -74, endPoint y: 283, distance: 204.0
click at [0, 283] on html "Home OMS Detail" at bounding box center [488, 298] width 977 height 741
click at [81, 283] on input "[STREET_ADDRESS][PERSON_NAME]" at bounding box center [165, 276] width 209 height 19
drag, startPoint x: 77, startPoint y: 283, endPoint x: 28, endPoint y: 285, distance: 49.2
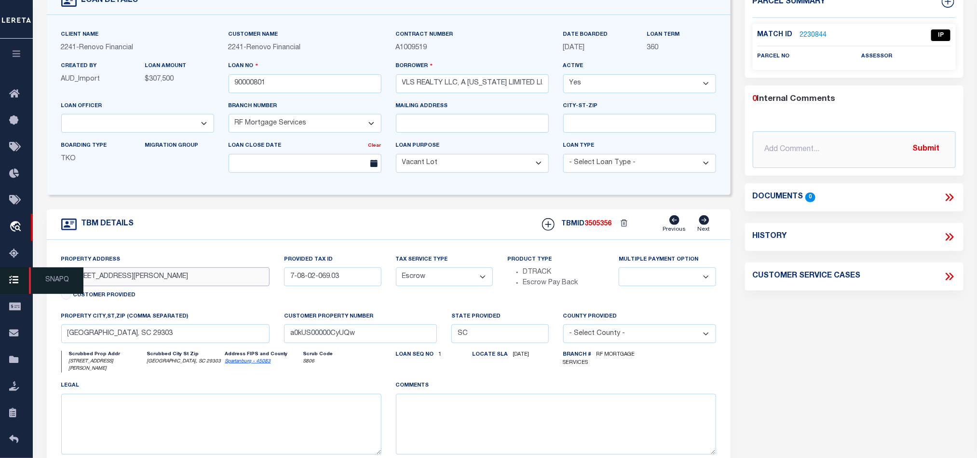
click at [28, 285] on div "Home OMS Detail" at bounding box center [488, 298] width 977 height 741
drag, startPoint x: 126, startPoint y: 279, endPoint x: 40, endPoint y: 279, distance: 86.8
click at [40, 279] on div "TBM DETAILS TBMID 3505356" at bounding box center [389, 346] width 698 height 275
click at [806, 32] on link "2230844" at bounding box center [813, 35] width 27 height 10
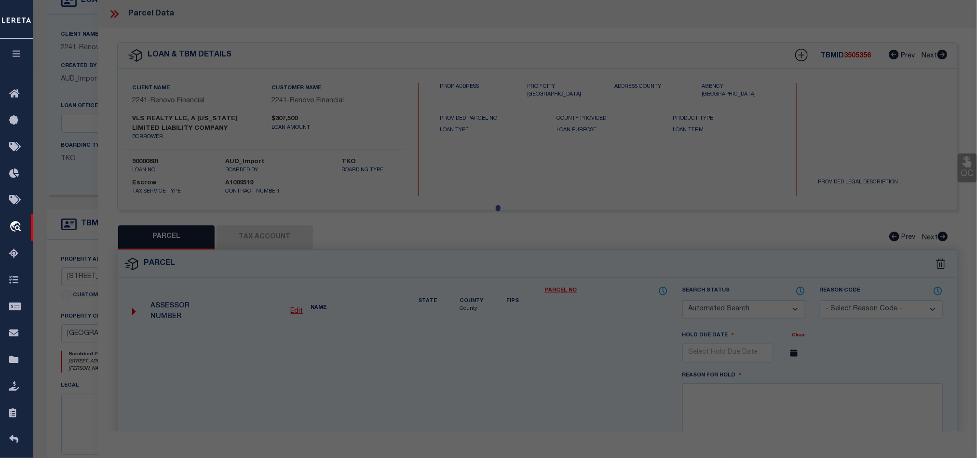
checkbox input "false"
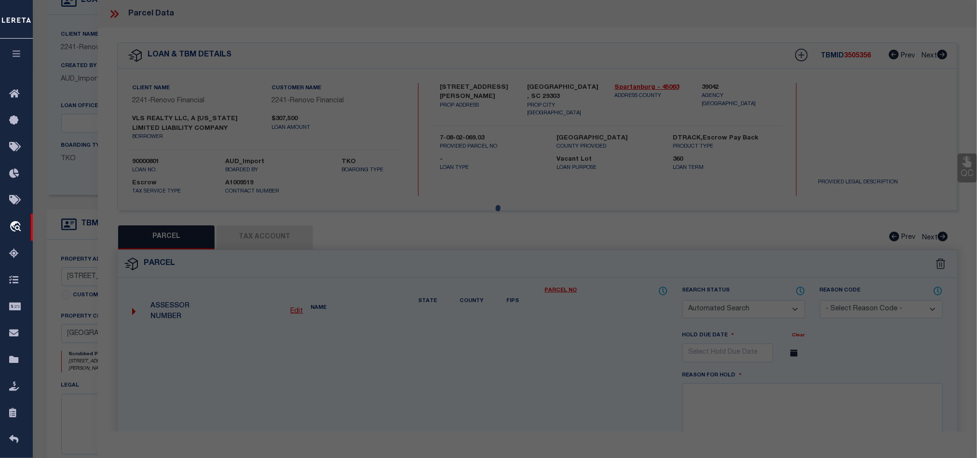
select select "IP"
checkbox input "false"
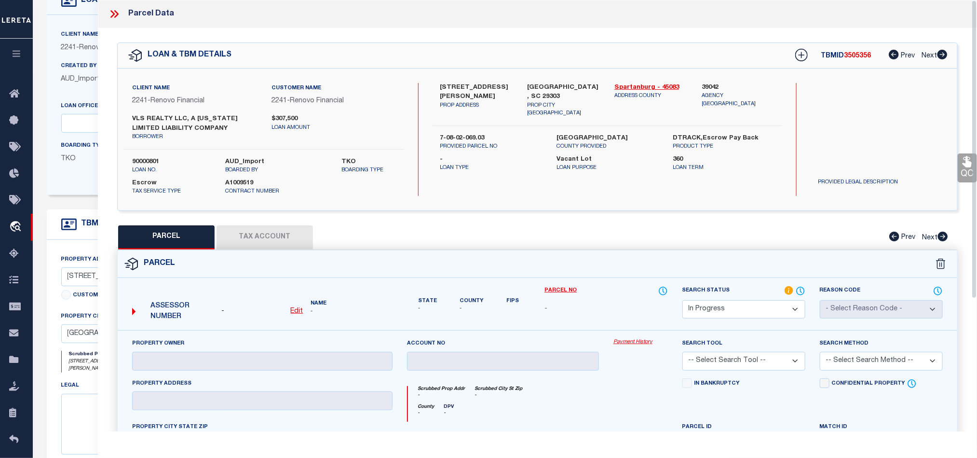
click at [736, 310] on select "Automated Search Bad Parcel Complete Duplicate Parcel High Dollar Reporting In …" at bounding box center [743, 309] width 123 height 19
select select "ND"
click at [682, 301] on select "Automated Search Bad Parcel Complete Duplicate Parcel High Dollar Reporting In …" at bounding box center [743, 309] width 123 height 19
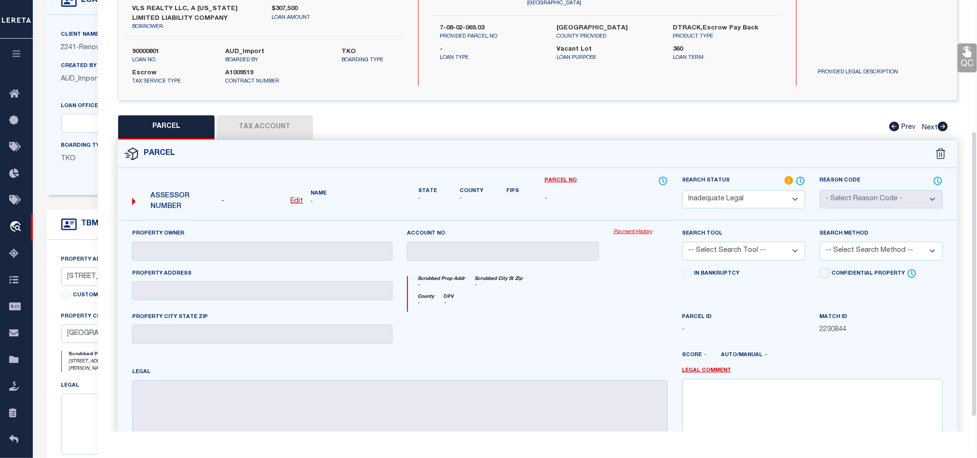
scroll to position [217, 0]
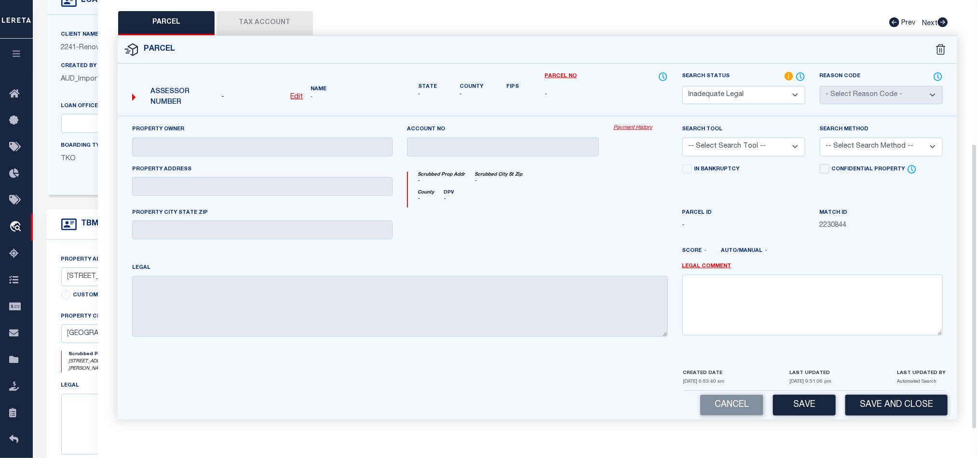
click at [236, 260] on div "Property Owner Account no Payment History Search Tool -- Select Search Tool -- …" at bounding box center [537, 234] width 825 height 220
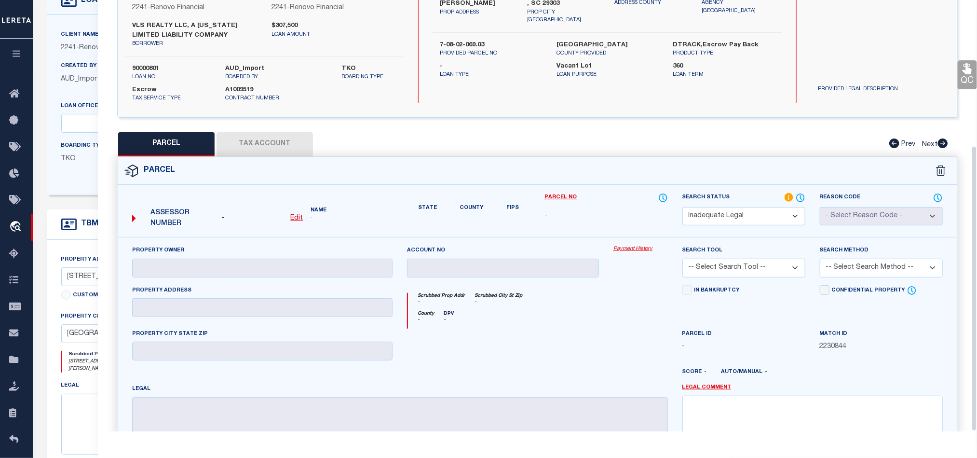
scroll to position [220, 0]
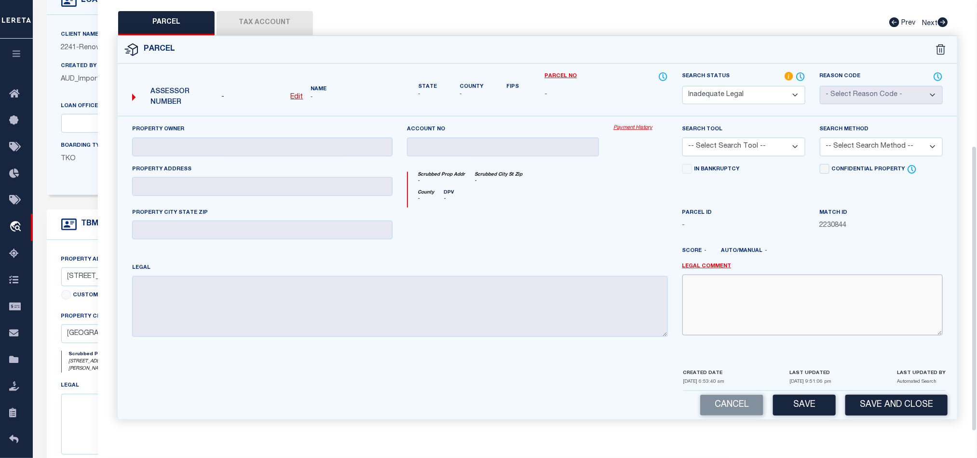
click at [932, 299] on textarea at bounding box center [812, 304] width 260 height 61
paste textarea "The provided situs address does not match, and there is no legal description to…"
type textarea "The provided situs address does not match, and there is no legal description to…"
click at [903, 406] on button "Save and Close" at bounding box center [896, 404] width 102 height 21
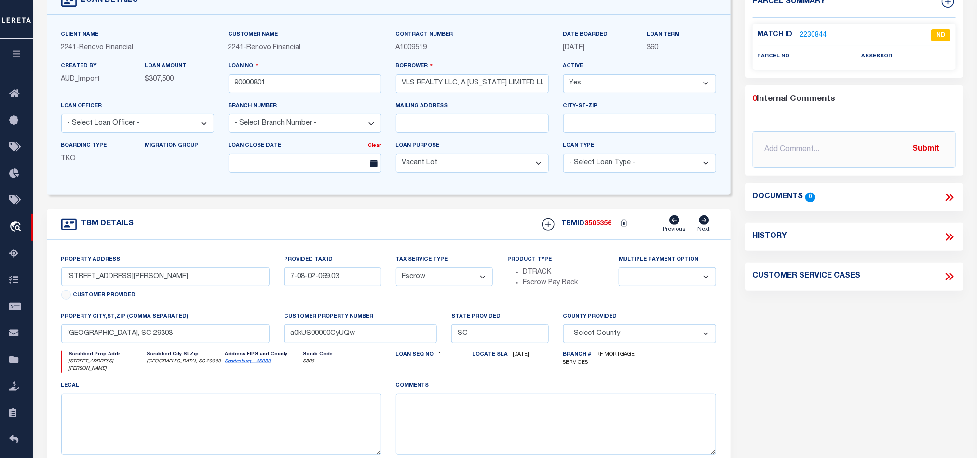
select select
click at [295, 79] on input "90000801" at bounding box center [305, 83] width 153 height 19
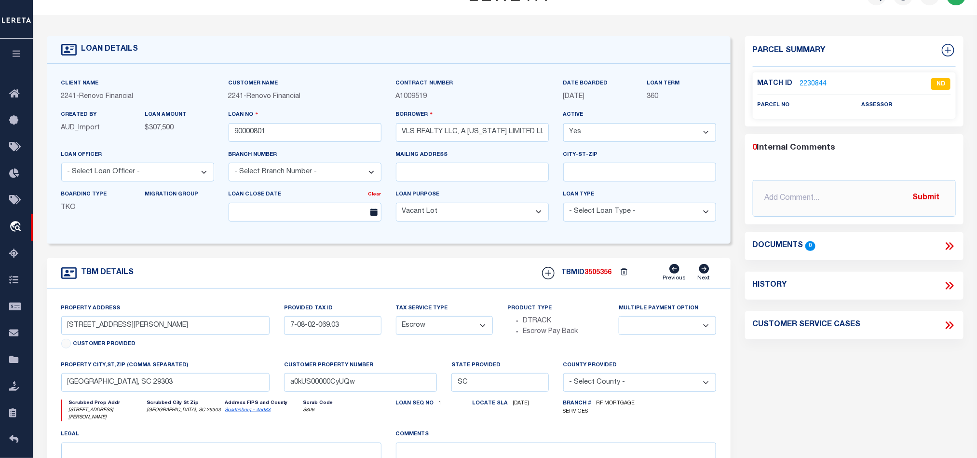
scroll to position [0, 0]
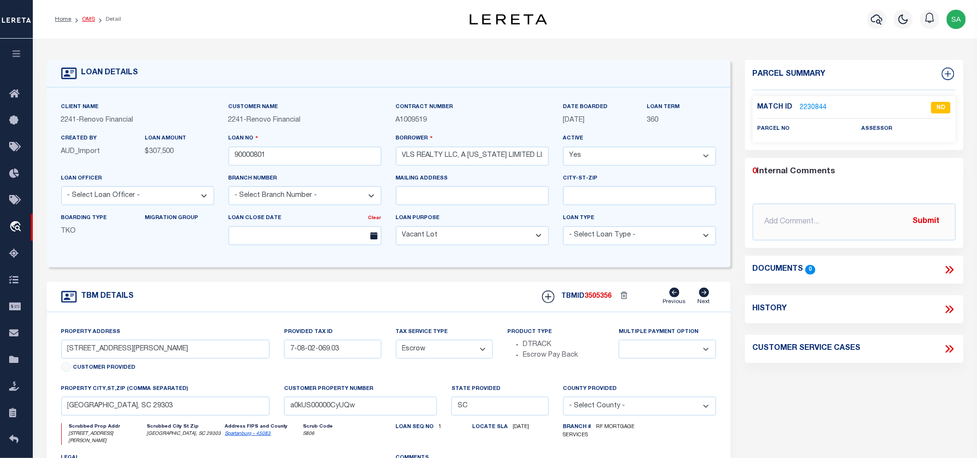
click at [89, 22] on link "OMS" at bounding box center [88, 19] width 13 height 6
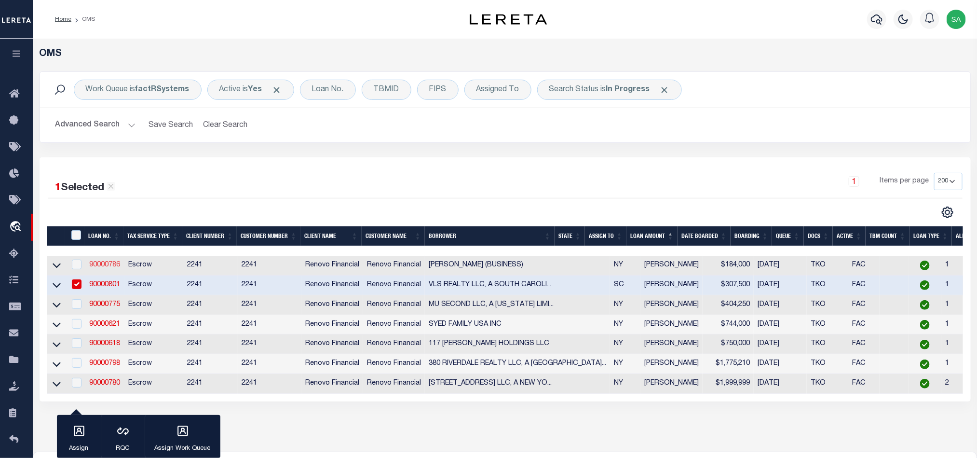
click at [108, 265] on link "90000786" at bounding box center [104, 264] width 31 height 7
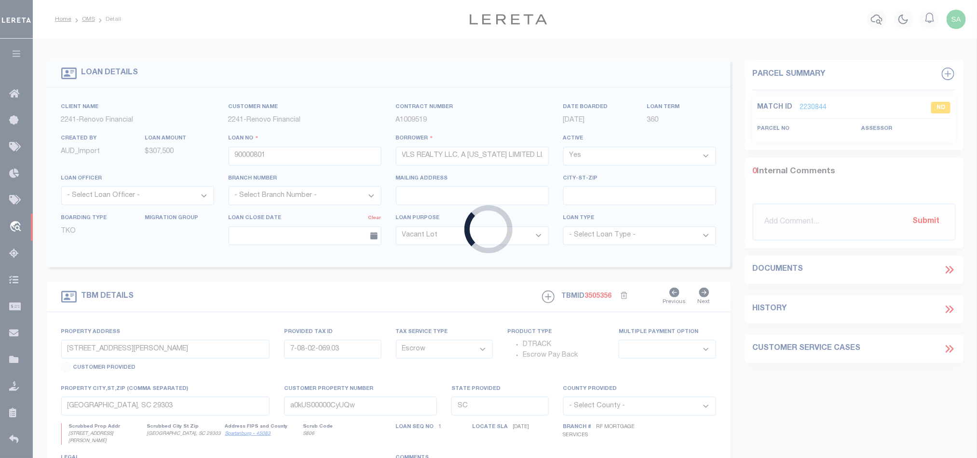
type input "90000786"
type input "[PERSON_NAME] (BUSINESS)"
type input "[STREET_ADDRESS]"
type input "0500223000300018000"
type input "[GEOGRAPHIC_DATA]"
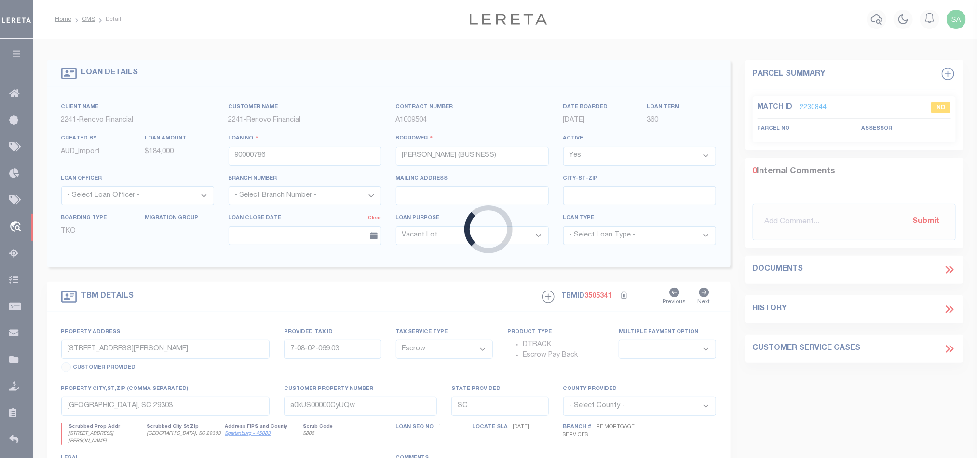
type input "a0kUS00000CyX3p"
type input "NY"
select select
select select "4"
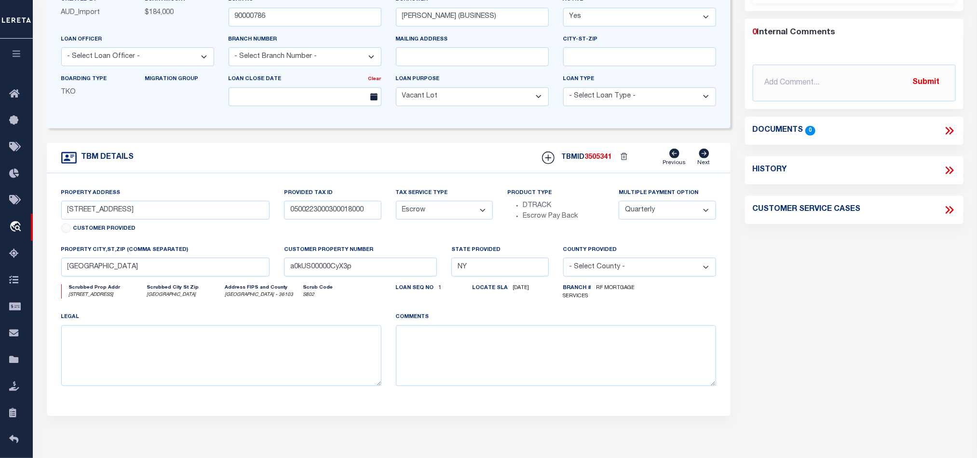
scroll to position [145, 0]
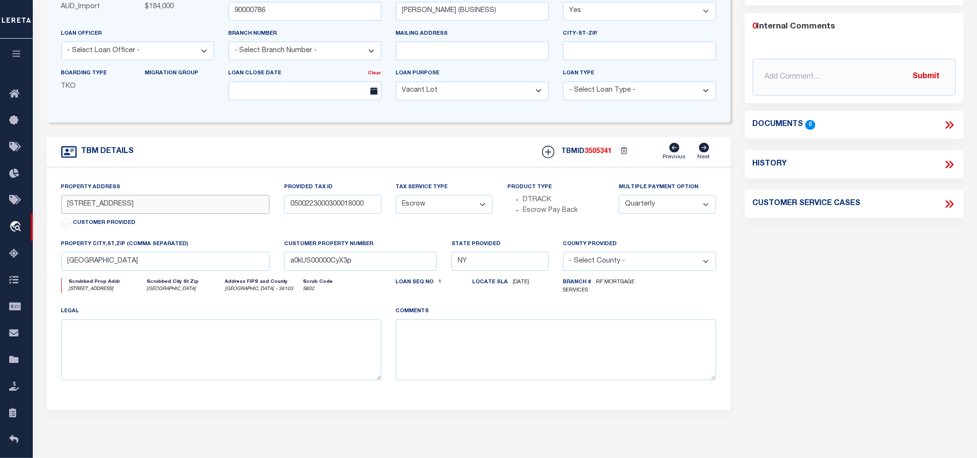
drag, startPoint x: 126, startPoint y: 210, endPoint x: -111, endPoint y: 210, distance: 237.2
click at [0, 210] on html "Home OMS Detail" at bounding box center [488, 224] width 977 height 739
drag, startPoint x: 123, startPoint y: 269, endPoint x: -300, endPoint y: 255, distance: 424.0
click at [0, 255] on html "Home OMS Detail" at bounding box center [488, 224] width 977 height 739
drag, startPoint x: 129, startPoint y: 213, endPoint x: -4, endPoint y: 220, distance: 133.3
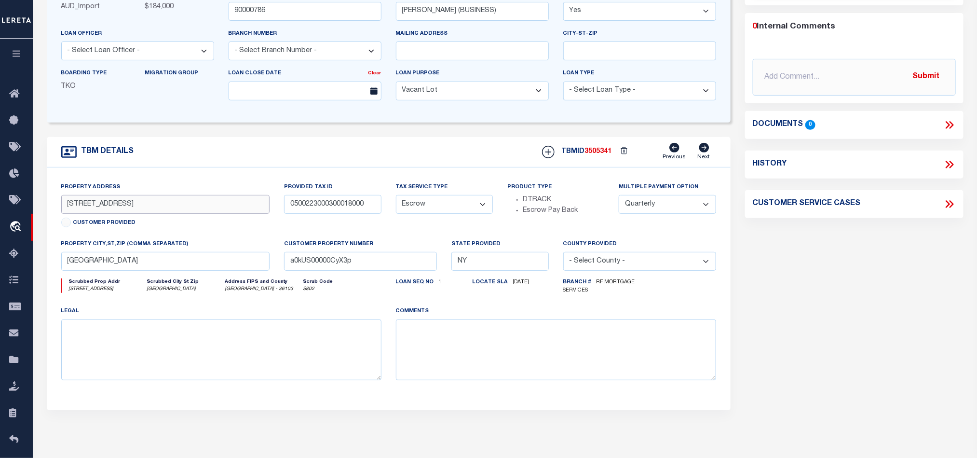
click at [0, 220] on html "Home OMS Detail" at bounding box center [488, 224] width 977 height 739
click at [471, 361] on textarea at bounding box center [556, 349] width 320 height 61
paste textarea "0200-982.10-08.00-021.000"
type textarea "0200-982.10-08.00-021.000"
drag, startPoint x: 369, startPoint y: 209, endPoint x: 219, endPoint y: 209, distance: 149.9
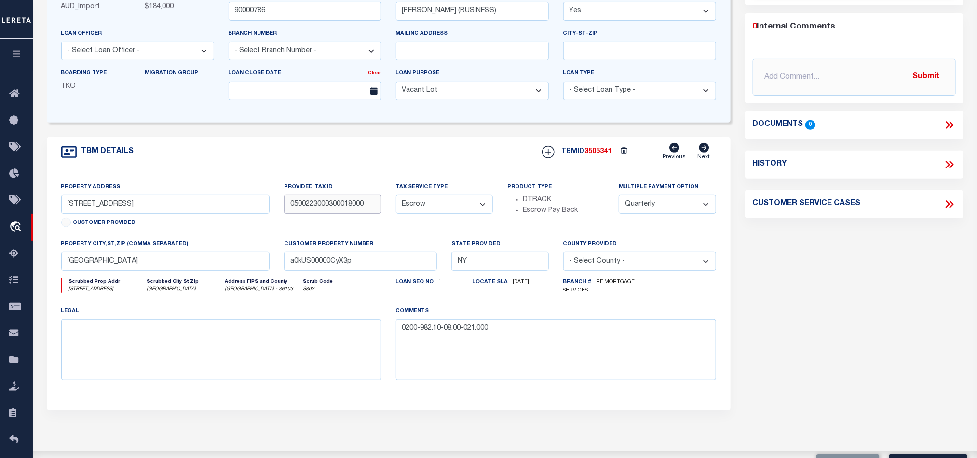
click at [219, 209] on div "Property Address [STREET_ADDRESS] Customer Provided Provided Tax ID 05002230003…" at bounding box center [388, 289] width 669 height 214
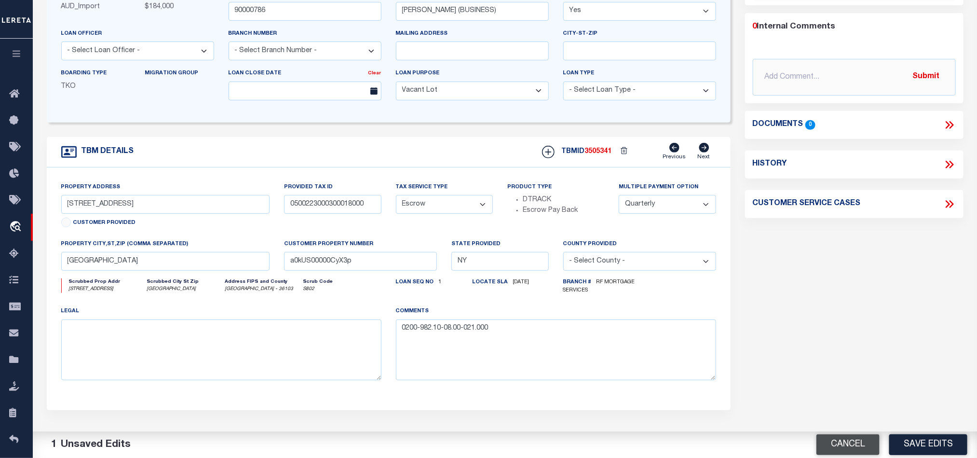
click at [844, 449] on button "Cancel" at bounding box center [847, 444] width 63 height 21
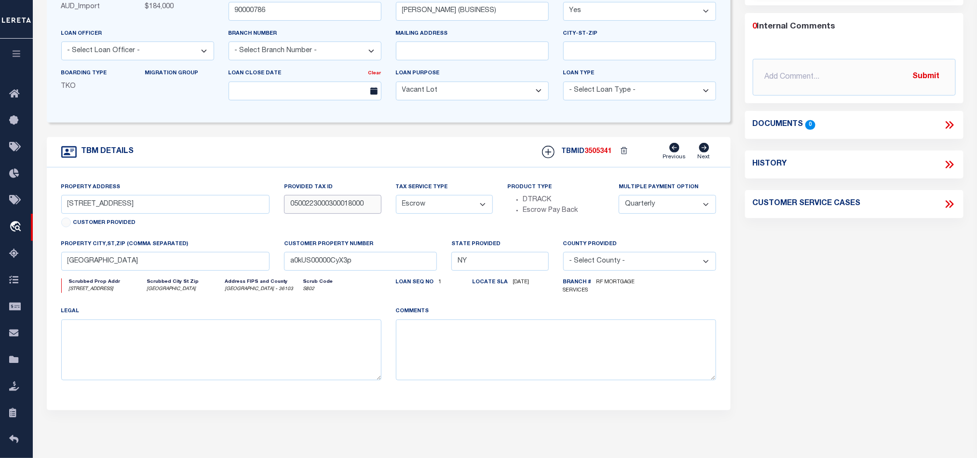
click at [340, 214] on input "0500223000300018000" at bounding box center [332, 204] width 97 height 19
click at [306, 220] on div "Provided Tax ID 0500223000300018000" at bounding box center [332, 210] width 111 height 57
drag, startPoint x: 109, startPoint y: 267, endPoint x: 45, endPoint y: 272, distance: 63.9
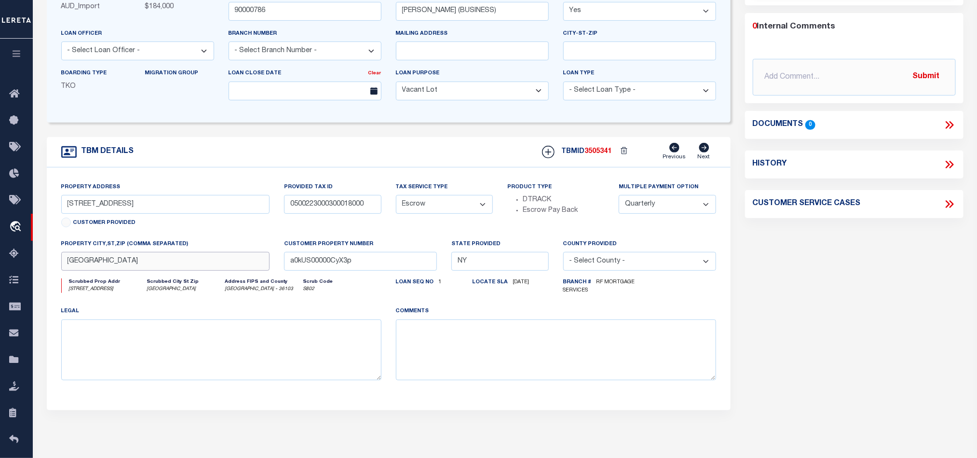
click at [45, 272] on div "TBM DETAILS TBMID 3505341" at bounding box center [389, 273] width 698 height 273
click at [119, 270] on input "[GEOGRAPHIC_DATA]" at bounding box center [165, 261] width 209 height 19
drag, startPoint x: 121, startPoint y: 210, endPoint x: 29, endPoint y: 217, distance: 92.8
click at [29, 217] on div "Home OMS Detail" at bounding box center [488, 224] width 977 height 739
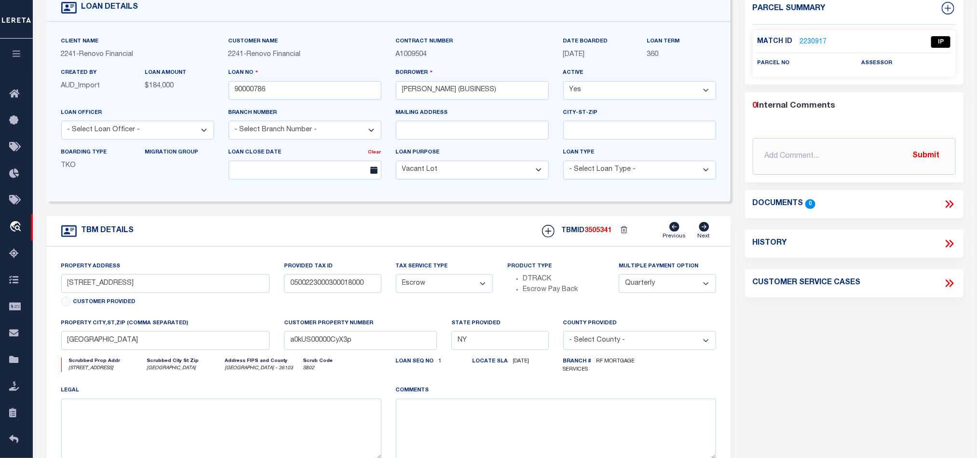
scroll to position [0, 0]
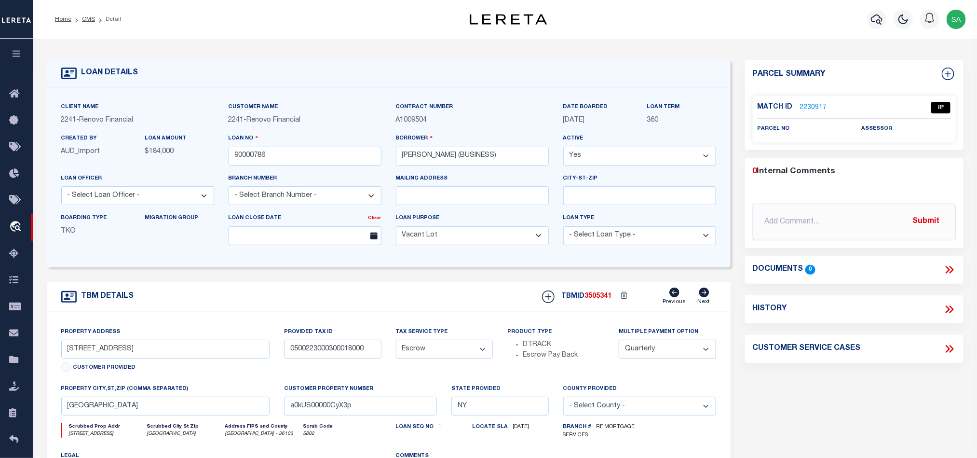
drag, startPoint x: 315, startPoint y: 174, endPoint x: 280, endPoint y: 168, distance: 36.1
click at [280, 168] on div "Loan No 90000786" at bounding box center [304, 153] width 167 height 40
click at [288, 165] on input "90000786" at bounding box center [305, 156] width 153 height 19
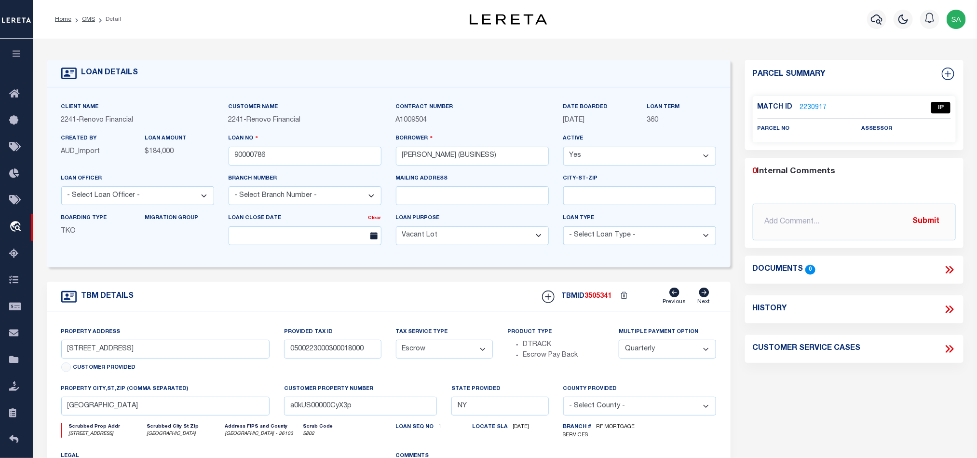
drag, startPoint x: 91, startPoint y: 19, endPoint x: 150, endPoint y: 70, distance: 78.0
click at [91, 19] on link "OMS" at bounding box center [88, 19] width 13 height 6
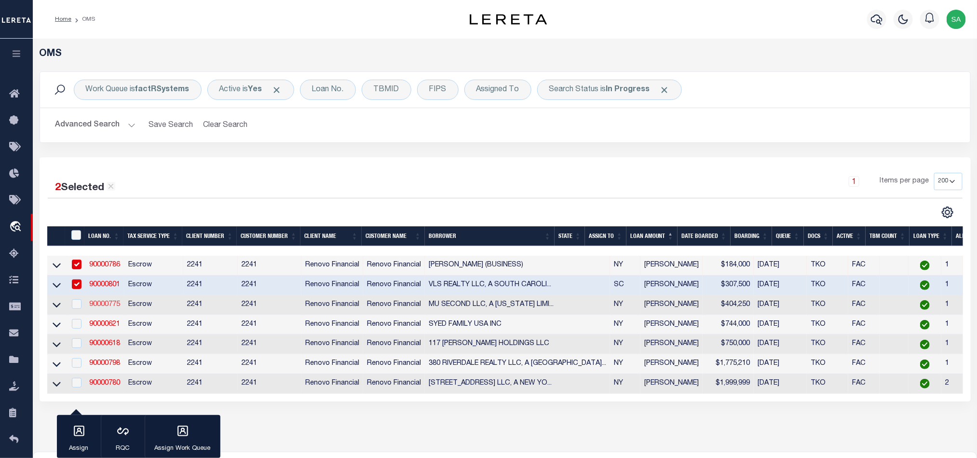
click at [100, 305] on link "90000775" at bounding box center [104, 304] width 31 height 7
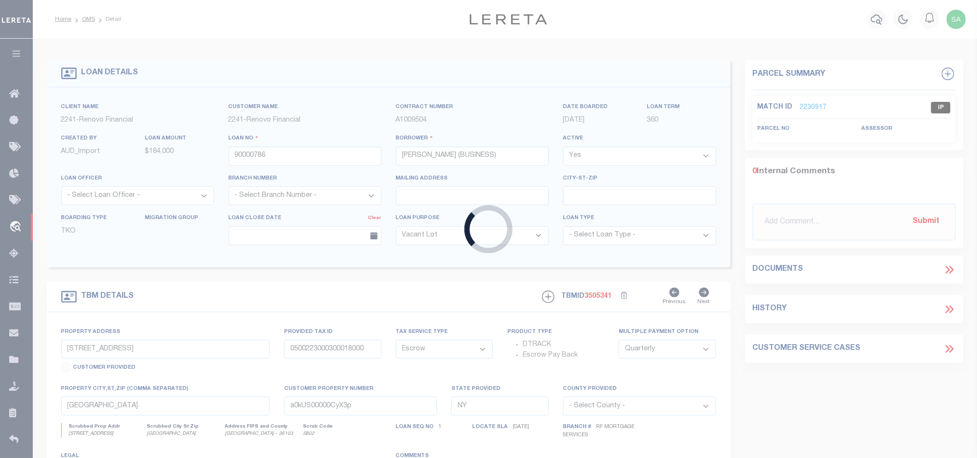
type input "90000775"
type input "MU SECOND LLC, A [US_STATE] LIMITED LIABILITY COMPANY"
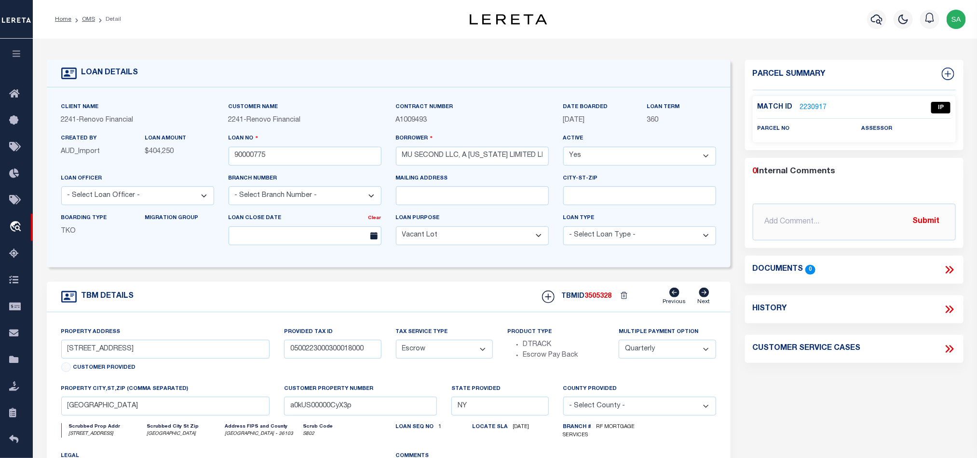
type input "[STREET_ADDRESS]"
type input "381700 80.24-4-11"
type input "[GEOGRAPHIC_DATA], [GEOGRAPHIC_DATA] 12182"
type input "a0kUS00000CyOdH"
select select
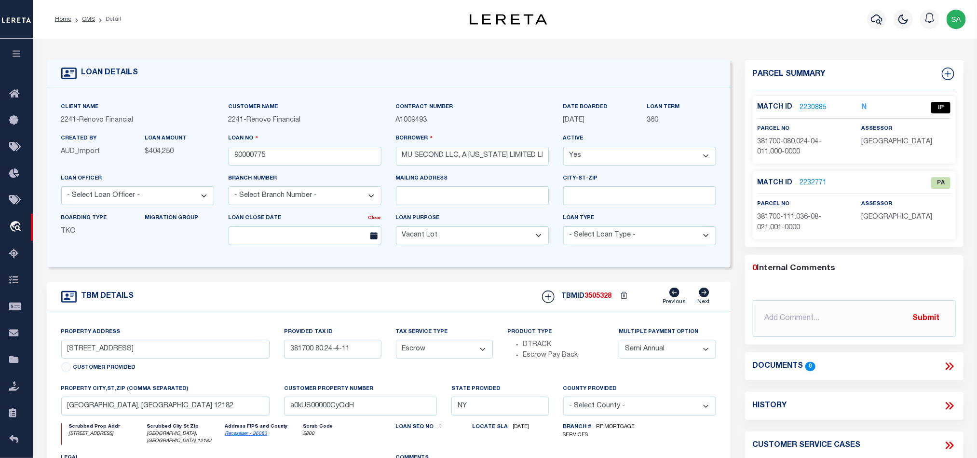
scroll to position [72, 0]
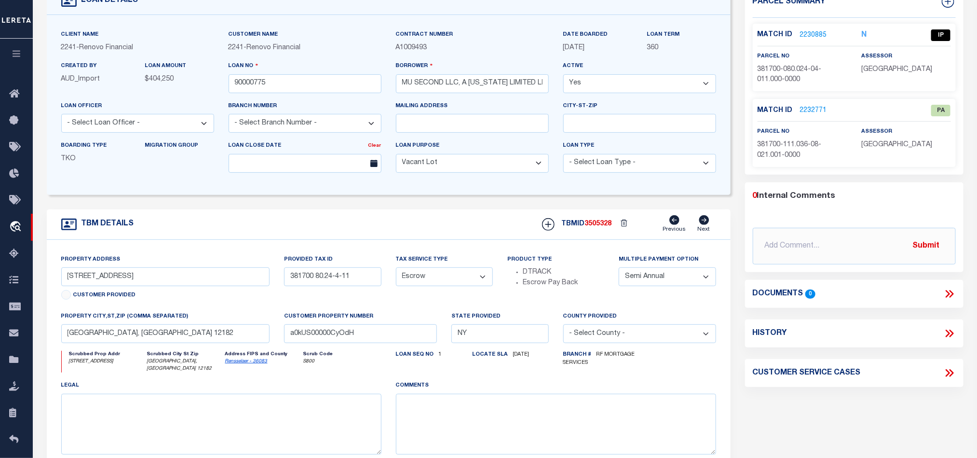
click at [243, 365] on icon "Rensselaer - 36083" at bounding box center [263, 361] width 76 height 7
click at [242, 364] on link "Rensselaer - 36083" at bounding box center [246, 361] width 42 height 5
drag, startPoint x: 99, startPoint y: 283, endPoint x: -80, endPoint y: 280, distance: 178.4
click at [0, 280] on html "Home OMS Detail" at bounding box center [488, 298] width 977 height 741
drag, startPoint x: 314, startPoint y: 283, endPoint x: 369, endPoint y: 283, distance: 54.5
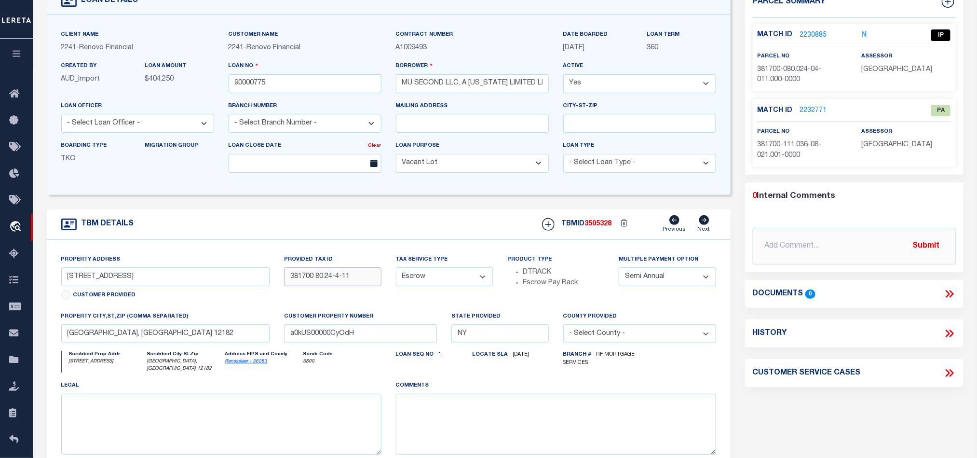
click at [369, 283] on input "381700 80.24-4-11" at bounding box center [332, 276] width 97 height 19
click at [323, 281] on input "381700 80.24-4-11" at bounding box center [332, 276] width 97 height 19
drag, startPoint x: 317, startPoint y: 283, endPoint x: 356, endPoint y: 284, distance: 39.5
click at [356, 284] on input "381700 80.24-4-11" at bounding box center [332, 276] width 97 height 19
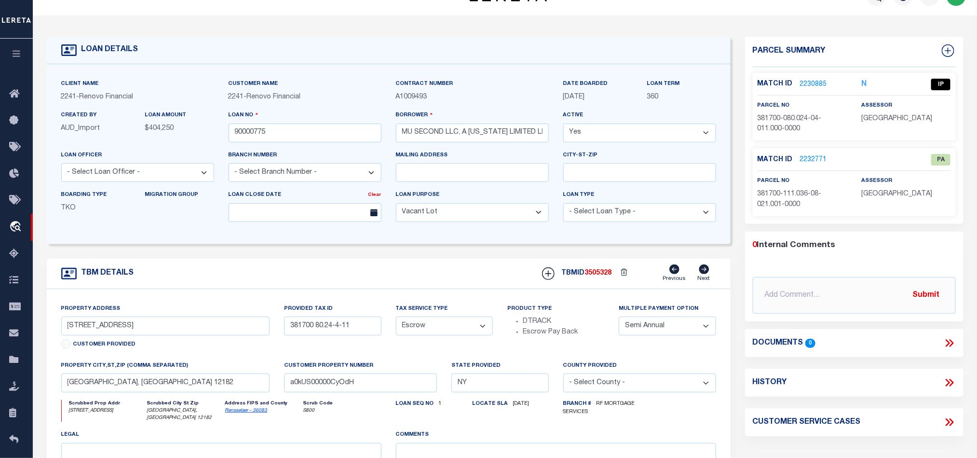
scroll to position [0, 0]
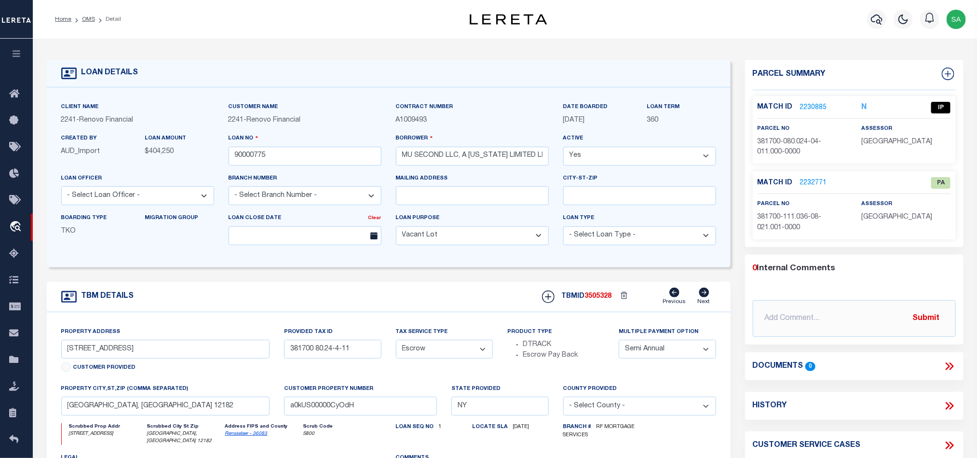
click at [809, 111] on link "2230885" at bounding box center [813, 108] width 27 height 10
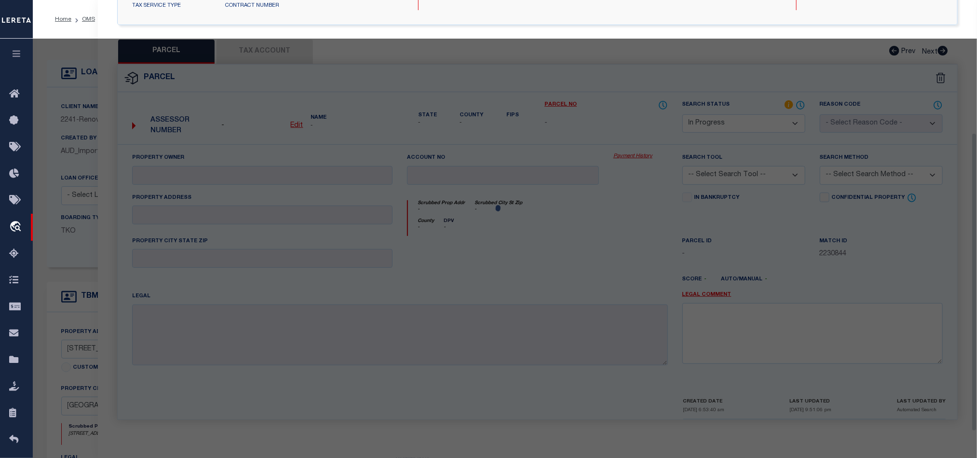
select select "AS"
checkbox input "false"
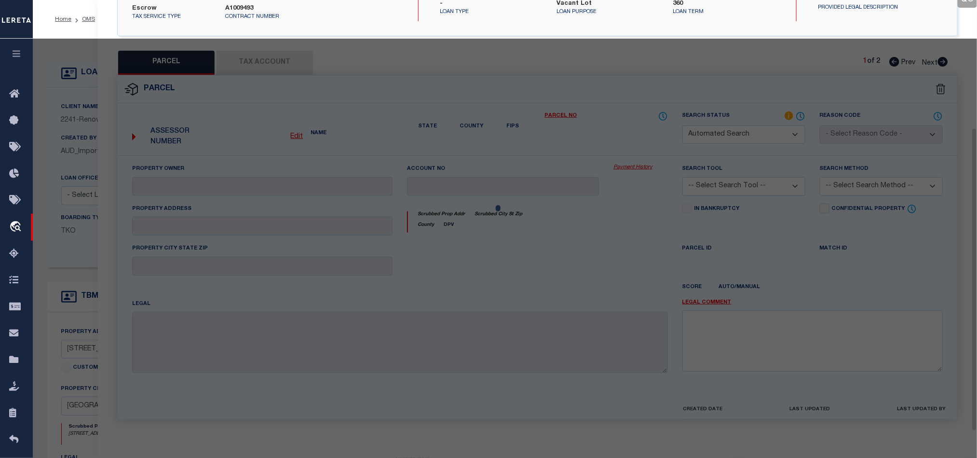
select select "IP"
type input "FOCUS DAY LLC"
select select "ATL"
select select "ADD"
type input "[STREET_ADDRESS]"
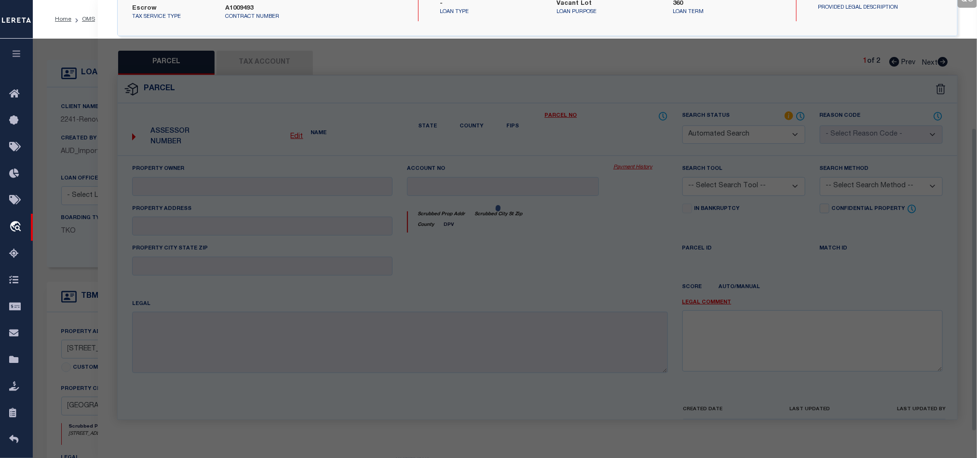
checkbox input "false"
type input "[GEOGRAPHIC_DATA], [GEOGRAPHIC_DATA] 12182"
type textarea "2.5STY FR HSE&2STY FR HSE 350-5/398 7 UNITS"
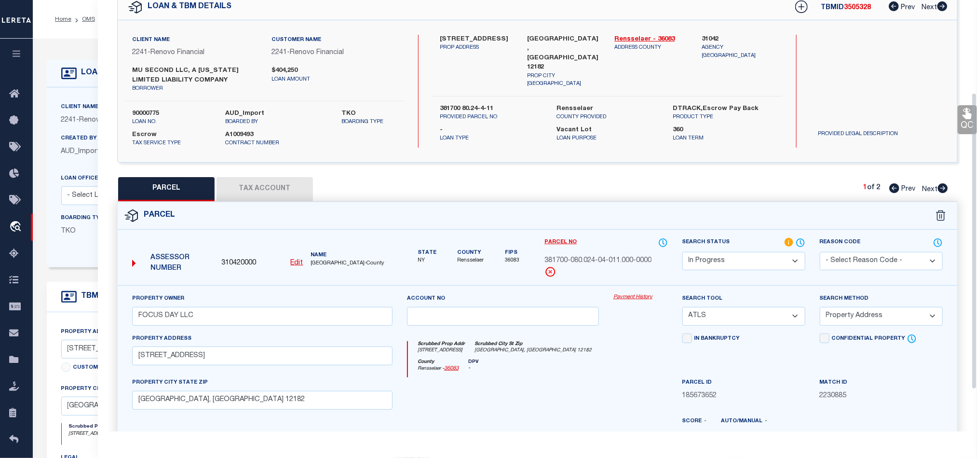
scroll to position [47, 0]
click at [291, 265] on u "Edit" at bounding box center [297, 264] width 13 height 7
type input "310420000"
type input "381700-080.024-04-011.000-0000"
select select "IP"
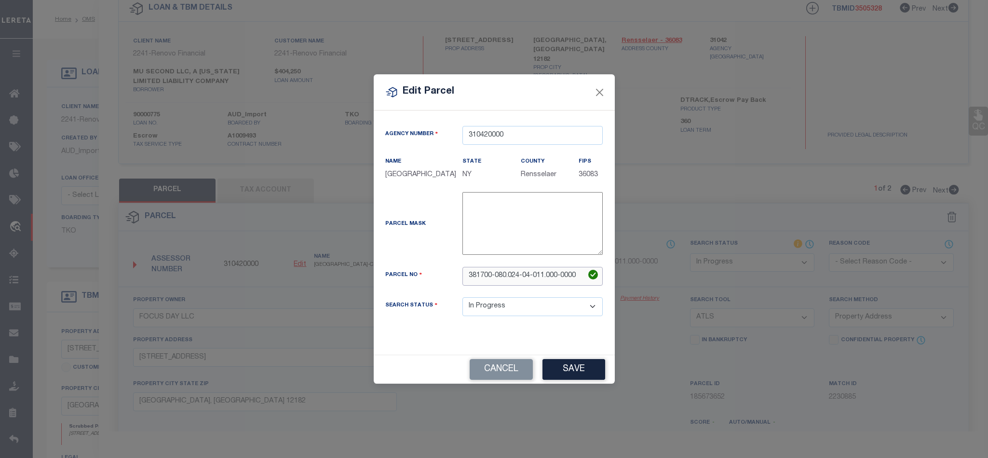
click at [552, 283] on input "381700-080.024-04-011.000-0000" at bounding box center [532, 276] width 140 height 19
click at [537, 278] on input "381700-080.024-04-011.000-0000" at bounding box center [532, 276] width 140 height 19
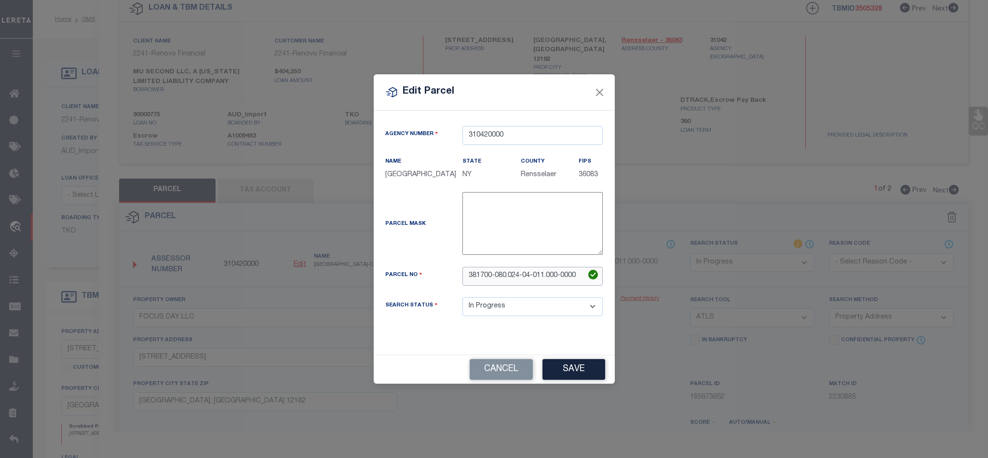
click at [537, 278] on input "381700-080.024-04-011.000-0000" at bounding box center [532, 276] width 140 height 19
paste input "80.24-4-11"
type input "80.24-4-11"
click at [580, 379] on button "Save" at bounding box center [573, 369] width 63 height 21
select select "IP"
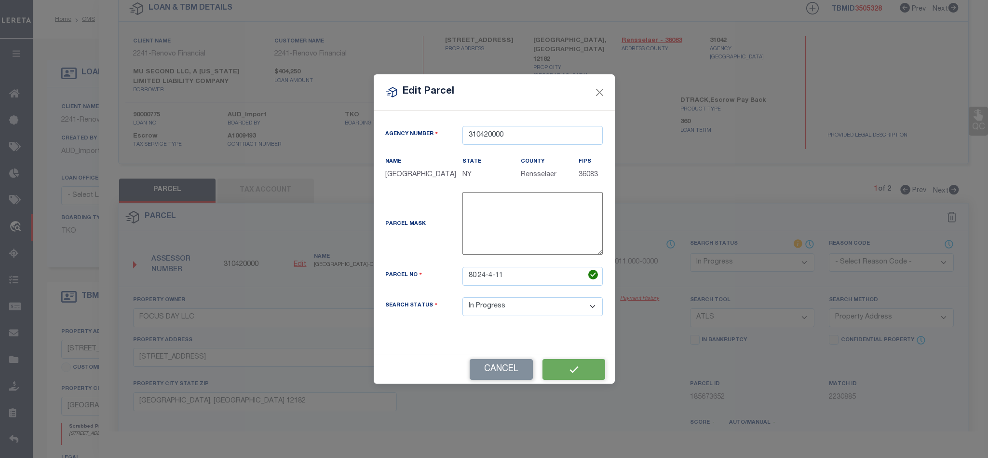
select select
checkbox input "false"
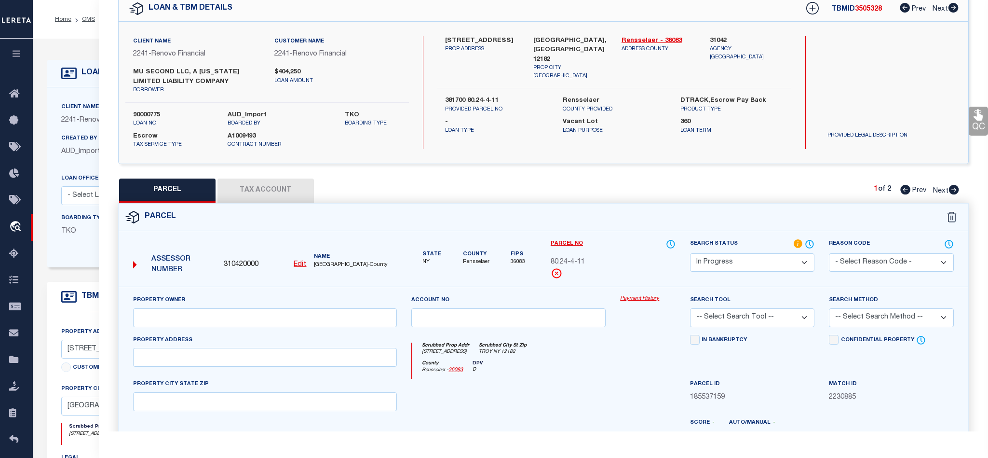
type input "Focus Day LLC"
select select "ATL"
select select "ADD"
type input "[STREET_ADDRESS]"
checkbox input "false"
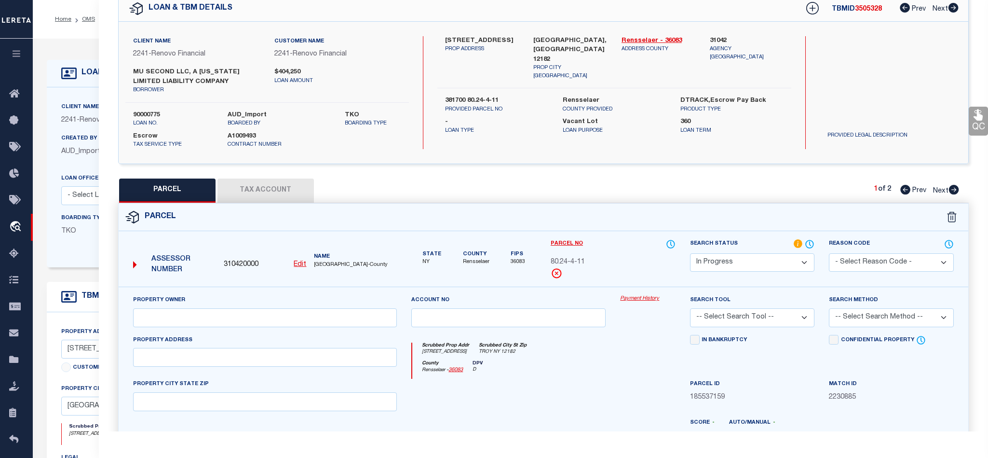
type input "TROY NY 12182"
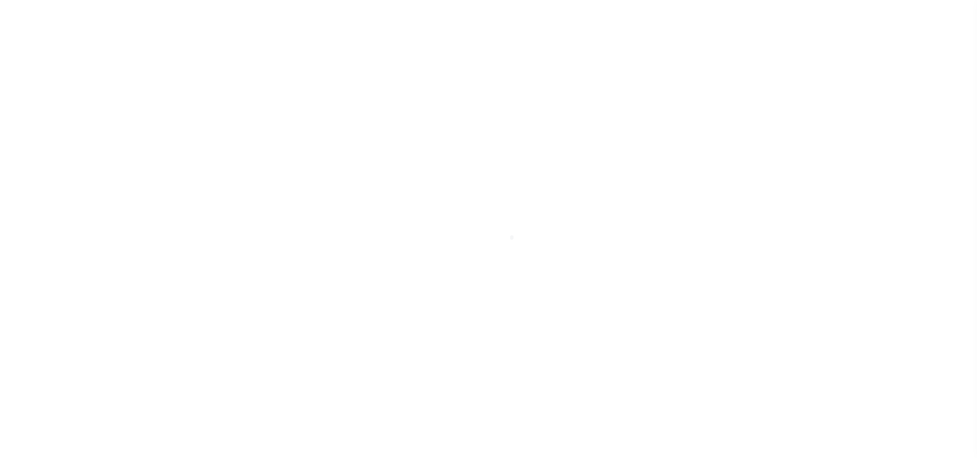
select select "CP"
select select "PHN"
select select "10"
select select "NonEscrow"
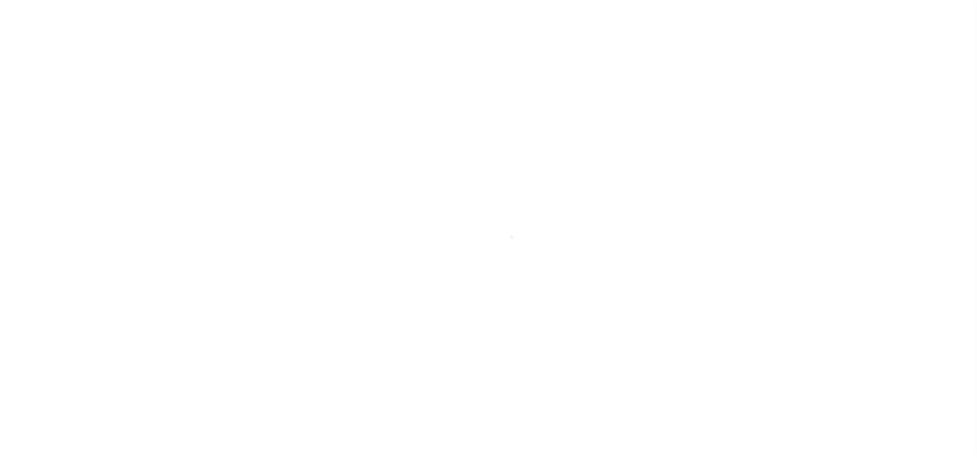
select select "22686"
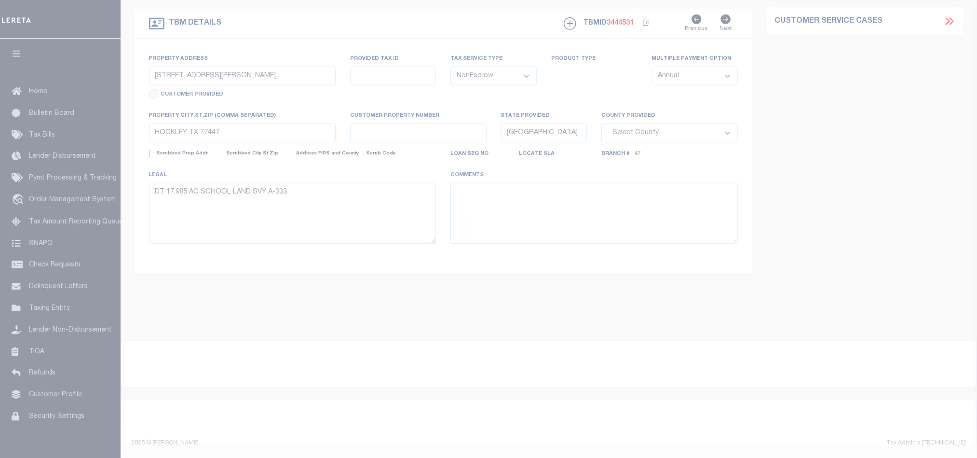
select select
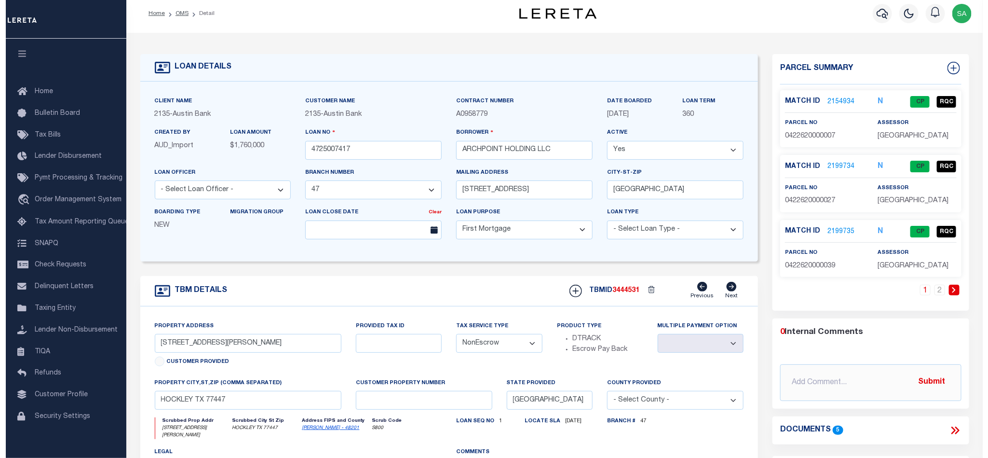
scroll to position [0, 0]
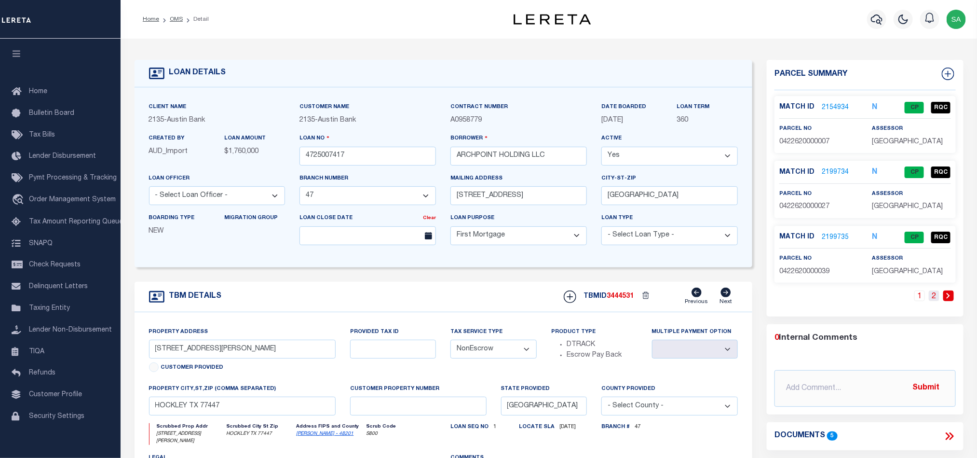
click at [935, 299] on link "2" at bounding box center [934, 295] width 11 height 11
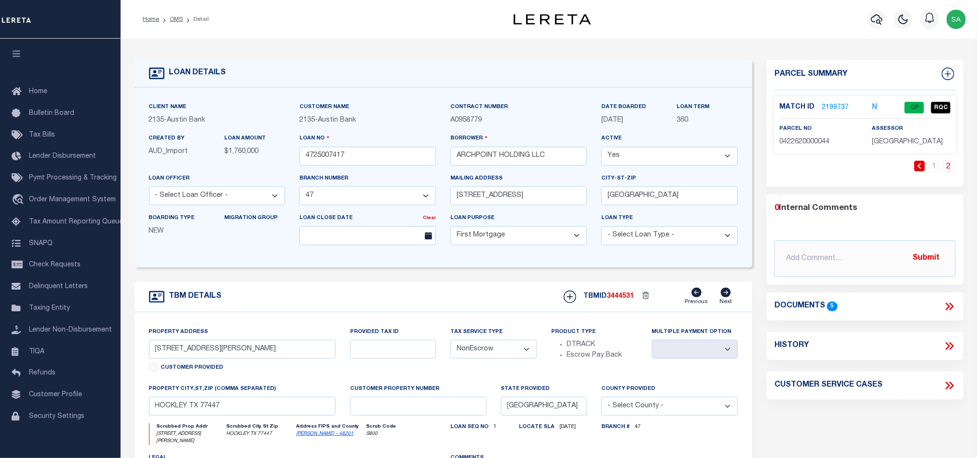
click at [831, 108] on link "2199737" at bounding box center [835, 108] width 27 height 10
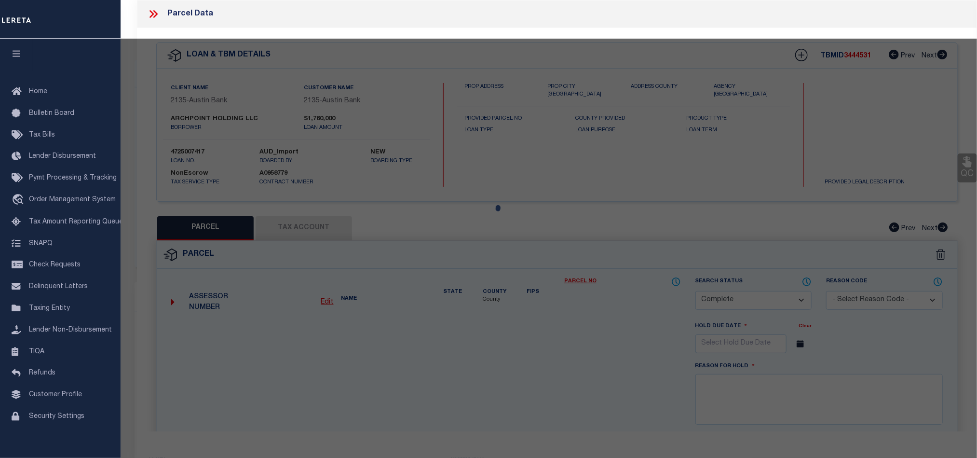
select select "AS"
select select
checkbox input "false"
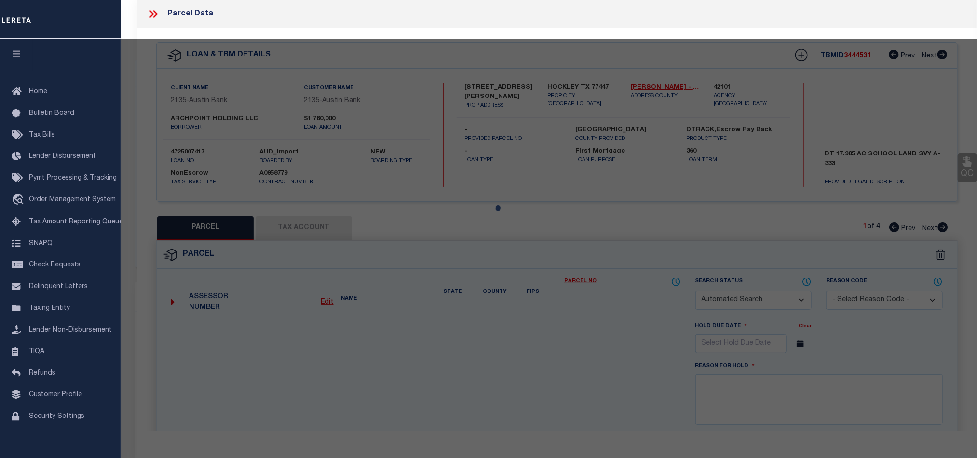
select select "CP"
type input "WINKLER JIM"
select select "PHN"
select select
type input "18703 HOPFE RD"
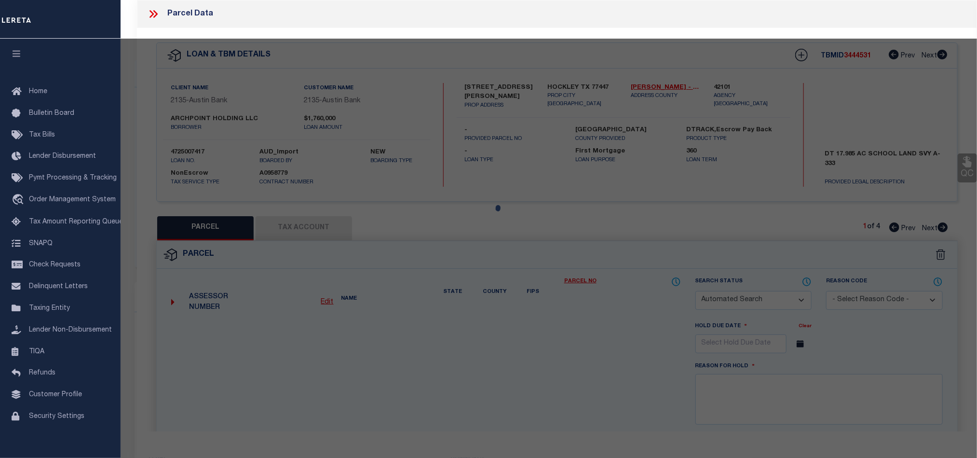
checkbox input "false"
type input "HOCKLEY, TX 77447"
type textarea "PT TRS 6A-1B & 6A-3 (AG-USE) ABST 332 HARRIS CO SCHOOL LDS SEC 26"
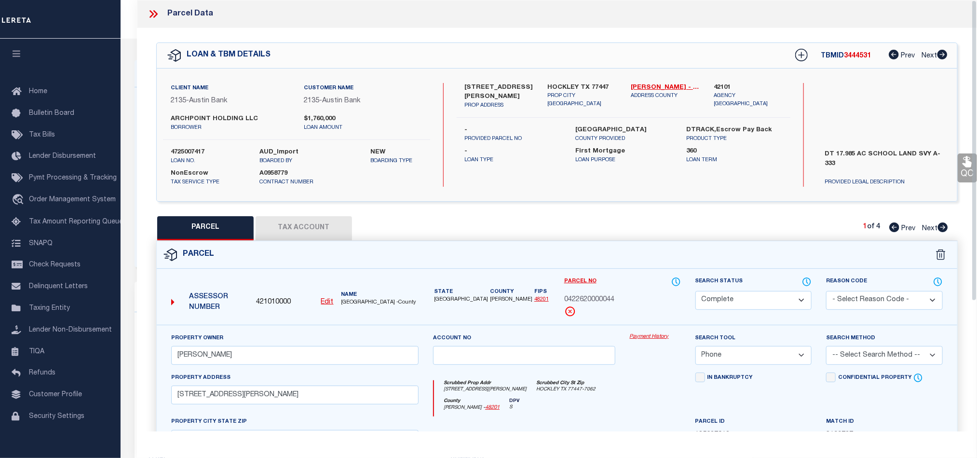
click at [329, 233] on button "Tax Account" at bounding box center [304, 228] width 96 height 24
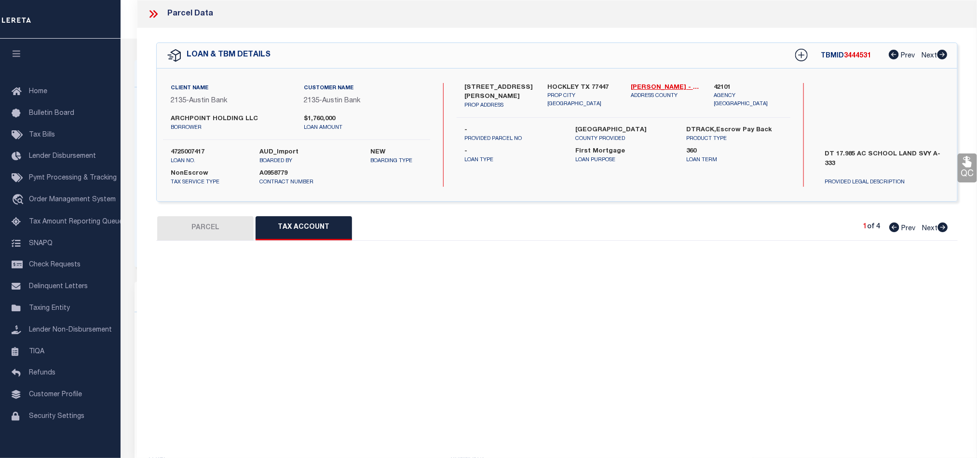
select select "100"
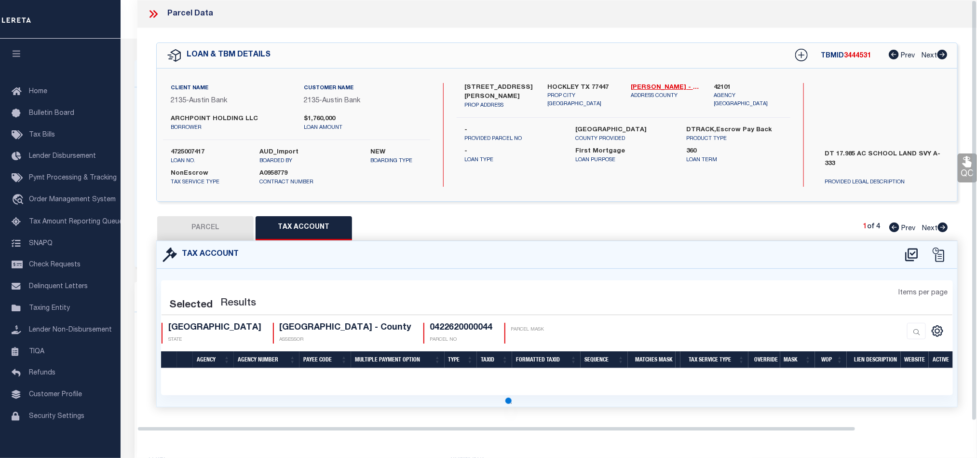
select select "100"
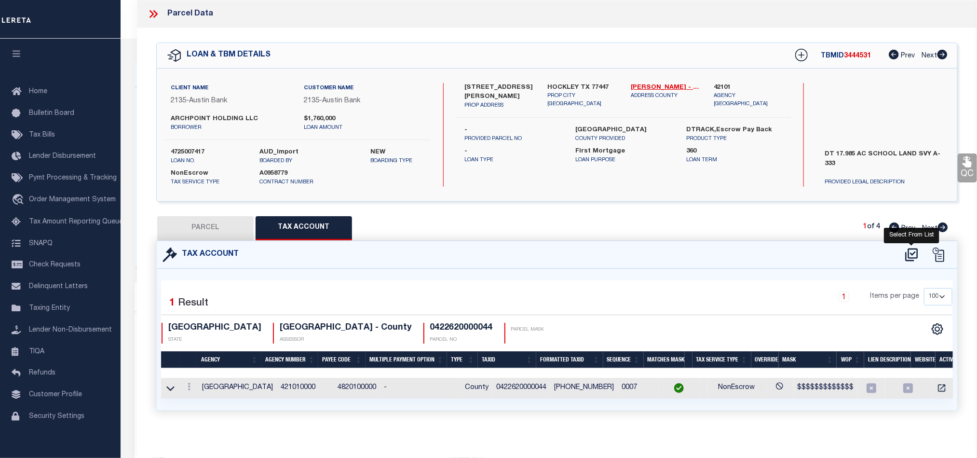
click at [913, 255] on icon at bounding box center [911, 254] width 13 height 13
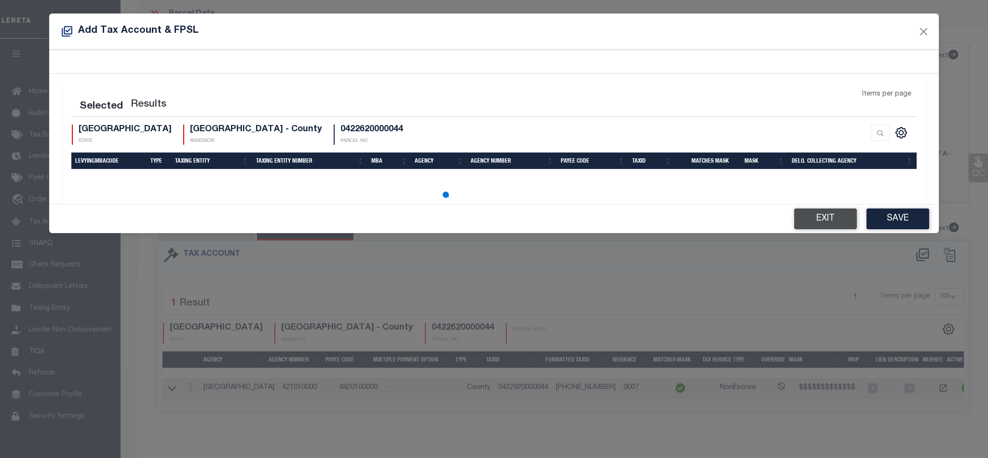
click at [827, 218] on button "Exit" at bounding box center [825, 218] width 63 height 21
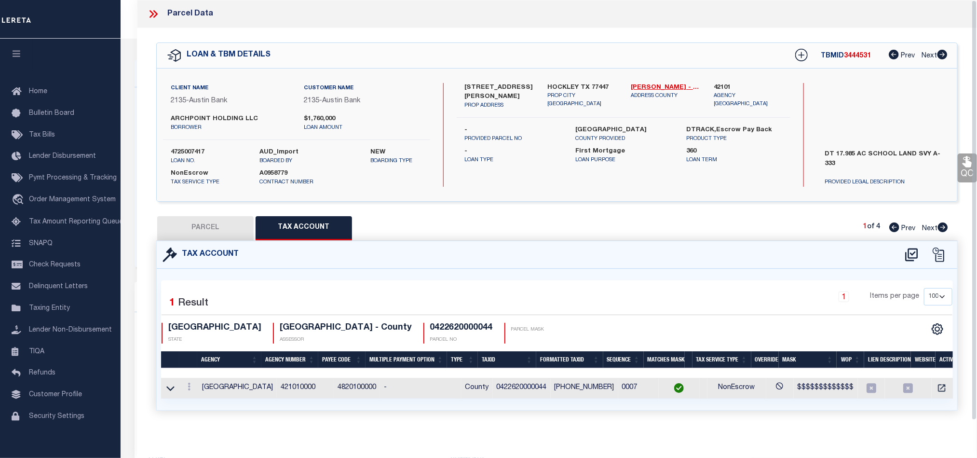
drag, startPoint x: 581, startPoint y: 202, endPoint x: 586, endPoint y: 178, distance: 25.1
click at [581, 202] on div "QC QC QC" at bounding box center [557, 230] width 840 height 405
click at [915, 259] on icon at bounding box center [911, 254] width 13 height 13
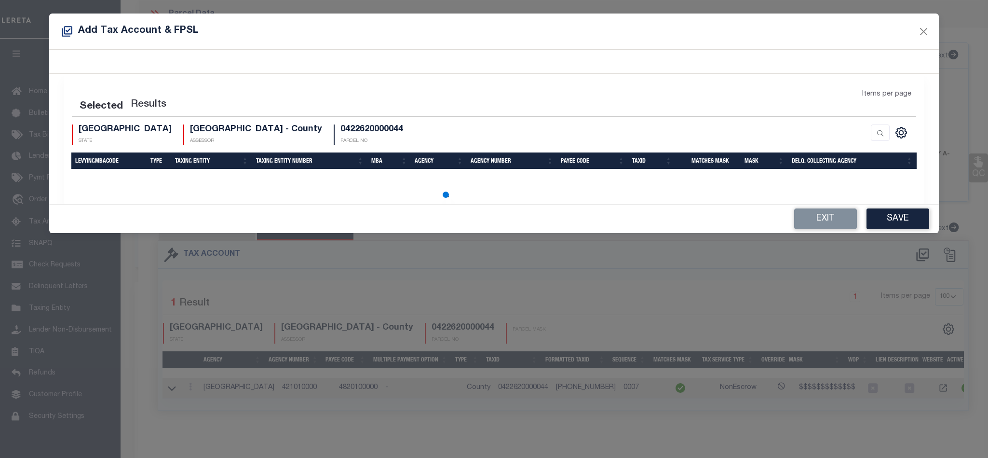
click at [832, 207] on div "Exit Save" at bounding box center [493, 218] width 889 height 28
click at [835, 229] on button "Exit" at bounding box center [825, 218] width 63 height 21
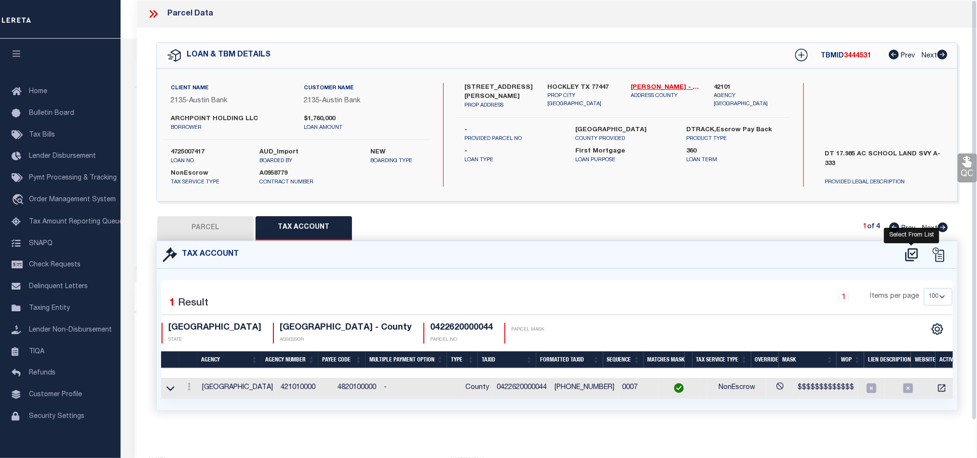
click at [916, 256] on icon at bounding box center [912, 254] width 16 height 15
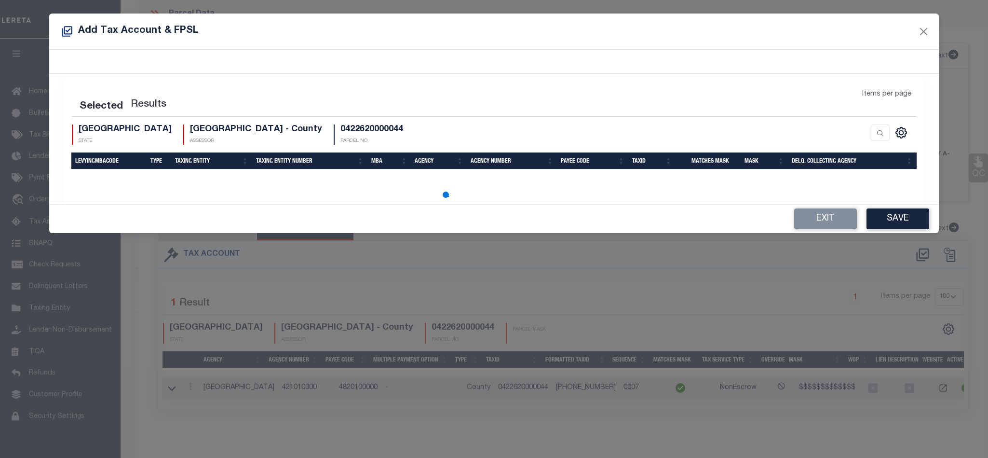
select select "100"
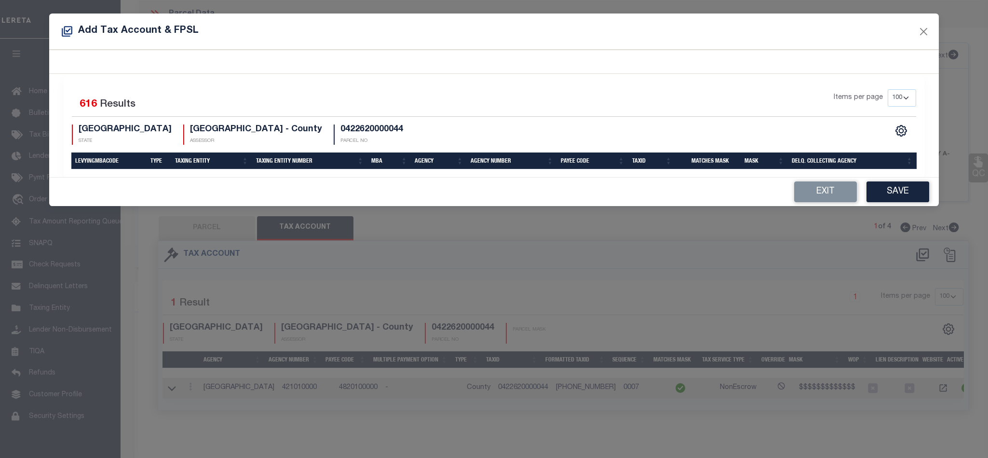
click at [435, 84] on div "Selected 616 Results Items per page 10 25 50 100 200 TX STATE" at bounding box center [494, 125] width 860 height 103
click at [826, 201] on button "Exit" at bounding box center [825, 191] width 63 height 21
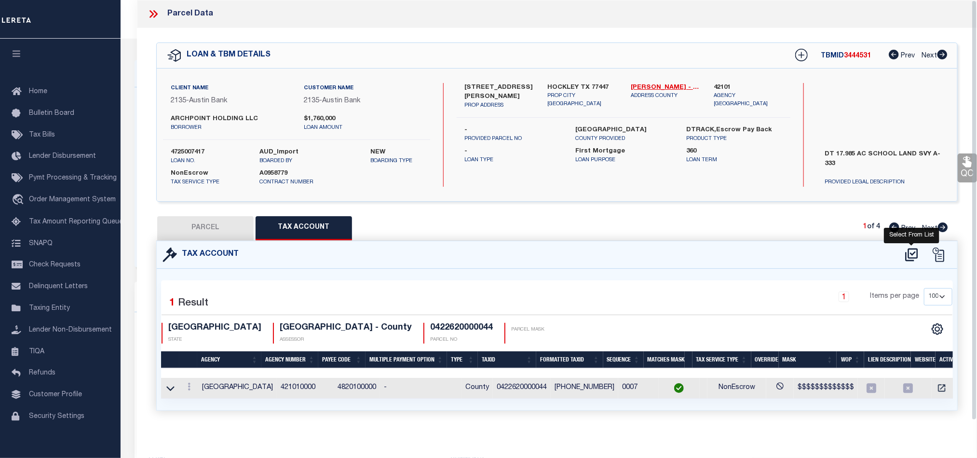
click at [916, 255] on icon at bounding box center [912, 254] width 16 height 15
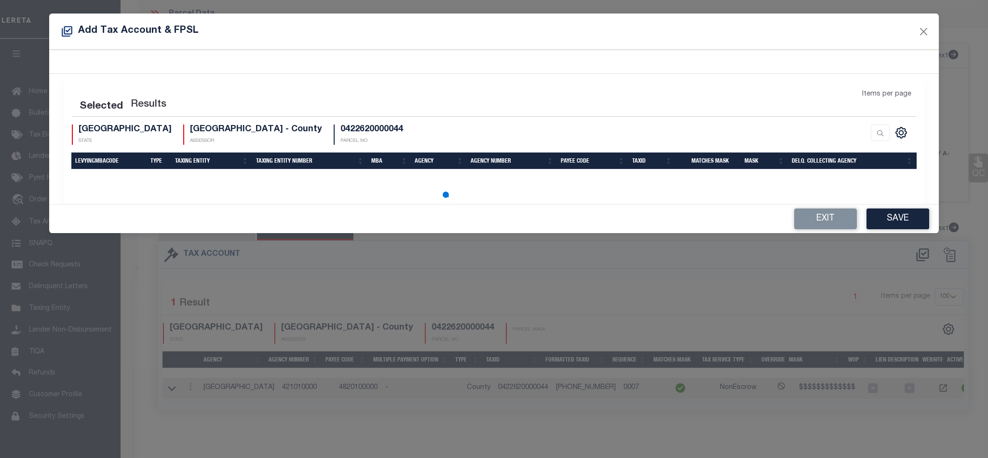
select select "100"
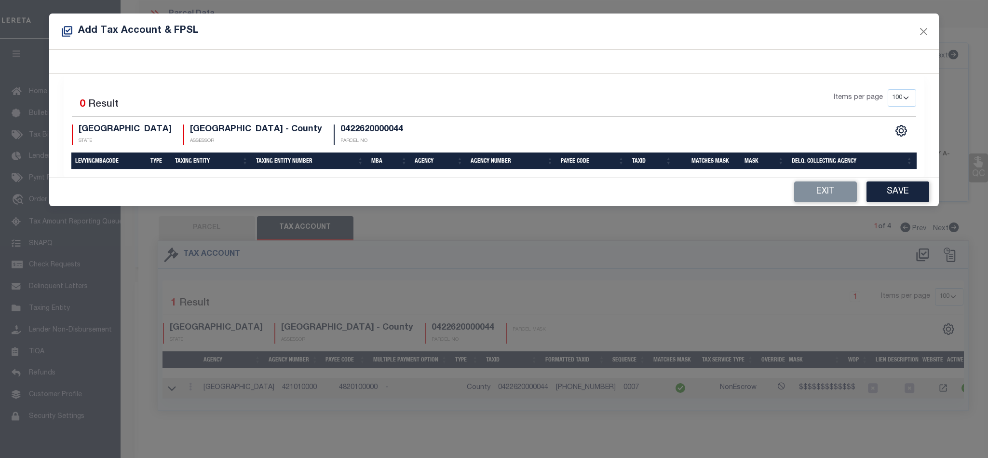
select select "100"
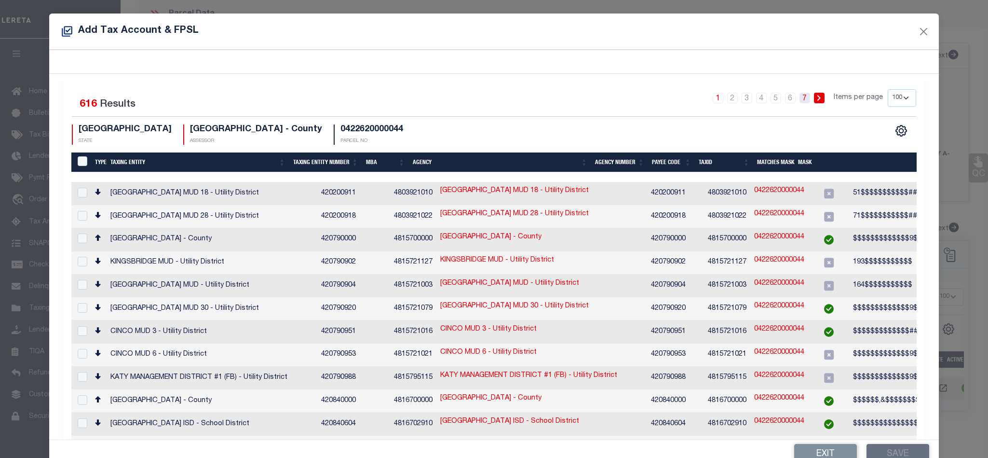
click at [799, 95] on link "7" at bounding box center [804, 98] width 11 height 11
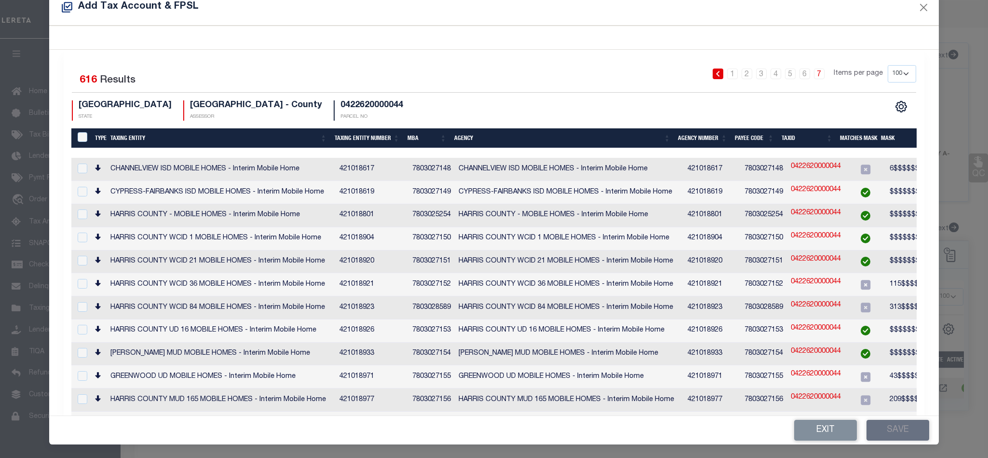
scroll to position [114, 0]
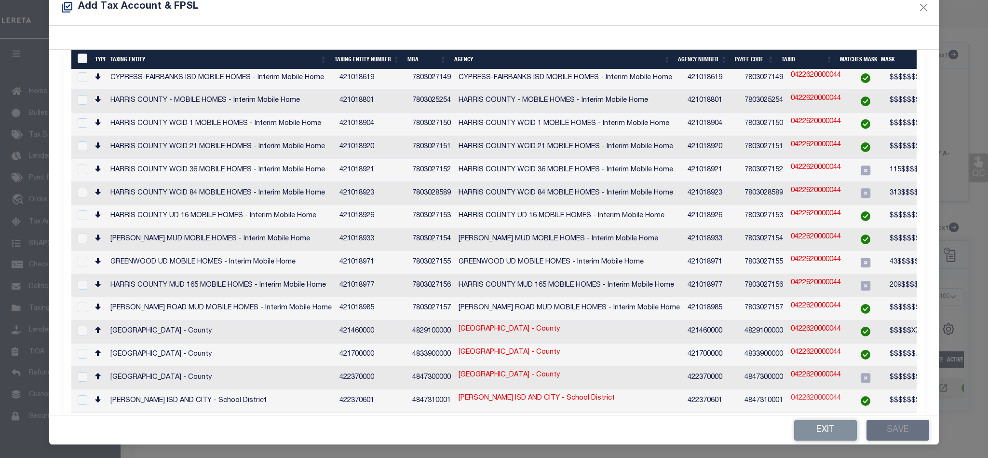
click at [799, 393] on link "0422620000044" at bounding box center [816, 398] width 50 height 11
type input "0422620000044"
type textarea "$$$$$$$$$$$$$##"
checkbox input "true"
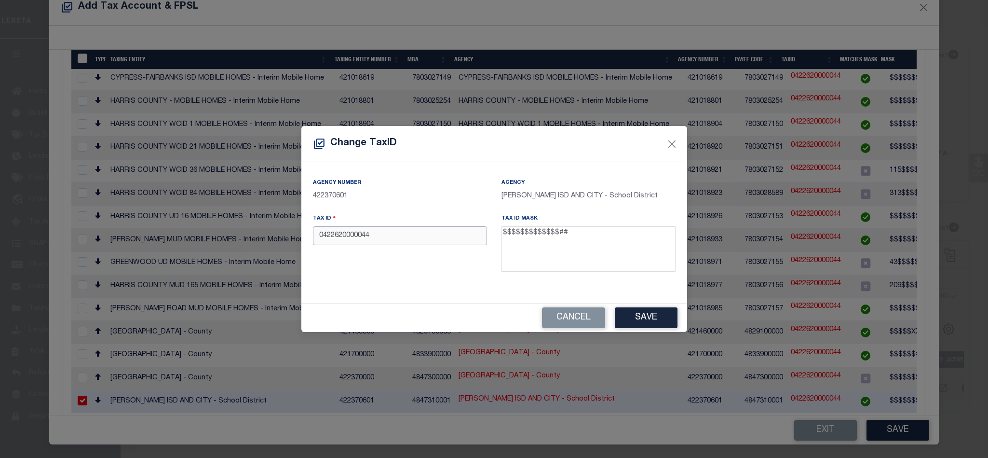
drag, startPoint x: 303, startPoint y: 233, endPoint x: 531, endPoint y: 253, distance: 229.4
click at [216, 230] on div "Change TaxID Agency Number 422370601 Agency WALLER ISD AND CITY - School Distri…" at bounding box center [494, 229] width 988 height 458
paste input "33300093000501"
type input "033300093000501"
click at [654, 321] on button "Save" at bounding box center [646, 317] width 63 height 21
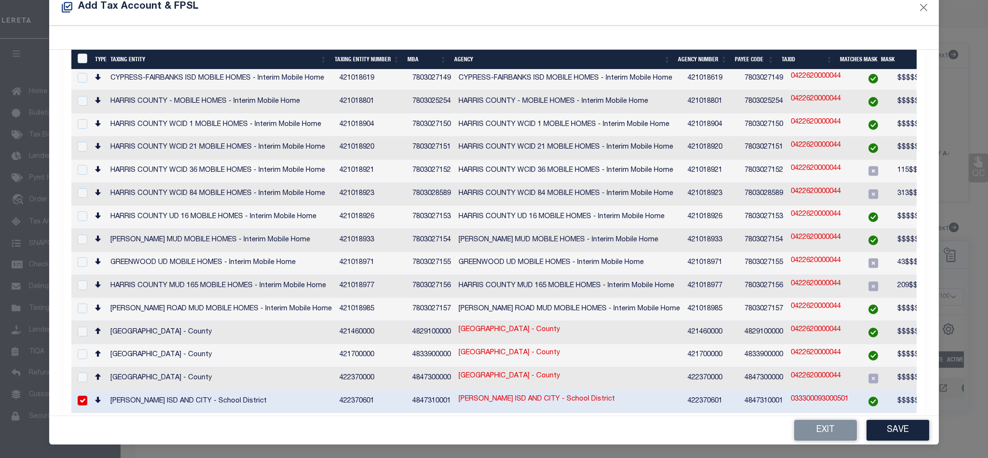
click at [898, 442] on div "Exit Save" at bounding box center [493, 430] width 889 height 28
click at [895, 432] on button "Save" at bounding box center [897, 429] width 63 height 21
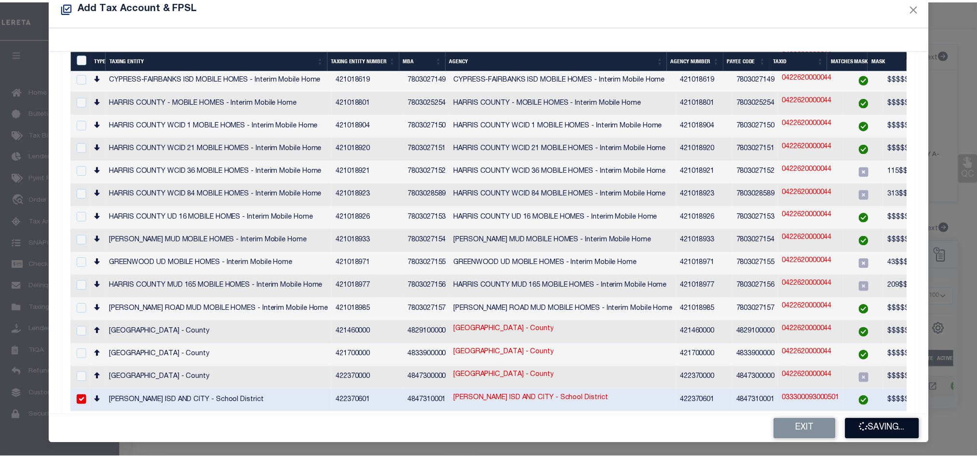
scroll to position [0, 0]
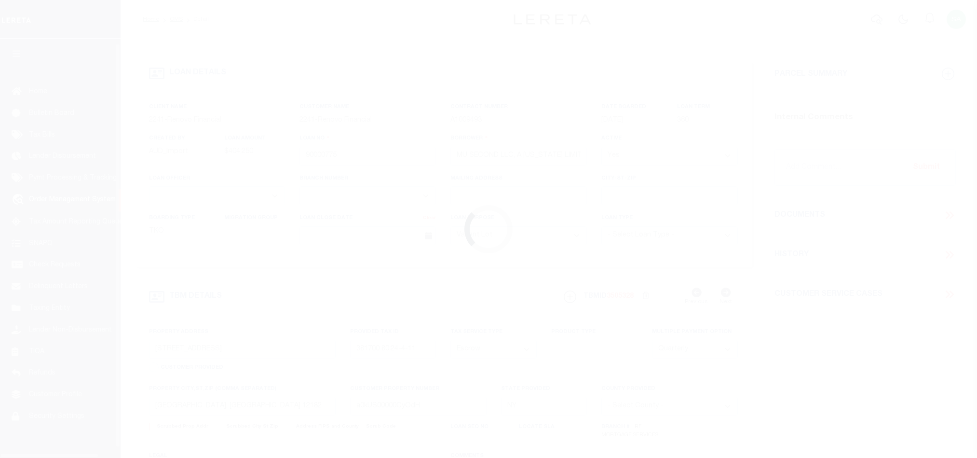
select select "400"
select select "Escrow"
select select "4"
select select
select select "14701"
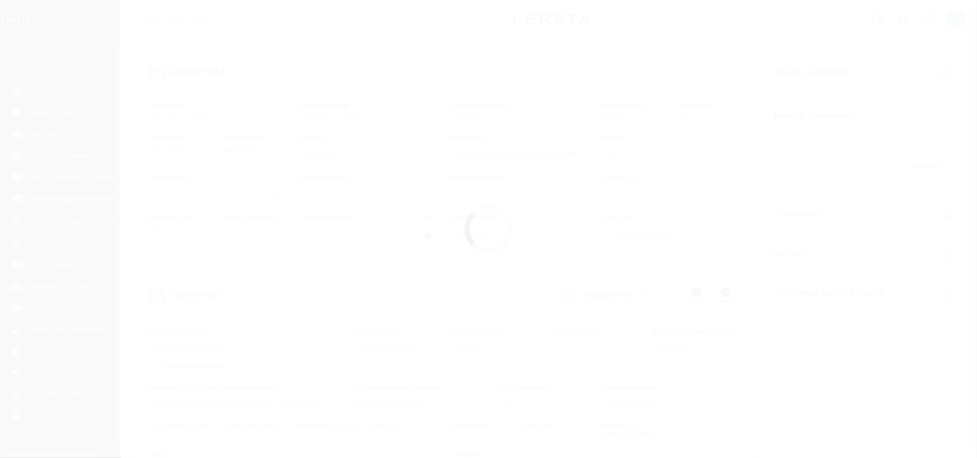
select select "25067"
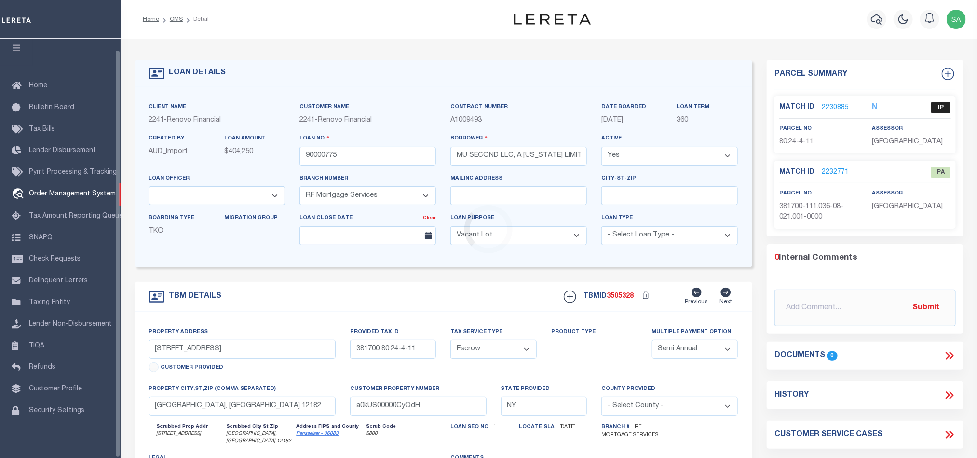
scroll to position [12, 0]
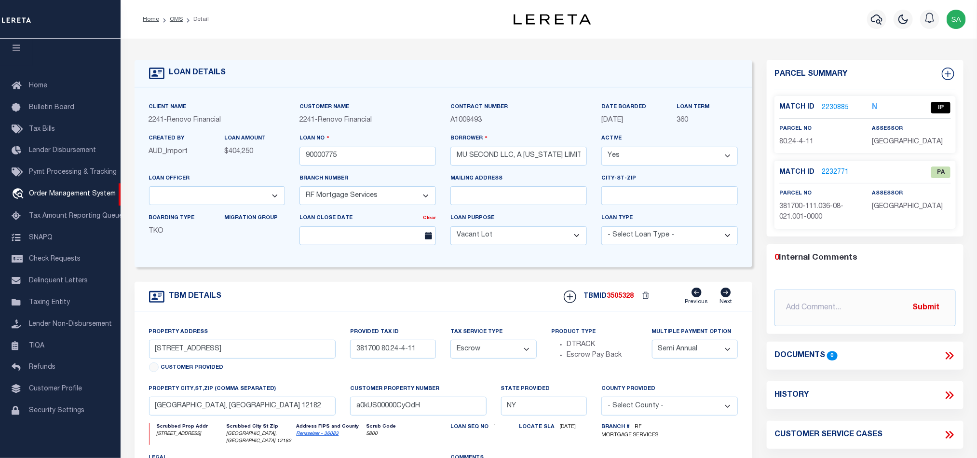
click at [176, 13] on ol "Home OMS Detail" at bounding box center [175, 19] width 81 height 20
click at [175, 22] on link "OMS" at bounding box center [176, 19] width 13 height 6
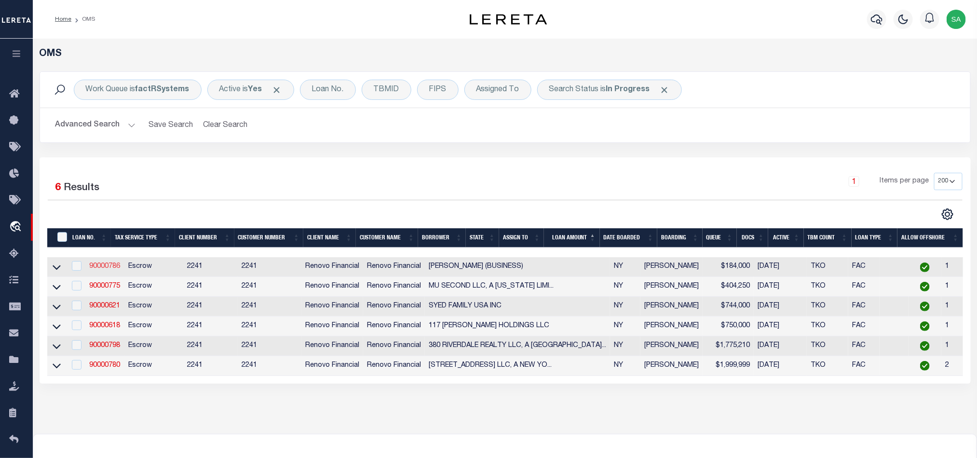
click at [113, 270] on link "90000786" at bounding box center [104, 266] width 31 height 7
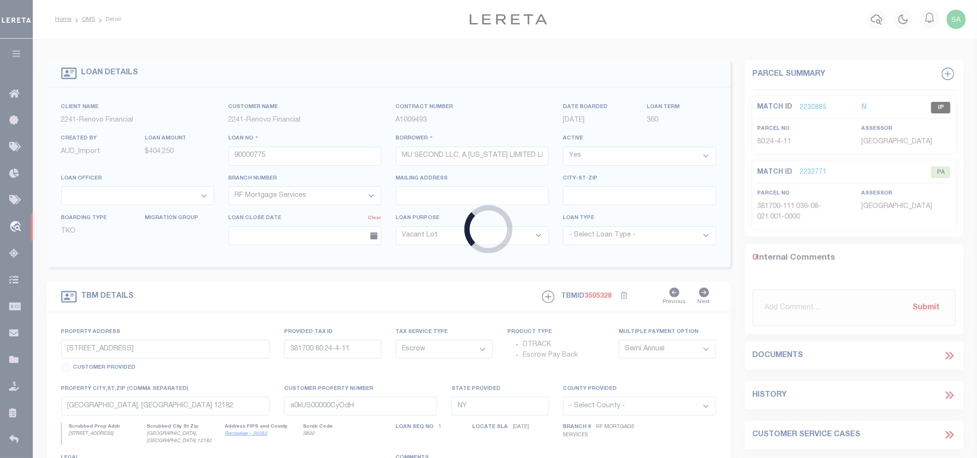
type input "90000786"
type input "[PERSON_NAME] (BUSINESS)"
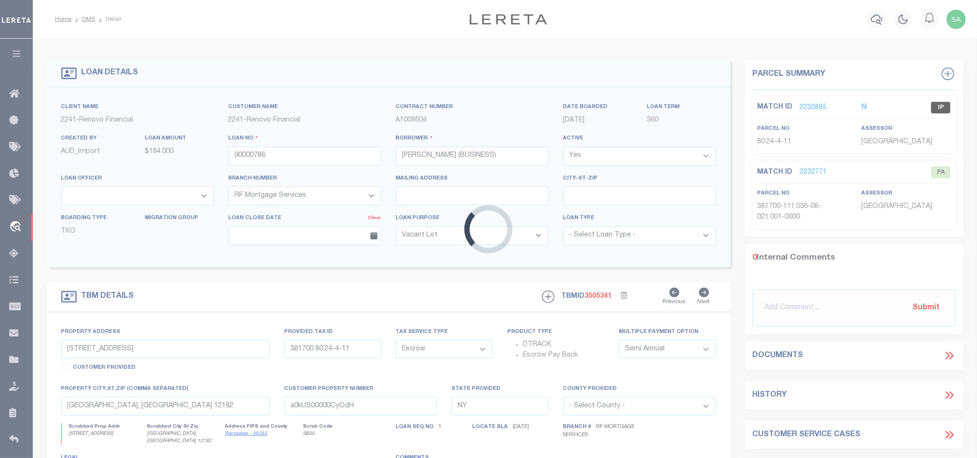
type input "[STREET_ADDRESS]"
type input "0500223000300018000"
type input "[GEOGRAPHIC_DATA]"
type input "a0kUS00000CyX3p"
select select
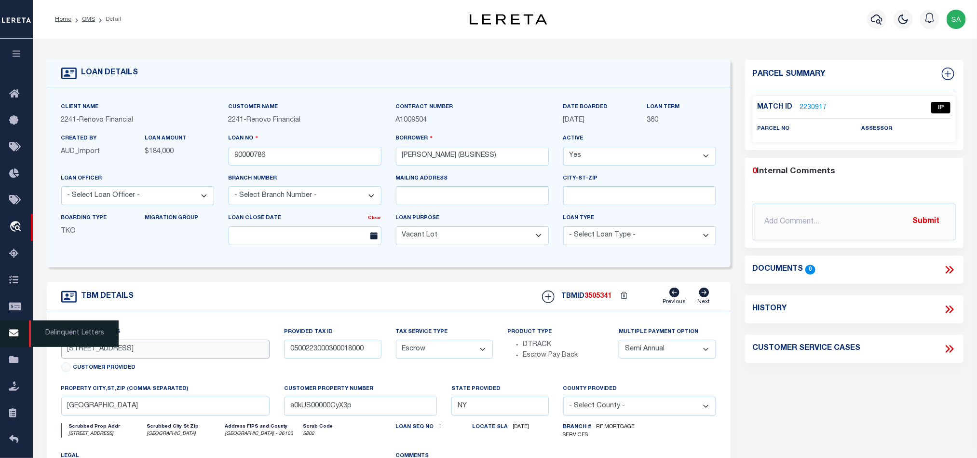
drag, startPoint x: 78, startPoint y: 353, endPoint x: 2, endPoint y: 347, distance: 76.4
click at [2, 347] on div "Home OMS Detail" at bounding box center [488, 369] width 977 height 739
click at [330, 358] on input "0500223000300018000" at bounding box center [332, 348] width 97 height 19
